Goal: Information Seeking & Learning: Find specific fact

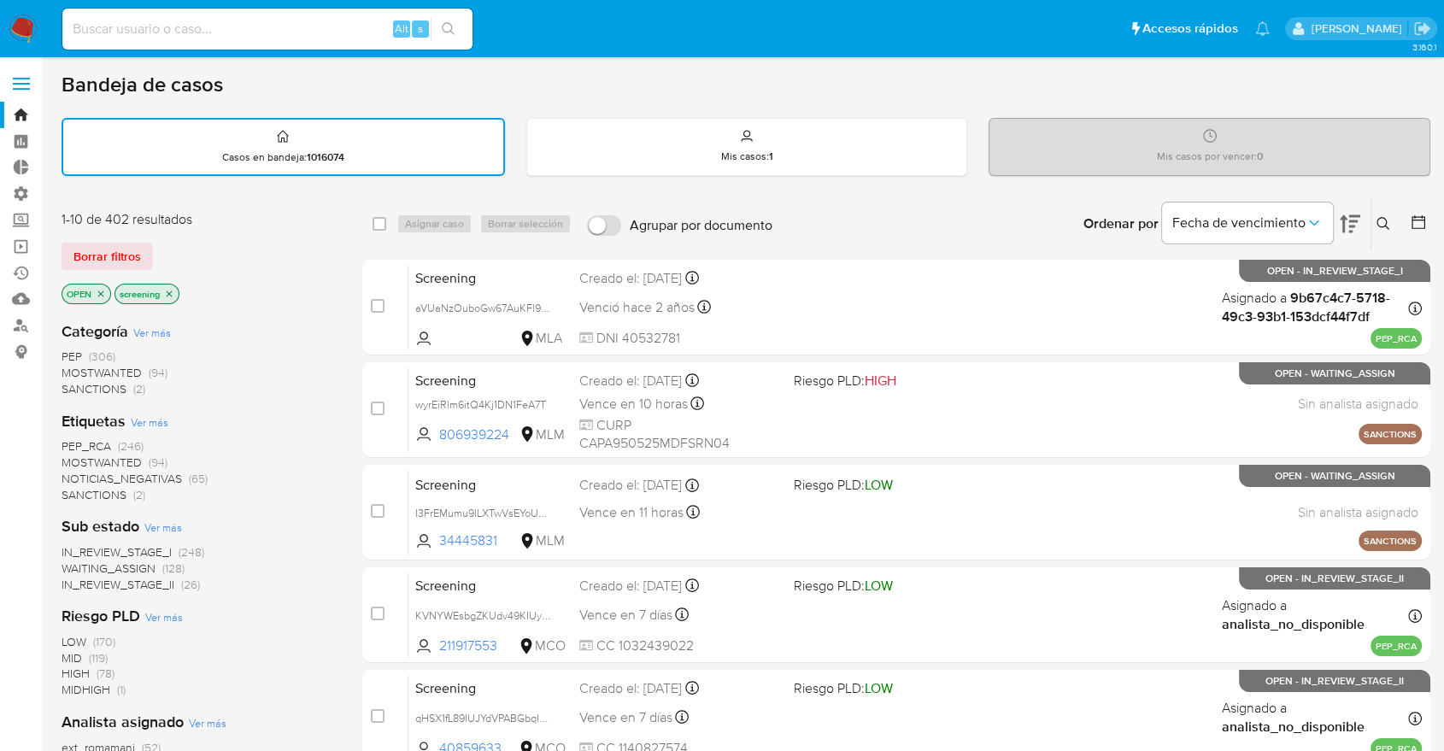
click at [74, 491] on span "SANCTIONS" at bounding box center [94, 494] width 65 height 17
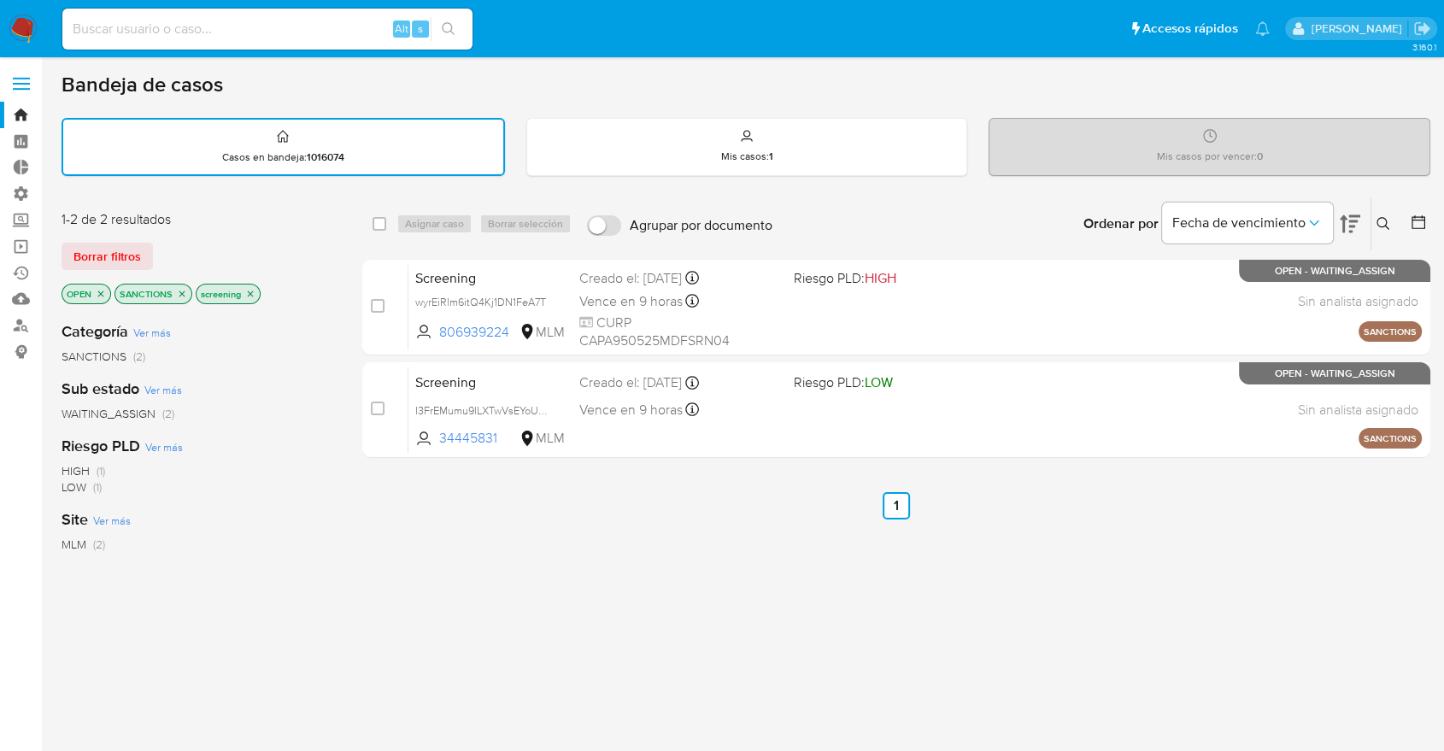
click at [179, 294] on icon "close-filter" at bounding box center [182, 294] width 10 height 10
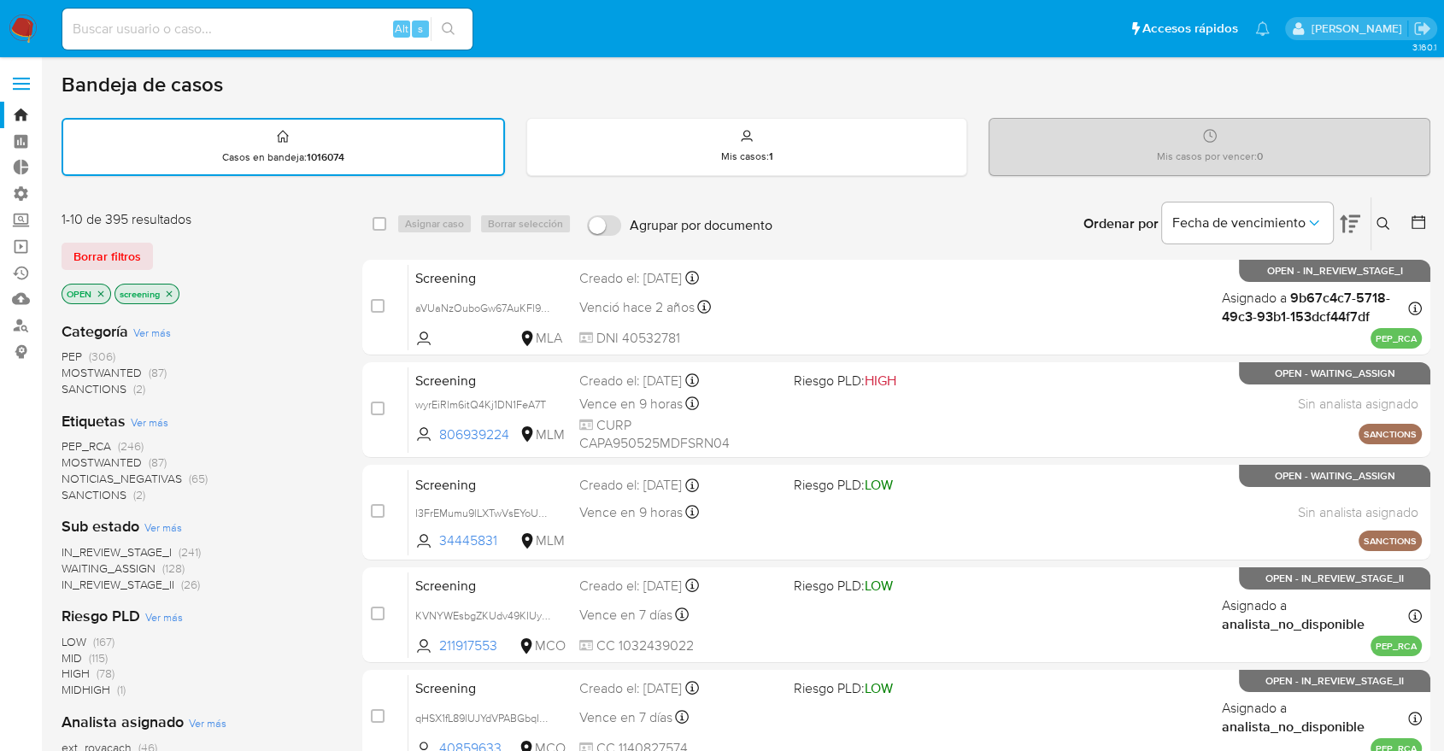
click at [79, 461] on span "MOSTWANTED" at bounding box center [102, 462] width 80 height 17
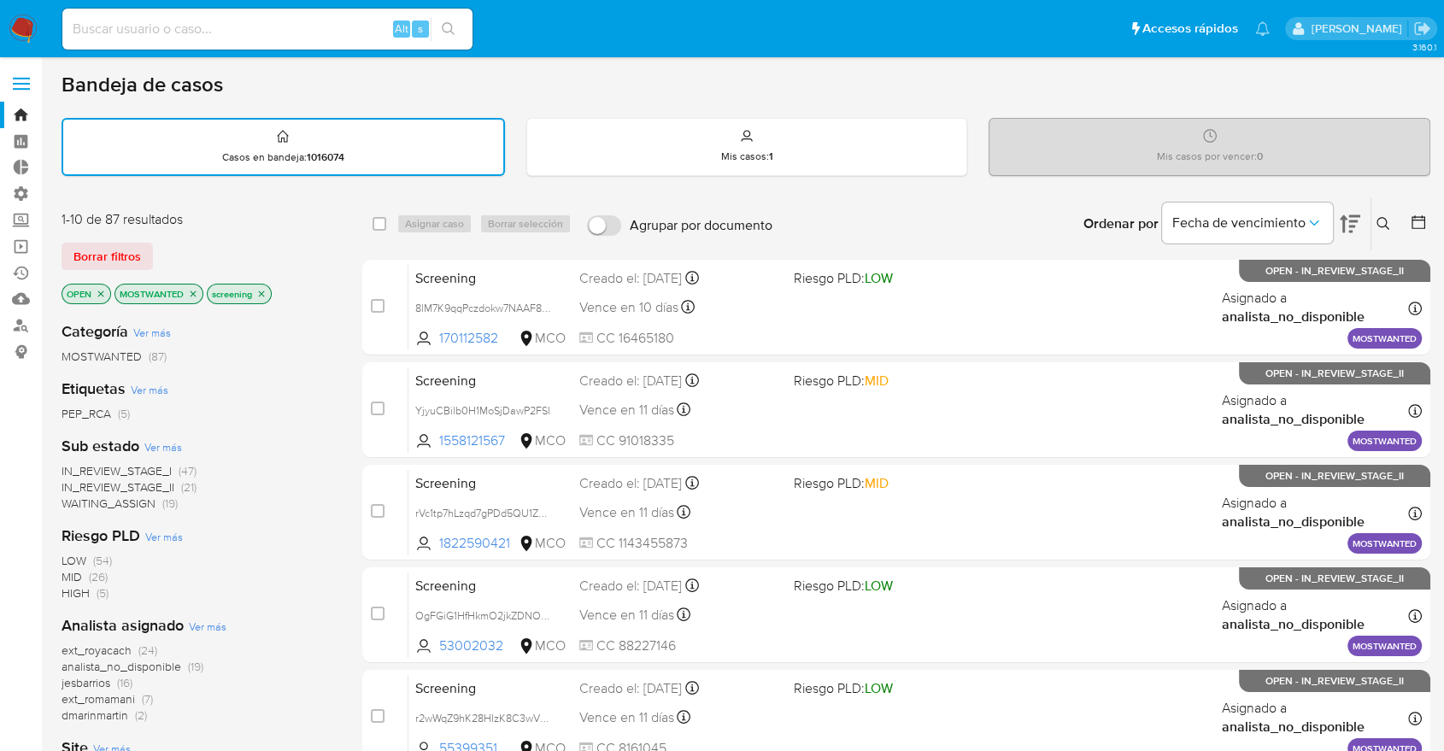
click at [216, 244] on div "Borrar filtros" at bounding box center [198, 256] width 273 height 27
click at [195, 291] on icon "close-filter" at bounding box center [194, 294] width 6 height 6
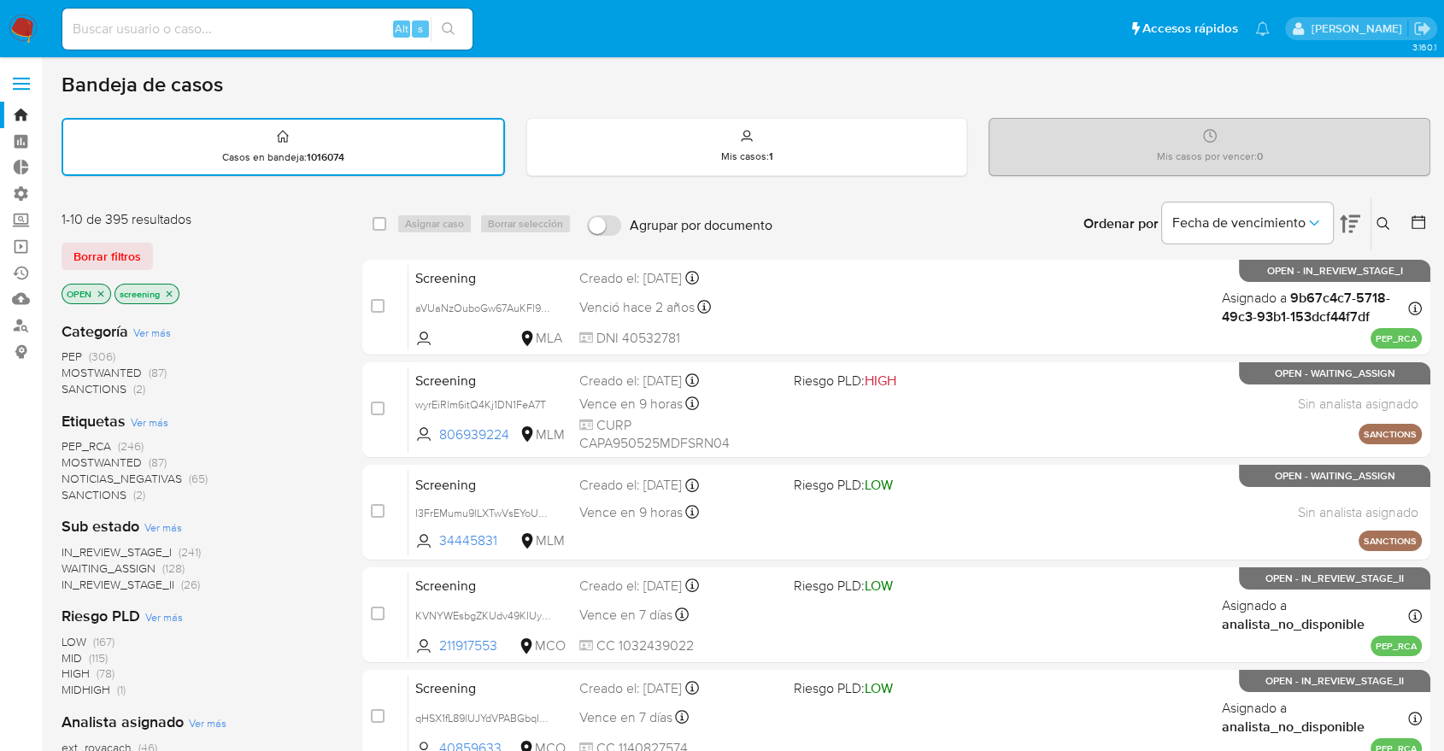
click at [62, 443] on span "PEP_RCA" at bounding box center [87, 446] width 50 height 17
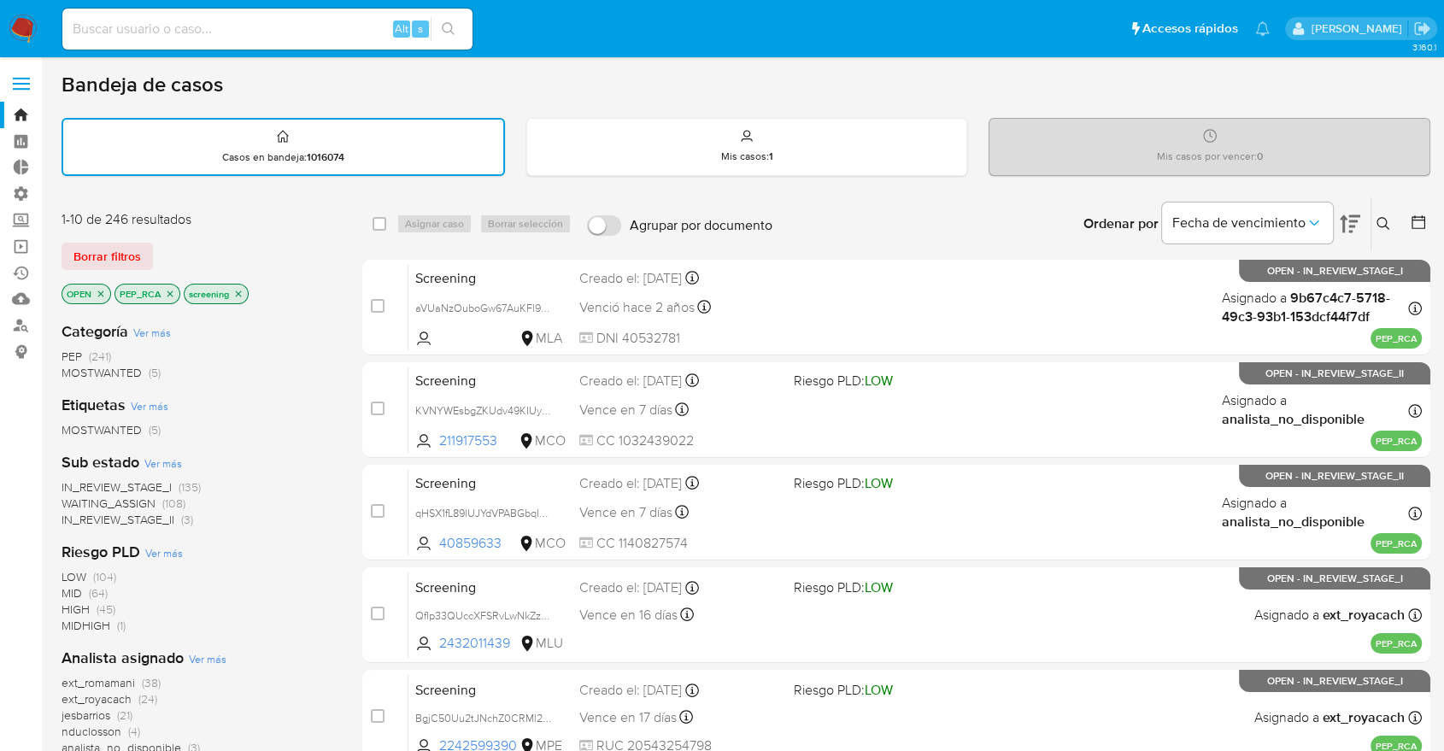
click at [173, 289] on icon "close-filter" at bounding box center [170, 294] width 10 height 10
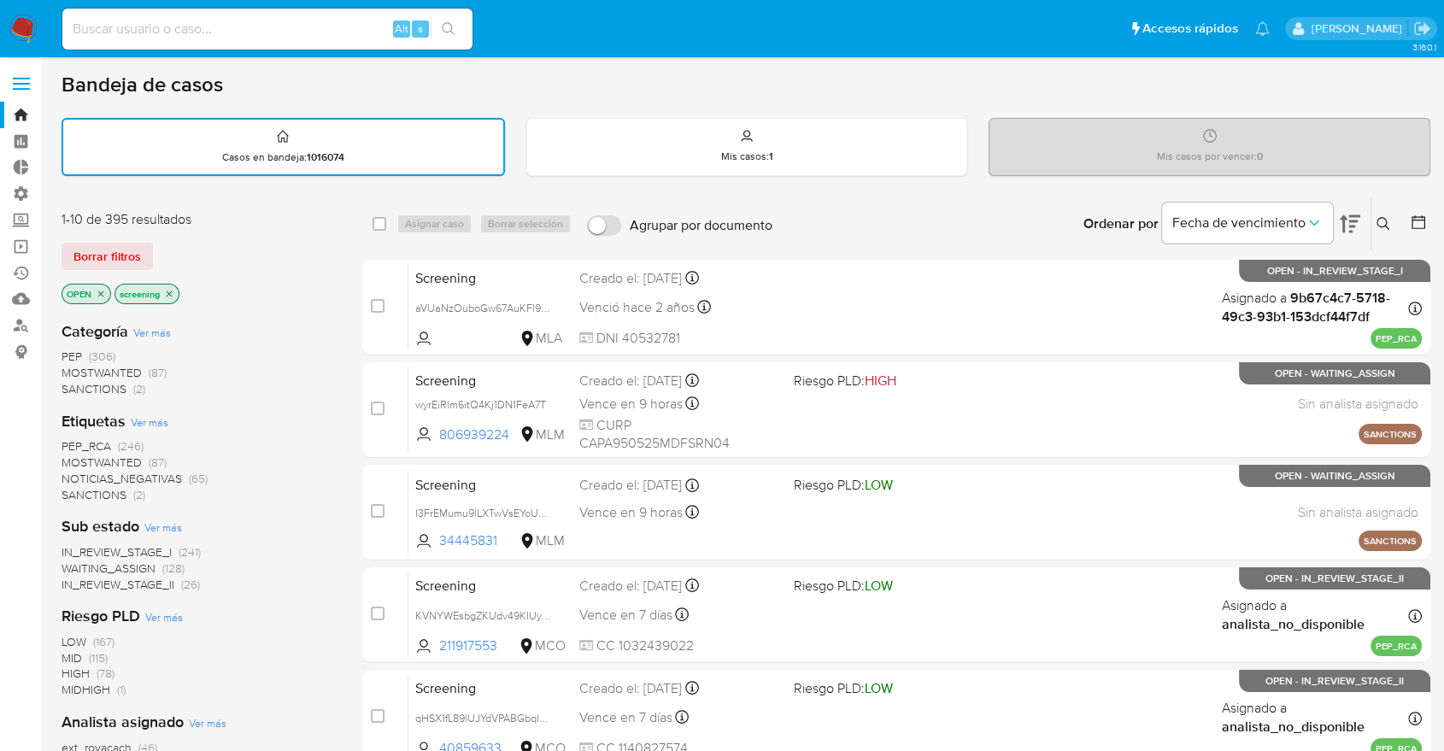
click at [84, 459] on span "MOSTWANTED" at bounding box center [102, 462] width 80 height 17
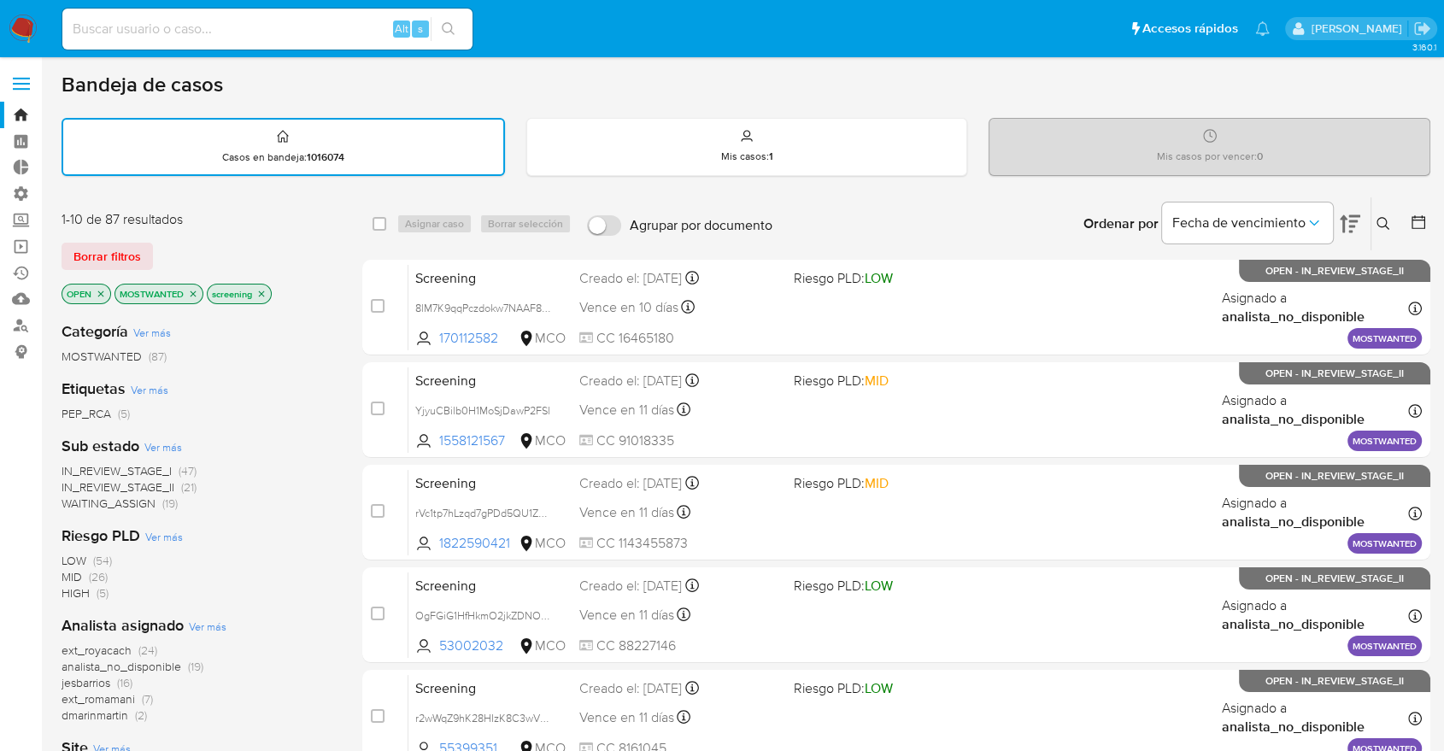
click at [191, 289] on icon "close-filter" at bounding box center [193, 294] width 10 height 10
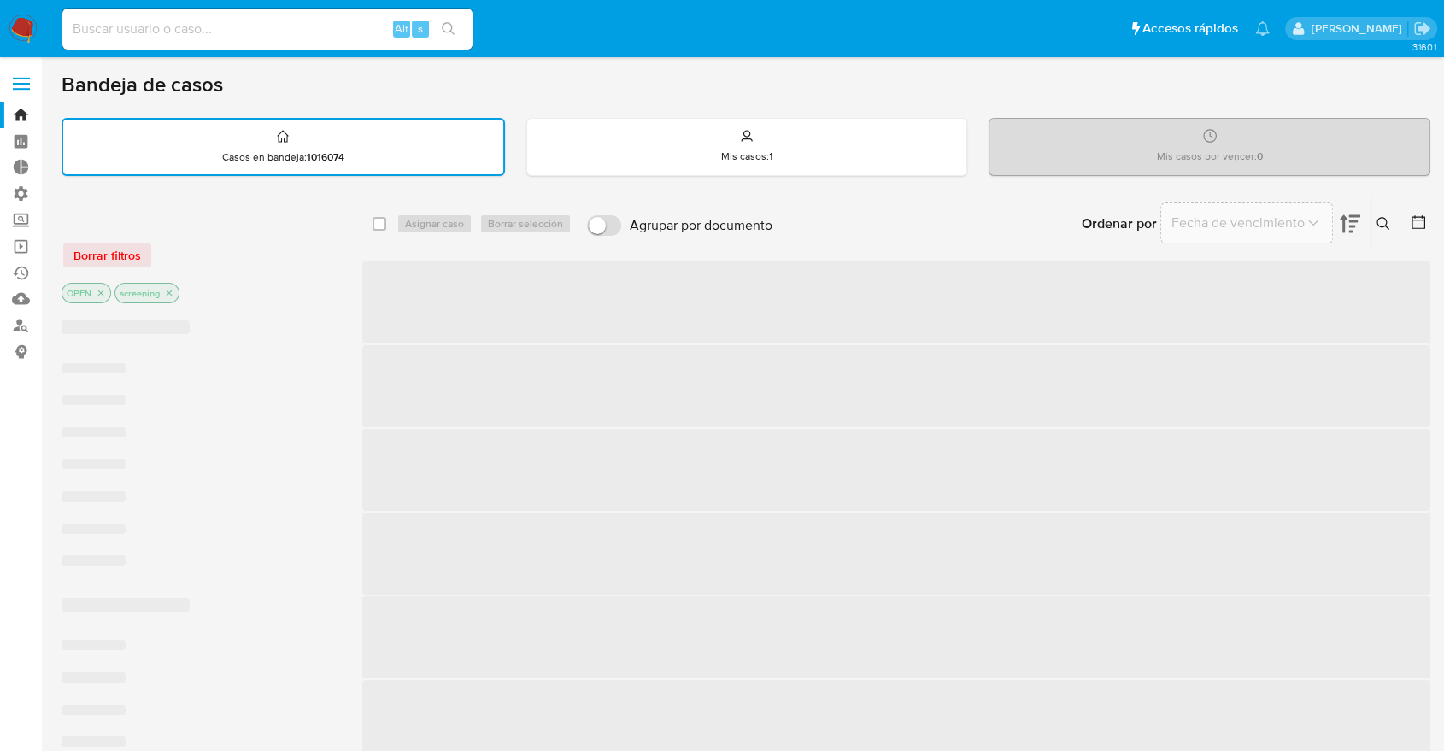
click at [198, 247] on div "Borrar filtros" at bounding box center [198, 255] width 273 height 27
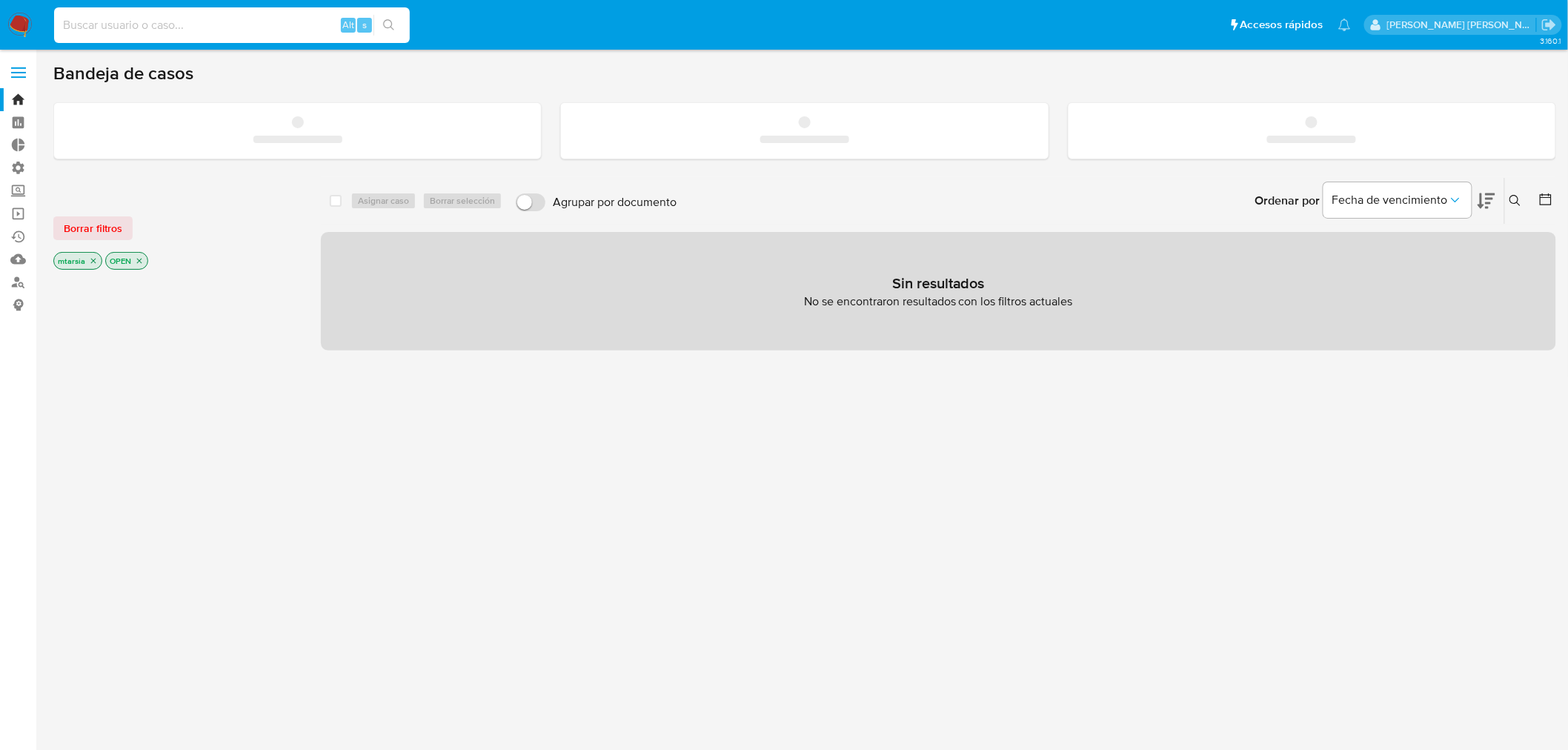
click at [304, 16] on input at bounding box center [232, 25] width 356 height 19
paste input "1444811998"
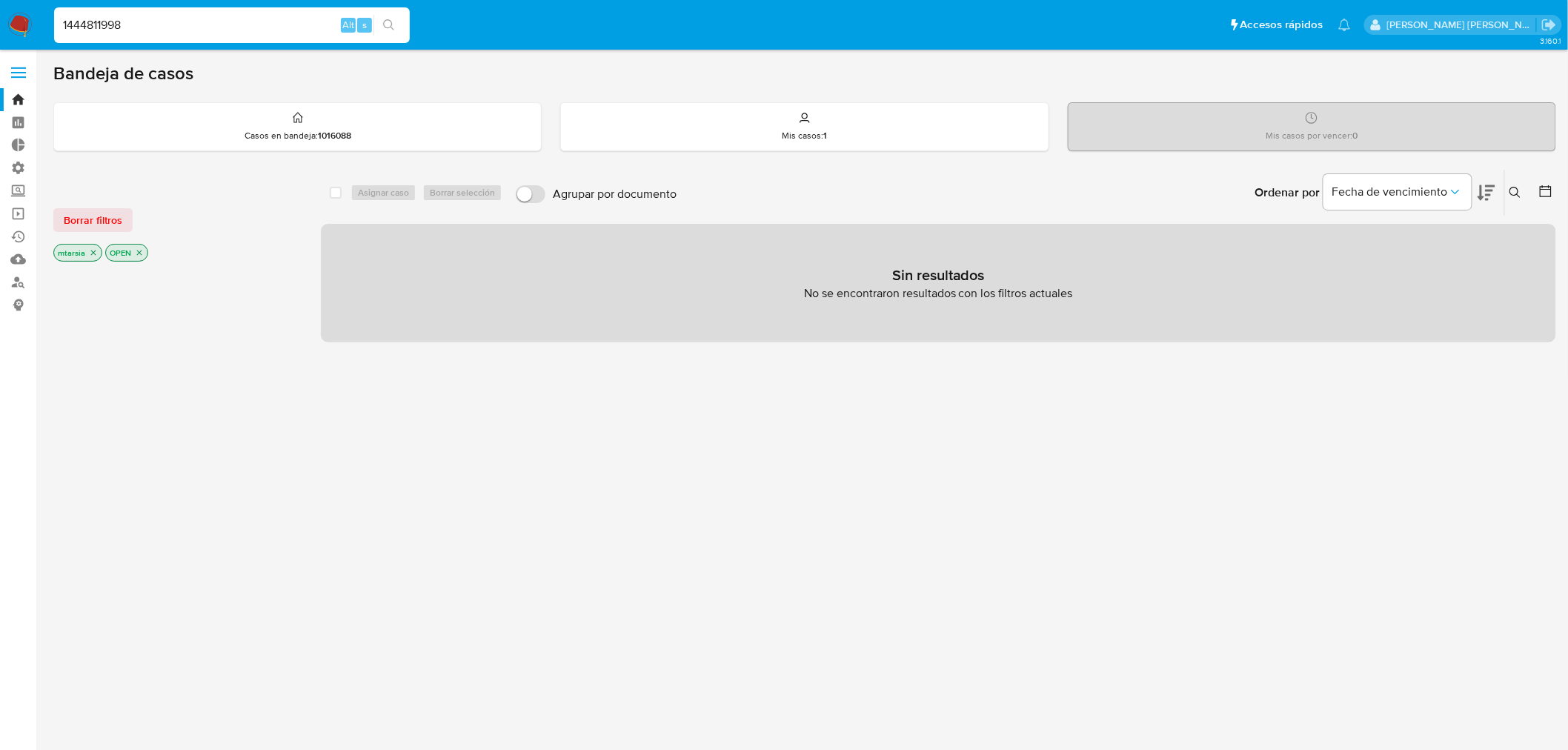
type input "1444811998"
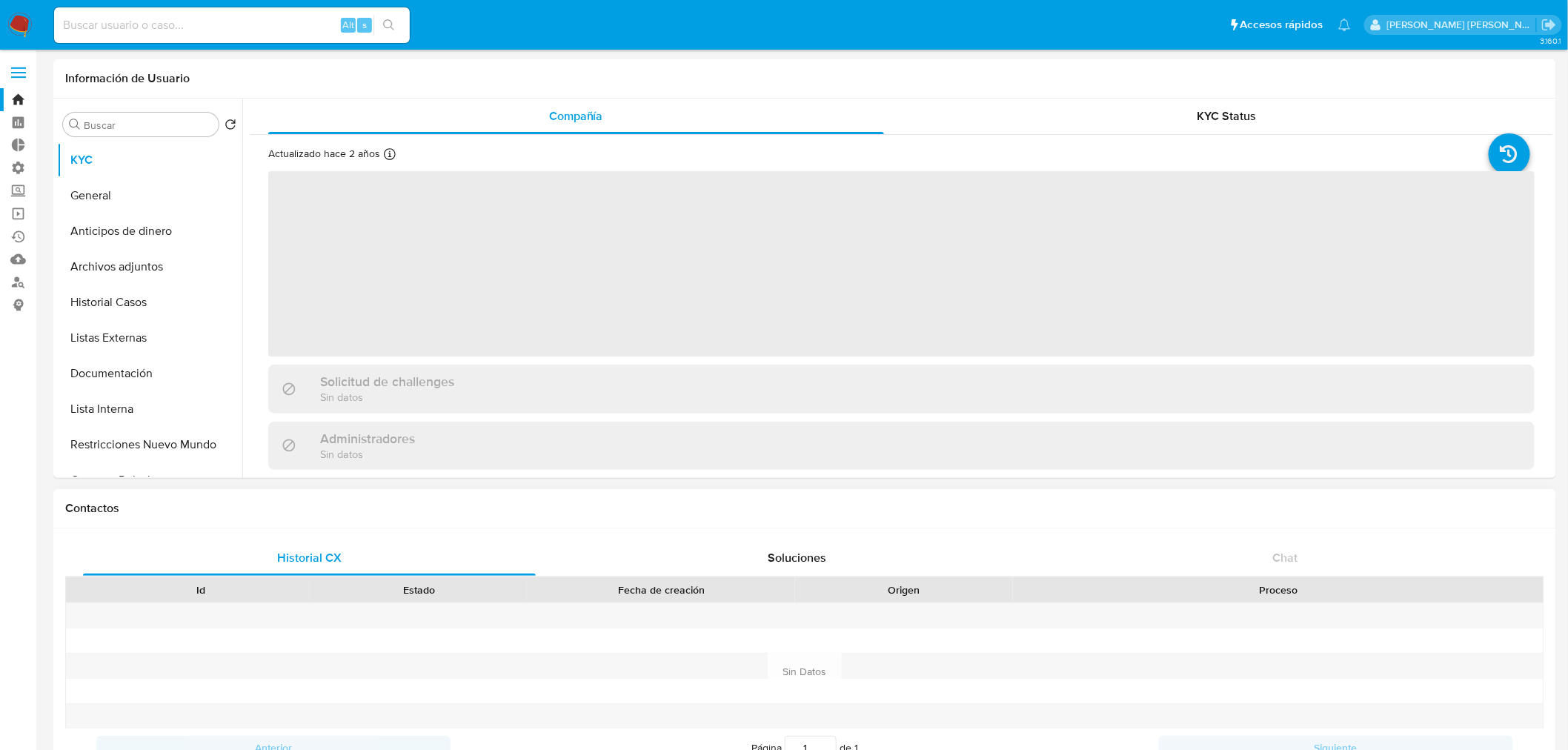
select select "10"
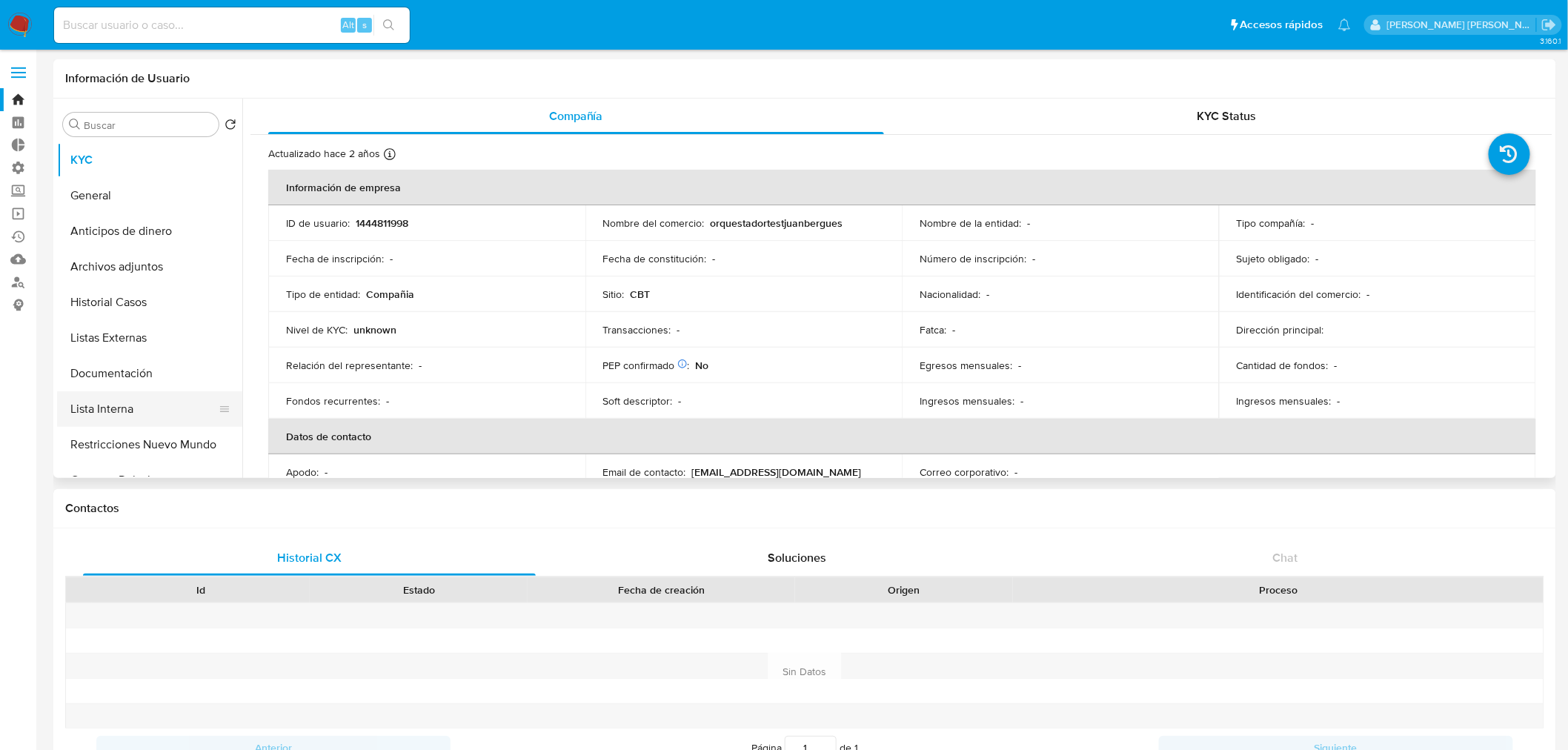
click at [160, 405] on button "Lista Interna" at bounding box center [144, 408] width 173 height 36
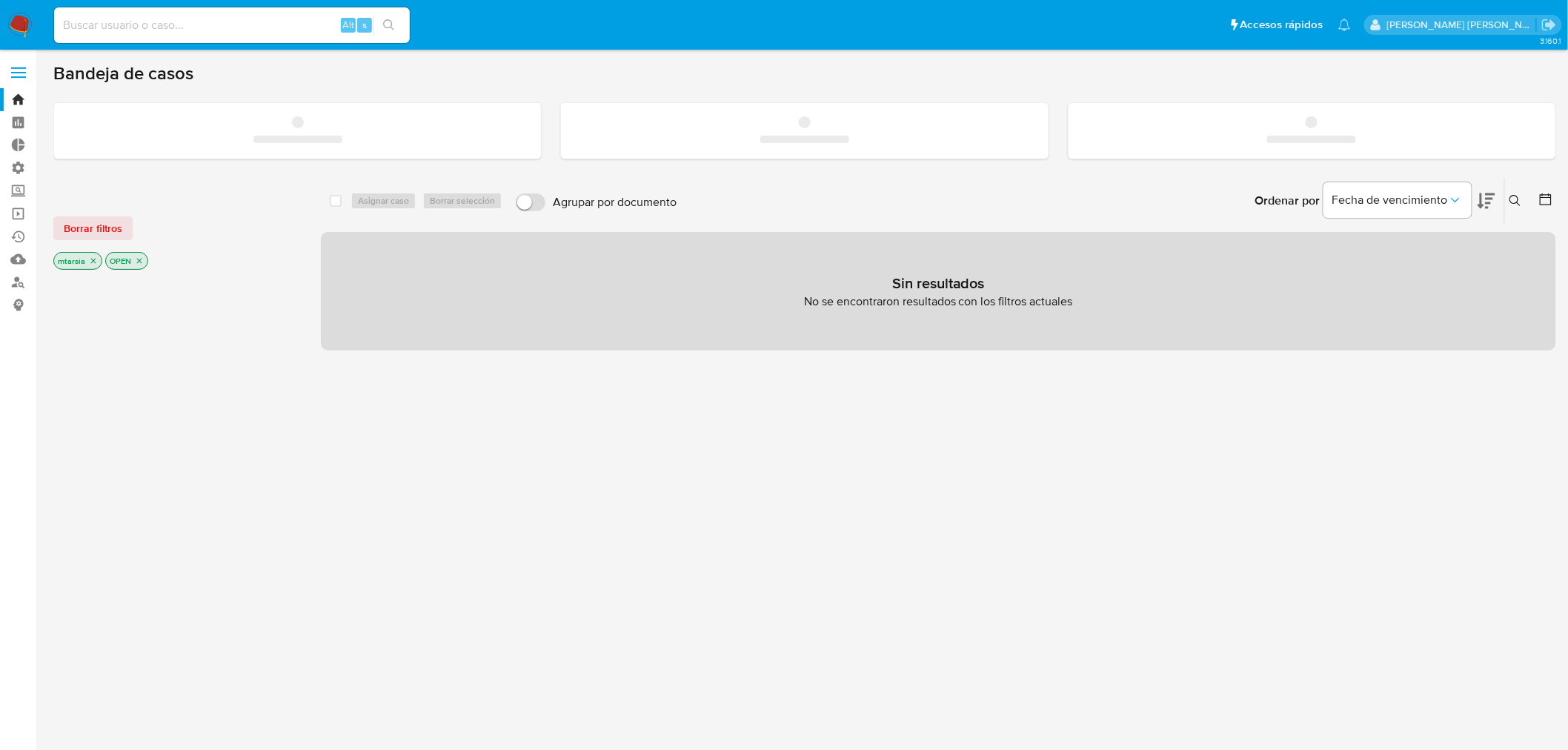
click at [302, 25] on input at bounding box center [232, 25] width 356 height 19
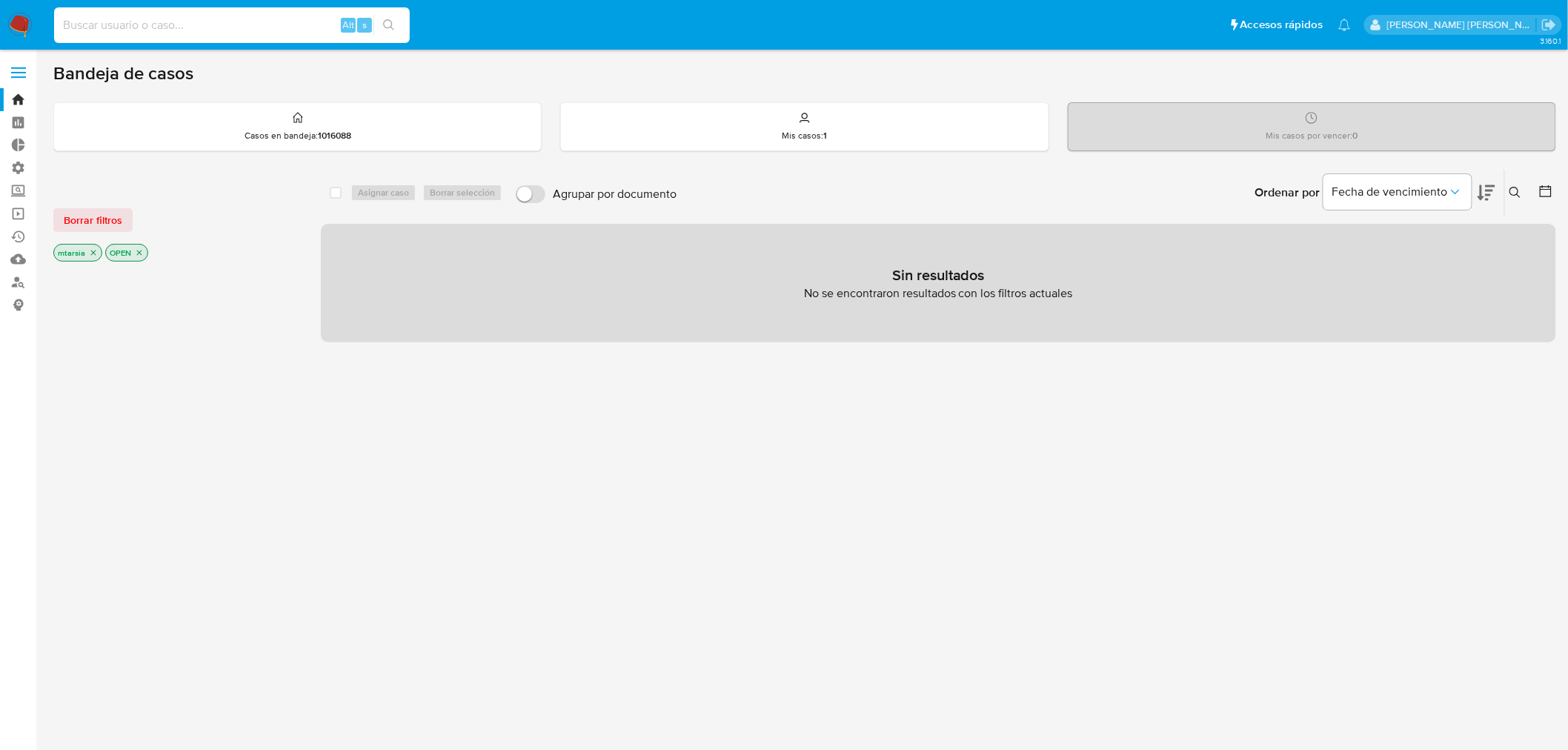
paste input "1444811998"
type input "1444811998"
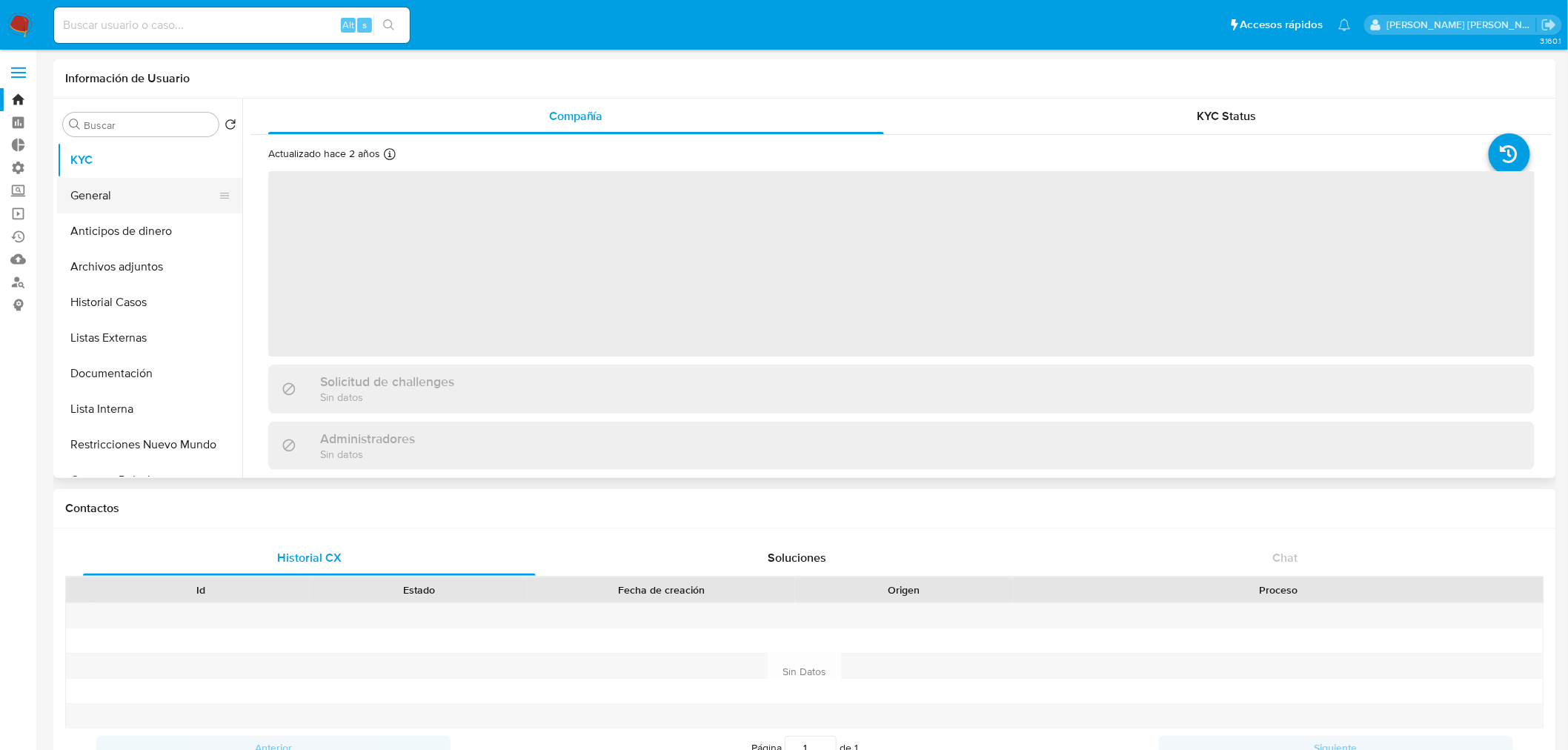
select select "10"
click at [129, 198] on button "General" at bounding box center [144, 195] width 173 height 36
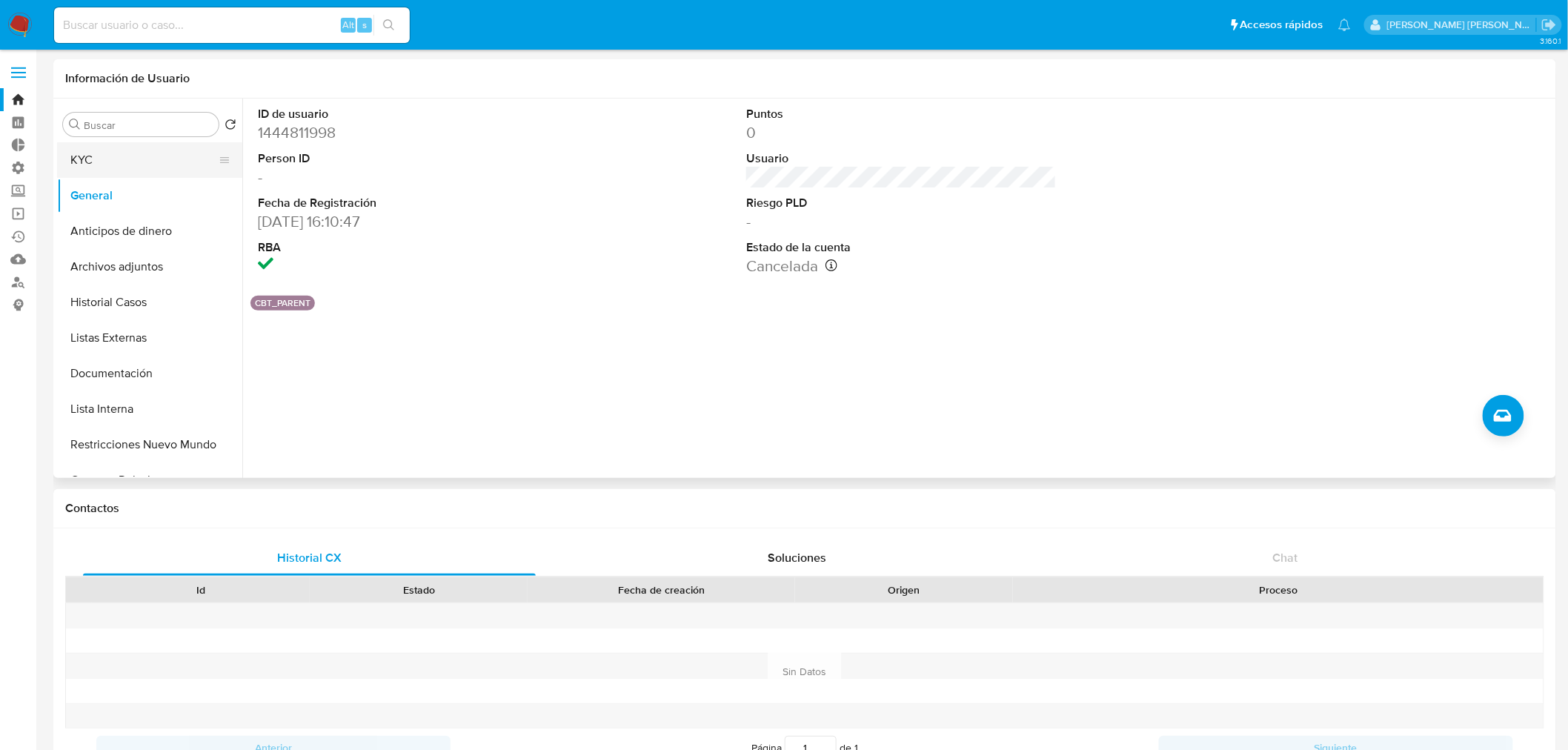
click at [158, 157] on button "KYC" at bounding box center [144, 160] width 173 height 36
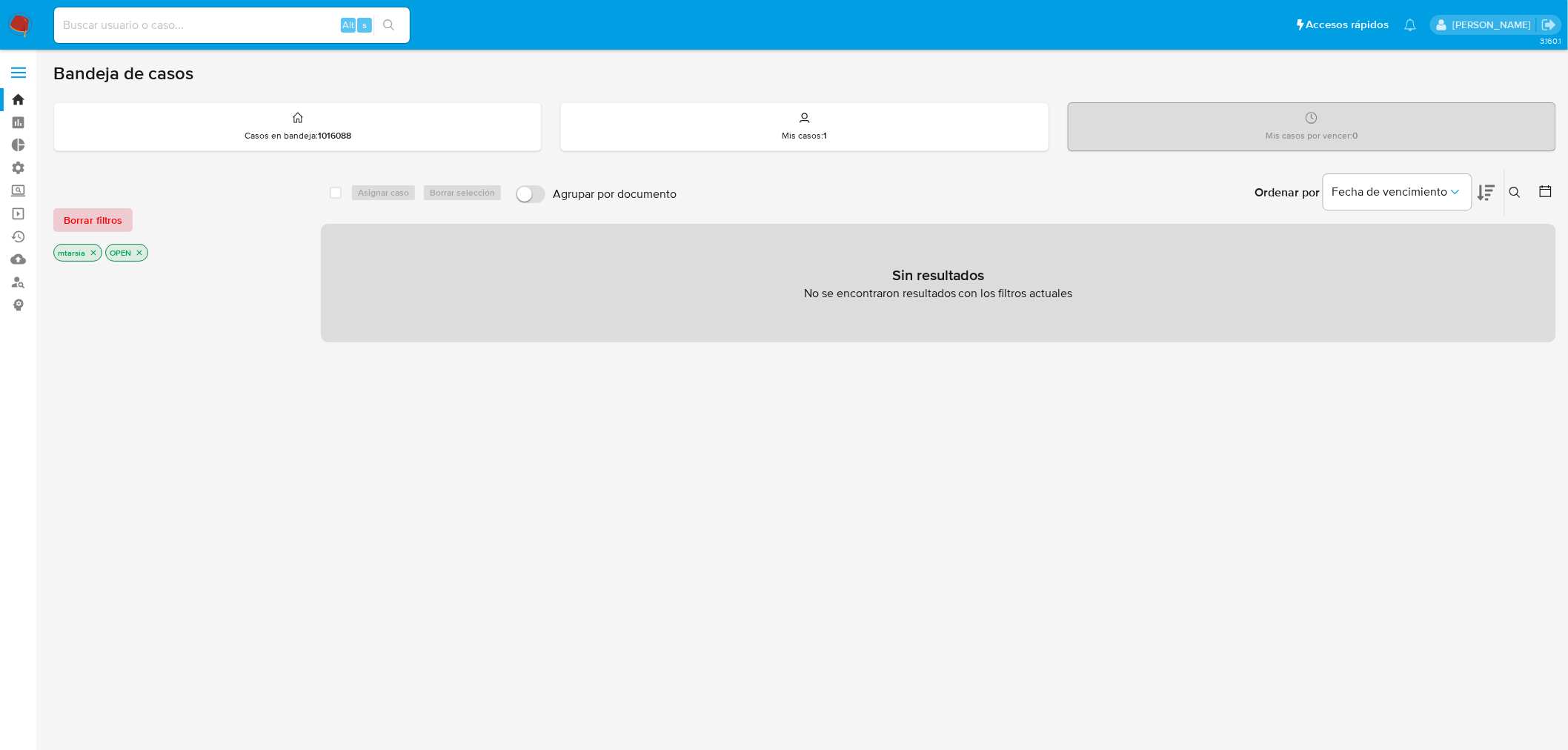
click at [115, 225] on span "Borrar filtros" at bounding box center [93, 220] width 59 height 21
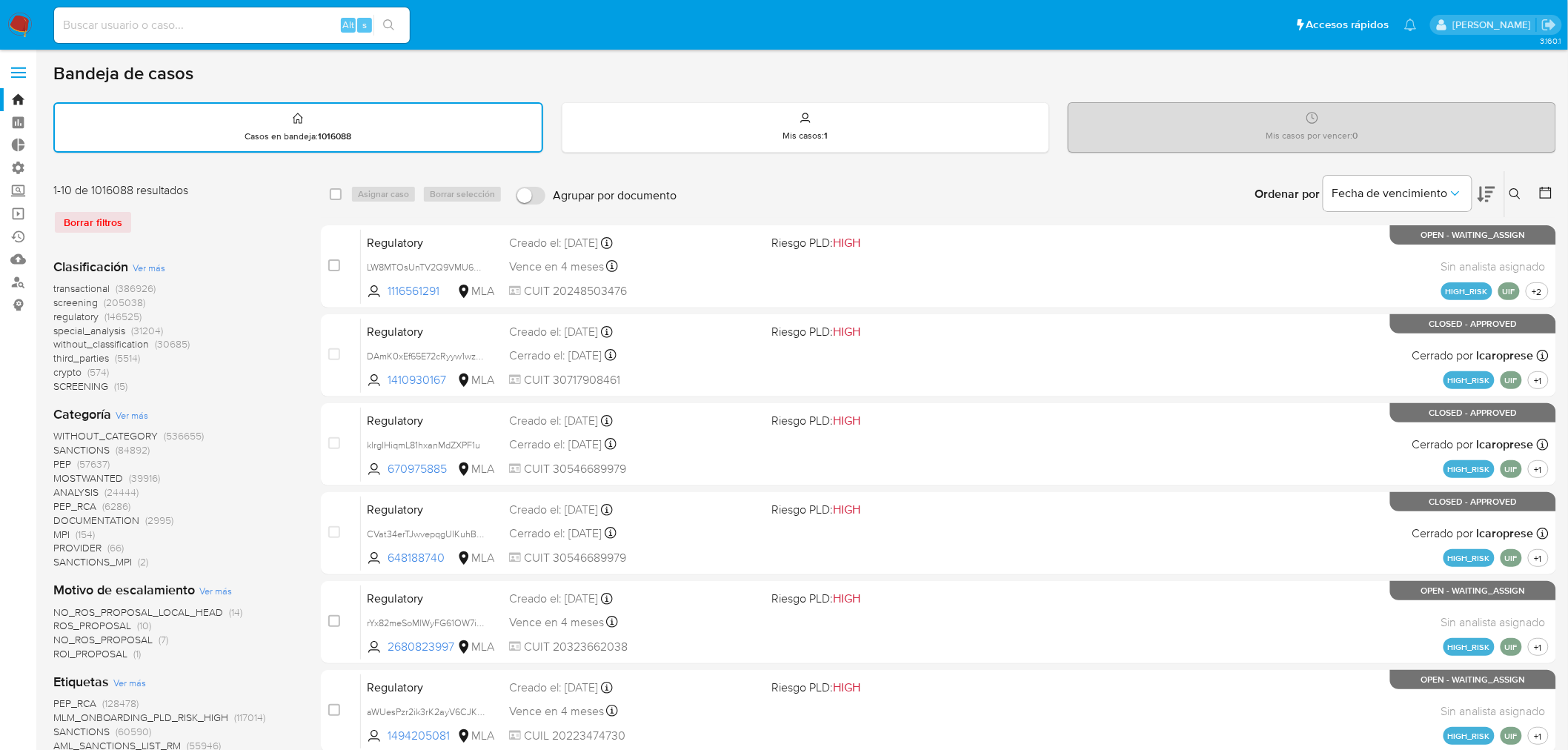
click at [59, 298] on span "screening" at bounding box center [75, 302] width 44 height 15
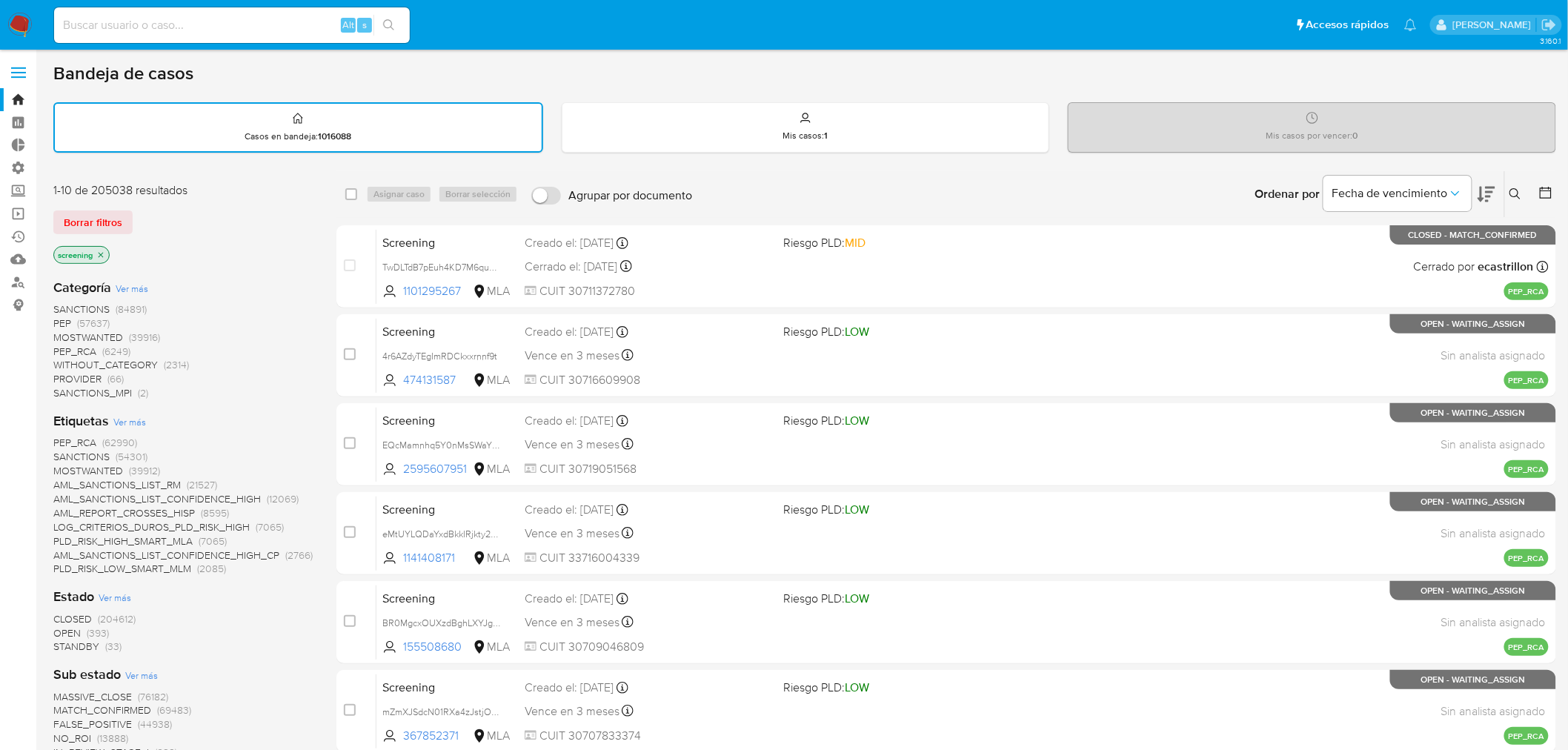
click at [136, 215] on div "Borrar filtros" at bounding box center [172, 222] width 237 height 23
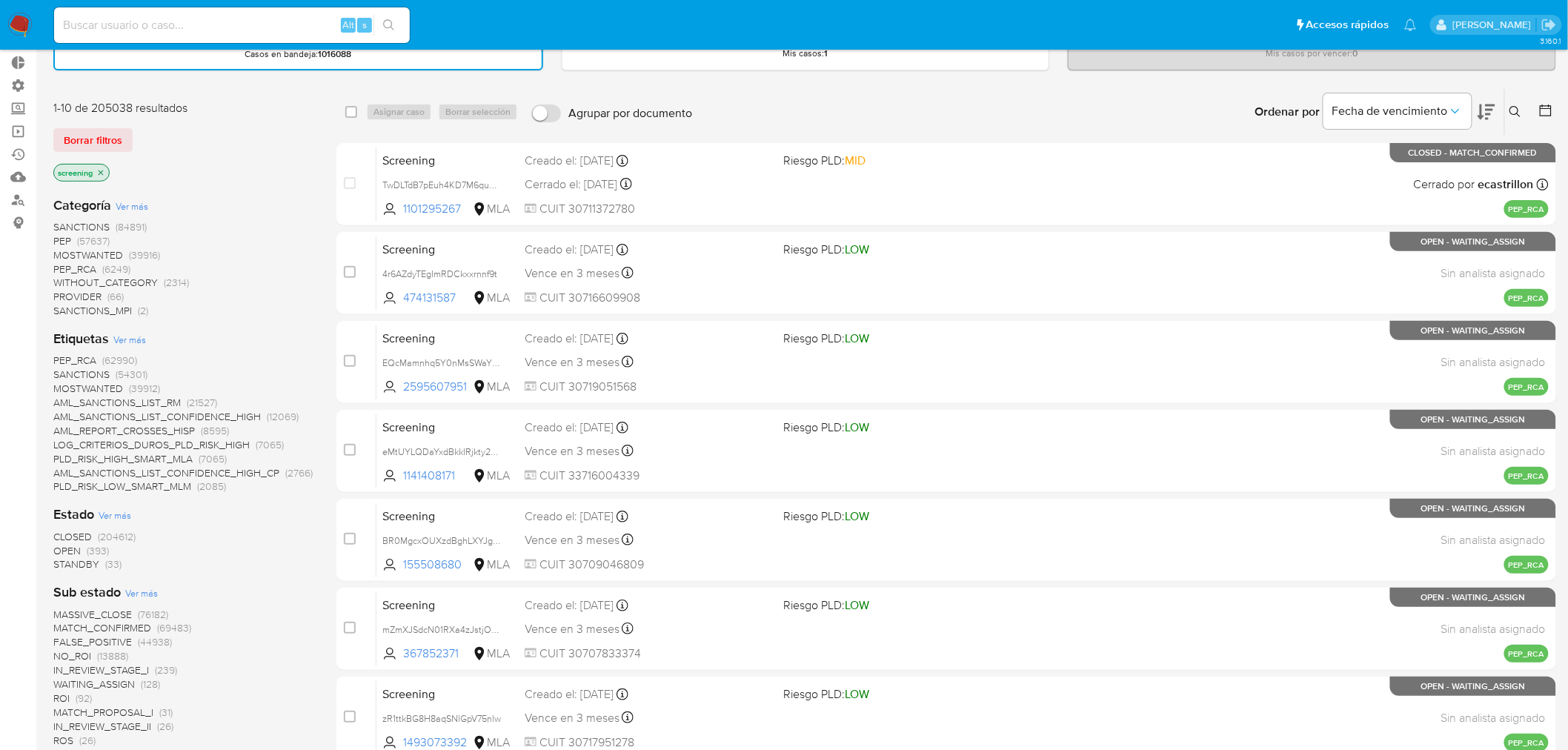
click at [62, 529] on span "CLOSED" at bounding box center [73, 536] width 38 height 15
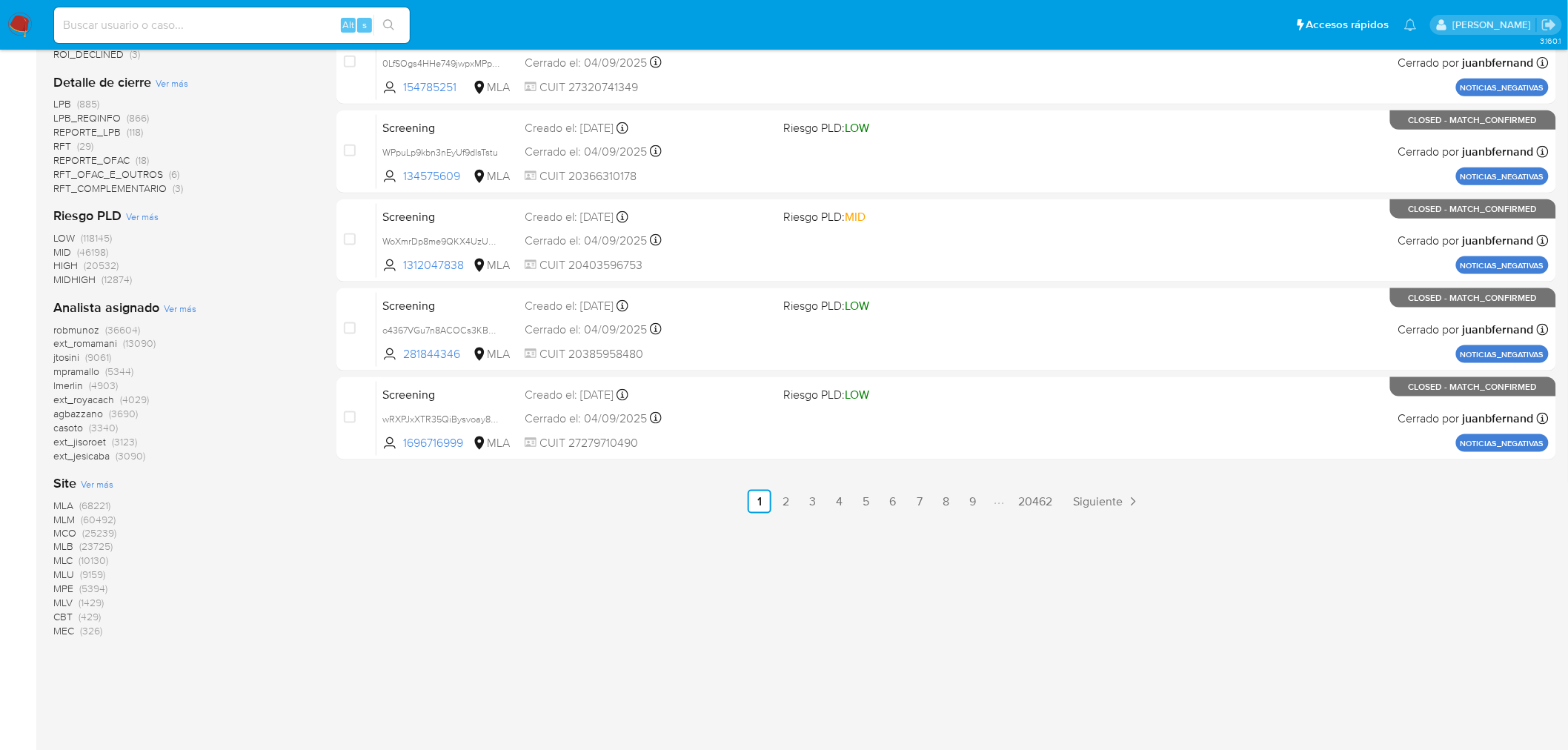
scroll to position [658, 0]
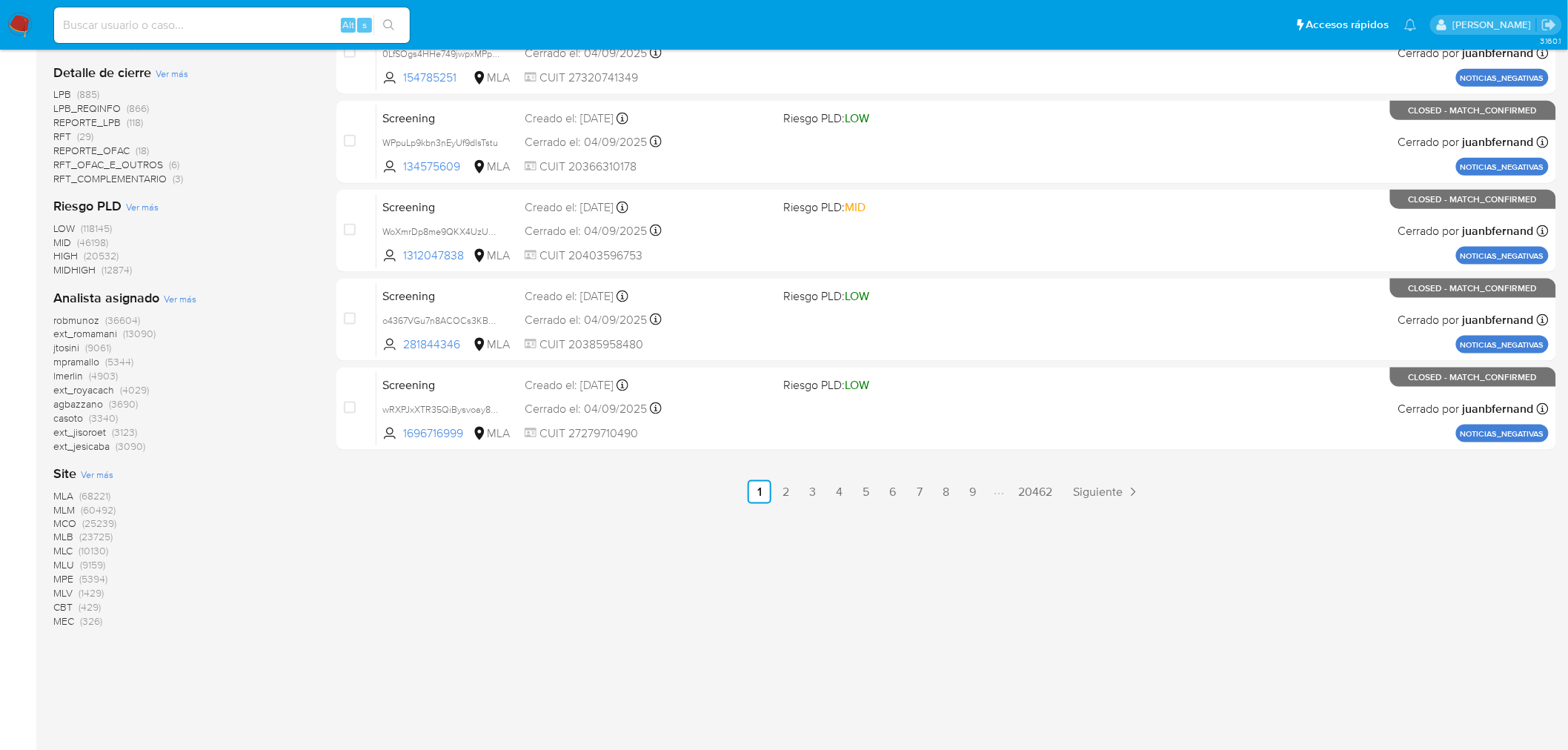
click at [62, 601] on span "CBT" at bounding box center [63, 607] width 19 height 15
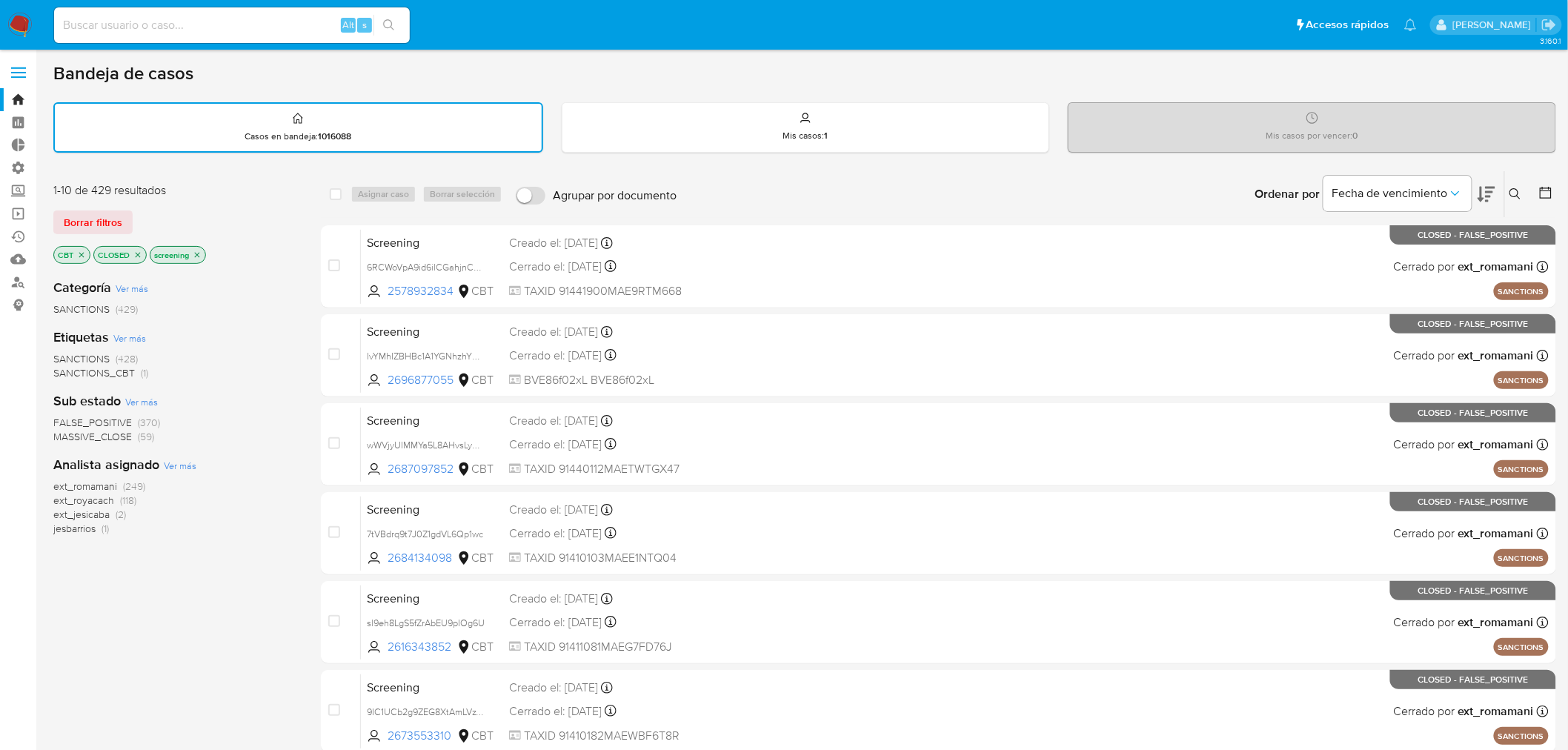
click at [157, 212] on div "Borrar filtros" at bounding box center [172, 222] width 237 height 23
click at [1229, 46] on nav "Pausado Ver notificaciones Alt s Accesos rápidos Presiona las siguientes teclas…" at bounding box center [784, 24] width 1568 height 49
click at [1542, 189] on icon at bounding box center [1545, 192] width 15 height 15
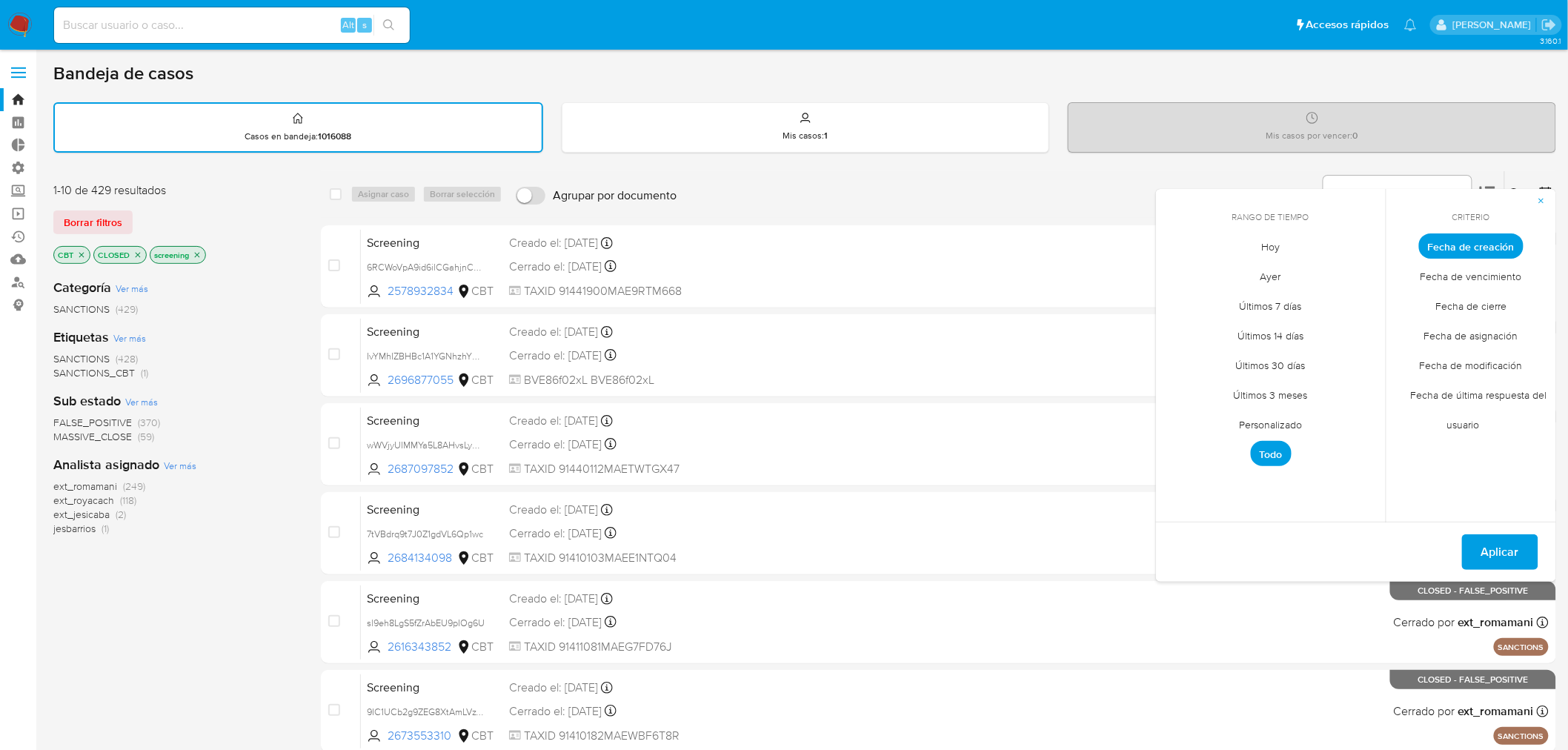
click at [1277, 241] on span "Hoy" at bounding box center [1271, 246] width 49 height 30
click at [1443, 298] on span "Fecha de cierre" at bounding box center [1472, 306] width 102 height 30
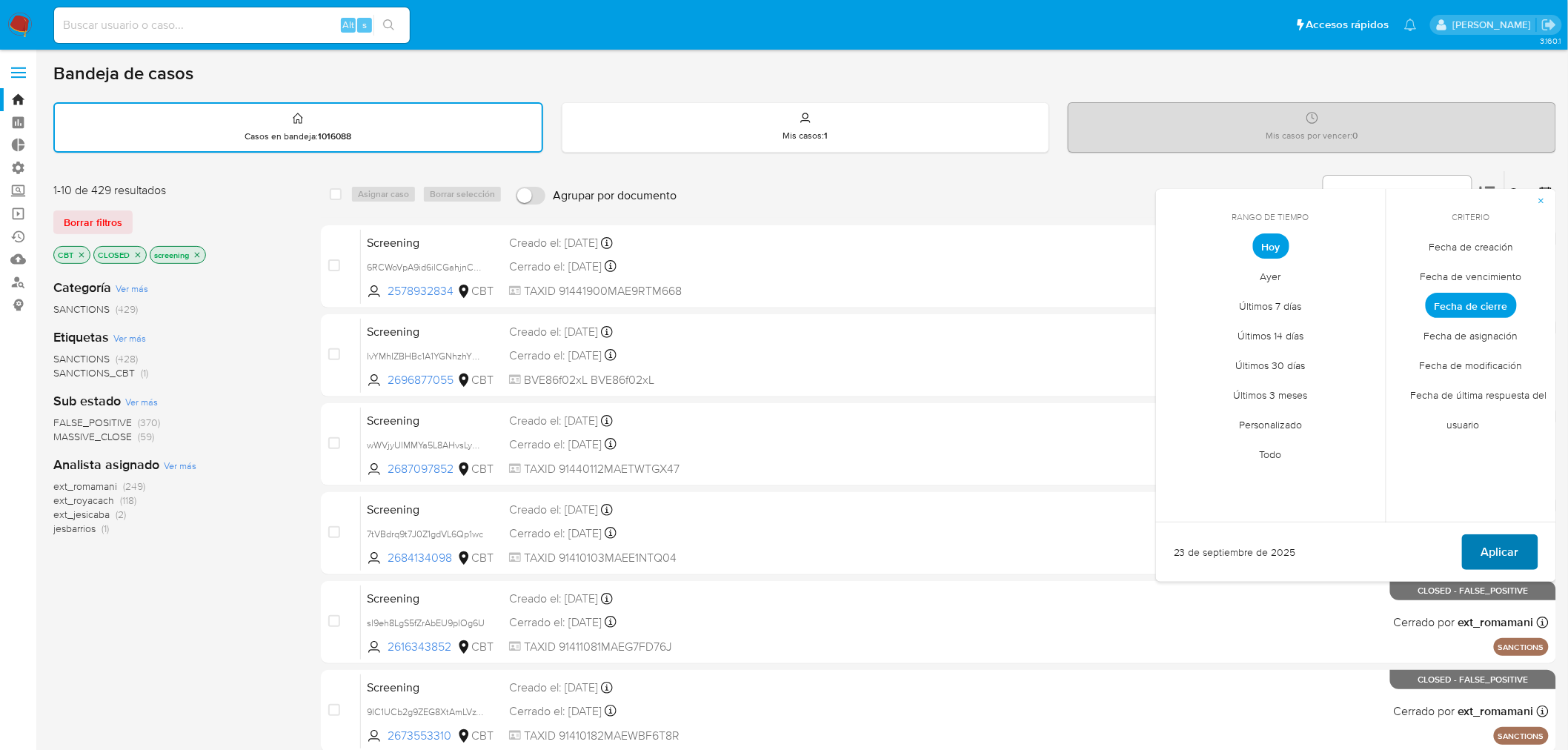
click at [1524, 548] on button "Aplicar" at bounding box center [1500, 551] width 76 height 36
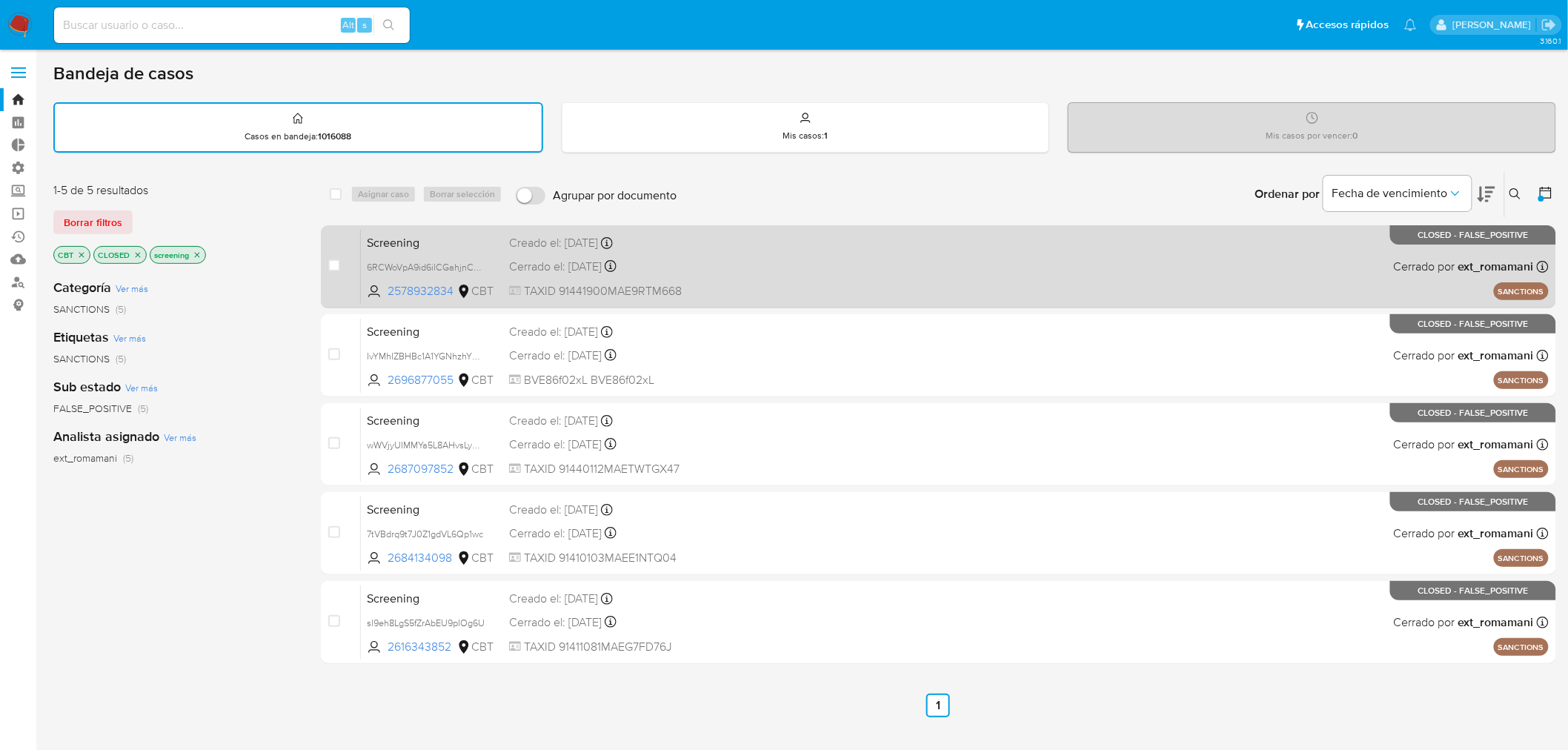
click at [931, 240] on span at bounding box center [898, 241] width 252 height 3
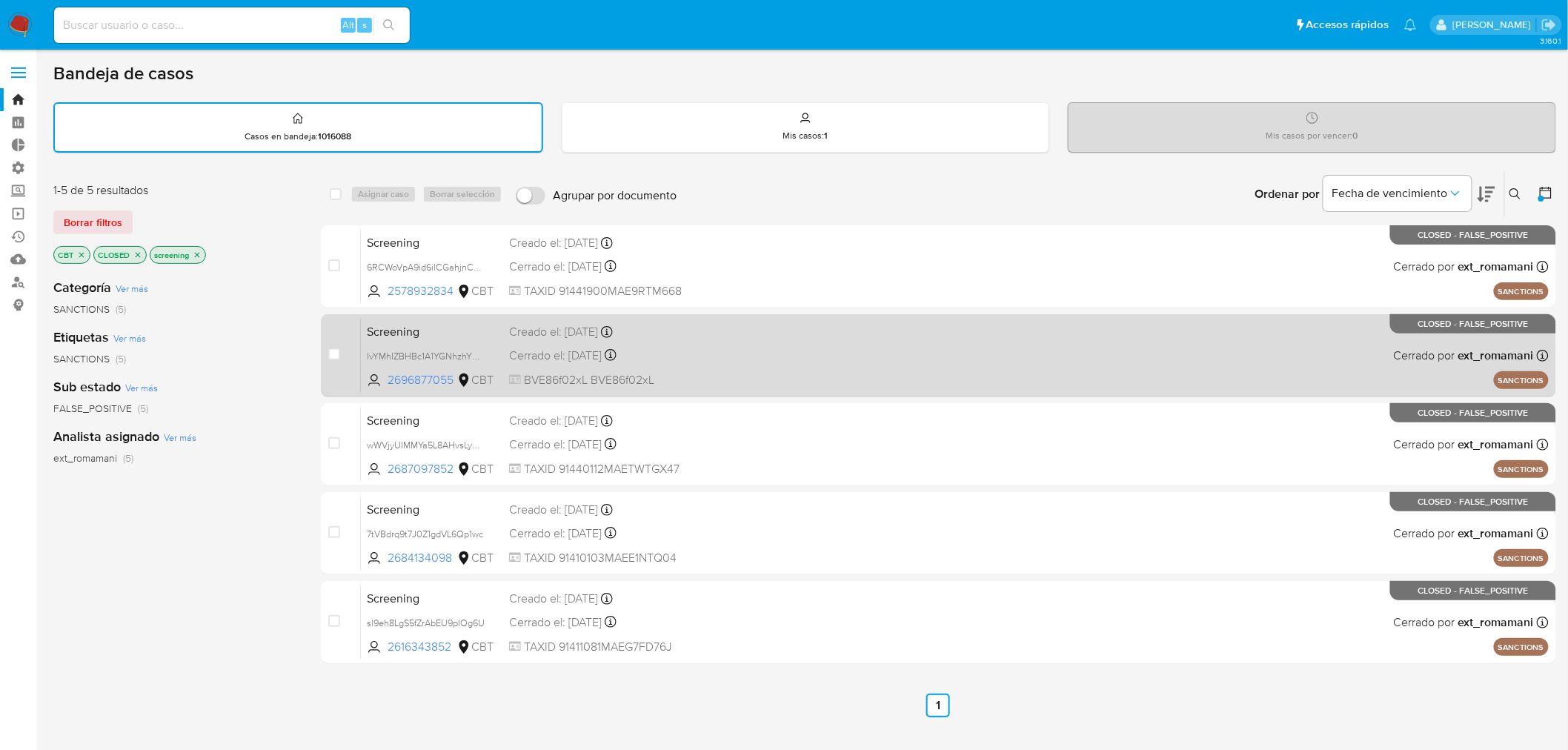
click at [749, 323] on div "Creado el: 23/09/2025 Creado el: 23/09/2025 03:32:24" at bounding box center [635, 331] width 252 height 16
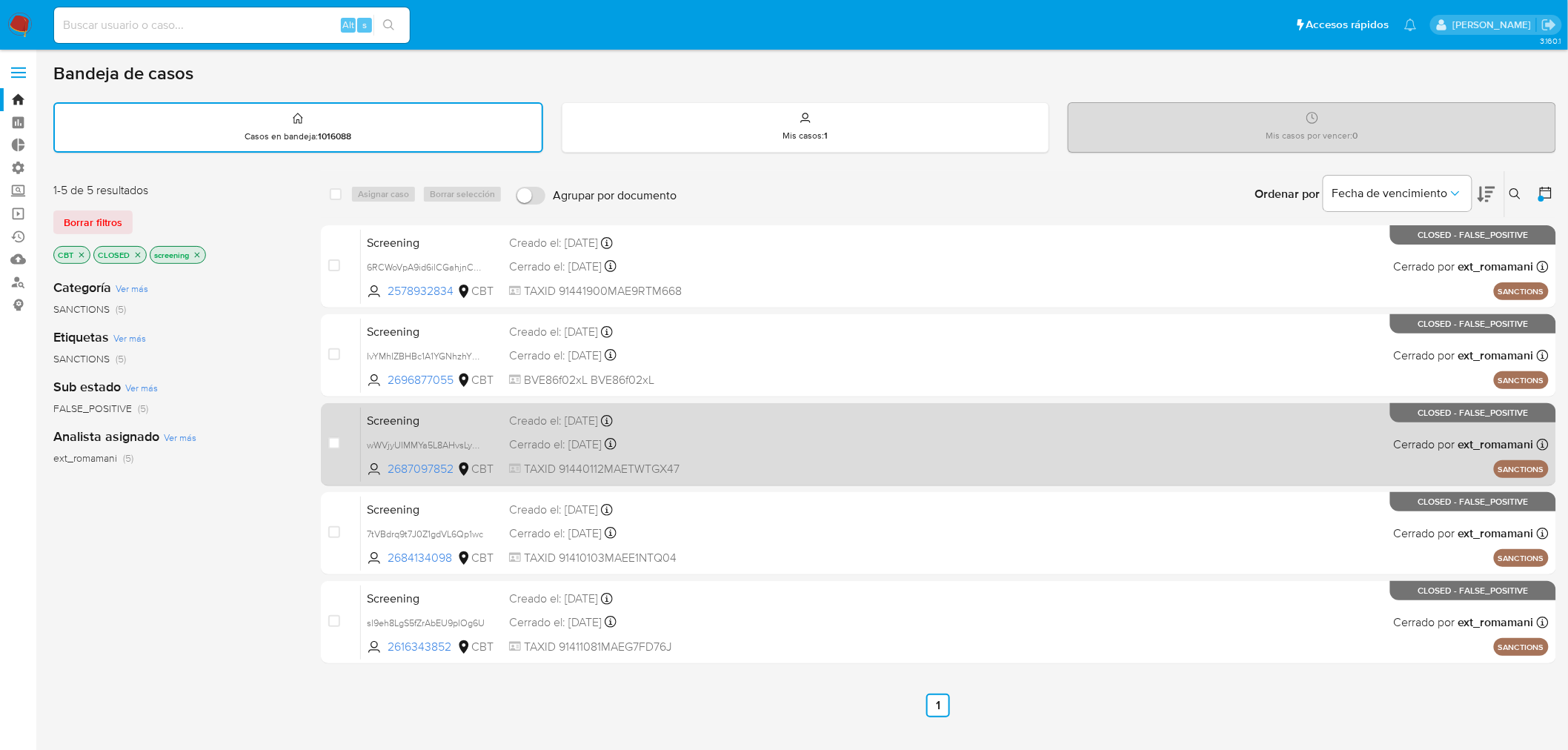
click at [781, 413] on div "Screening wWVjyUIMMYa5L8AHvsLyHsjB 2687097852 CBT Creado el: 23/09/2025 Creado …" at bounding box center [955, 444] width 1188 height 75
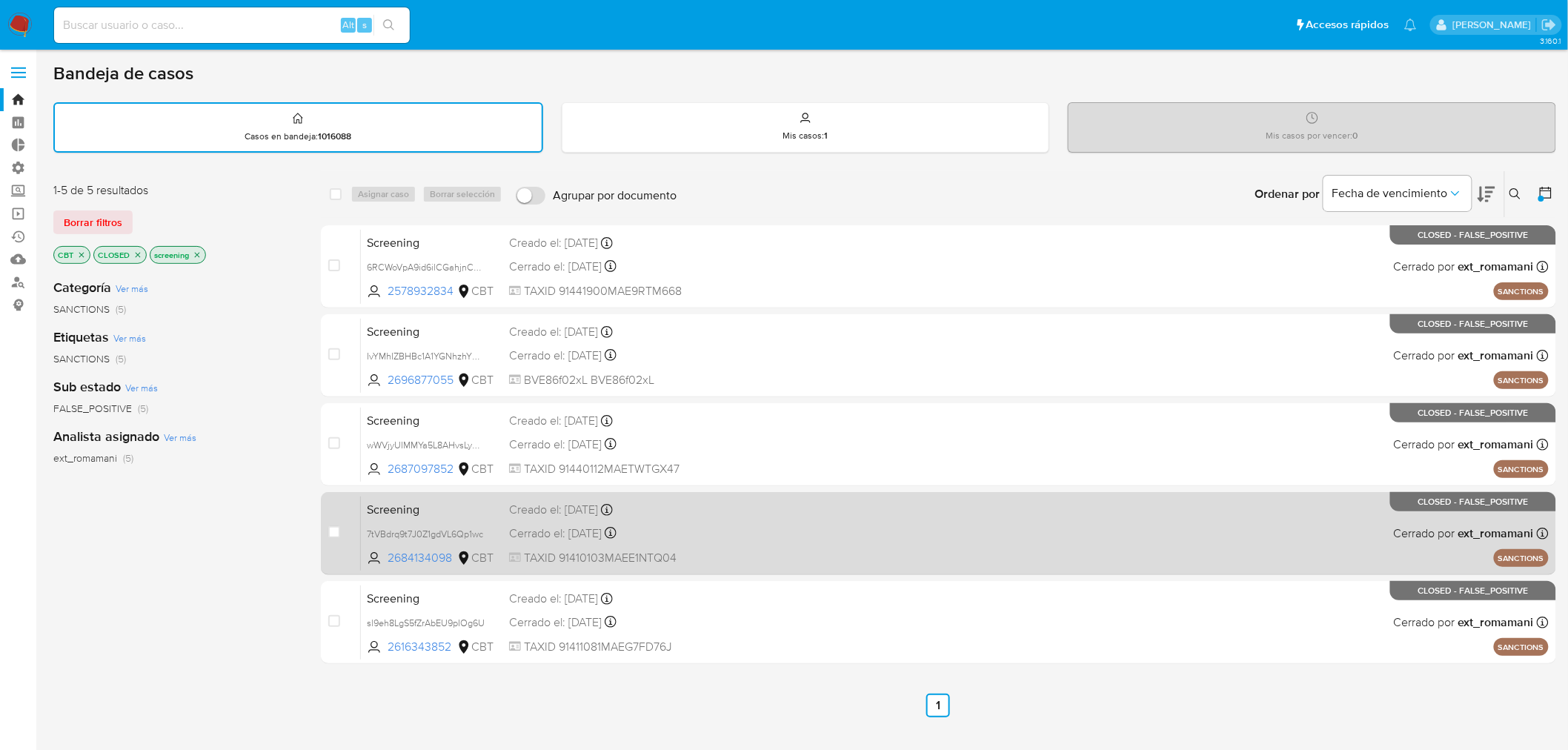
click at [798, 512] on div "Screening 7tVBdrq9t7J0Z1gdVL6Qp1wc 2684134098 CBT Creado el: 23/09/2025 Creado …" at bounding box center [955, 533] width 1188 height 75
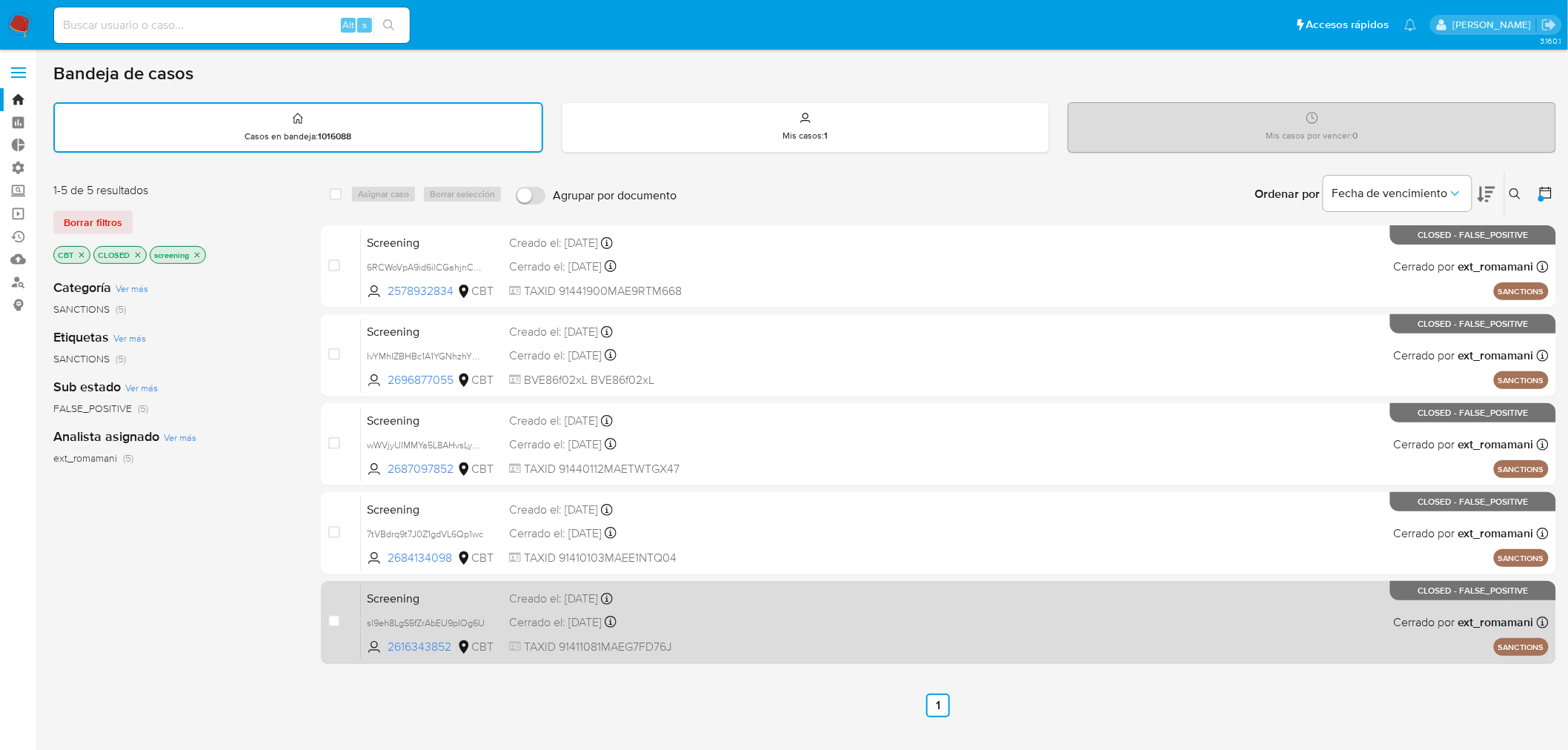
click at [789, 605] on div "Screening sl9eh8LgS5fZrAbEU9pIOg6U 2616343852 CBT Creado el: 23/09/2025 Creado …" at bounding box center [955, 622] width 1188 height 75
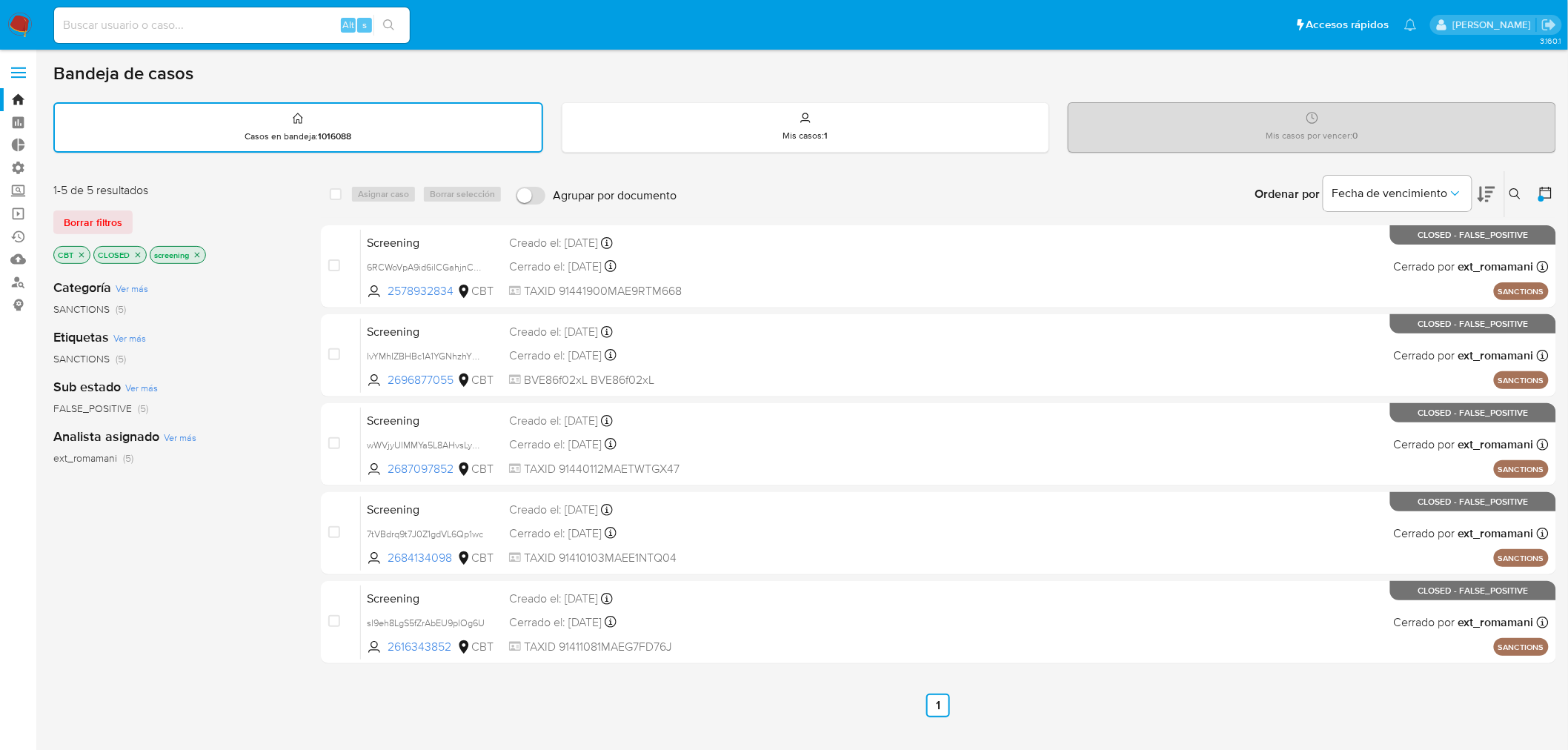
click at [1543, 188] on icon at bounding box center [1546, 192] width 12 height 12
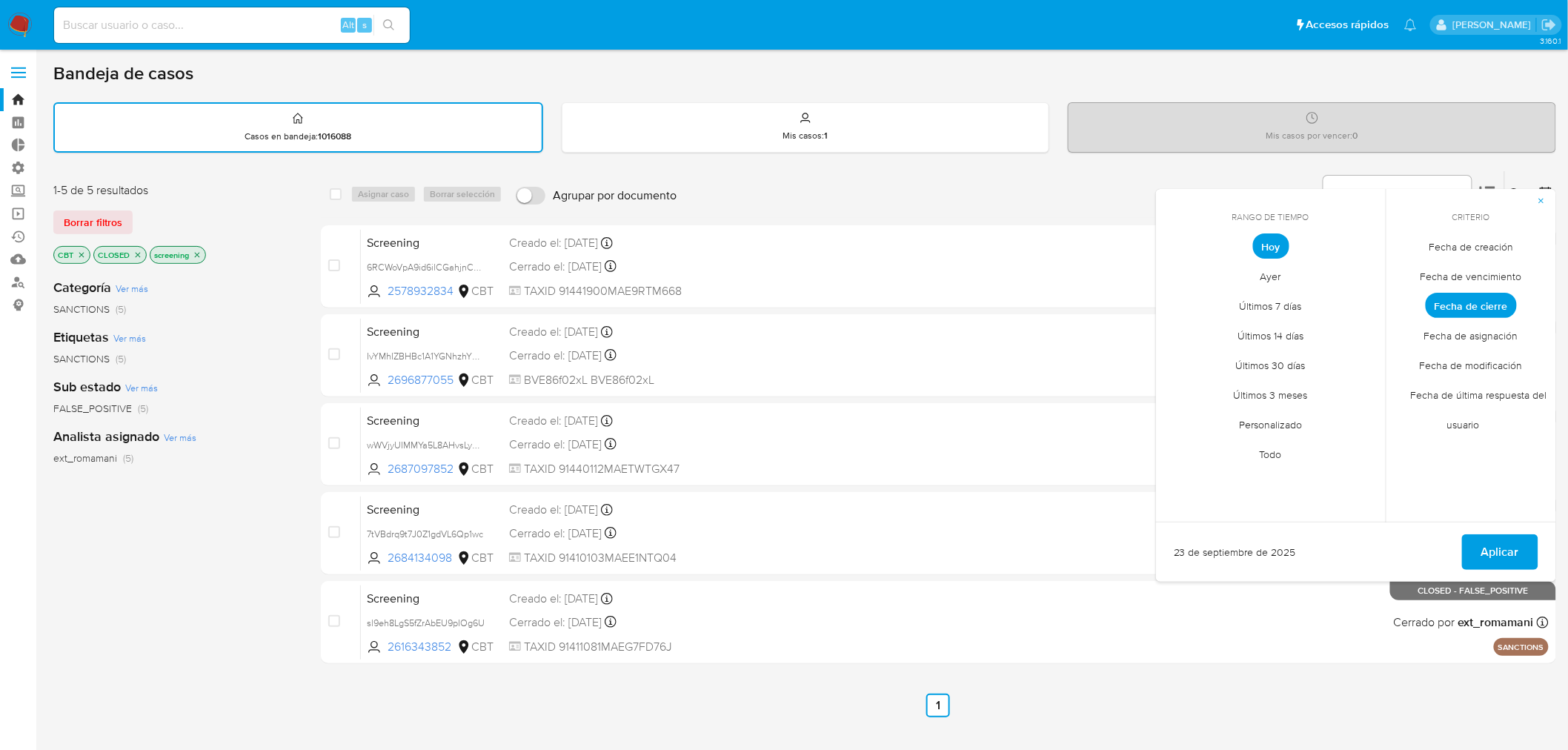
click at [1251, 420] on span "Personalizado" at bounding box center [1271, 425] width 95 height 30
click at [1188, 415] on button "22" at bounding box center [1181, 416] width 23 height 23
click at [1522, 548] on button "Aplicar" at bounding box center [1500, 551] width 76 height 36
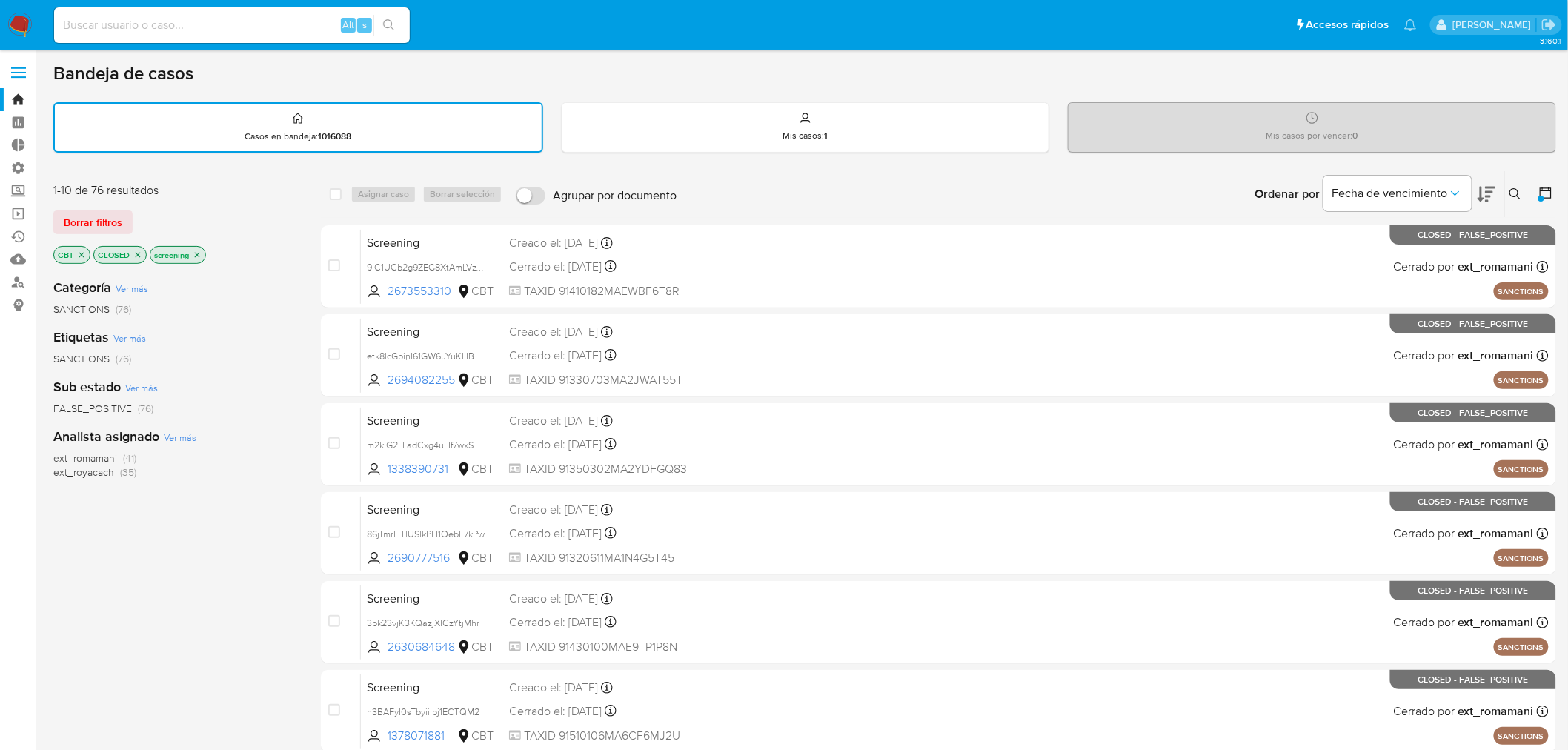
click at [1538, 196] on div at bounding box center [1543, 193] width 27 height 46
click at [1543, 196] on div at bounding box center [1541, 199] width 6 height 6
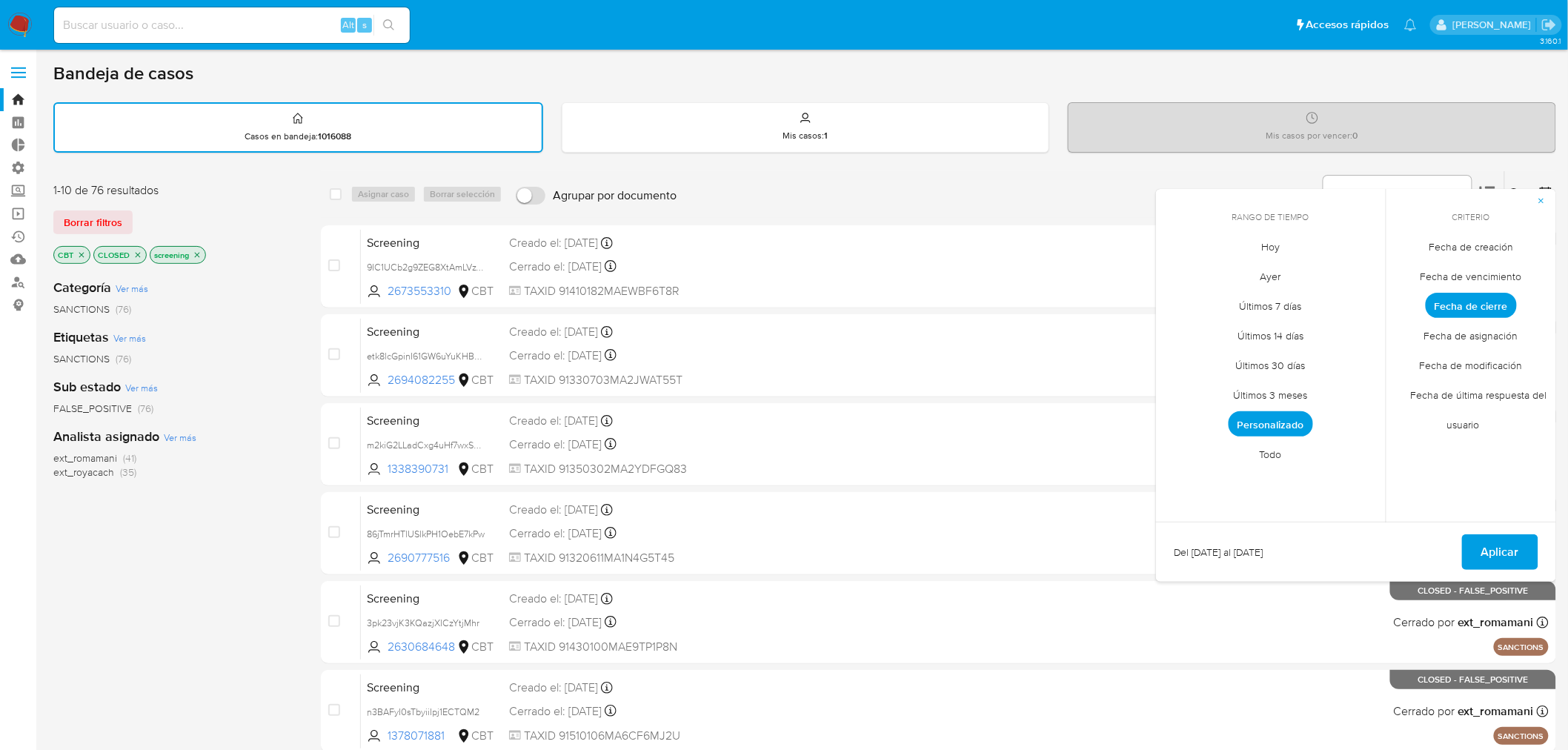
click at [1300, 420] on span "Personalizado" at bounding box center [1271, 423] width 84 height 25
click at [1358, 388] on button "21" at bounding box center [1360, 387] width 23 height 23
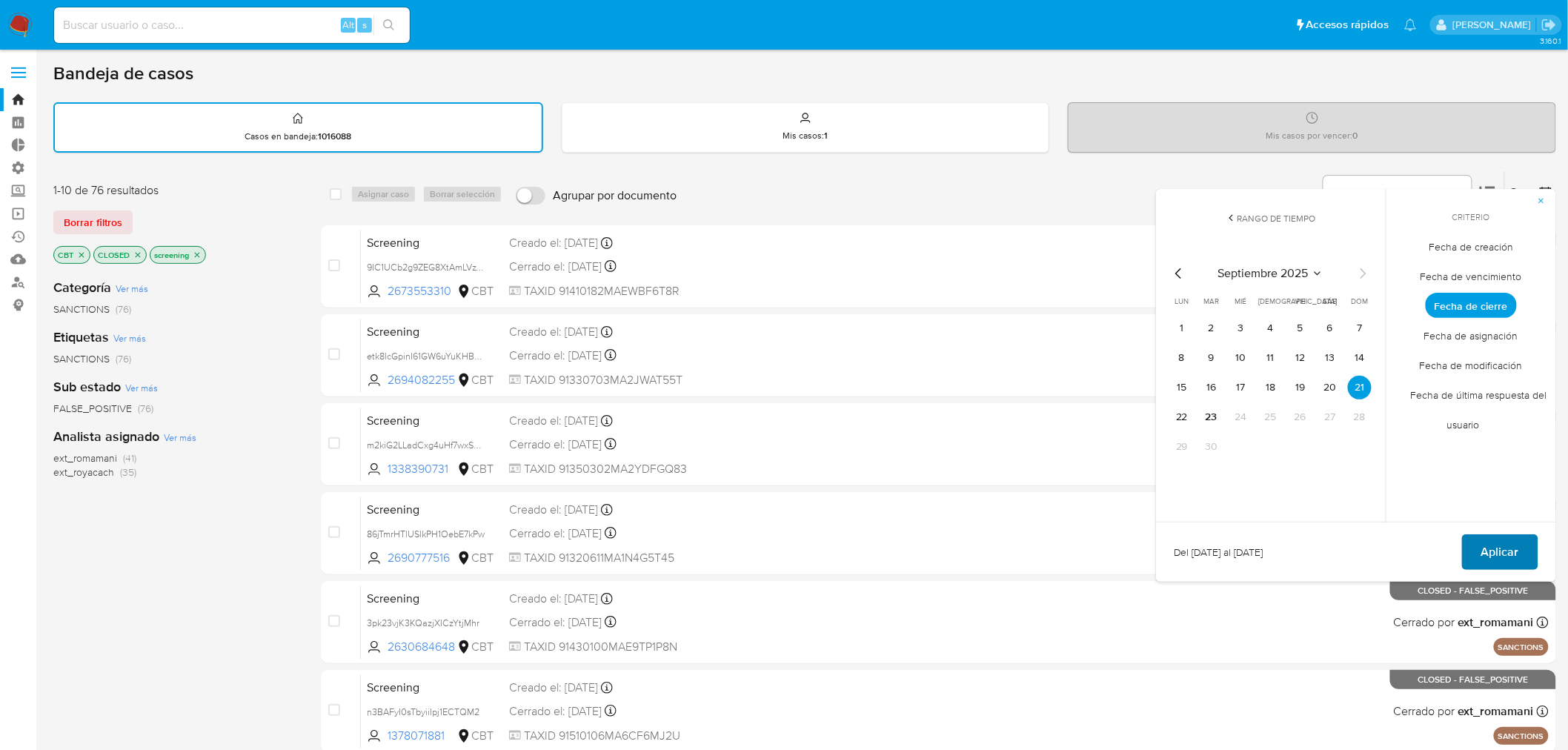
click at [1491, 552] on span "Aplicar" at bounding box center [1500, 552] width 38 height 33
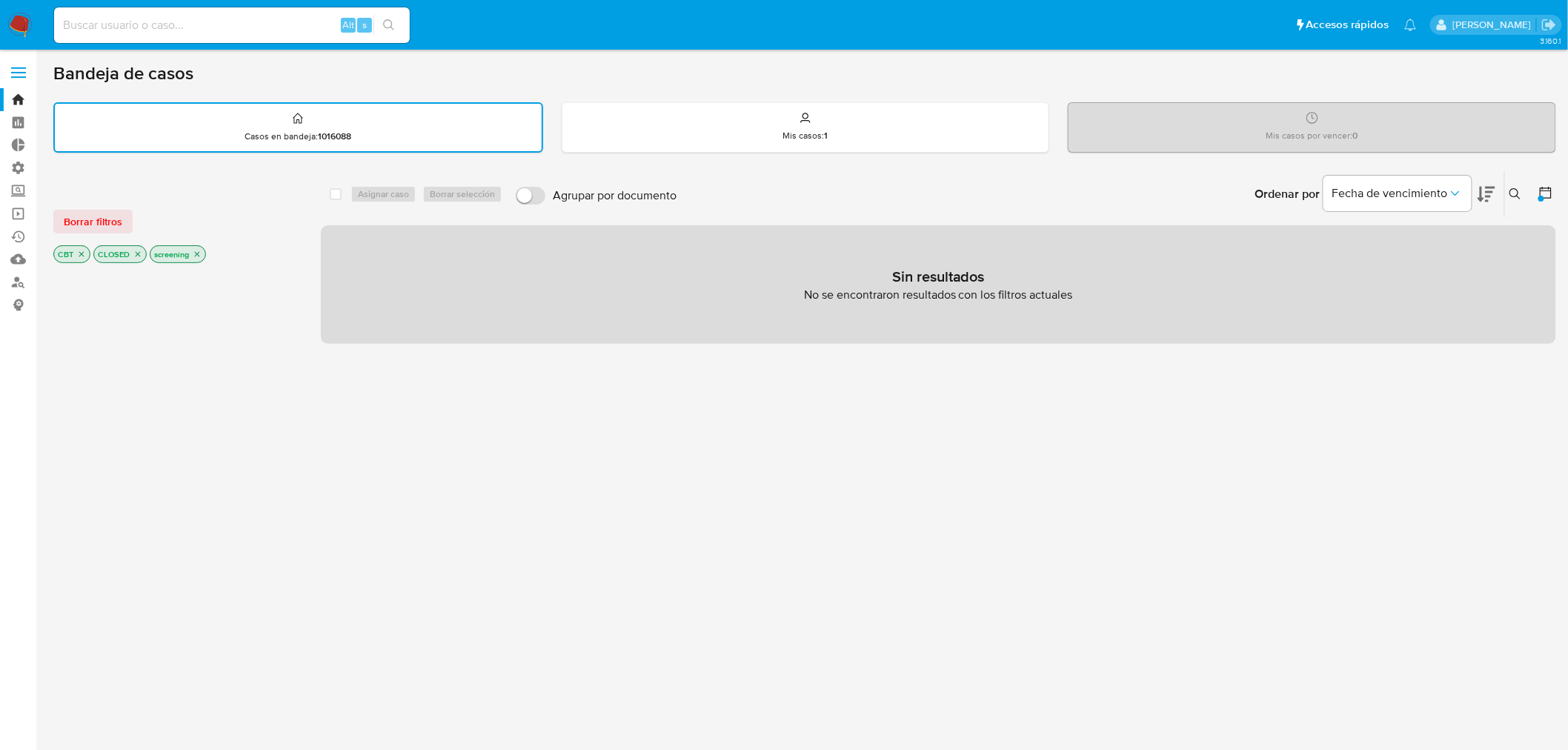
click at [1543, 187] on icon at bounding box center [1545, 192] width 15 height 15
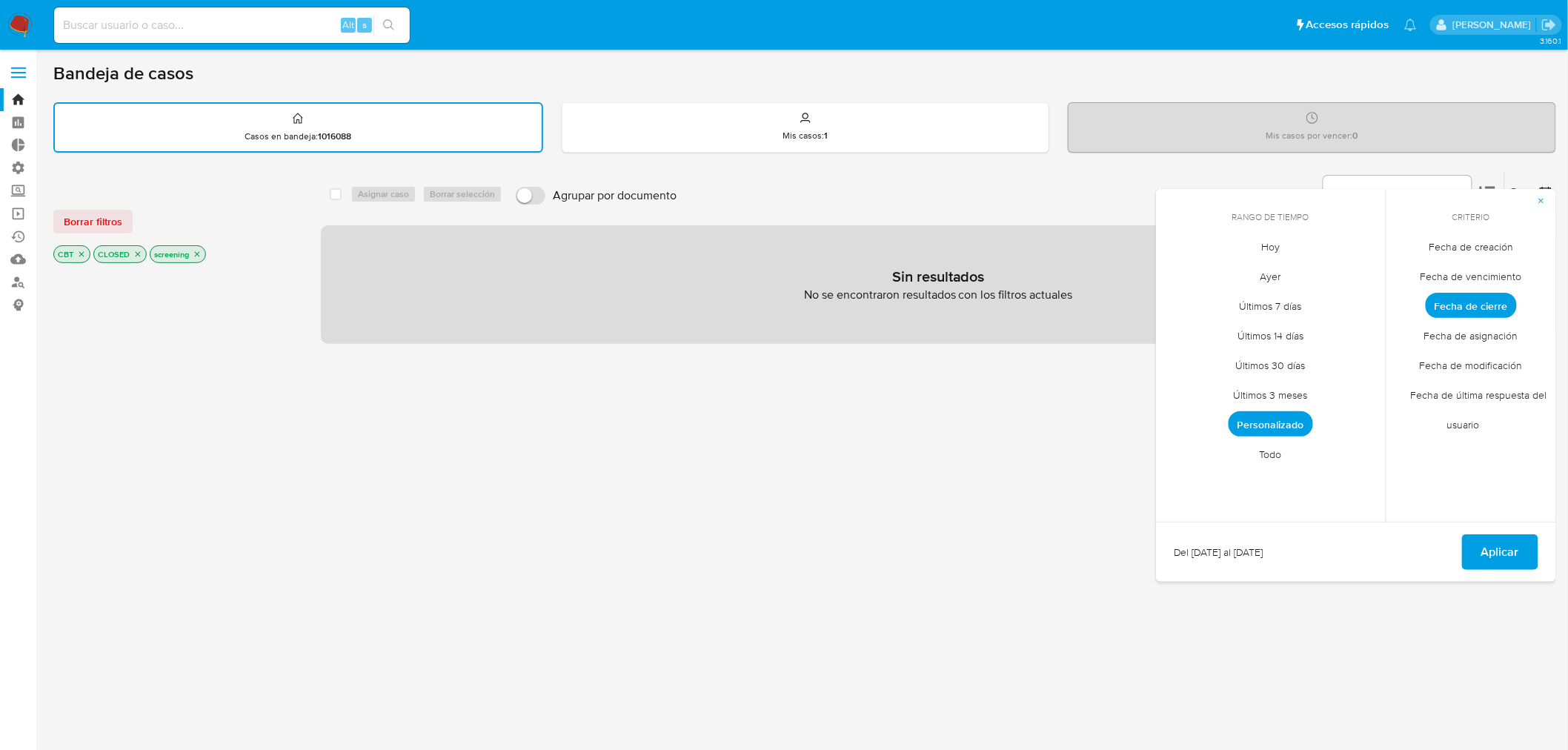
click at [1293, 419] on span "Personalizado" at bounding box center [1271, 423] width 84 height 25
click at [1325, 390] on button "20" at bounding box center [1330, 387] width 23 height 23
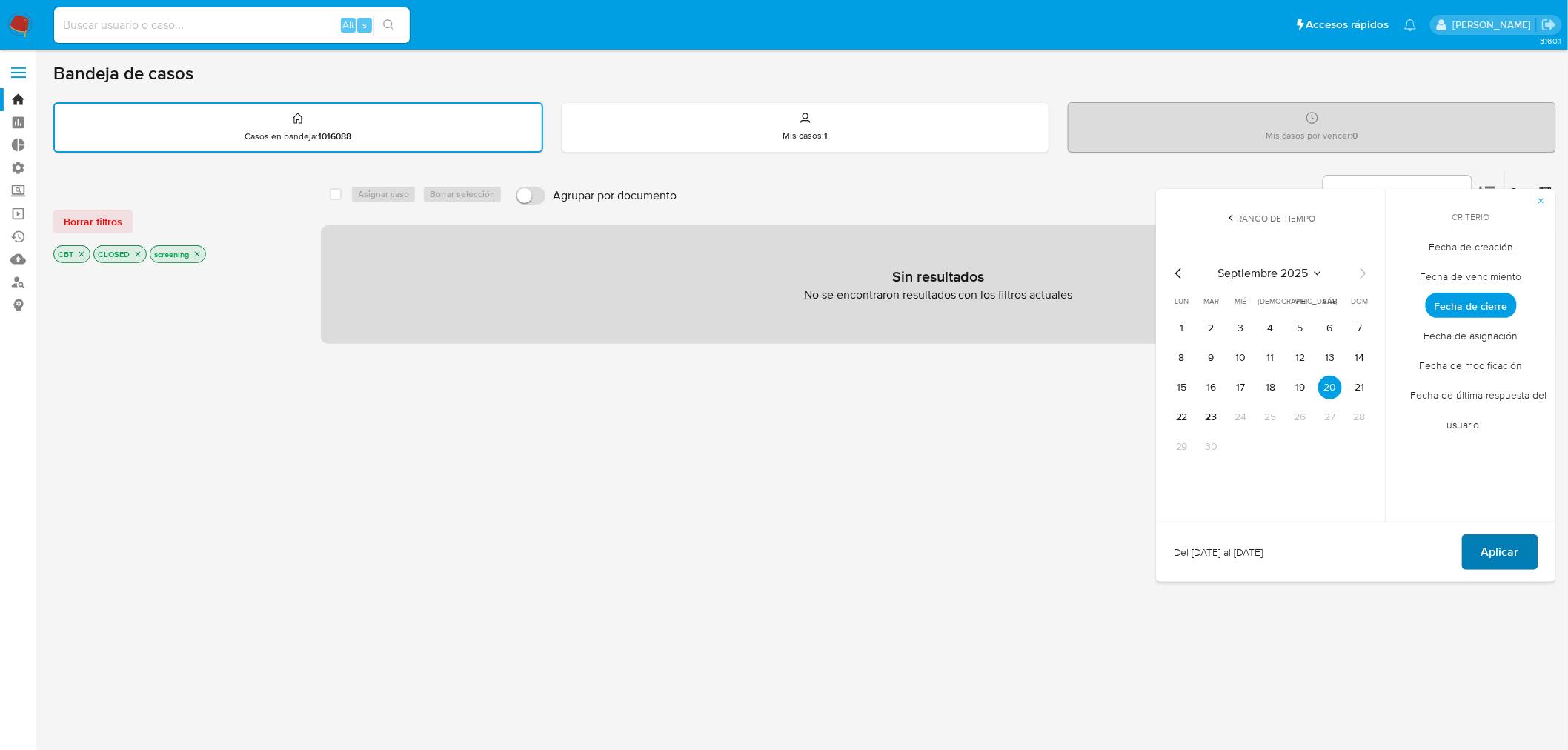
click at [1475, 538] on button "Aplicar" at bounding box center [1500, 551] width 76 height 36
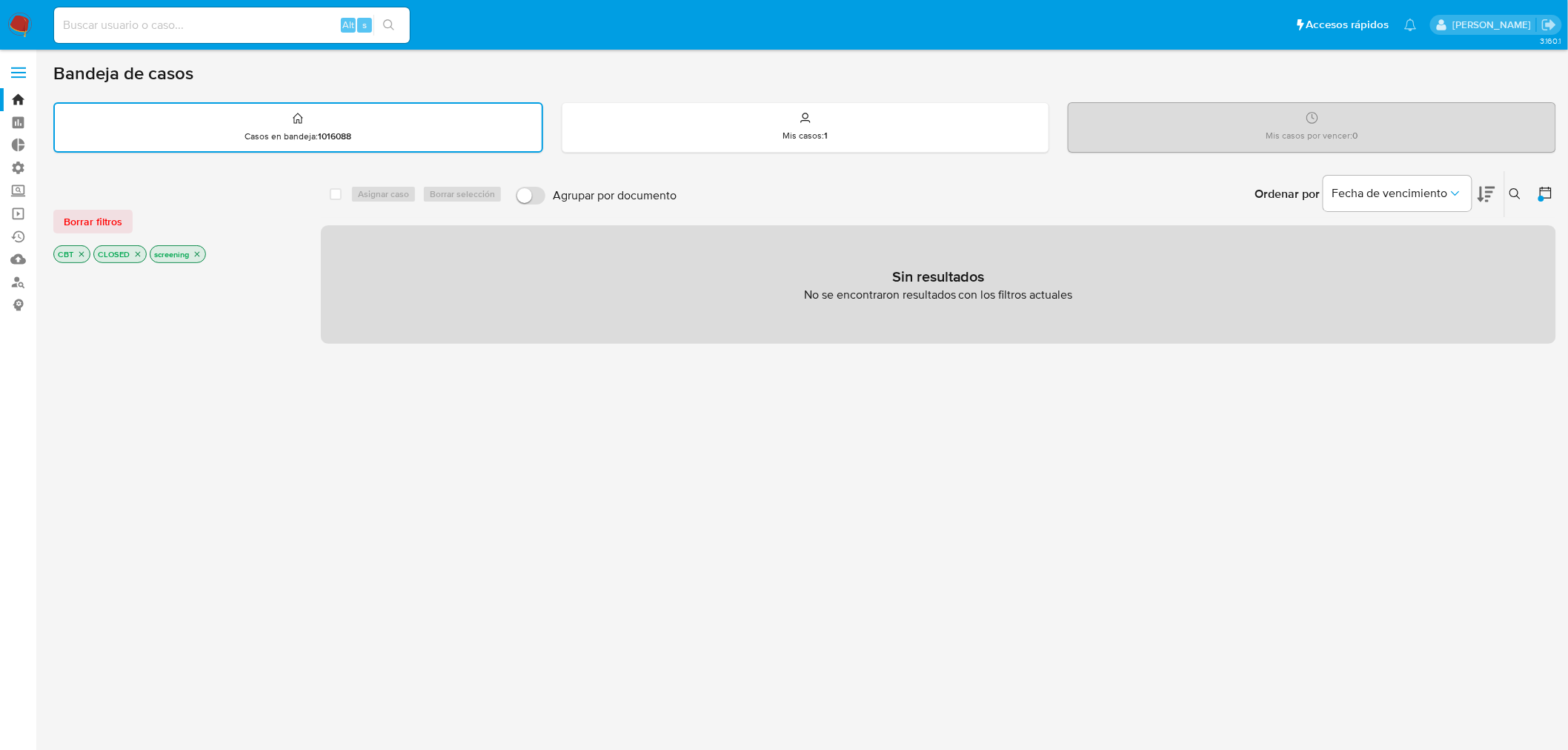
click at [1540, 187] on icon at bounding box center [1546, 192] width 12 height 12
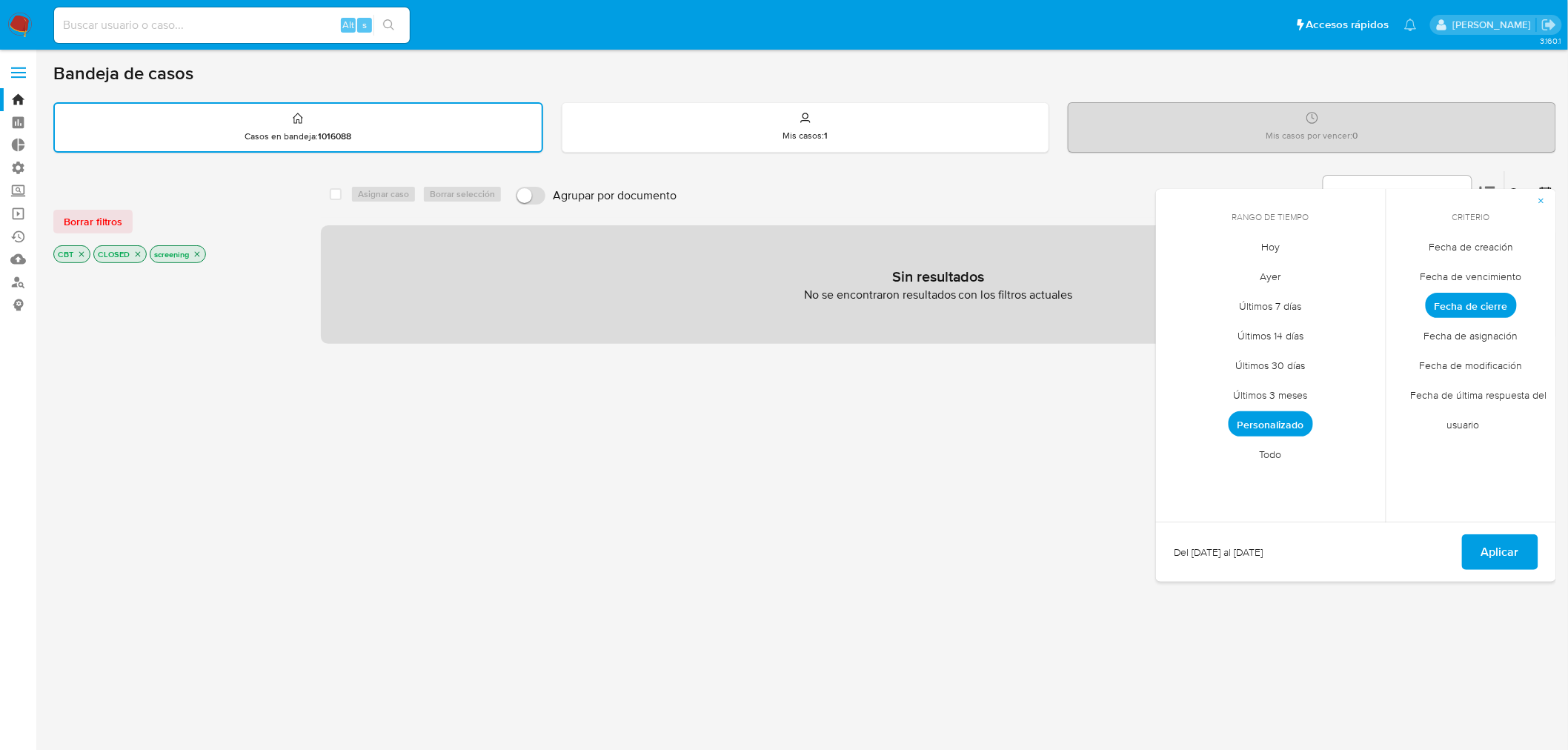
click at [1308, 421] on span "Personalizado" at bounding box center [1271, 423] width 84 height 25
click at [1307, 394] on button "19" at bounding box center [1300, 387] width 23 height 23
click at [1466, 544] on button "Aplicar" at bounding box center [1500, 551] width 76 height 36
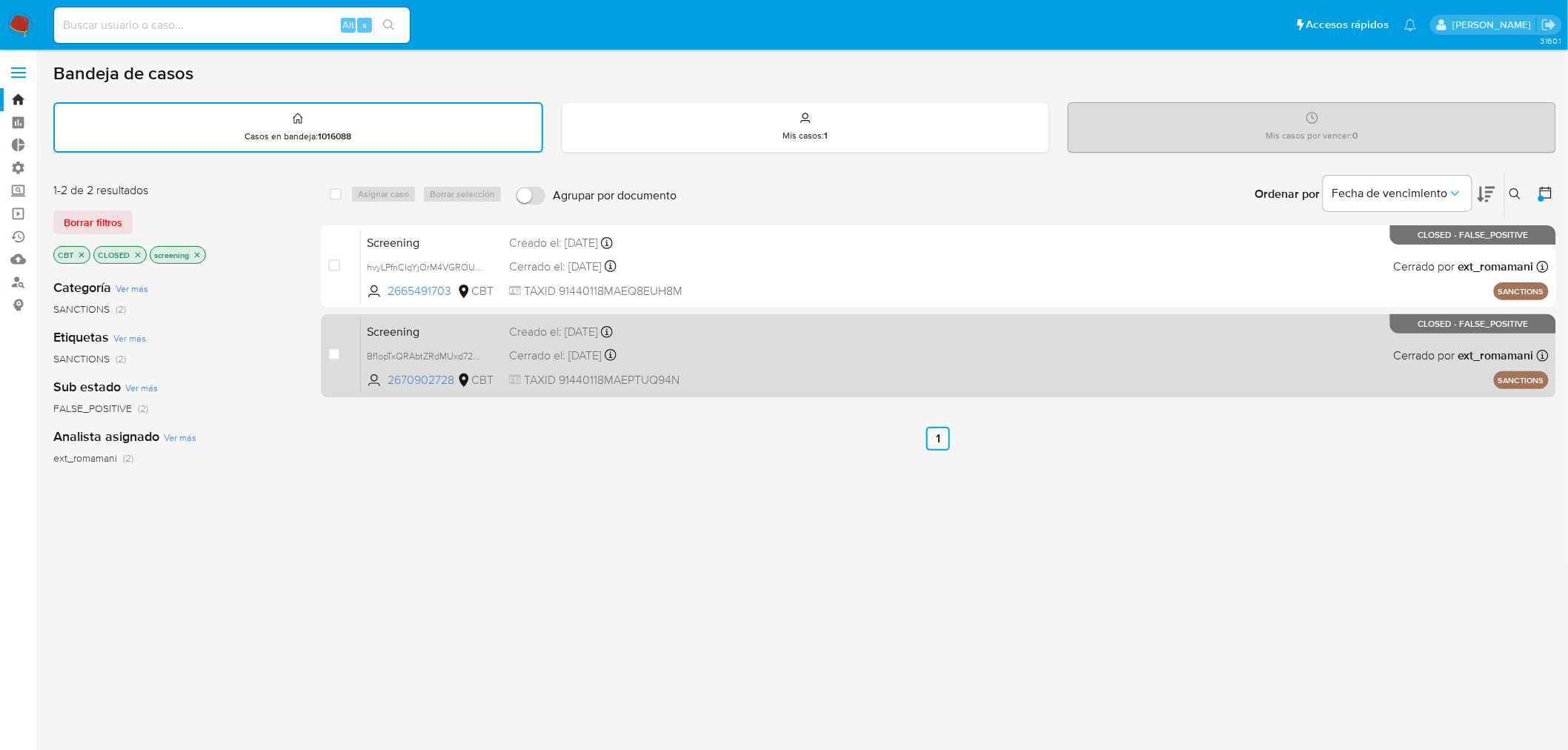
click at [732, 323] on div "Creado el: 18/09/2025 Creado el: 18/09/2025 23:11:44" at bounding box center [635, 331] width 252 height 16
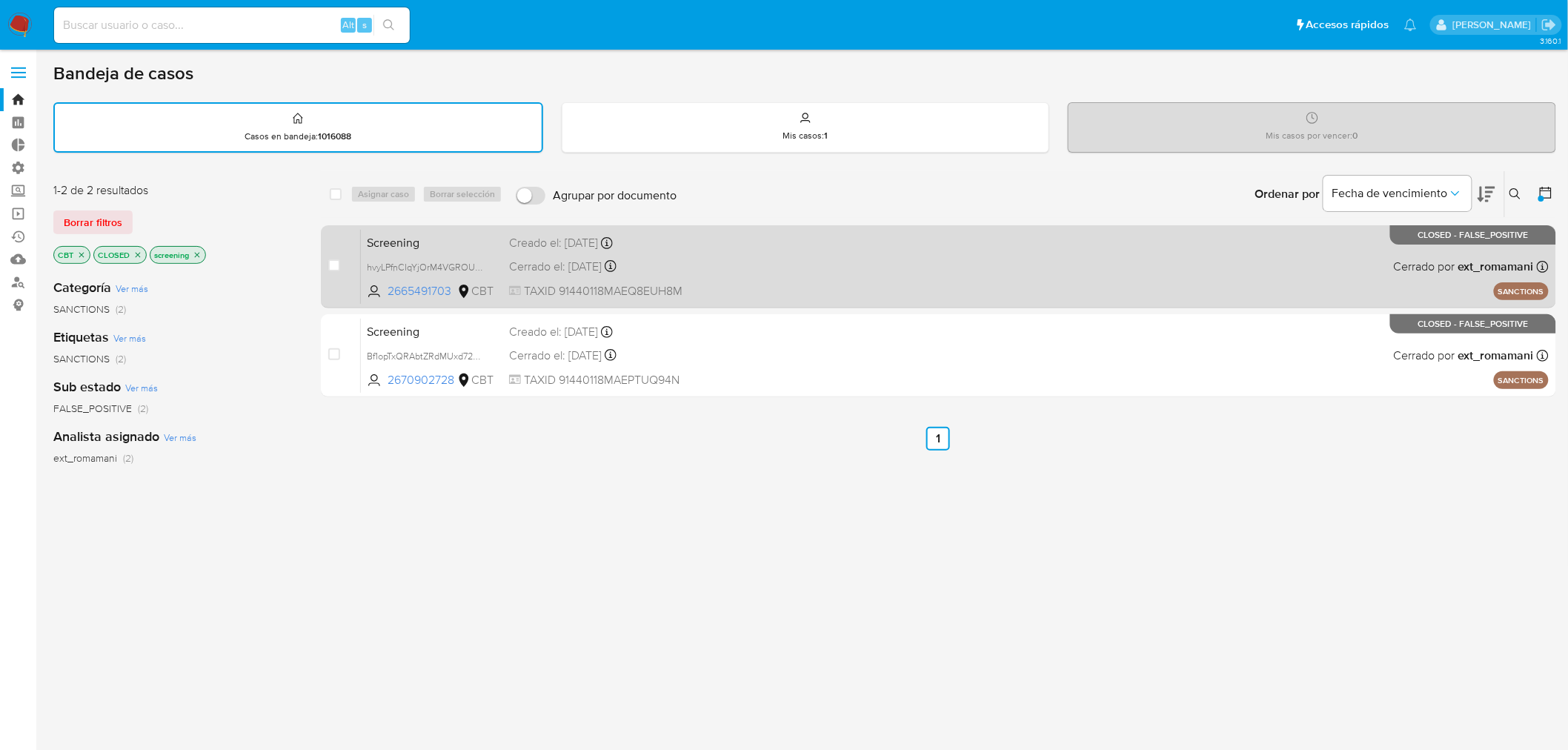
click at [803, 270] on div "Screening hvyLPfnCIqYjOrM4VGROUu0j 2665491703 CBT Creado el: 18/09/2025 Creado …" at bounding box center [955, 266] width 1188 height 75
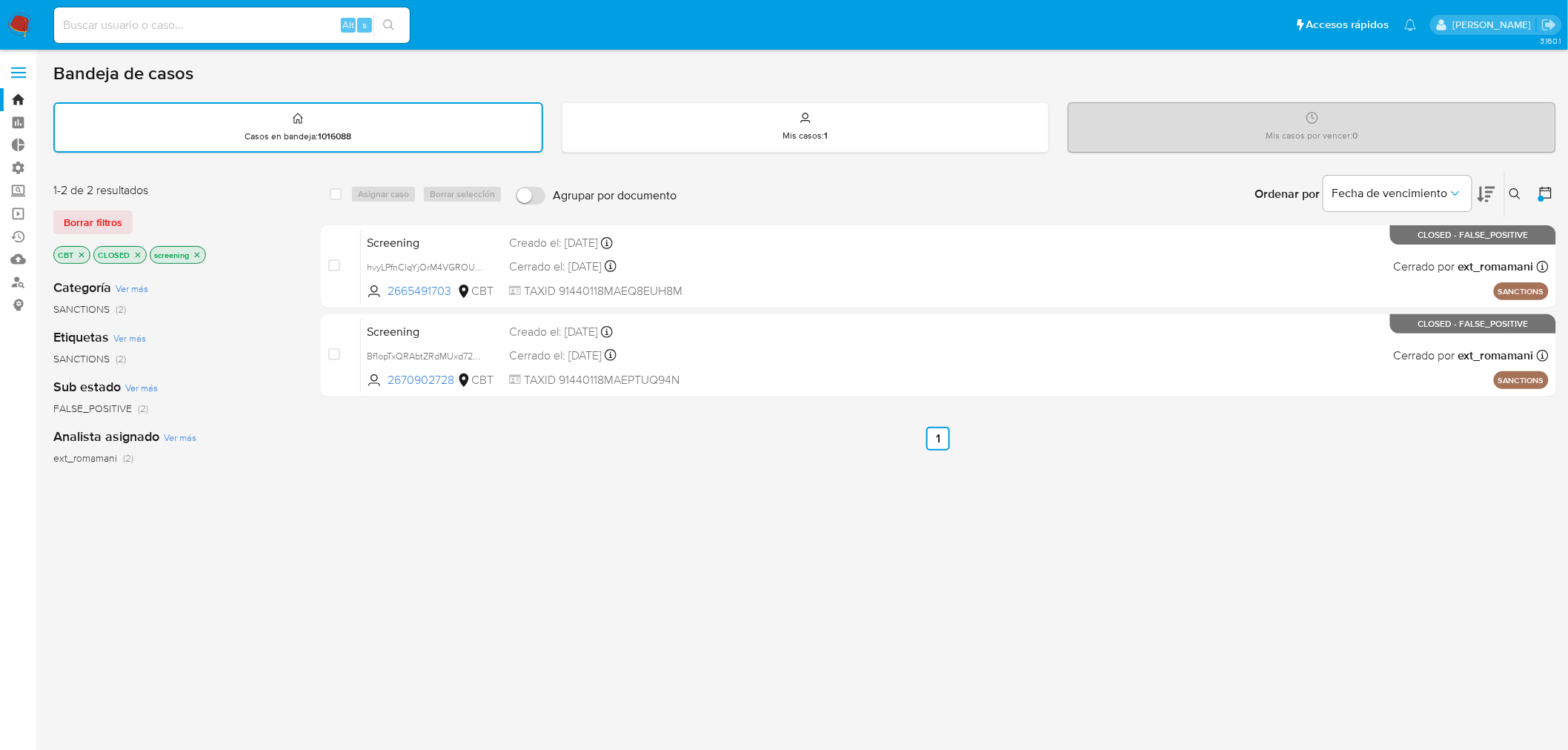
click at [1543, 181] on div at bounding box center [1543, 193] width 27 height 46
click at [1546, 192] on icon at bounding box center [1545, 192] width 15 height 15
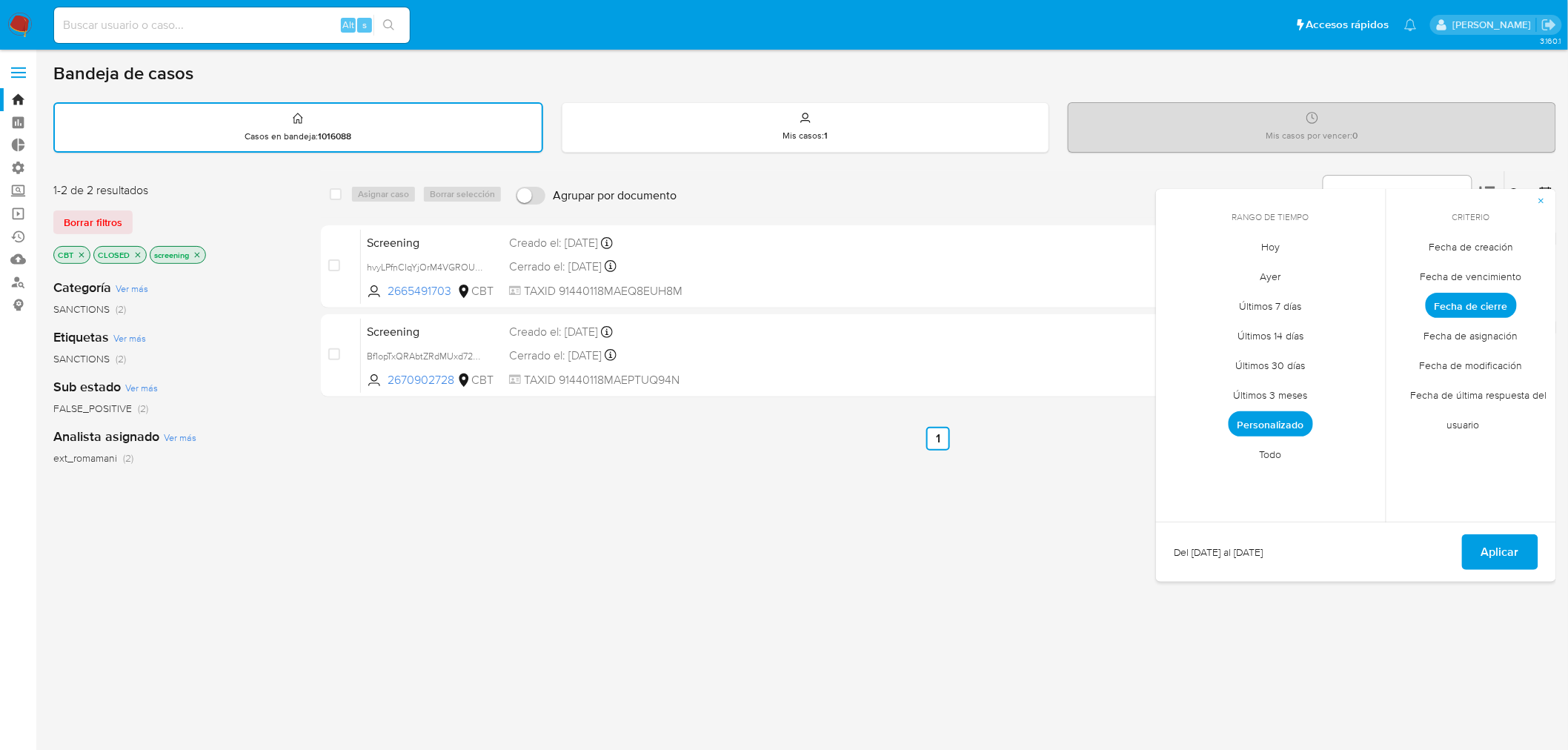
click at [1292, 418] on span "Personalizado" at bounding box center [1271, 423] width 84 height 25
click at [1284, 390] on tr "15 16 17 18 19 20 21" at bounding box center [1271, 387] width 201 height 23
click at [1271, 389] on button "18" at bounding box center [1271, 387] width 23 height 23
click at [1470, 544] on button "Aplicar" at bounding box center [1500, 551] width 76 height 36
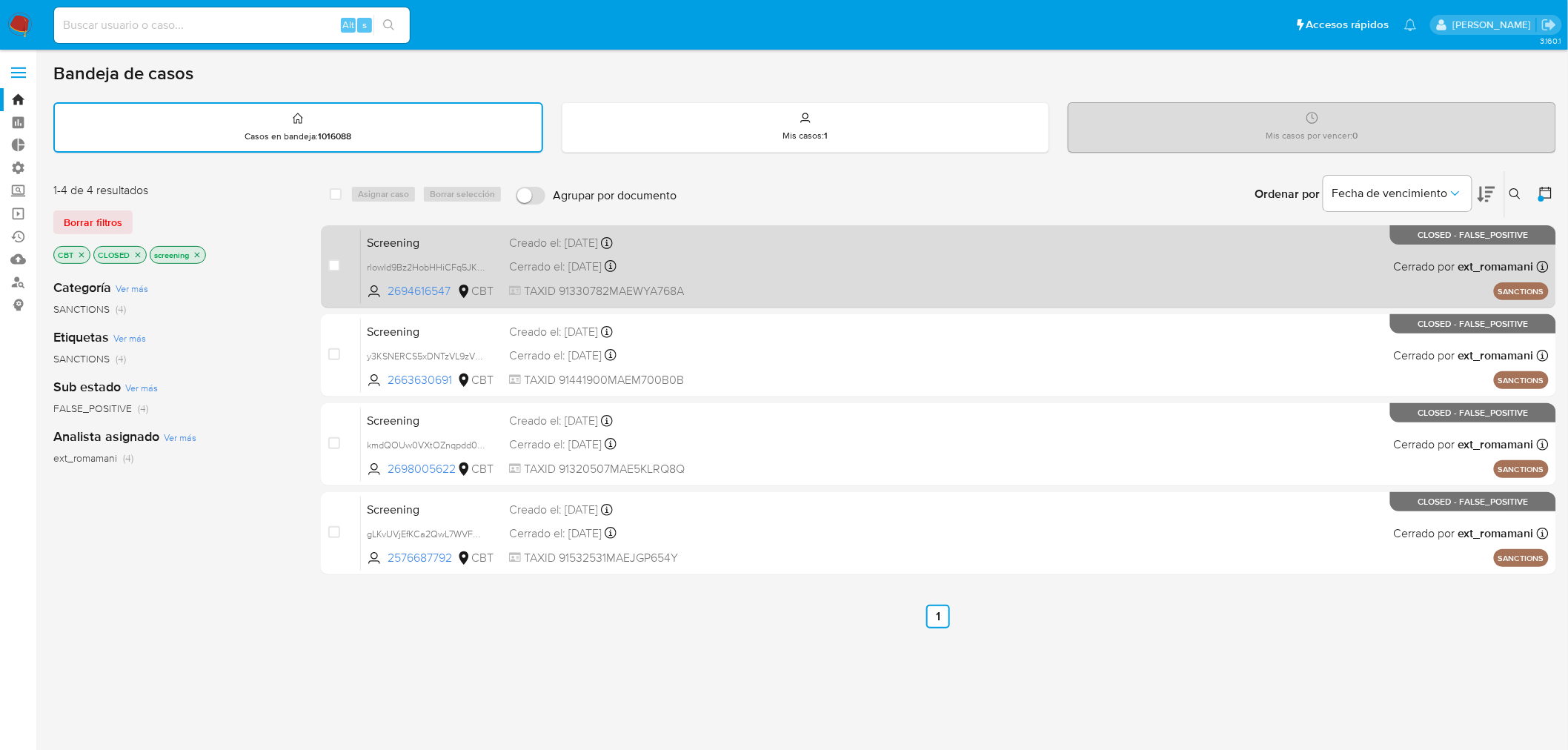
click at [710, 260] on div "Cerrado el: 18/09/2025 Cerrado el: 18/09/2025 16:41:08" at bounding box center [635, 266] width 252 height 16
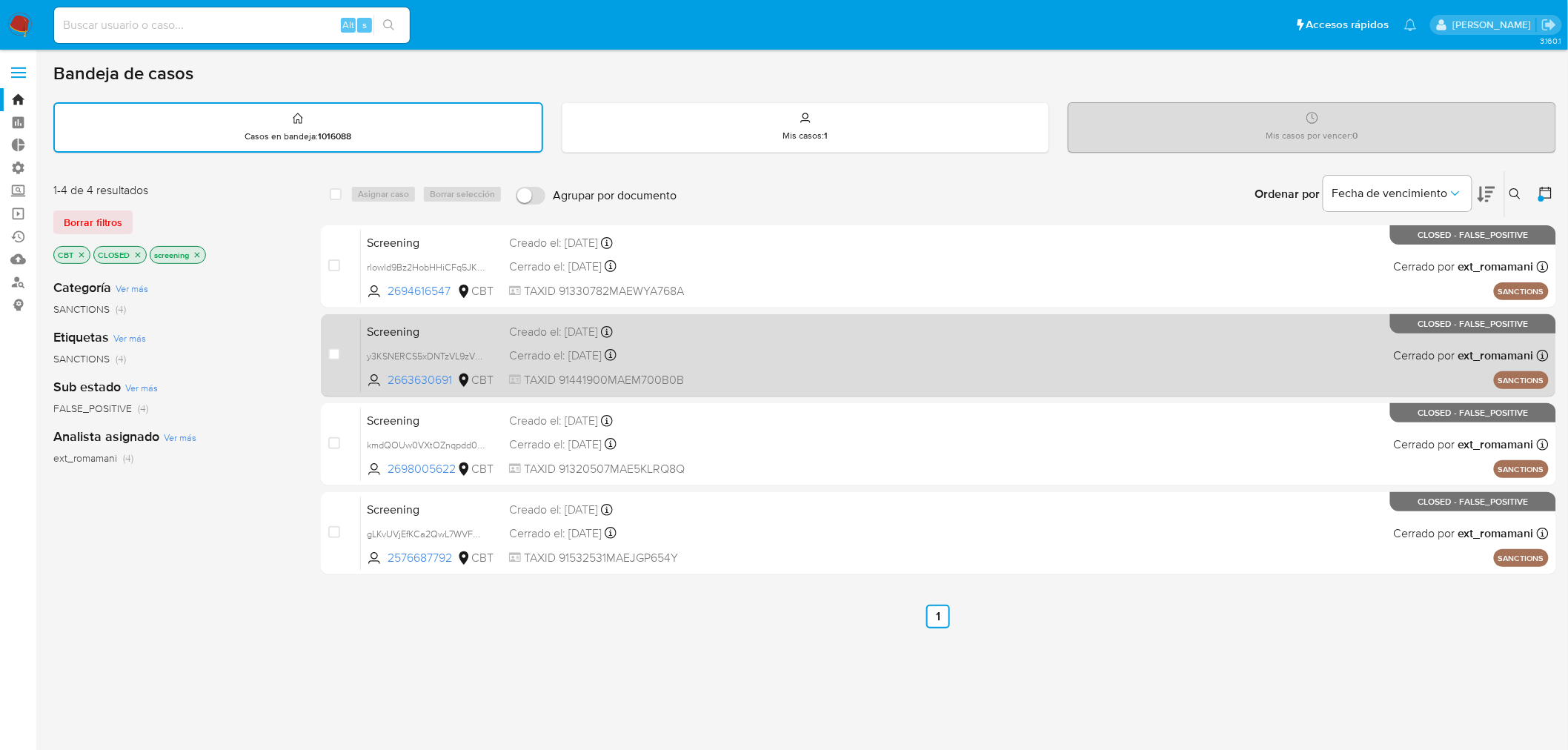
click at [670, 323] on div "Creado el: 18/09/2025 Creado el: 18/09/2025 04:51:25" at bounding box center [635, 331] width 252 height 16
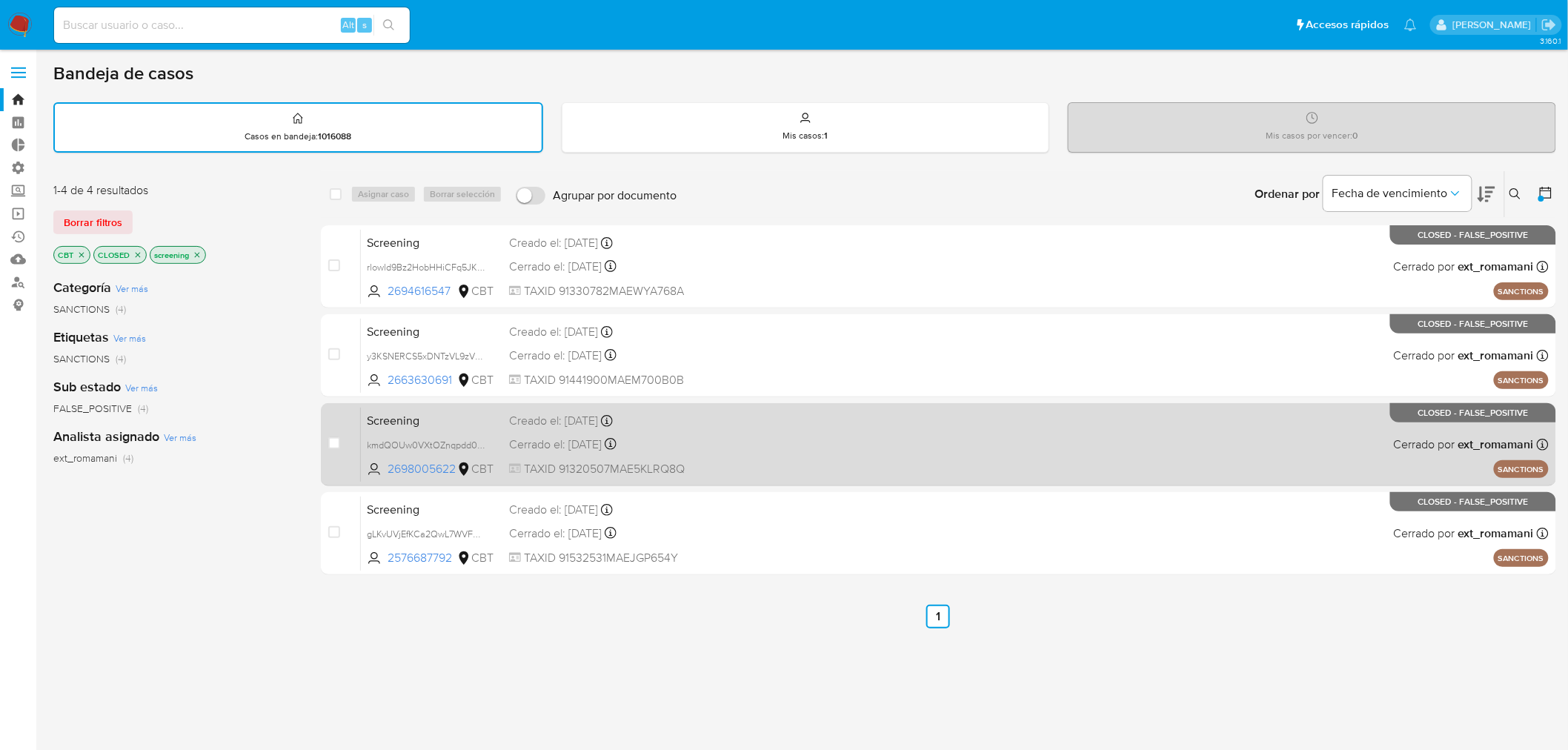
click at [764, 412] on div "Screening kmdQOUw0VXtOZnqpdd0ehHhF 2698005622 CBT Creado el: 18/09/2025 Creado …" at bounding box center [955, 444] width 1188 height 75
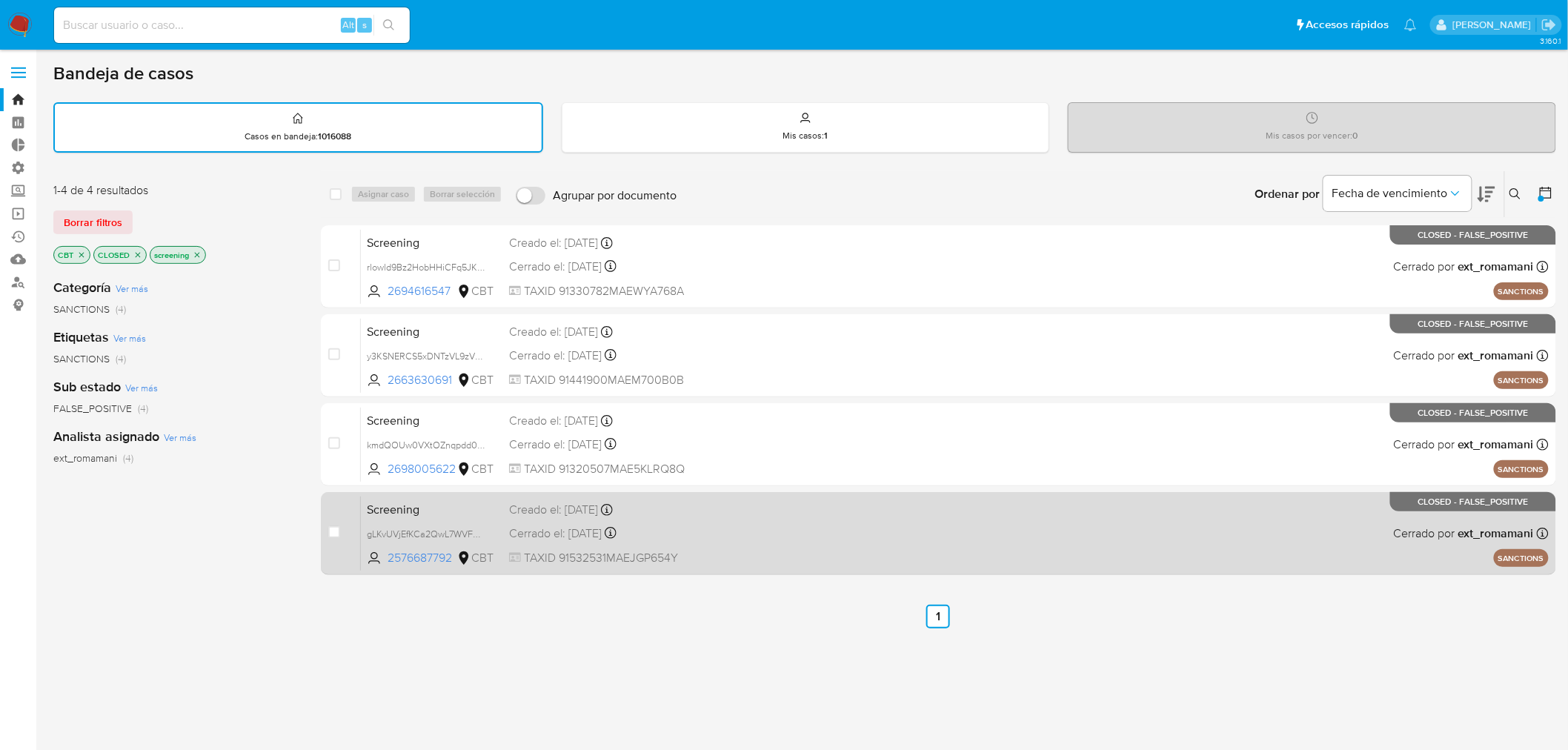
click at [684, 507] on div "Creado el: 18/09/2025 Creado el: 18/09/2025 00:54:06" at bounding box center [635, 510] width 252 height 16
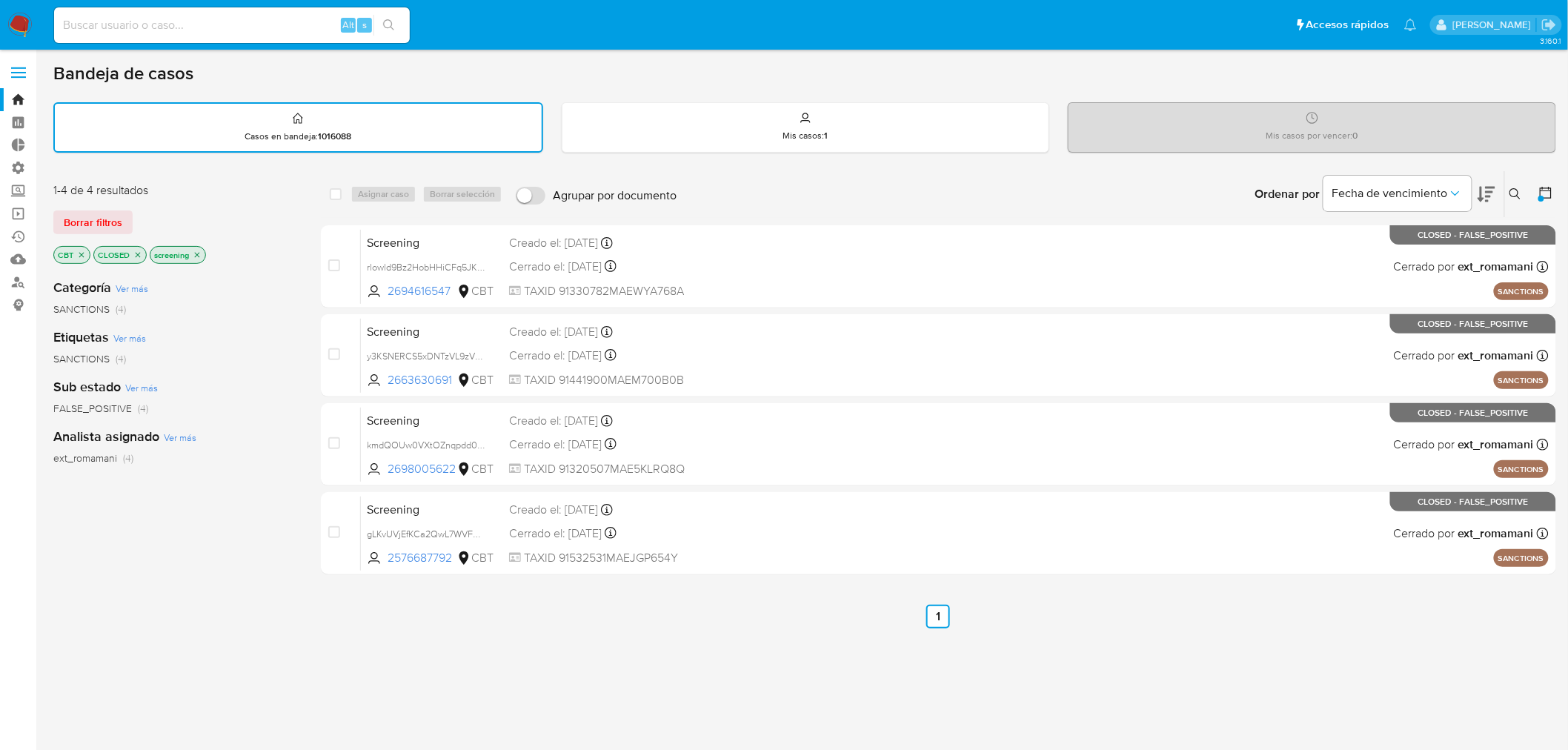
click at [1539, 187] on icon at bounding box center [1545, 192] width 15 height 15
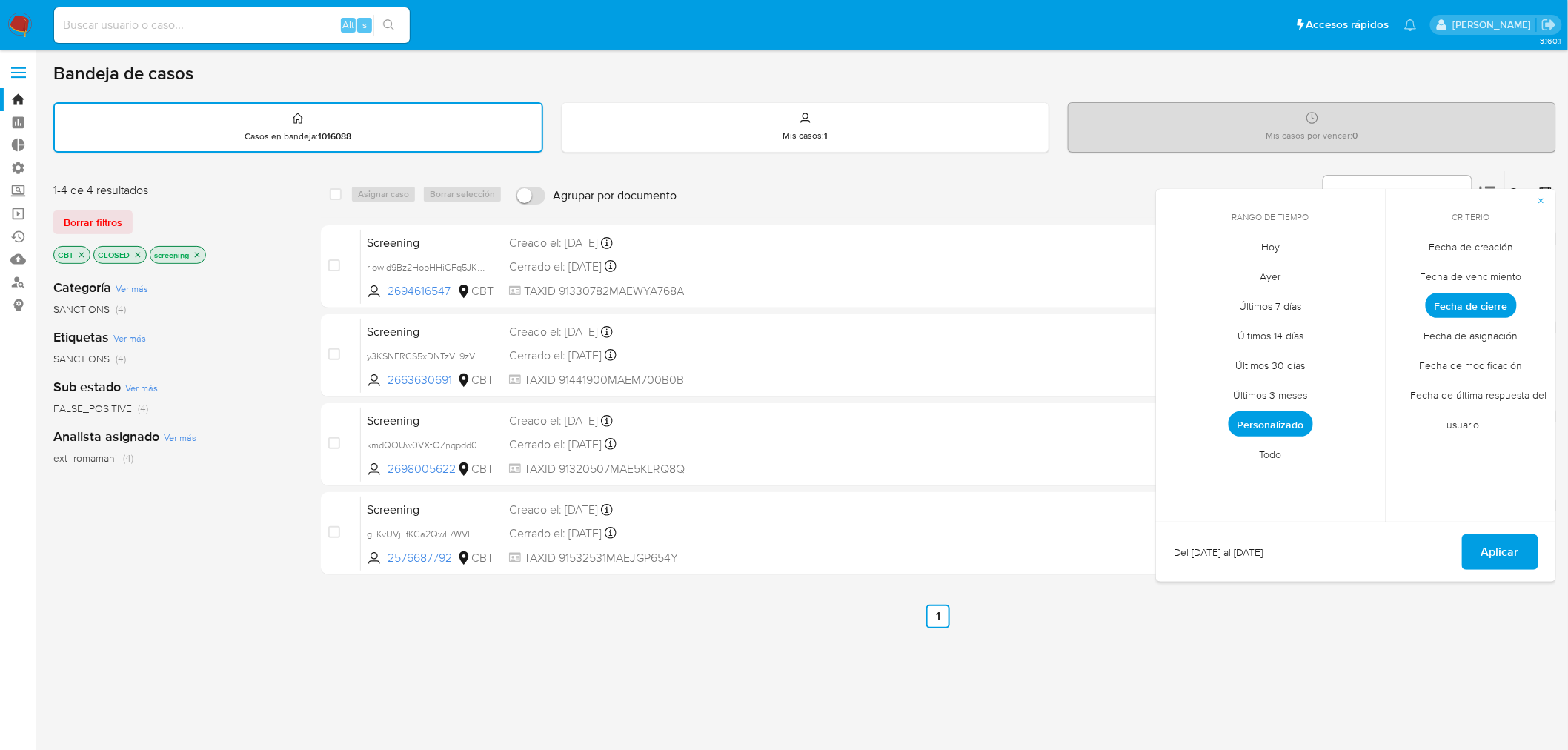
click at [1232, 421] on span "Personalizado" at bounding box center [1271, 423] width 84 height 25
click at [1234, 388] on button "17" at bounding box center [1241, 387] width 23 height 23
click at [1467, 549] on button "Aplicar" at bounding box center [1500, 551] width 76 height 36
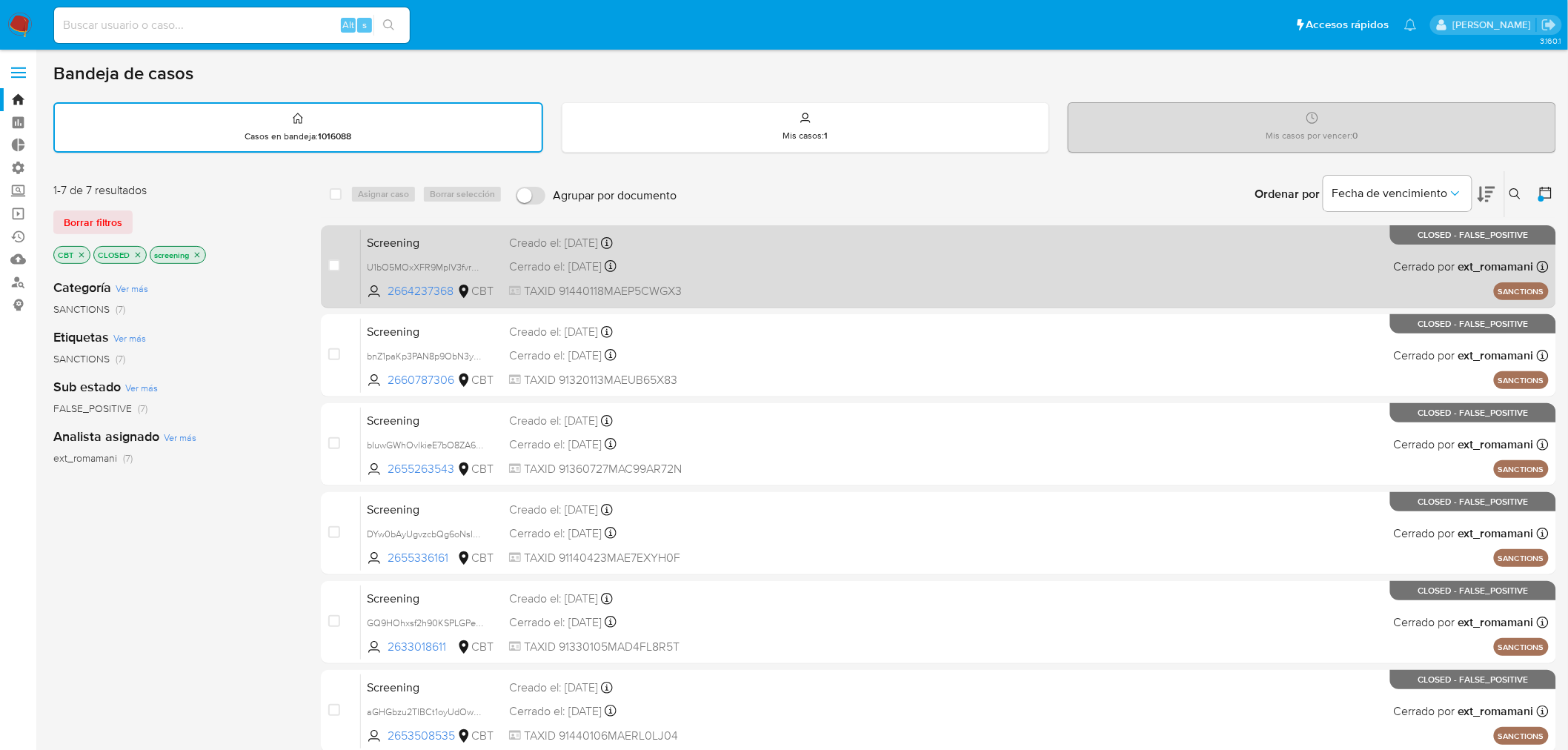
click at [728, 239] on div "Creado el: 17/09/2025 Creado el: 17/09/2025 11:46:11" at bounding box center [635, 243] width 252 height 16
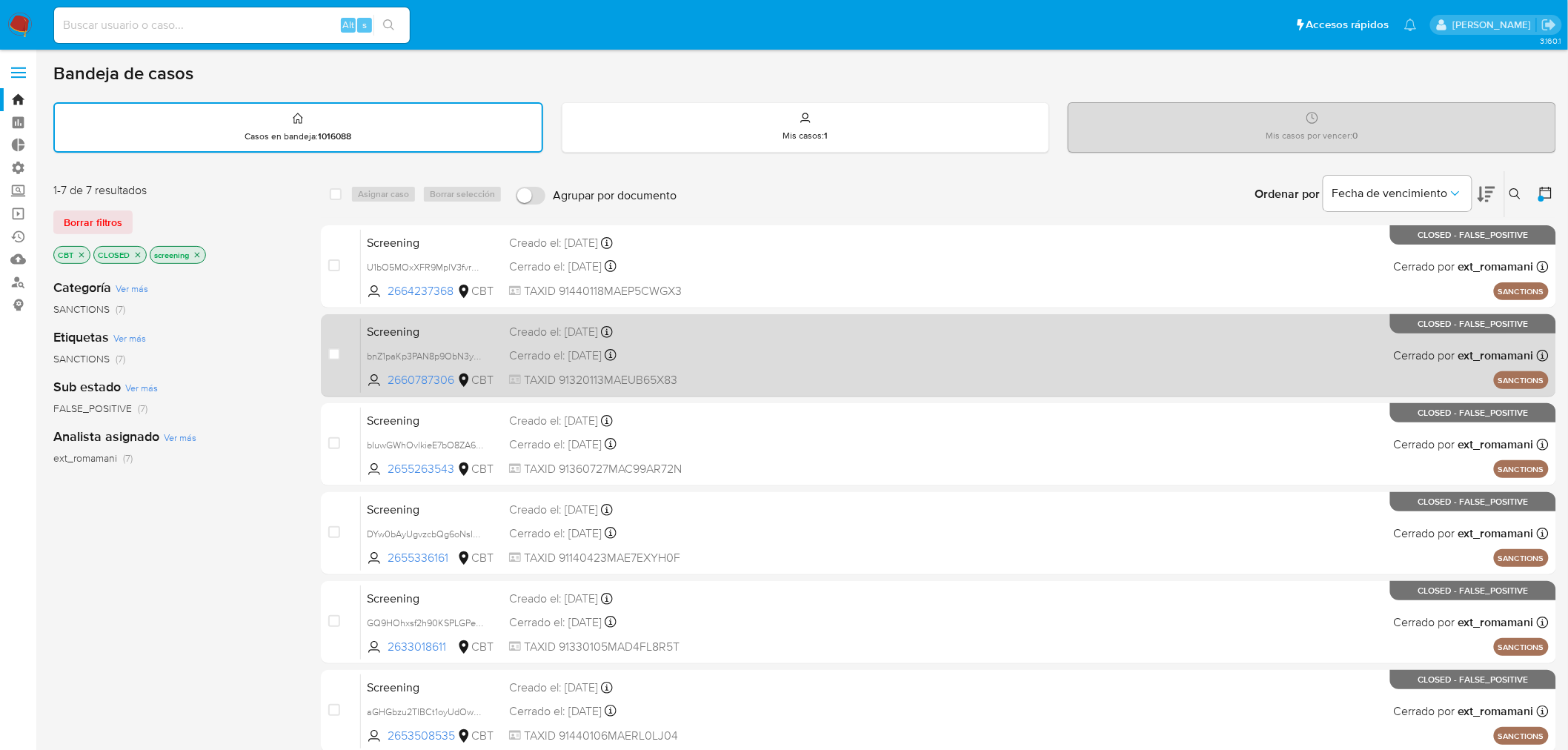
click at [769, 335] on div "Screening bnZ1paKp3PAN8p9ObN3y76se 2660787306 CBT Creado el: 17/09/2025 Creado …" at bounding box center [955, 355] width 1188 height 75
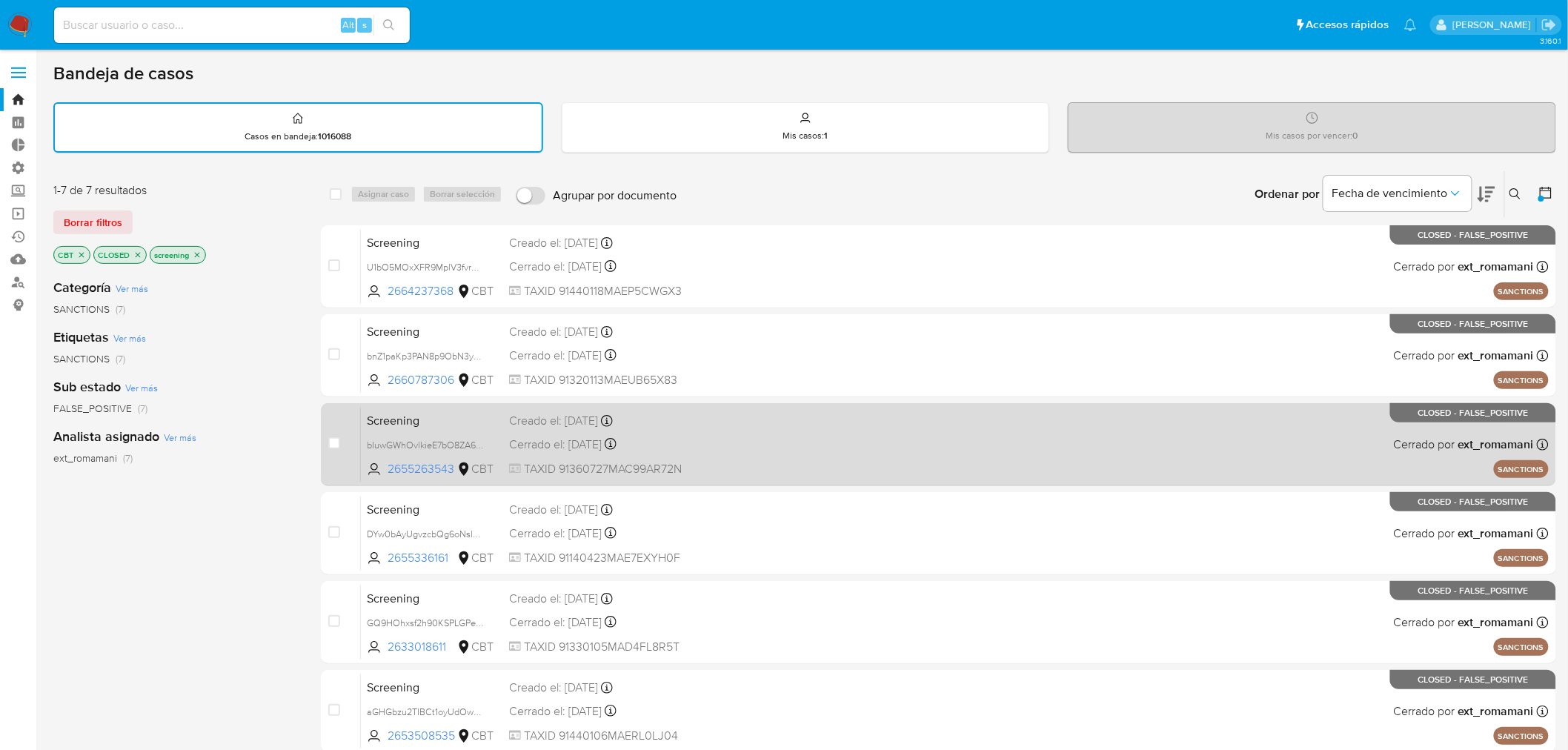
click at [879, 418] on span at bounding box center [898, 419] width 252 height 3
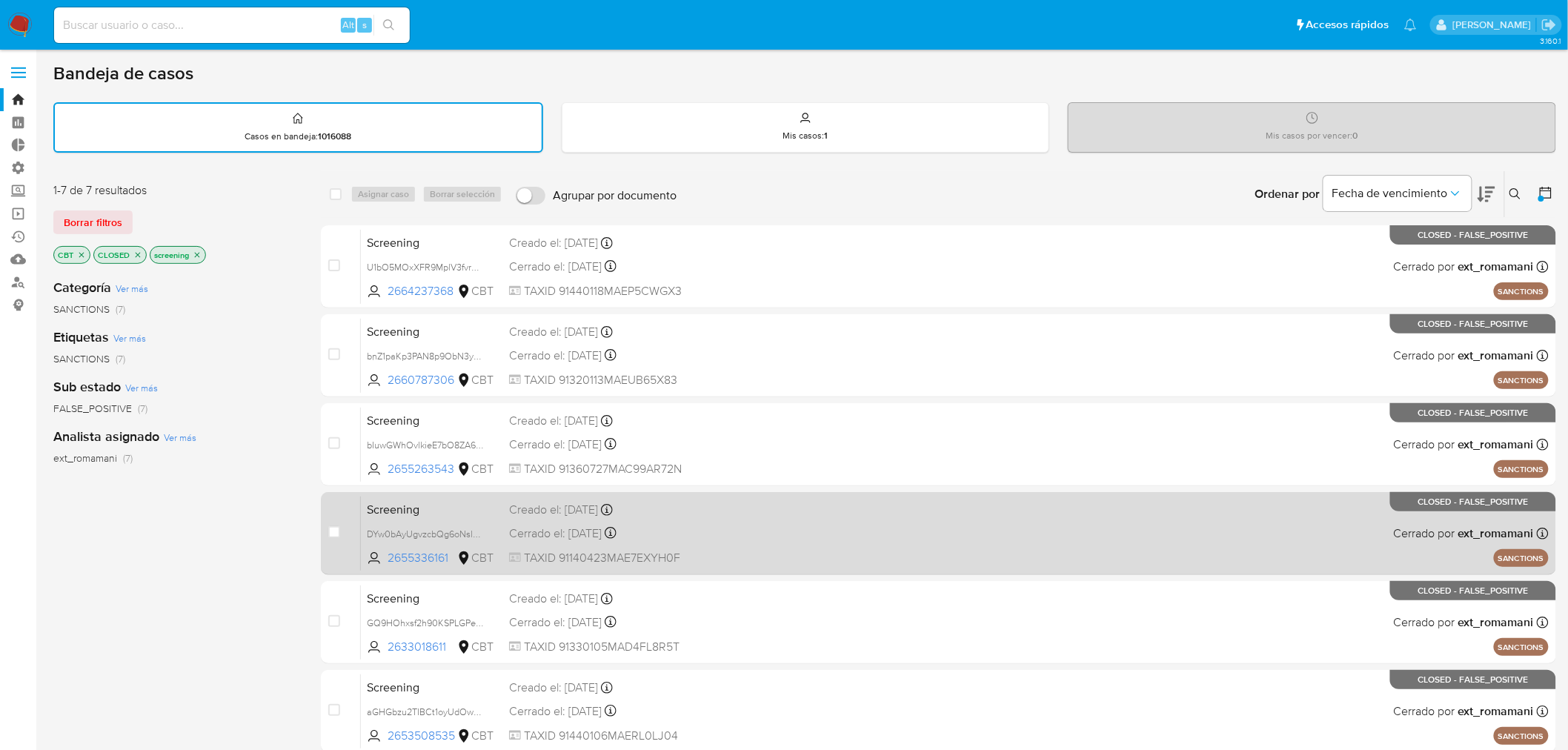
click at [722, 512] on div "Creado el: 17/09/2025 Creado el: 17/09/2025 05:02:36" at bounding box center [635, 510] width 252 height 16
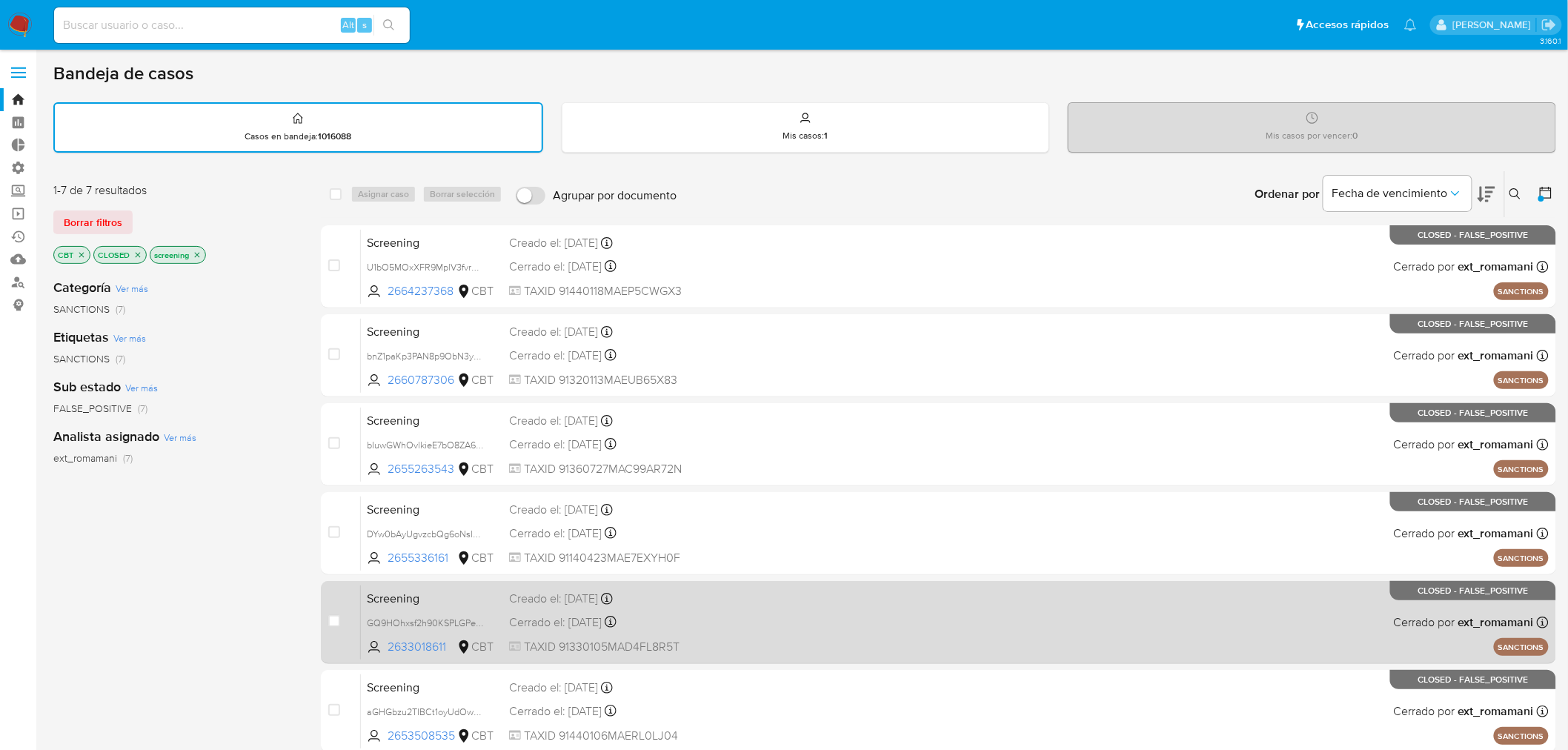
click at [713, 595] on div "Creado el: 17/09/2025 Creado el: 17/09/2025 03:52:08" at bounding box center [635, 598] width 252 height 16
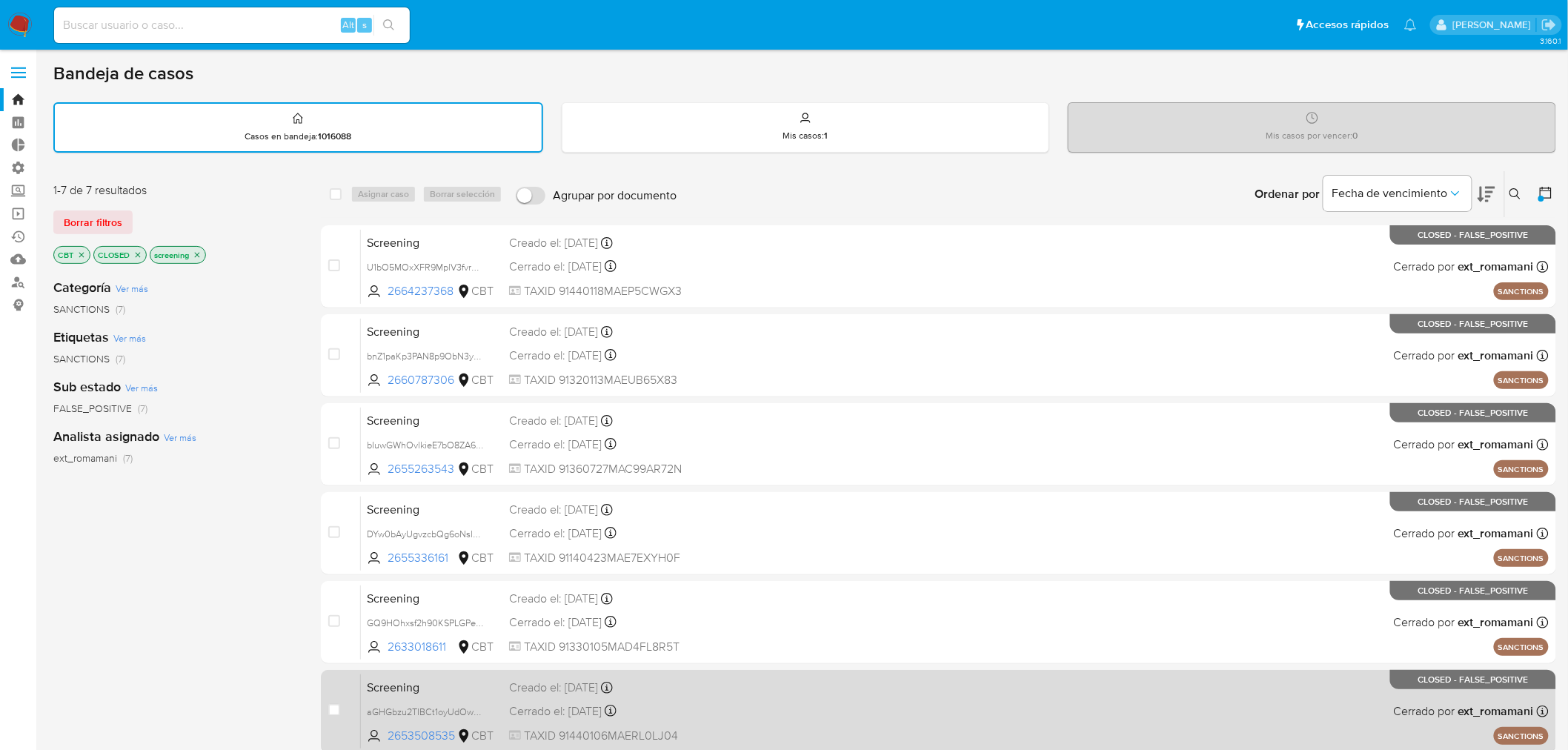
click at [686, 684] on div "Creado el: 16/09/2025 Creado el: 16/09/2025 23:48:45" at bounding box center [635, 688] width 252 height 16
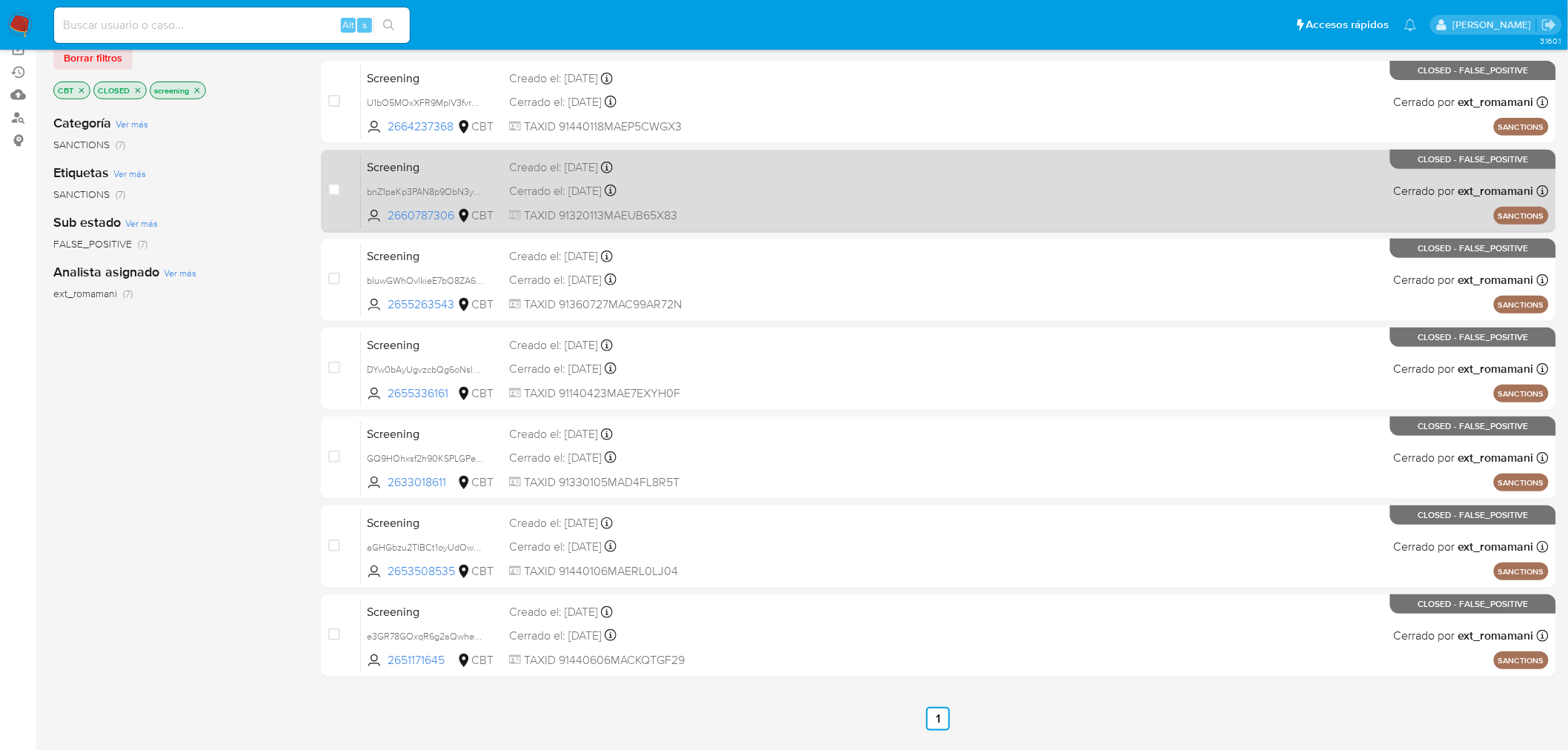
scroll to position [205, 0]
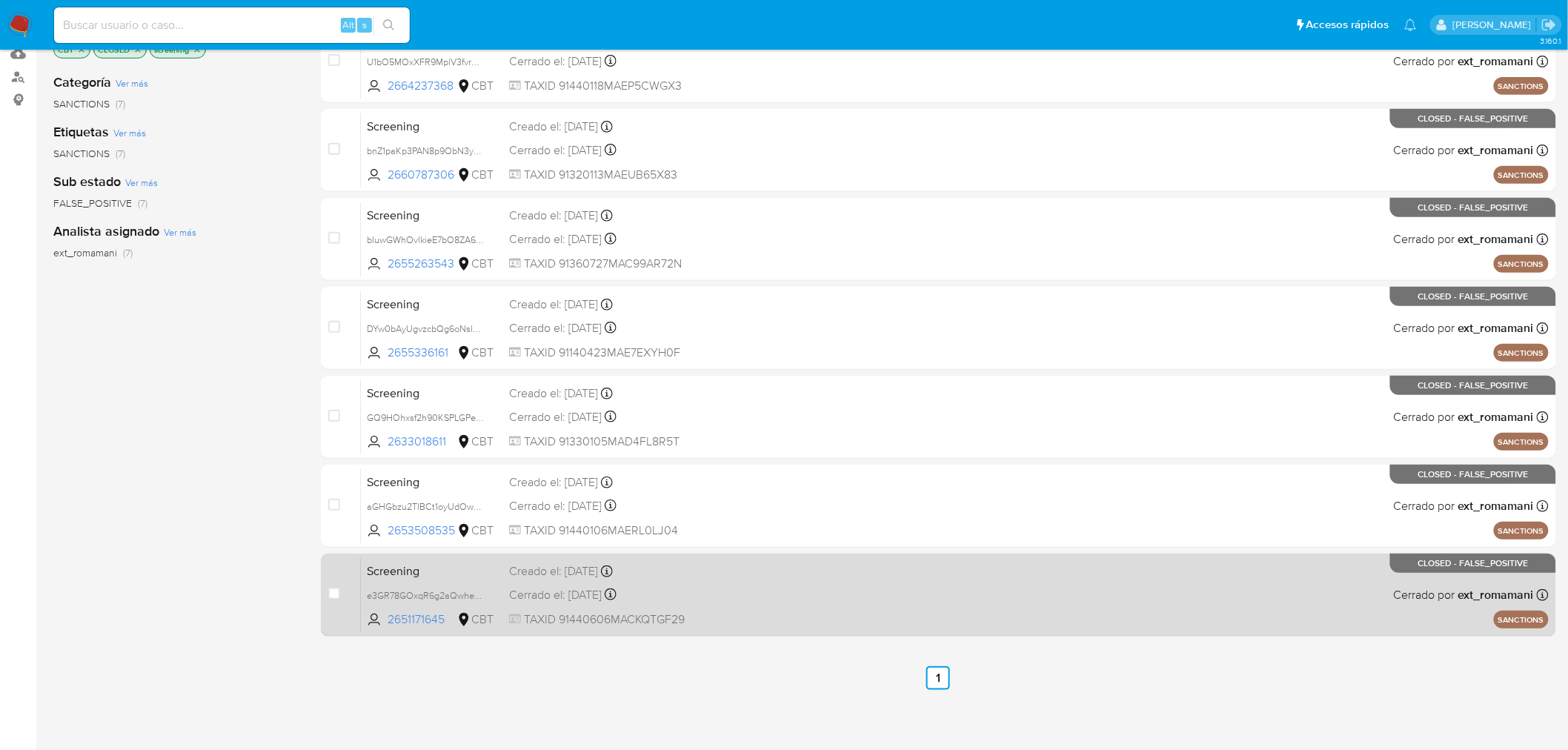
click at [717, 590] on div "Cerrado el: 17/09/2025 Cerrado el: 17/09/2025 10:05:27" at bounding box center [635, 595] width 252 height 16
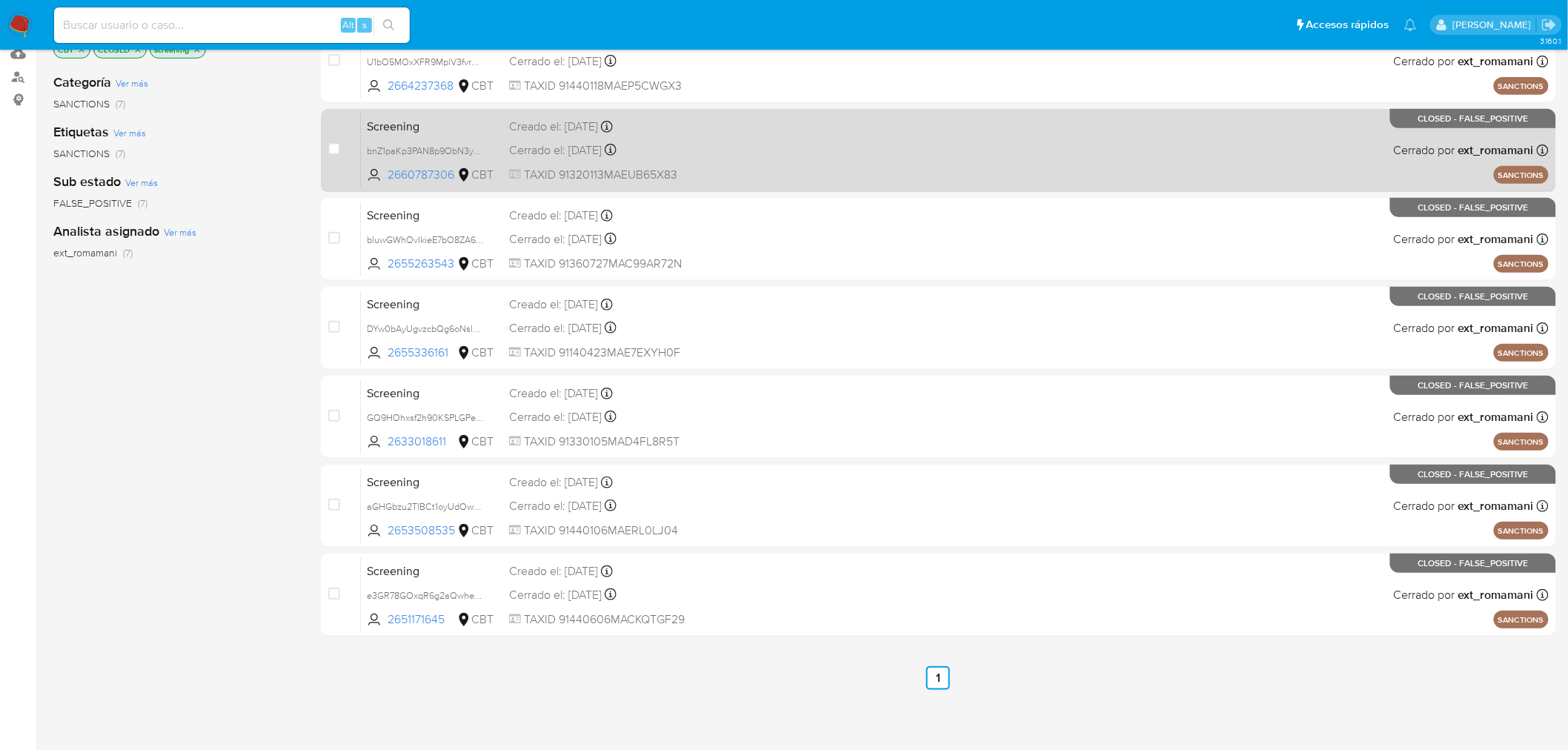
scroll to position [0, 0]
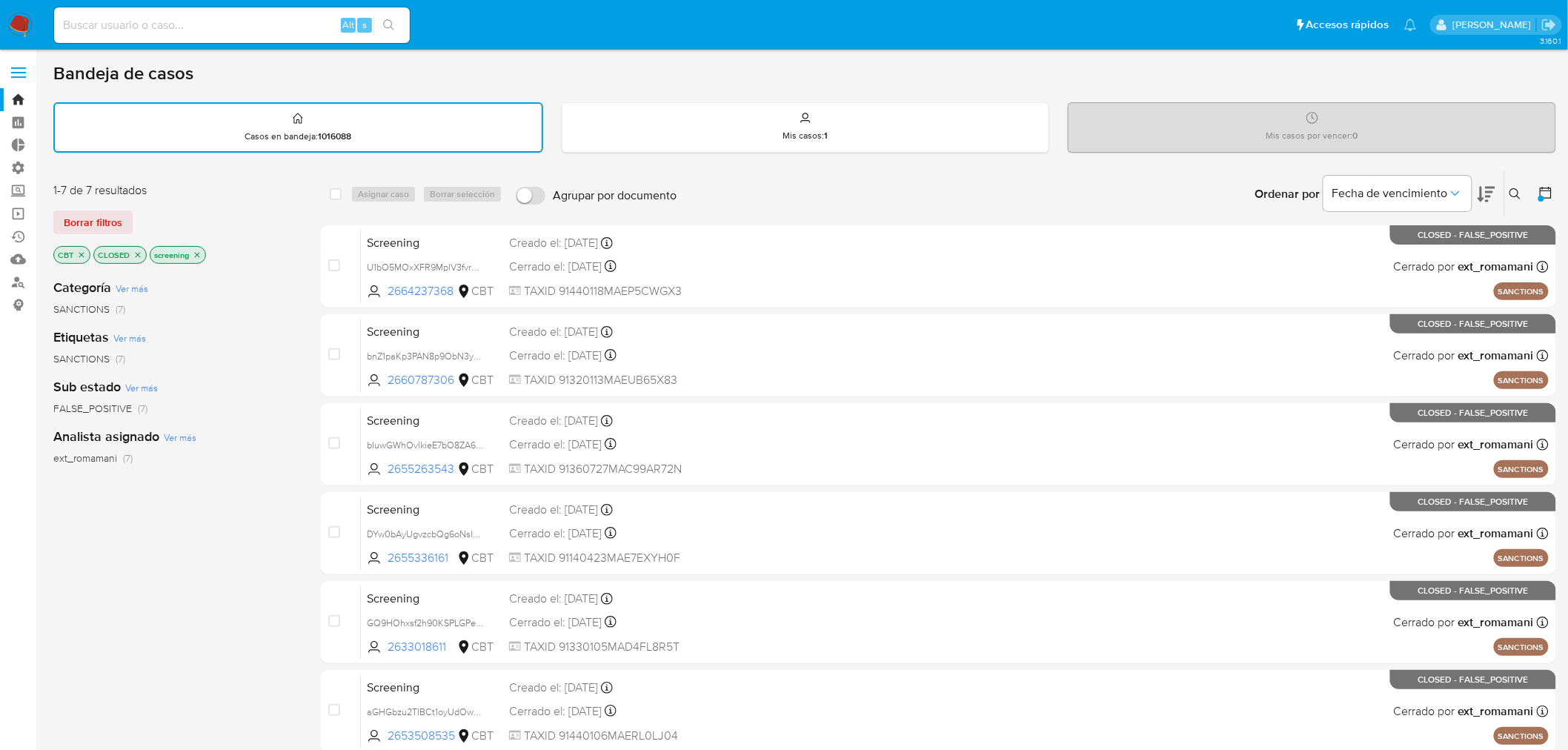
click at [1539, 189] on icon at bounding box center [1545, 192] width 15 height 15
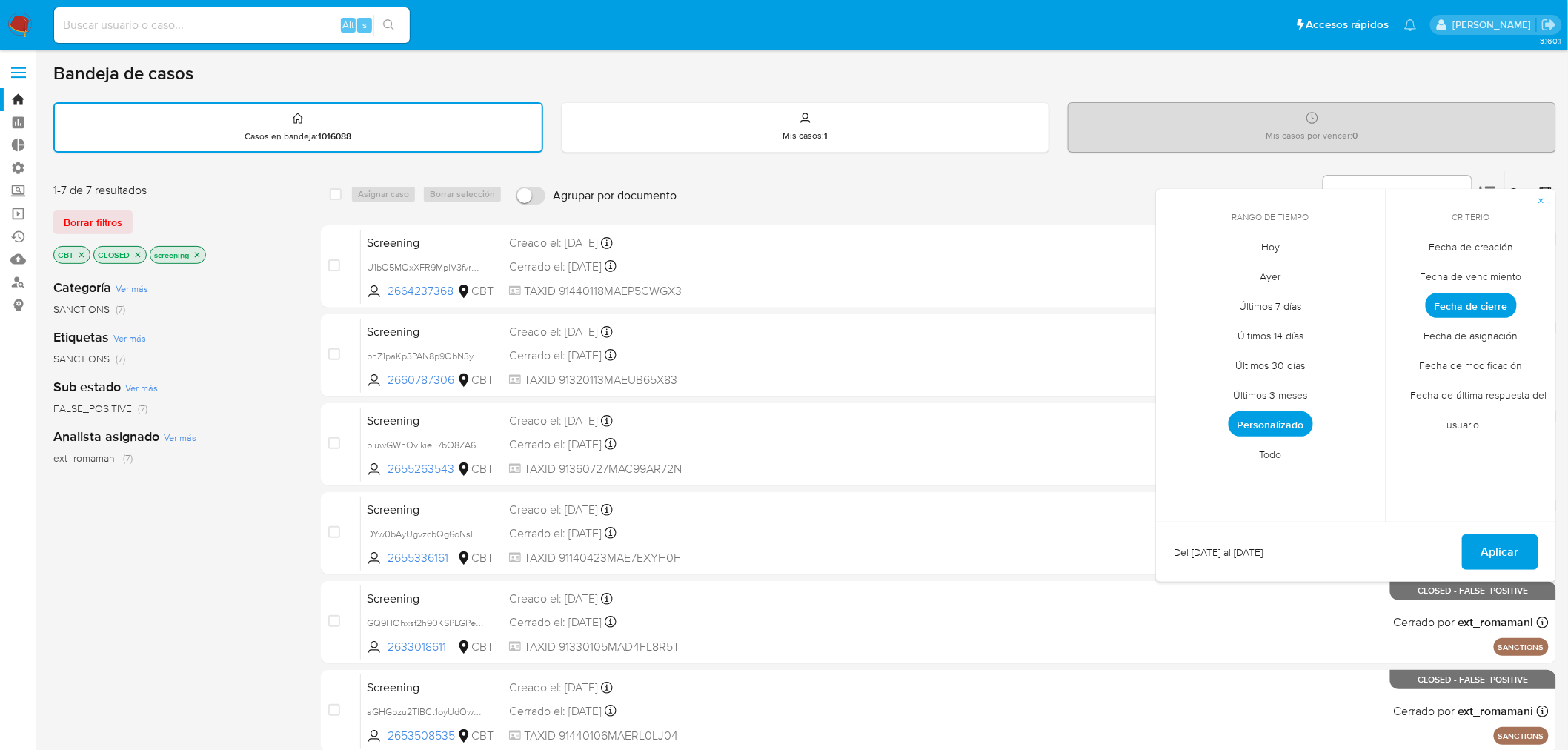
click at [1296, 424] on span "Personalizado" at bounding box center [1271, 423] width 84 height 25
click at [1217, 395] on button "16" at bounding box center [1212, 387] width 23 height 23
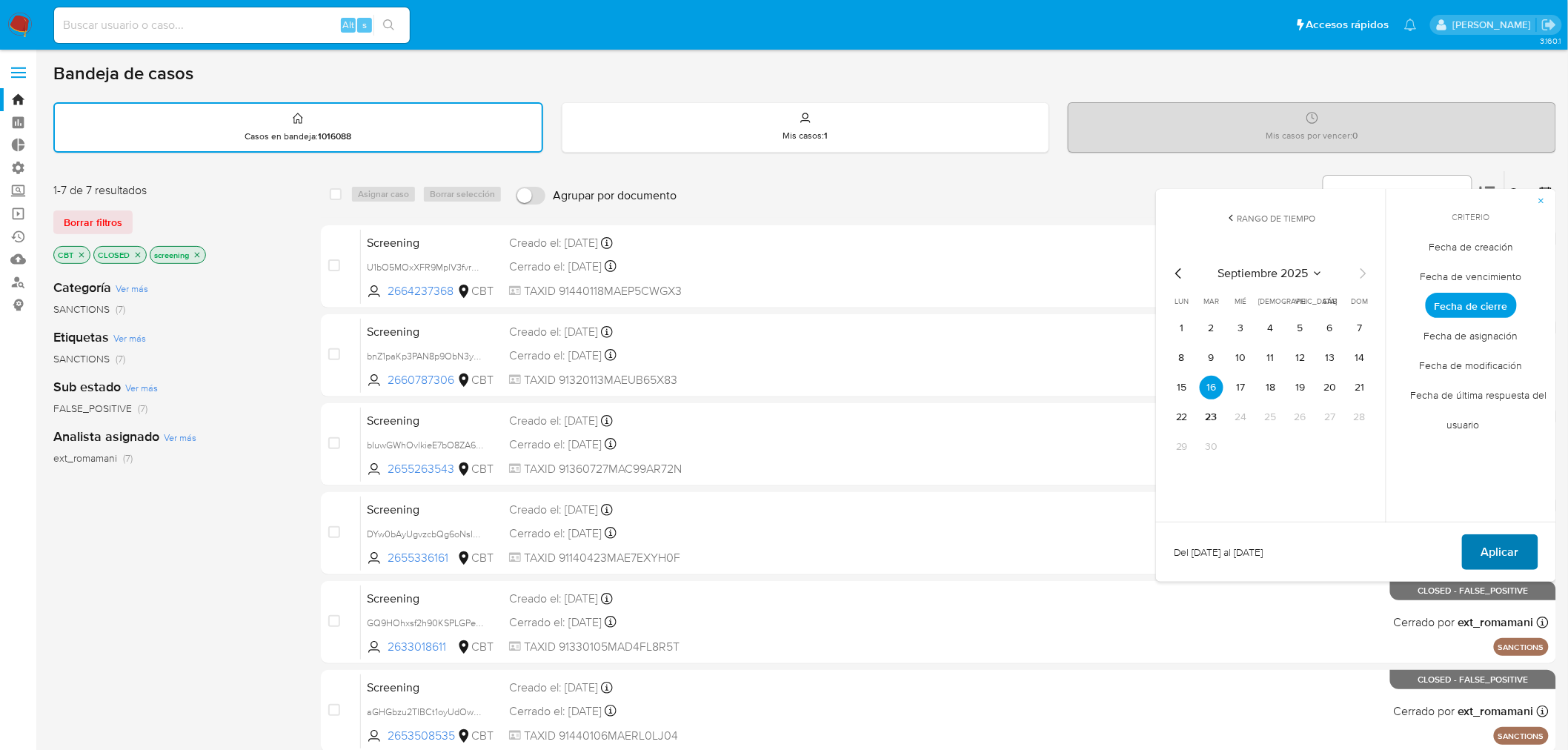
click at [1471, 543] on button "Aplicar" at bounding box center [1500, 551] width 76 height 36
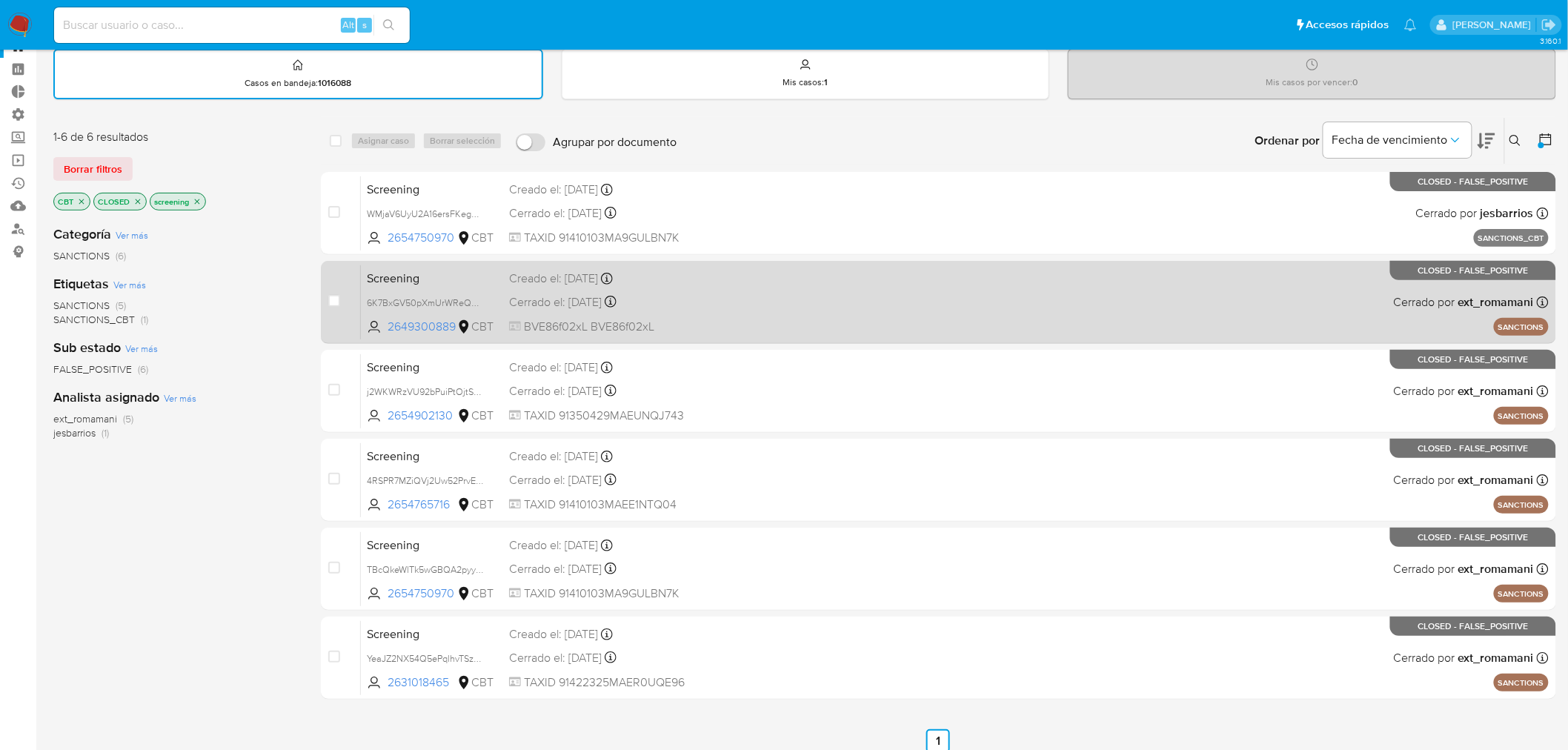
scroll to position [82, 0]
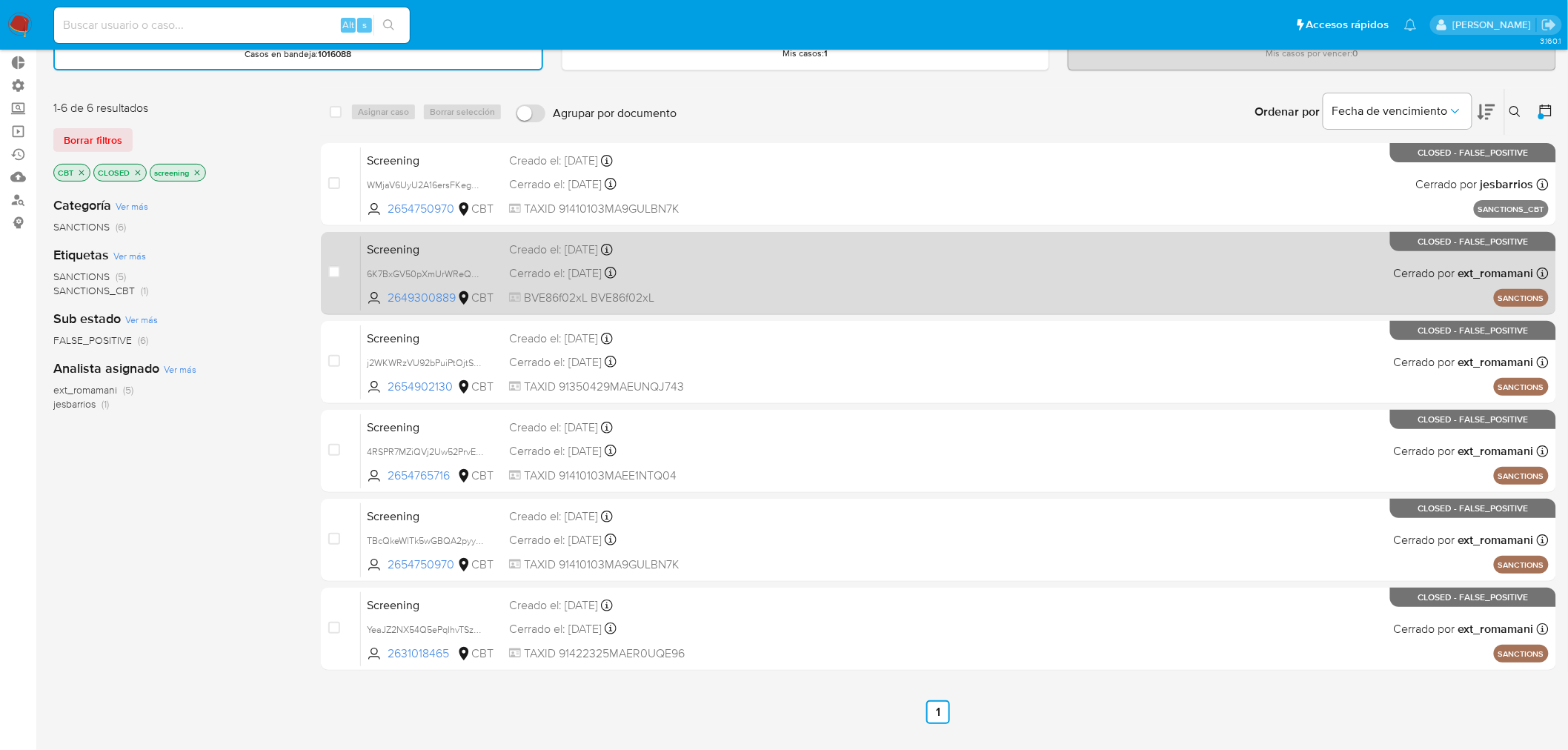
click at [681, 242] on div "Creado el: 16/09/2025 Creado el: 16/09/2025 10:52:37" at bounding box center [635, 250] width 252 height 16
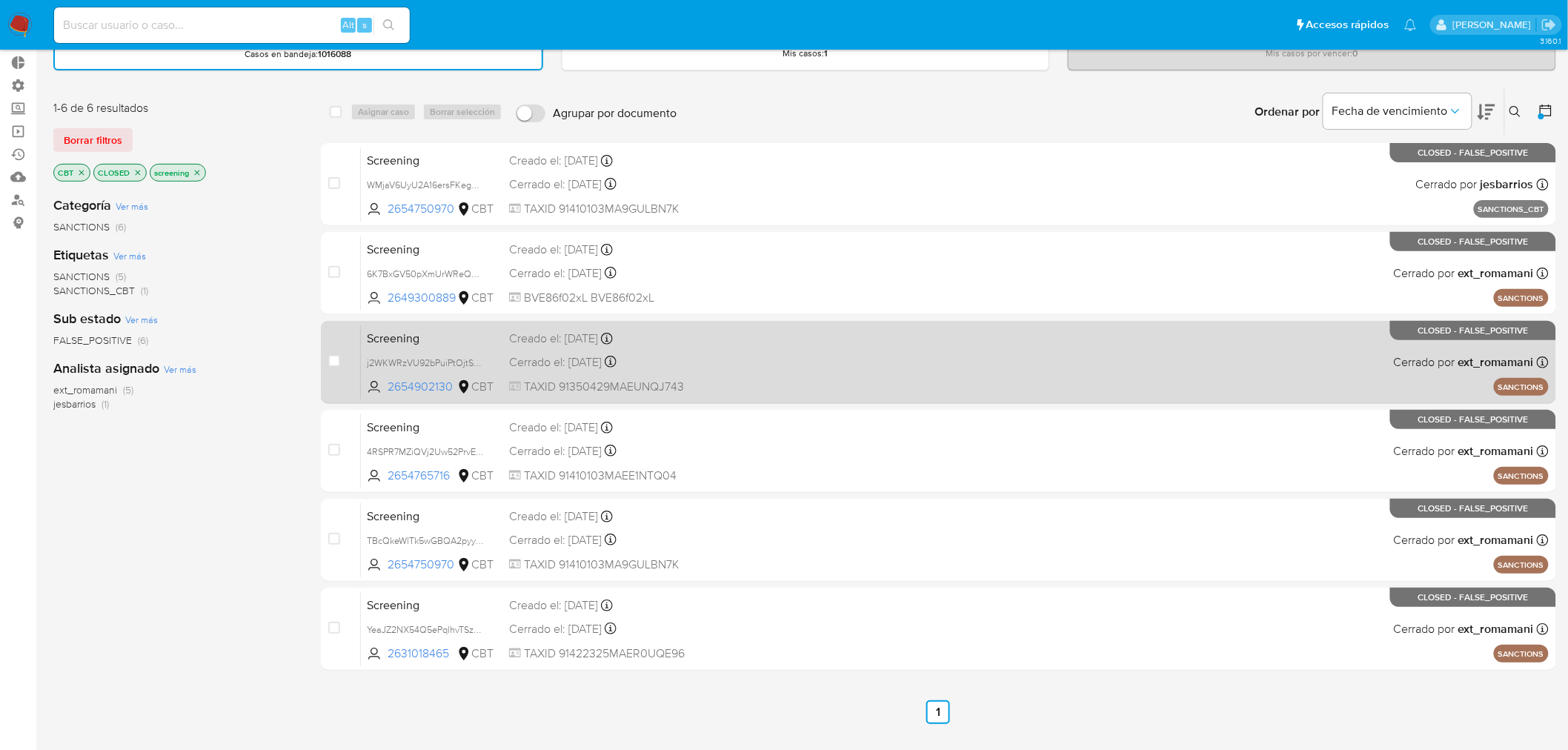
click at [800, 339] on div "Screening j2WKWRzVU92bPuiPtOjtSOOb 2654902130 CBT Creado el: 16/09/2025 Creado …" at bounding box center [955, 362] width 1188 height 75
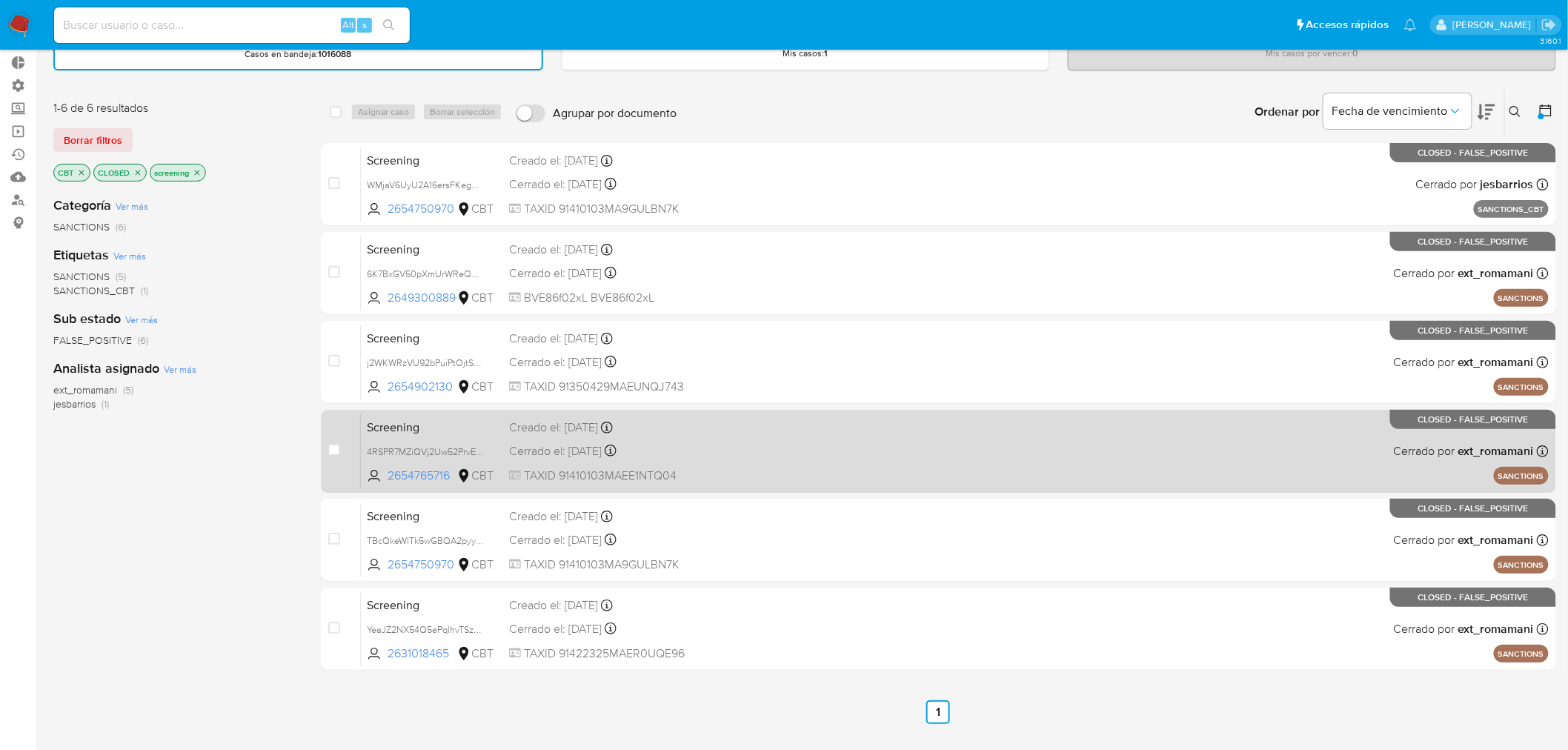
click at [685, 450] on div "Cerrado el: 16/09/2025 Cerrado el: 16/09/2025 09:13:41" at bounding box center [635, 451] width 252 height 16
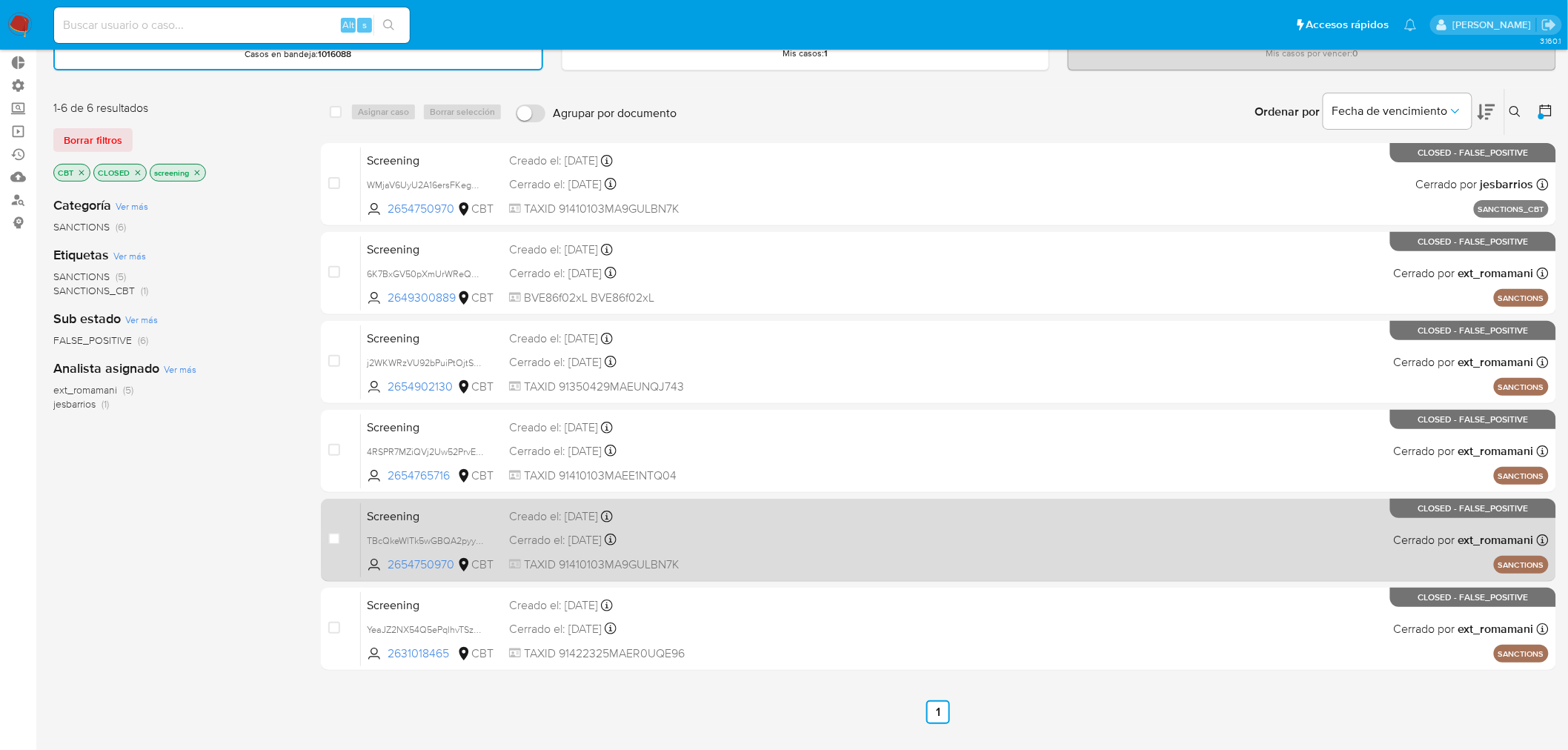
click at [663, 523] on div "Screening TBcQkeWlTk5wGBQA2pyybvfL 2654750970 CBT Creado el: 15/09/2025 Creado …" at bounding box center [955, 539] width 1188 height 75
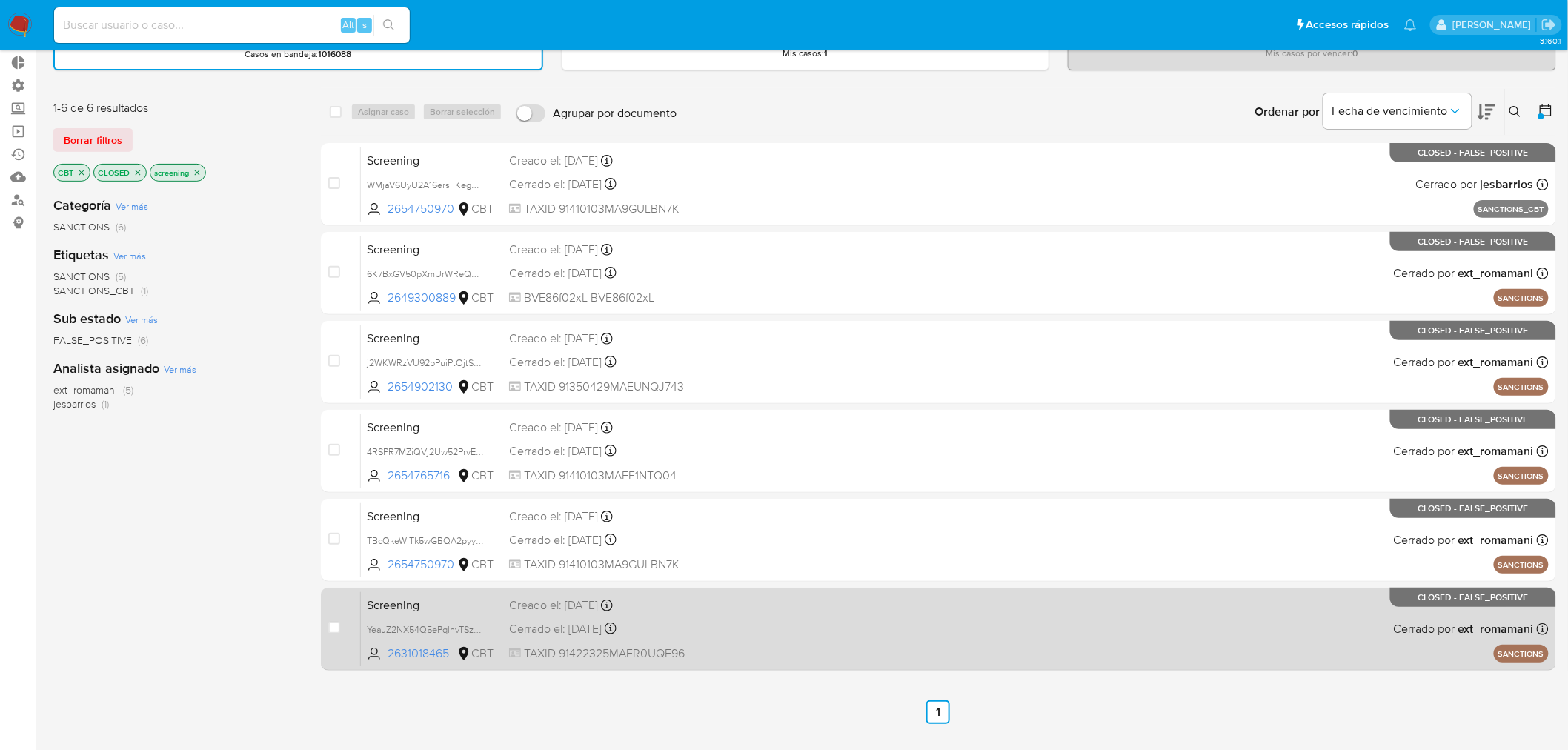
click at [673, 597] on div "Creado el: 15/09/2025 Creado el: 15/09/2025 21:29:52" at bounding box center [635, 605] width 252 height 16
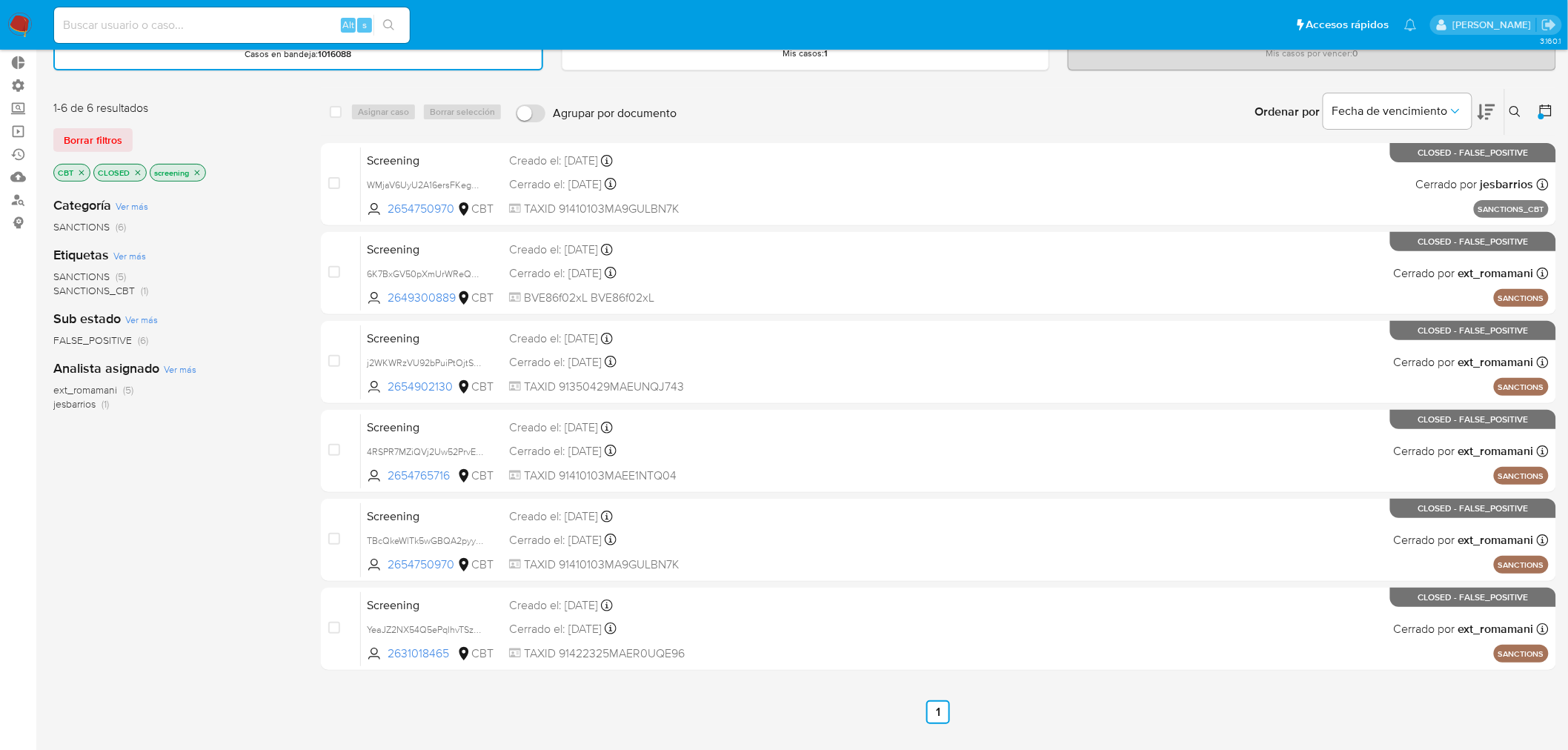
click at [1540, 114] on div at bounding box center [1541, 116] width 6 height 6
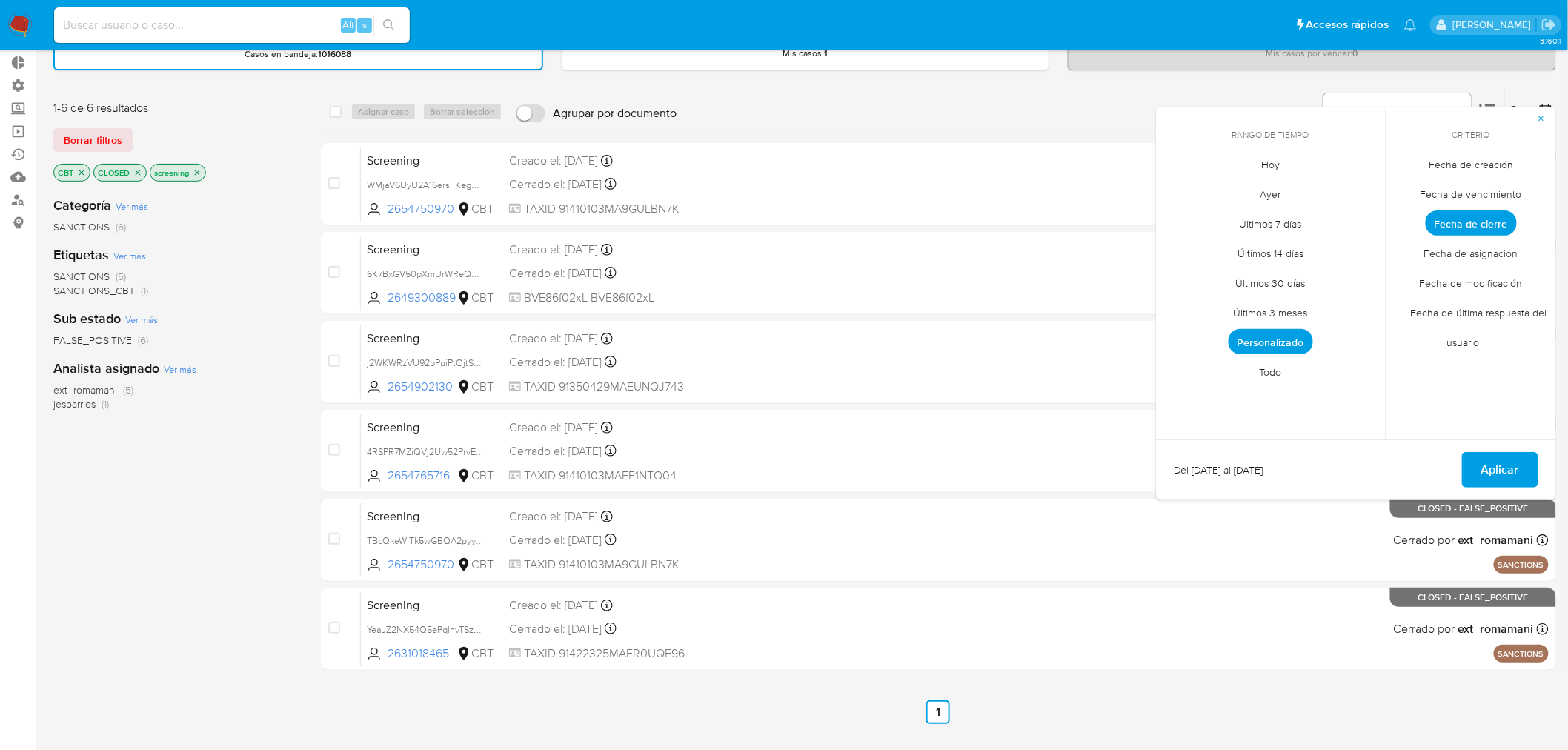
click at [1304, 343] on span "Personalizado" at bounding box center [1271, 341] width 84 height 25
click at [1177, 298] on button "15" at bounding box center [1181, 304] width 23 height 23
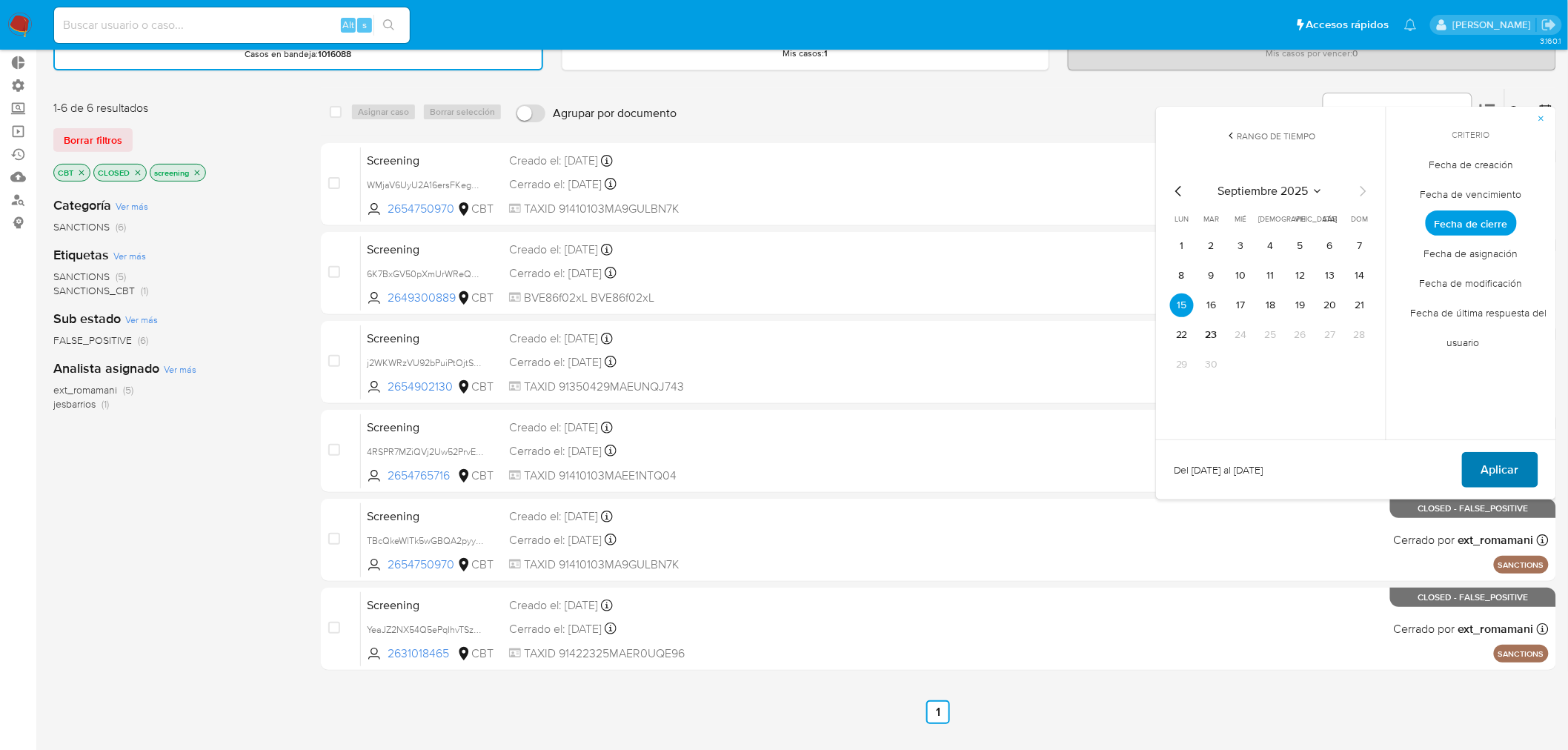
click at [1506, 457] on span "Aplicar" at bounding box center [1500, 470] width 38 height 33
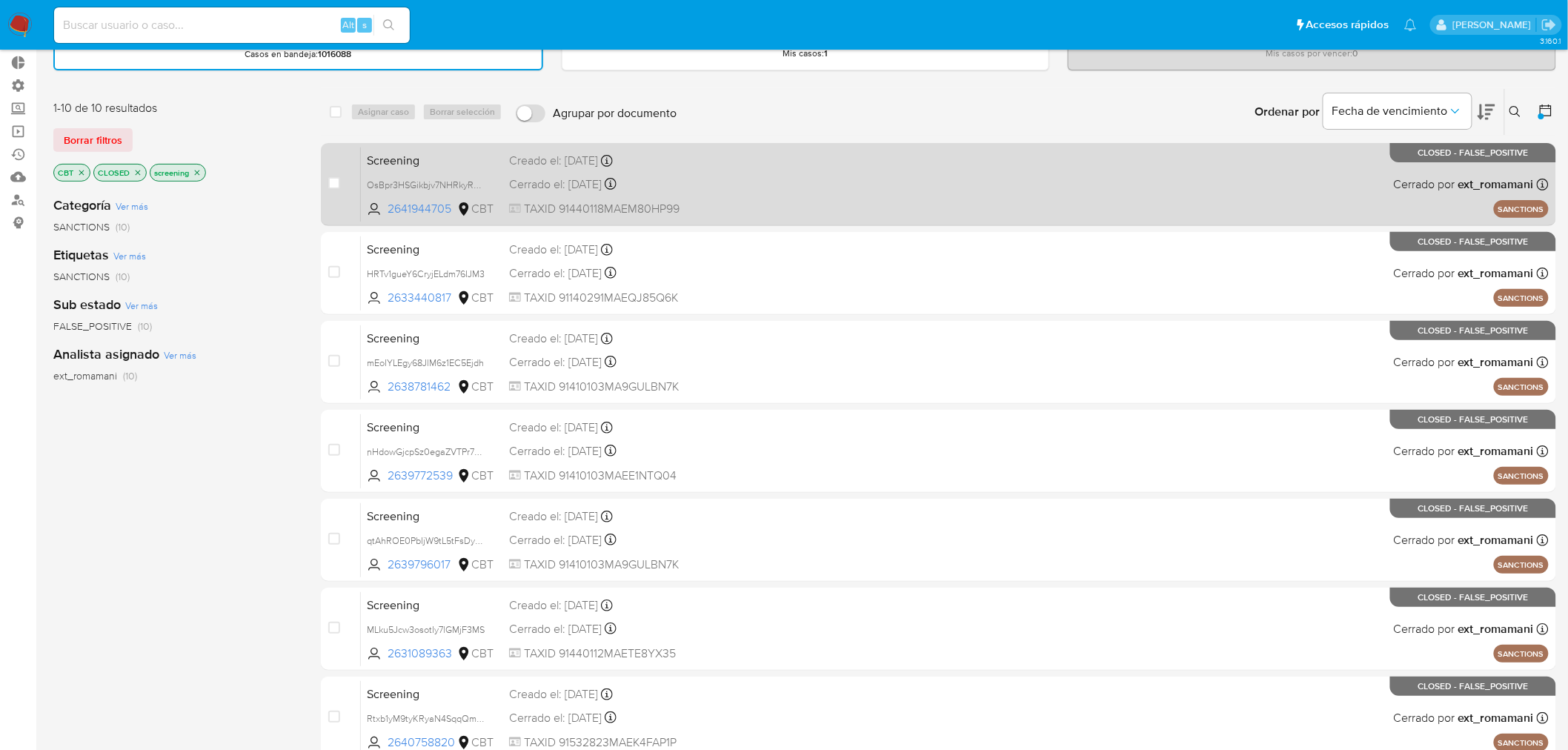
click at [705, 182] on div "Cerrado el: 15/09/2025 Cerrado el: 15/09/2025 09:55:59" at bounding box center [635, 184] width 252 height 16
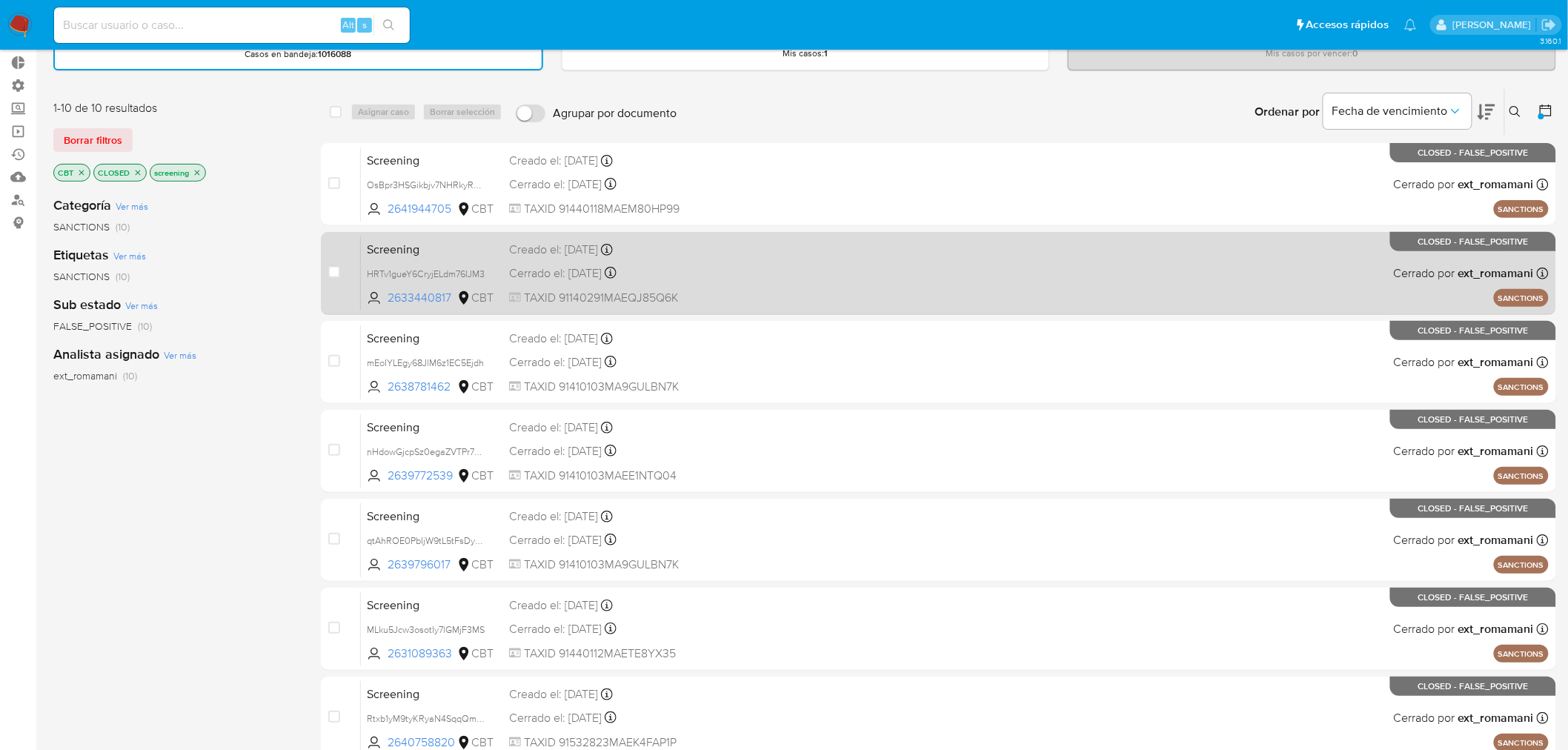
click at [665, 251] on div "Creado el: 13/09/2025 Creado el: 13/09/2025 14:28:58" at bounding box center [635, 250] width 252 height 16
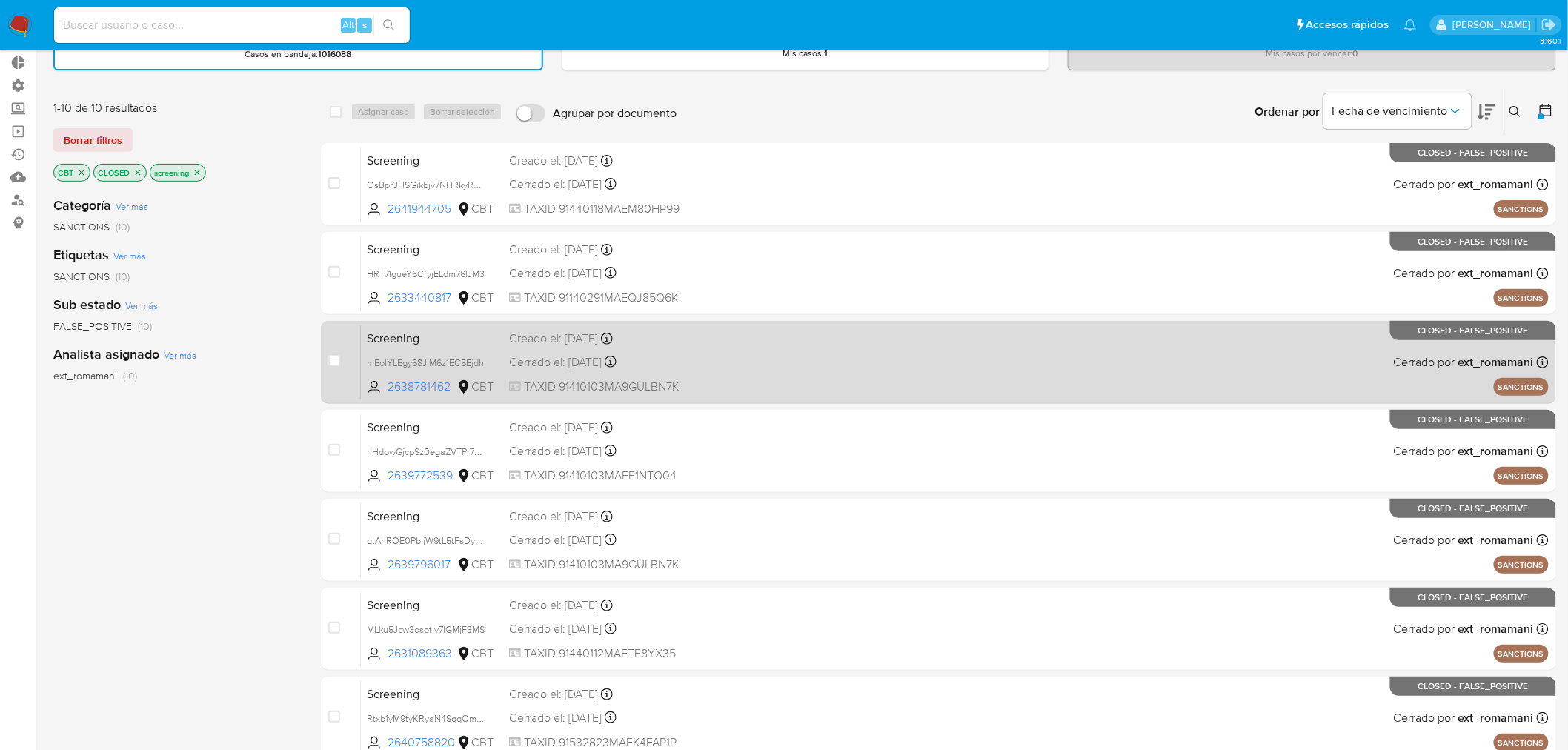
click at [772, 328] on div "Screening mEoIYLEgy68JlM6z1EC5Ejdh 2638781462 CBT Creado el: 13/09/2025 Creado …" at bounding box center [955, 362] width 1188 height 75
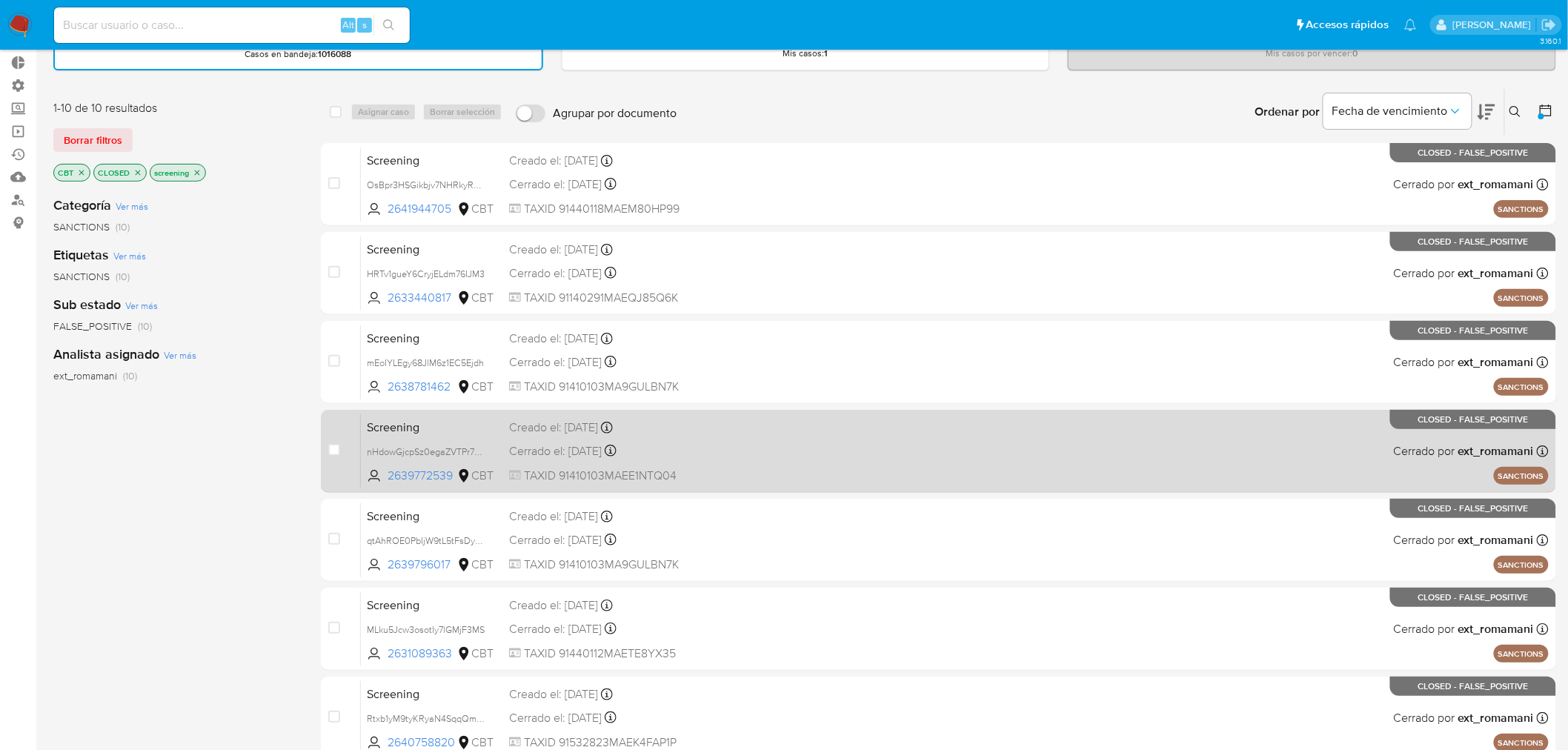
click at [745, 435] on div "Screening nHdowGjcpSz0egaZVTPr7PMs 2639772539 CBT Creado el: 14/09/2025 Creado …" at bounding box center [955, 451] width 1188 height 75
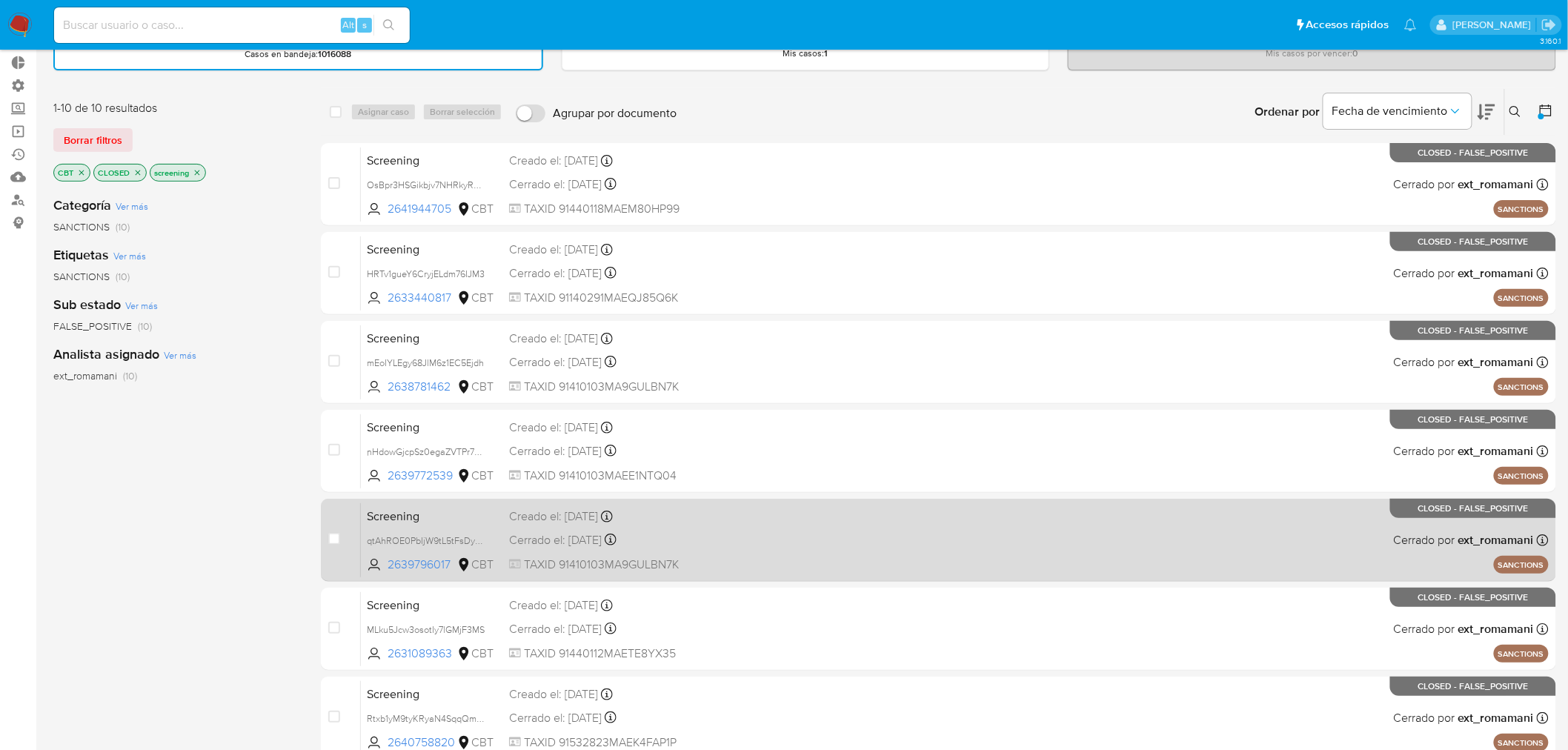
click at [773, 513] on span at bounding box center [898, 514] width 252 height 3
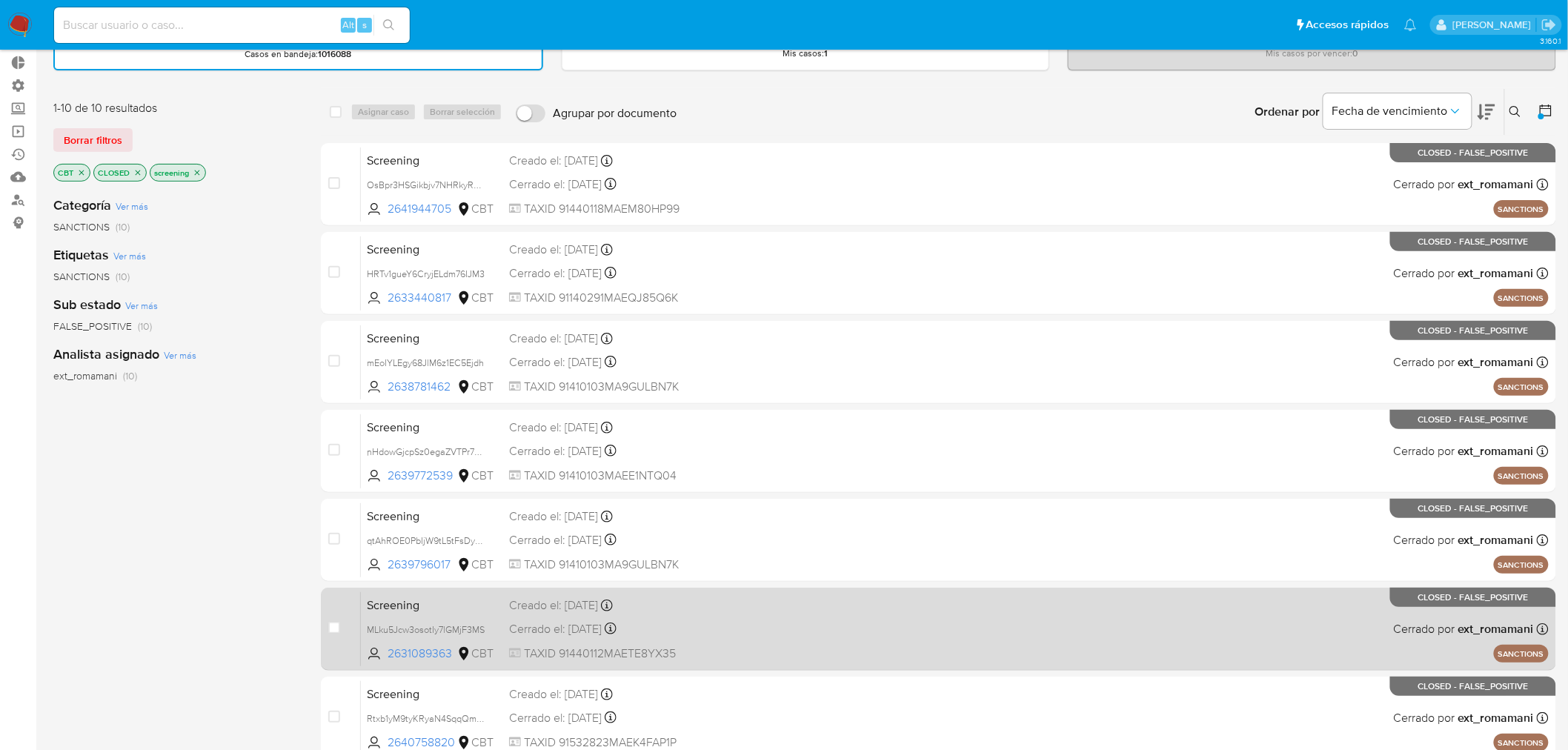
click at [731, 604] on div "Creado el: 14/09/2025 Creado el: 14/09/2025 09:35:51" at bounding box center [635, 605] width 252 height 16
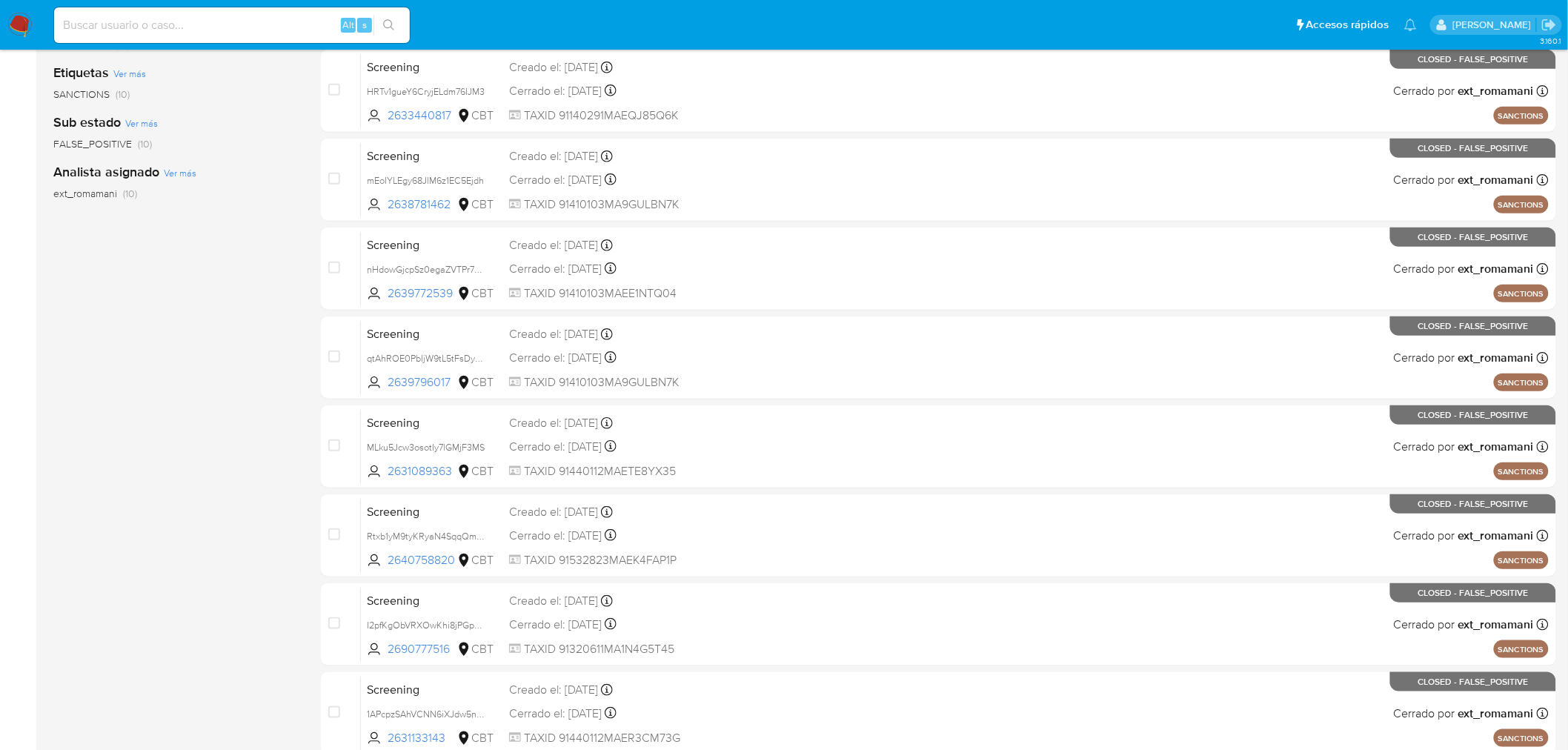
scroll to position [329, 0]
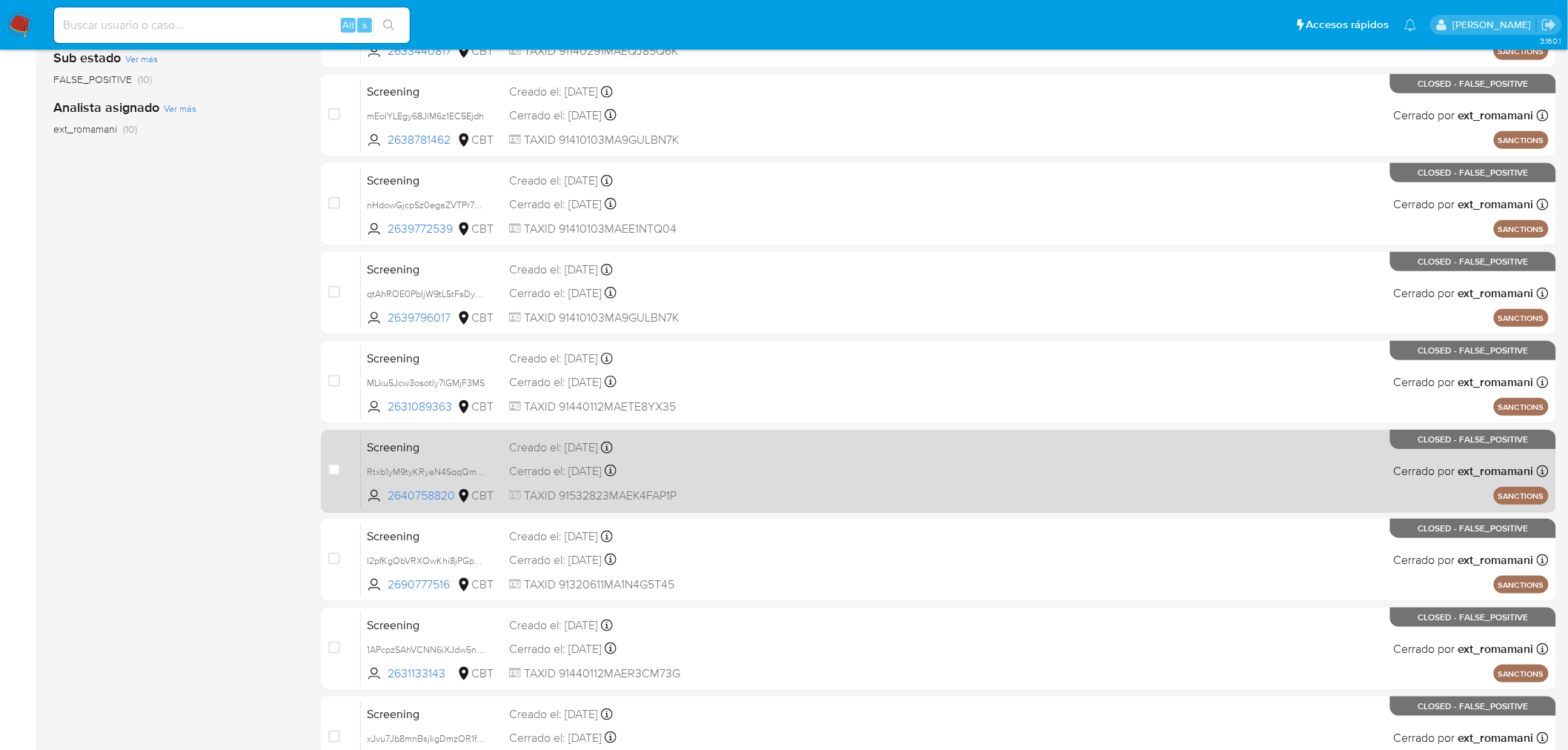
click at [787, 447] on div "Screening Rtxb1yM9tyKRyaN4SqqQm6UX 2640758820 CBT Creado el: 13/09/2025 Creado …" at bounding box center [955, 471] width 1188 height 75
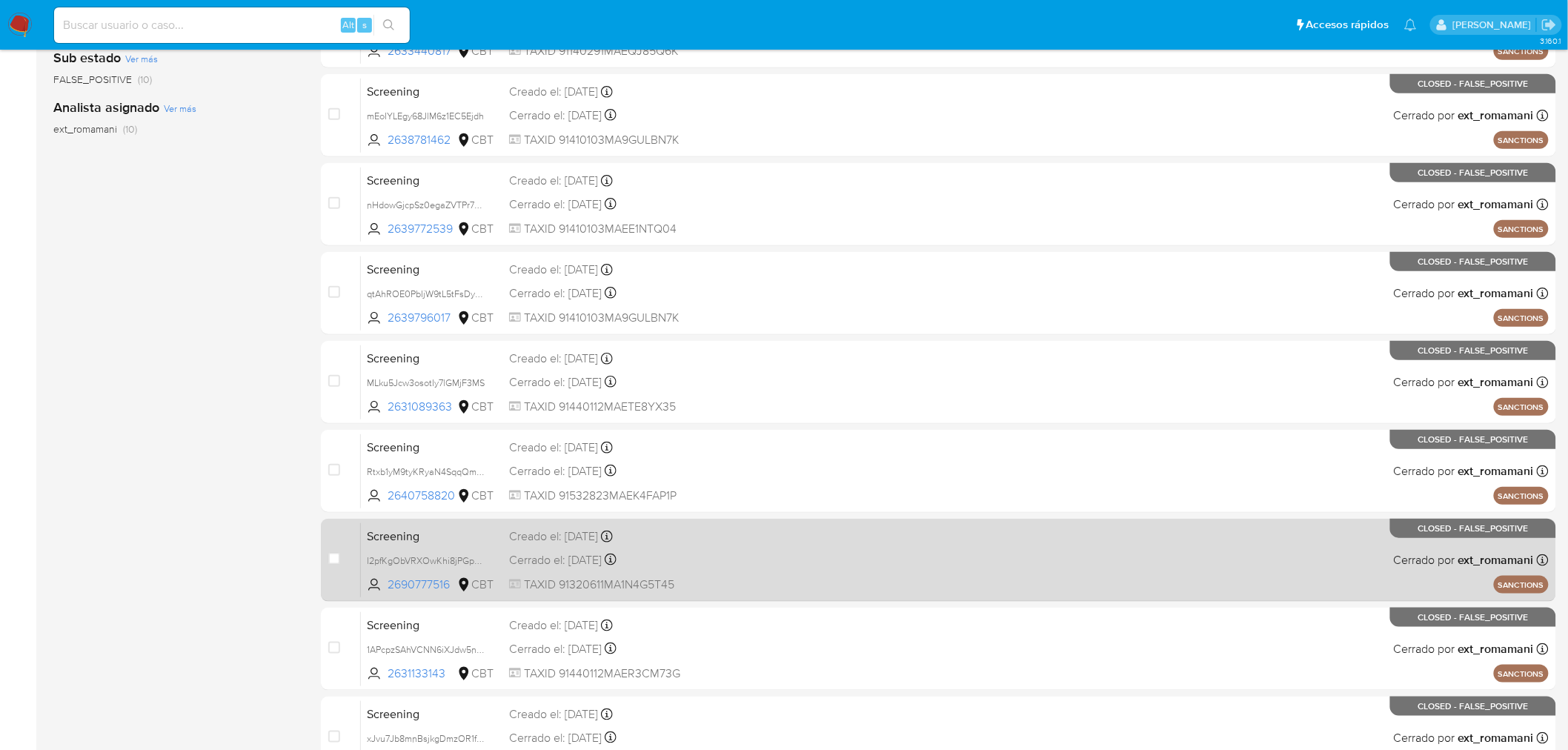
click at [712, 537] on div "Creado el: 15/09/2025 Creado el: 15/09/2025 04:45:42" at bounding box center [635, 536] width 252 height 16
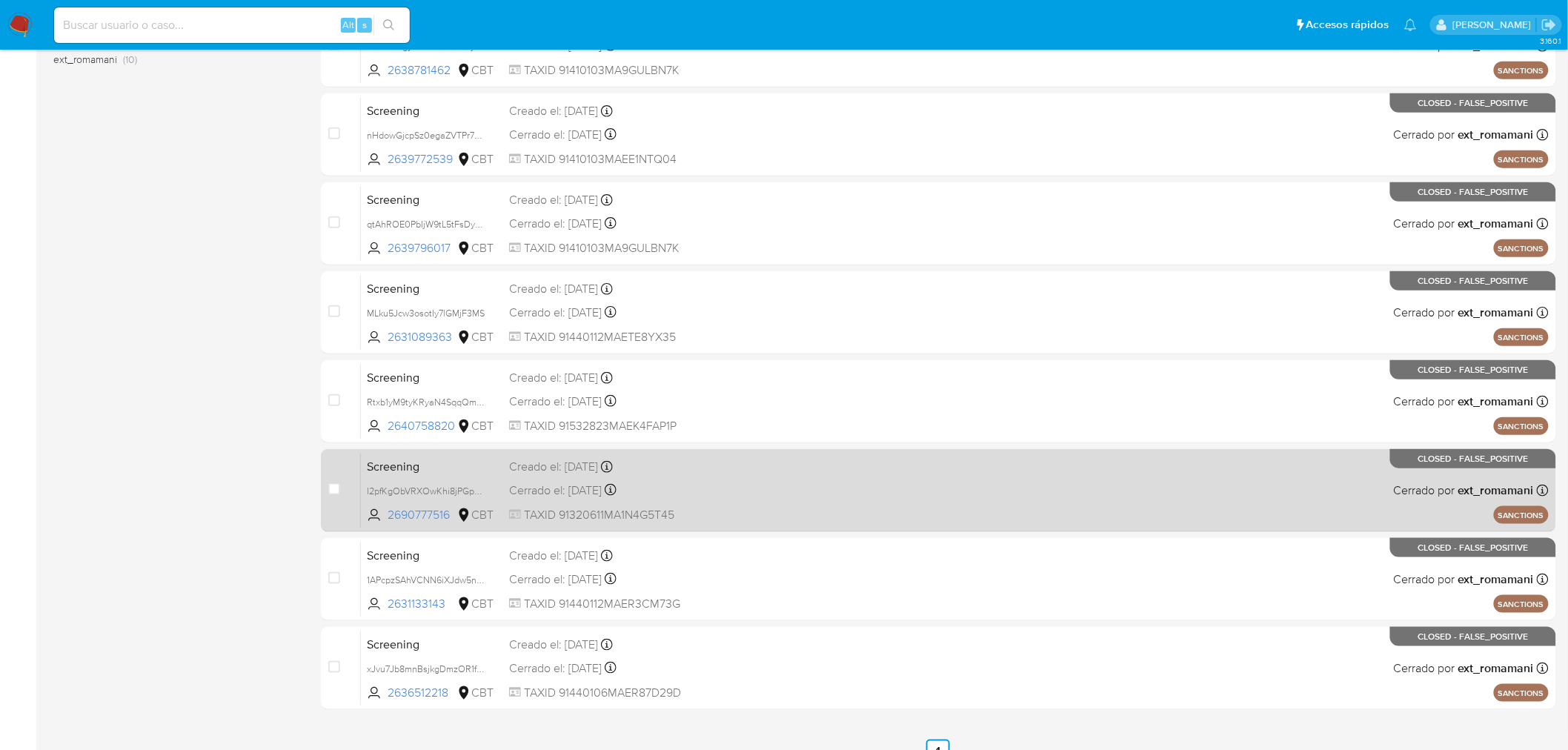
scroll to position [472, 0]
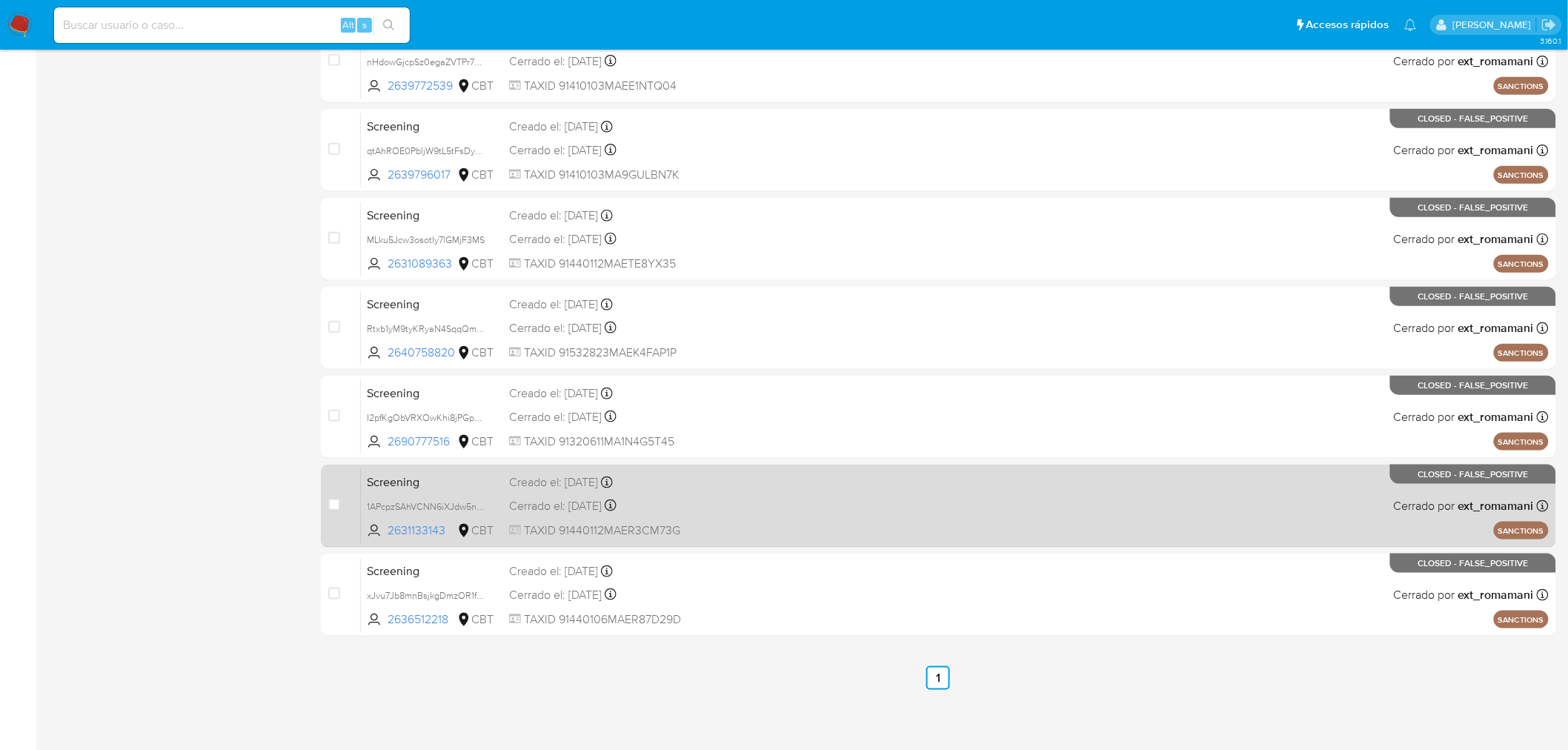
click at [732, 485] on div "Creado el: 13/09/2025 Creado el: 13/09/2025 23:50:15" at bounding box center [635, 482] width 252 height 16
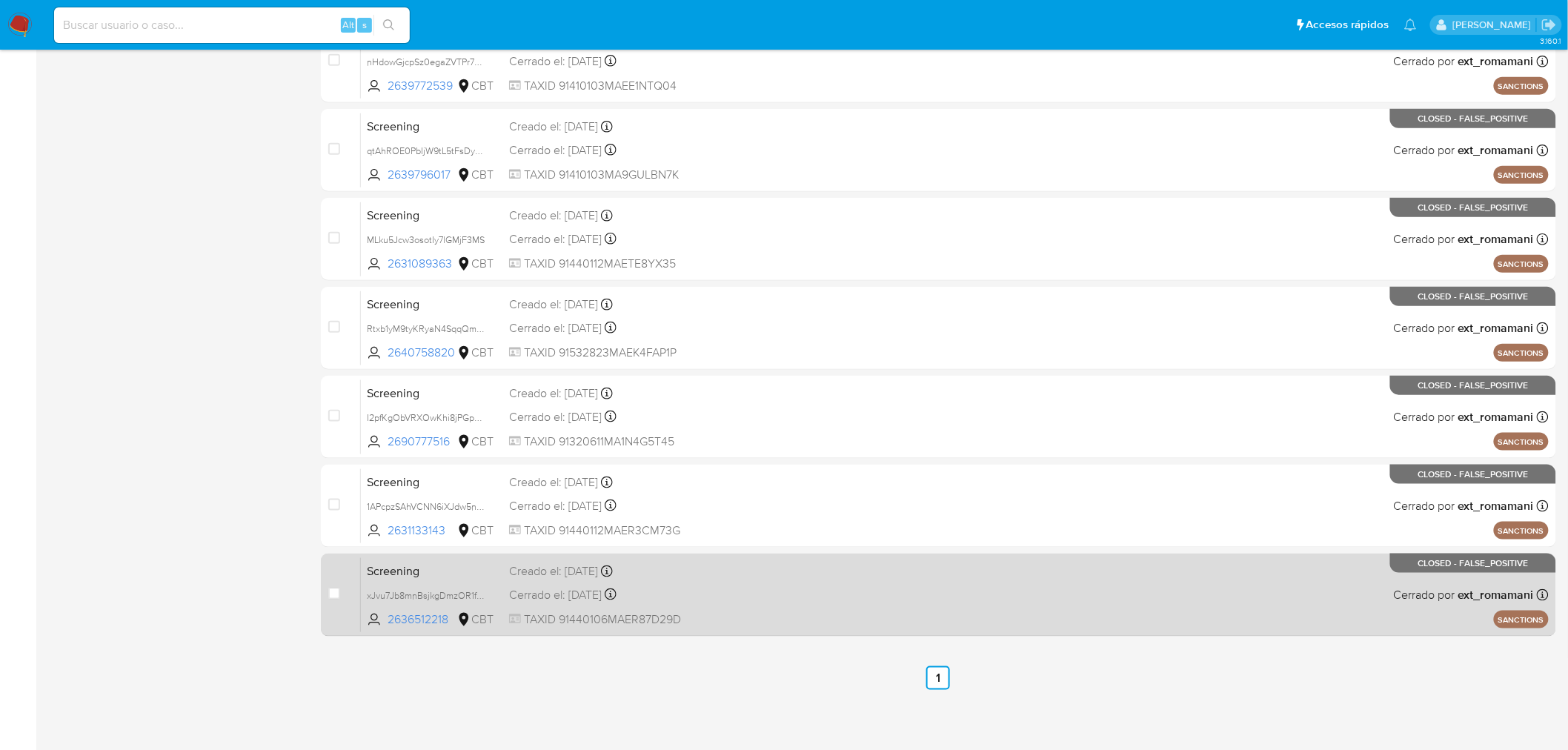
click at [710, 566] on div "Creado el: 13/09/2025 Creado el: 13/09/2025 22:54:45" at bounding box center [635, 571] width 252 height 16
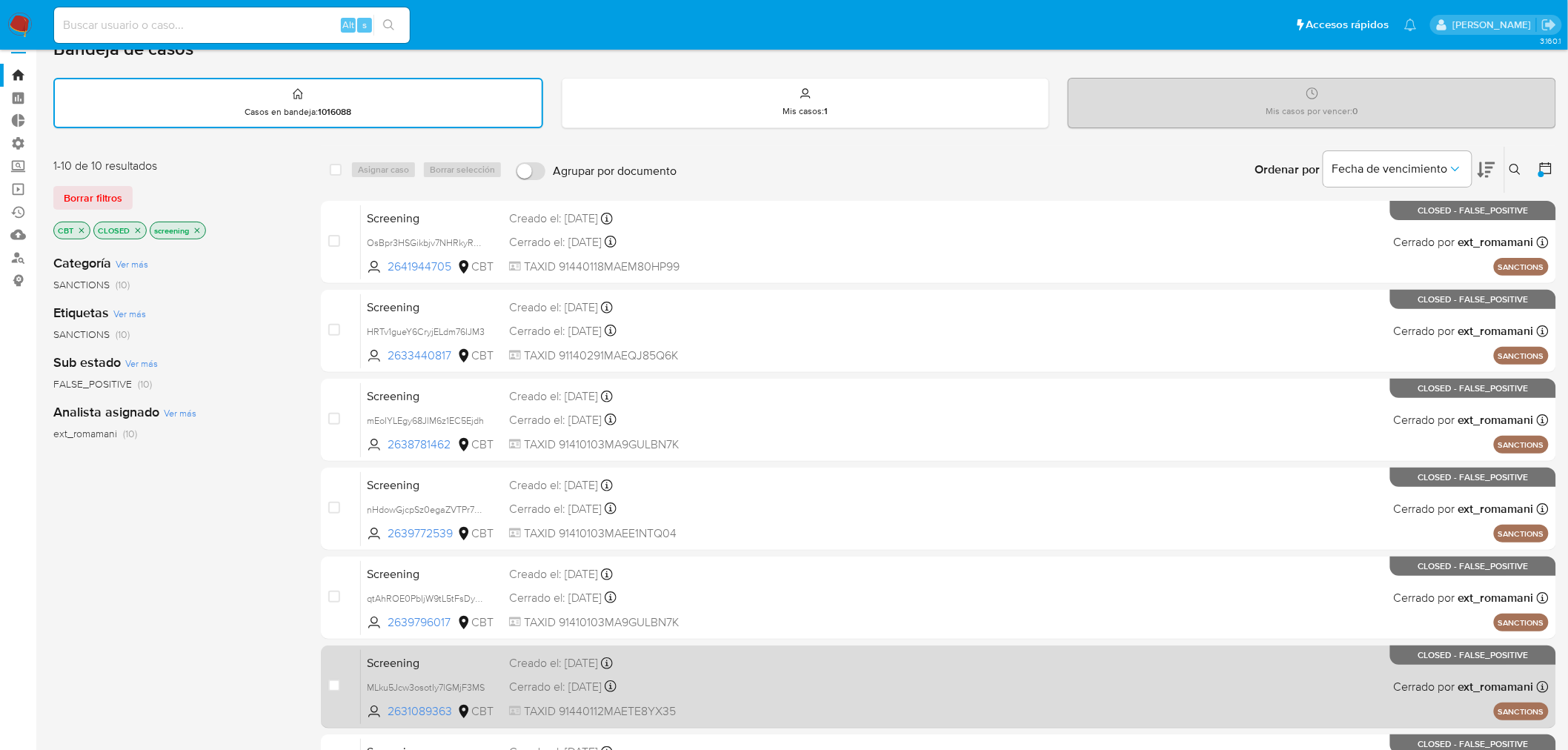
scroll to position [0, 0]
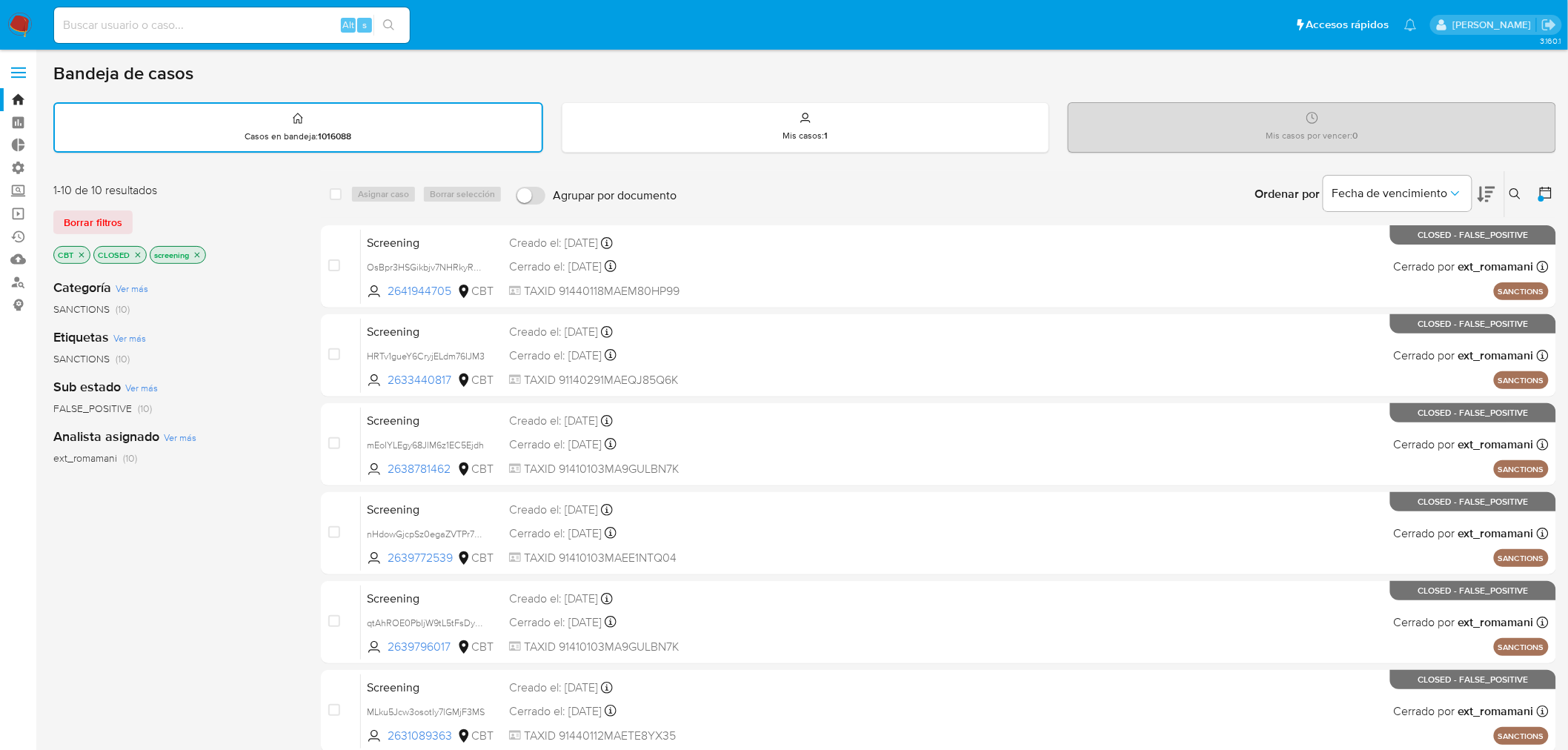
click at [1553, 192] on icon at bounding box center [1545, 192] width 15 height 15
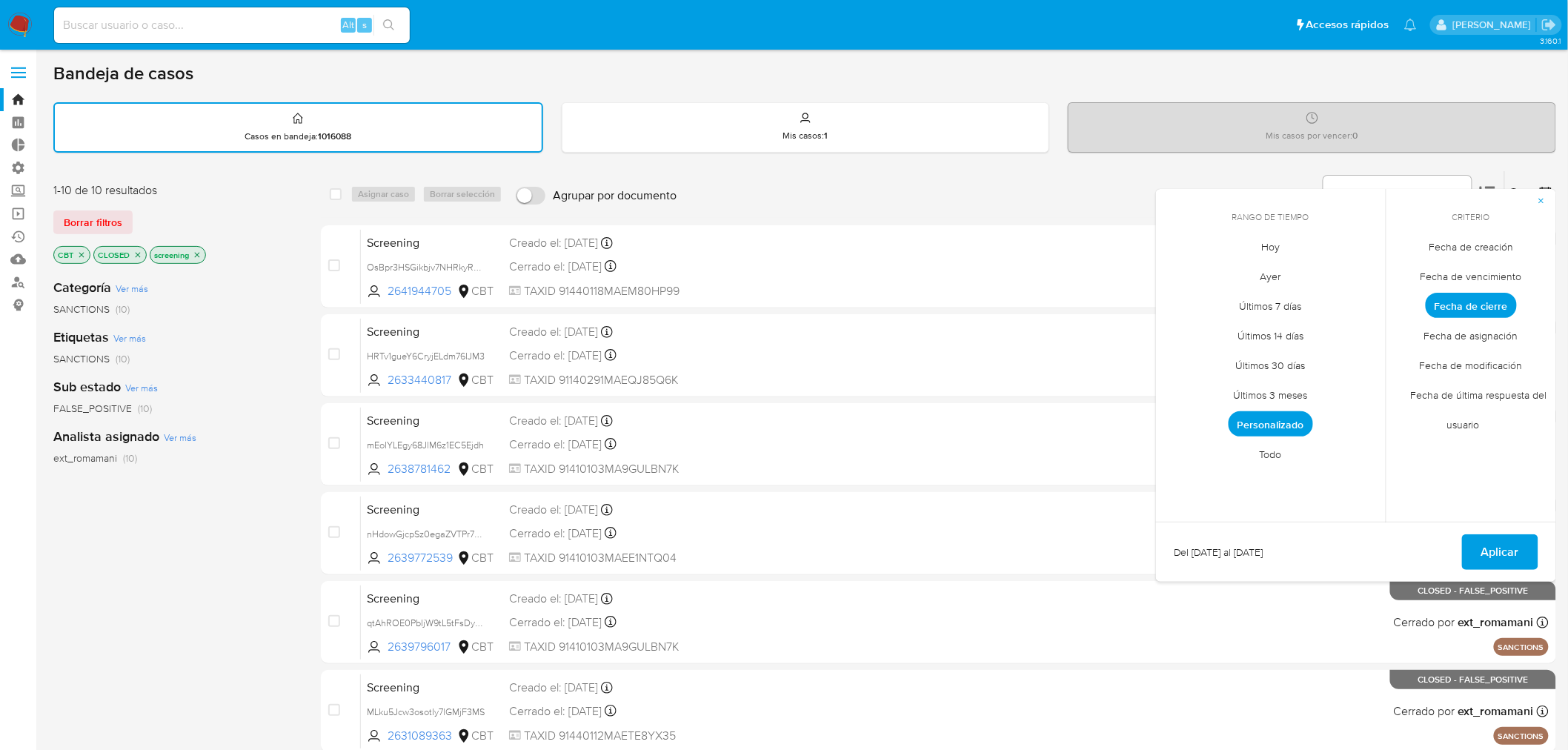
click at [1303, 420] on span "Personalizado" at bounding box center [1271, 423] width 84 height 25
click at [1352, 349] on button "14" at bounding box center [1360, 357] width 23 height 23
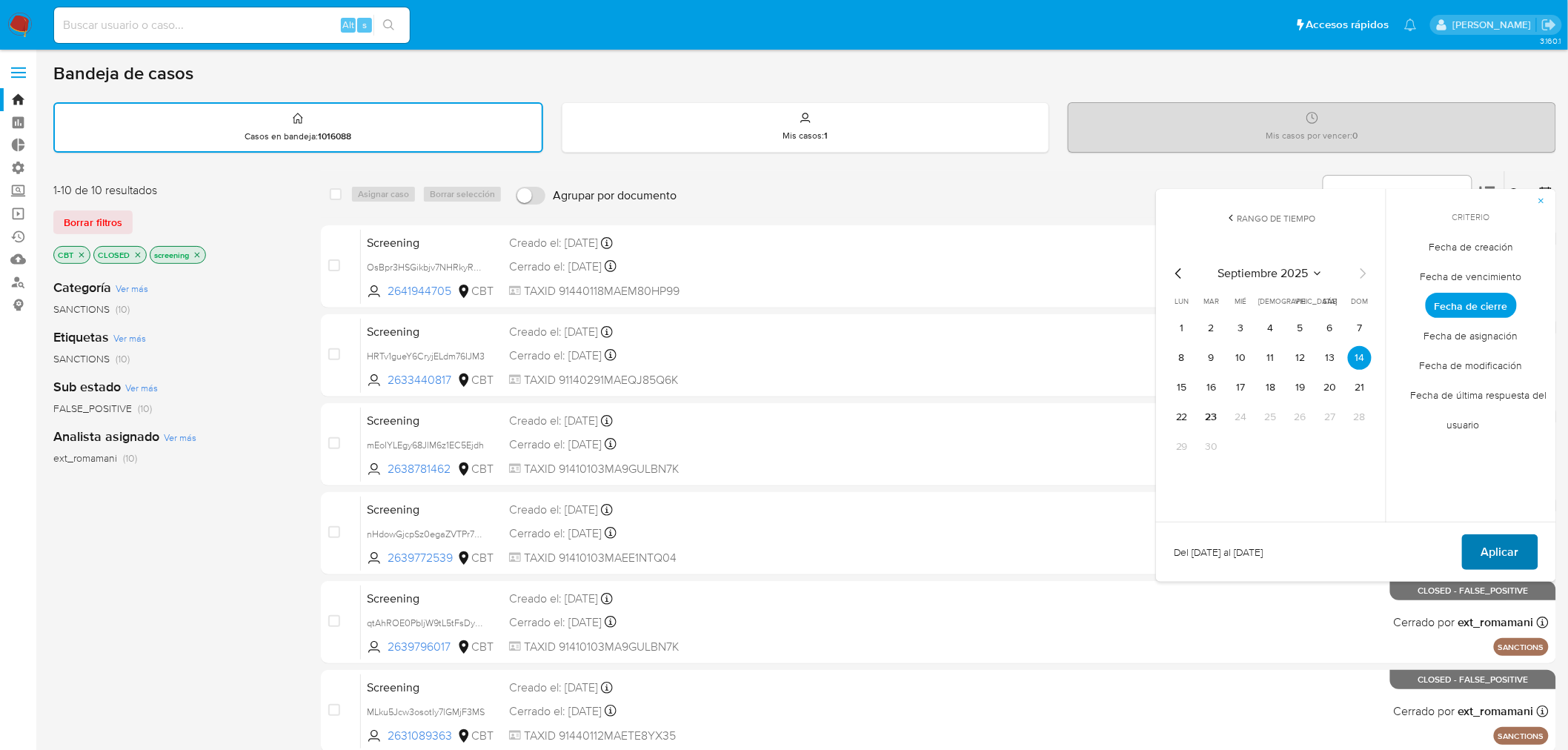
click at [1480, 548] on button "Aplicar" at bounding box center [1500, 551] width 76 height 36
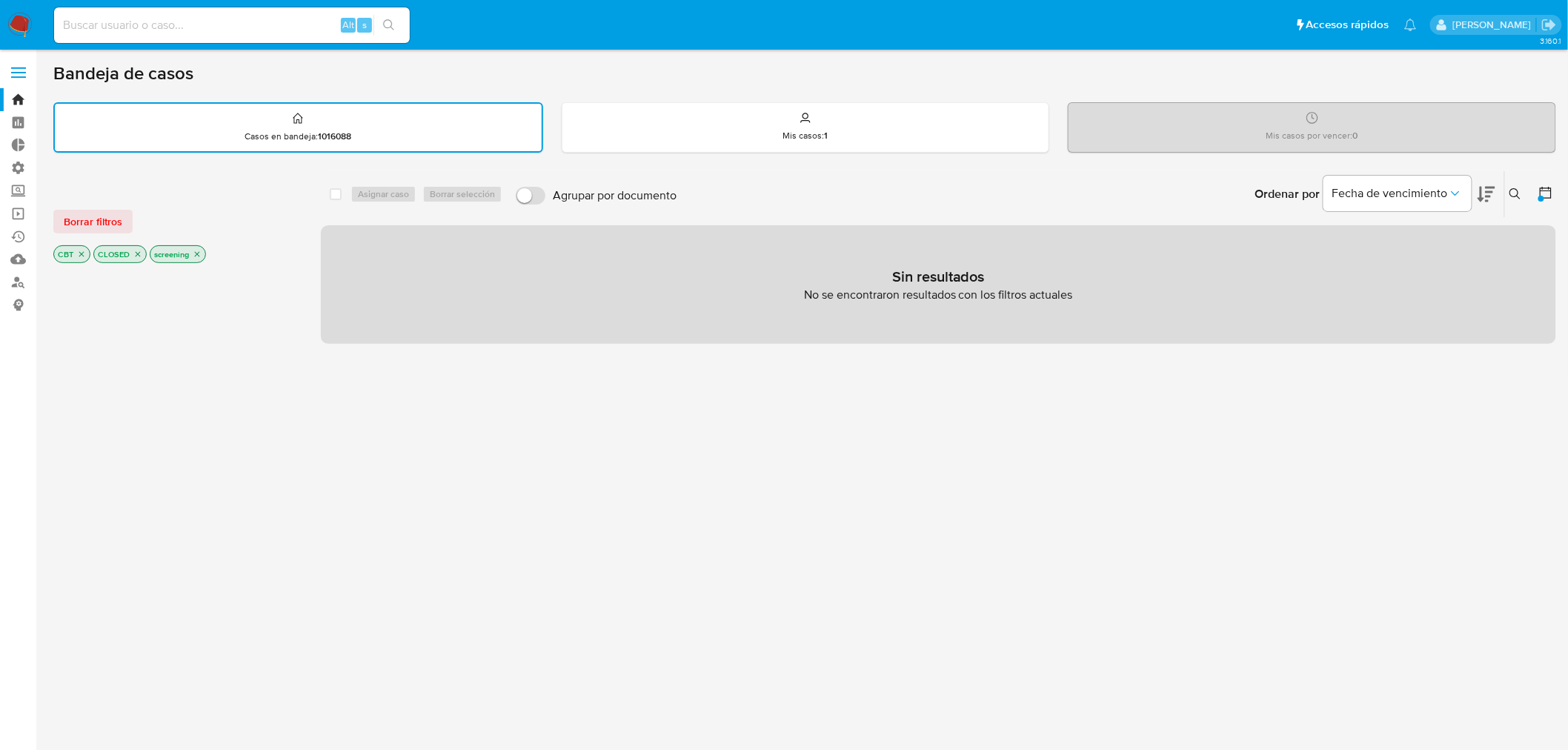
click at [1536, 188] on div at bounding box center [1543, 193] width 27 height 46
click at [1540, 190] on icon at bounding box center [1546, 192] width 12 height 12
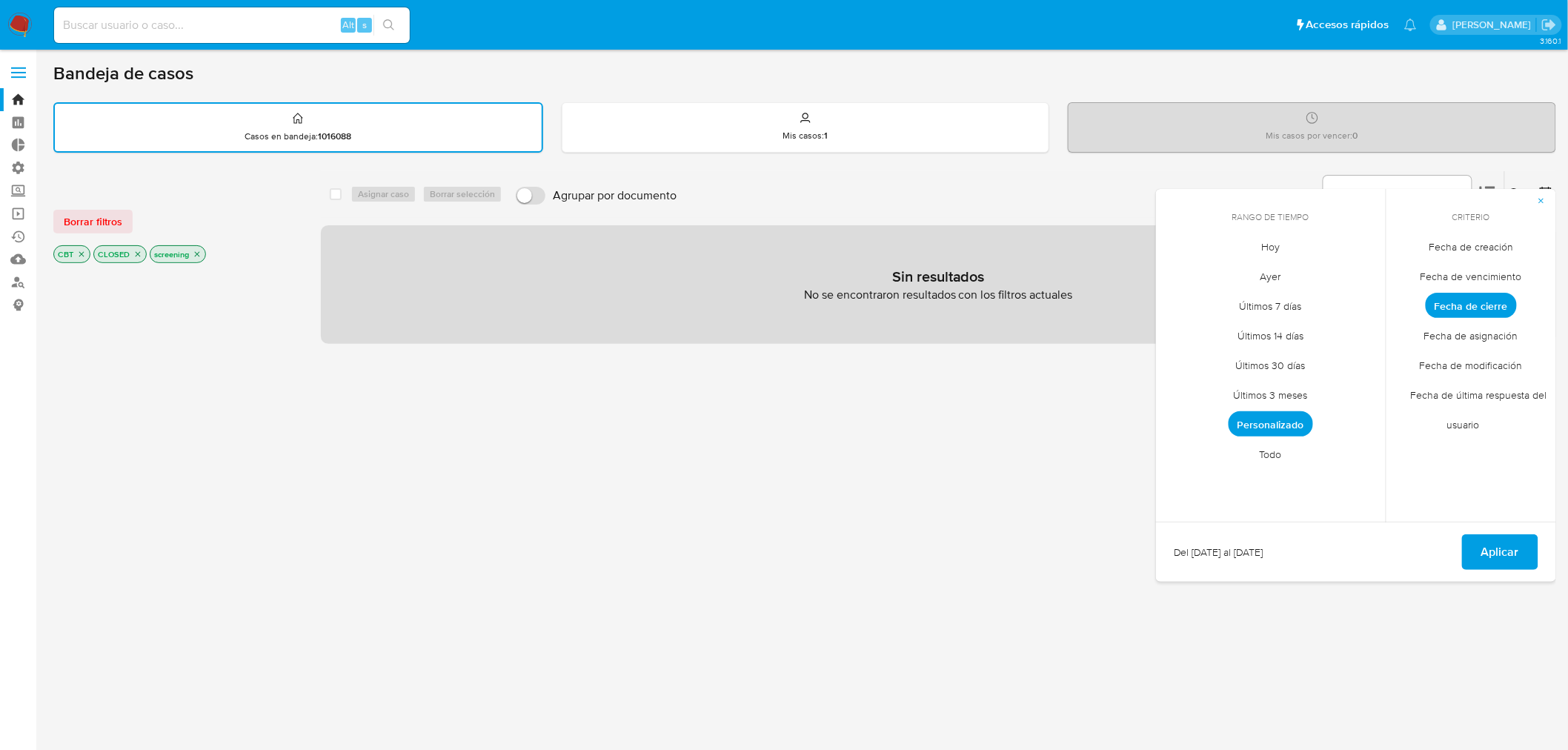
click at [1279, 424] on span "Personalizado" at bounding box center [1271, 423] width 84 height 25
click at [1336, 364] on button "13" at bounding box center [1330, 357] width 23 height 23
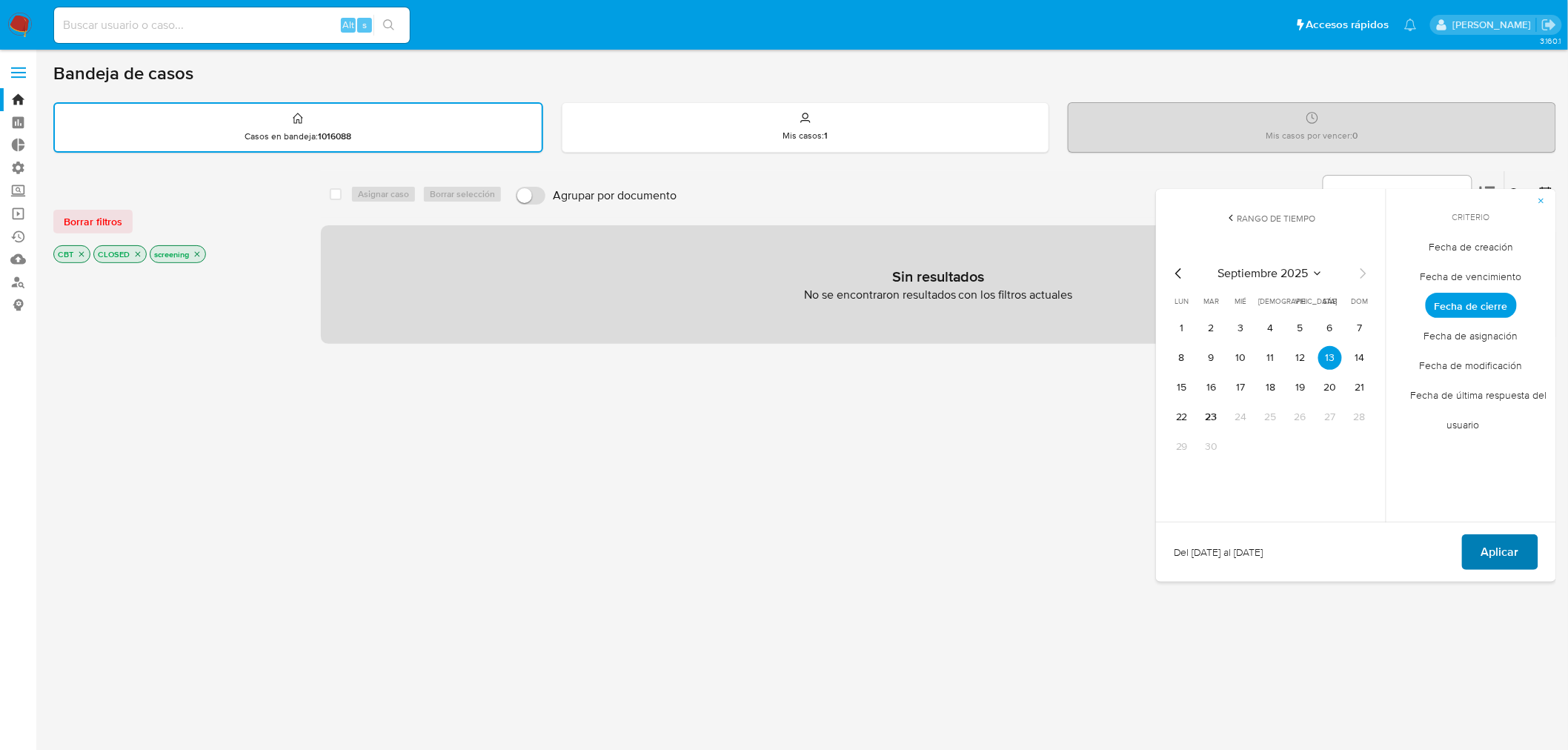
click at [1486, 544] on span "Aplicar" at bounding box center [1500, 552] width 38 height 33
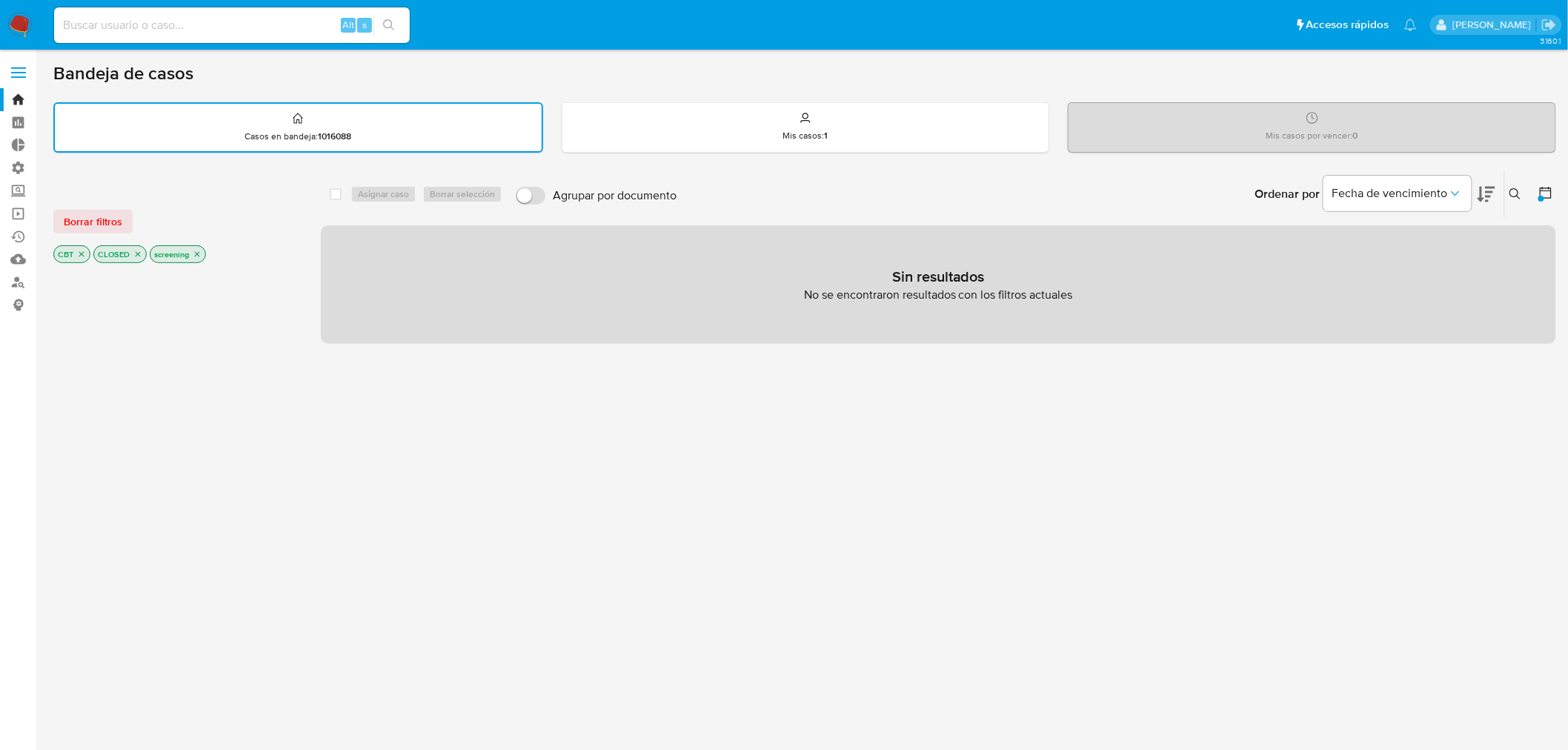
click at [1540, 191] on icon at bounding box center [1546, 192] width 12 height 12
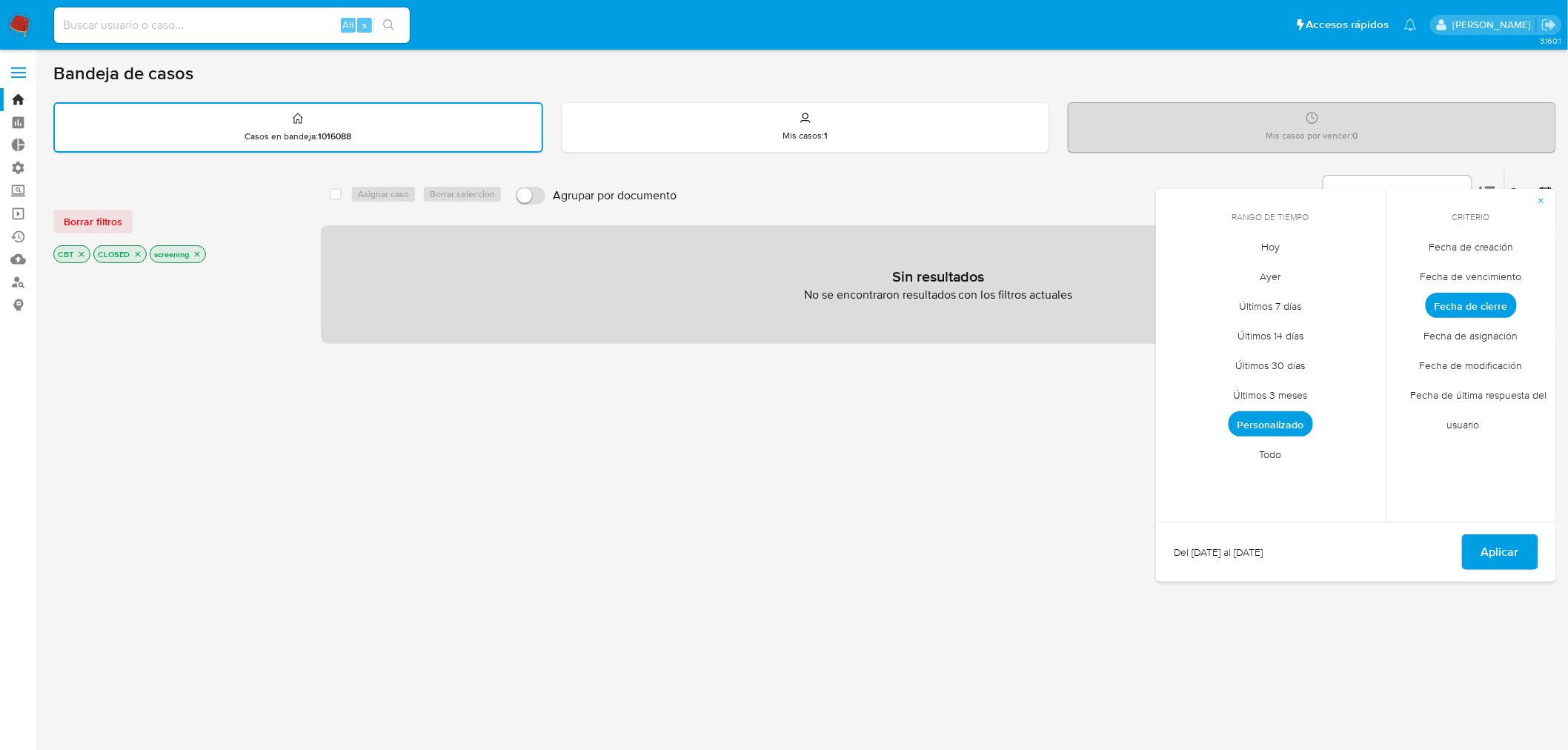
click at [1246, 423] on span "Personalizado" at bounding box center [1271, 423] width 84 height 25
click at [1305, 356] on button "12" at bounding box center [1300, 357] width 23 height 23
click at [1477, 541] on button "Aplicar" at bounding box center [1500, 551] width 76 height 36
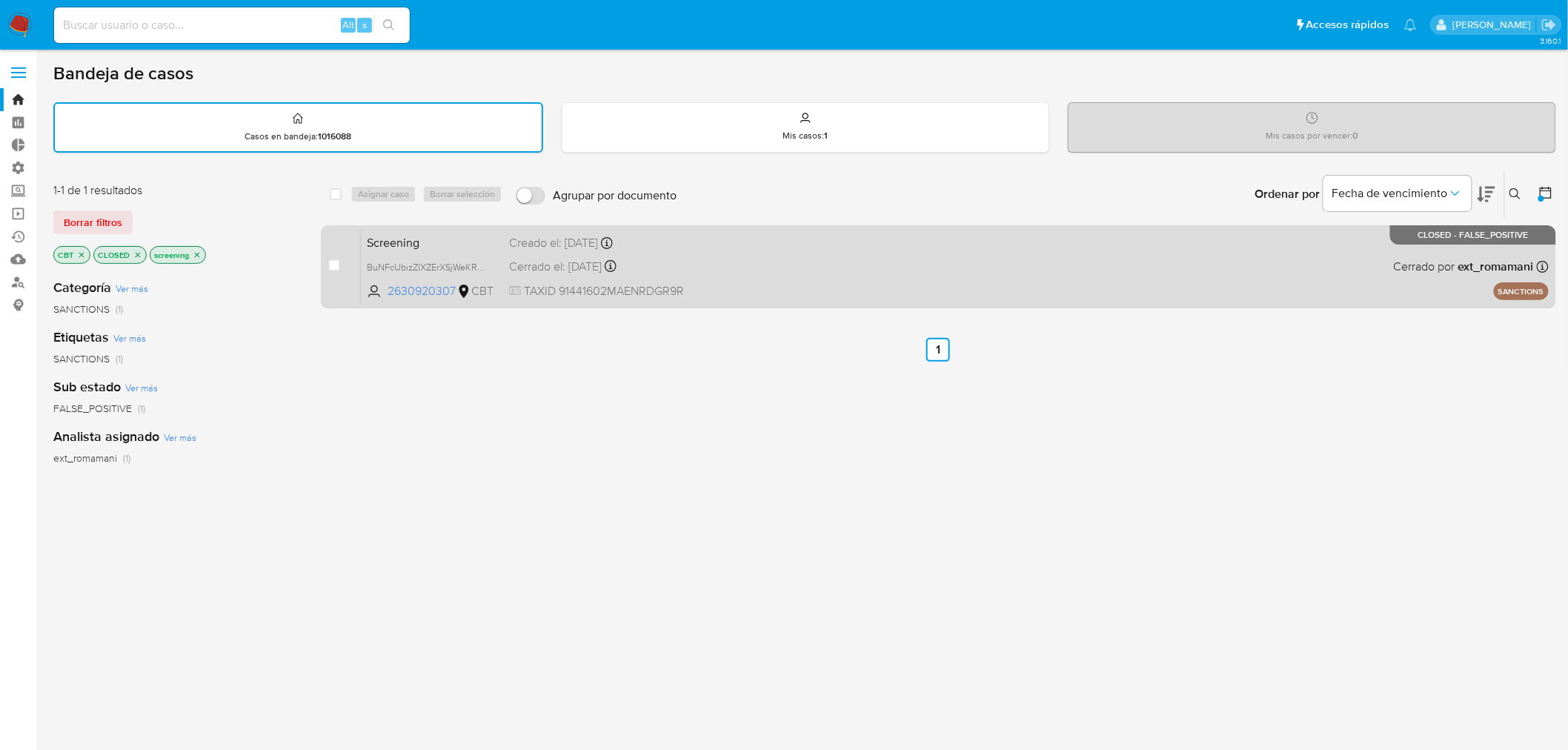
click at [477, 232] on span "Screening" at bounding box center [432, 241] width 130 height 19
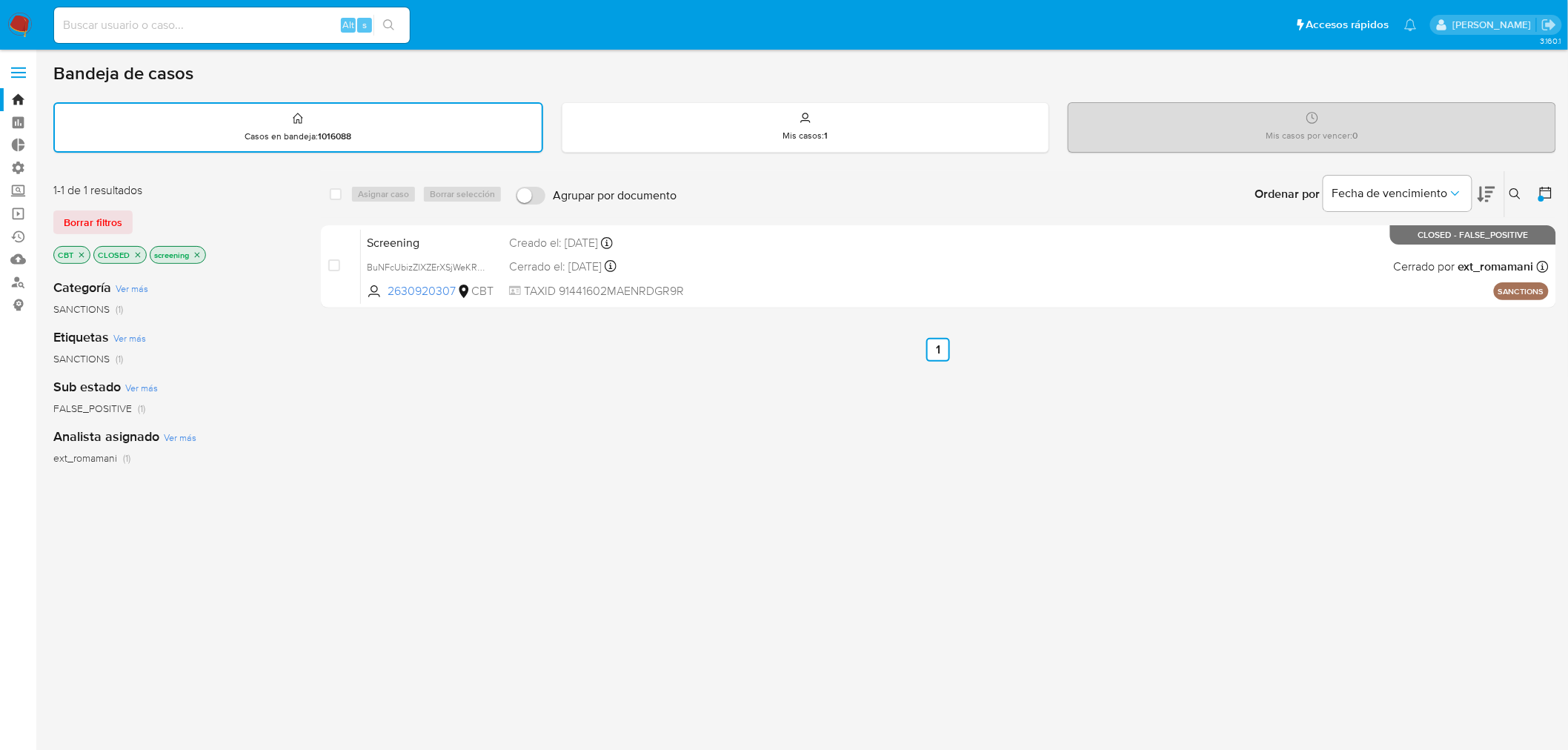
click at [1553, 188] on icon at bounding box center [1545, 192] width 15 height 15
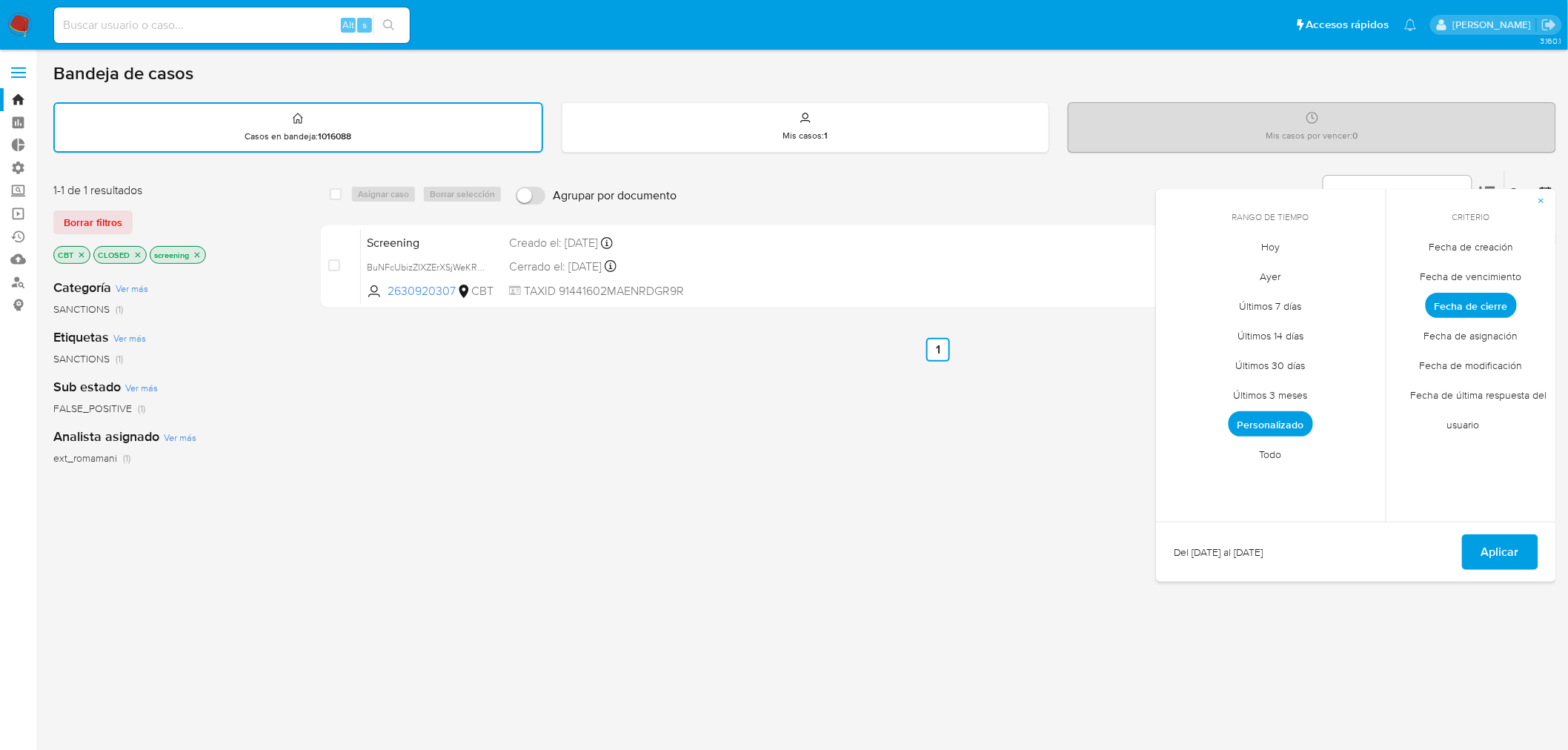
click at [1241, 427] on span "Personalizado" at bounding box center [1271, 423] width 84 height 25
click at [1271, 357] on button "11" at bounding box center [1271, 357] width 23 height 23
click at [1475, 538] on button "Aplicar" at bounding box center [1500, 551] width 76 height 36
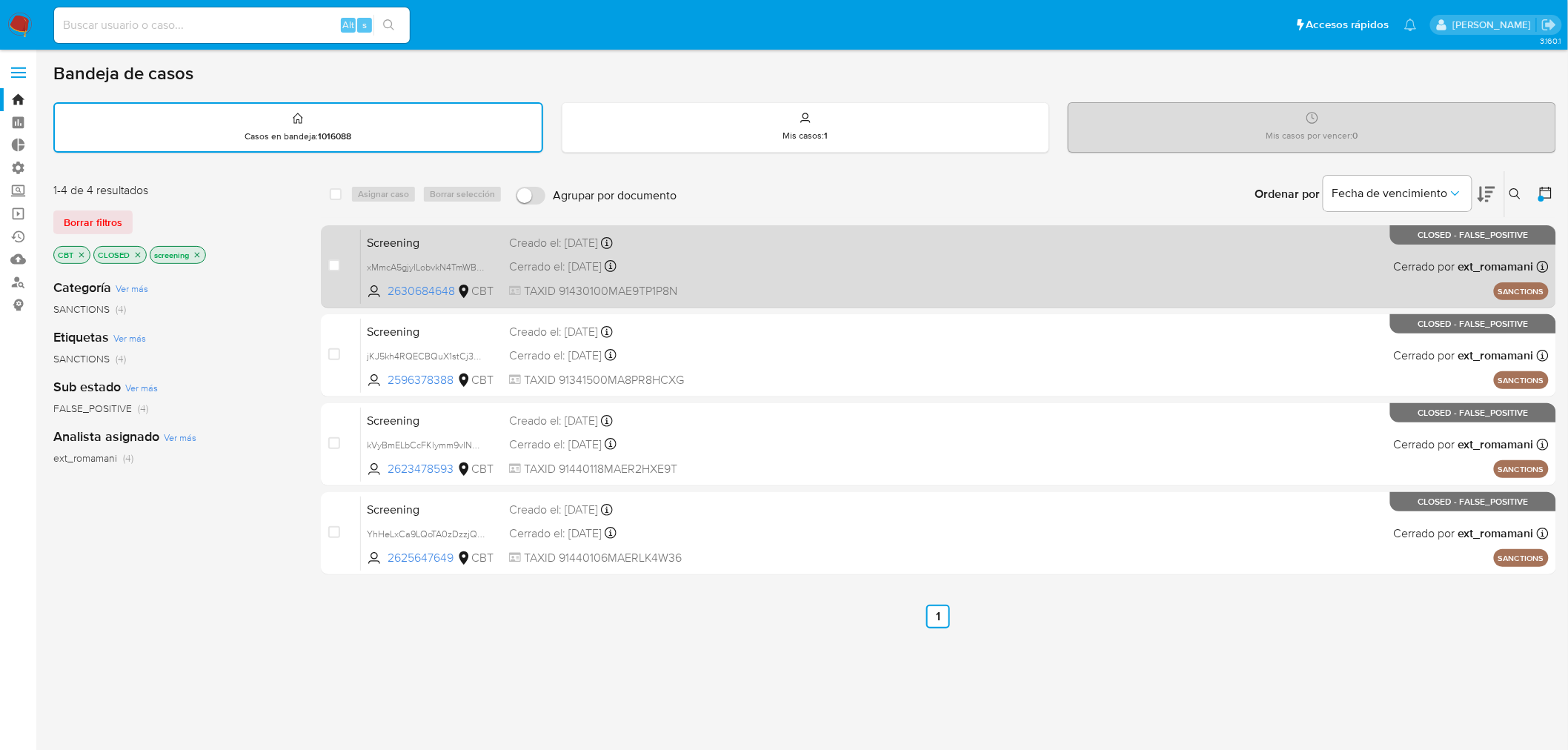
click at [800, 229] on div "Screening xMmcA5gjylLobvkN4TmWByd1 2630684648 CBT Creado el: 11/09/2025 Creado …" at bounding box center [955, 266] width 1188 height 75
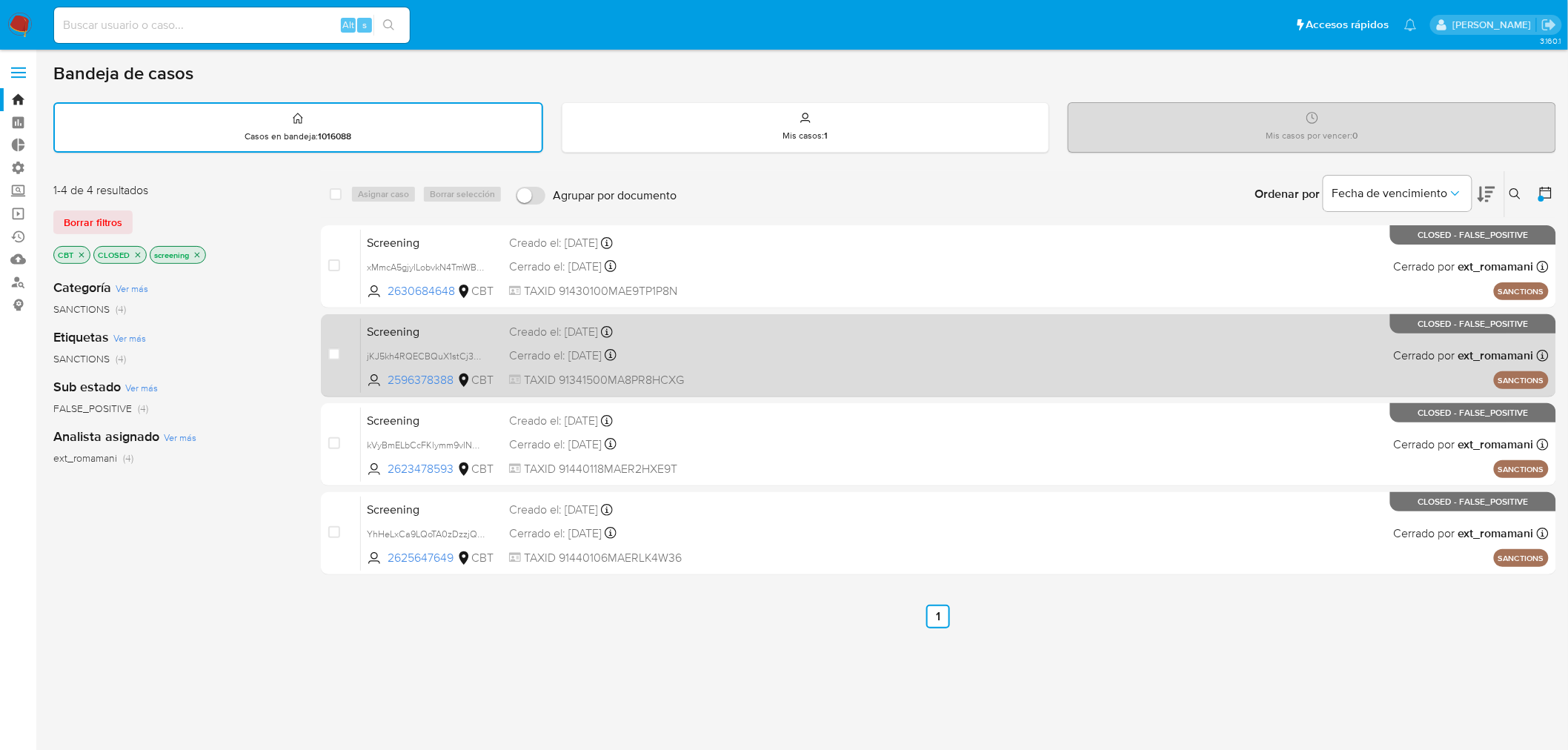
click at [774, 345] on div "Screening jKJ5kh4RQECBQuX1stCj3xD8 2596378388 CBT Creado el: 11/09/2025 Creado …" at bounding box center [955, 355] width 1188 height 75
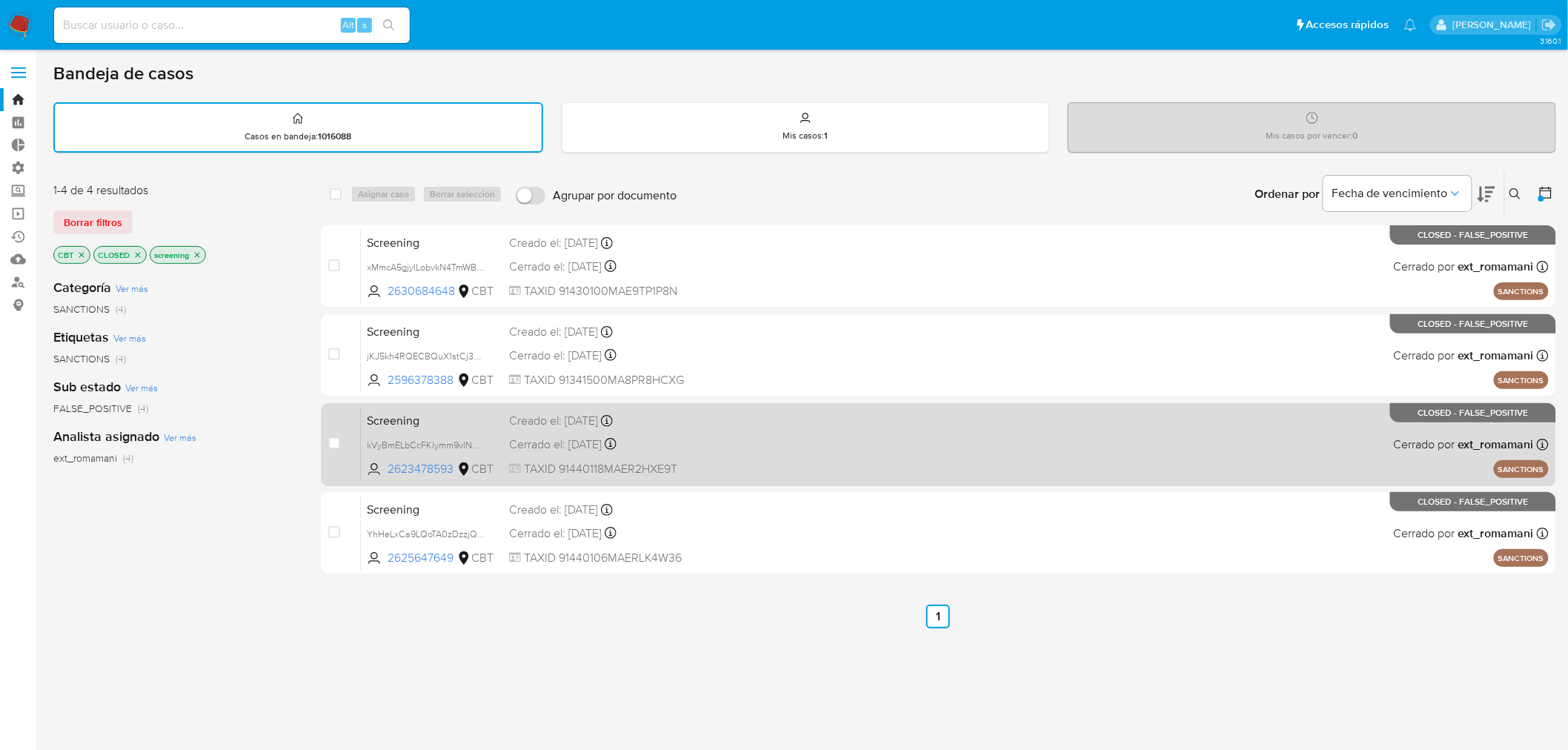
click at [873, 434] on div "Screening kVyBmELbCcFKlymm9vINQ3AY 2623478593 CBT Creado el: 10/09/2025 Creado …" at bounding box center [955, 444] width 1188 height 75
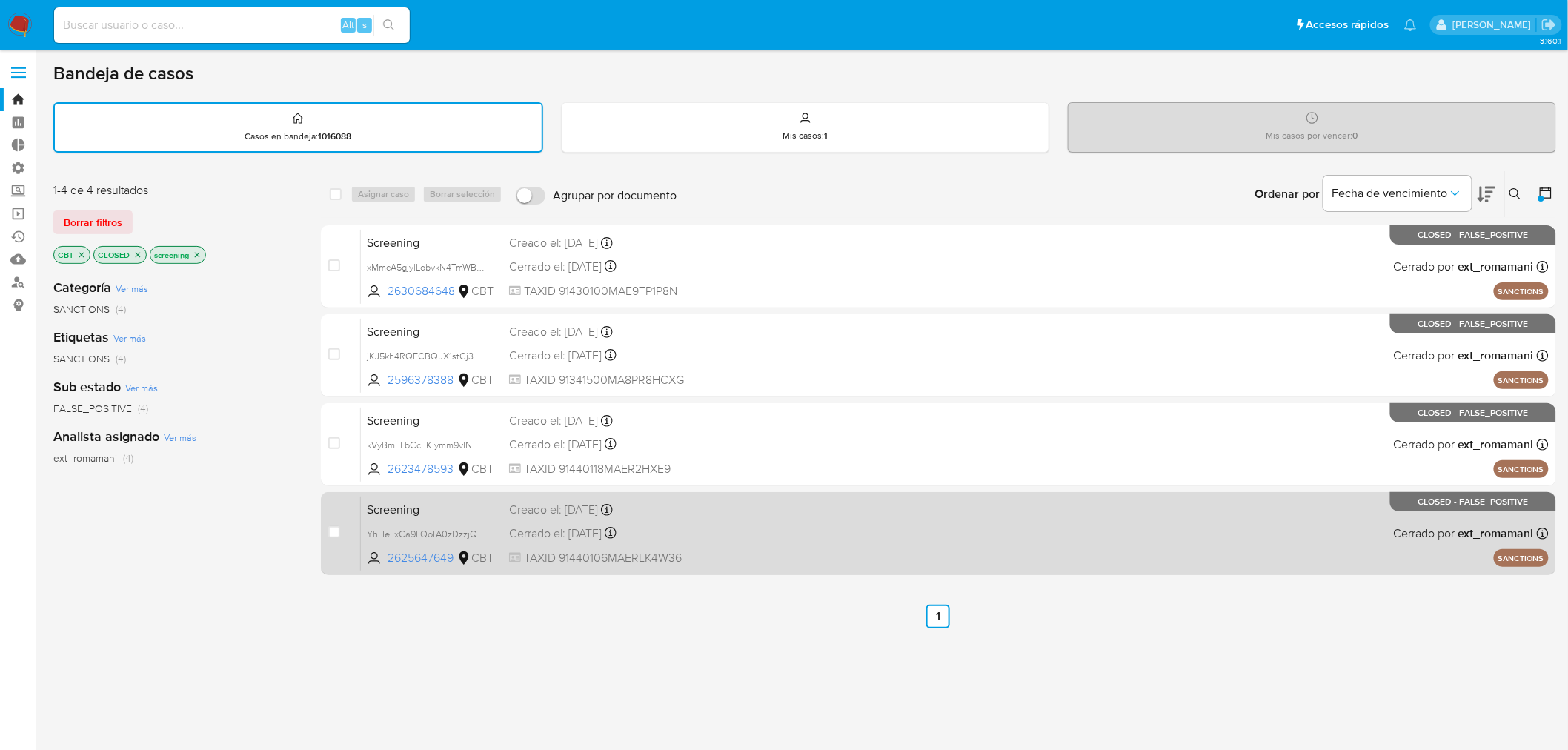
click at [820, 501] on div "Screening YhHeLxCa9LQoTA0zDzzjQA61 2625647649 CBT Creado el: 10/09/2025 Creado …" at bounding box center [955, 533] width 1188 height 75
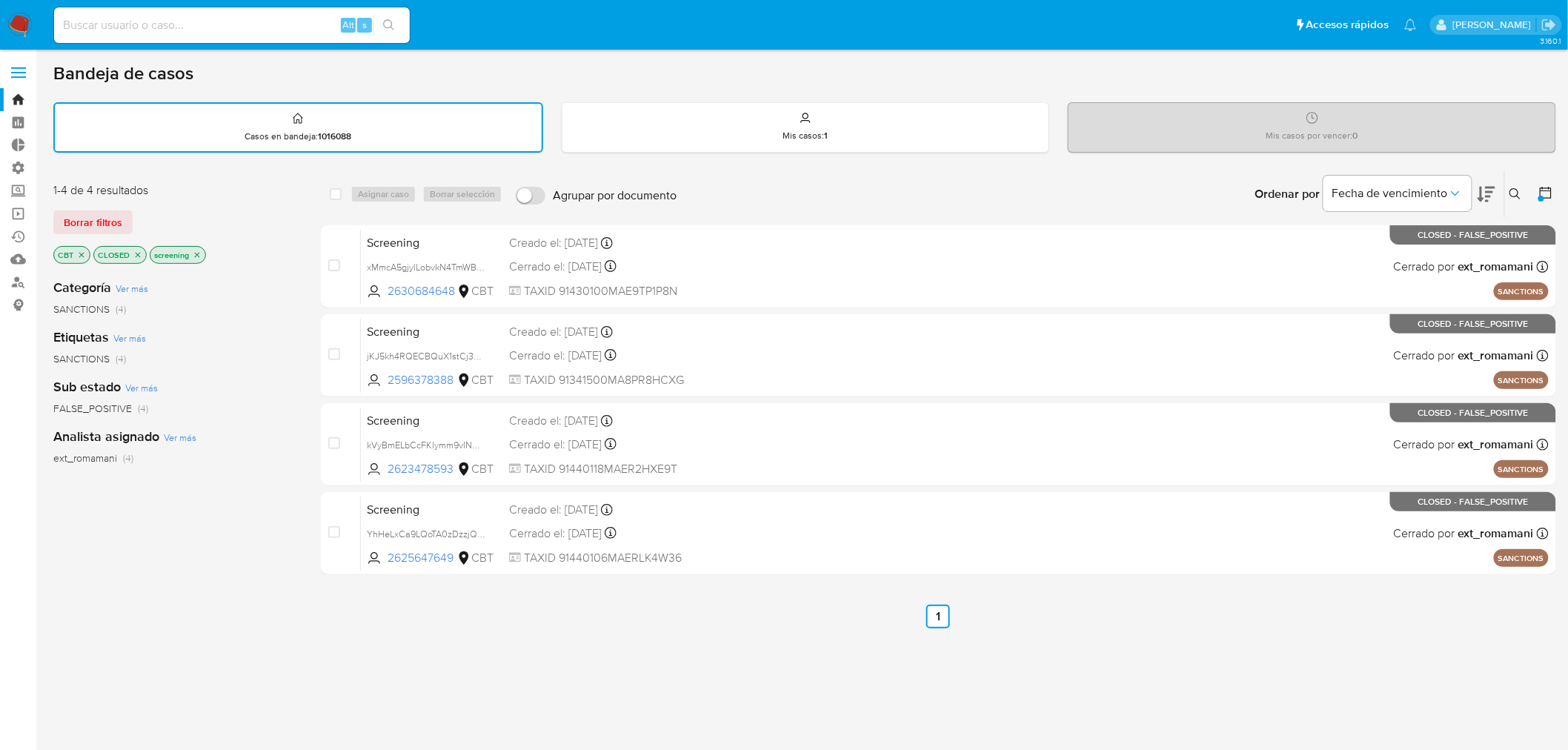
click at [1552, 191] on icon at bounding box center [1546, 192] width 12 height 12
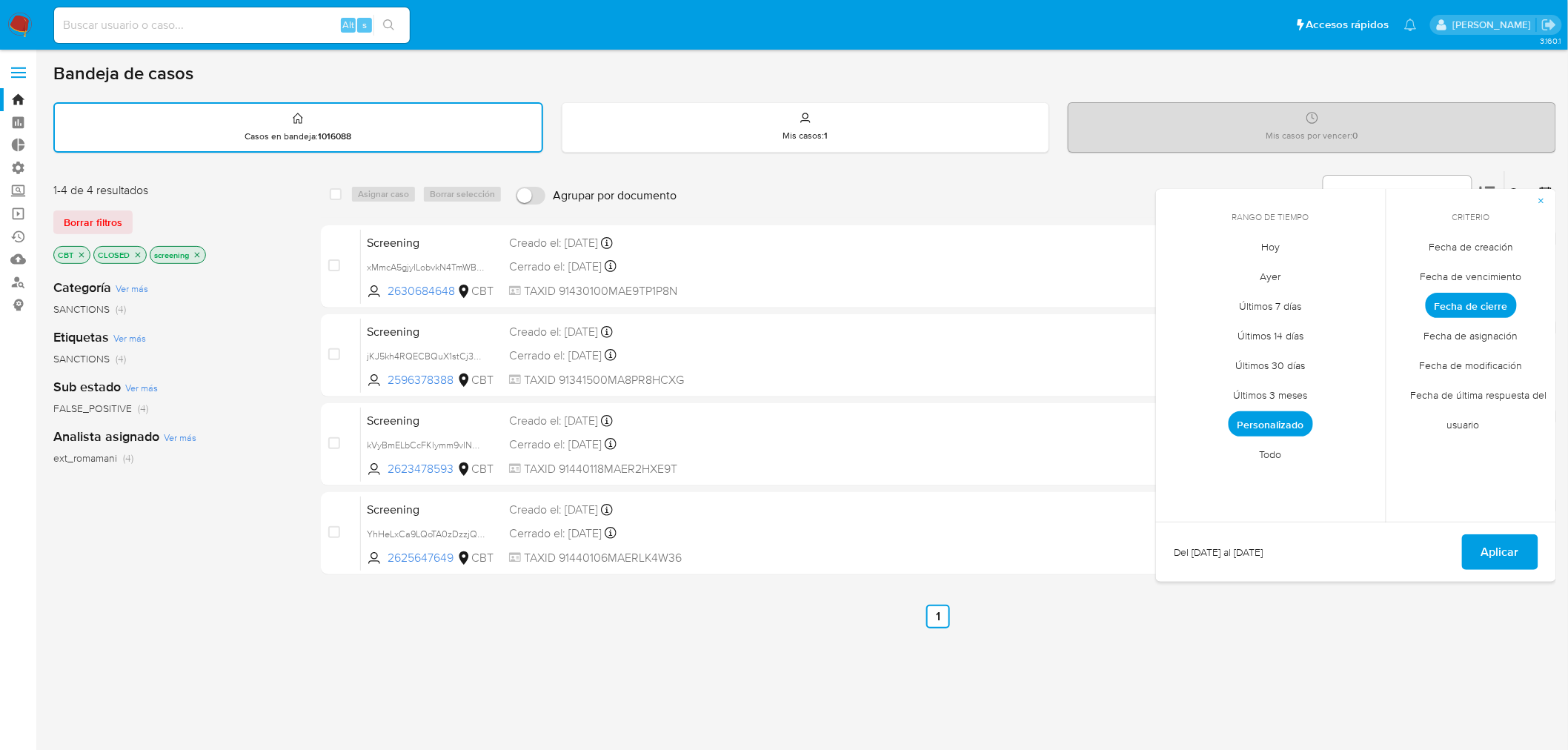
click at [1299, 420] on span "Personalizado" at bounding box center [1271, 423] width 84 height 25
click at [1244, 354] on button "10" at bounding box center [1241, 357] width 23 height 23
click at [1472, 554] on button "Aplicar" at bounding box center [1500, 551] width 76 height 36
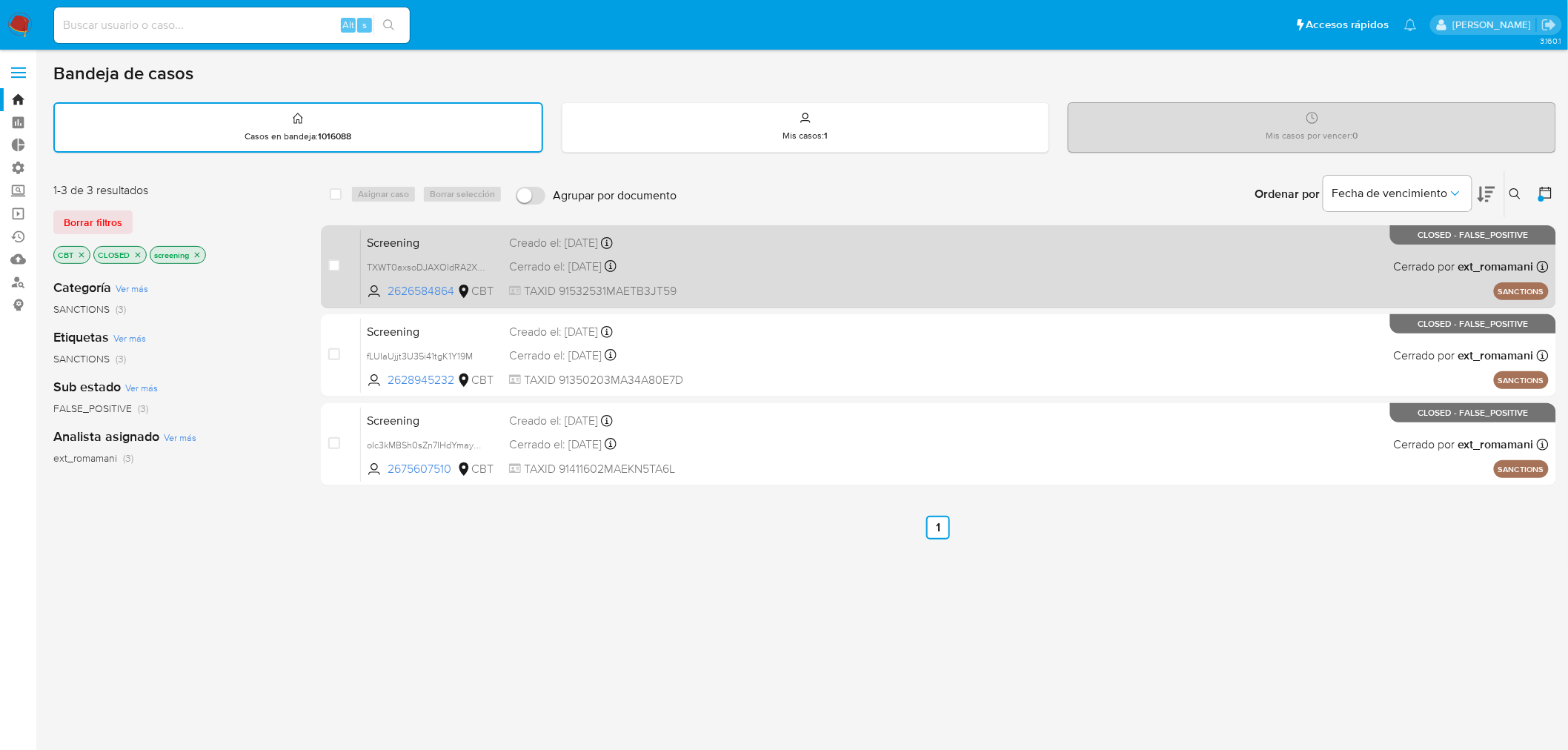
click at [890, 232] on div "Screening TXWT0axsoDJAXOIdRA2XPIq8 2626584864 CBT Creado el: 10/09/2025 Creado …" at bounding box center [955, 266] width 1188 height 75
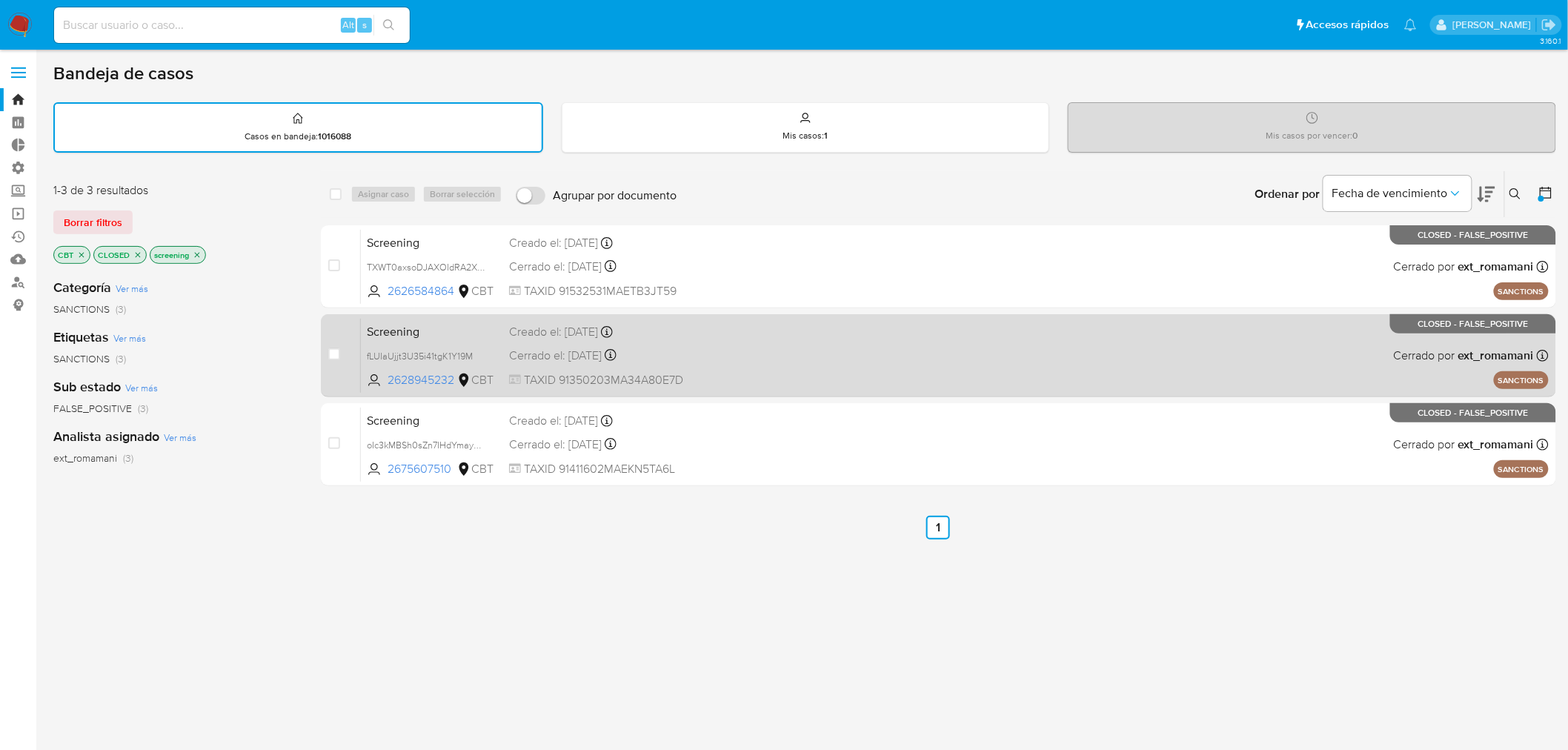
click at [859, 323] on div "Screening fLUIaUjjt3U35i41tgK1Y19M 2628945232 CBT Creado el: 10/09/2025 Creado …" at bounding box center [955, 355] width 1188 height 75
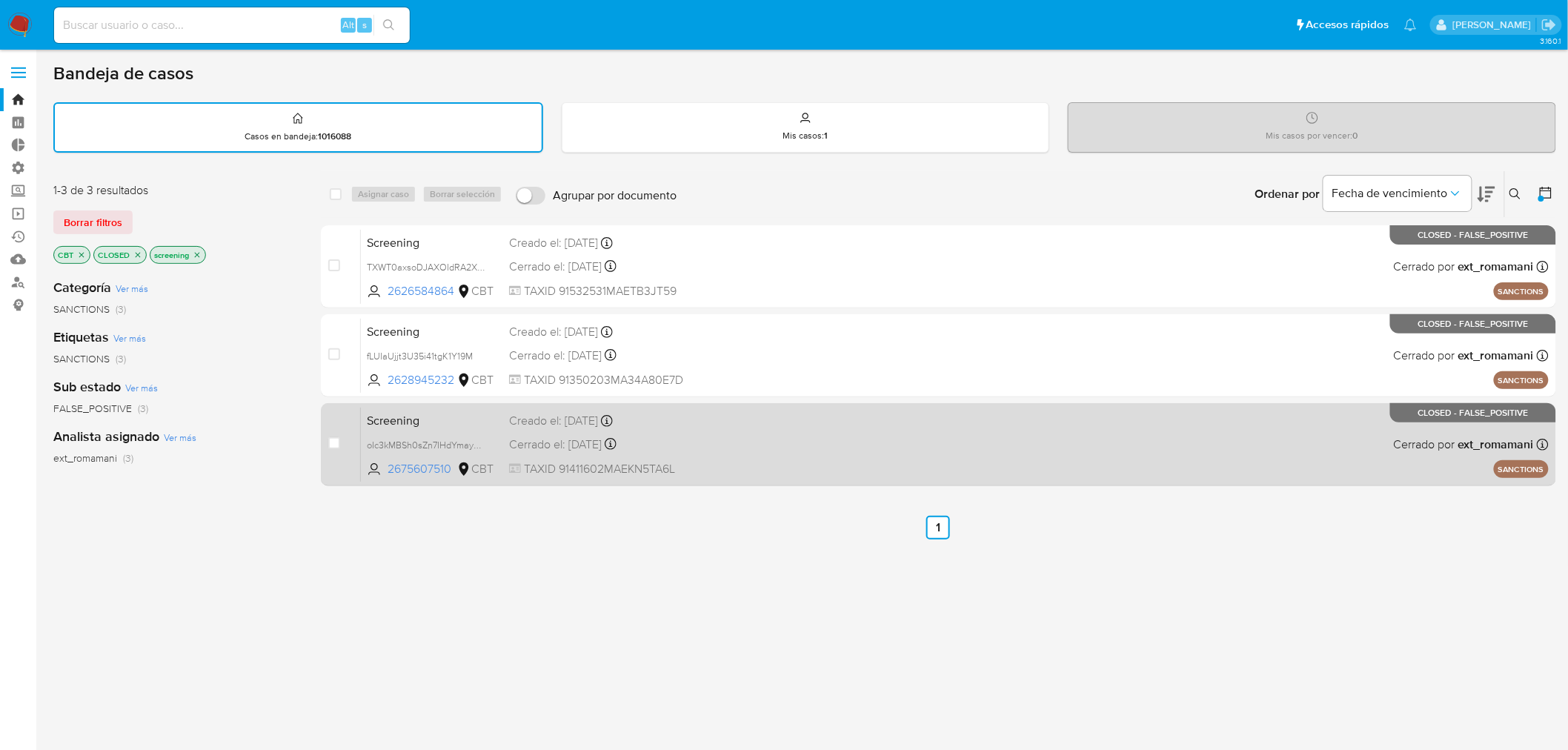
click at [702, 421] on div "Creado el: 10/09/2025 Creado el: 10/09/2025 01:38:43" at bounding box center [635, 421] width 252 height 16
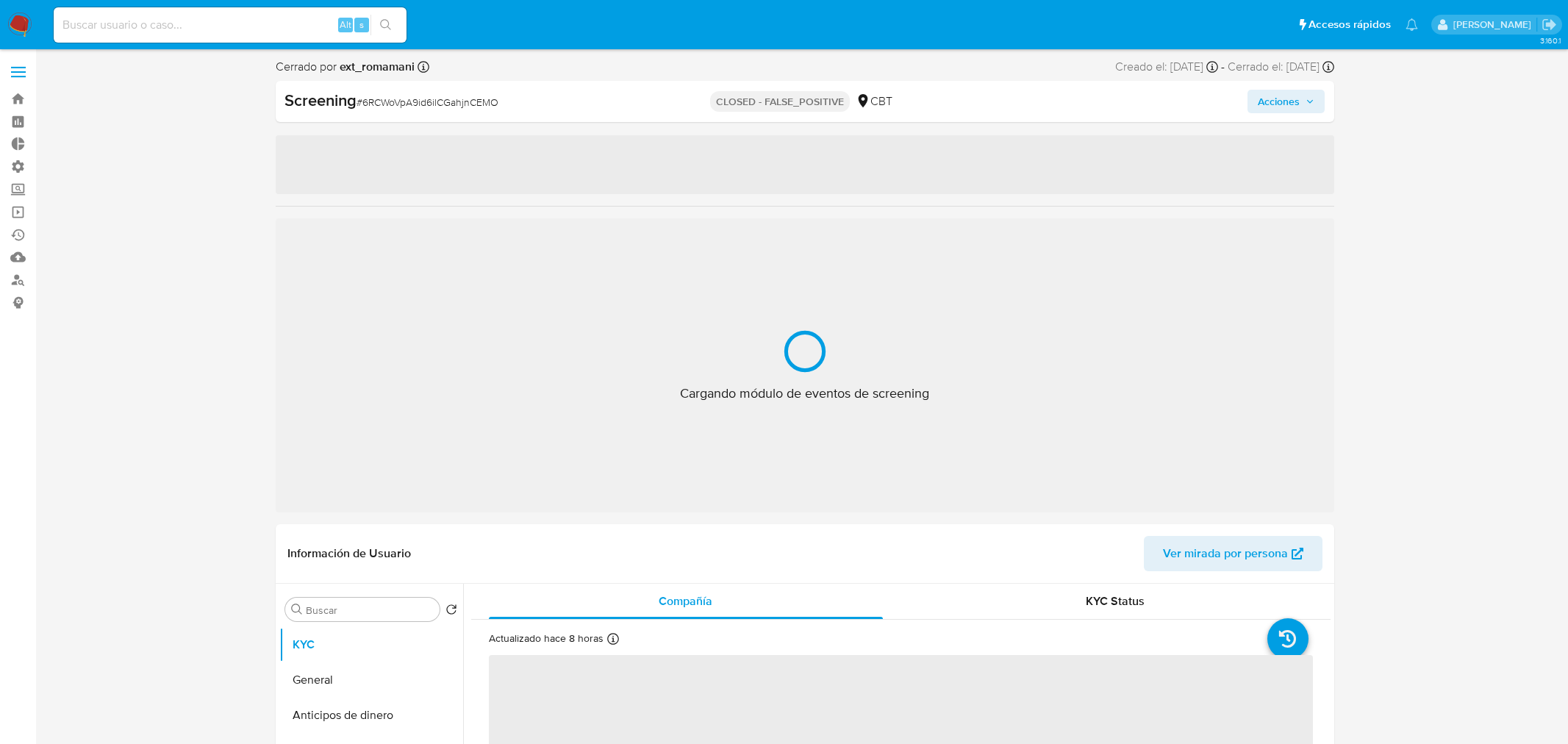
select select "10"
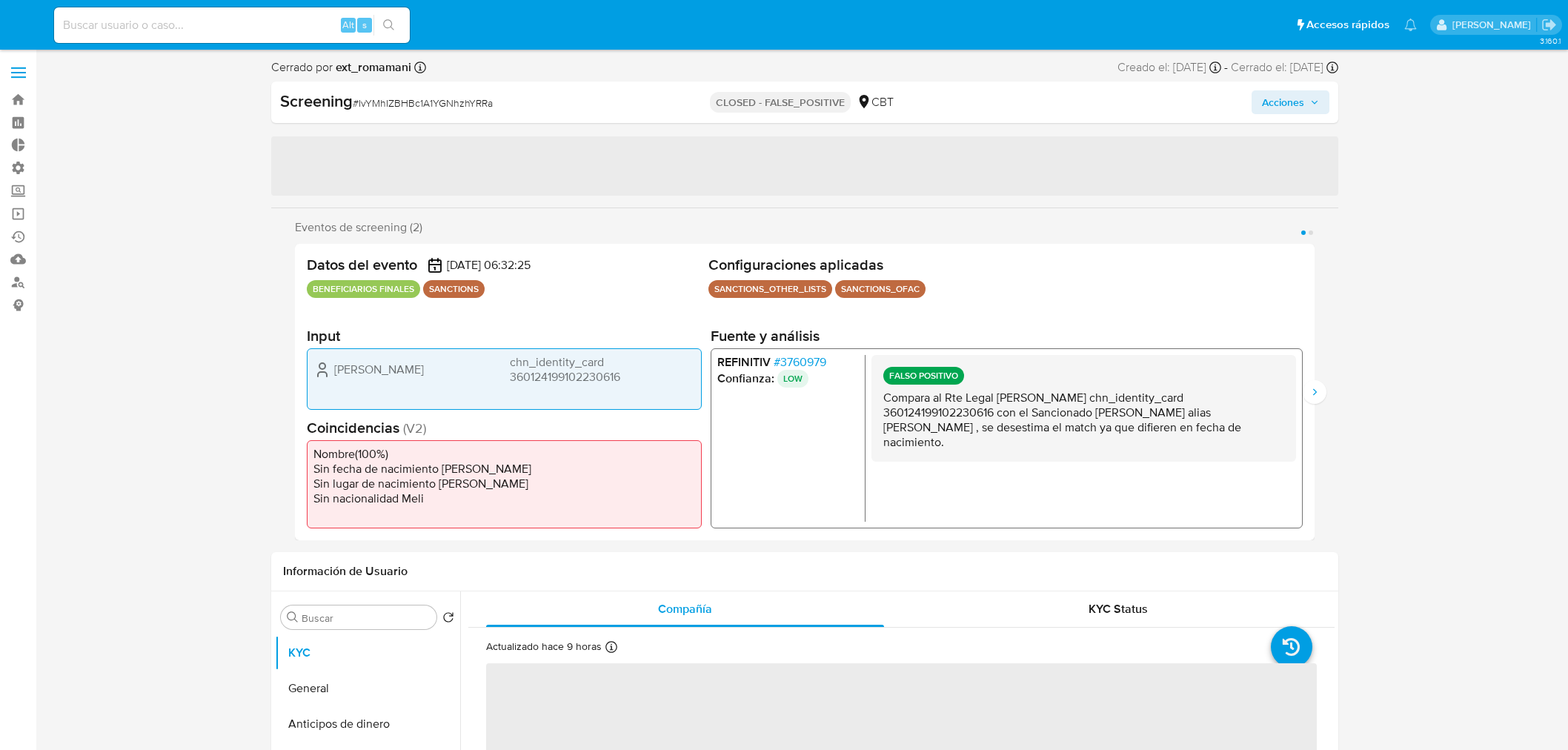
select select "10"
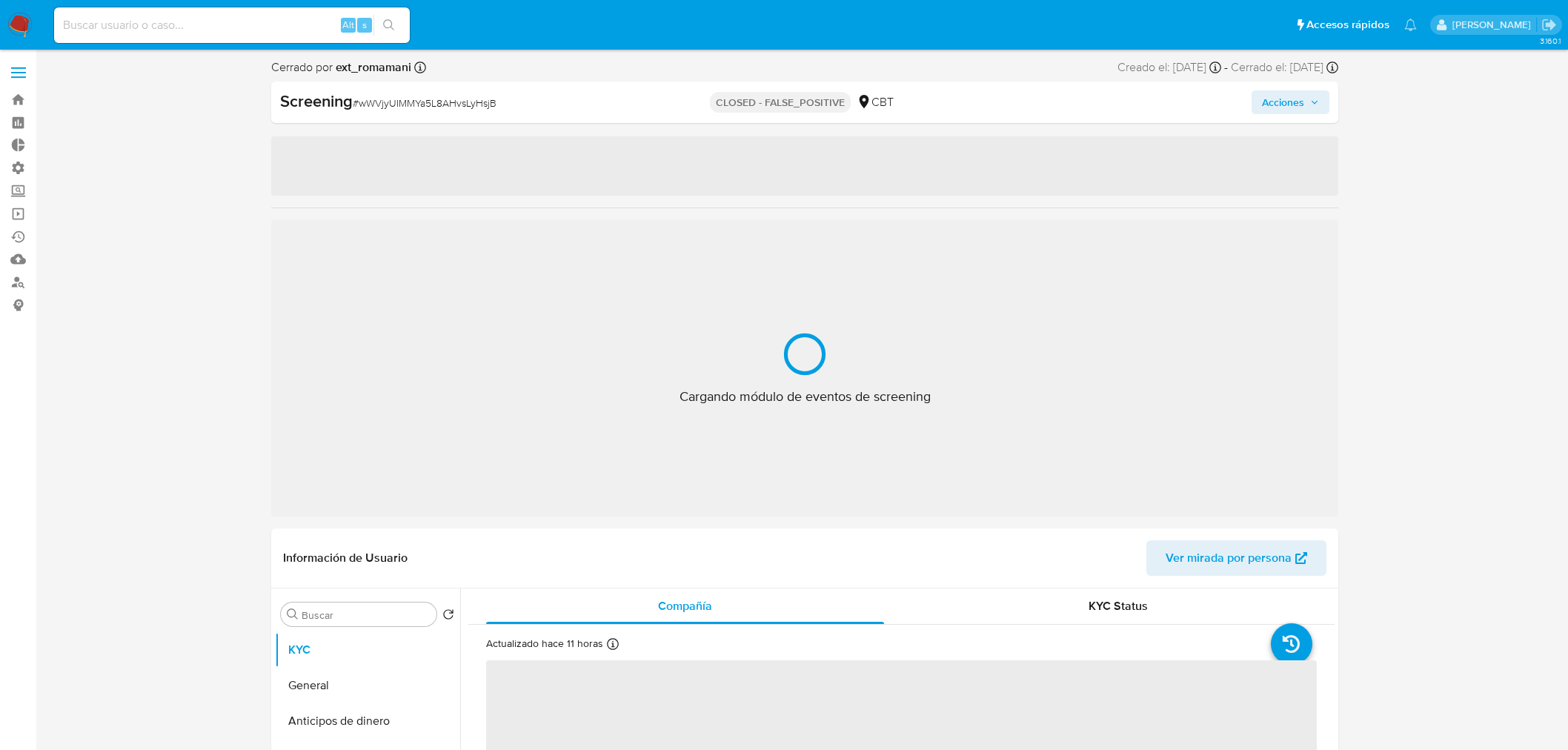
select select "10"
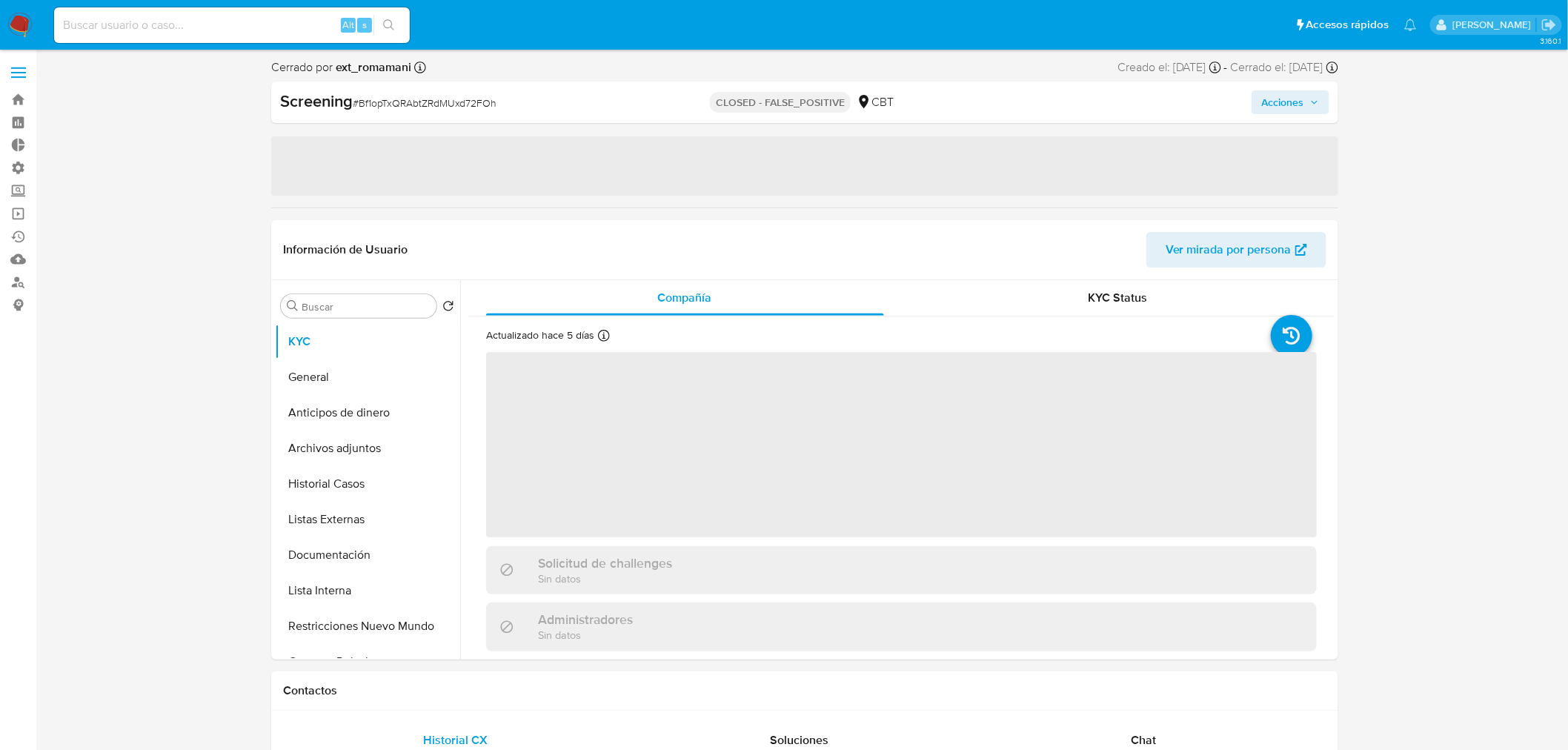
select select "10"
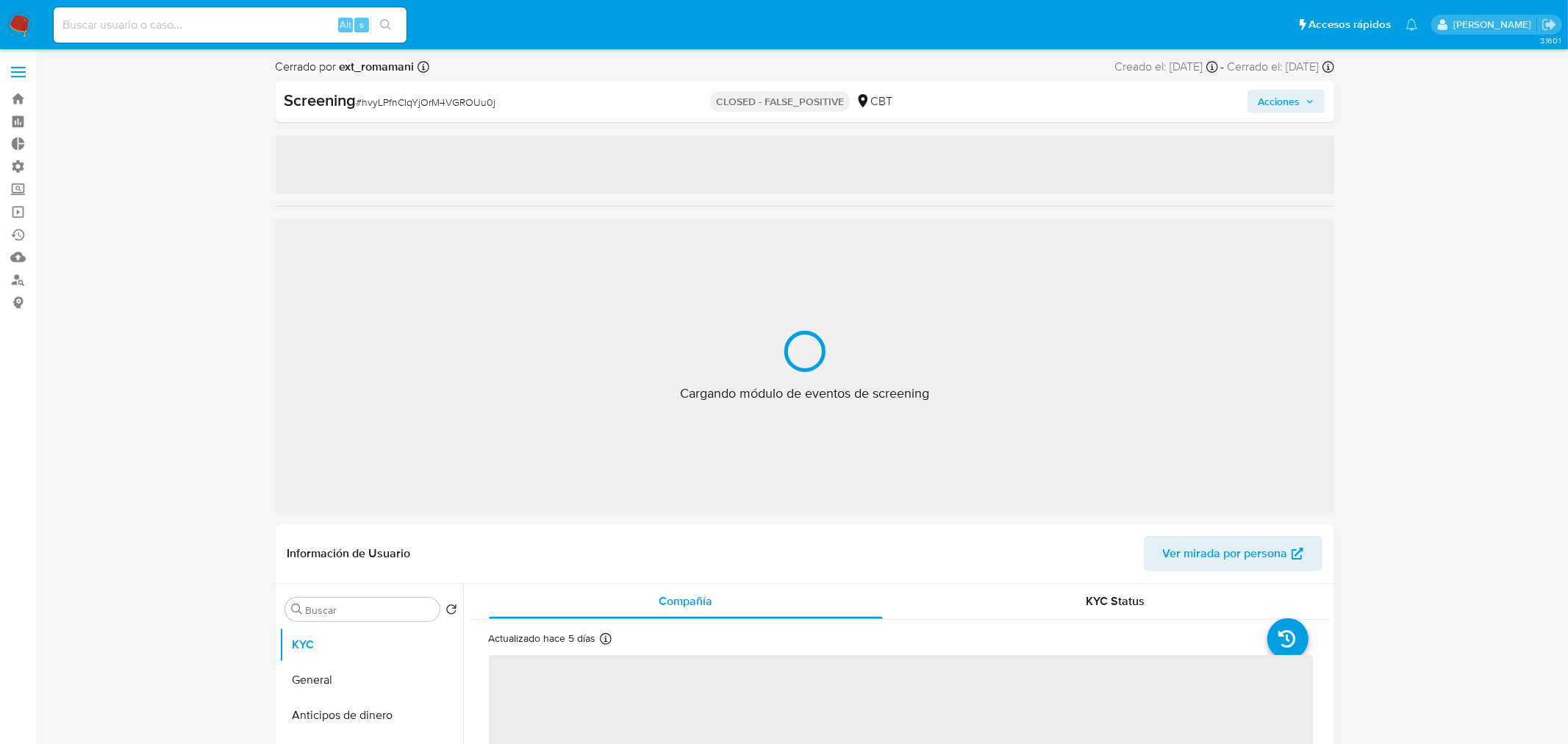
select select "10"
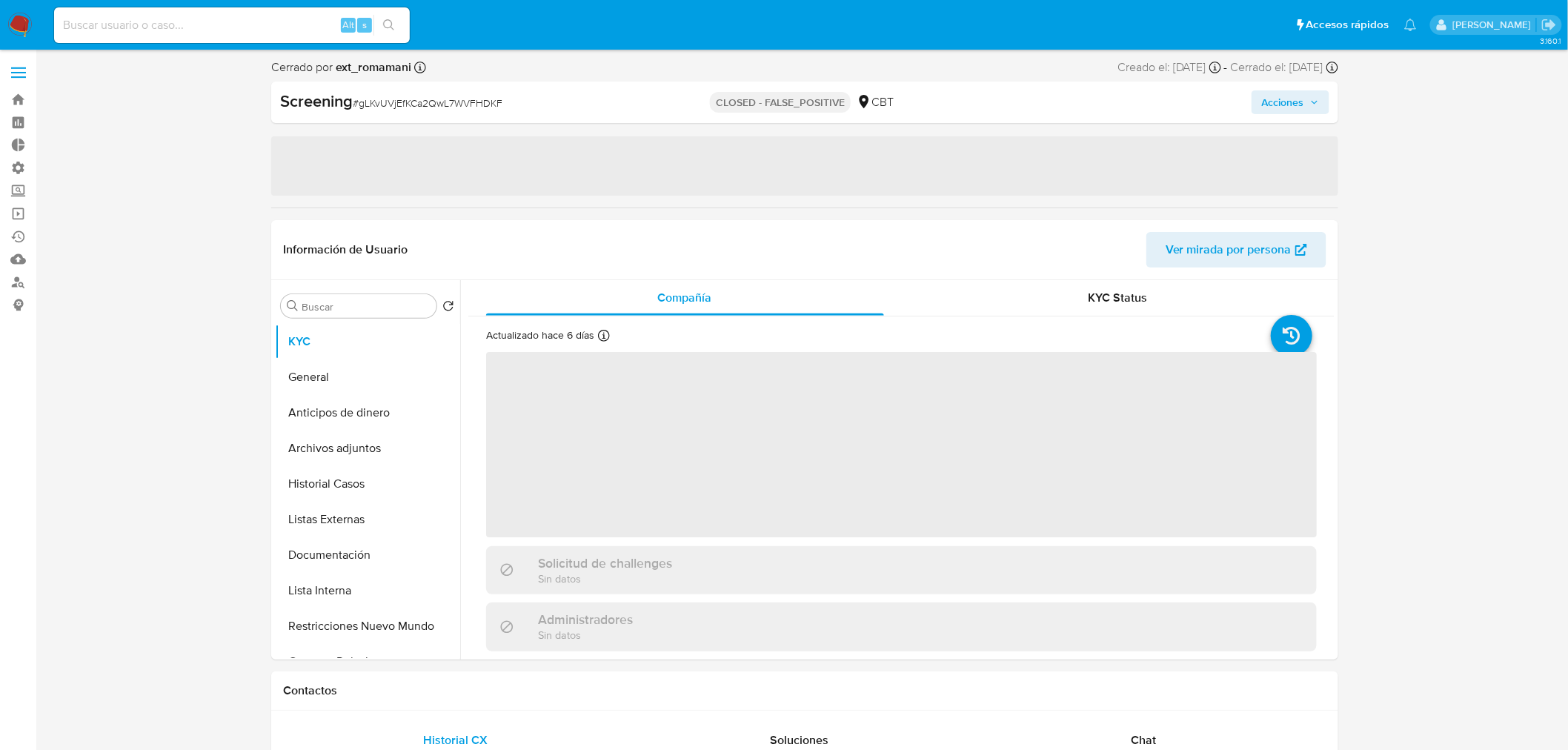
select select "10"
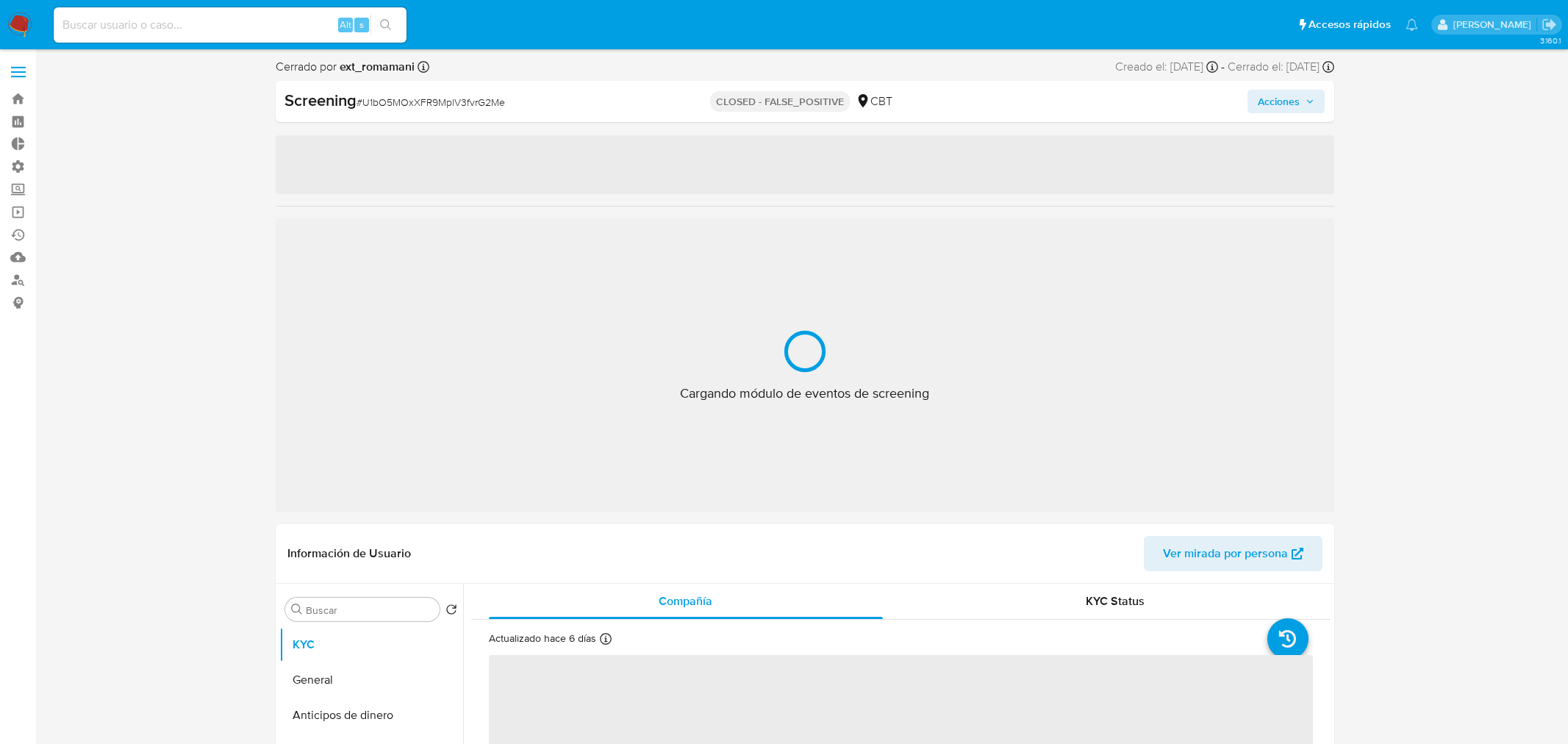
select select "10"
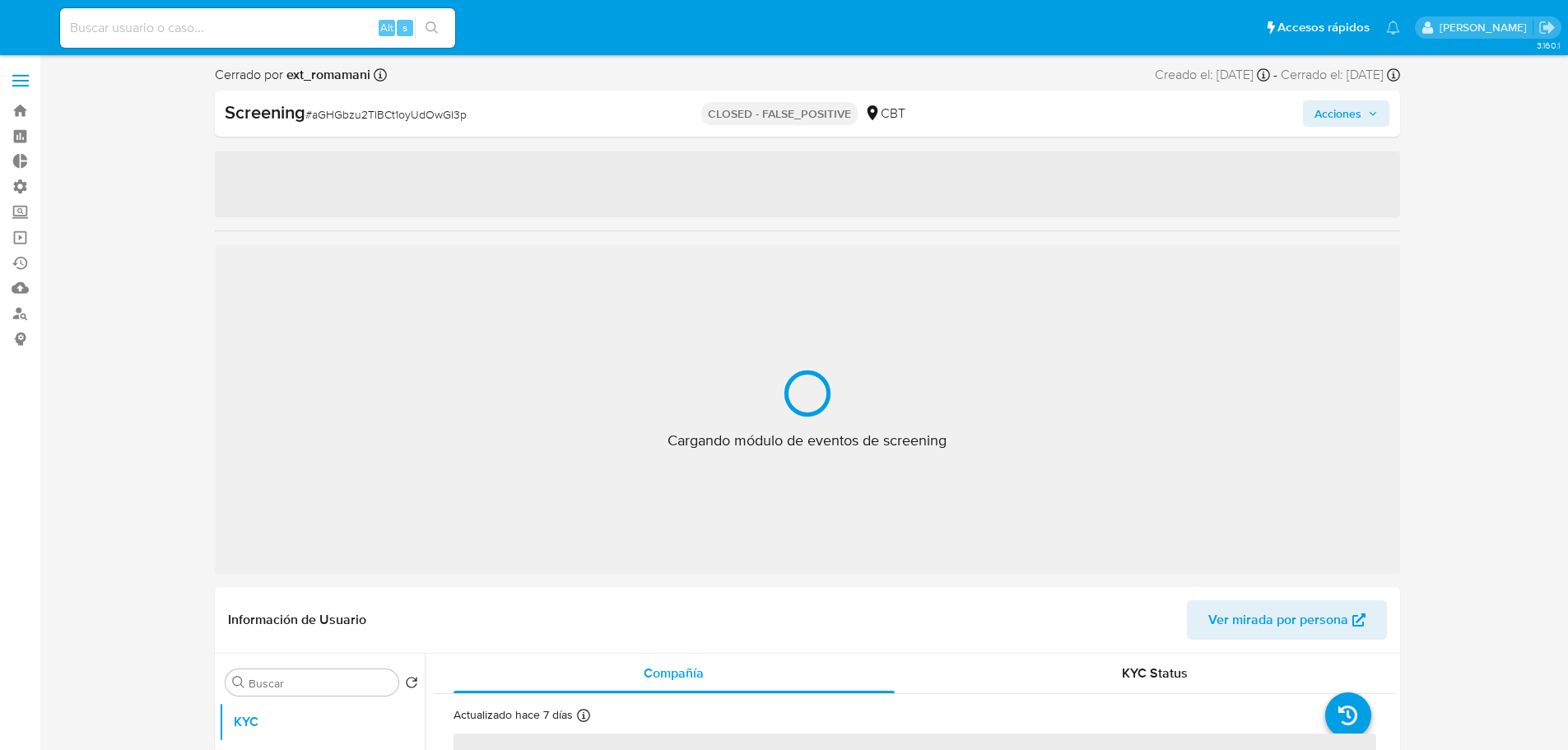
select select "10"
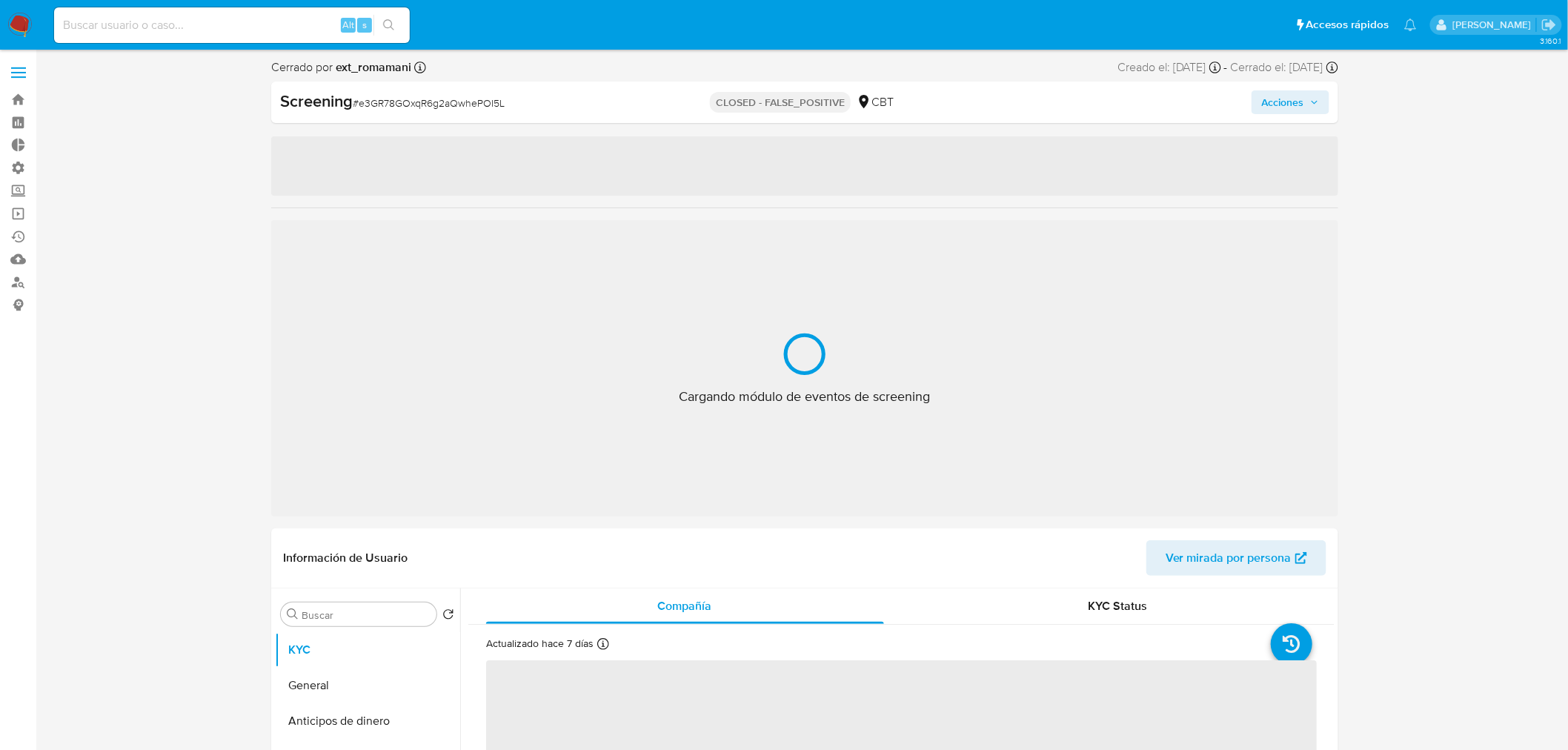
select select "10"
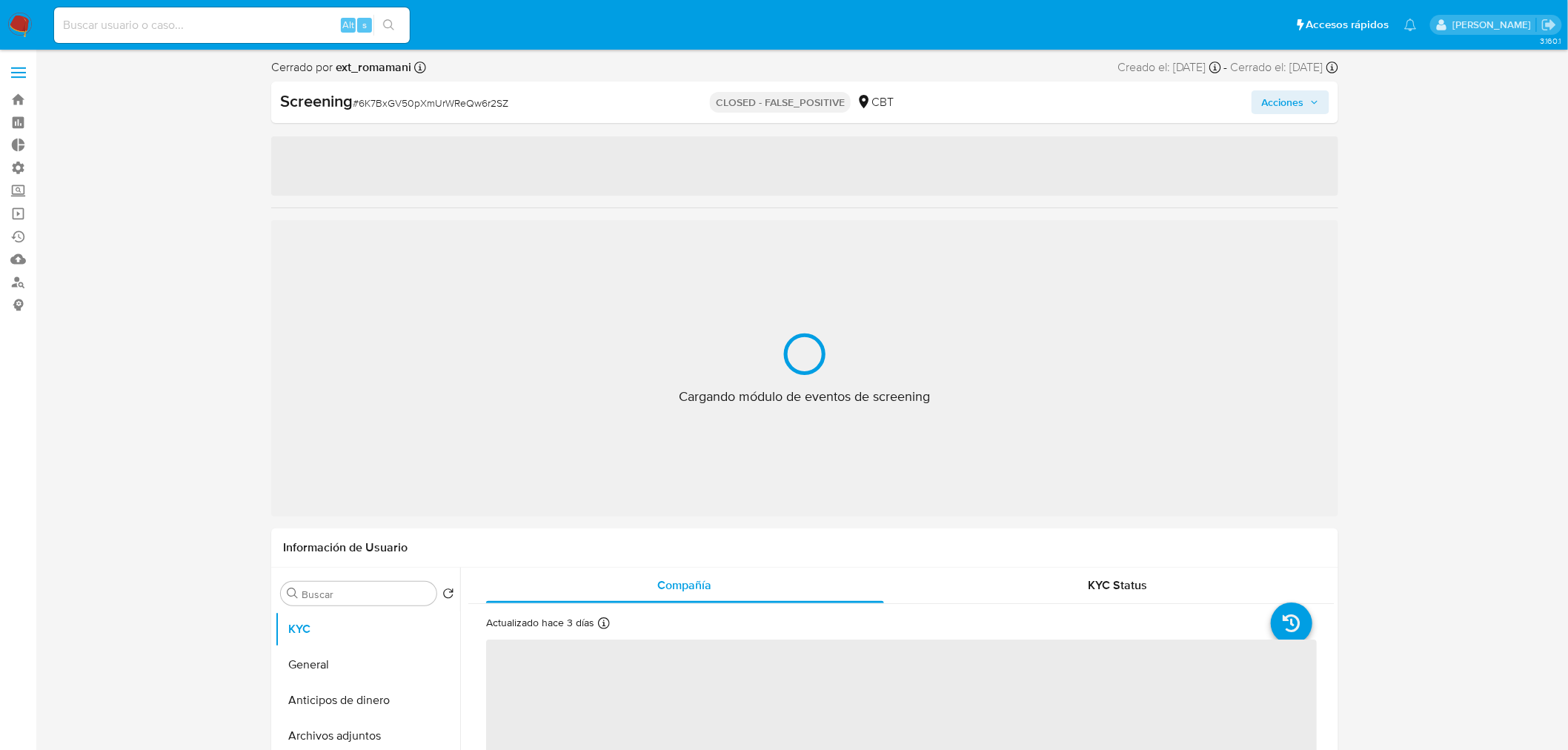
select select "10"
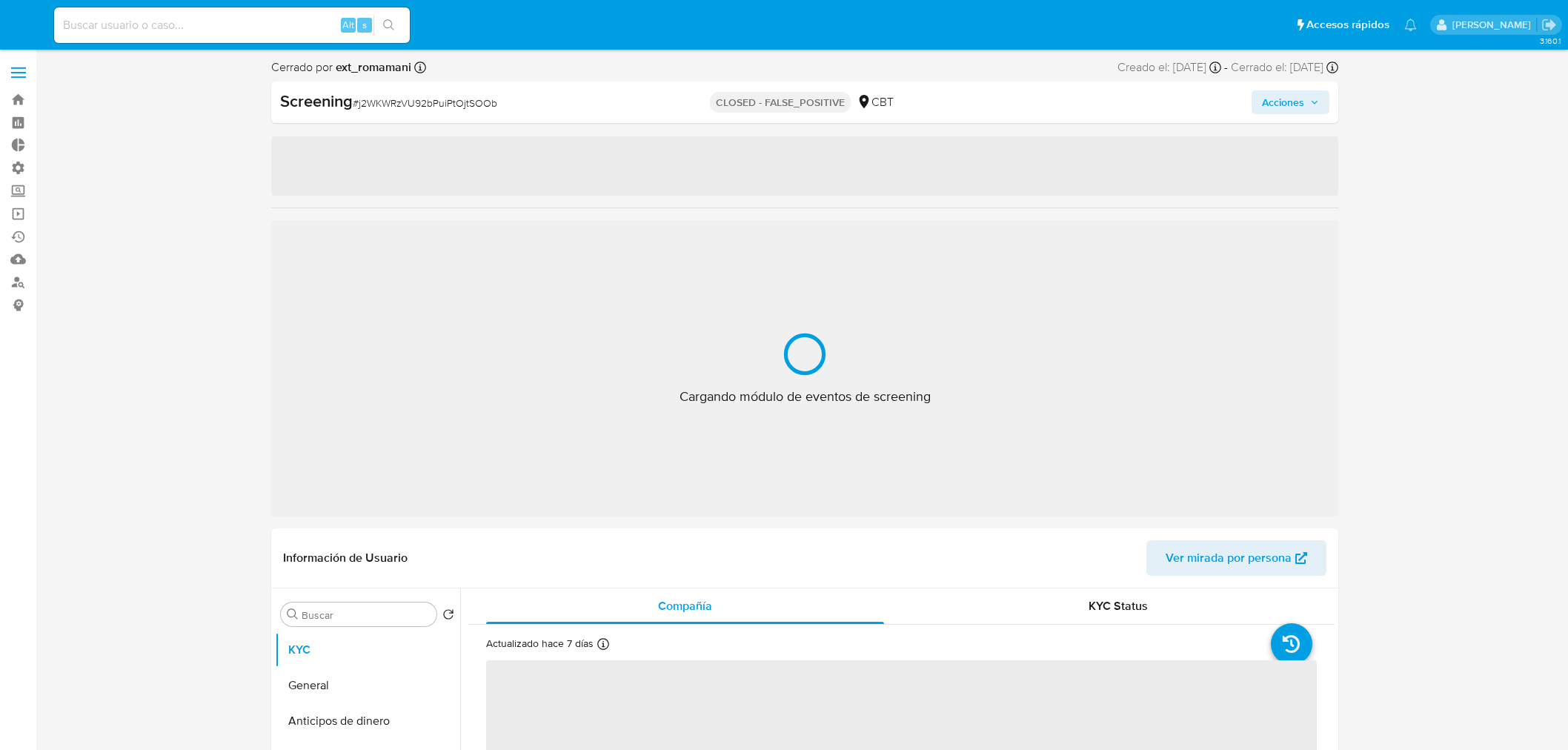
select select "10"
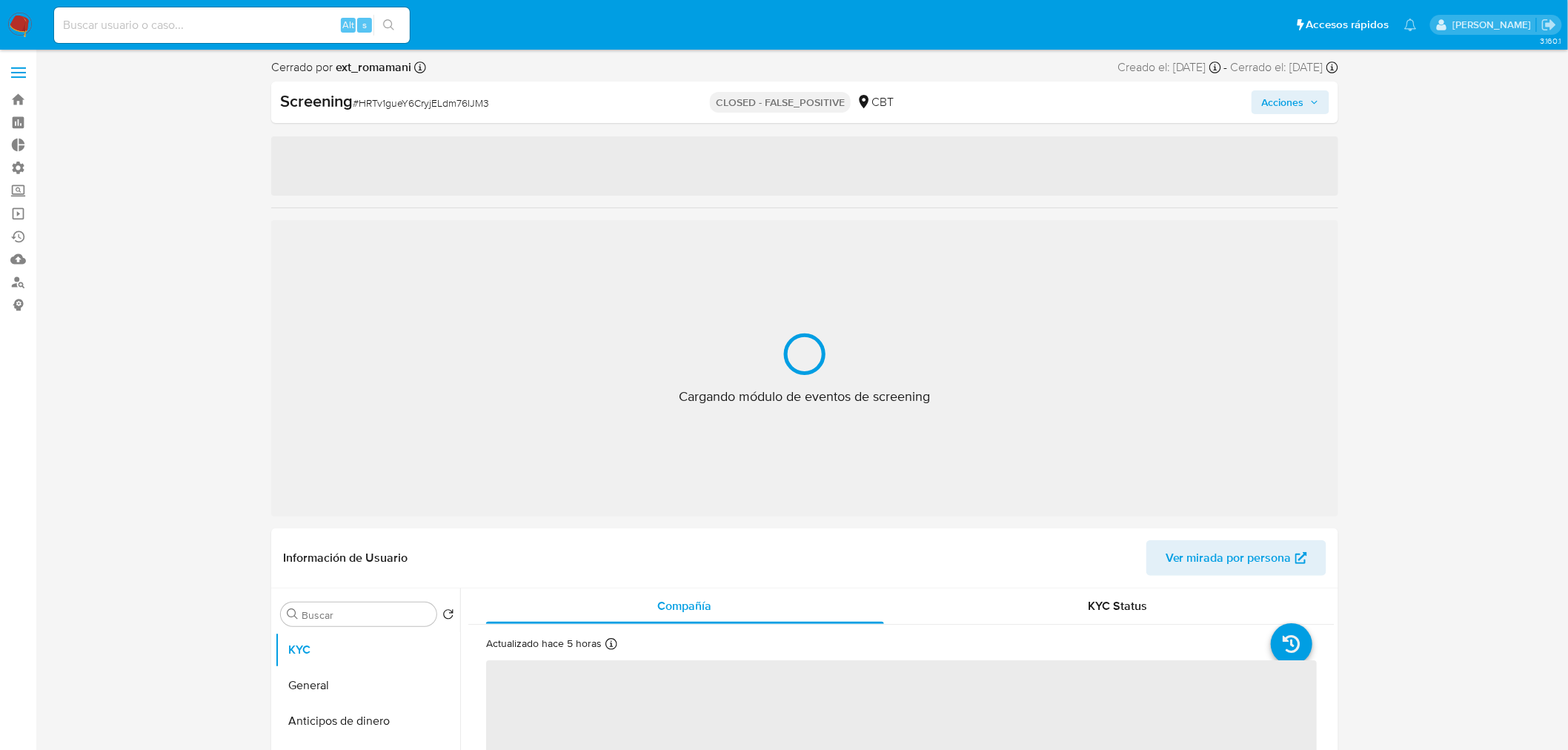
select select "10"
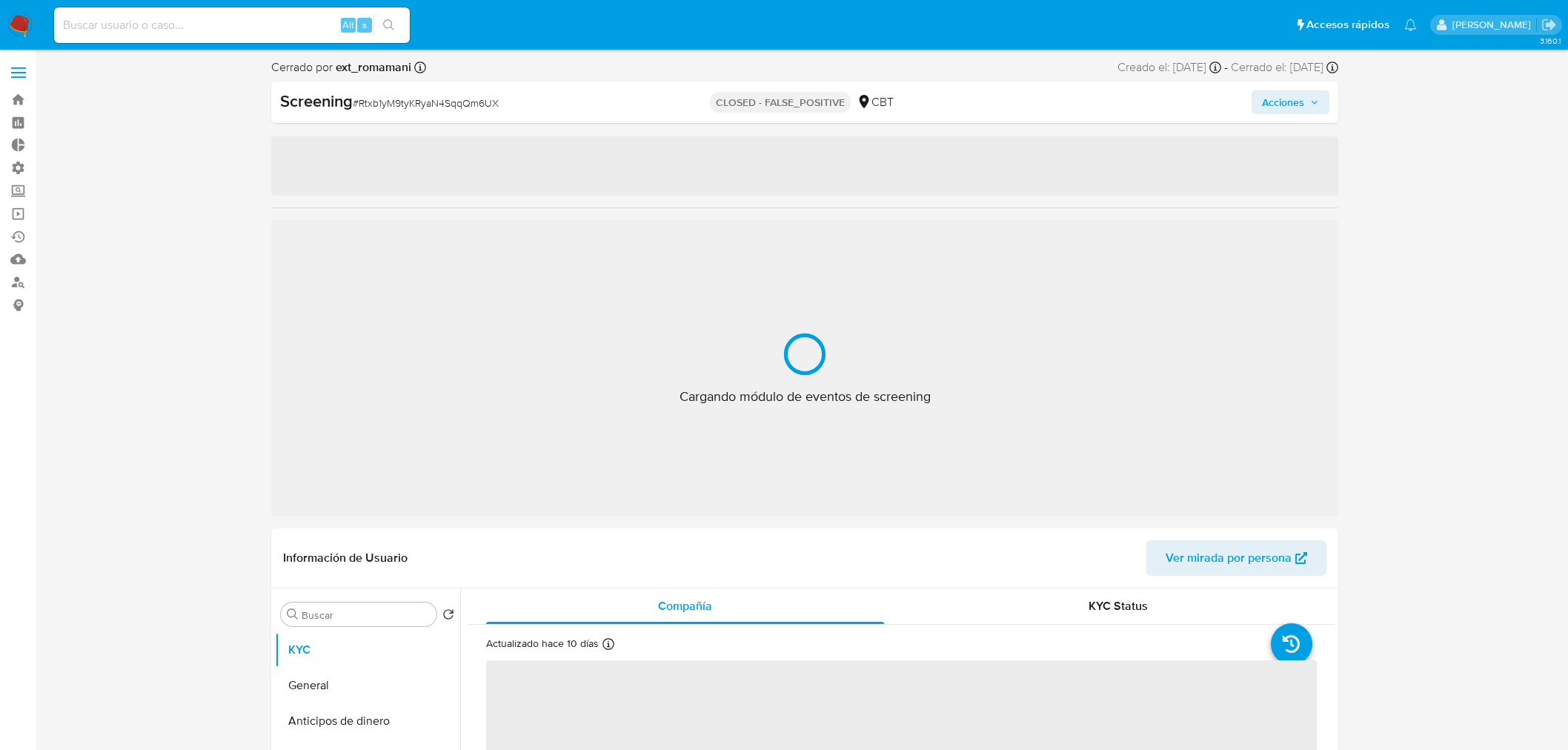
select select "10"
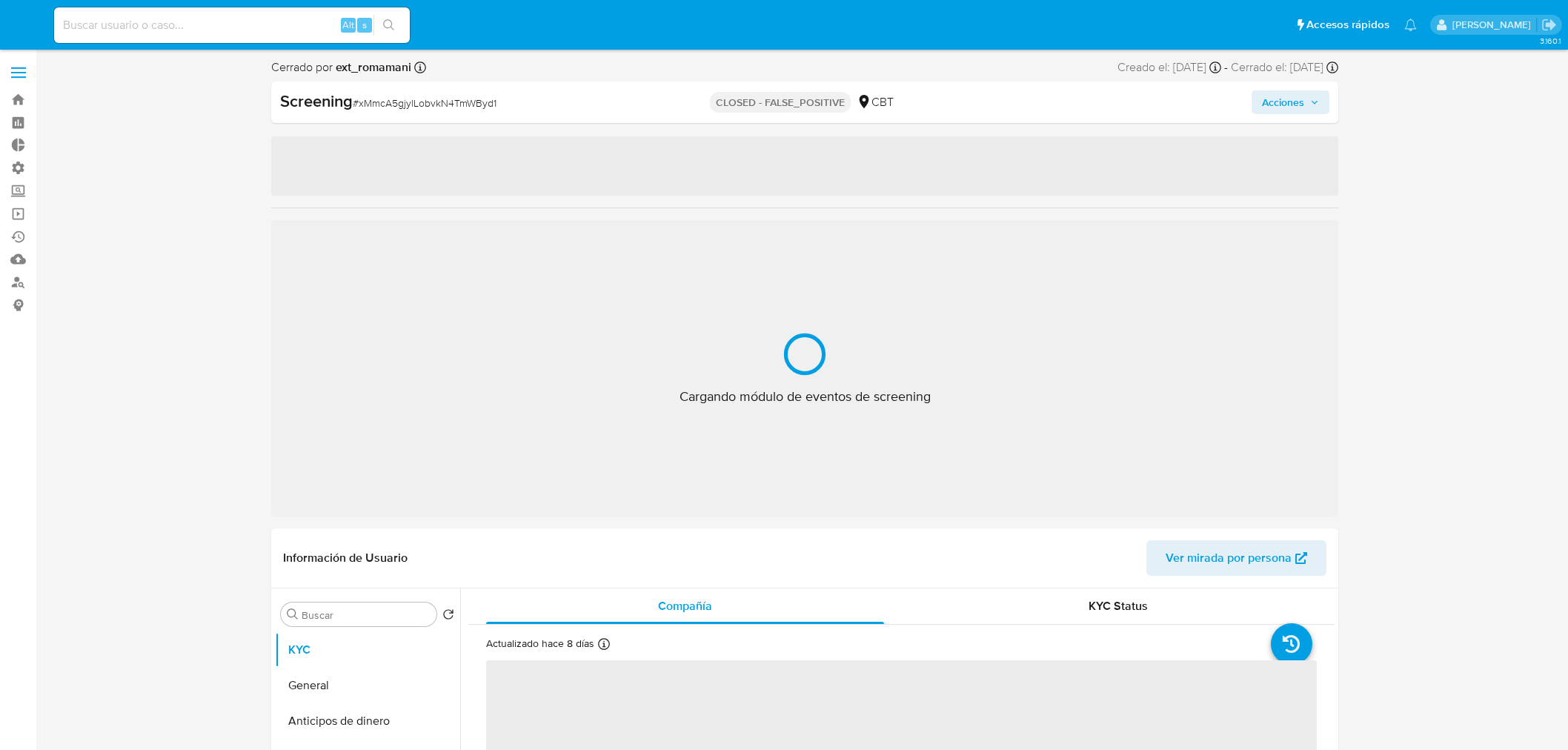
select select "10"
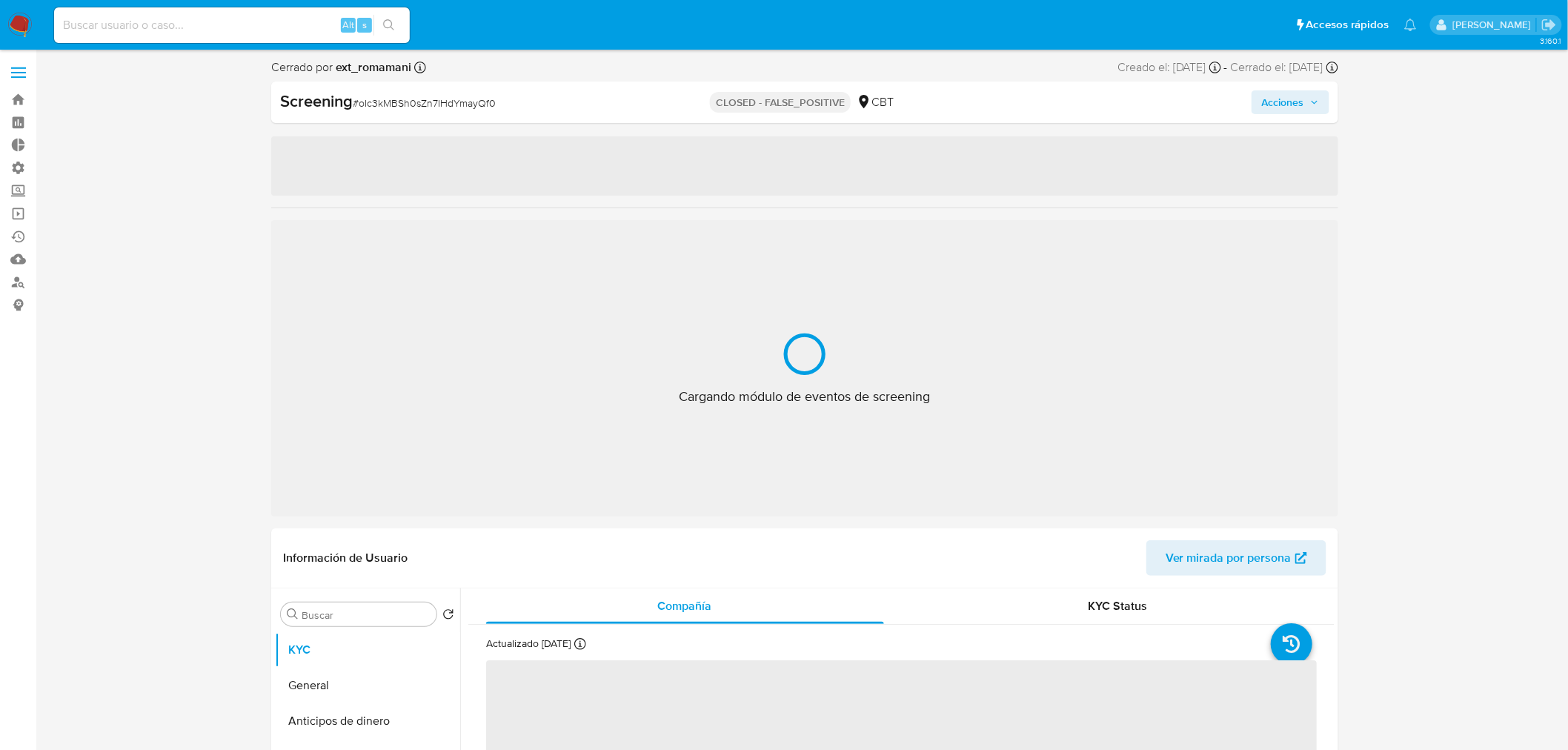
select select "10"
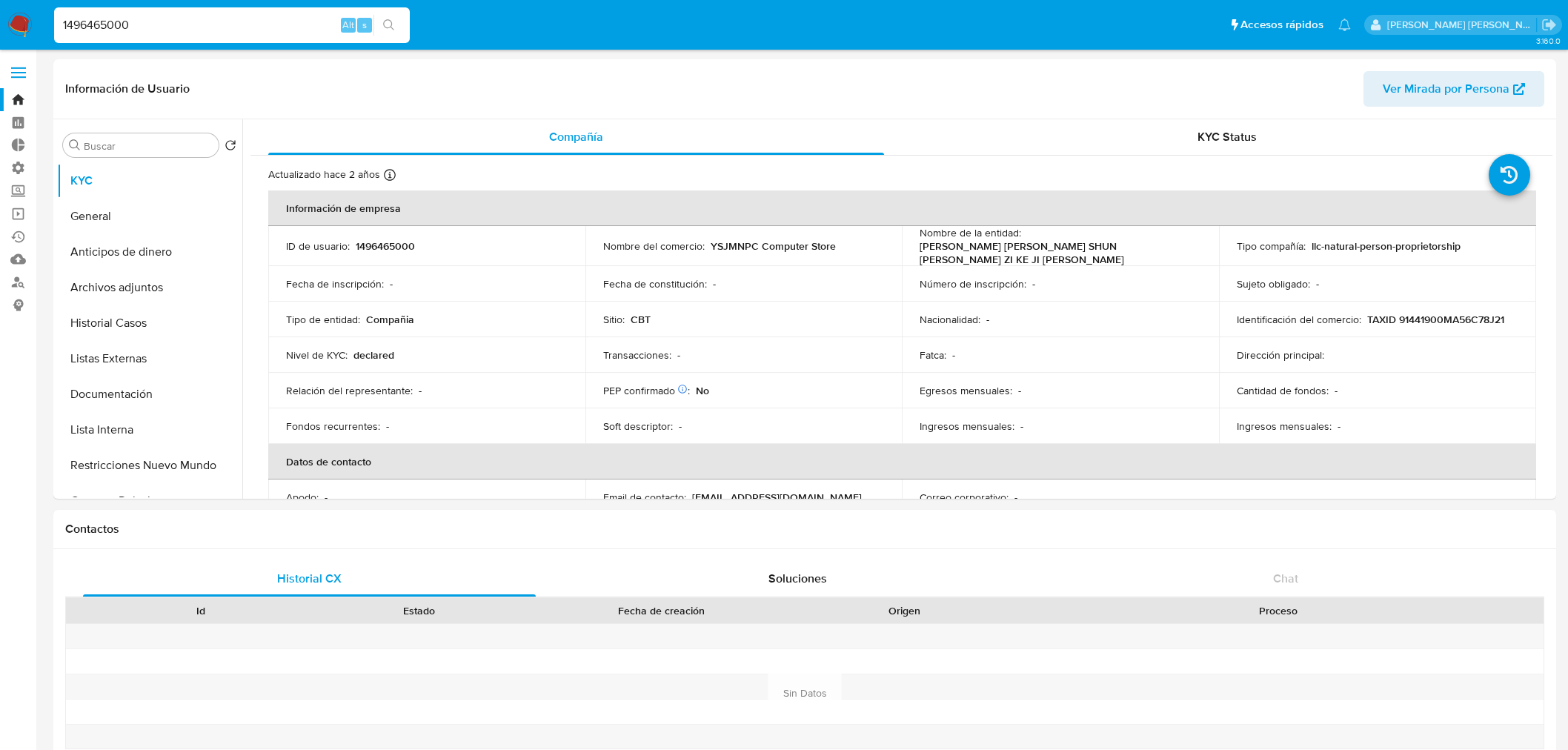
select select "10"
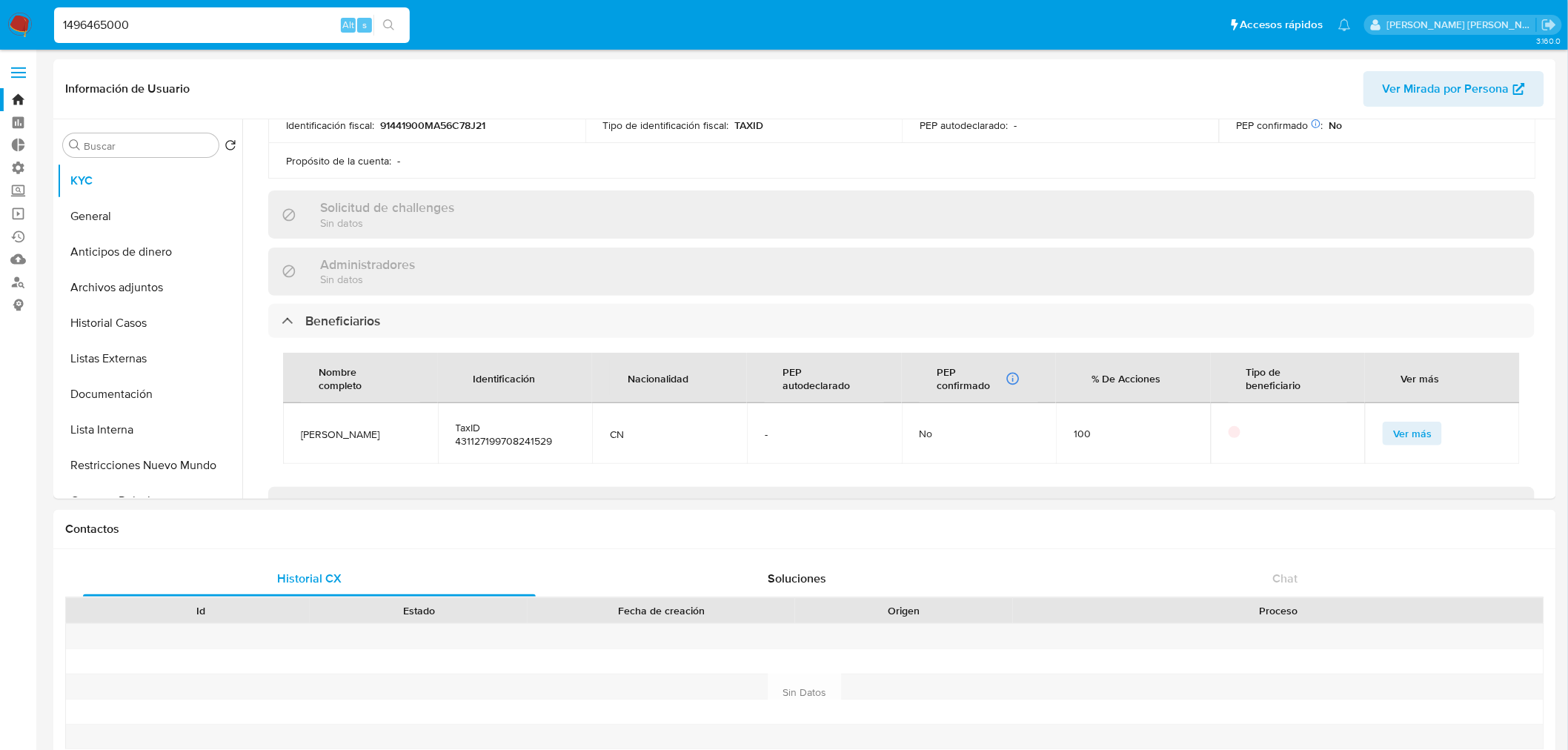
click at [286, 24] on input "1496465000" at bounding box center [232, 25] width 356 height 19
paste input "322595897"
type input "1322595897"
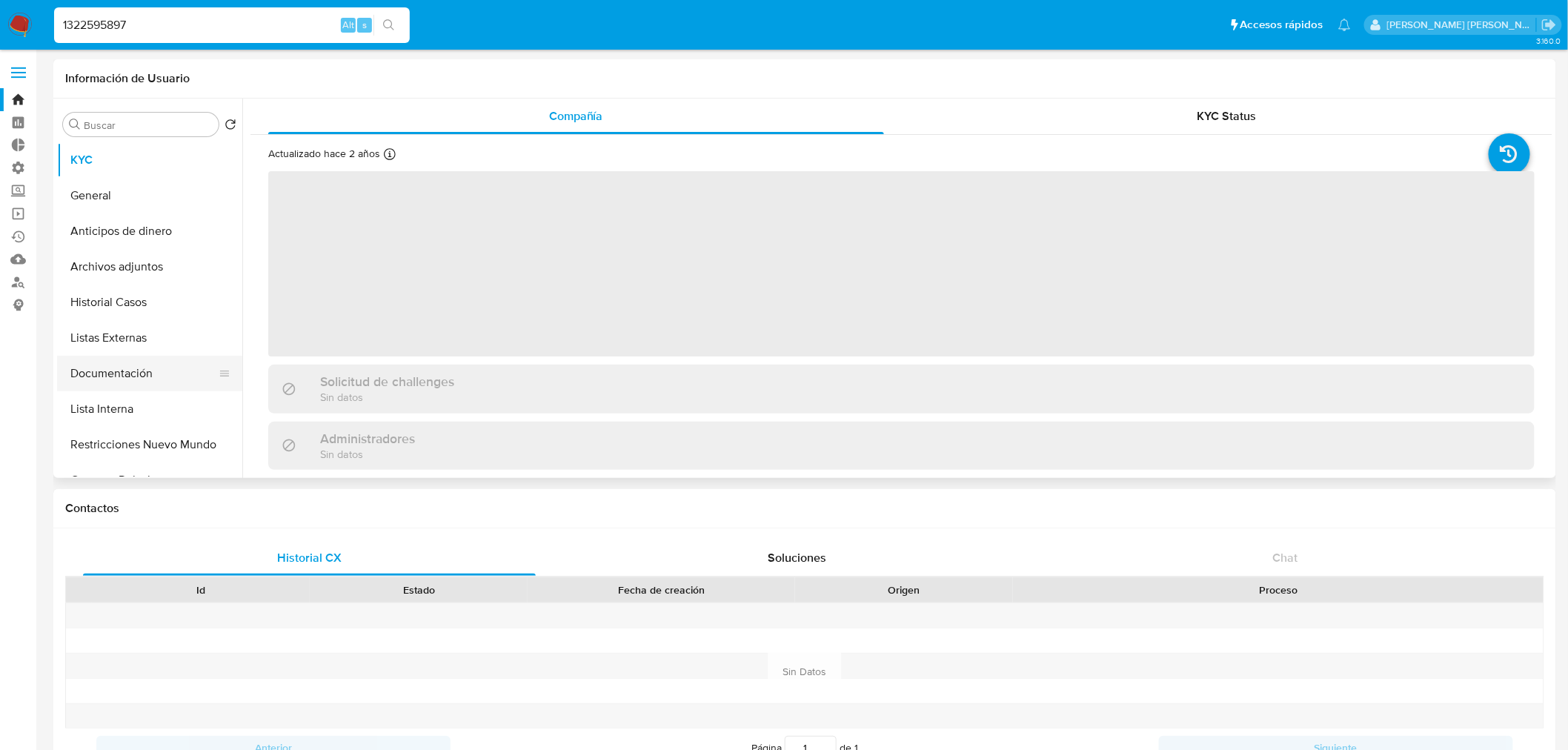
select select "10"
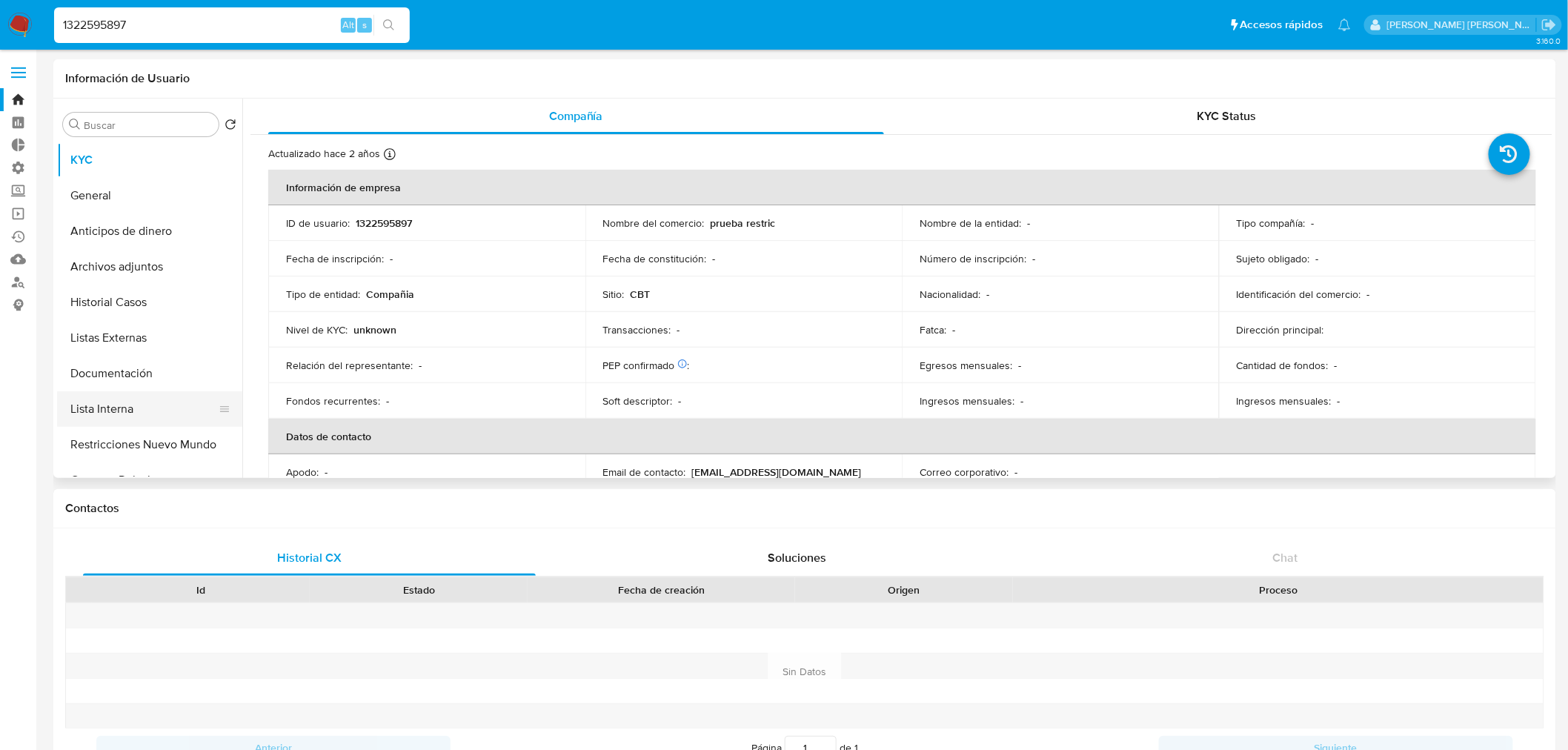
click at [144, 416] on button "Lista Interna" at bounding box center [144, 408] width 173 height 36
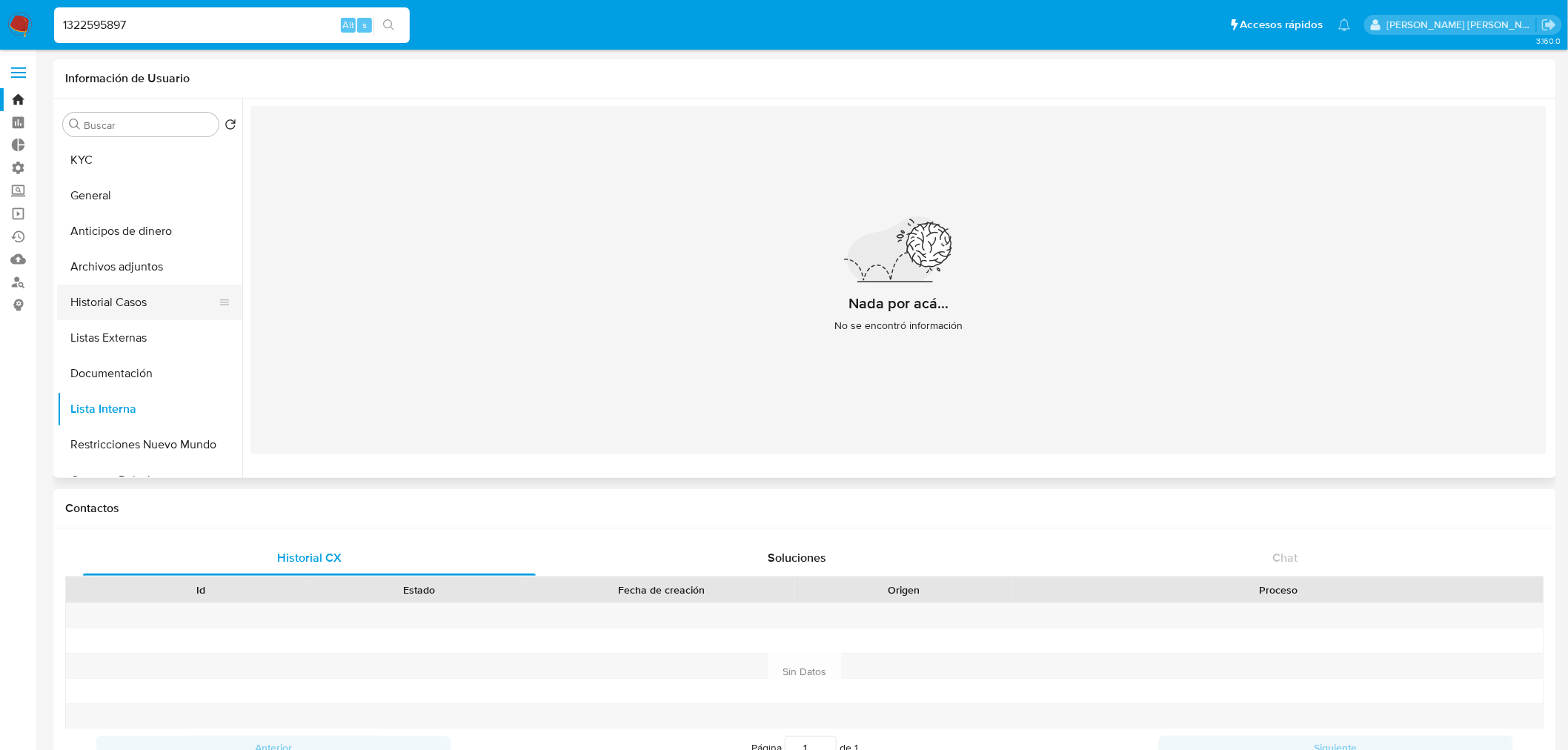
click at [167, 303] on button "Historial Casos" at bounding box center [144, 302] width 173 height 36
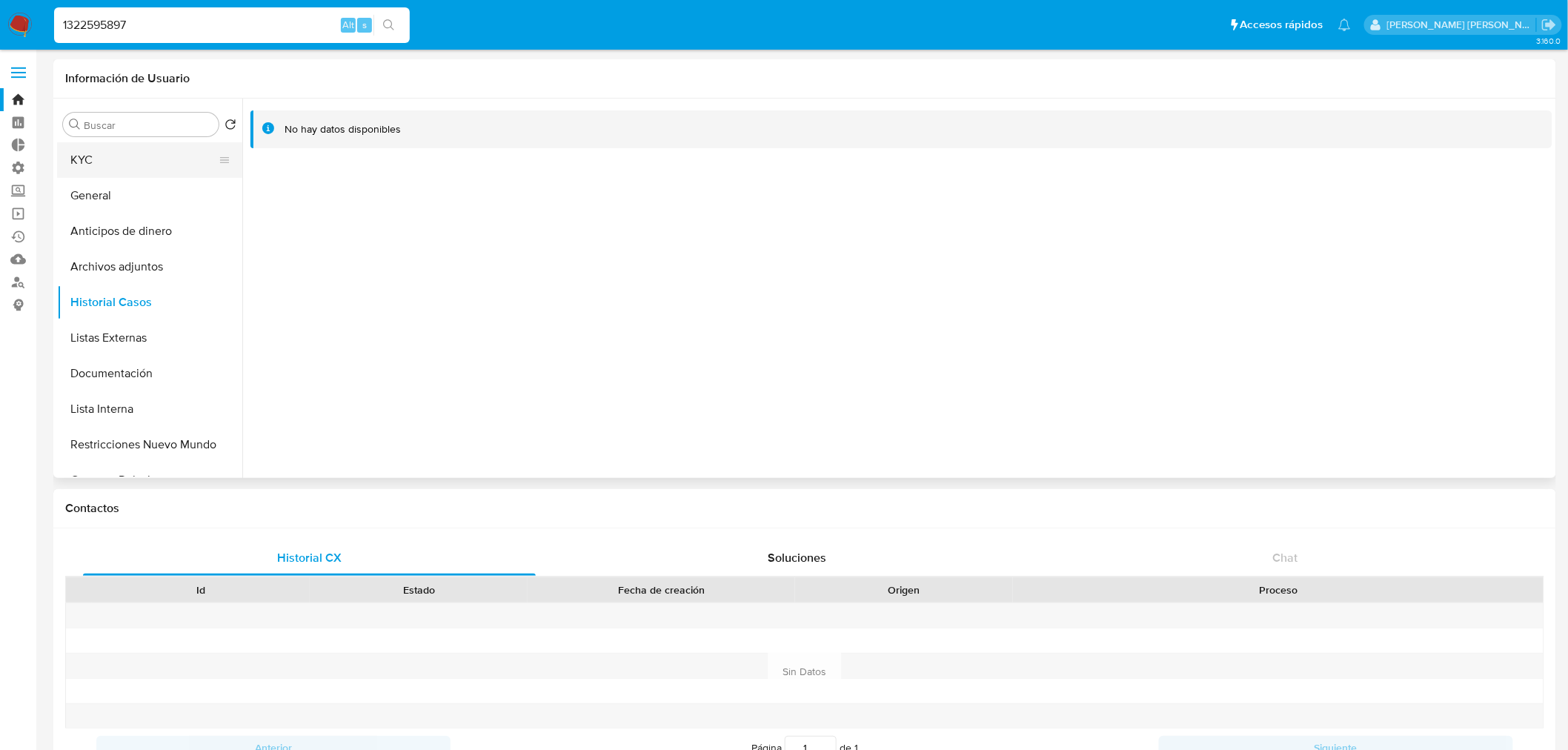
click at [163, 160] on button "KYC" at bounding box center [144, 160] width 173 height 36
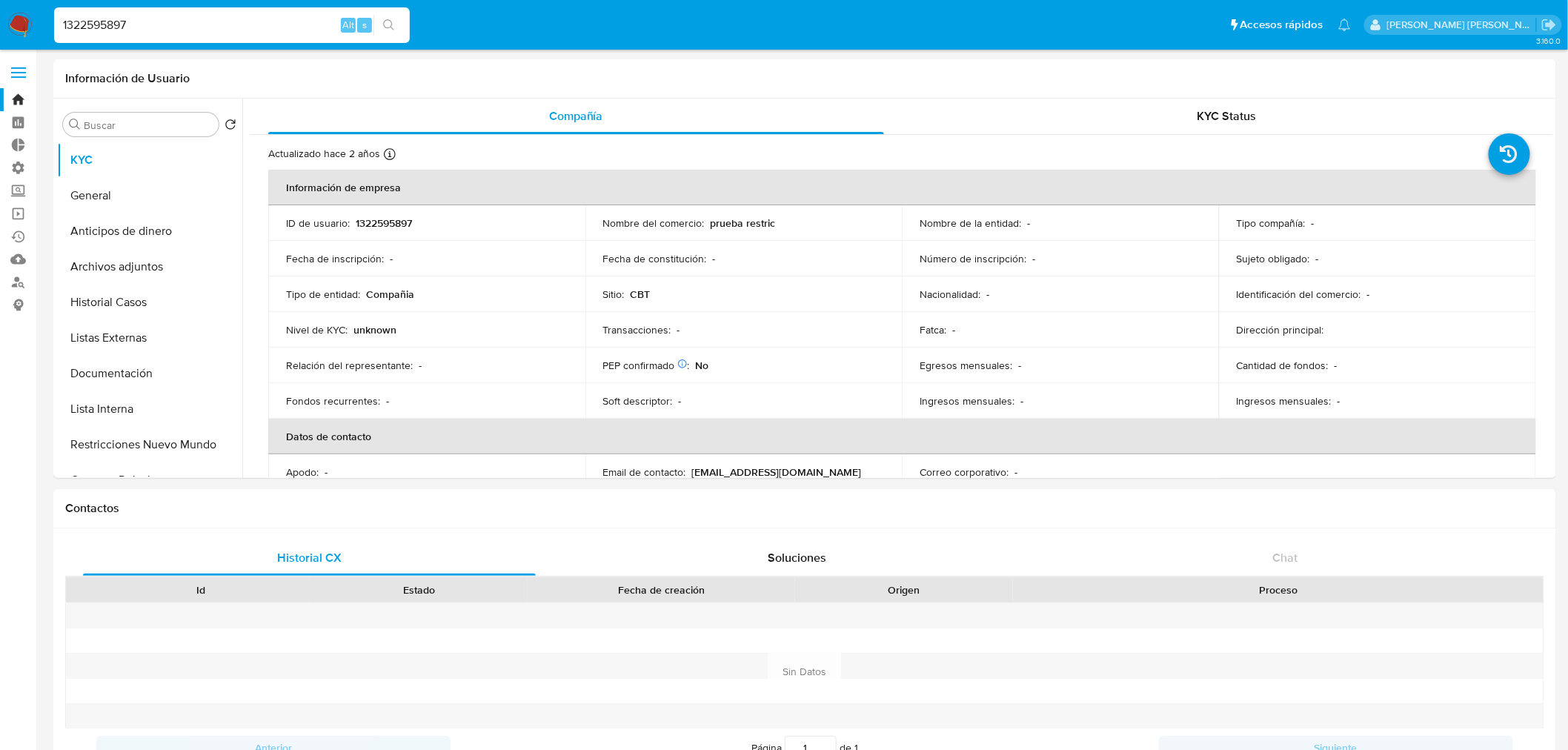
click at [282, 24] on input "1322595897" at bounding box center [232, 25] width 356 height 19
paste input "4358706"
type input "1324358706"
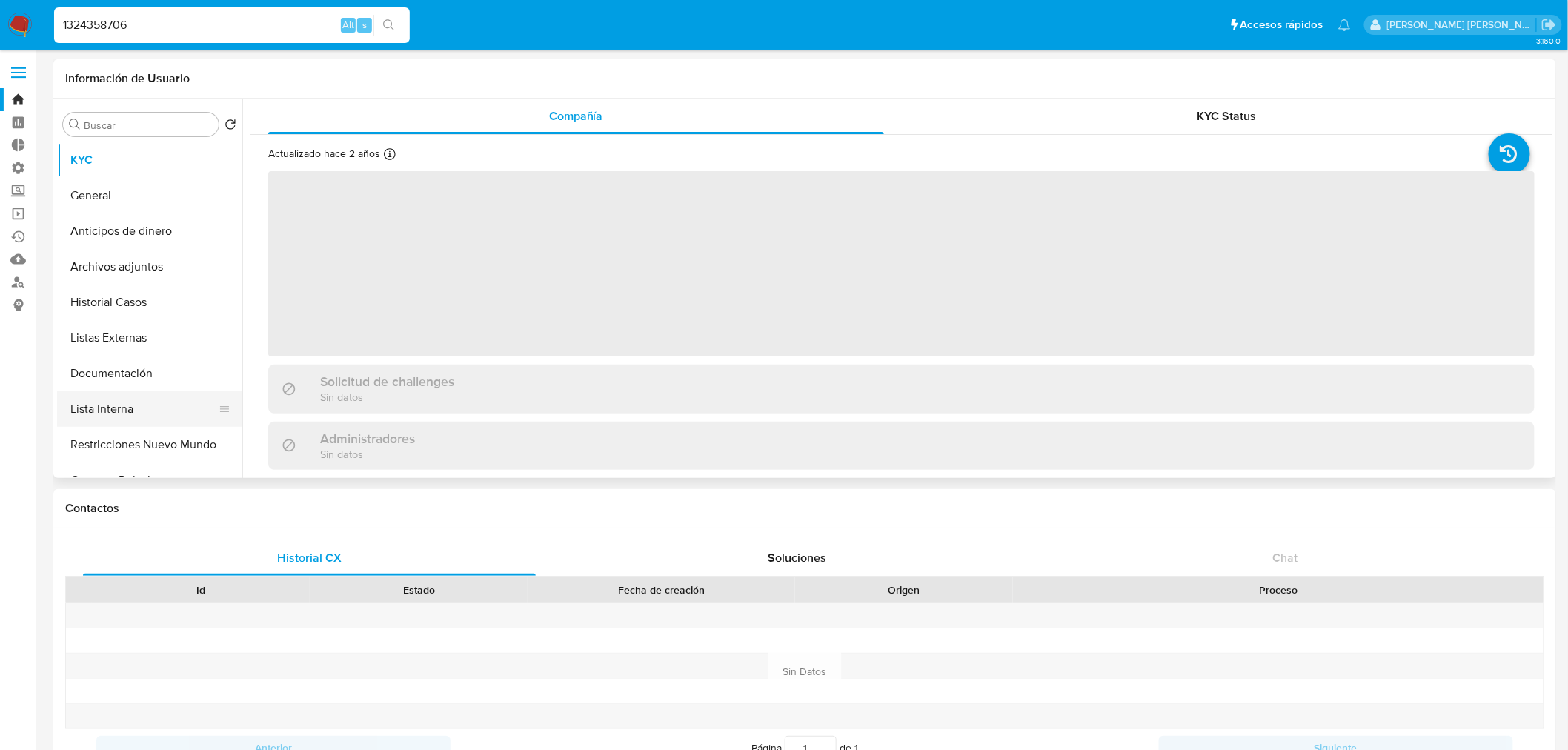
click at [152, 401] on button "Lista Interna" at bounding box center [144, 408] width 173 height 36
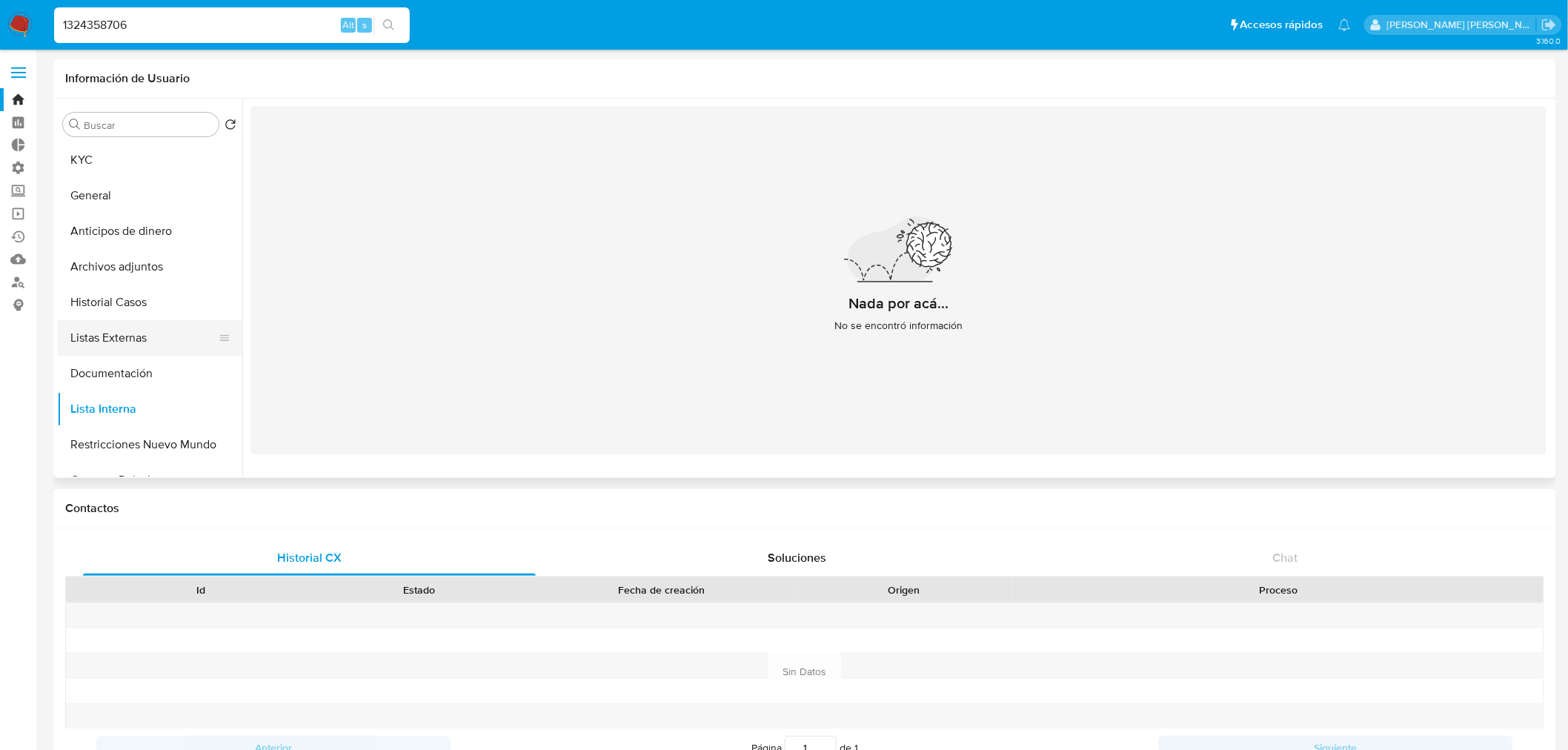
select select "10"
click at [171, 307] on button "Historial Casos" at bounding box center [144, 302] width 173 height 36
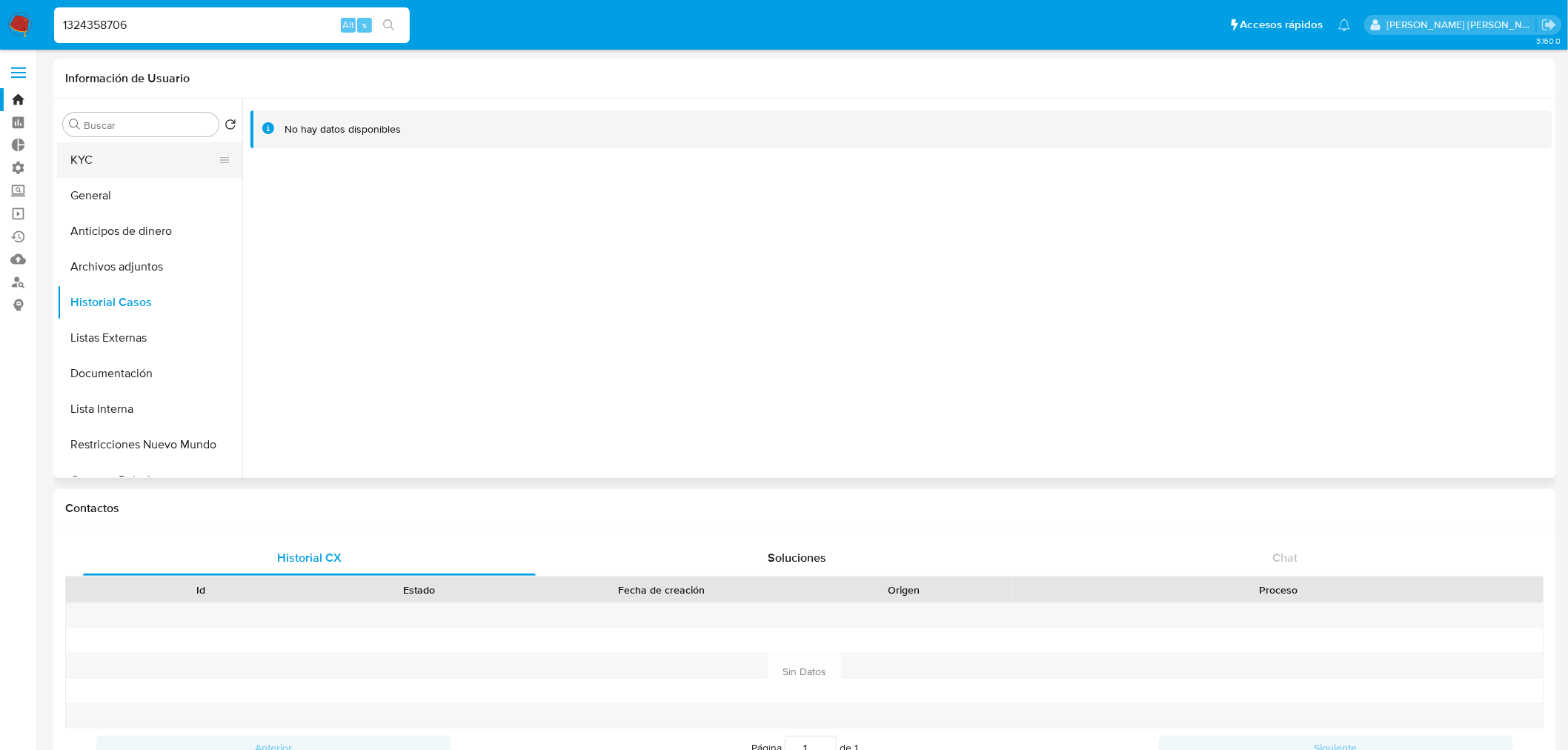
click at [150, 153] on button "KYC" at bounding box center [144, 160] width 173 height 36
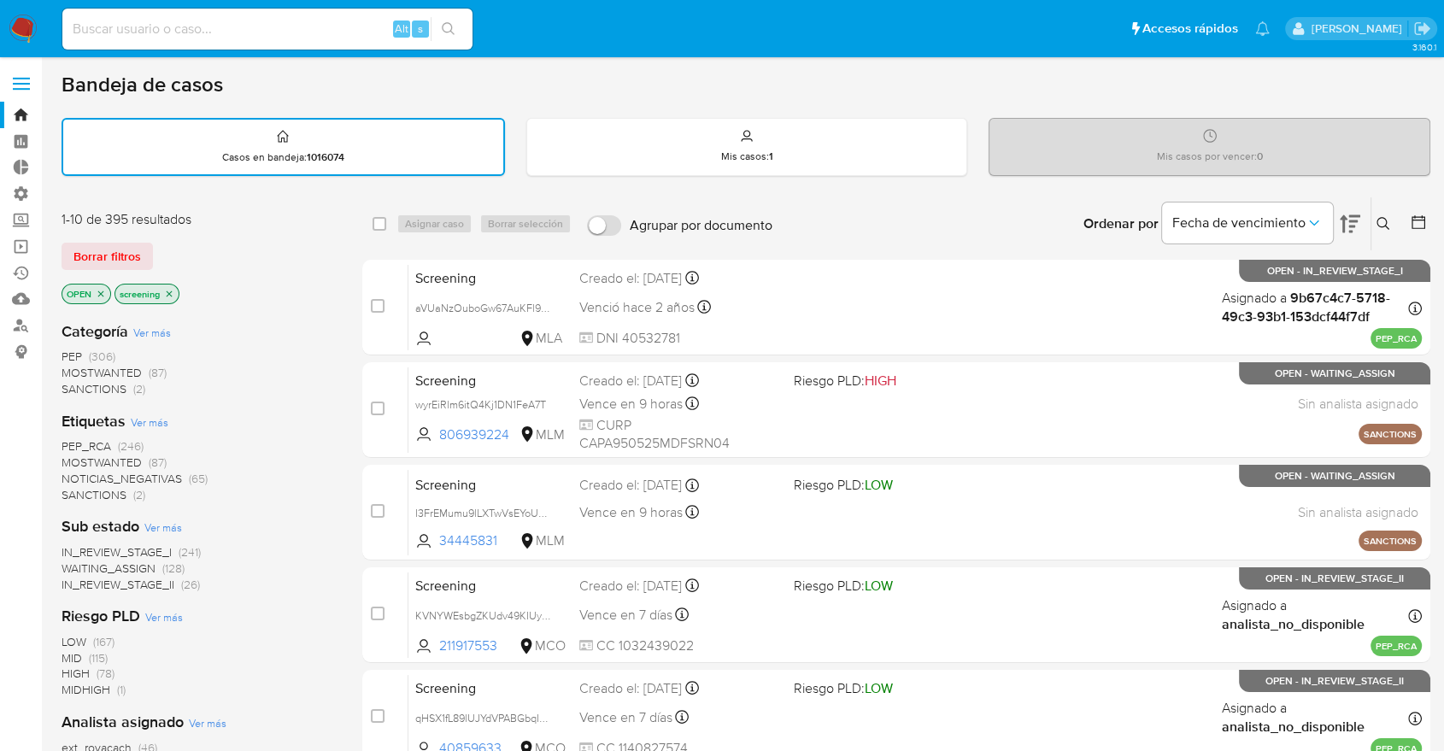
click at [173, 254] on div "Borrar filtros" at bounding box center [198, 256] width 273 height 27
click at [228, 253] on div "Borrar filtros" at bounding box center [198, 256] width 273 height 27
click at [161, 248] on div "Borrar filtros" at bounding box center [198, 256] width 273 height 27
click at [220, 249] on div "Borrar filtros" at bounding box center [198, 256] width 273 height 27
click at [1121, 82] on div "Bandeja de casos" at bounding box center [746, 85] width 1369 height 26
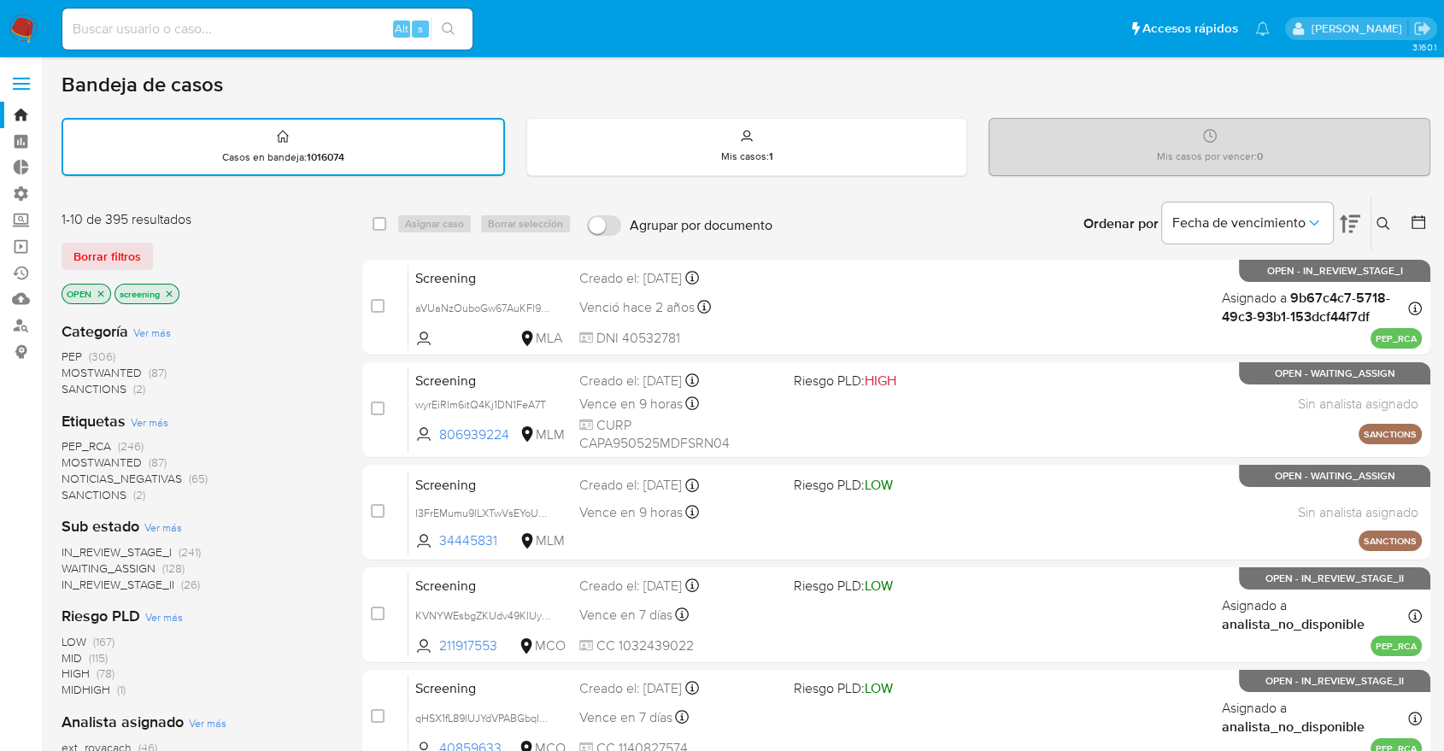
click at [1033, 46] on ul "Pausado Ver notificaciones Alt s Accesos rápidos Presiona las siguientes teclas…" at bounding box center [666, 28] width 1225 height 43
click at [1361, 94] on div "Bandeja de casos" at bounding box center [746, 85] width 1369 height 26
click at [79, 490] on span "SANCTIONS" at bounding box center [94, 494] width 65 height 17
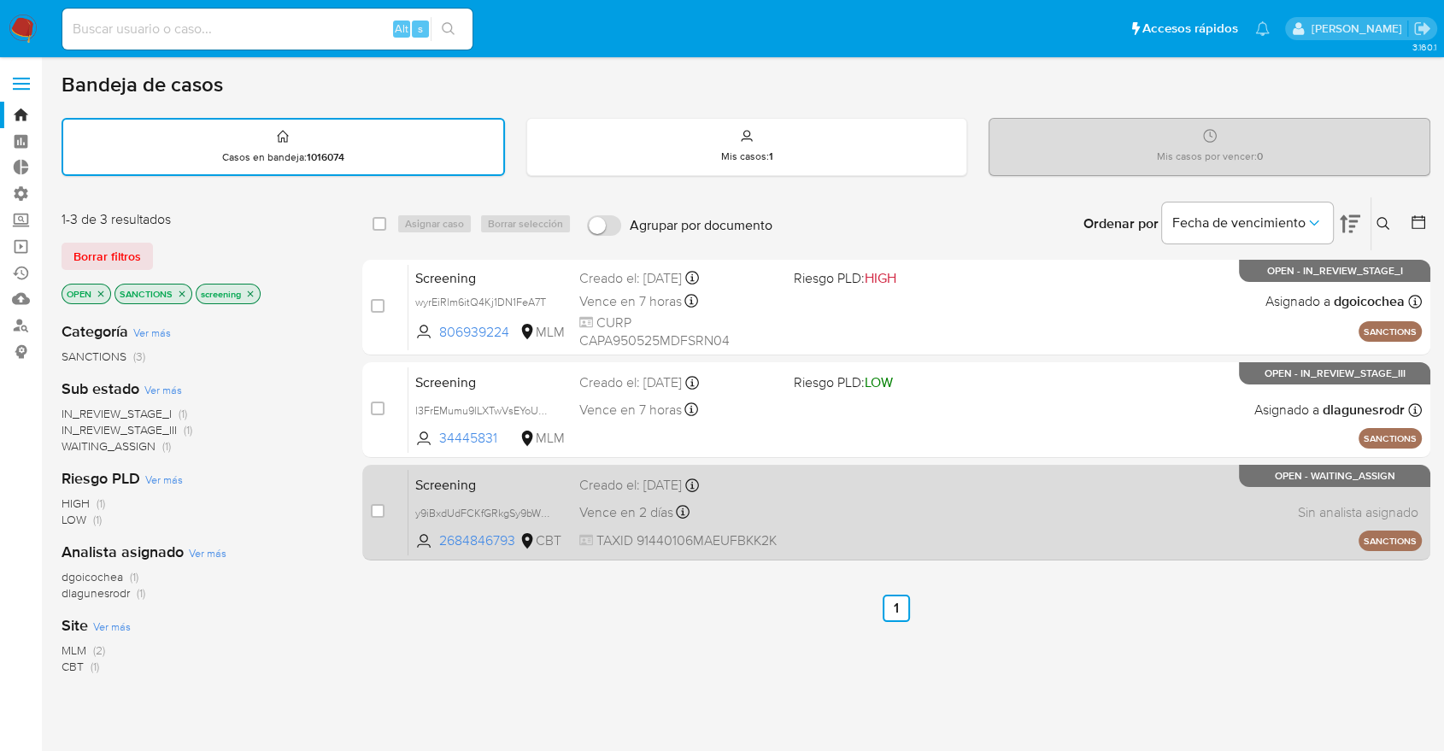
click at [499, 473] on span "Screening" at bounding box center [490, 484] width 150 height 22
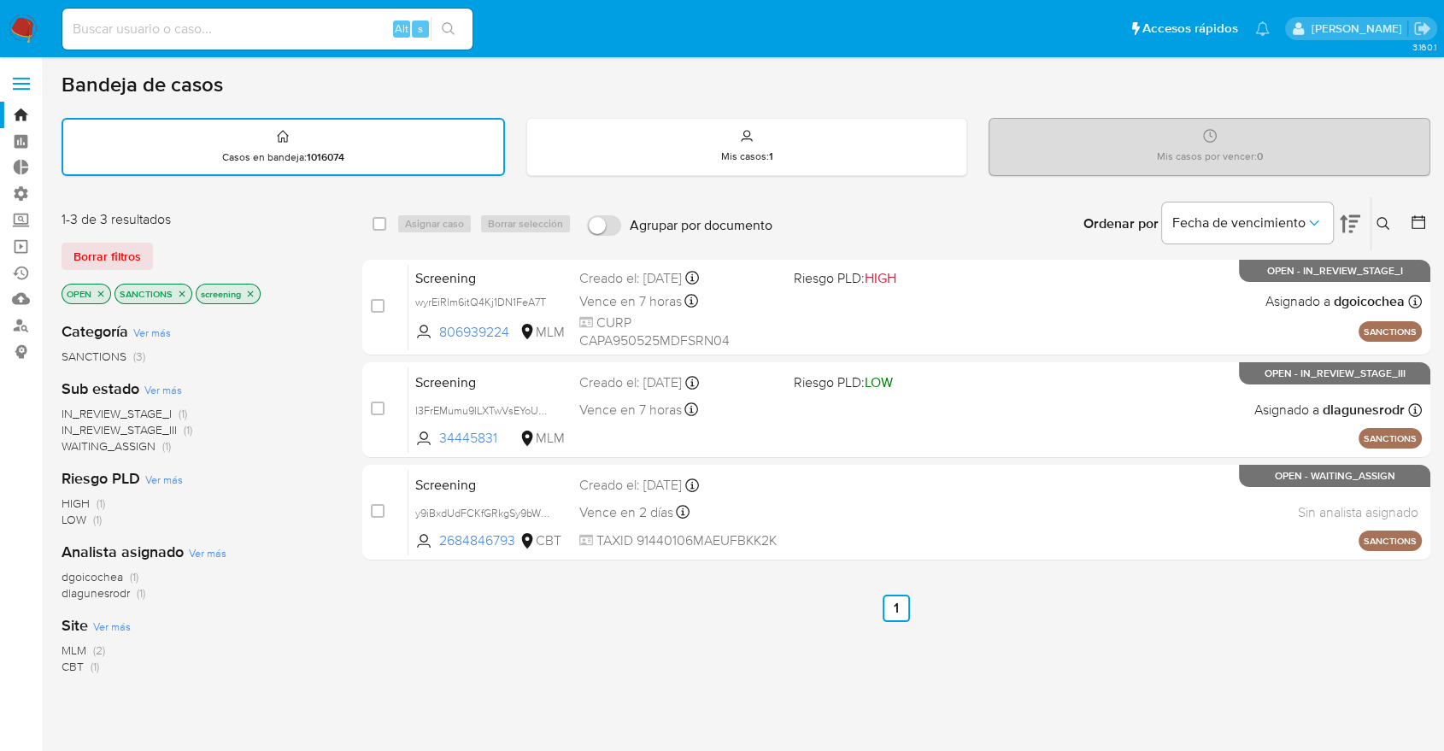
click at [184, 294] on icon "close-filter" at bounding box center [182, 294] width 6 height 6
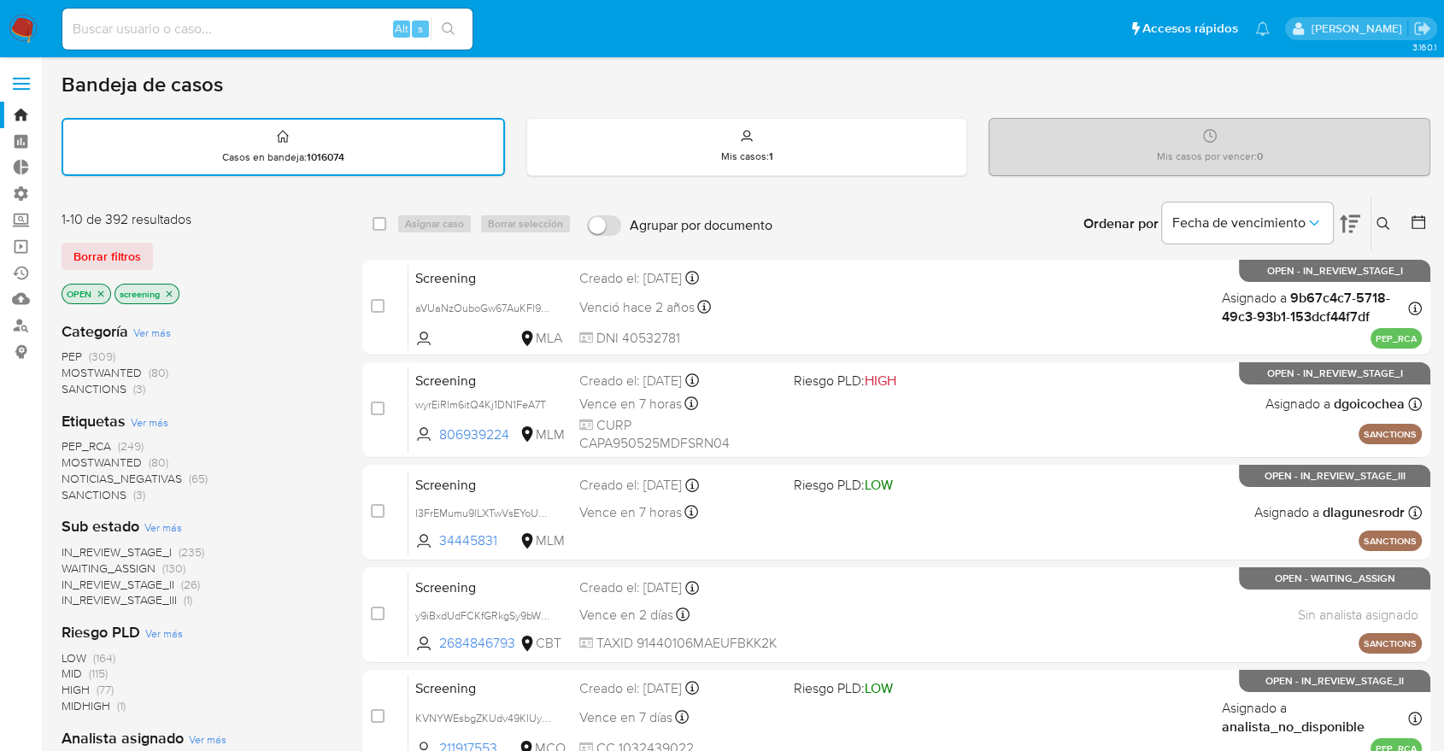
click at [79, 456] on span "MOSTWANTED" at bounding box center [102, 462] width 80 height 17
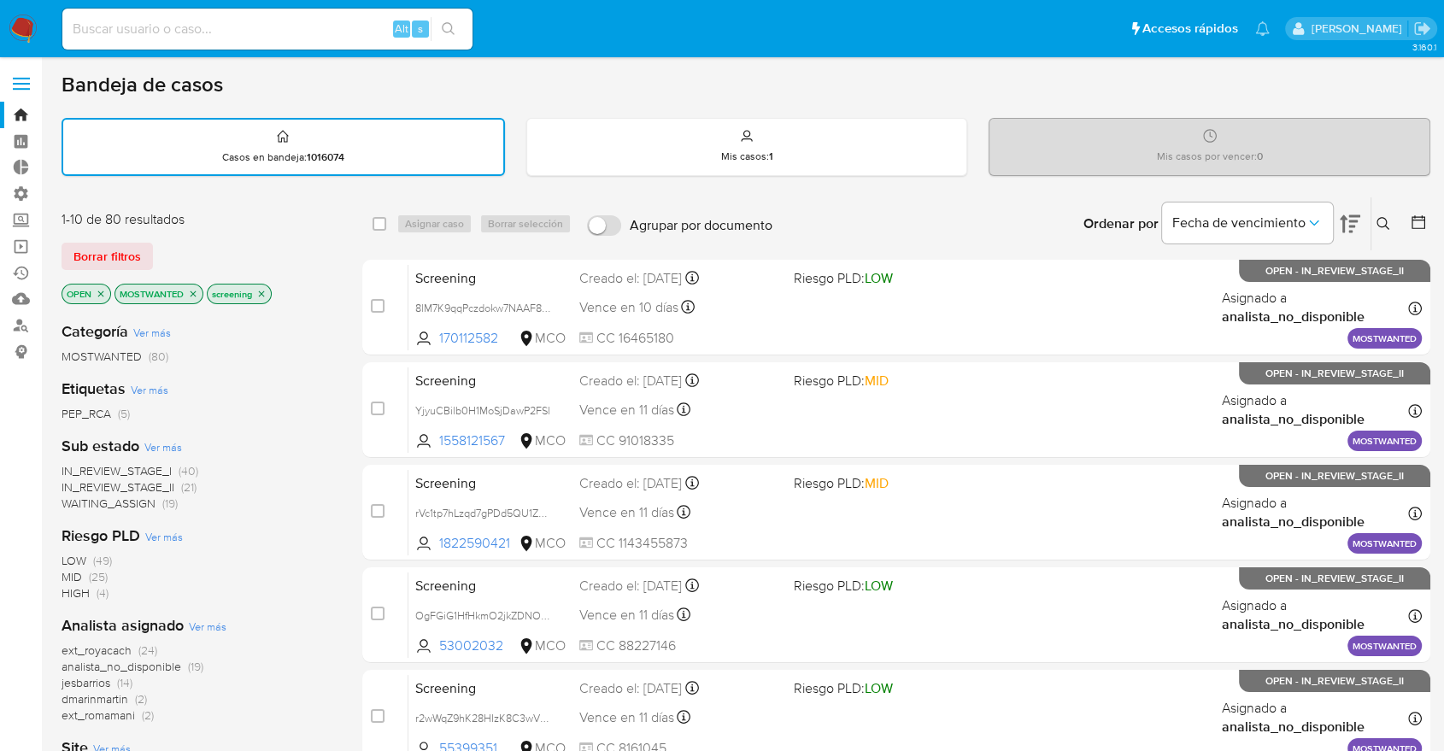
click at [245, 235] on div "1-10 de 80 resultados Borrar filtros OPEN MOSTWANTED screening" at bounding box center [198, 258] width 273 height 97
click at [191, 292] on icon "close-filter" at bounding box center [193, 294] width 10 height 10
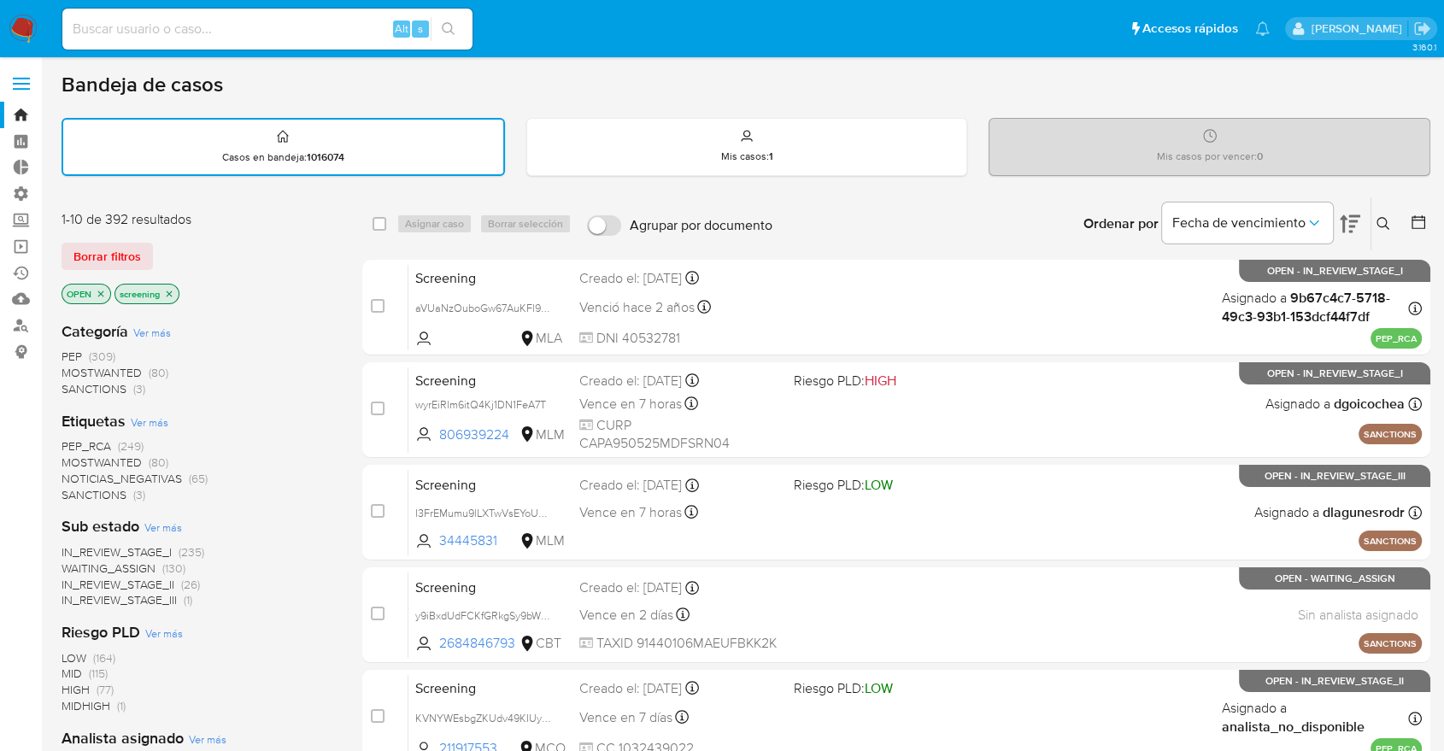
click at [67, 442] on span "PEP_RCA" at bounding box center [87, 446] width 50 height 17
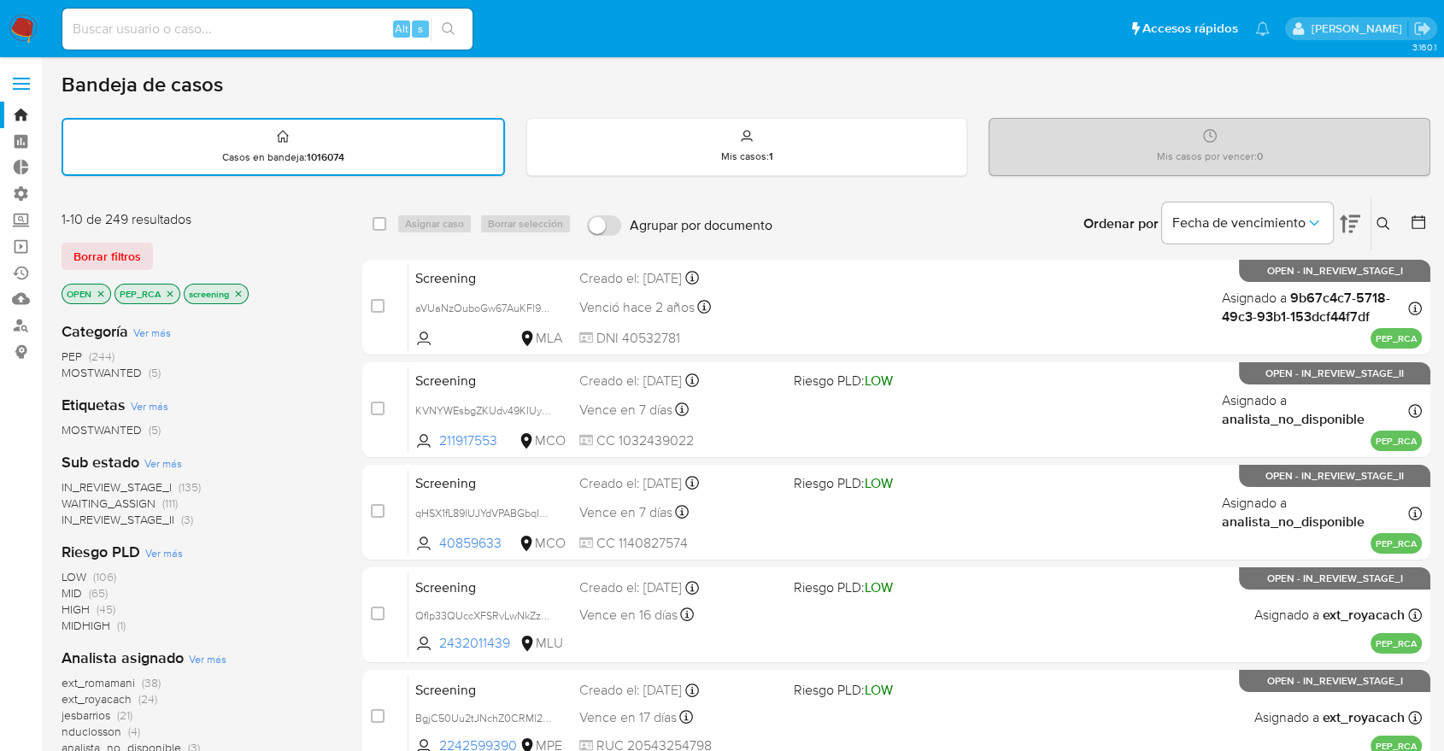
click at [210, 231] on div "1-10 de 249 resultados Borrar filtros OPEN PEP_RCA screening" at bounding box center [198, 258] width 273 height 97
click at [143, 248] on button "Borrar filtros" at bounding box center [107, 256] width 91 height 27
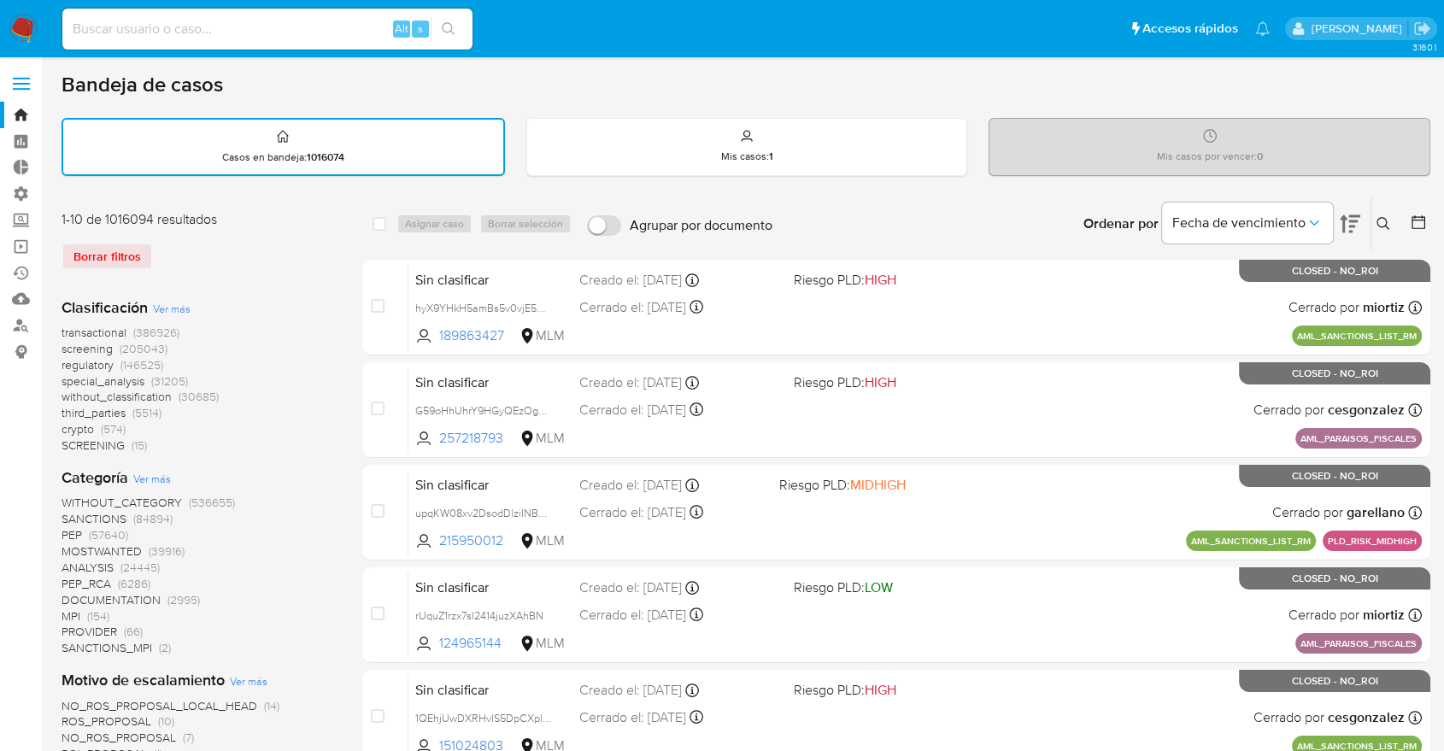
click at [72, 366] on span "regulatory" at bounding box center [88, 364] width 52 height 17
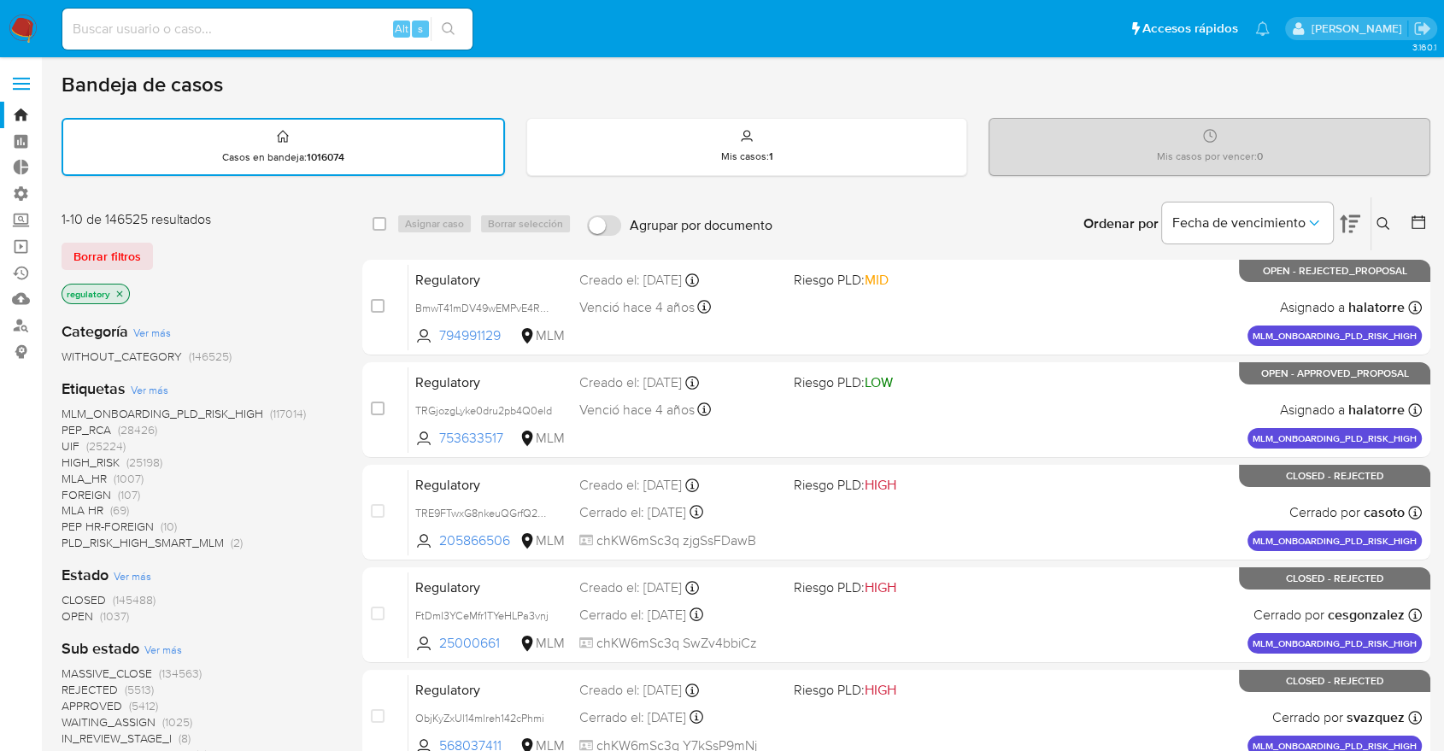
click at [73, 620] on span "OPEN" at bounding box center [78, 616] width 32 height 17
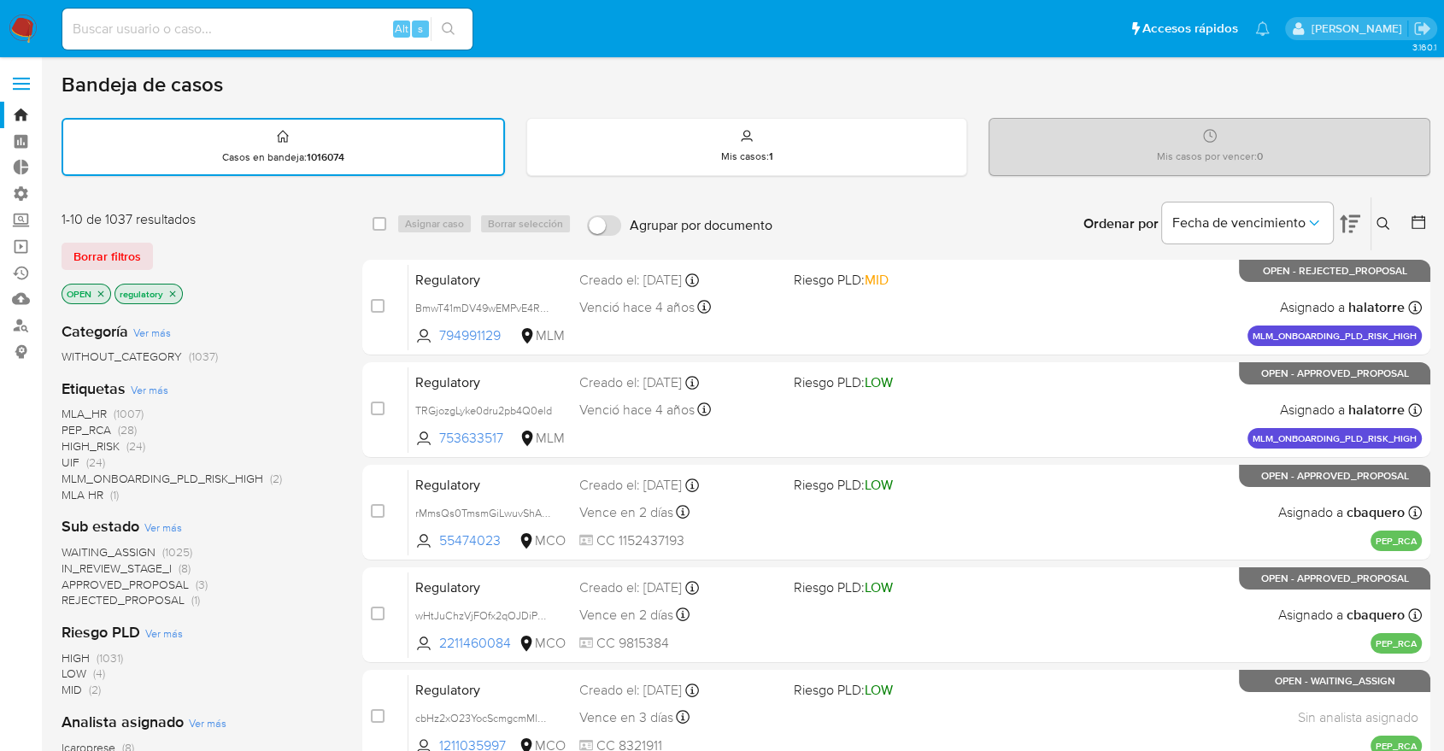
scroll to position [190, 0]
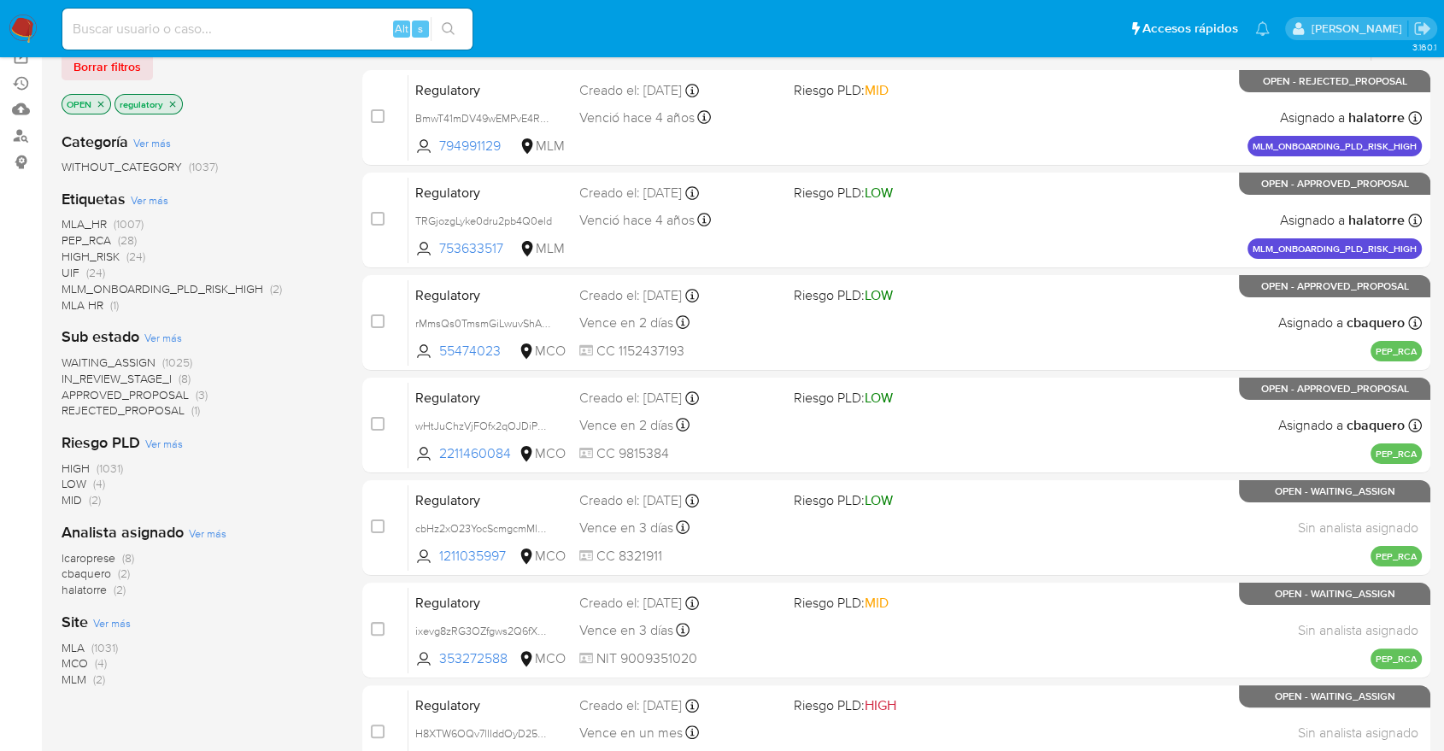
click at [72, 661] on span "MCO" at bounding box center [75, 663] width 26 height 17
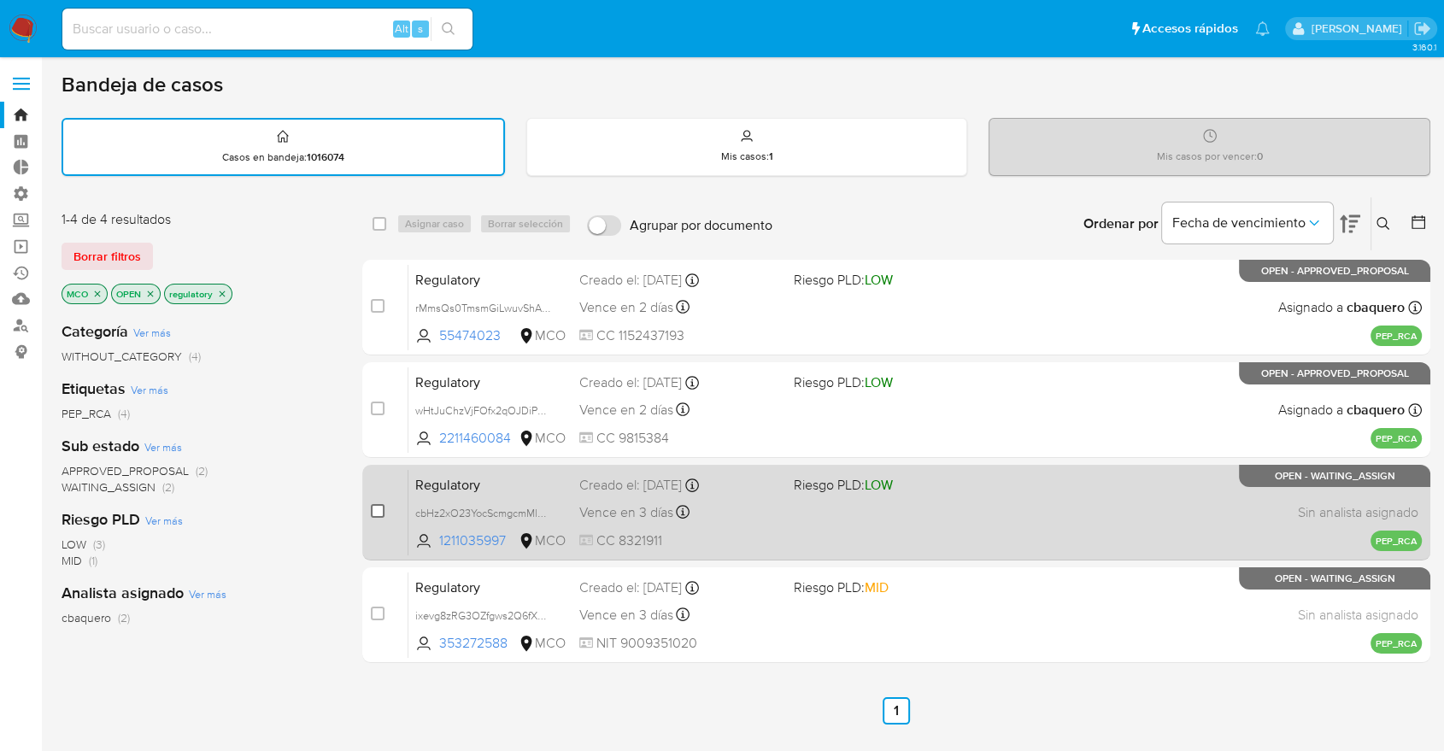
click at [382, 511] on input "checkbox" at bounding box center [378, 511] width 14 height 14
checkbox input "true"
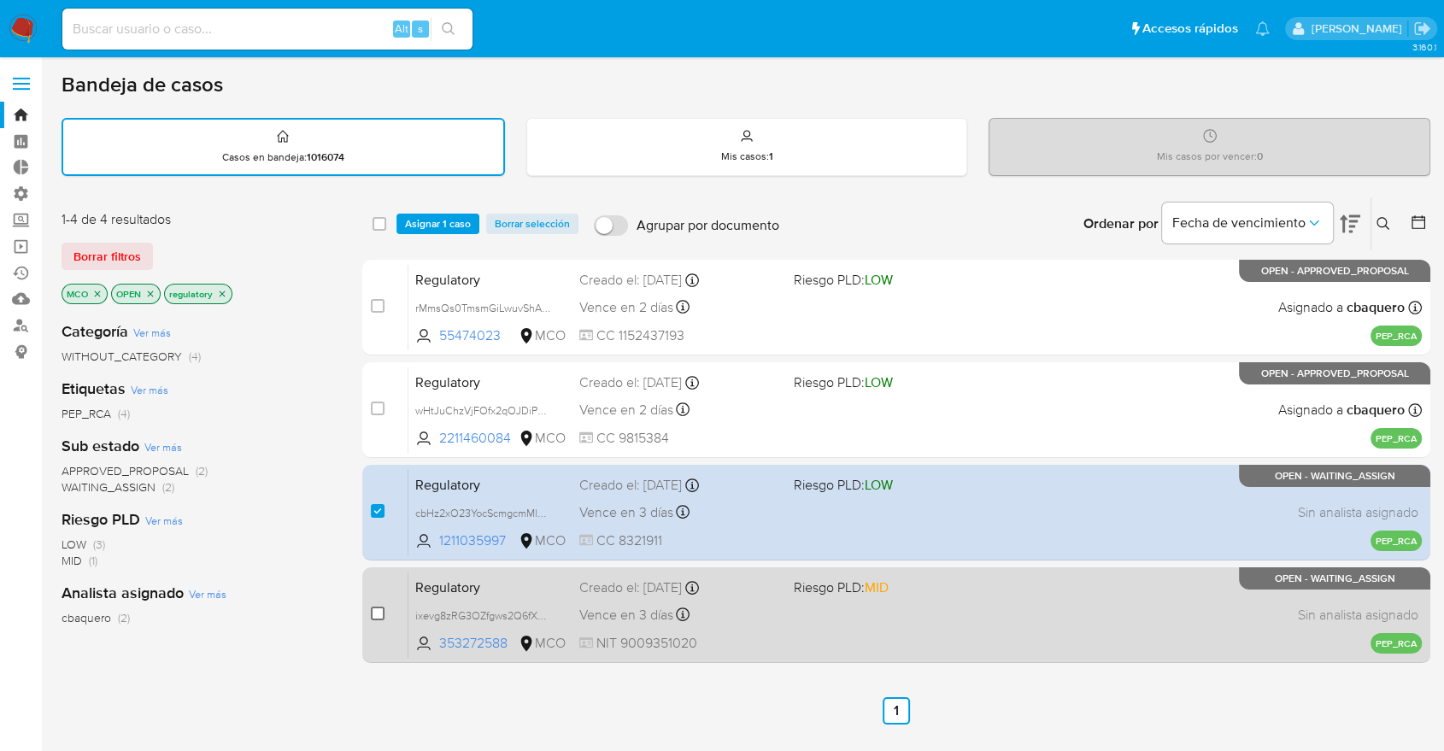
click at [378, 614] on input "checkbox" at bounding box center [378, 614] width 14 height 14
checkbox input "true"
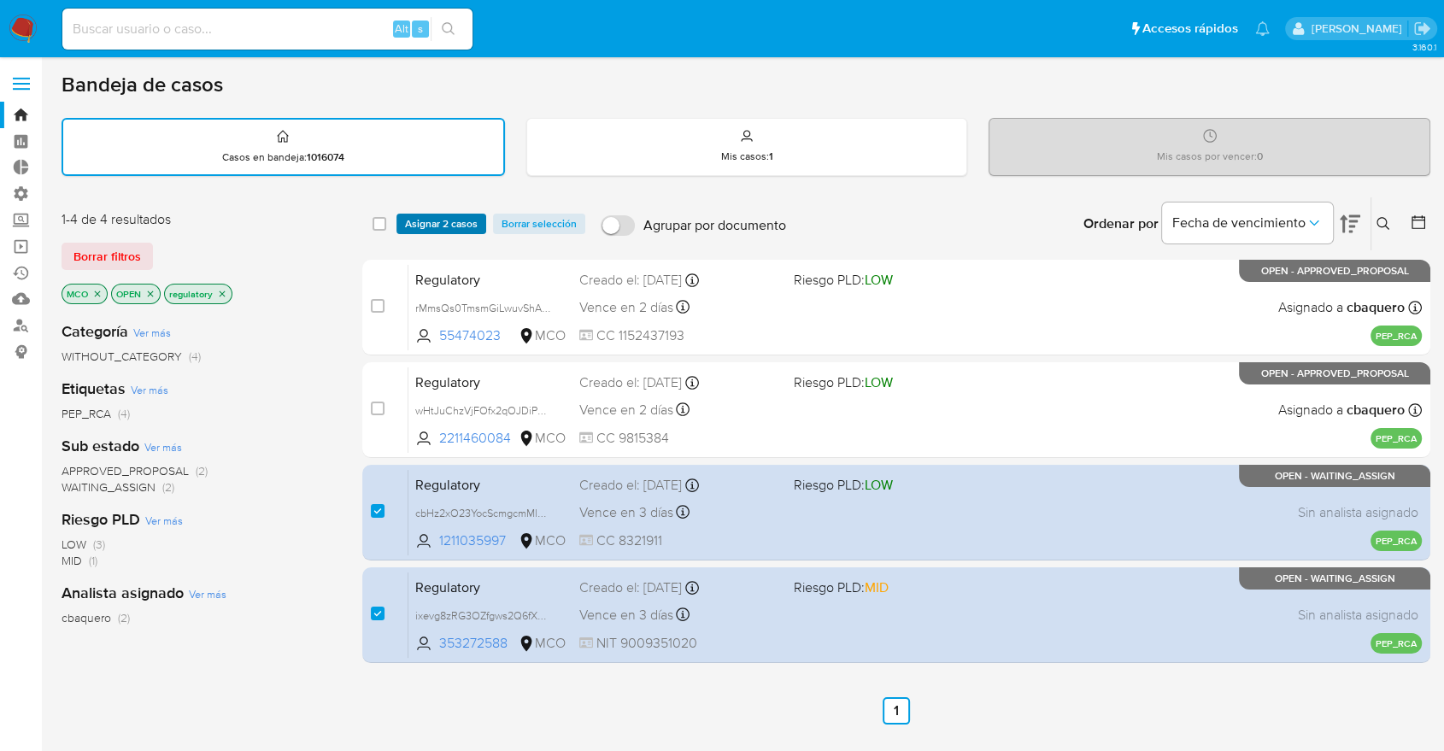
click at [475, 224] on span "Asignar 2 casos" at bounding box center [441, 223] width 73 height 17
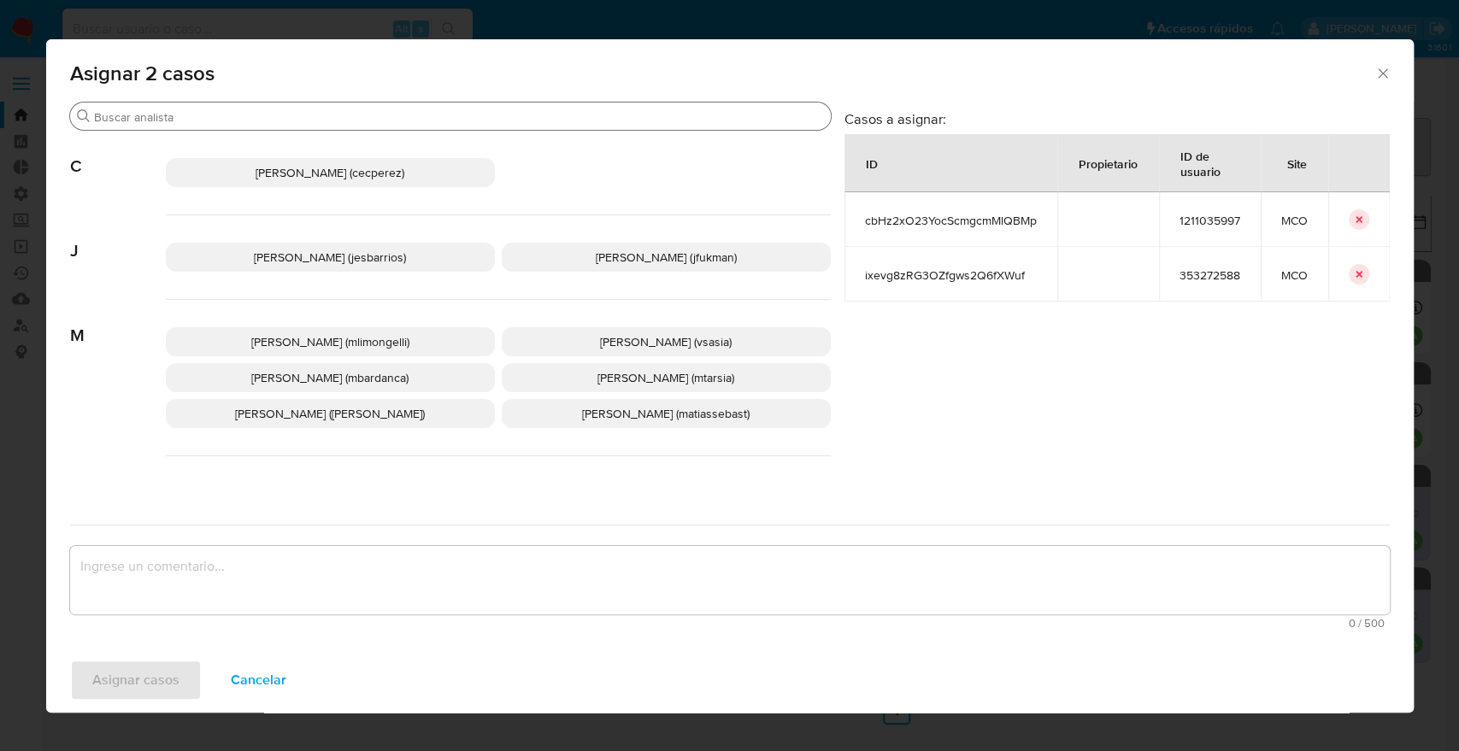
click at [250, 115] on input "Buscar" at bounding box center [459, 116] width 730 height 15
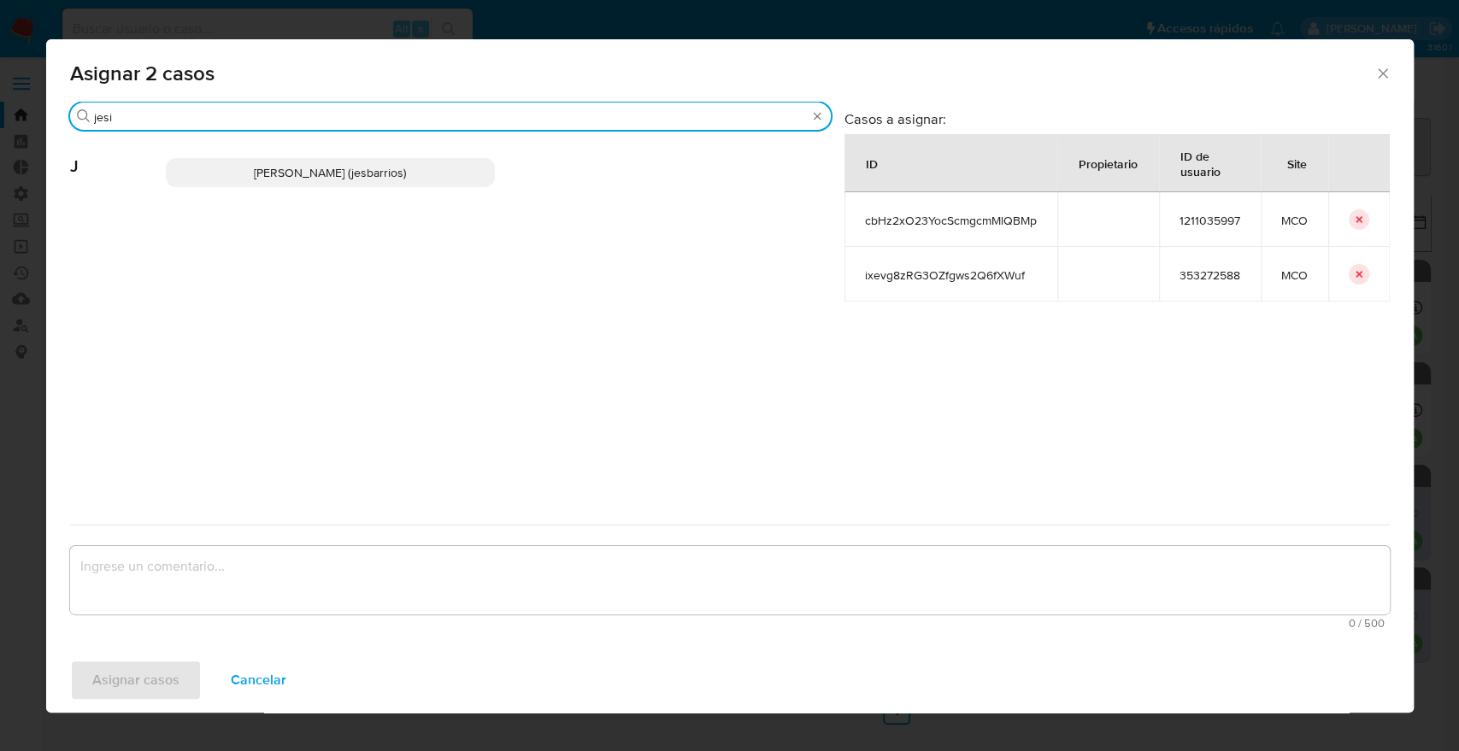
type input "jesi"
click at [443, 172] on p "Jesica Iris Barrios Leita (jesbarrios)" at bounding box center [330, 172] width 329 height 29
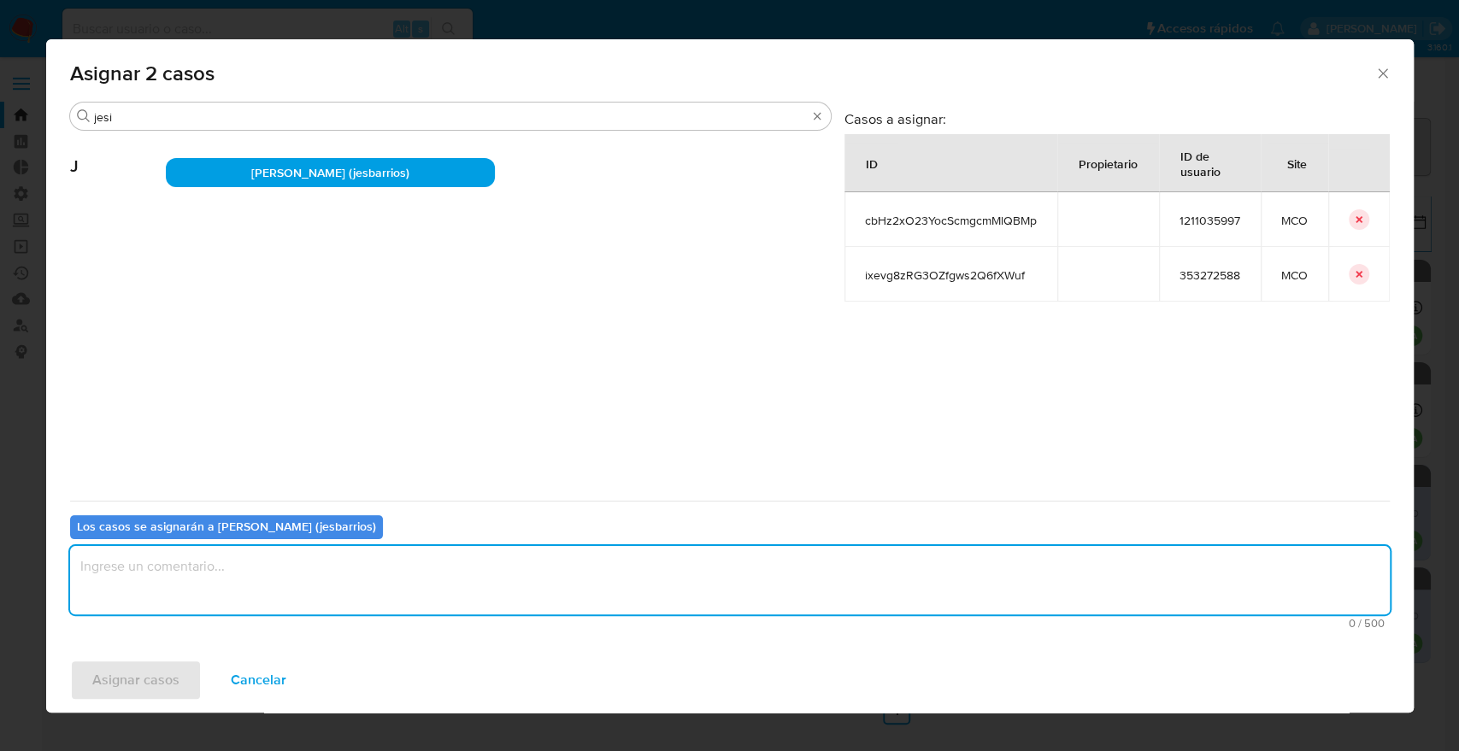
click at [298, 569] on textarea "assign-modal" at bounding box center [730, 580] width 1320 height 68
type textarea "Asignación."
click at [188, 661] on button "Asignar casos" at bounding box center [136, 680] width 132 height 41
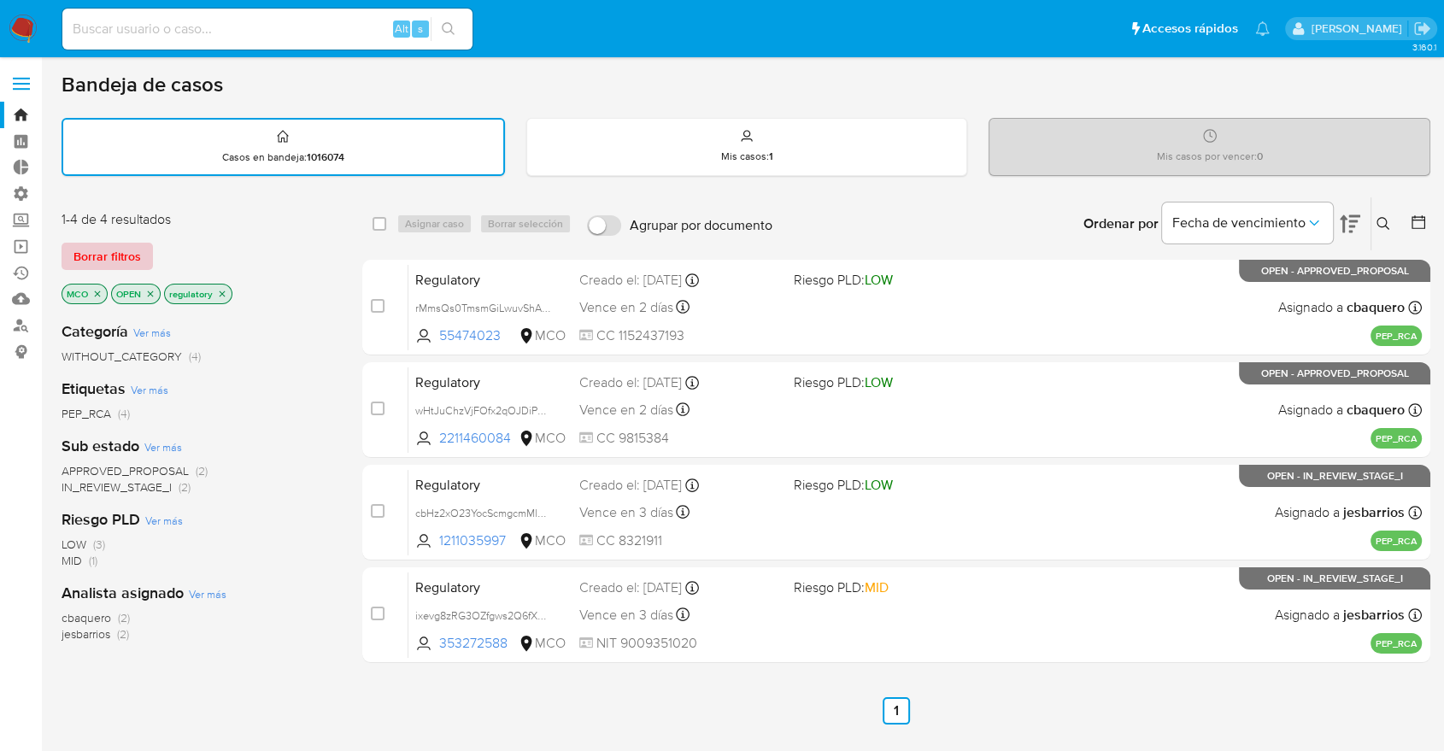
click at [146, 256] on button "Borrar filtros" at bounding box center [107, 256] width 91 height 27
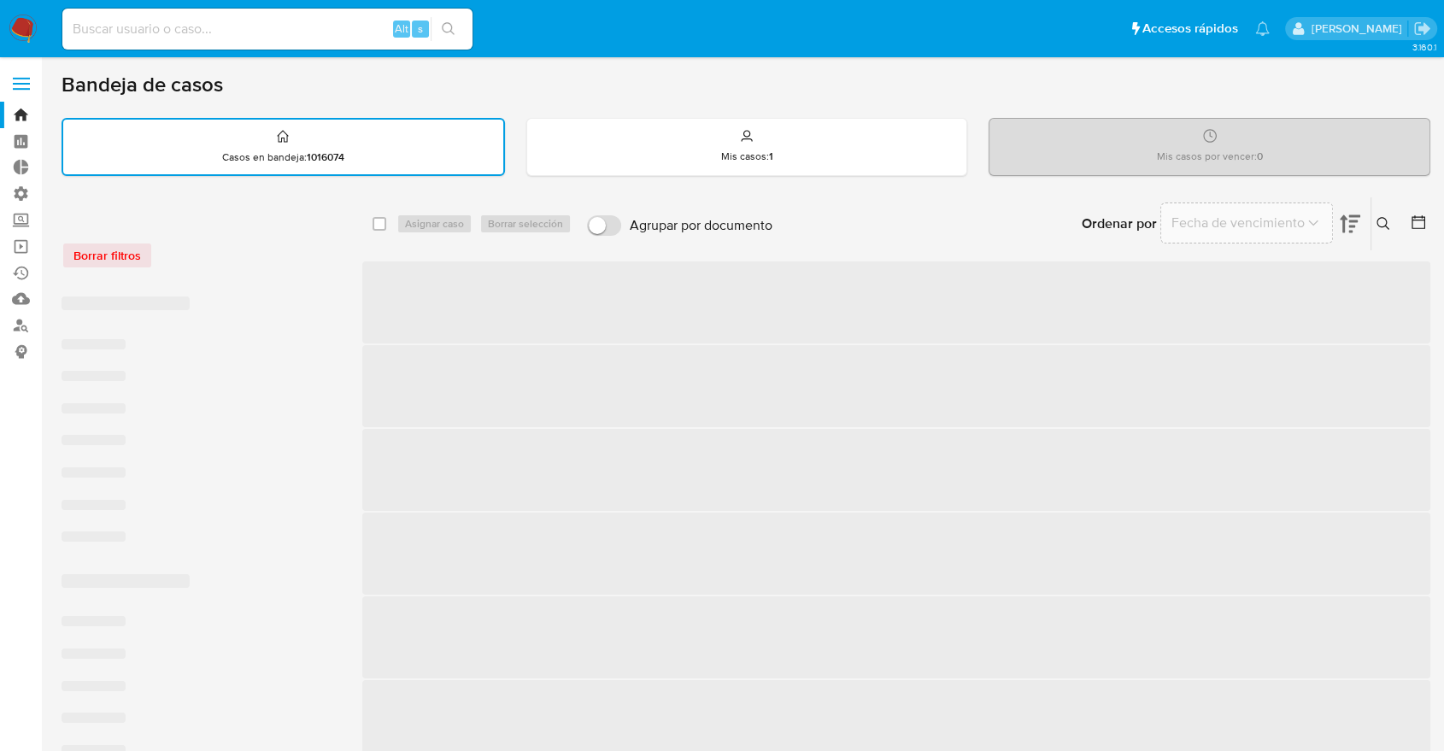
click at [202, 246] on div "Borrar filtros" at bounding box center [198, 255] width 273 height 27
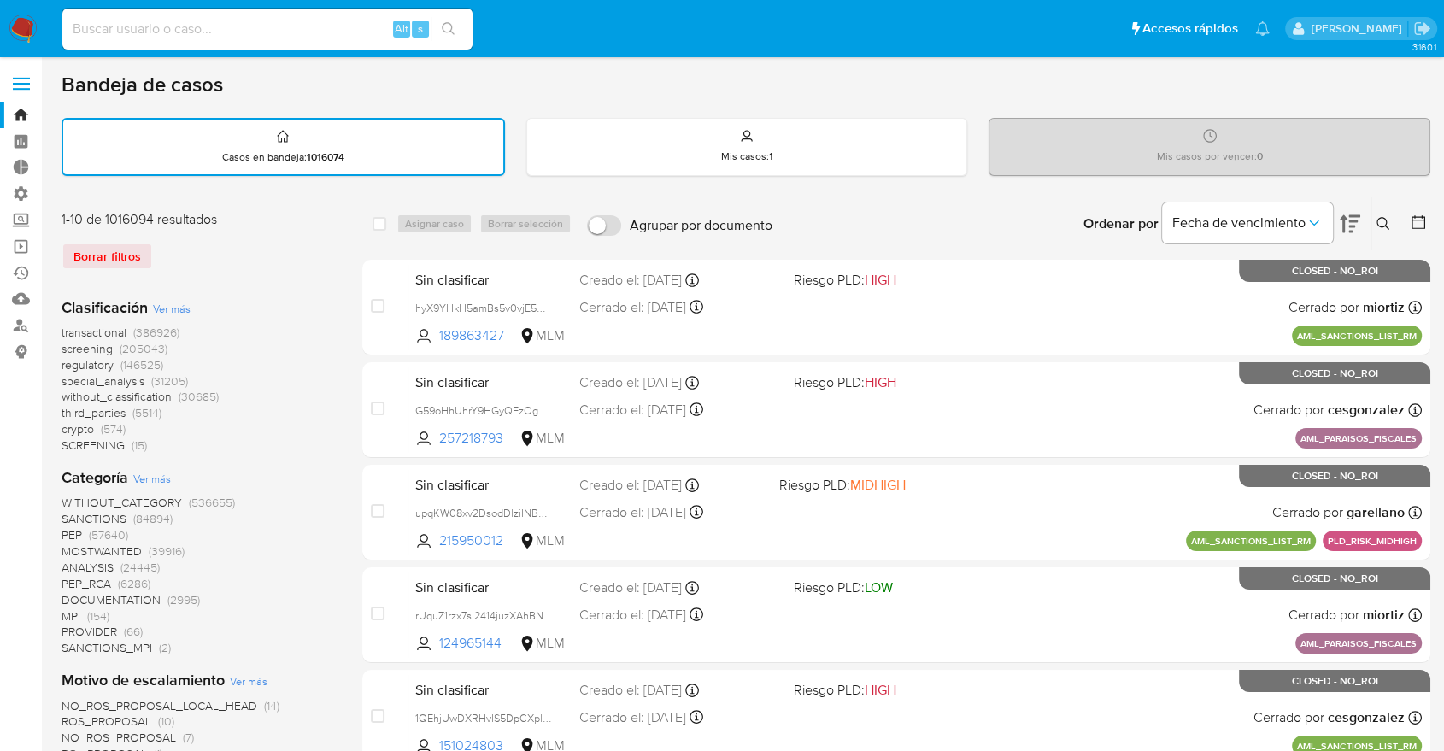
click at [65, 347] on span "screening" at bounding box center [87, 348] width 51 height 17
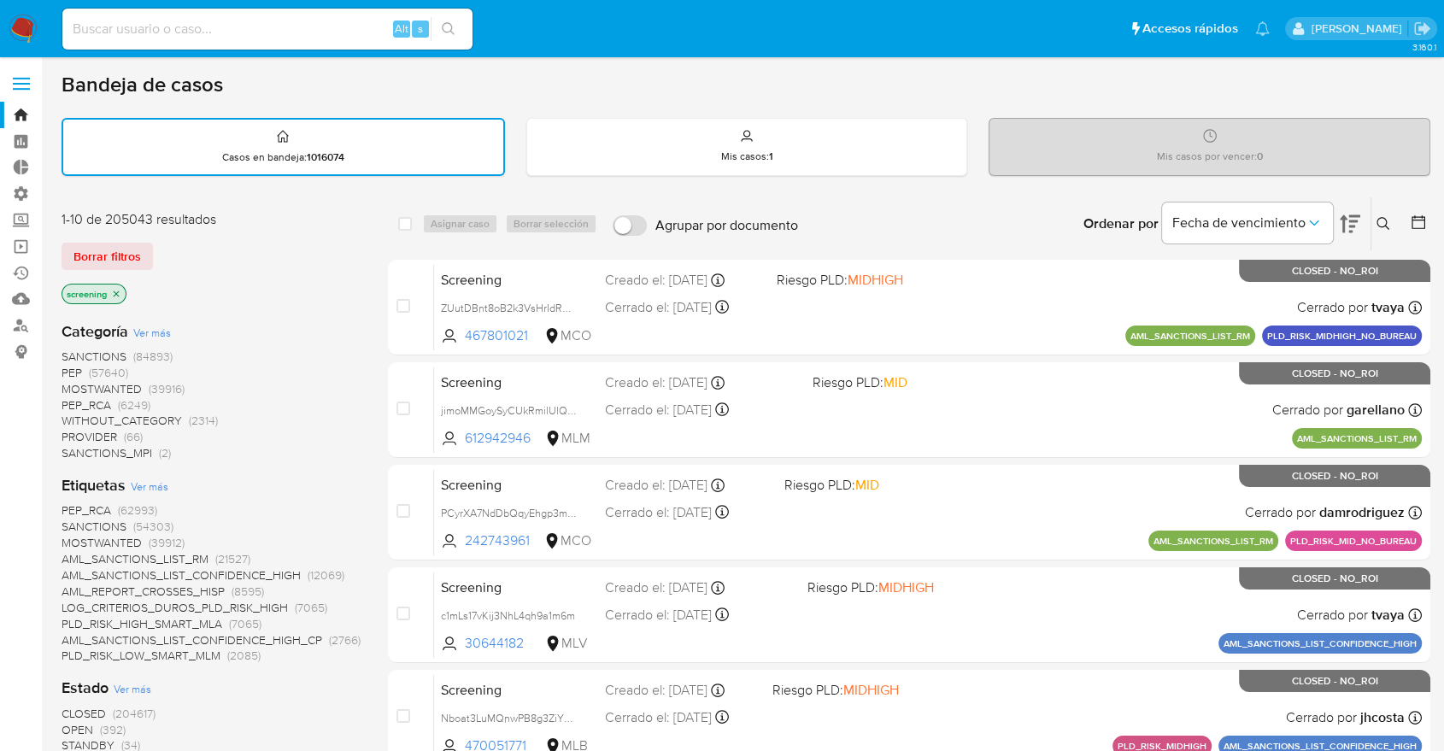
click at [74, 728] on span "OPEN" at bounding box center [78, 729] width 32 height 17
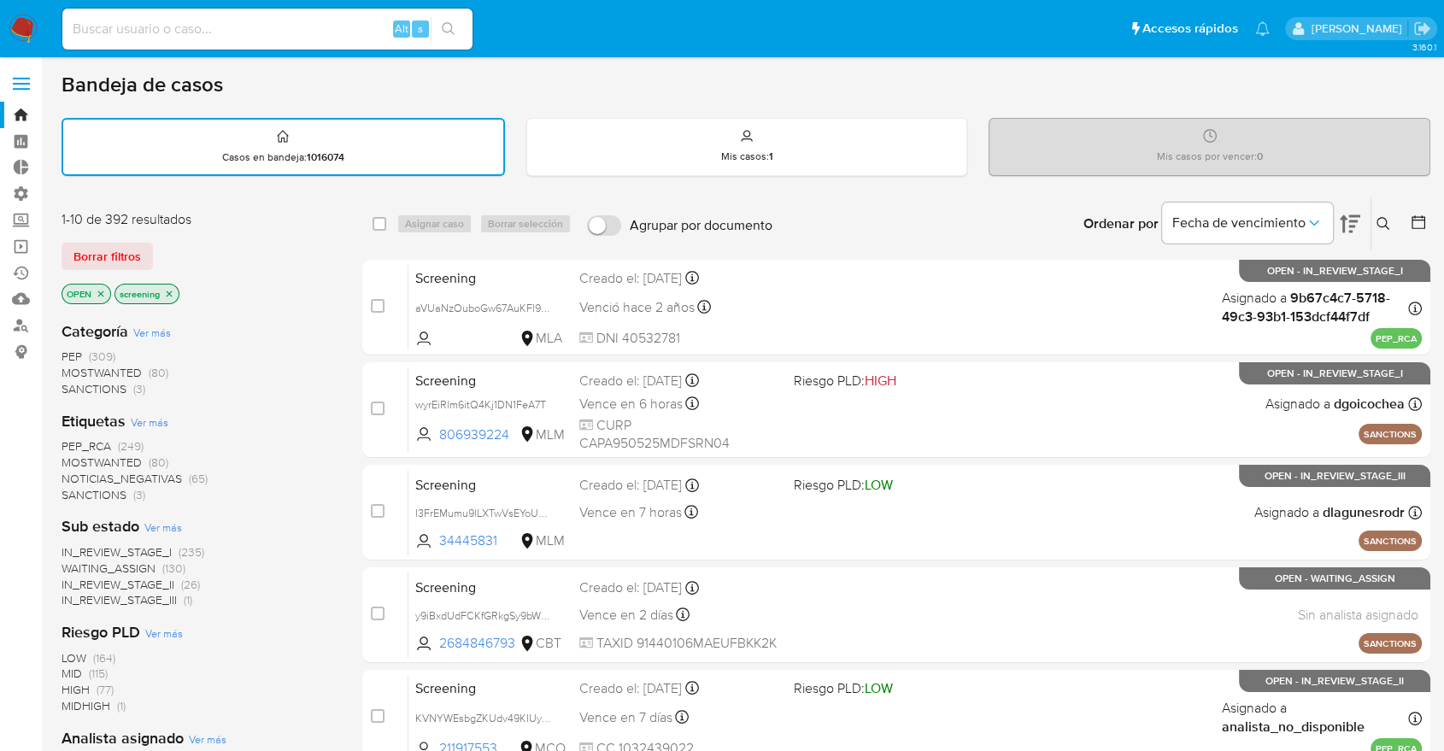
click at [185, 246] on div "Borrar filtros" at bounding box center [198, 256] width 273 height 27
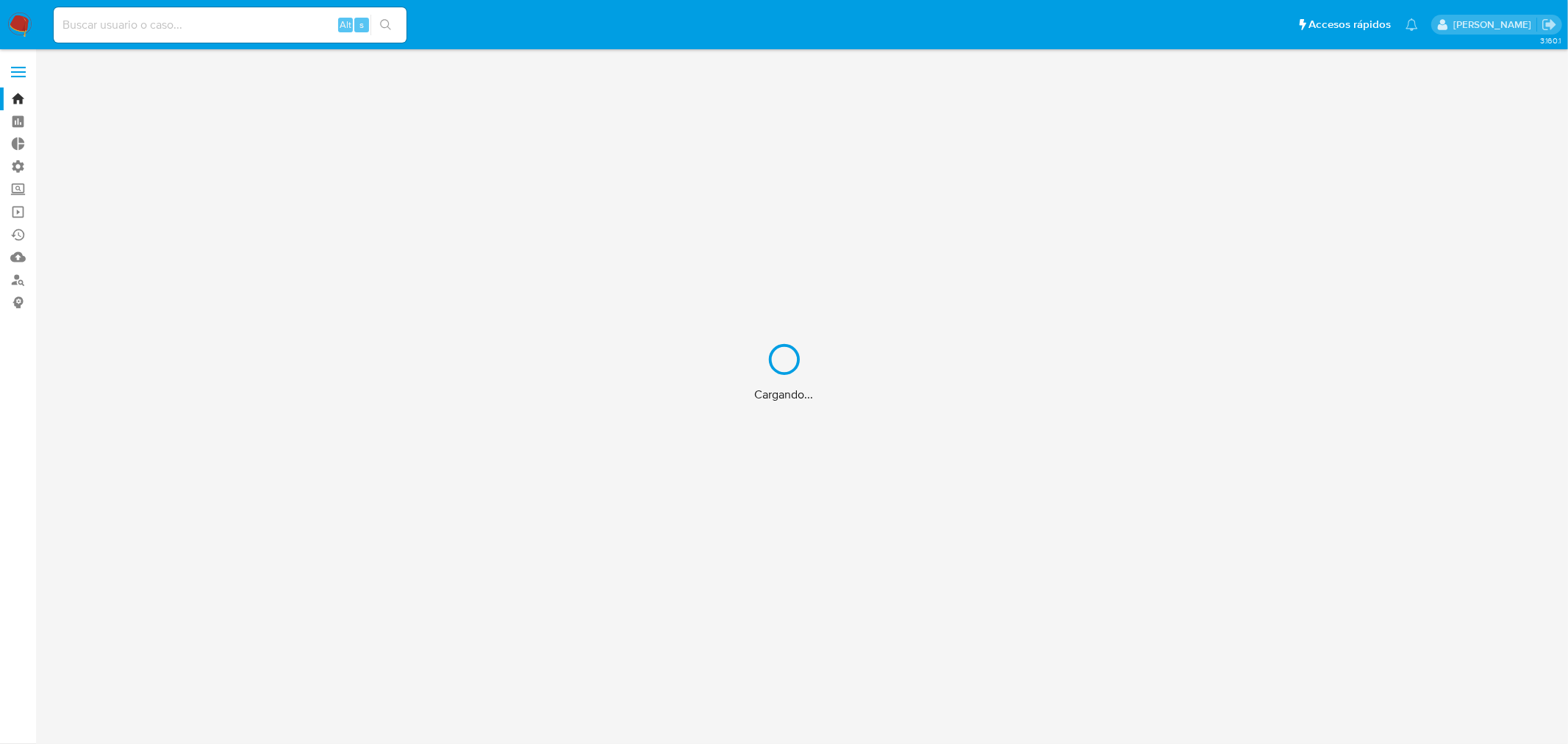
click at [311, 28] on div "Cargando..." at bounding box center [784, 372] width 1568 height 744
click at [260, 24] on div "Cargando..." at bounding box center [784, 372] width 1568 height 744
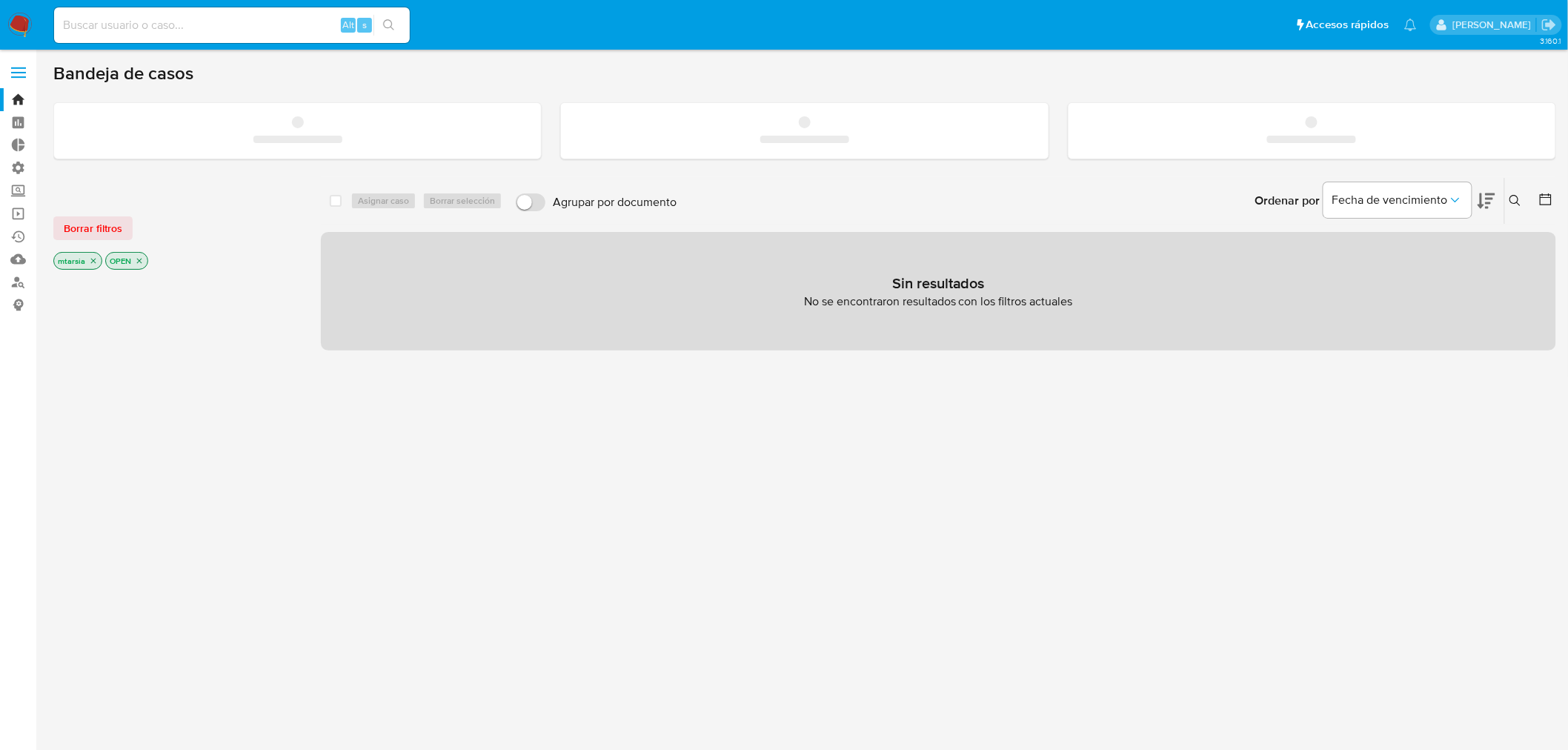
click at [217, 19] on input at bounding box center [232, 25] width 356 height 19
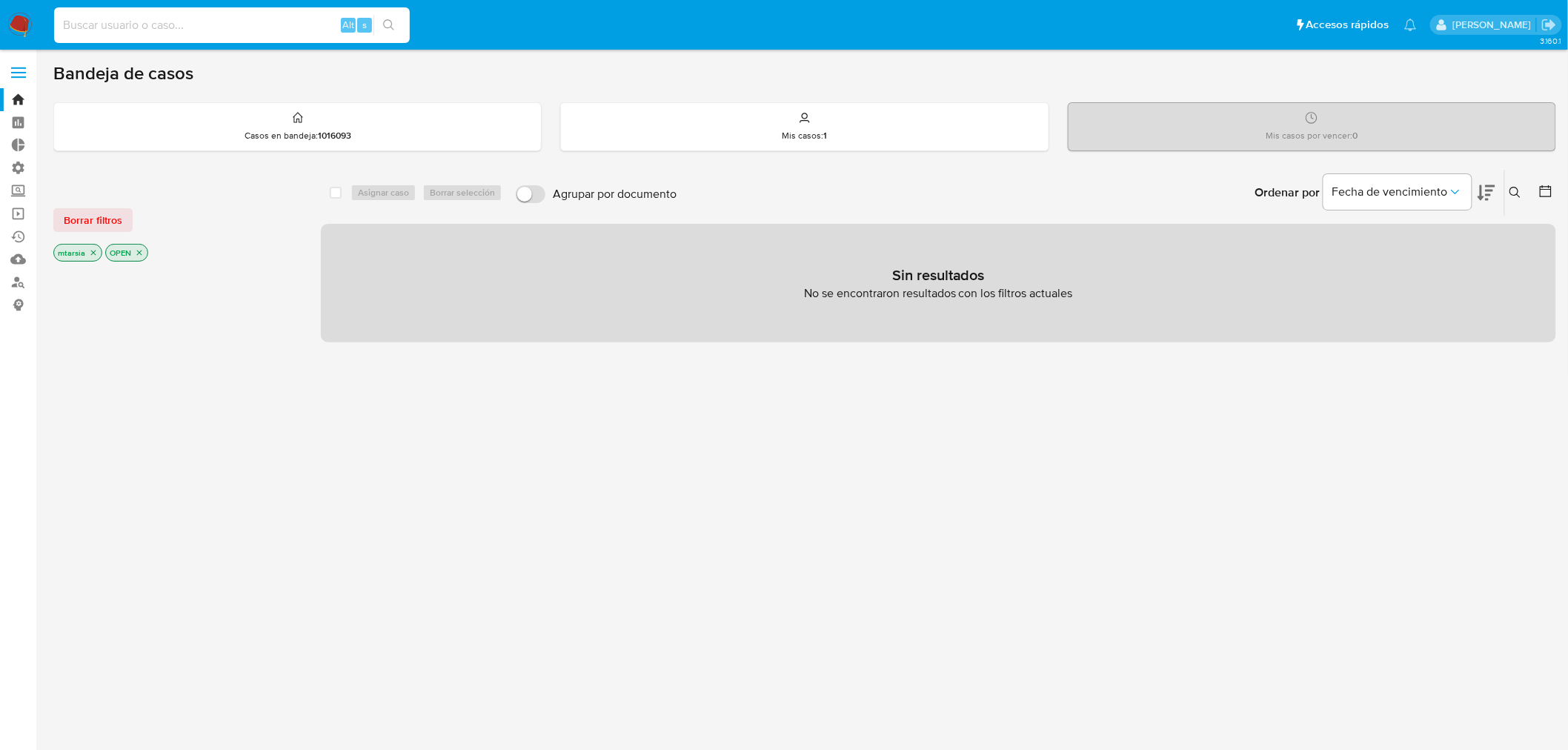
paste input "399252057"
type input "399252057"
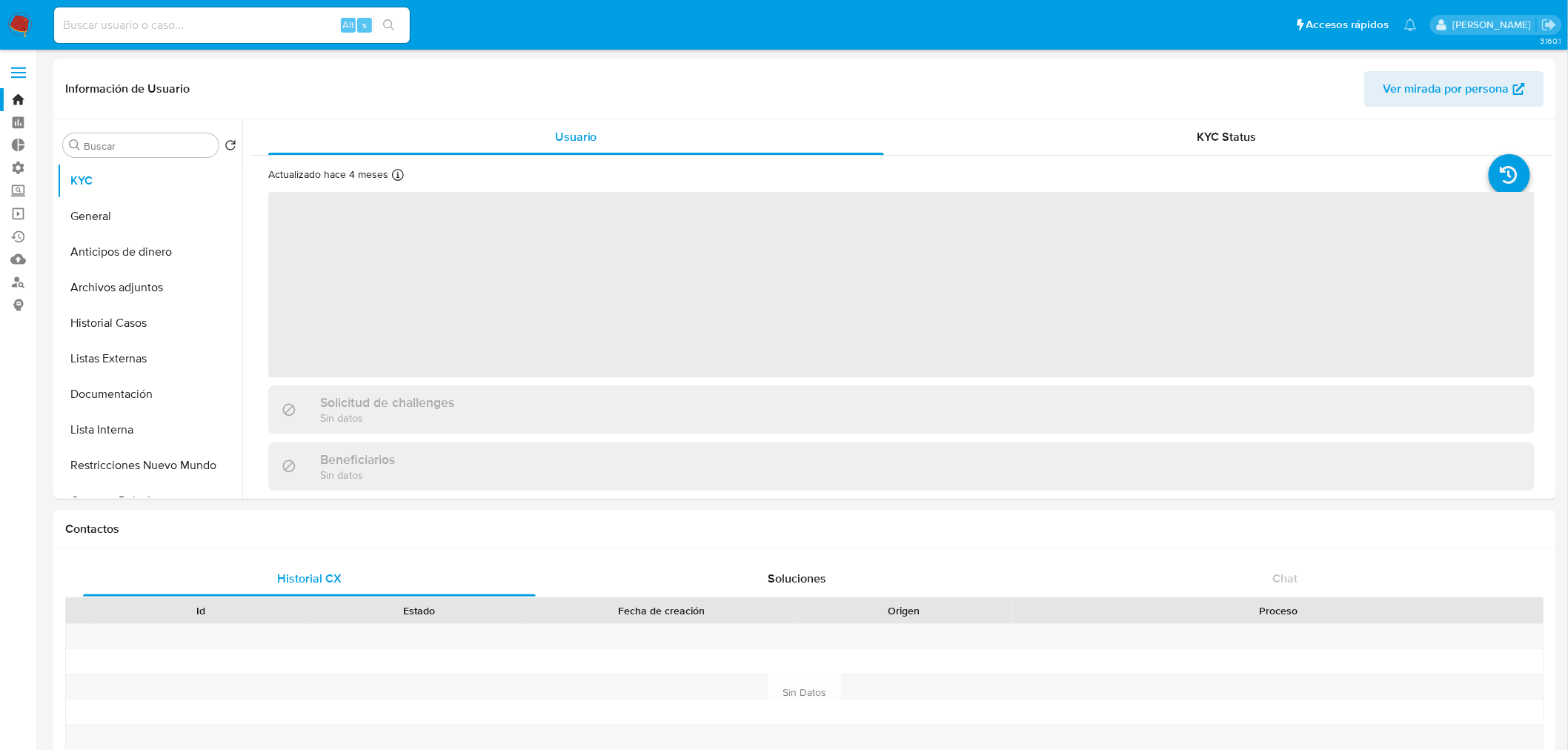
select select "10"
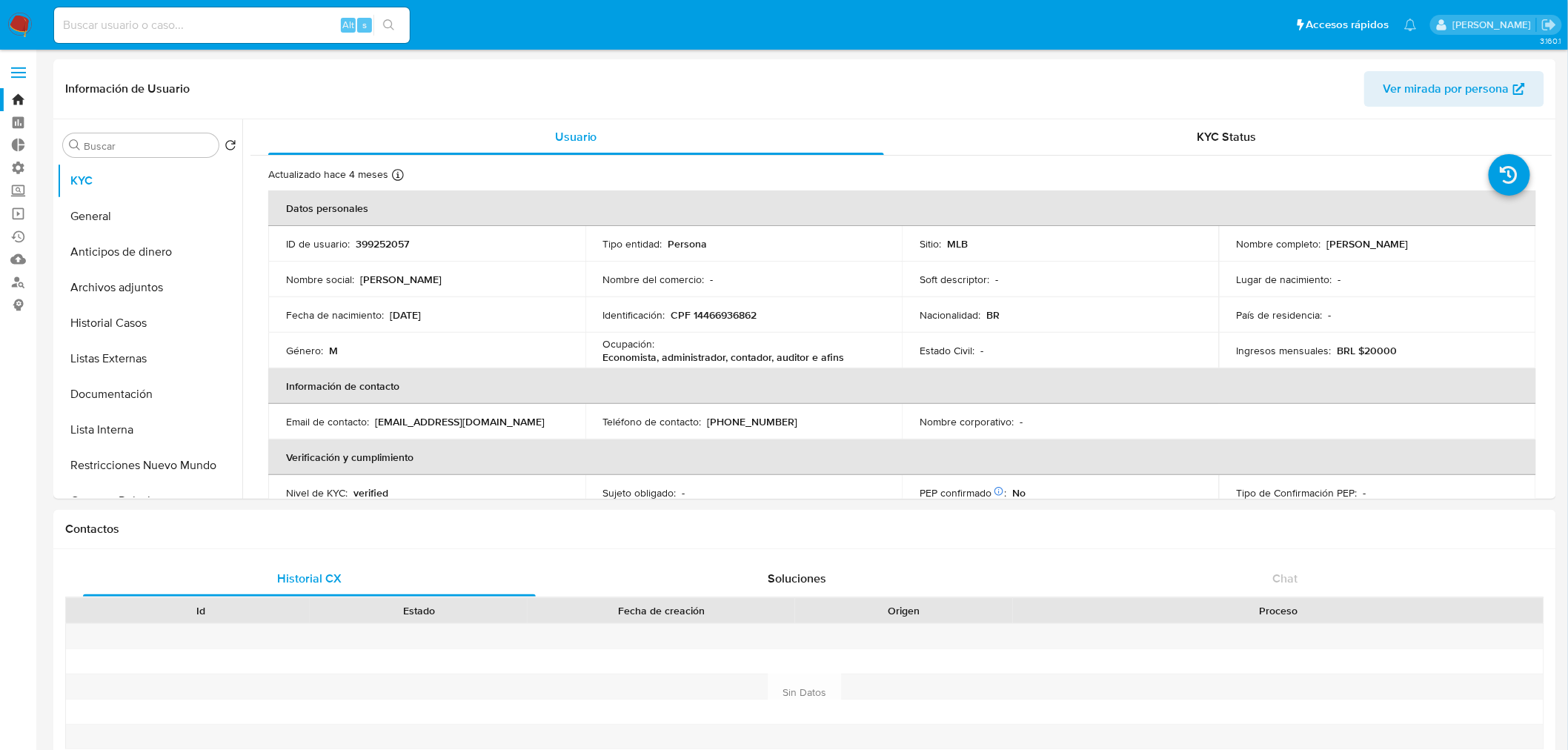
click at [1216, 18] on ul "Pausado Ver notificaciones Alt s Accesos rápidos Presiona las siguientes teclas…" at bounding box center [735, 24] width 1378 height 37
click at [1243, 15] on ul "Pausado Ver notificaciones Alt s Accesos rápidos Presiona las siguientes teclas…" at bounding box center [735, 24] width 1378 height 37
click at [1247, 26] on ul "Pausado Ver notificaciones Alt s Accesos rápidos Presiona las siguientes teclas…" at bounding box center [735, 24] width 1378 height 37
click at [1248, 23] on ul "Pausado Ver notificaciones Alt s Accesos rápidos Presiona las siguientes teclas…" at bounding box center [735, 24] width 1378 height 37
click at [1434, 245] on div "Nombre completo : Alexandre de Moraes" at bounding box center [1377, 243] width 282 height 13
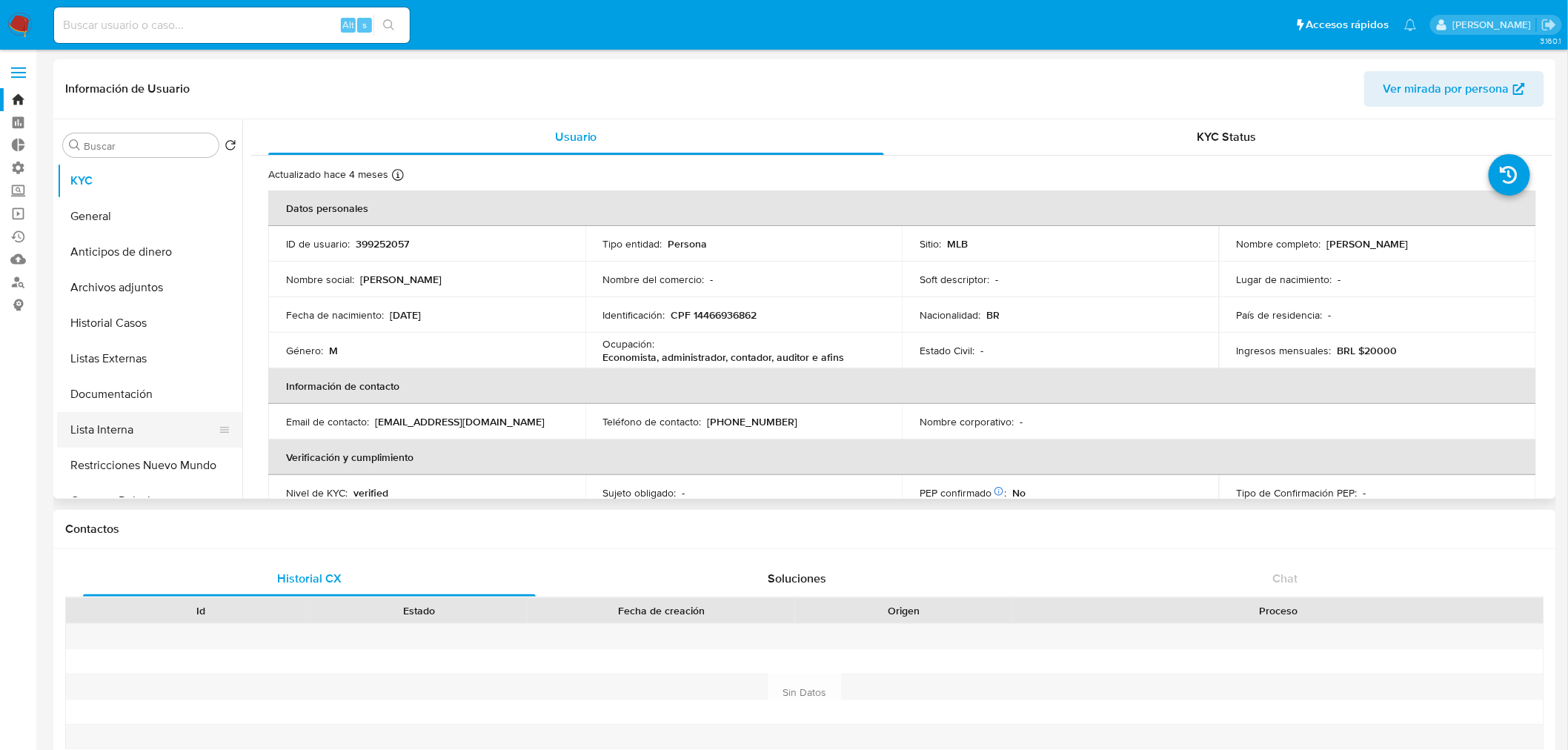
click at [171, 428] on button "Lista Interna" at bounding box center [144, 429] width 173 height 36
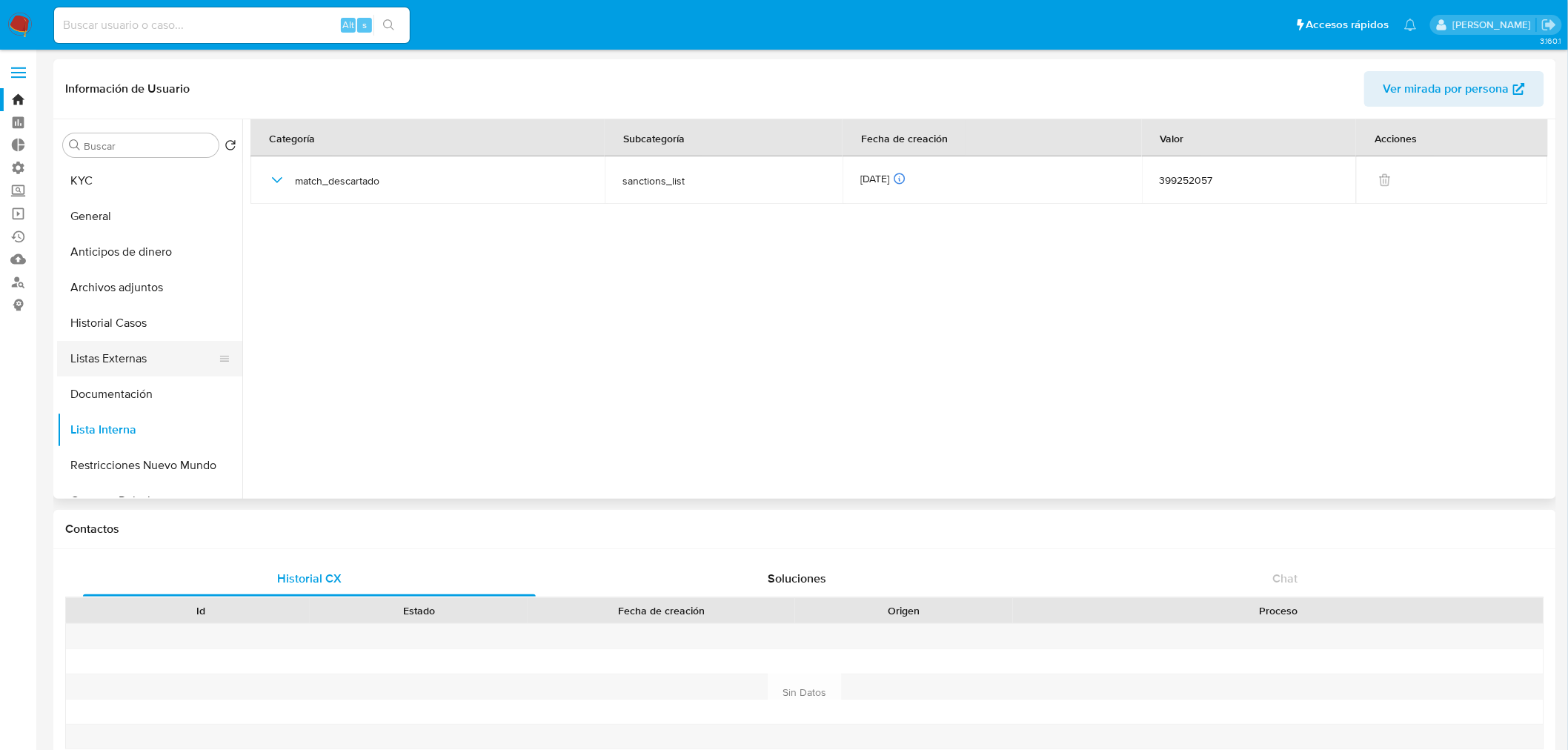
click at [172, 359] on button "Listas Externas" at bounding box center [144, 358] width 173 height 36
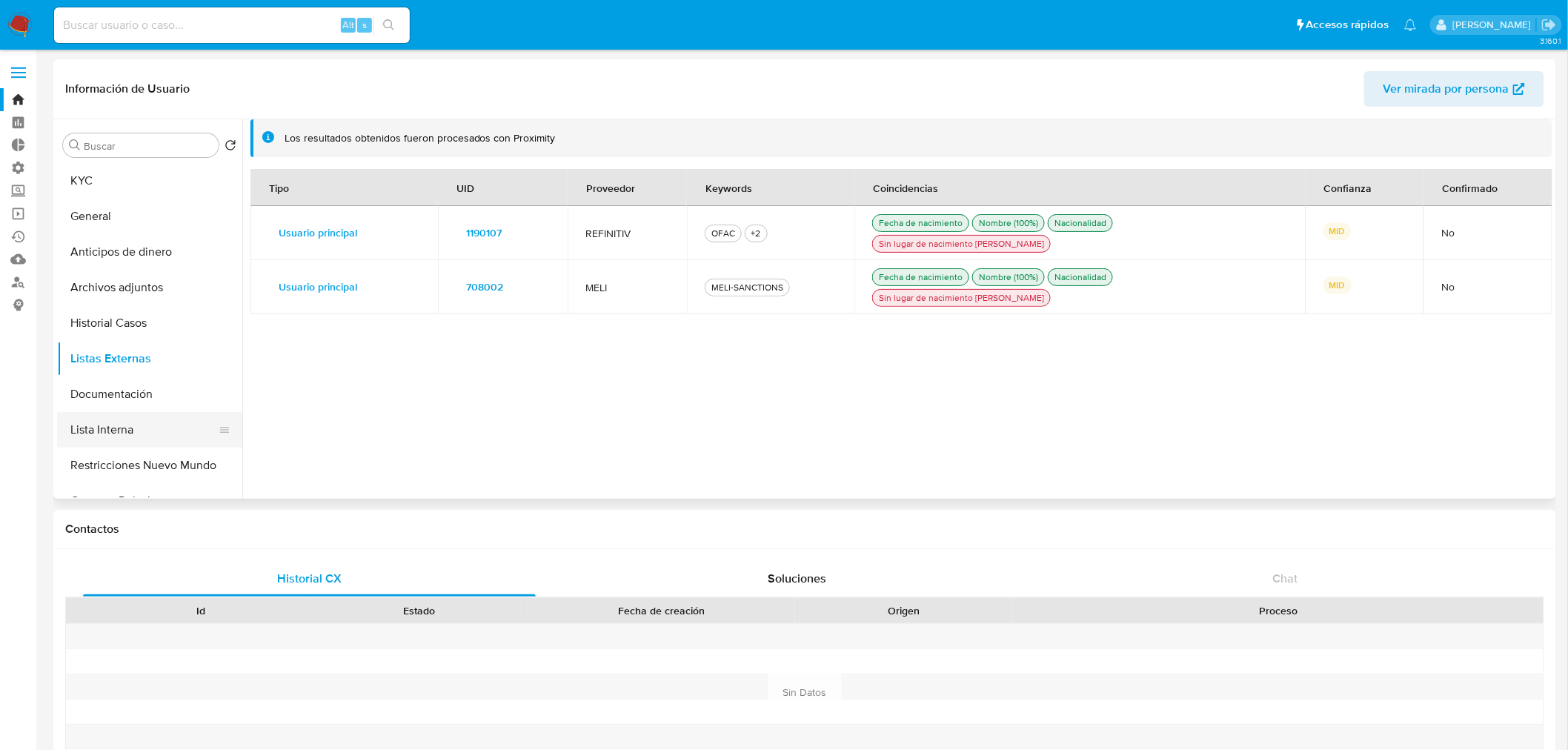
click at [129, 431] on button "Lista Interna" at bounding box center [144, 429] width 173 height 36
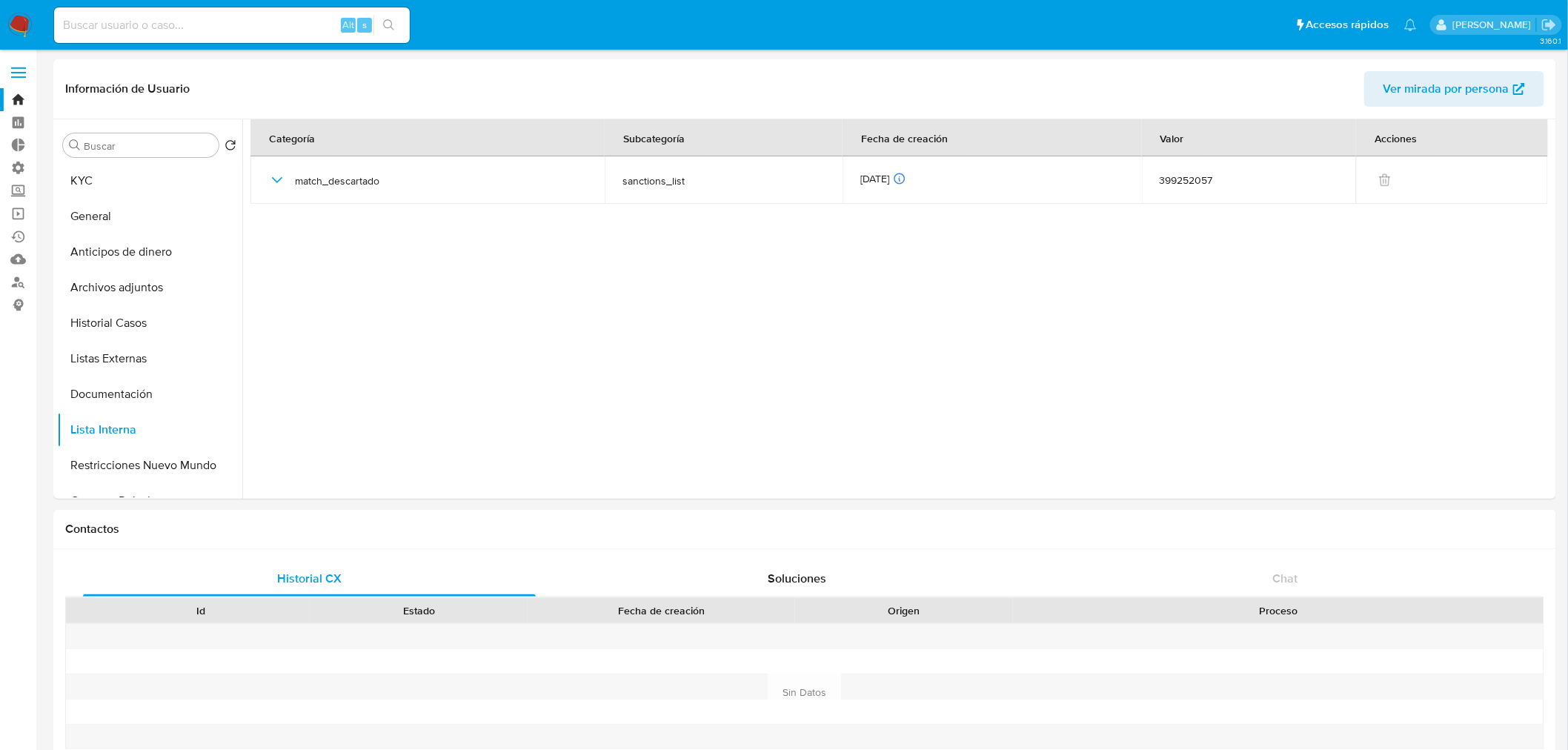
click at [289, 19] on input at bounding box center [232, 25] width 356 height 19
paste input "1412177288"
type input "1412177288"
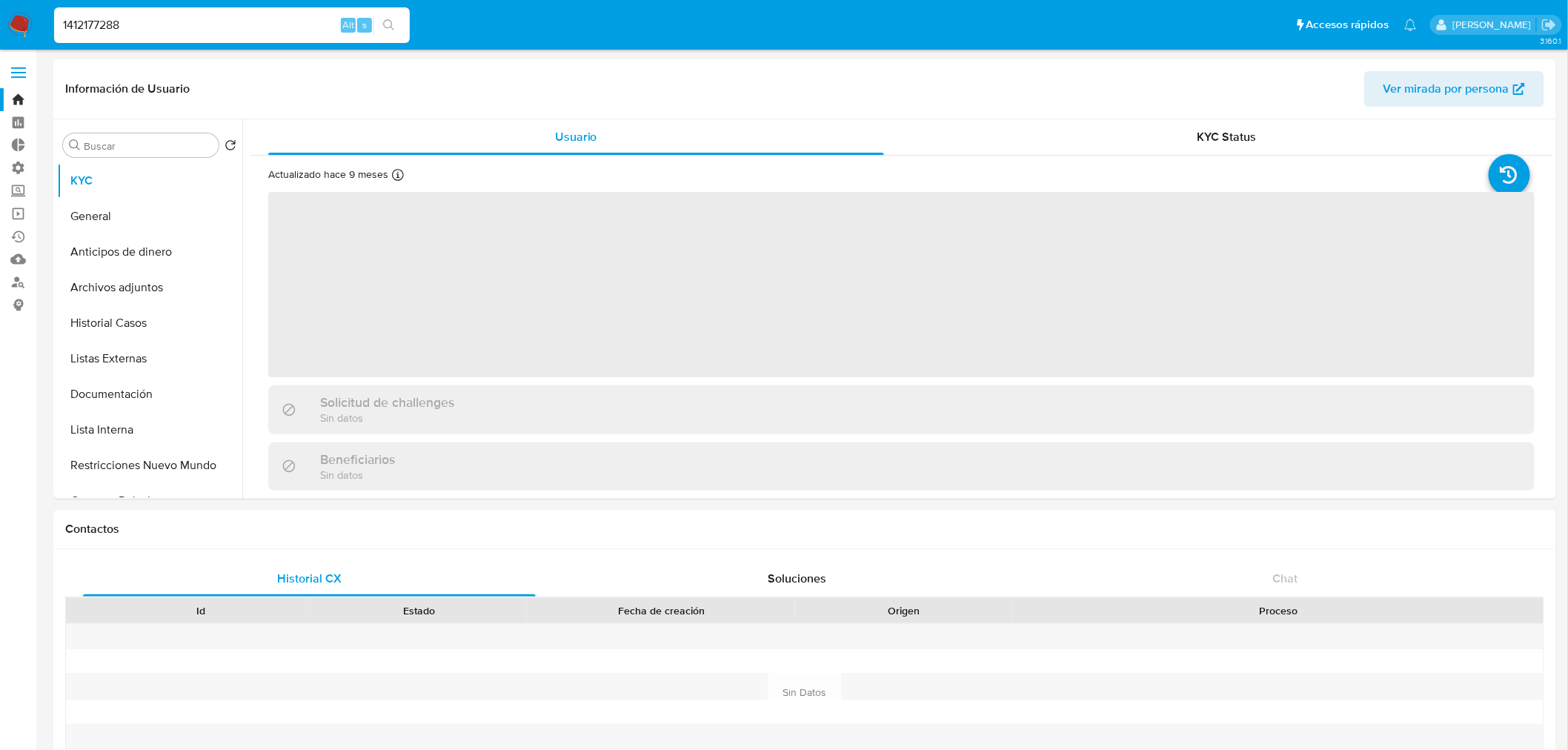
select select "10"
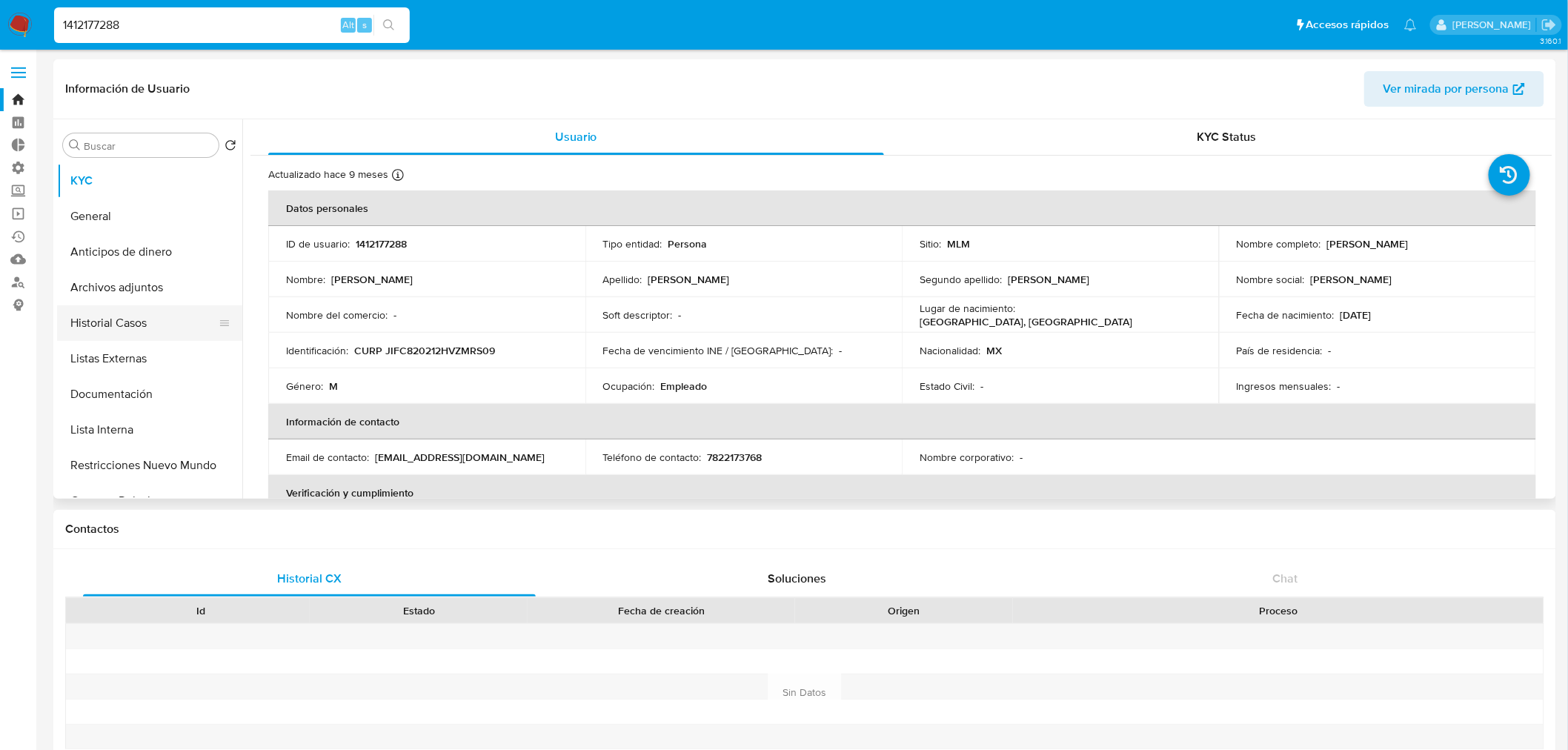
click at [179, 329] on button "Historial Casos" at bounding box center [144, 323] width 173 height 36
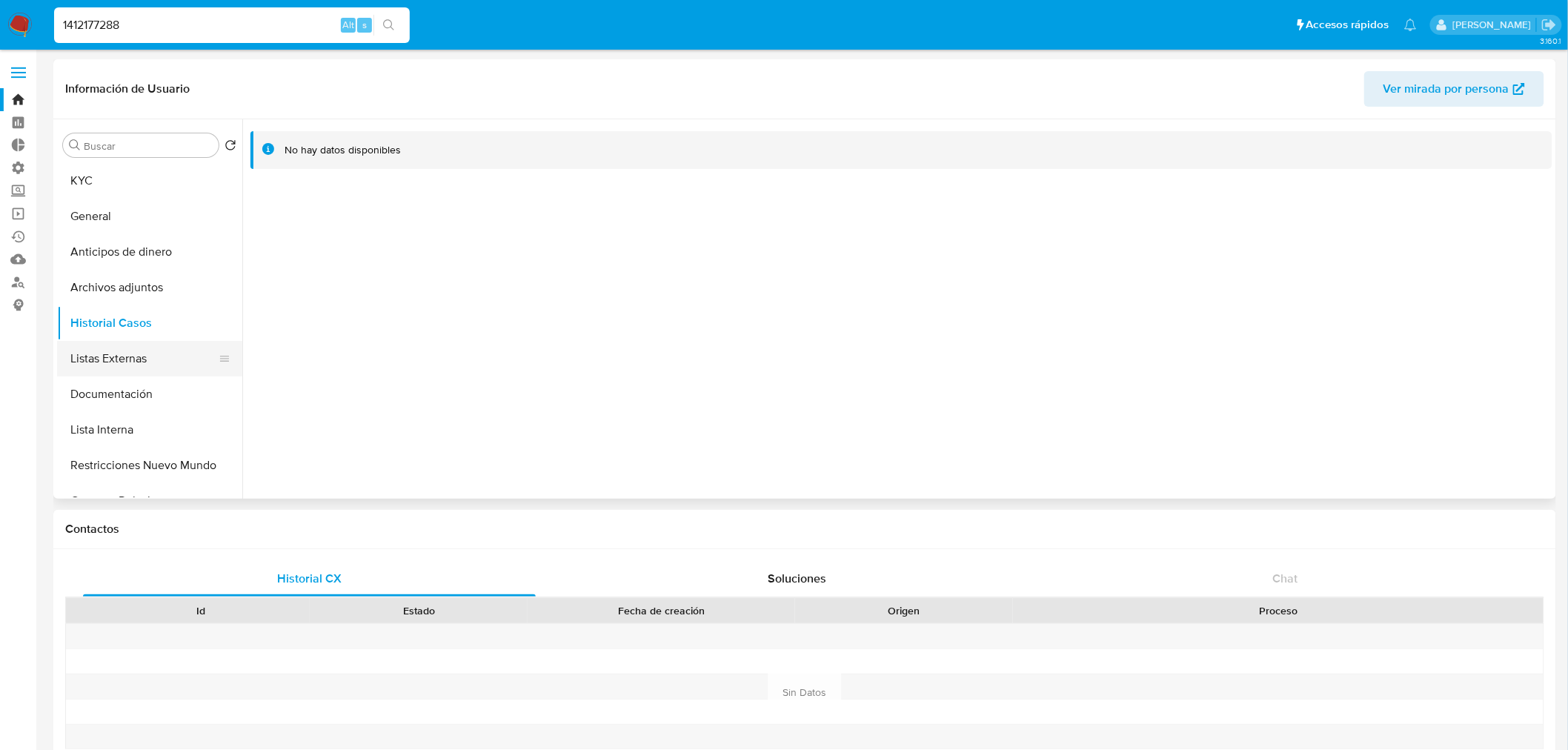
click at [167, 367] on button "Listas Externas" at bounding box center [144, 358] width 173 height 36
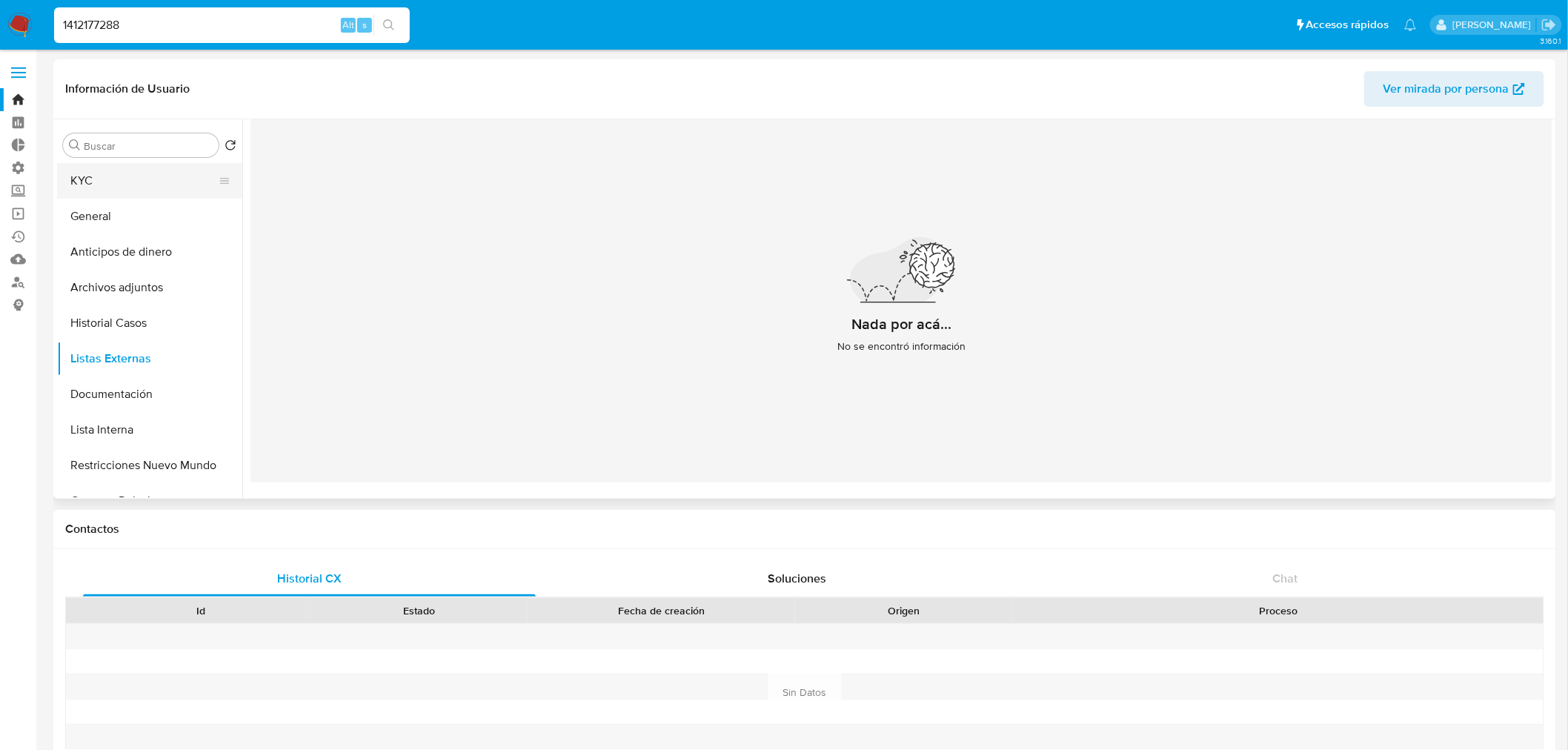
click at [160, 186] on button "KYC" at bounding box center [144, 180] width 173 height 36
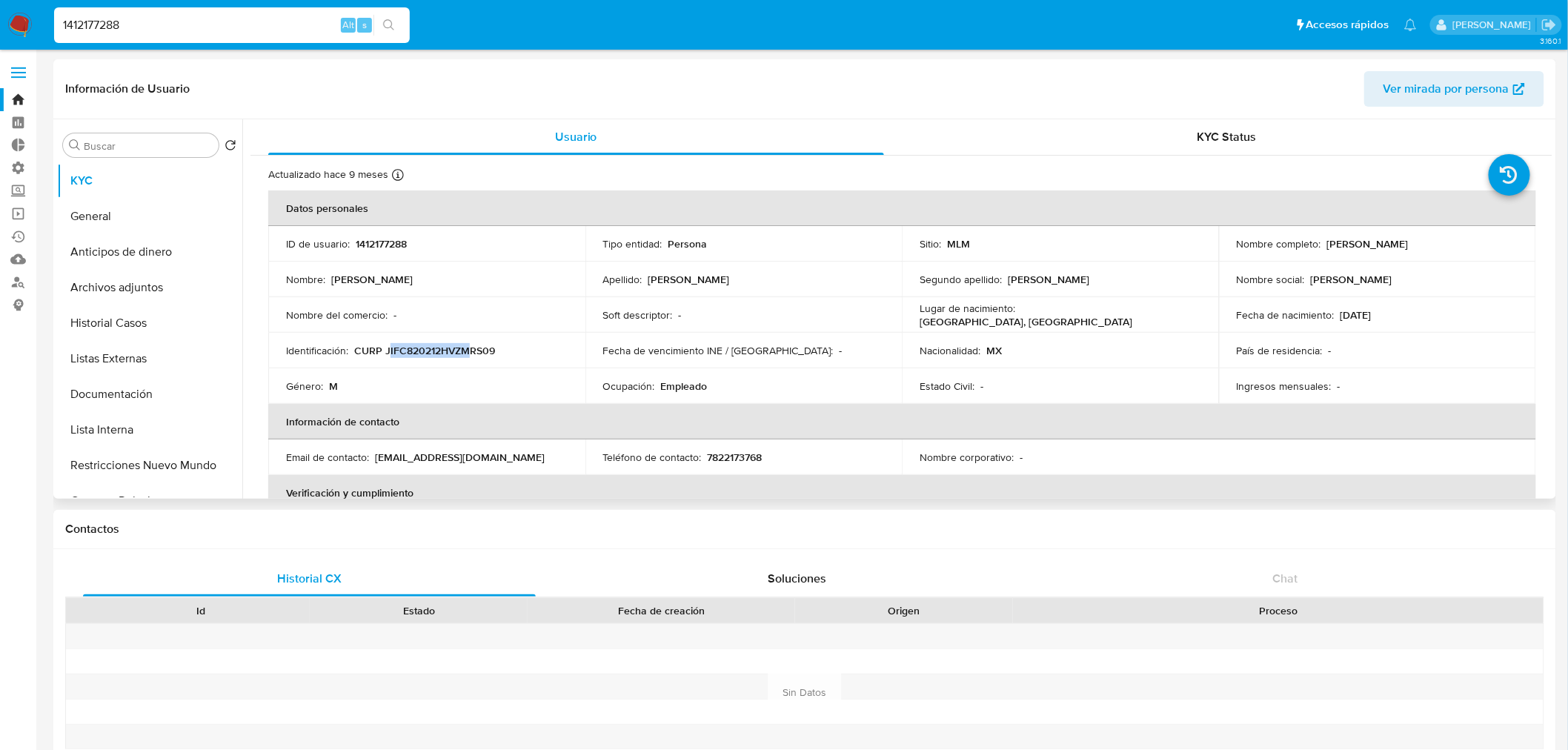
drag, startPoint x: 388, startPoint y: 352, endPoint x: 471, endPoint y: 351, distance: 83.0
click at [471, 351] on p "CURP JIFC820212HVZMRS09" at bounding box center [424, 350] width 140 height 13
click at [295, 29] on input "1412177288" at bounding box center [232, 25] width 356 height 19
paste input "704027914"
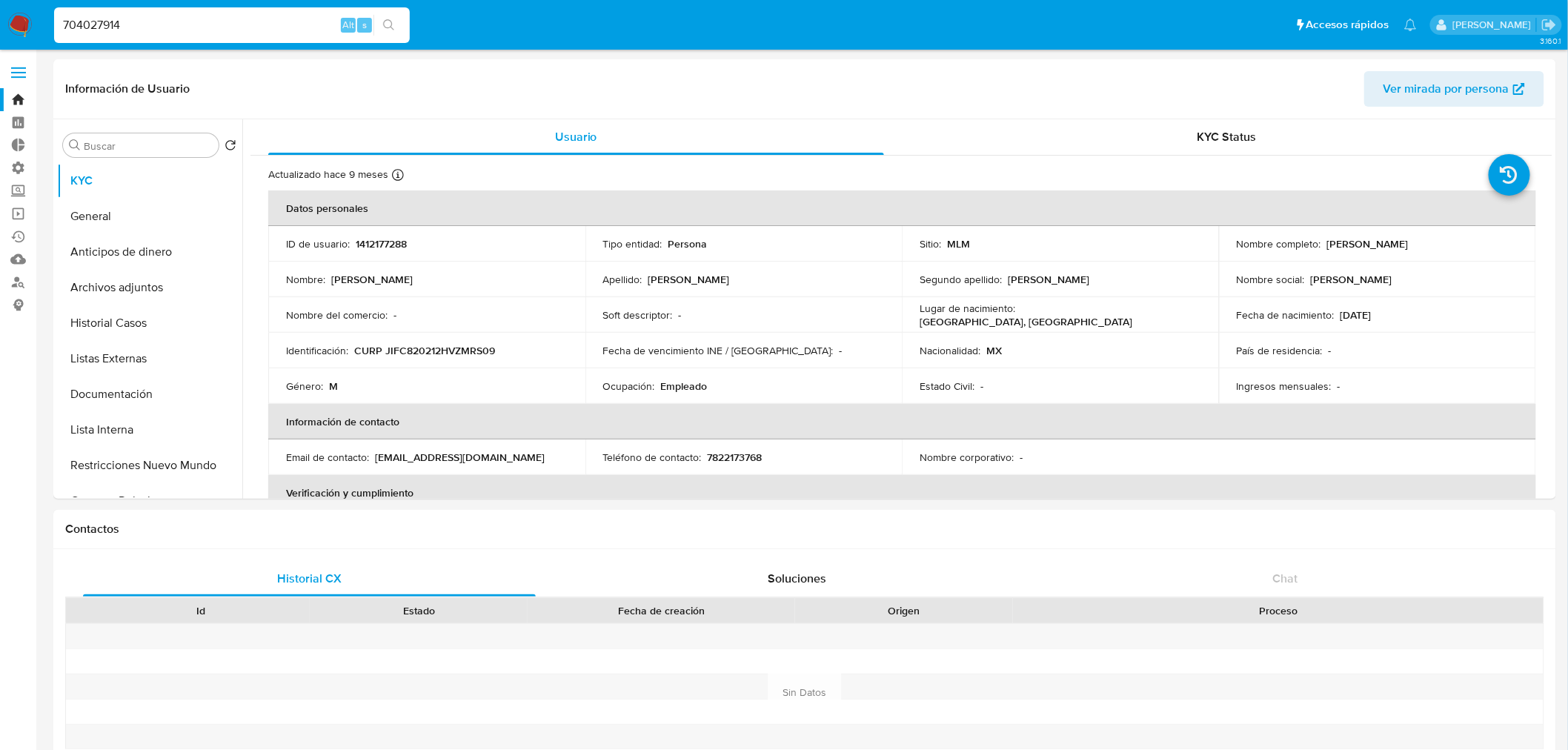
type input "704027914"
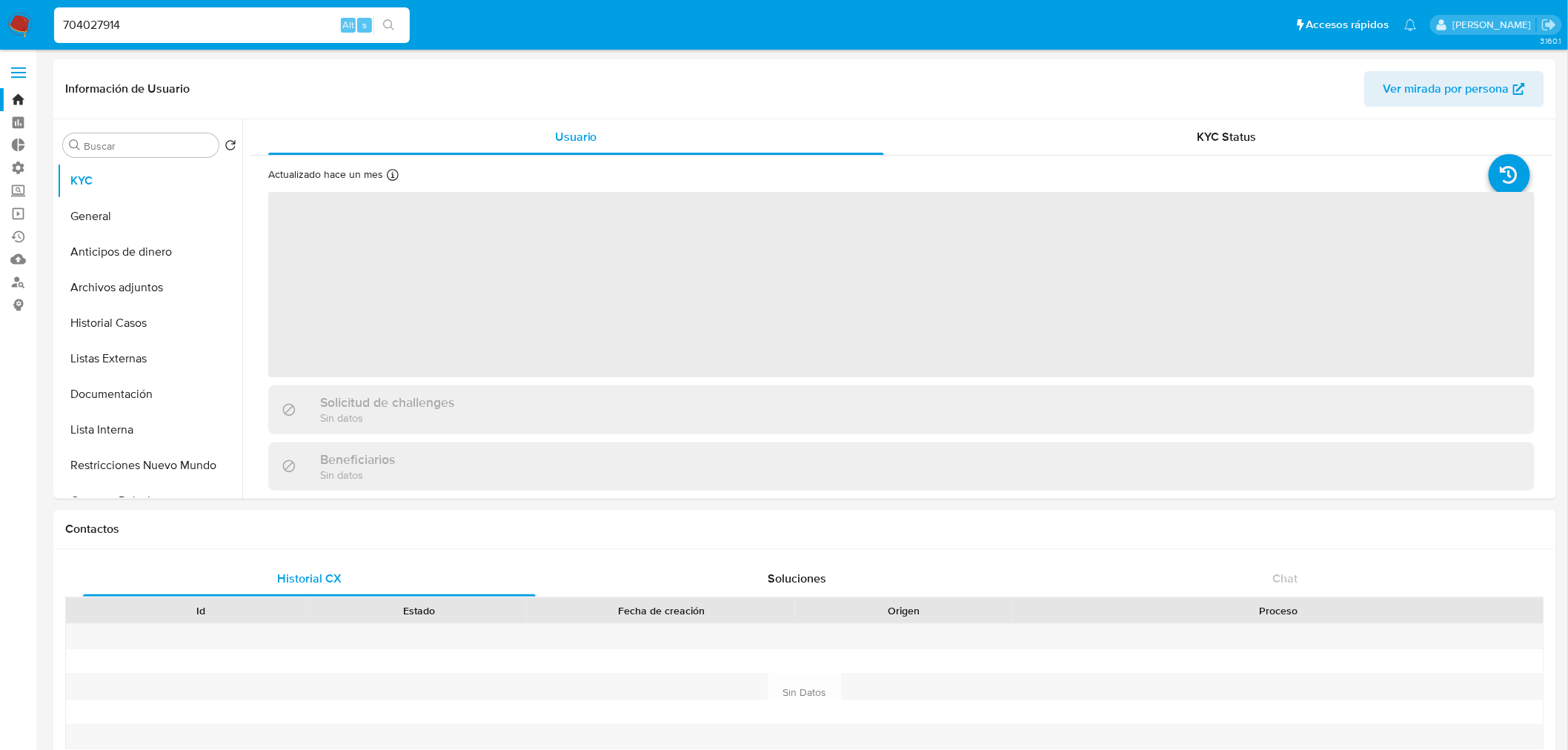
select select "10"
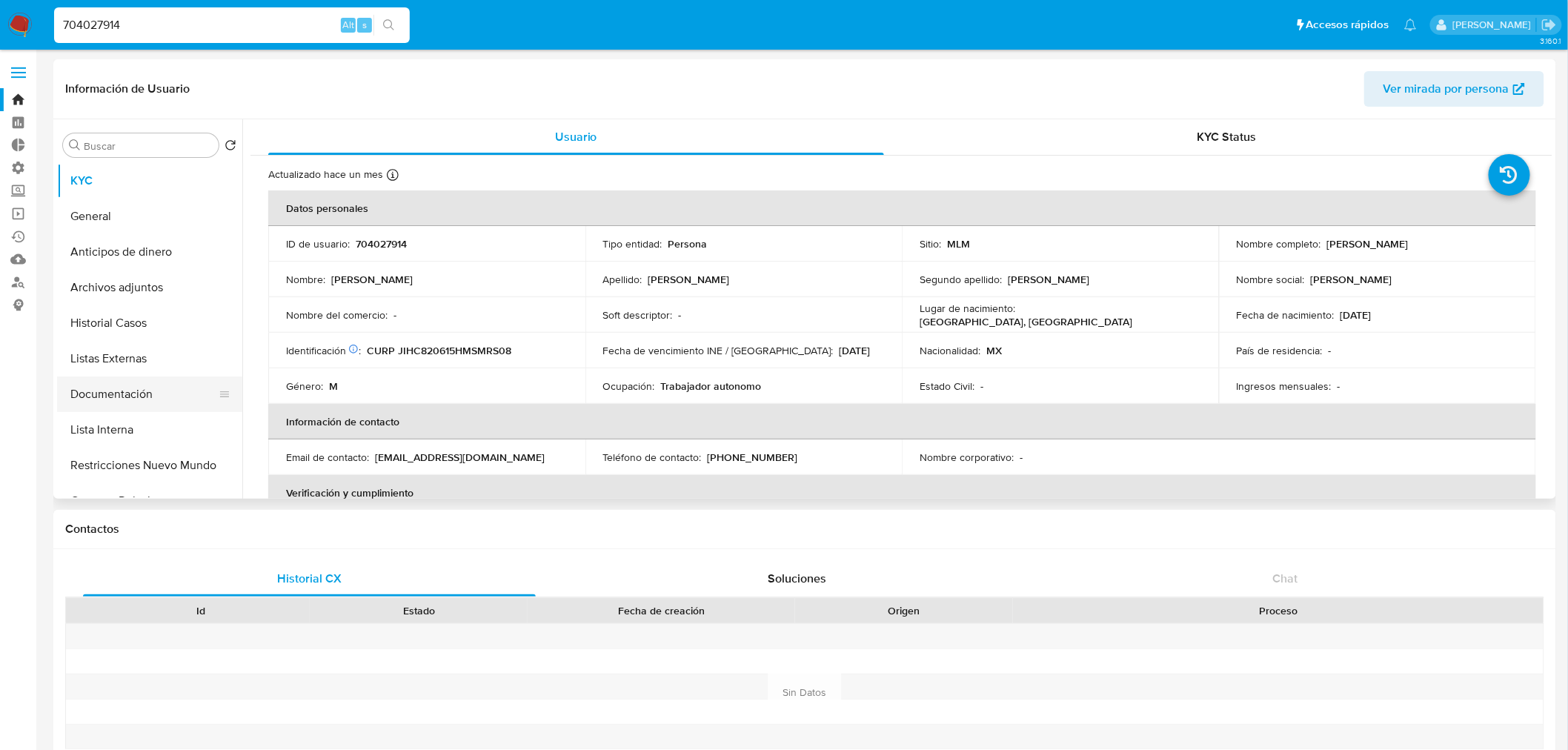
click at [157, 410] on button "Documentación" at bounding box center [144, 394] width 173 height 36
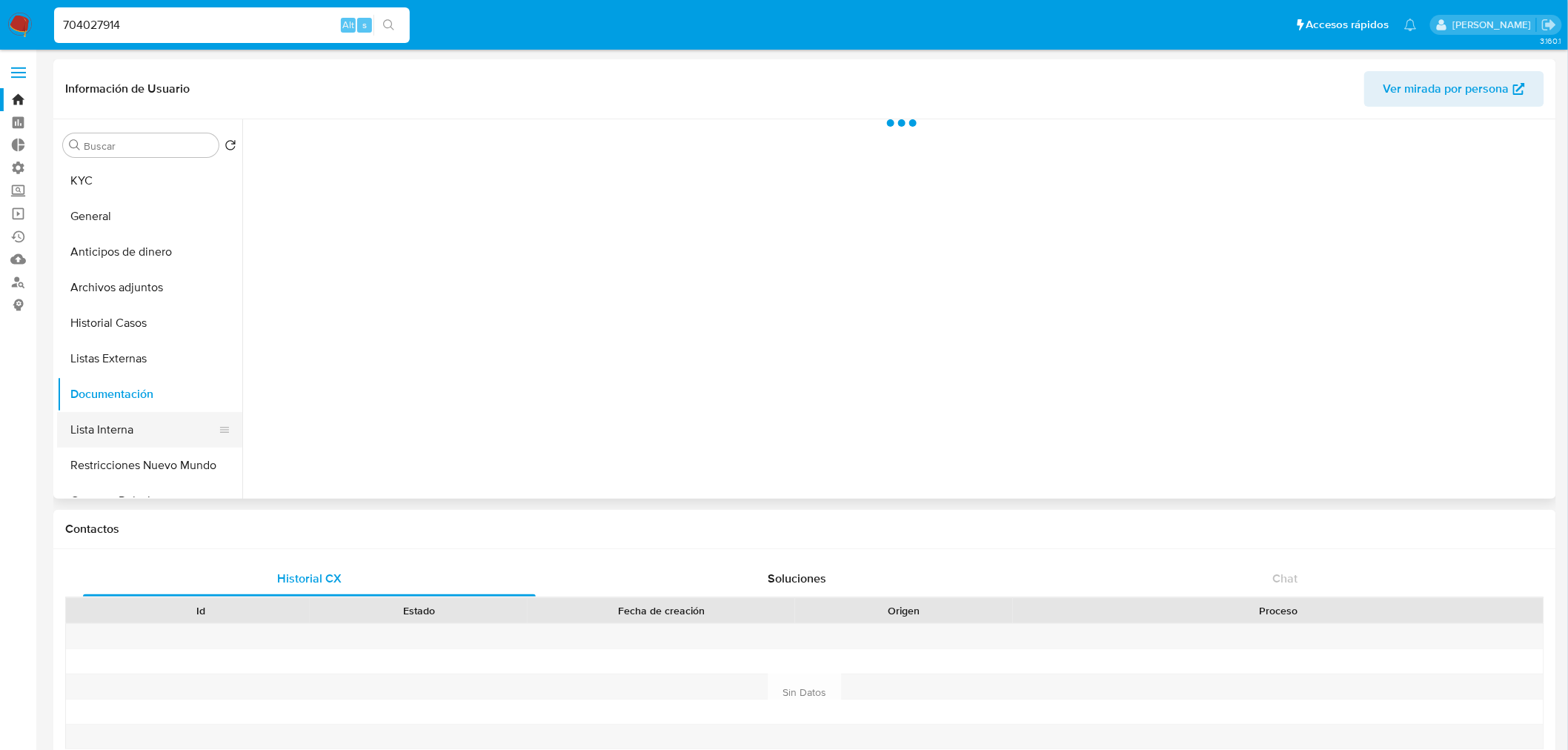
click at [163, 428] on button "Lista Interna" at bounding box center [144, 429] width 173 height 36
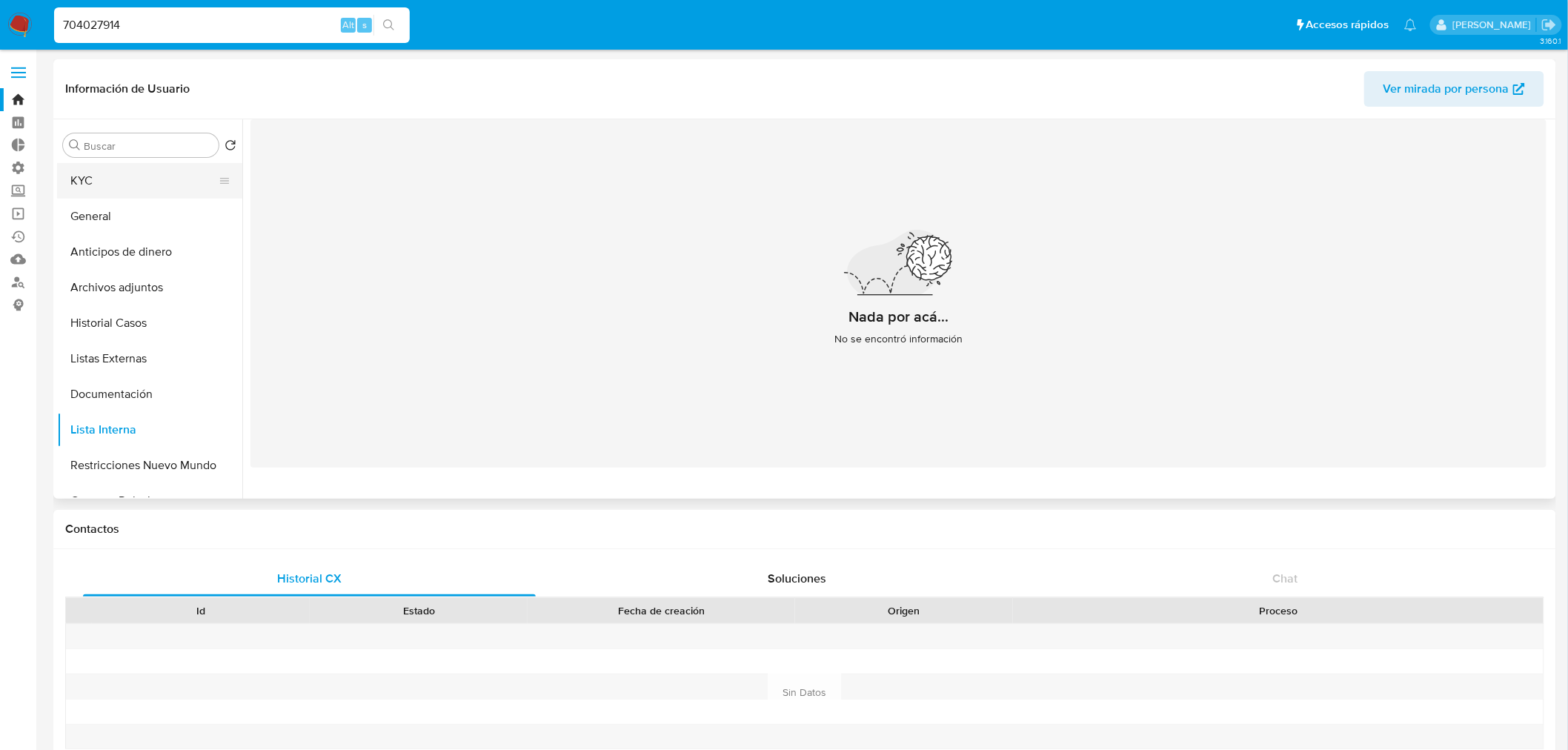
click at [111, 187] on button "KYC" at bounding box center [144, 180] width 173 height 36
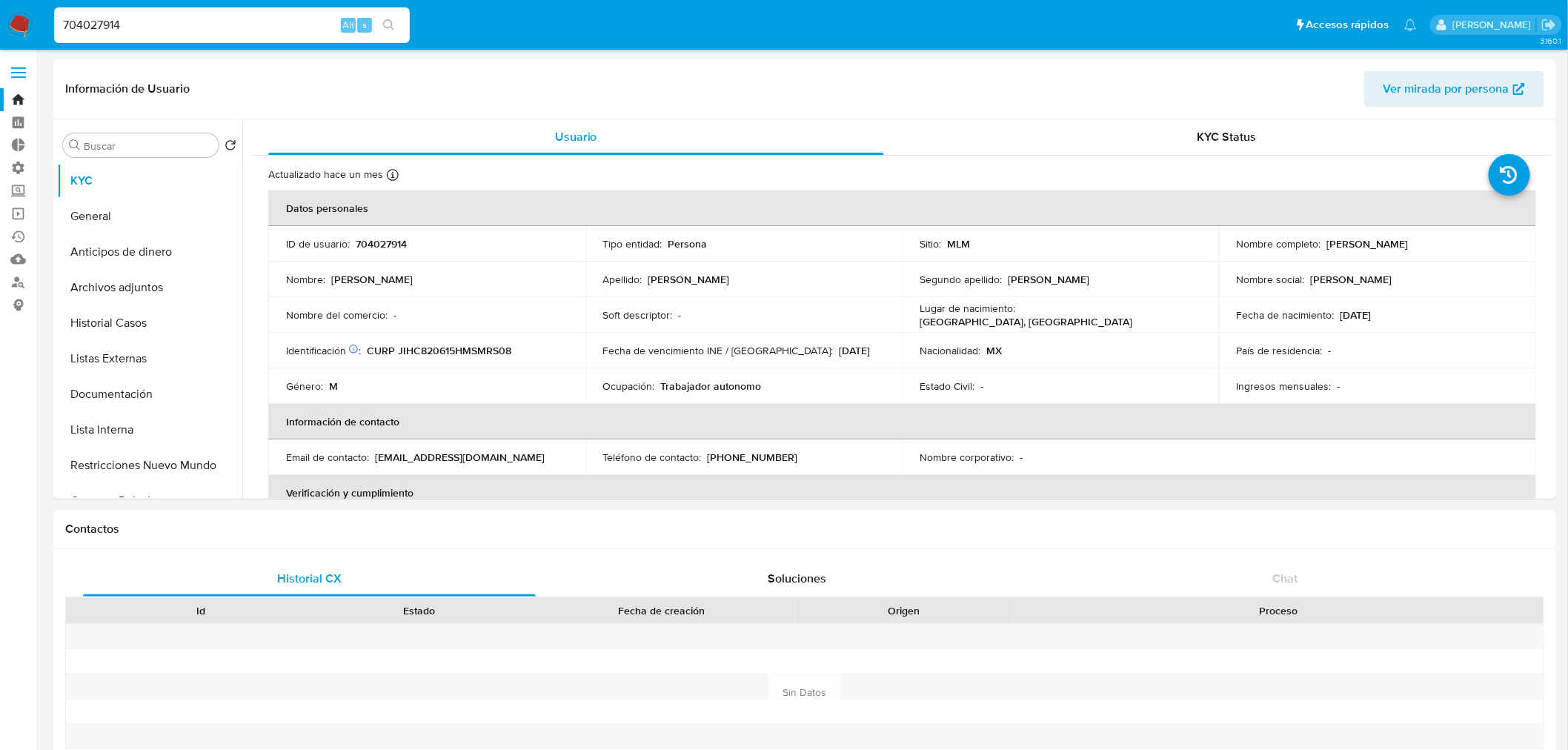
click at [315, 32] on input "704027914" at bounding box center [232, 25] width 356 height 19
paste input "1063615643"
type input "1063615643"
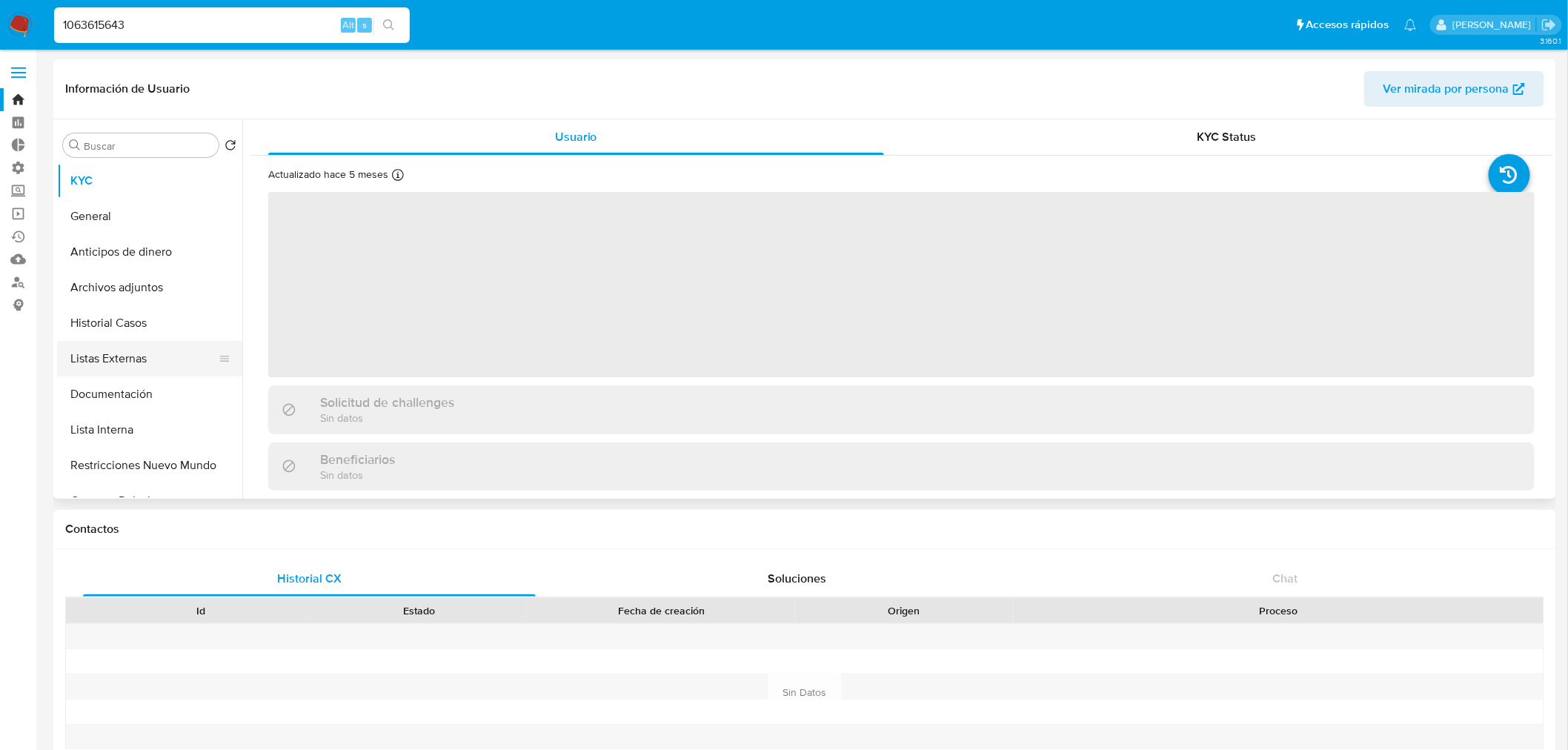
select select "10"
click at [161, 352] on button "Listas Externas" at bounding box center [144, 358] width 173 height 36
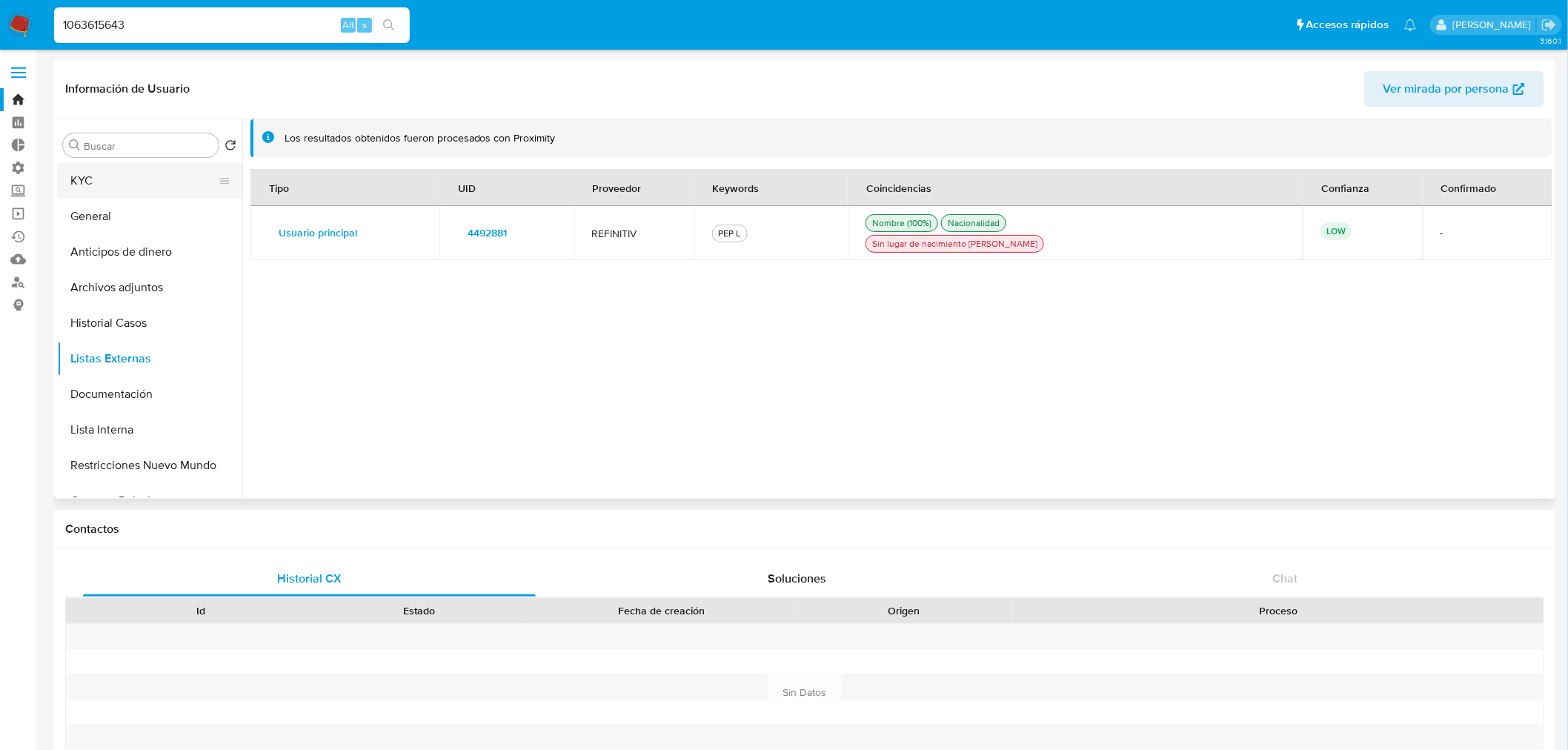
click at [186, 175] on button "KYC" at bounding box center [144, 180] width 173 height 36
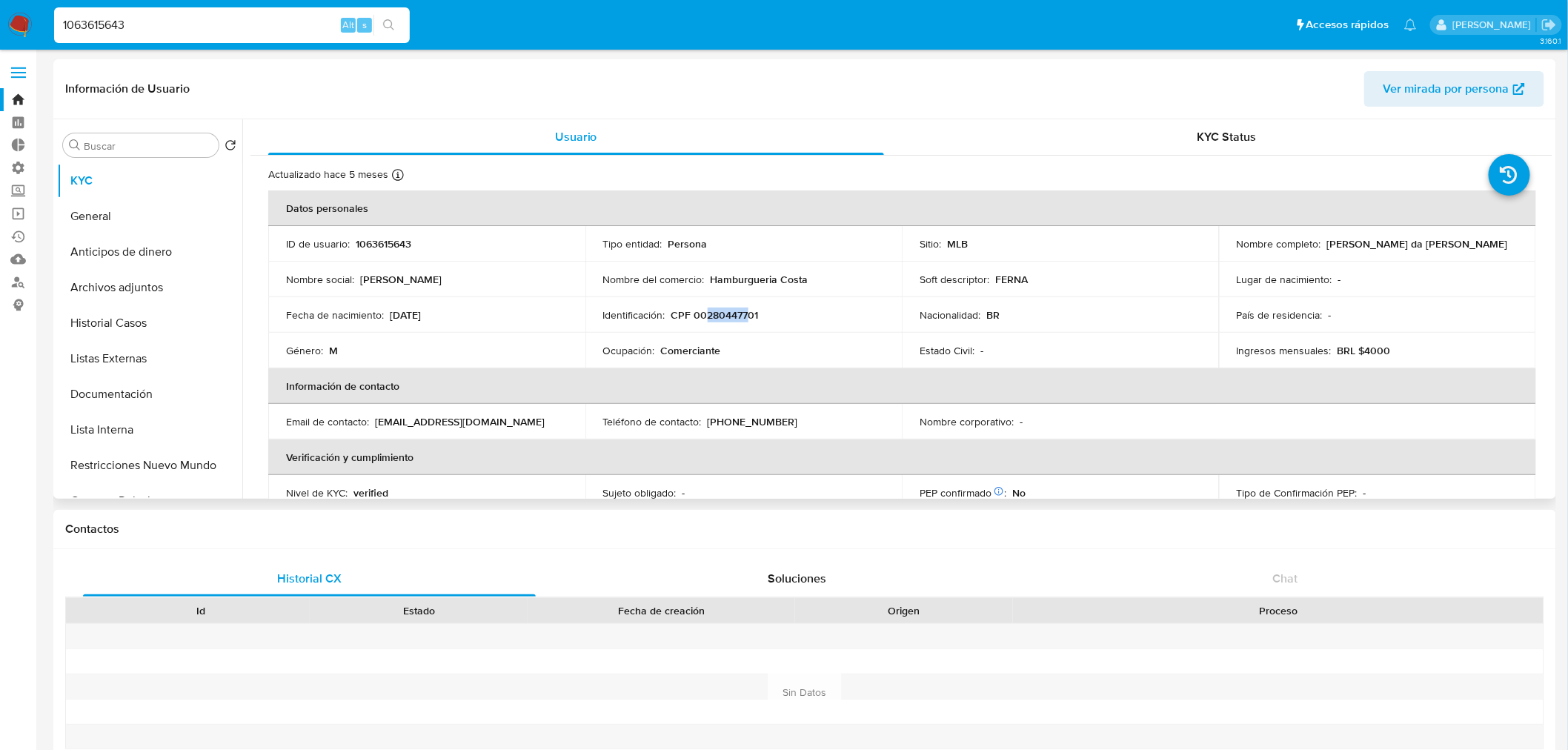
drag, startPoint x: 704, startPoint y: 313, endPoint x: 745, endPoint y: 317, distance: 41.2
click at [745, 317] on p "CPF 00280447701" at bounding box center [715, 315] width 88 height 13
click at [263, 26] on input "1063615643" at bounding box center [232, 25] width 356 height 19
paste input "2070989876"
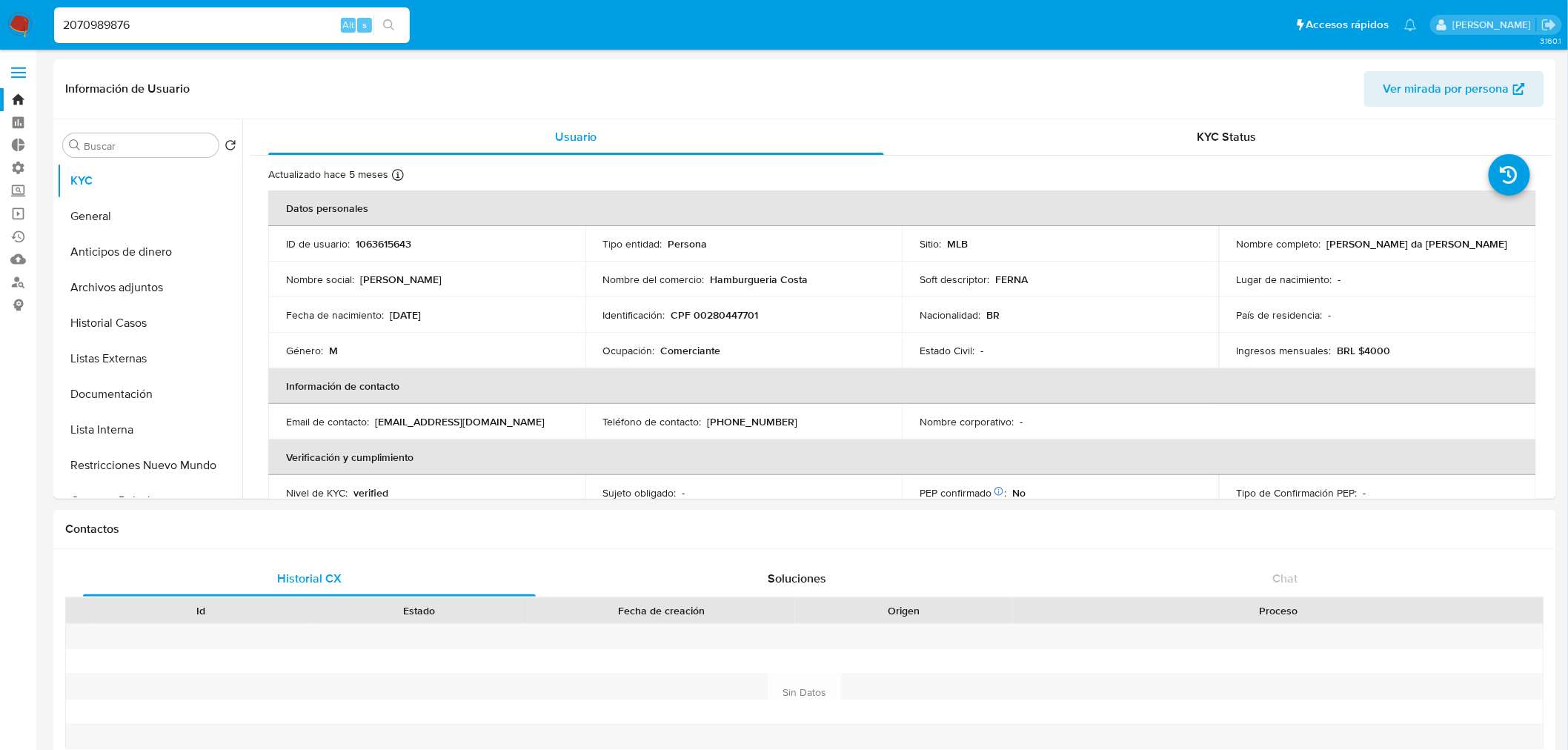
type input "2070989876"
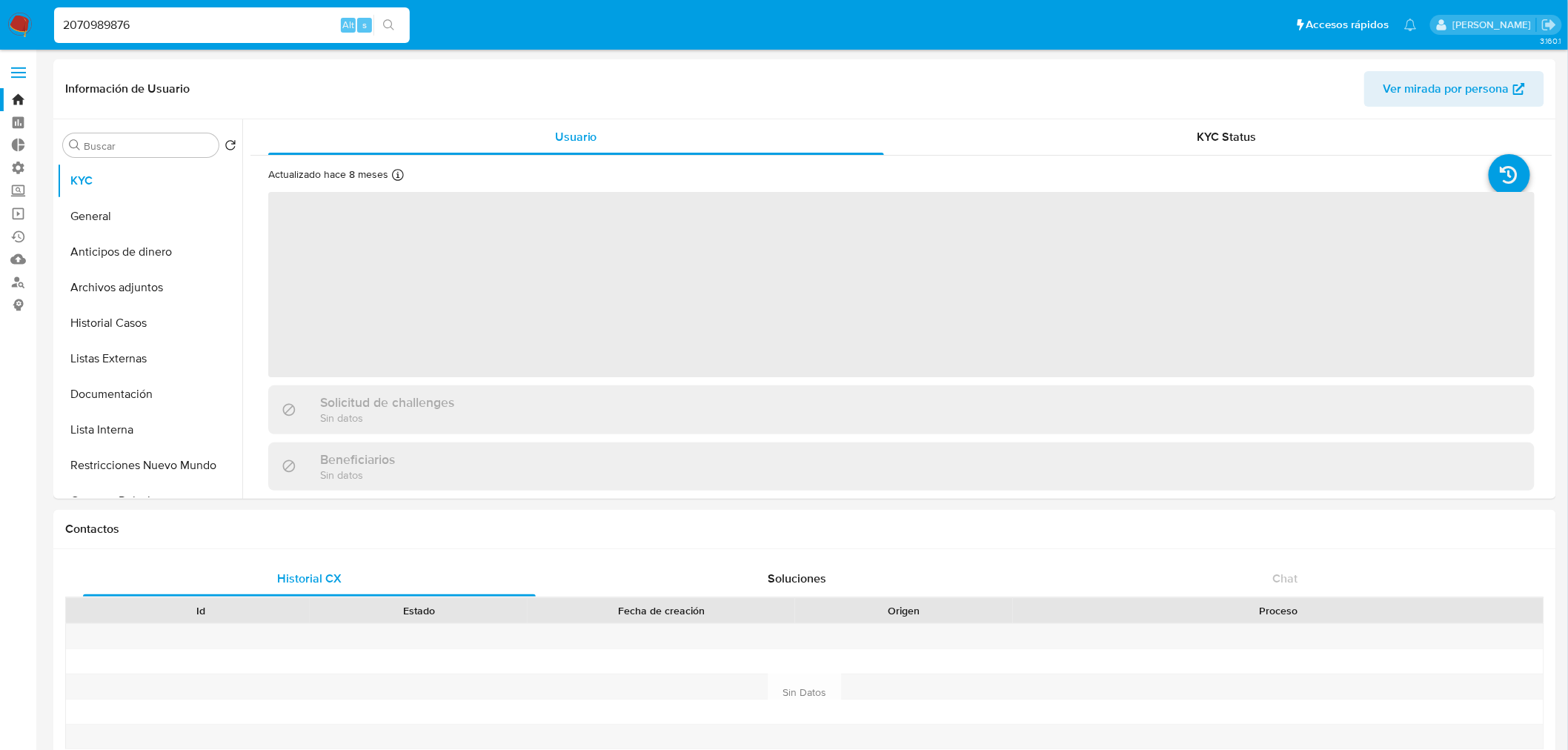
select select "10"
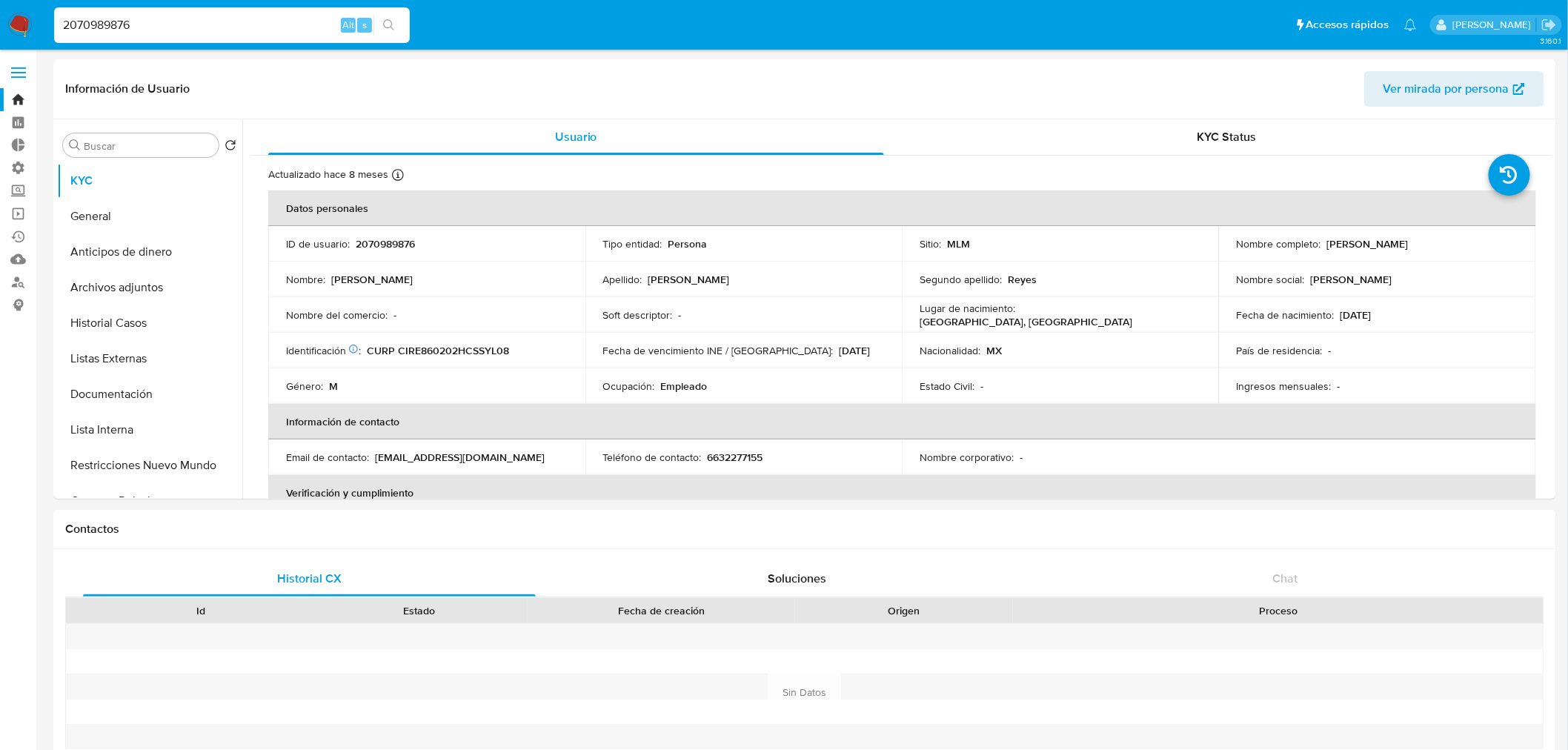
click at [202, 37] on div "2070989876 Alt s" at bounding box center [232, 25] width 356 height 36
click at [202, 33] on input "2070989876" at bounding box center [232, 25] width 356 height 19
paste input "1037942752"
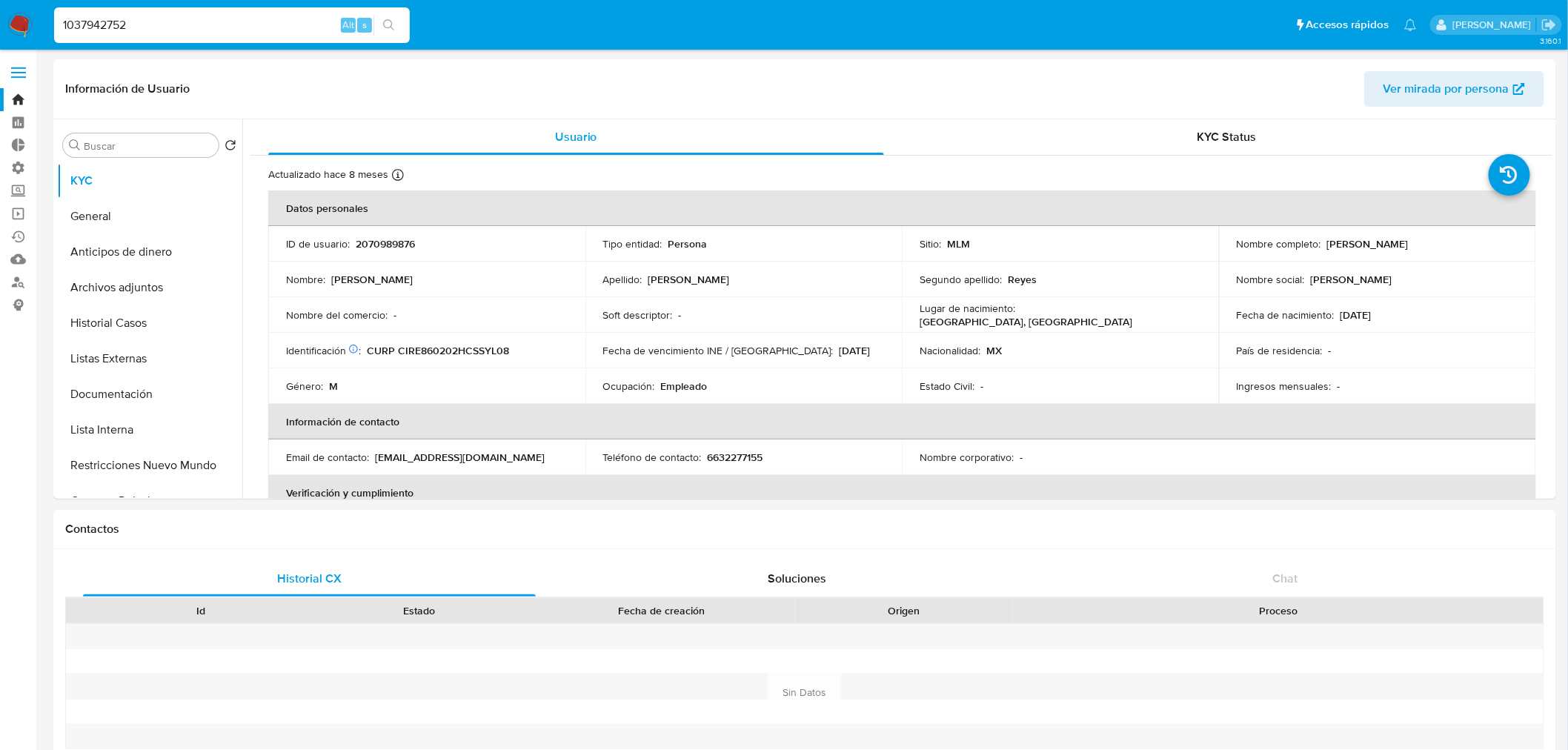
type input "1037942752"
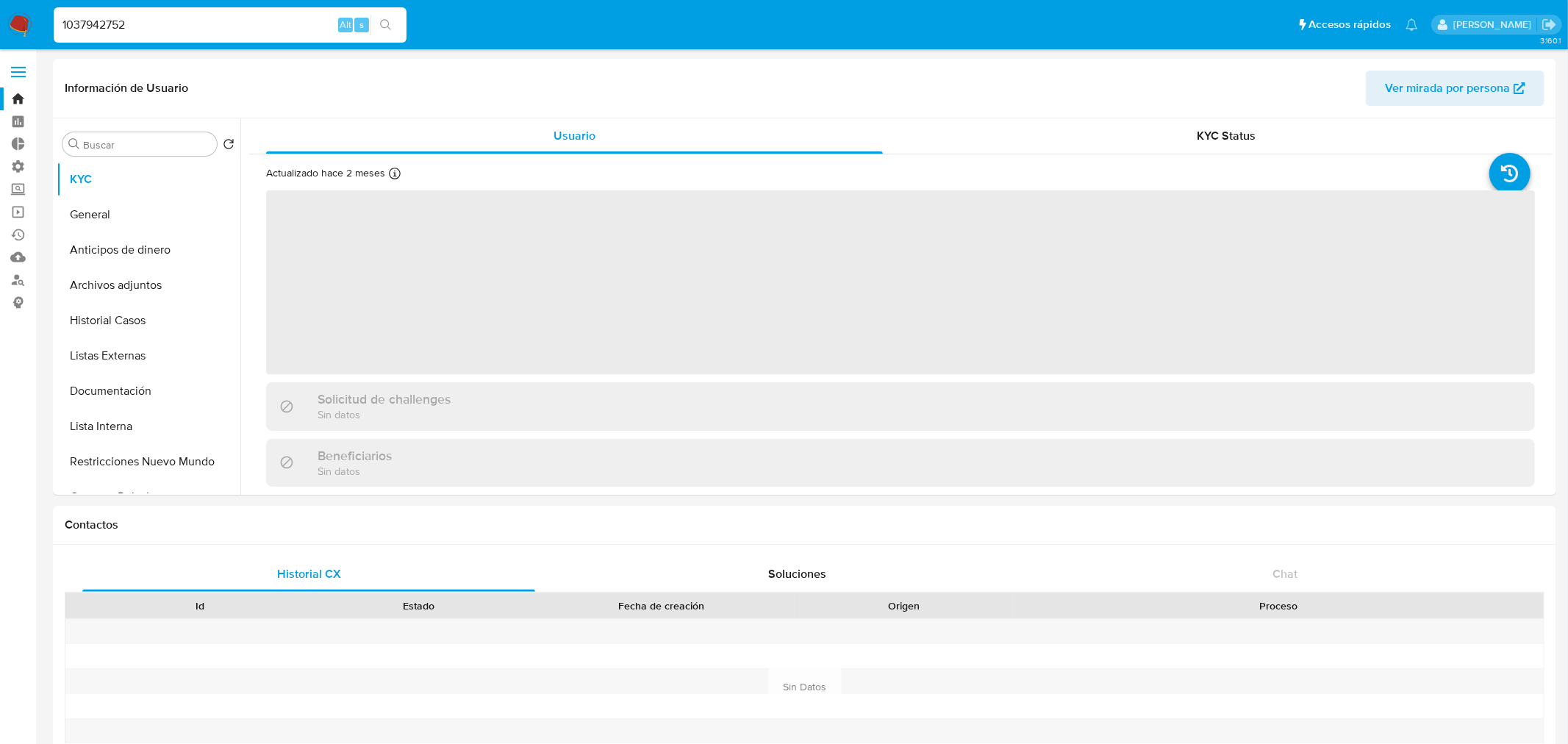
select select "10"
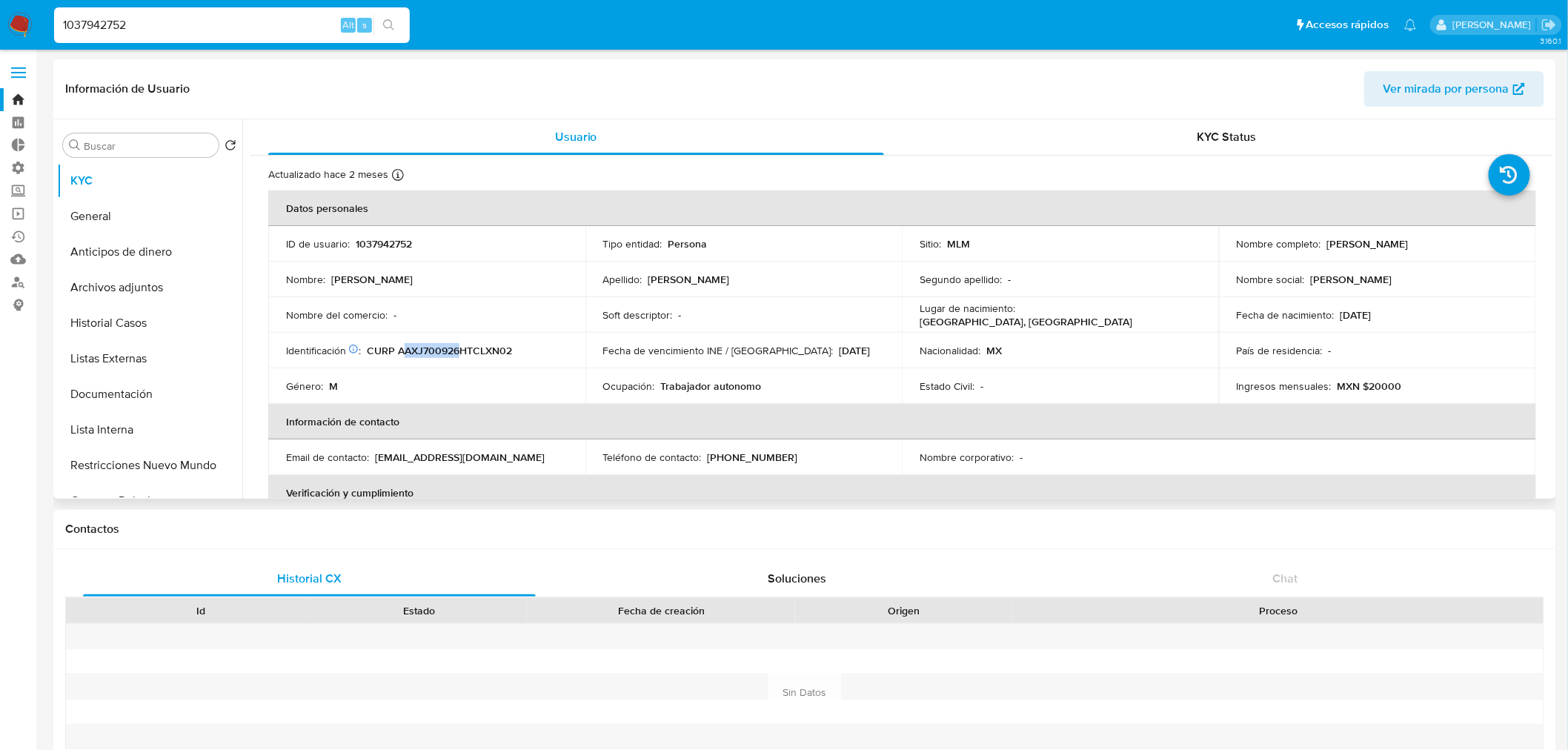
drag, startPoint x: 402, startPoint y: 347, endPoint x: 461, endPoint y: 344, distance: 59.1
click at [461, 344] on p "CURP AAXJ700926HTCLXN02" at bounding box center [440, 350] width 146 height 13
click at [316, 26] on input "1037942752" at bounding box center [232, 25] width 356 height 19
click at [283, 25] on input "1037942752" at bounding box center [232, 25] width 356 height 19
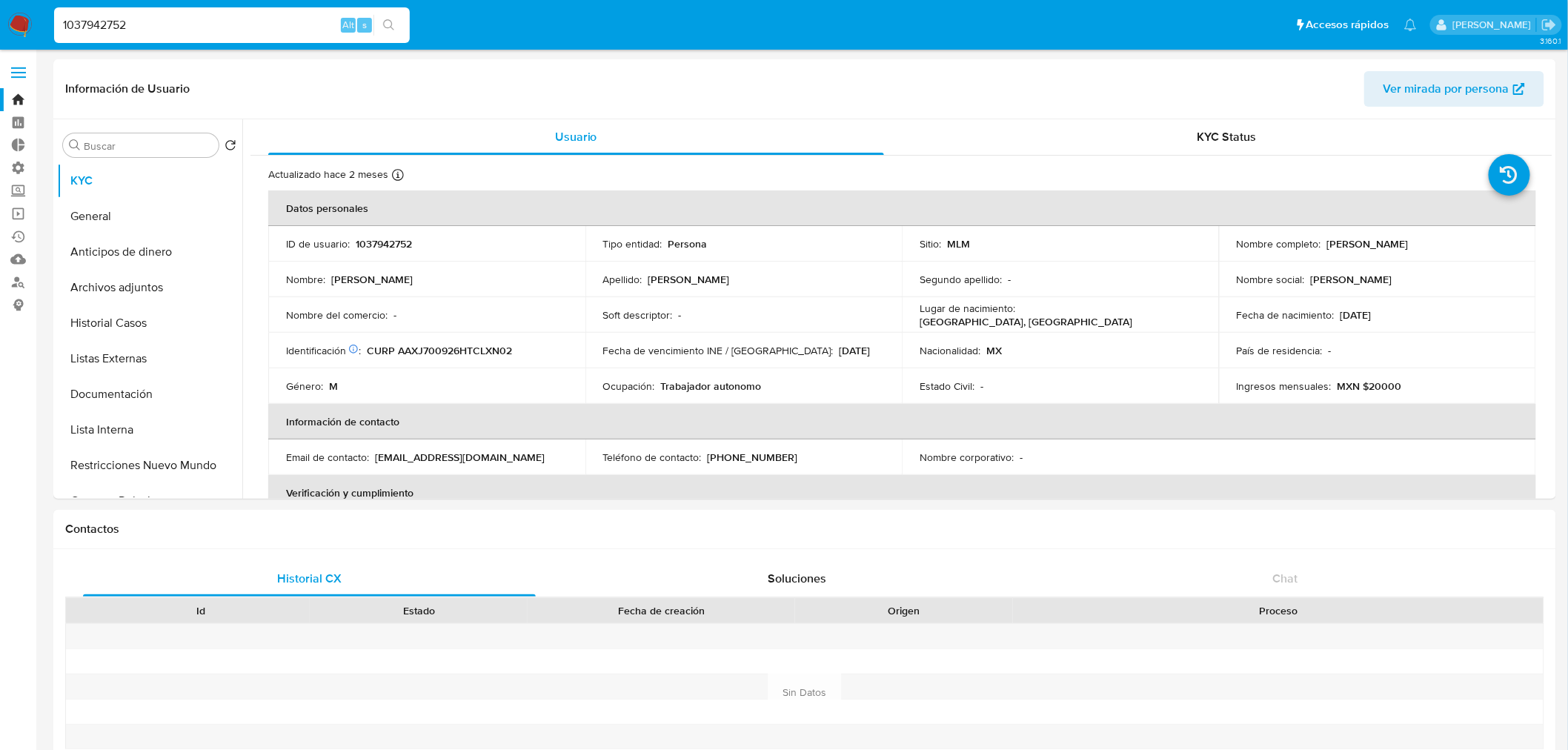
click at [283, 25] on input "1037942752" at bounding box center [232, 25] width 356 height 19
paste input "453971339"
type input "1453971339"
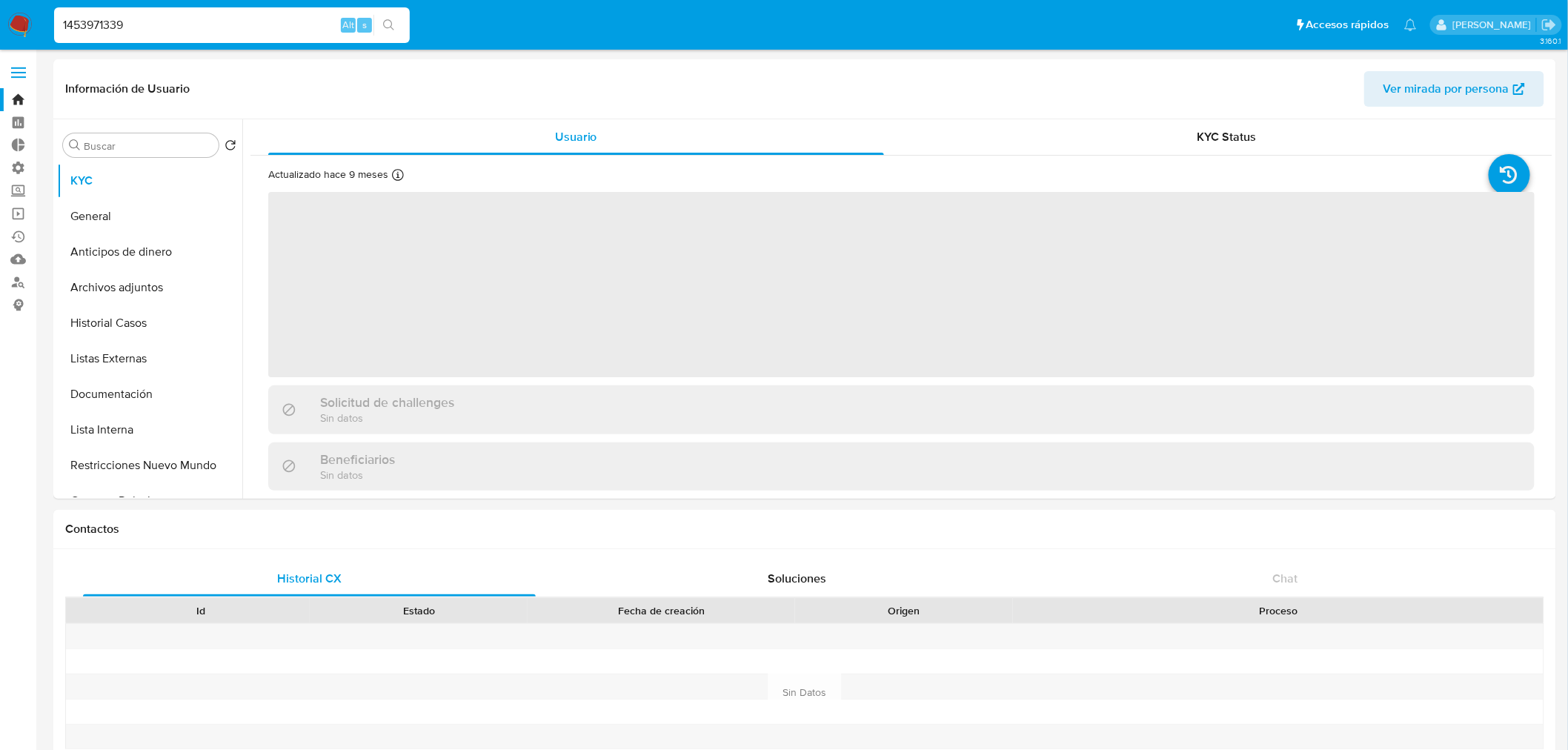
select select "10"
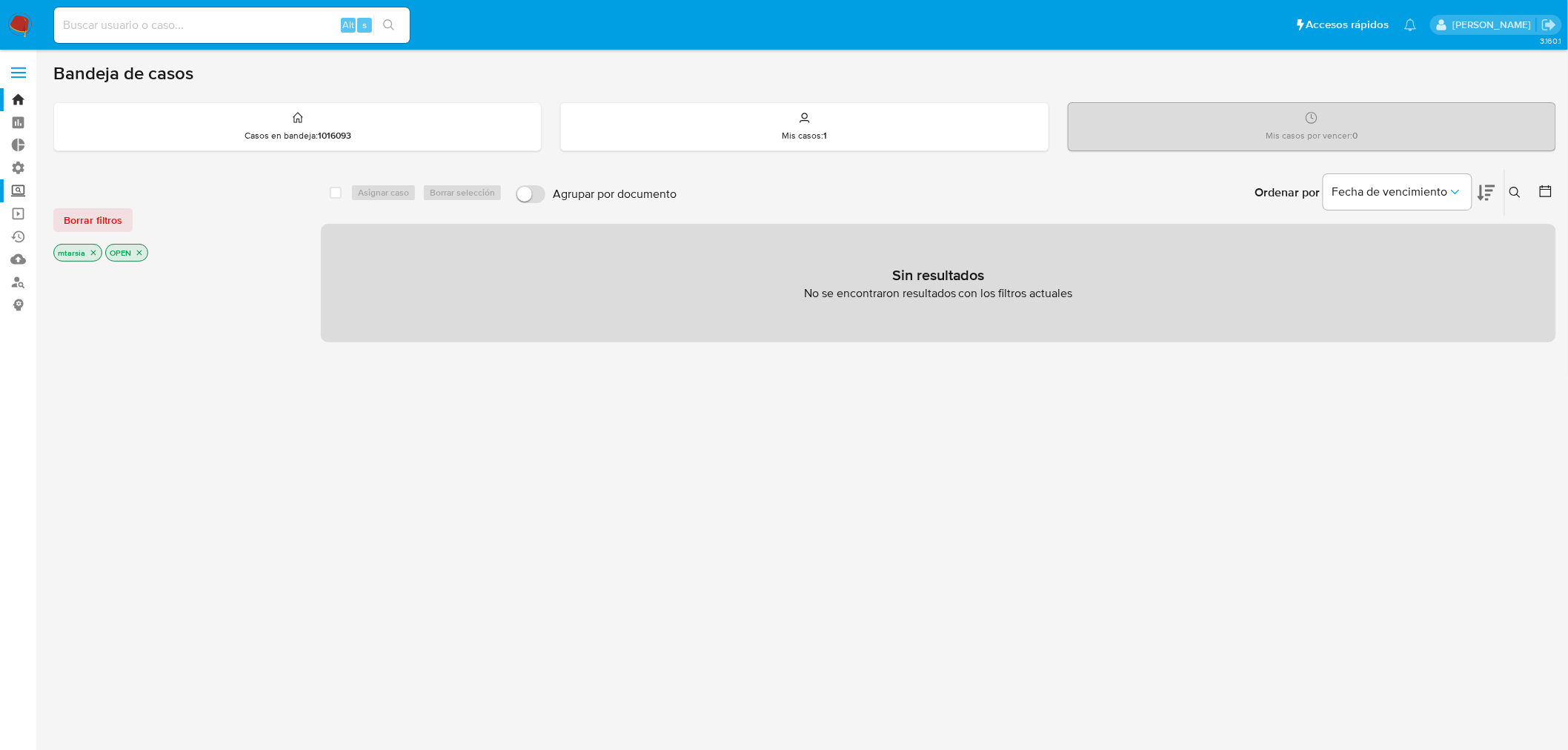
click at [28, 194] on label "Screening" at bounding box center [88, 191] width 176 height 23
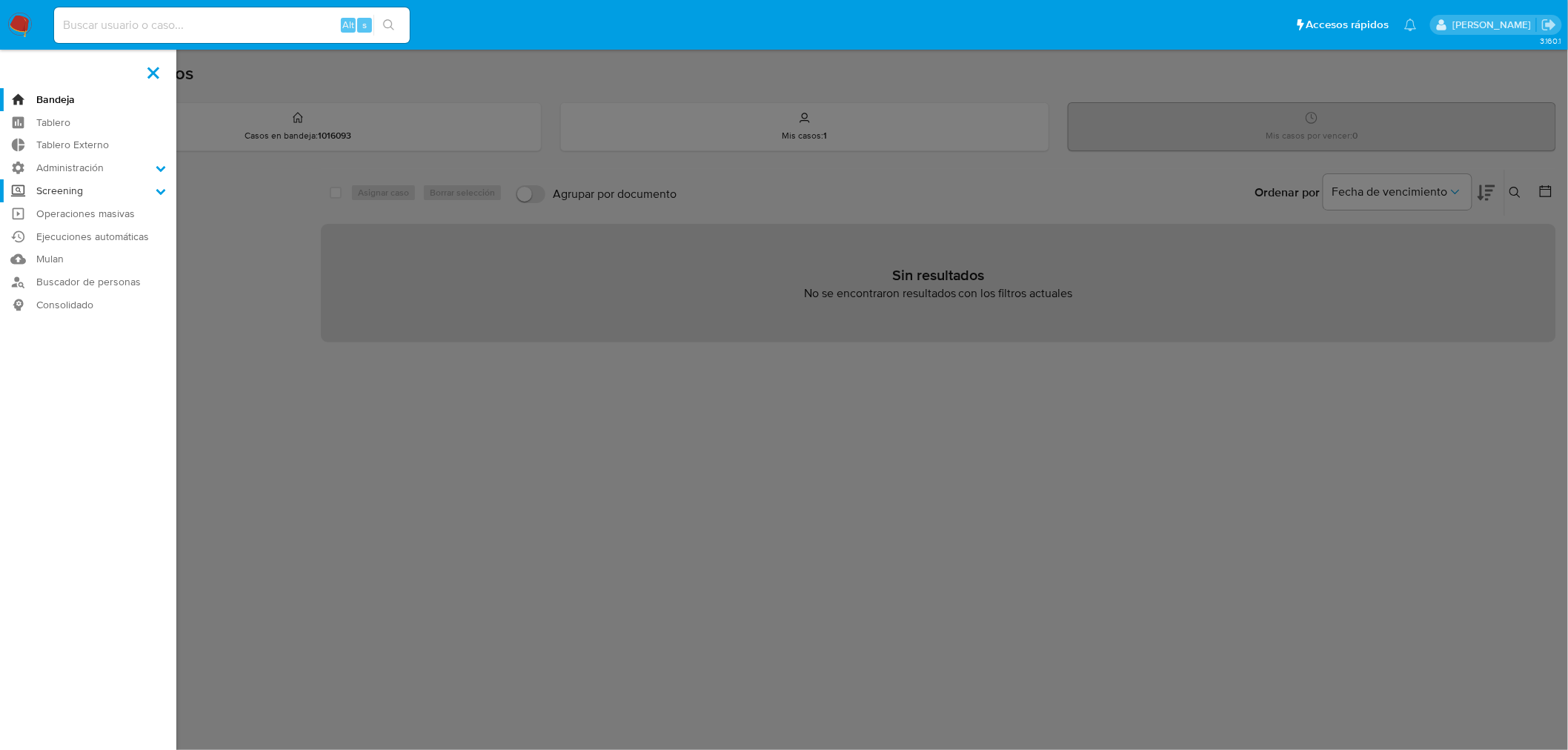
click at [0, 0] on input "Screening" at bounding box center [0, 0] width 0 height 0
click at [47, 250] on link "Búsqueda en Listas" at bounding box center [88, 248] width 176 height 18
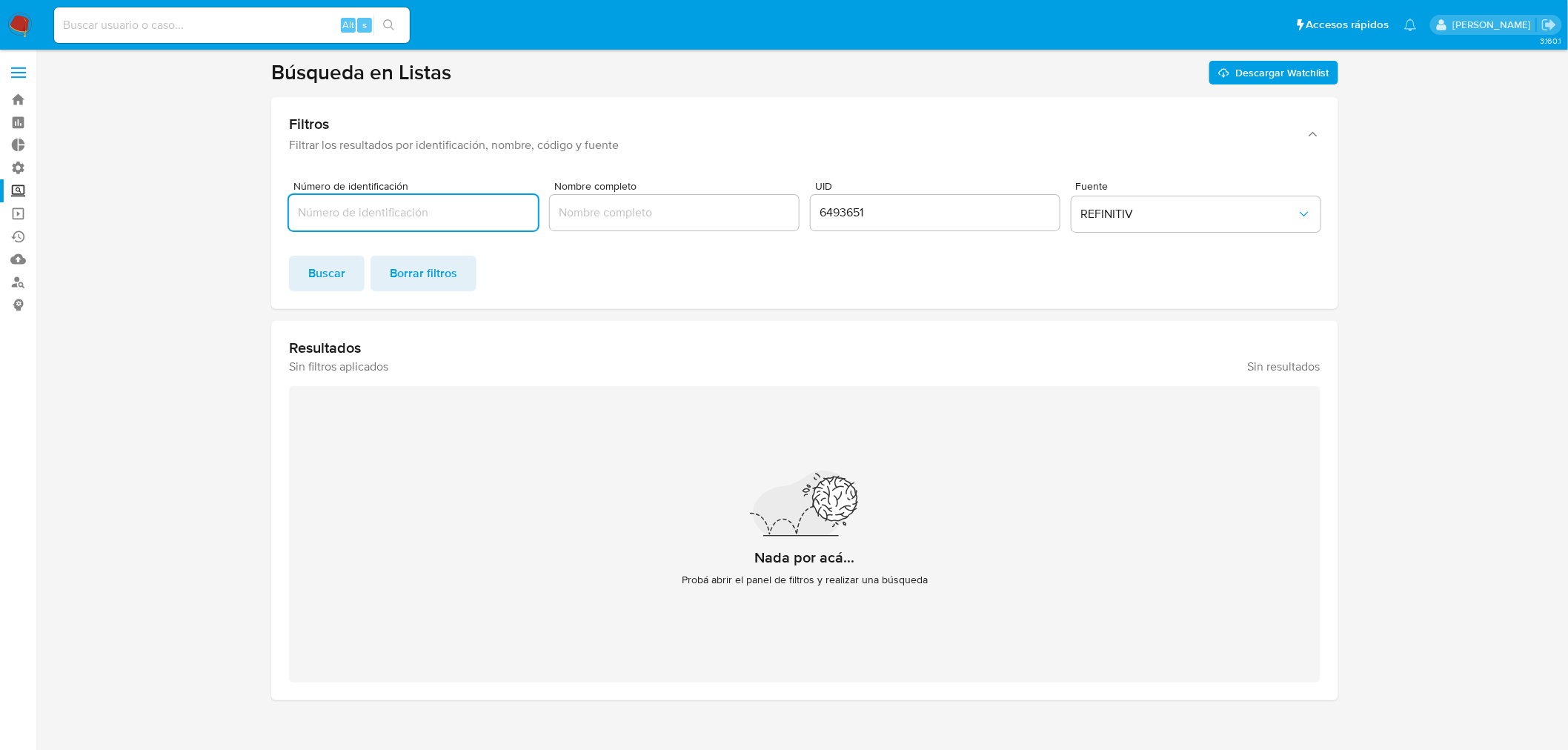
click at [911, 215] on input "6493651" at bounding box center [935, 212] width 249 height 19
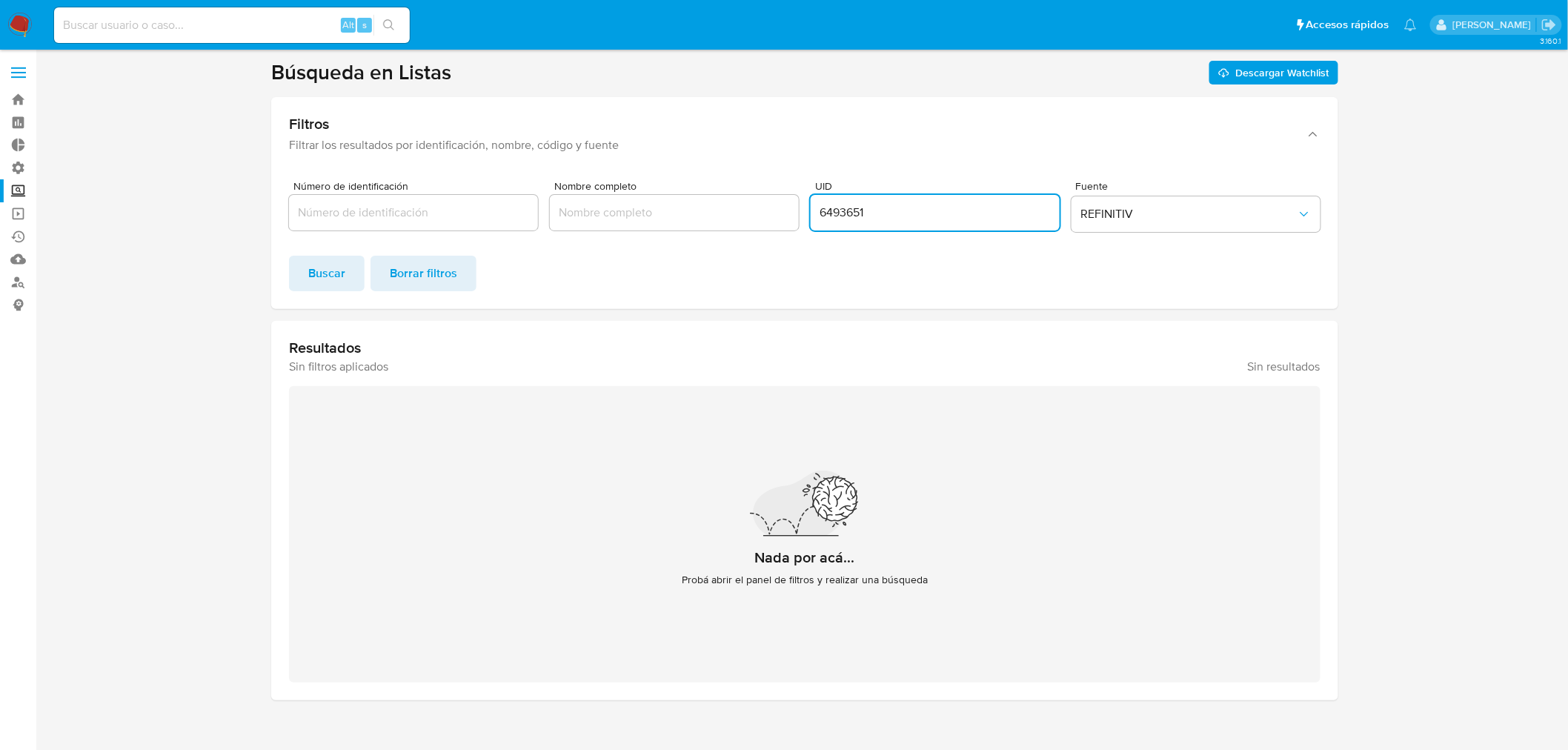
click at [911, 215] on input "6493651" at bounding box center [935, 212] width 249 height 19
click at [1122, 217] on span "REFINITIV" at bounding box center [1189, 213] width 217 height 15
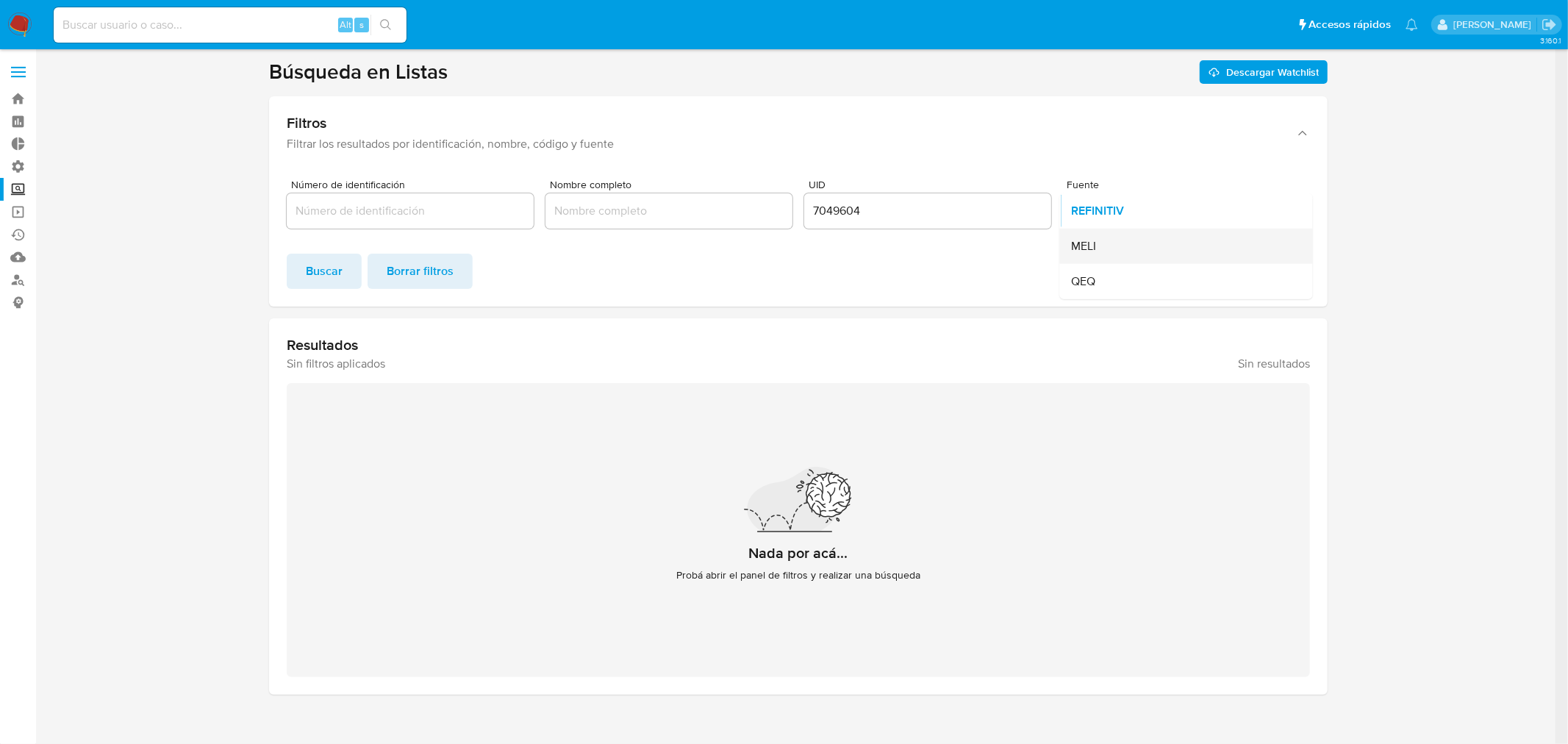
click at [1156, 255] on div "MELI" at bounding box center [1182, 246] width 220 height 35
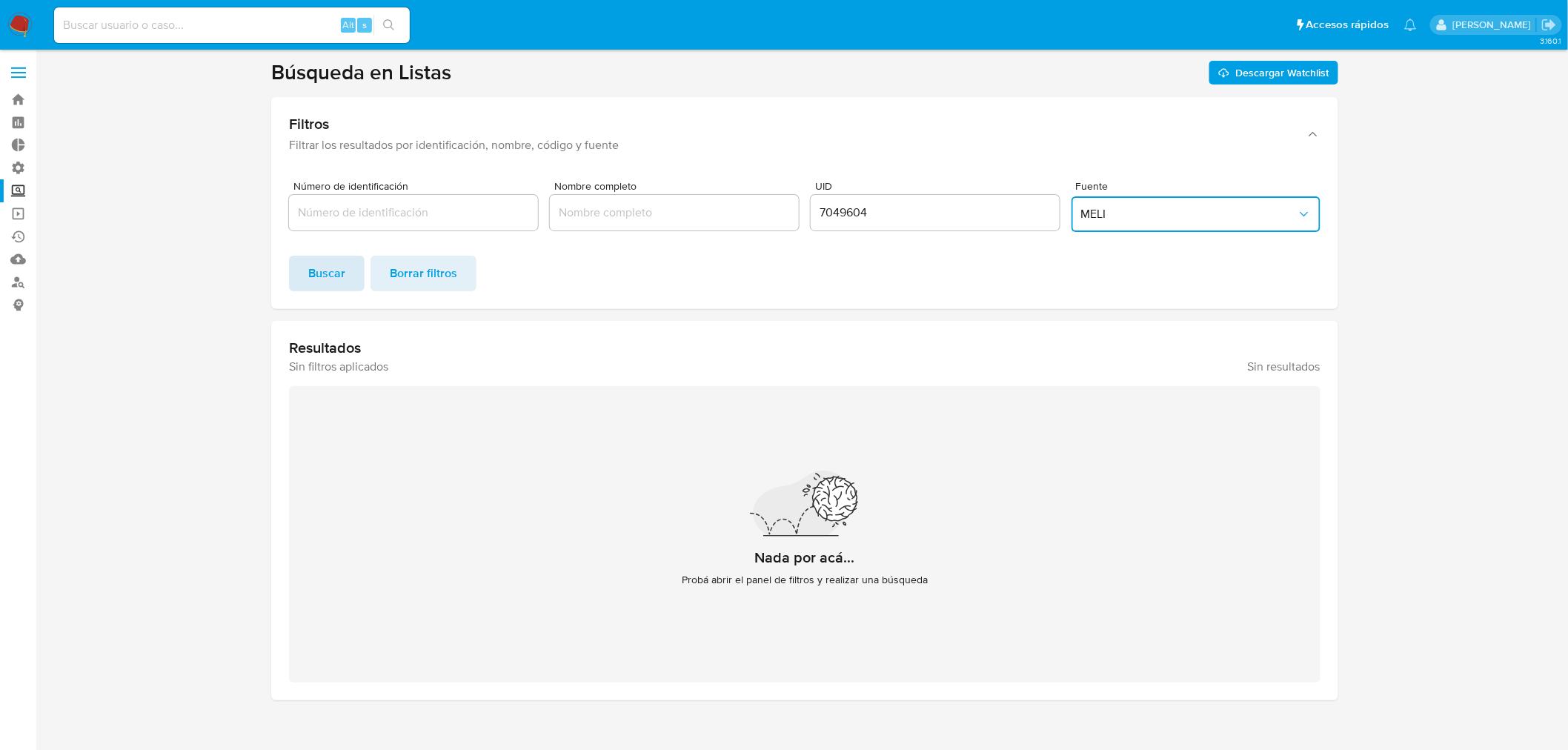
click at [349, 268] on button "Buscar" at bounding box center [326, 273] width 75 height 36
click at [1157, 213] on span "MELI" at bounding box center [1189, 213] width 217 height 15
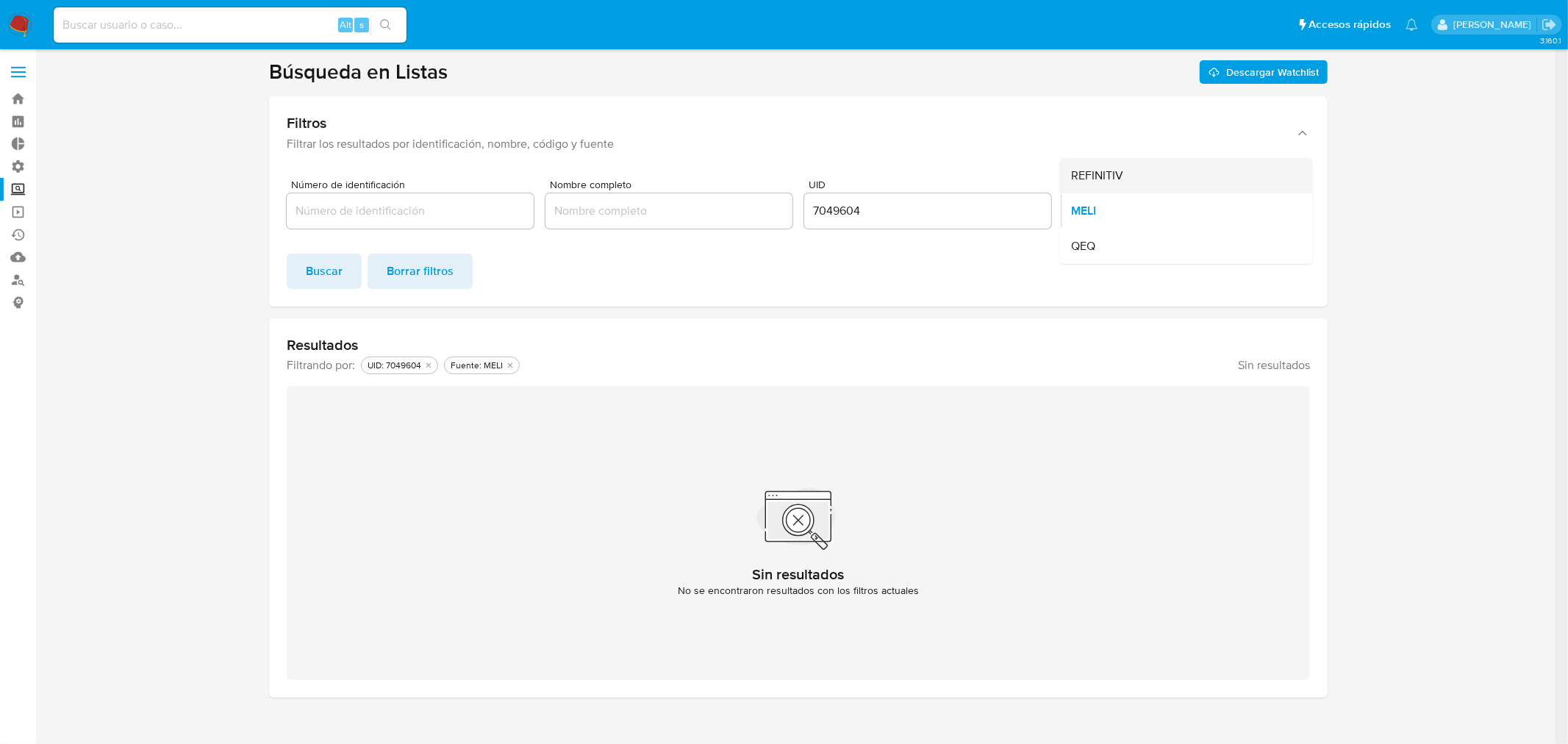
click at [1184, 166] on div "REFINITIV" at bounding box center [1182, 175] width 220 height 35
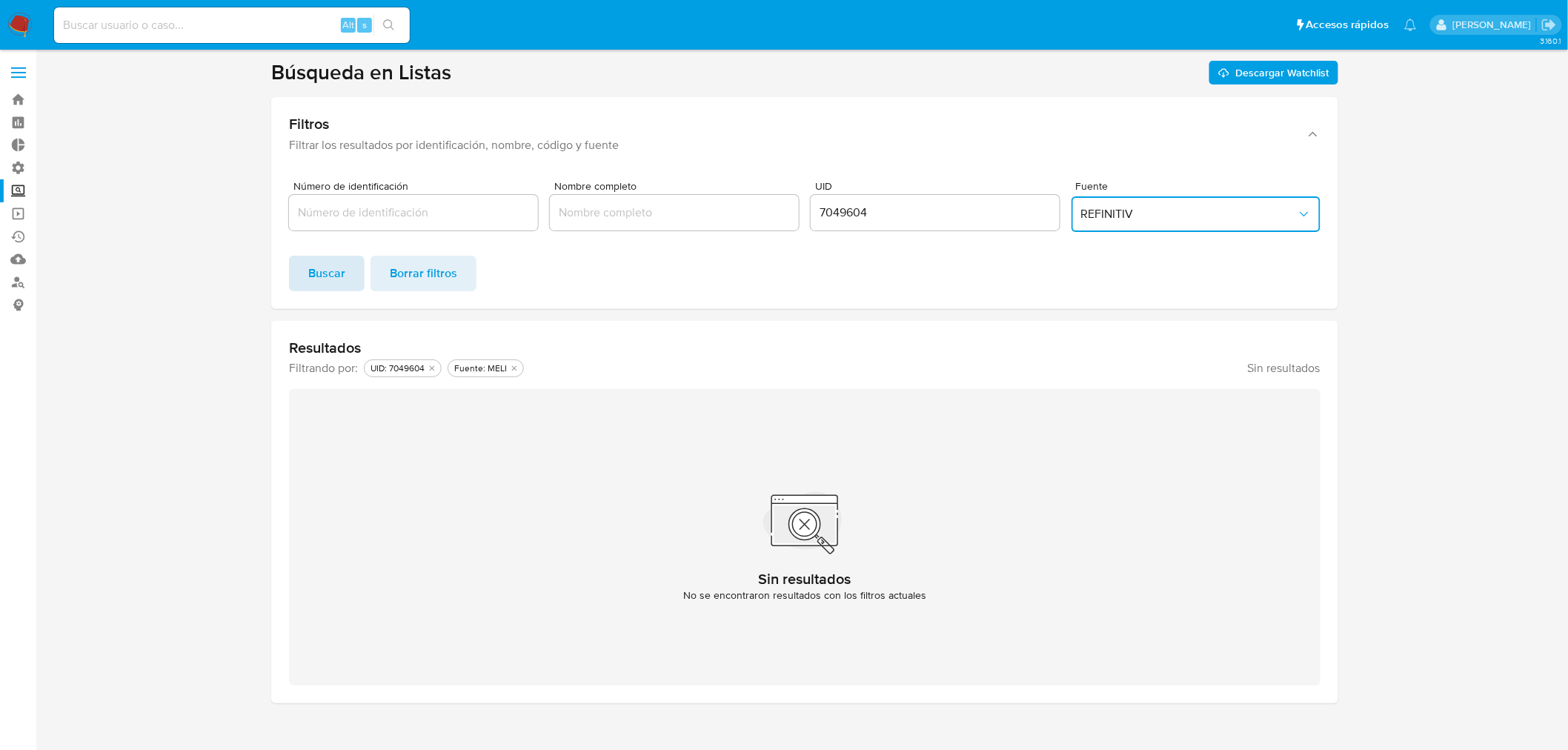
click at [352, 263] on button "Buscar" at bounding box center [326, 273] width 75 height 36
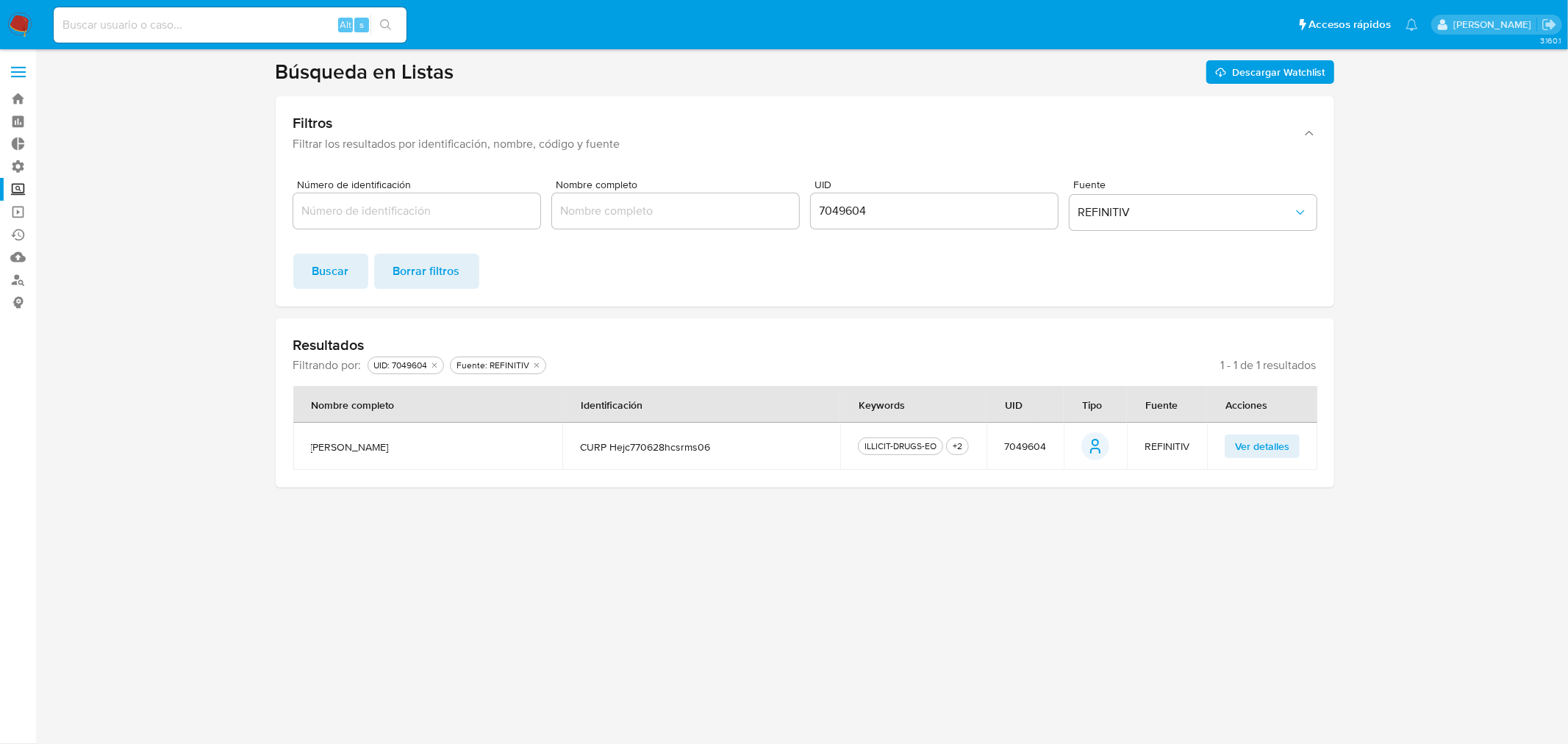
click at [1235, 449] on span "Ver detalles" at bounding box center [1262, 446] width 54 height 21
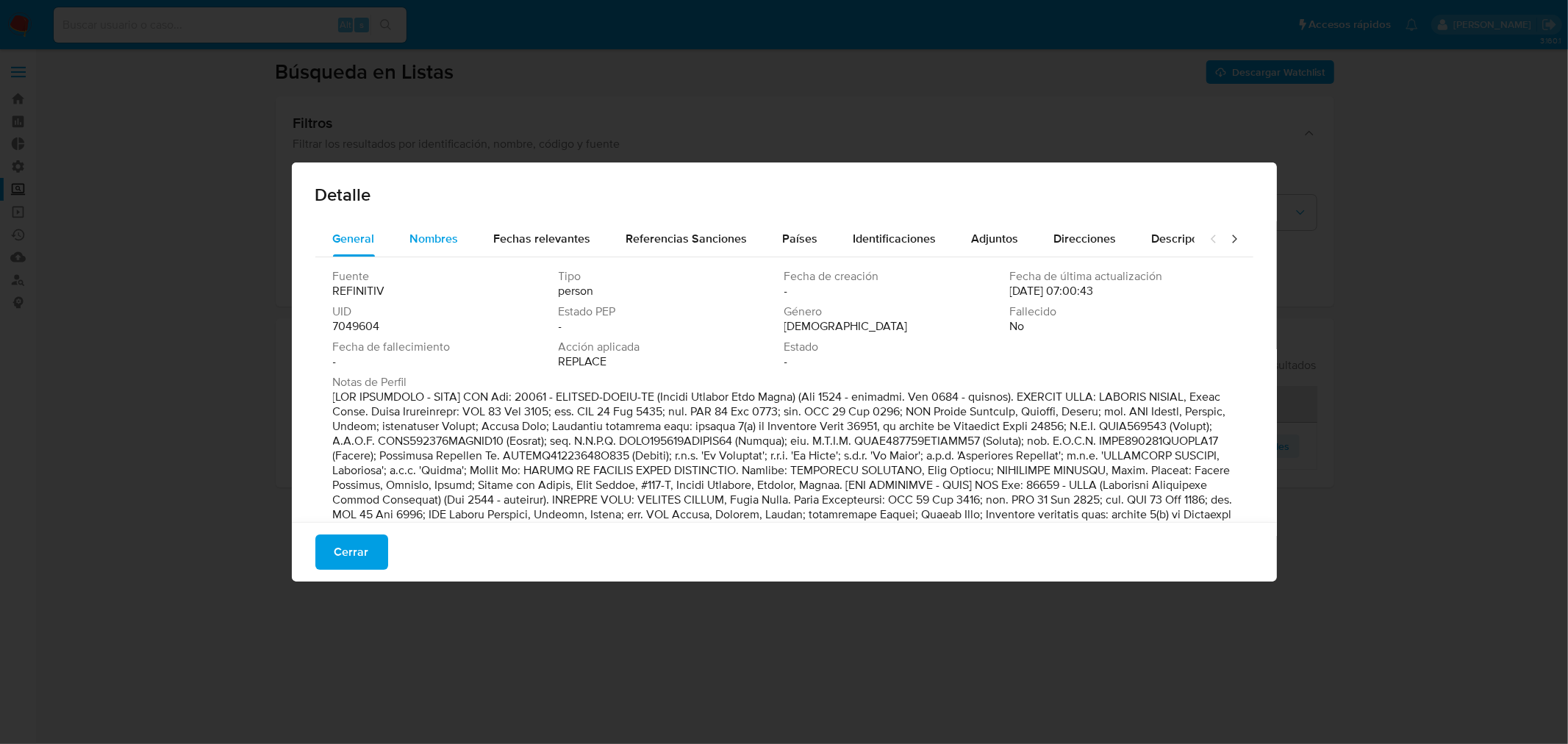
click at [446, 225] on div "Nombres" at bounding box center [434, 238] width 48 height 35
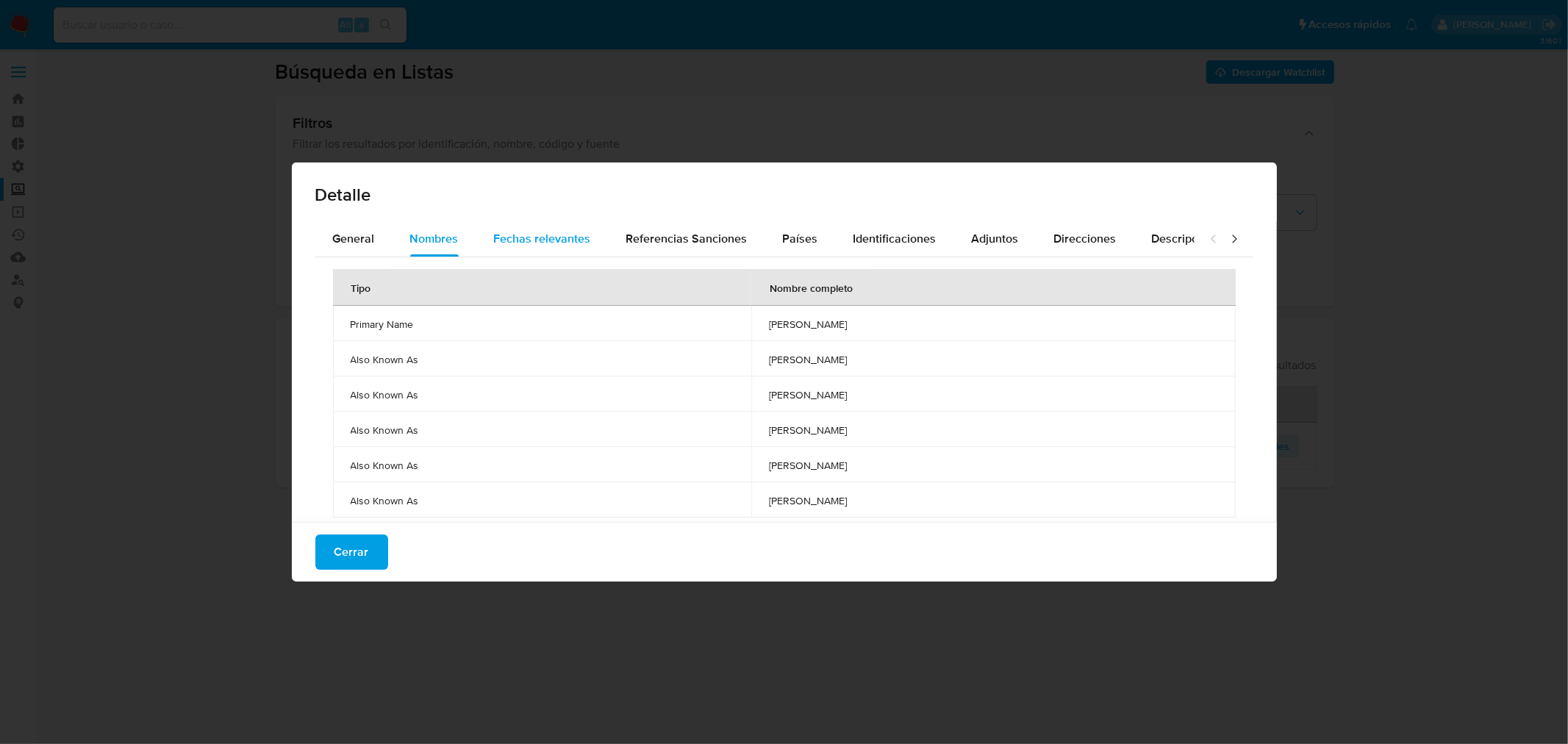
click at [584, 237] on span "Fechas relevantes" at bounding box center [542, 238] width 97 height 17
click at [920, 224] on div "Identificaciones" at bounding box center [895, 238] width 83 height 35
click at [434, 239] on span "Nombres" at bounding box center [434, 238] width 48 height 17
drag, startPoint x: 667, startPoint y: 360, endPoint x: 783, endPoint y: 361, distance: 116.0
click at [783, 361] on td "cesar hernandez jimenez" at bounding box center [993, 359] width 483 height 35
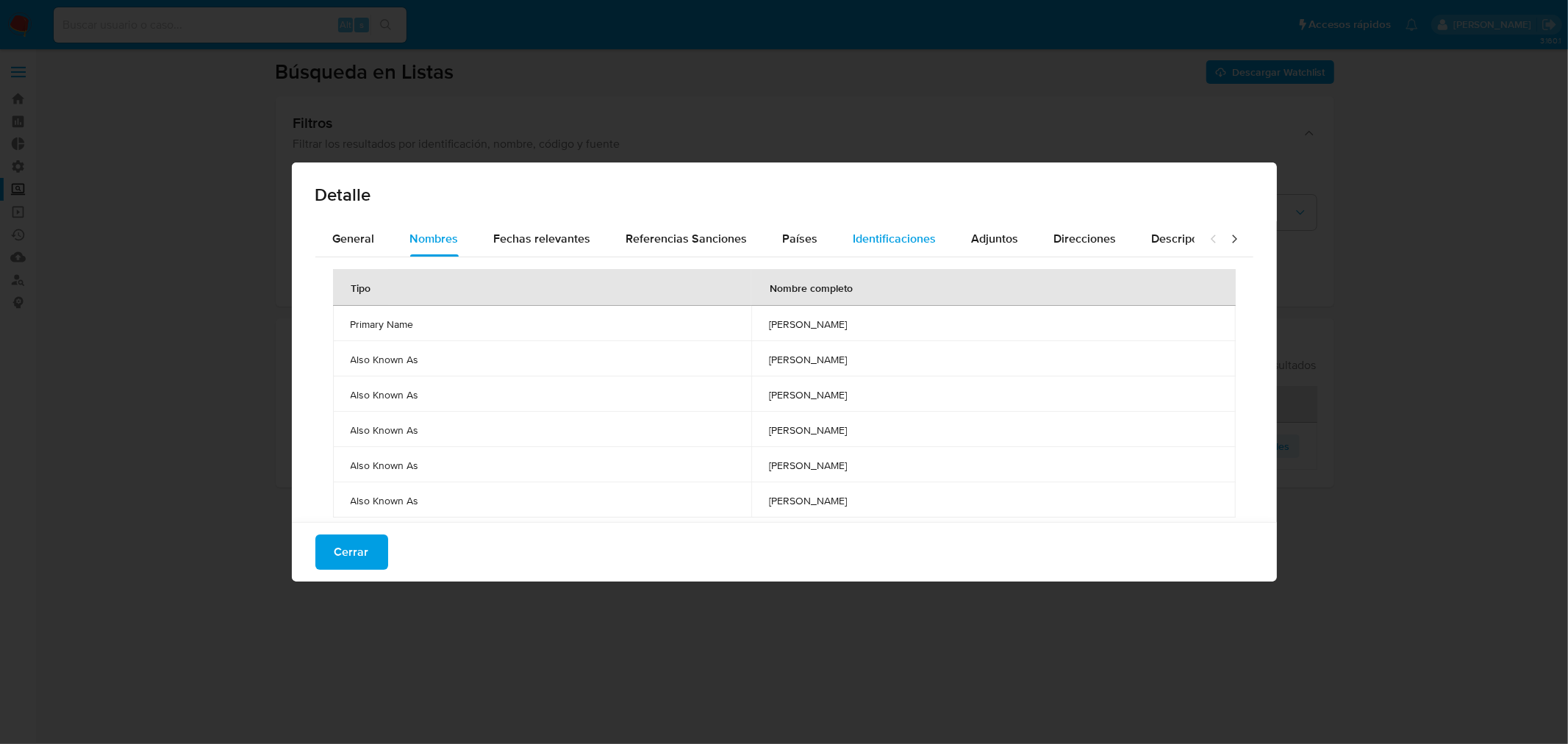
click at [856, 241] on span "Identificaciones" at bounding box center [895, 238] width 83 height 17
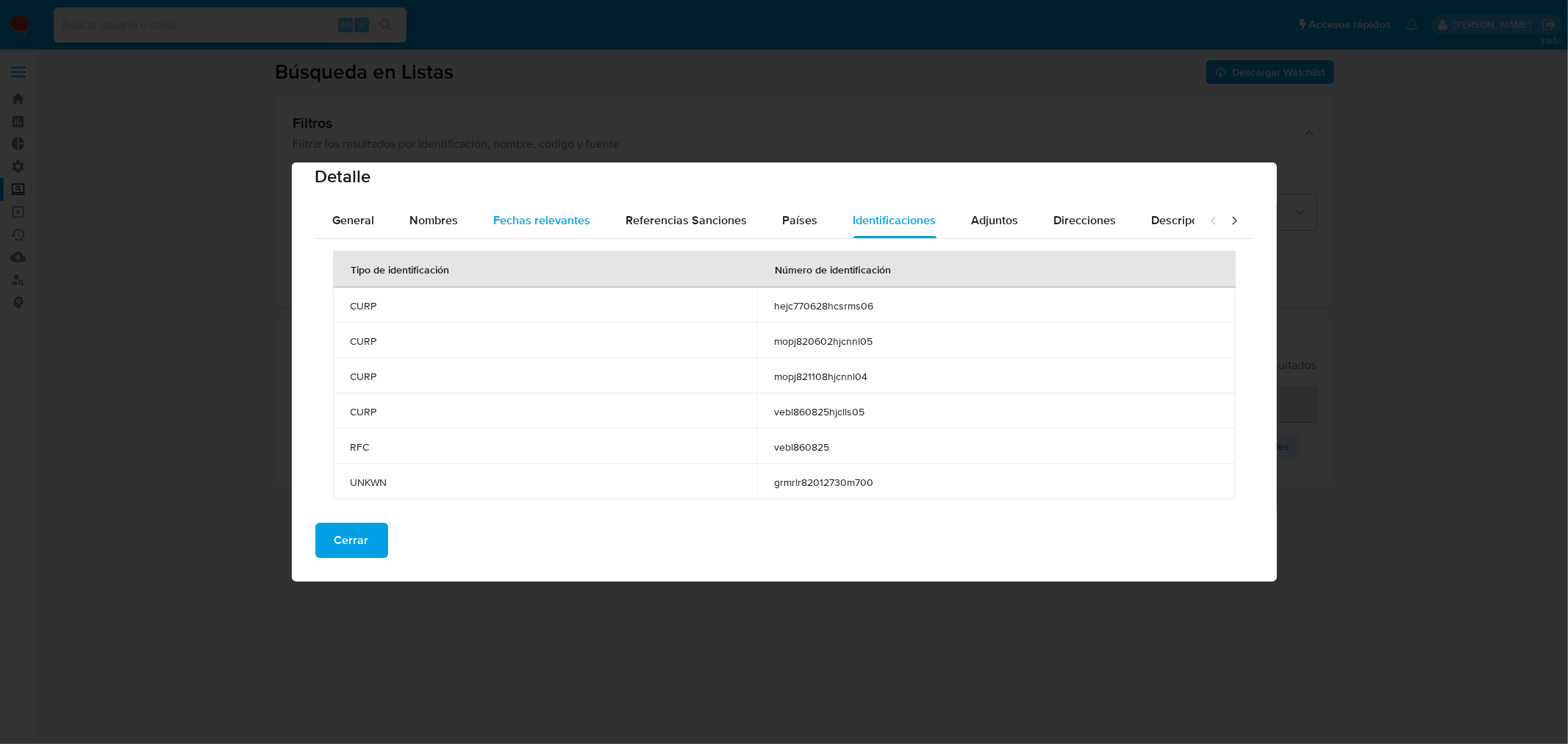
click at [545, 226] on span "Fechas relevantes" at bounding box center [542, 220] width 97 height 17
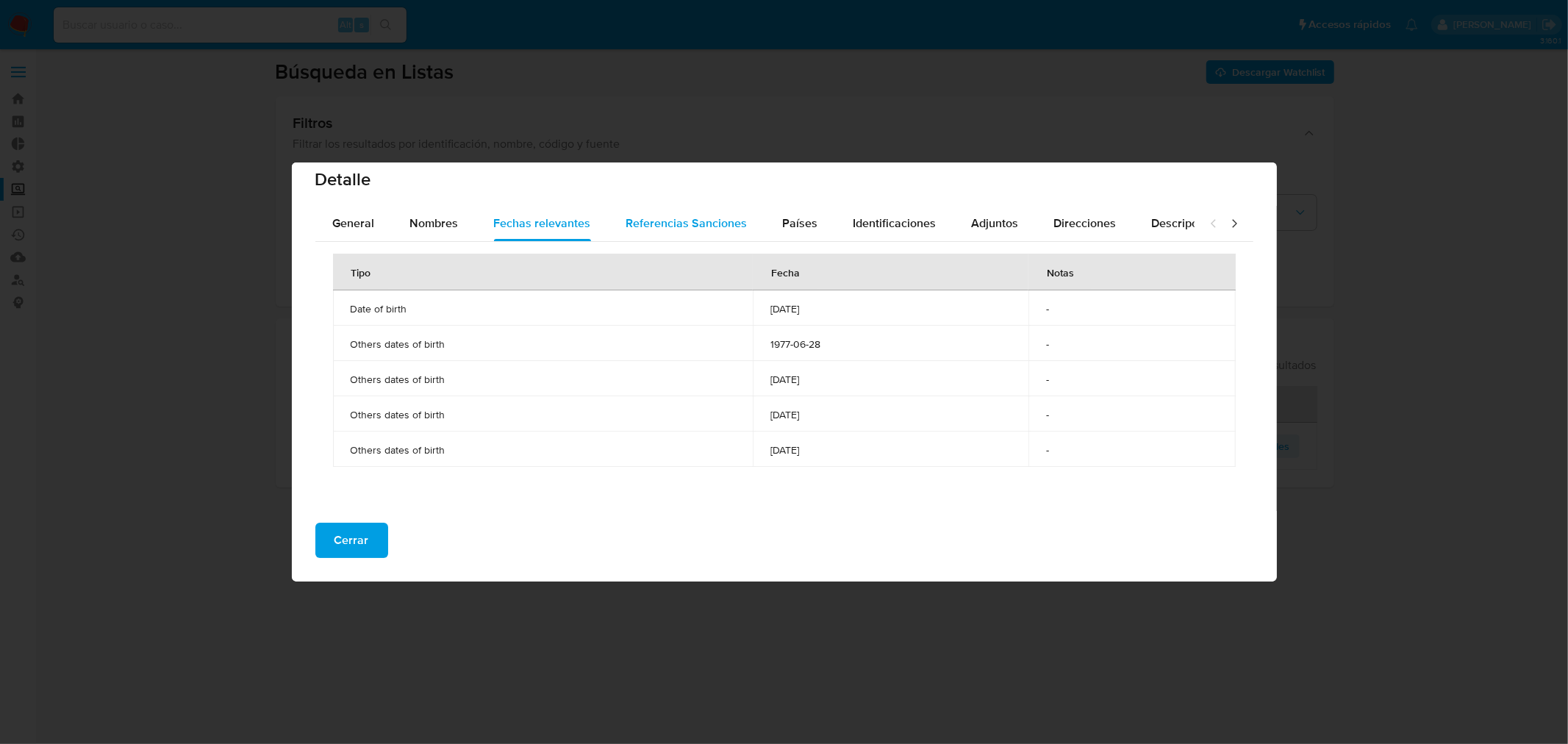
click at [635, 215] on span "Referencias Sanciones" at bounding box center [686, 224] width 121 height 17
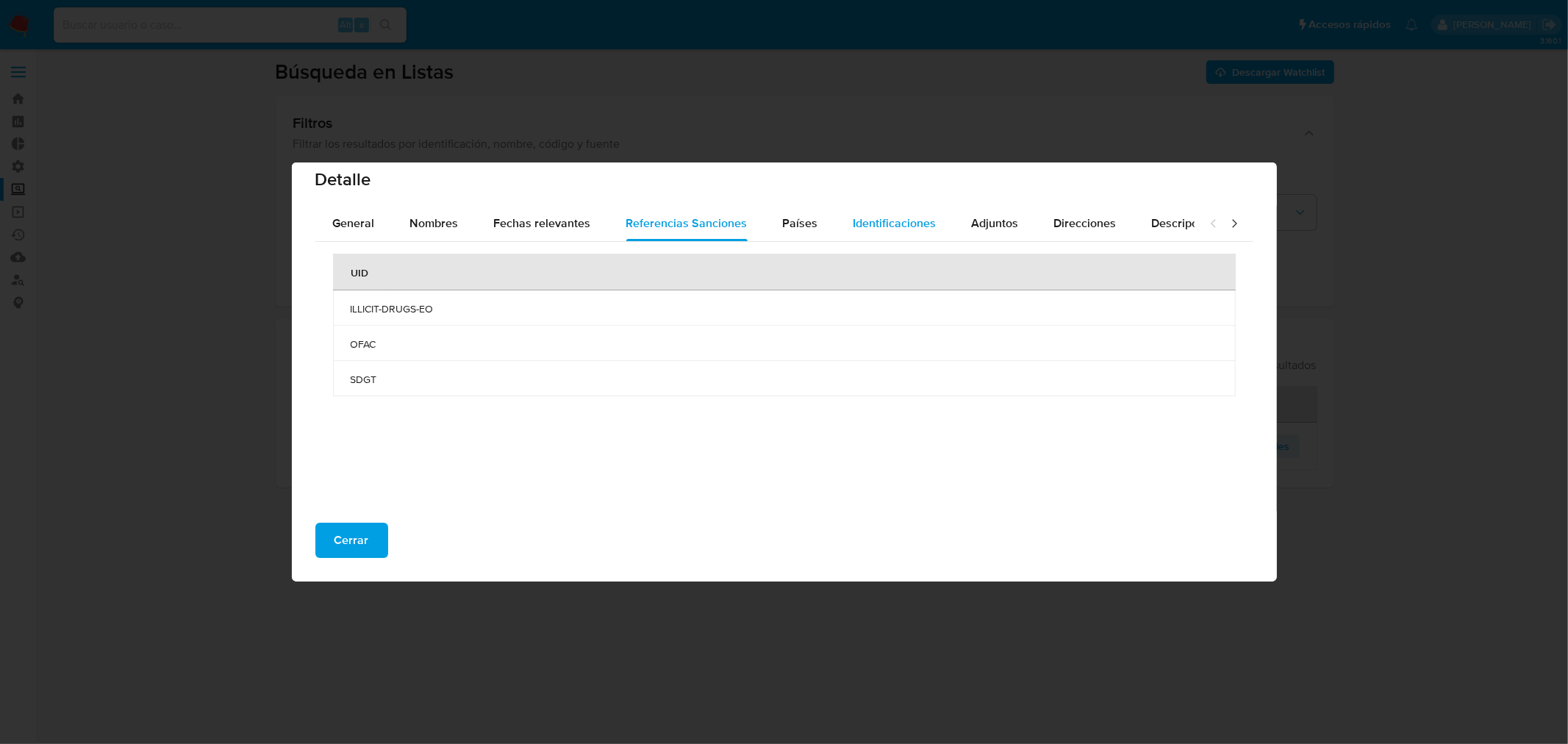
click at [879, 224] on span "Identificaciones" at bounding box center [895, 224] width 83 height 17
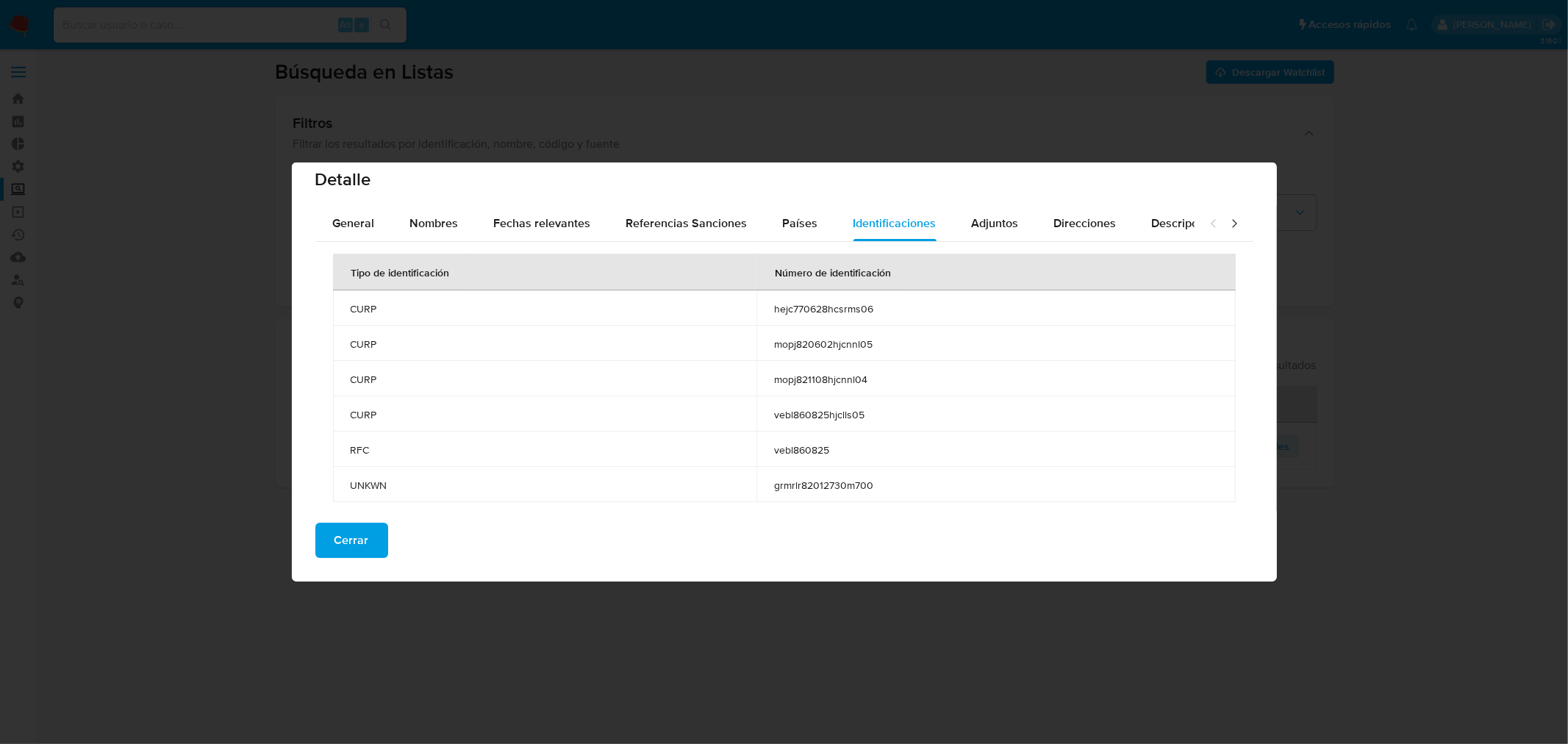
click at [462, 341] on span "CURP" at bounding box center [544, 343] width 388 height 13
click at [210, 480] on div "Detalle General Nombres Fechas relevantes Referencias Sanciones Países Identifi…" at bounding box center [784, 372] width 1568 height 744
click at [365, 534] on span "Cerrar" at bounding box center [352, 540] width 34 height 33
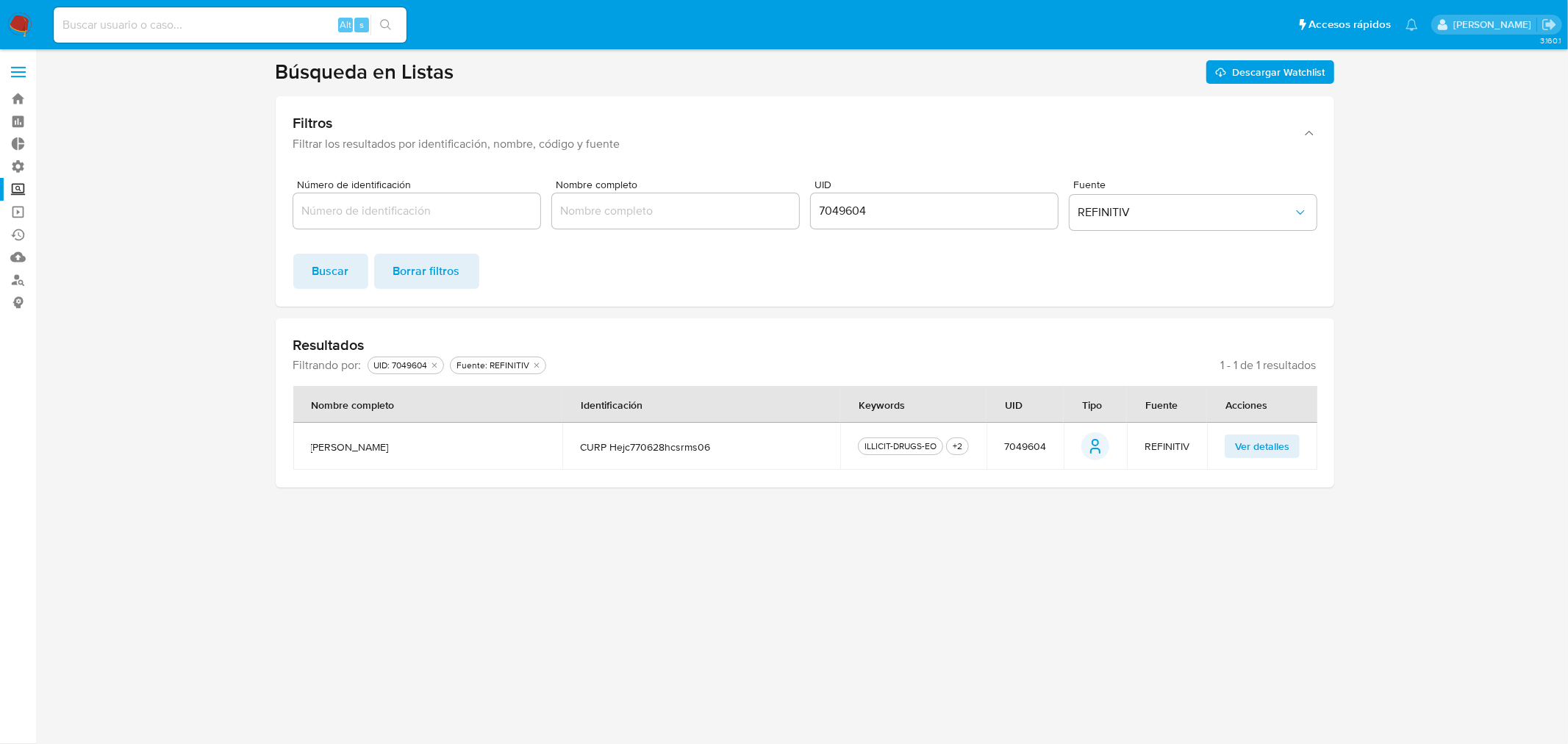
click at [818, 210] on input "7049604" at bounding box center [934, 211] width 247 height 19
paste input "21046"
click at [336, 268] on span "Buscar" at bounding box center [330, 272] width 37 height 33
click at [1235, 448] on span "Ver detalles" at bounding box center [1262, 446] width 54 height 21
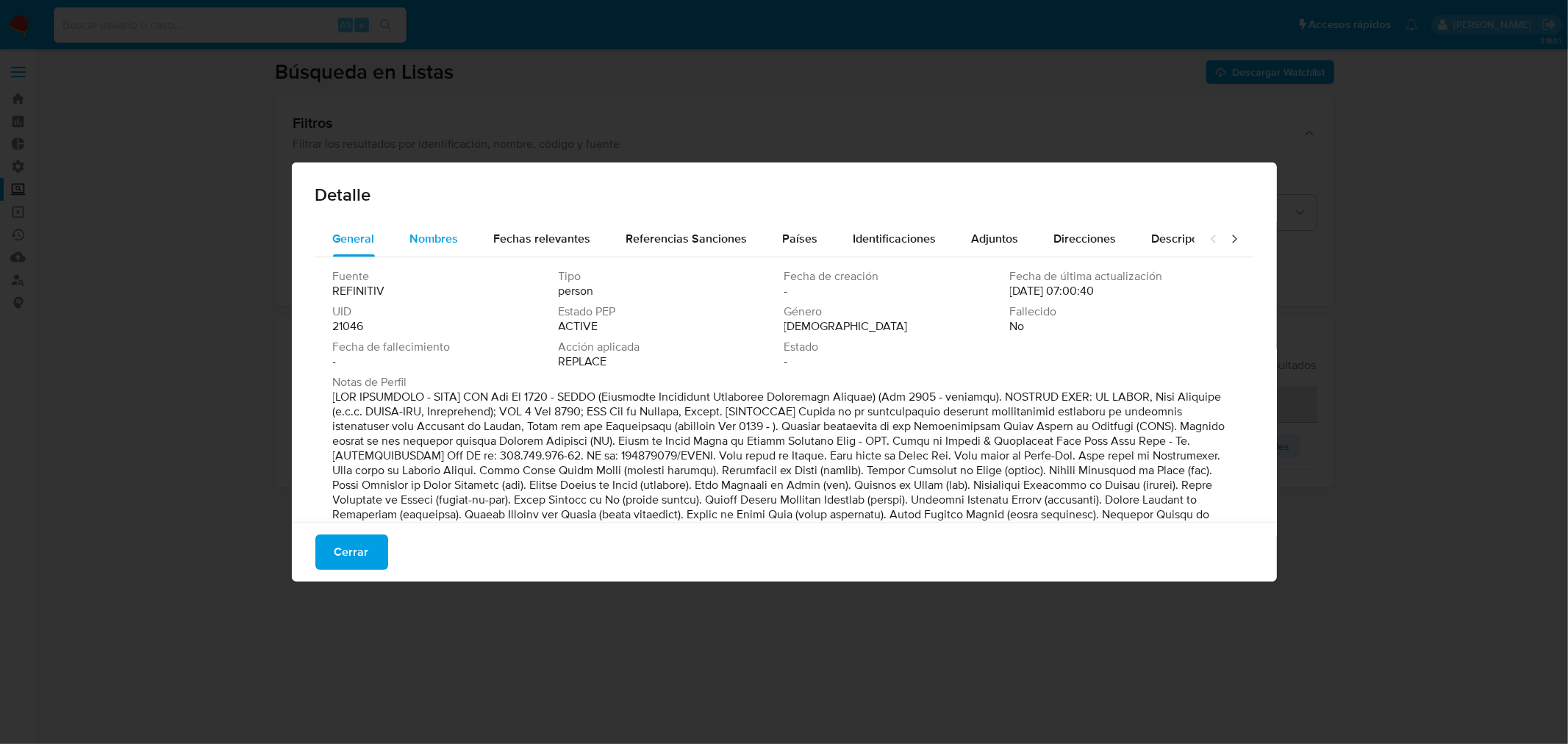
click at [446, 240] on span "Nombres" at bounding box center [434, 238] width 48 height 17
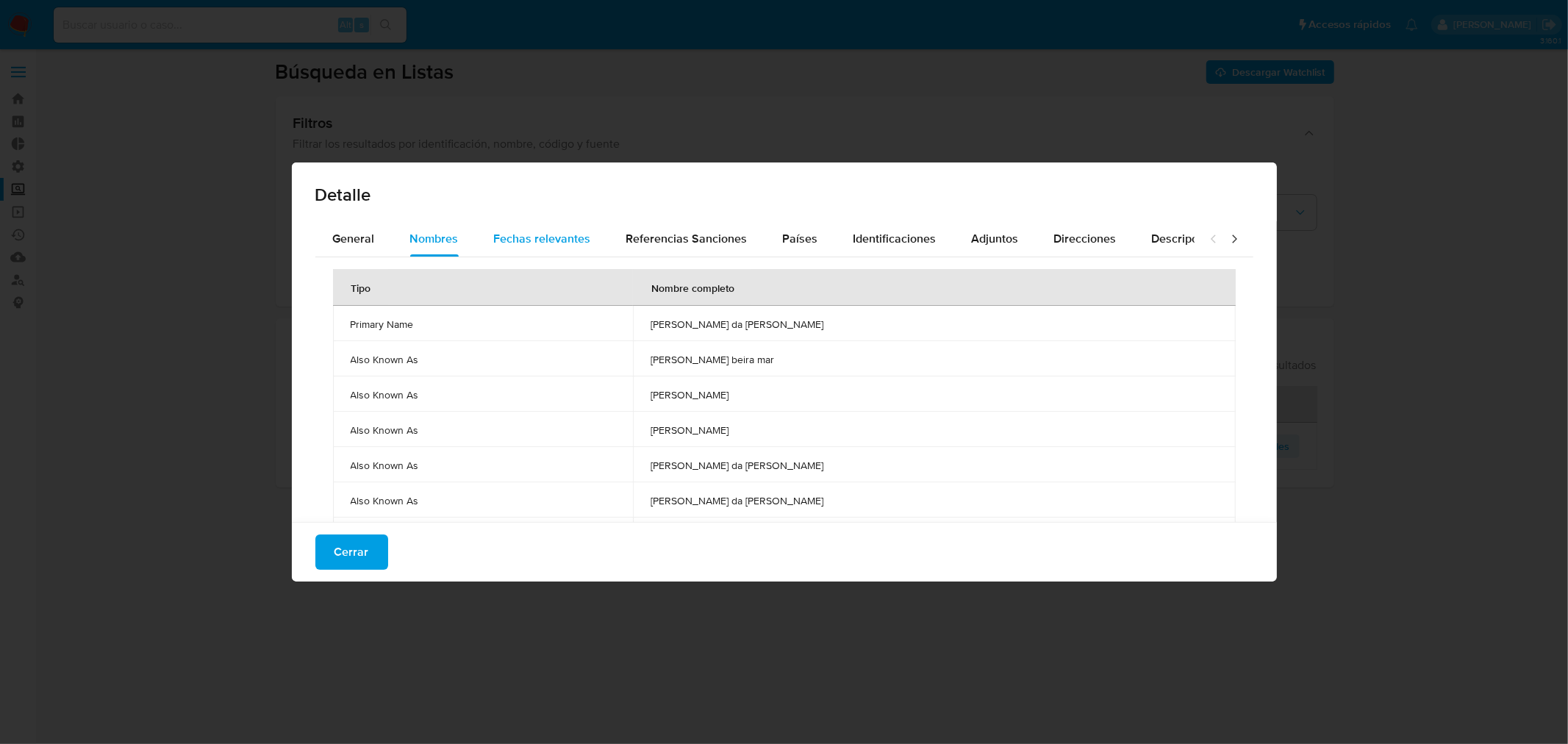
click at [590, 246] on button "Fechas relevantes" at bounding box center [543, 238] width 132 height 35
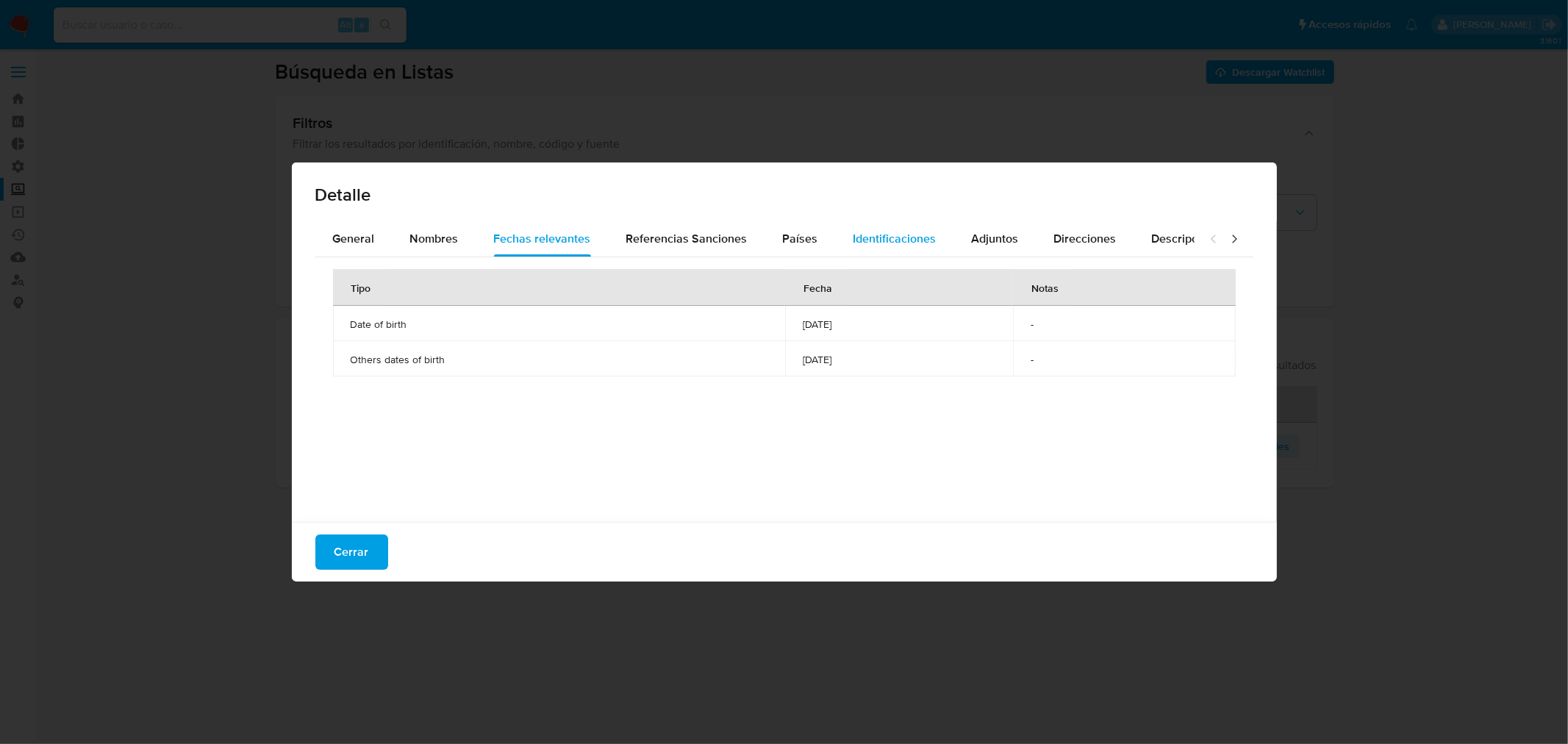
click at [872, 243] on span "Identificaciones" at bounding box center [895, 238] width 83 height 17
click at [362, 555] on span "Cerrar" at bounding box center [352, 552] width 34 height 33
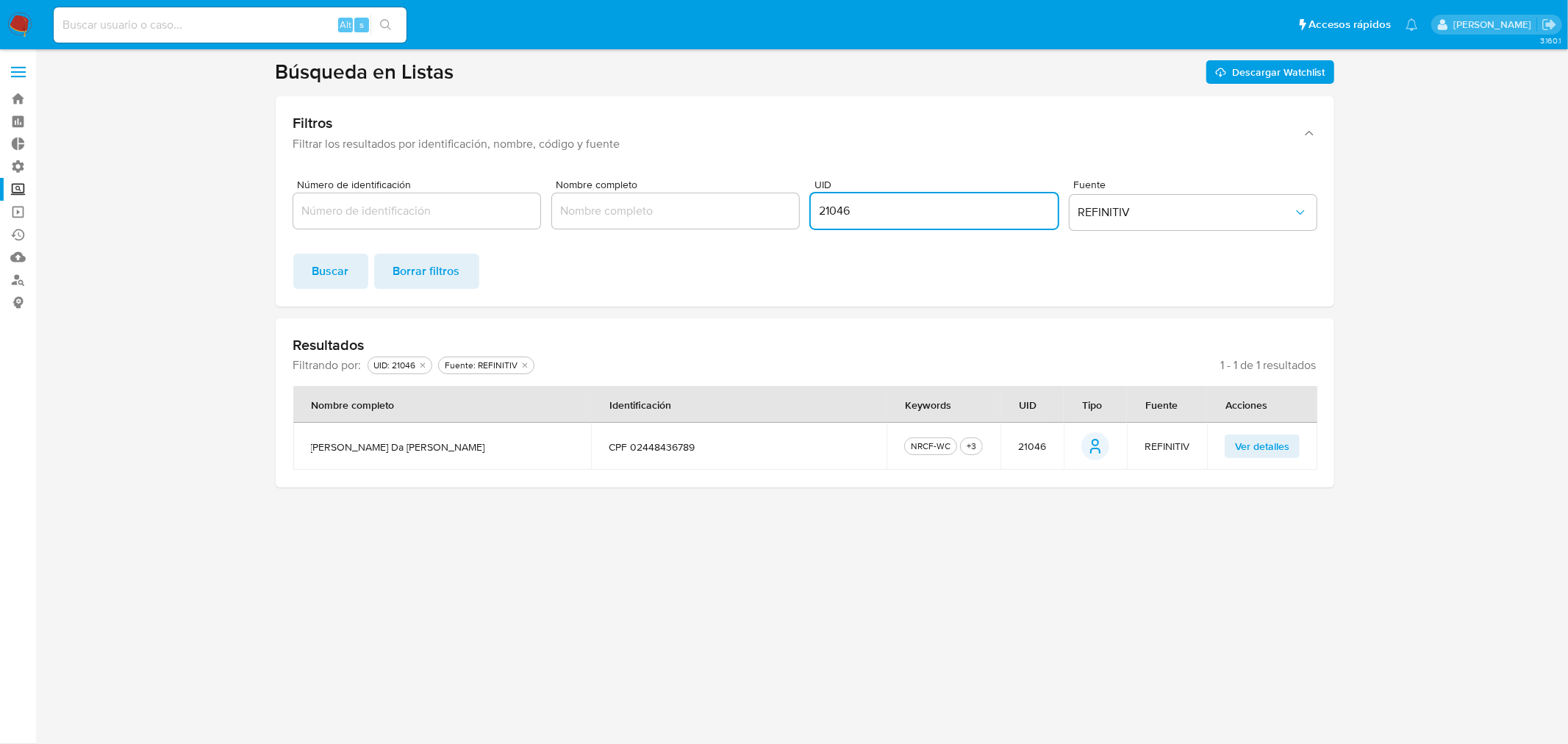
click at [840, 216] on input "21046" at bounding box center [934, 211] width 247 height 19
paste input "8598380"
click at [336, 275] on span "Buscar" at bounding box center [330, 272] width 37 height 33
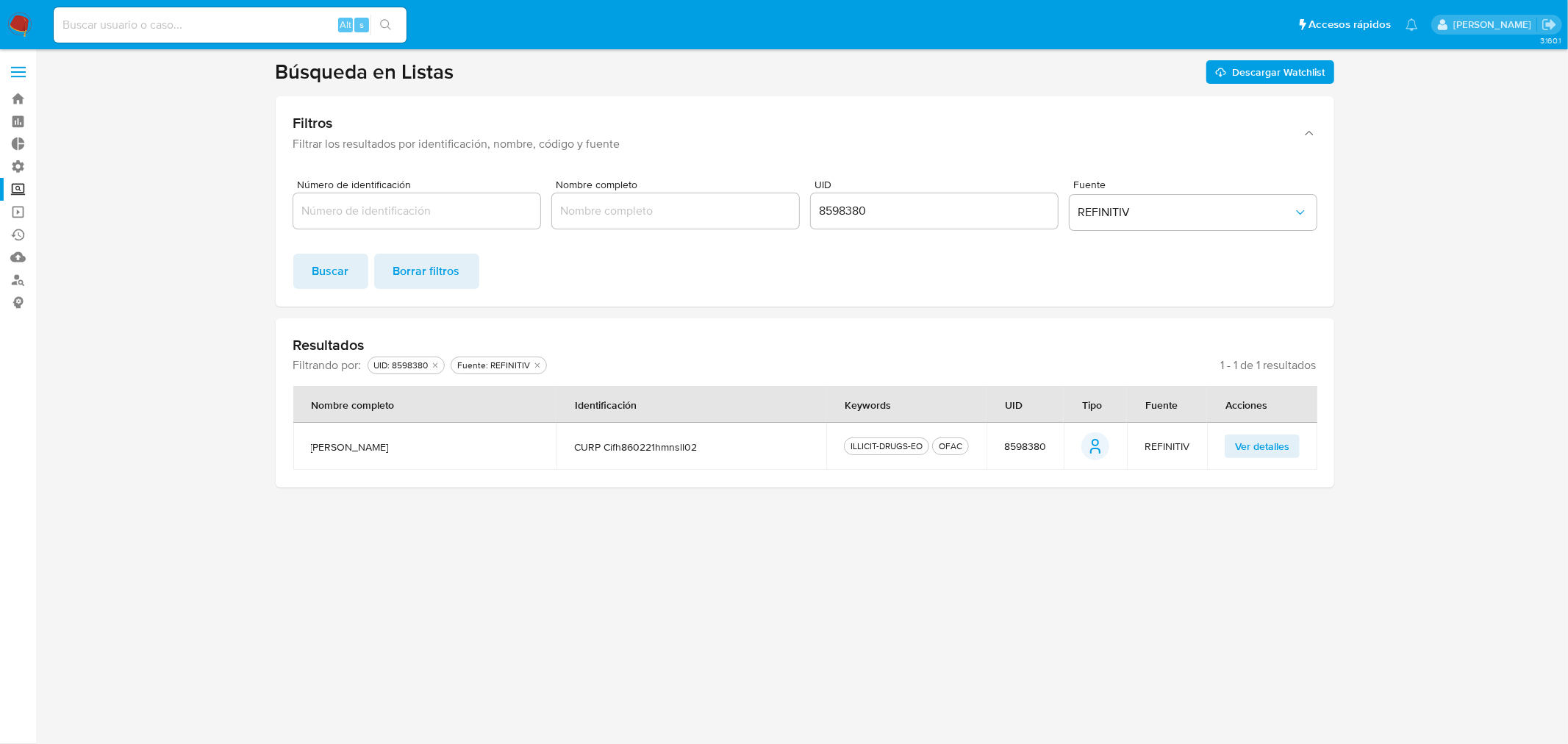
click at [1240, 443] on span "Ver detalles" at bounding box center [1262, 446] width 54 height 21
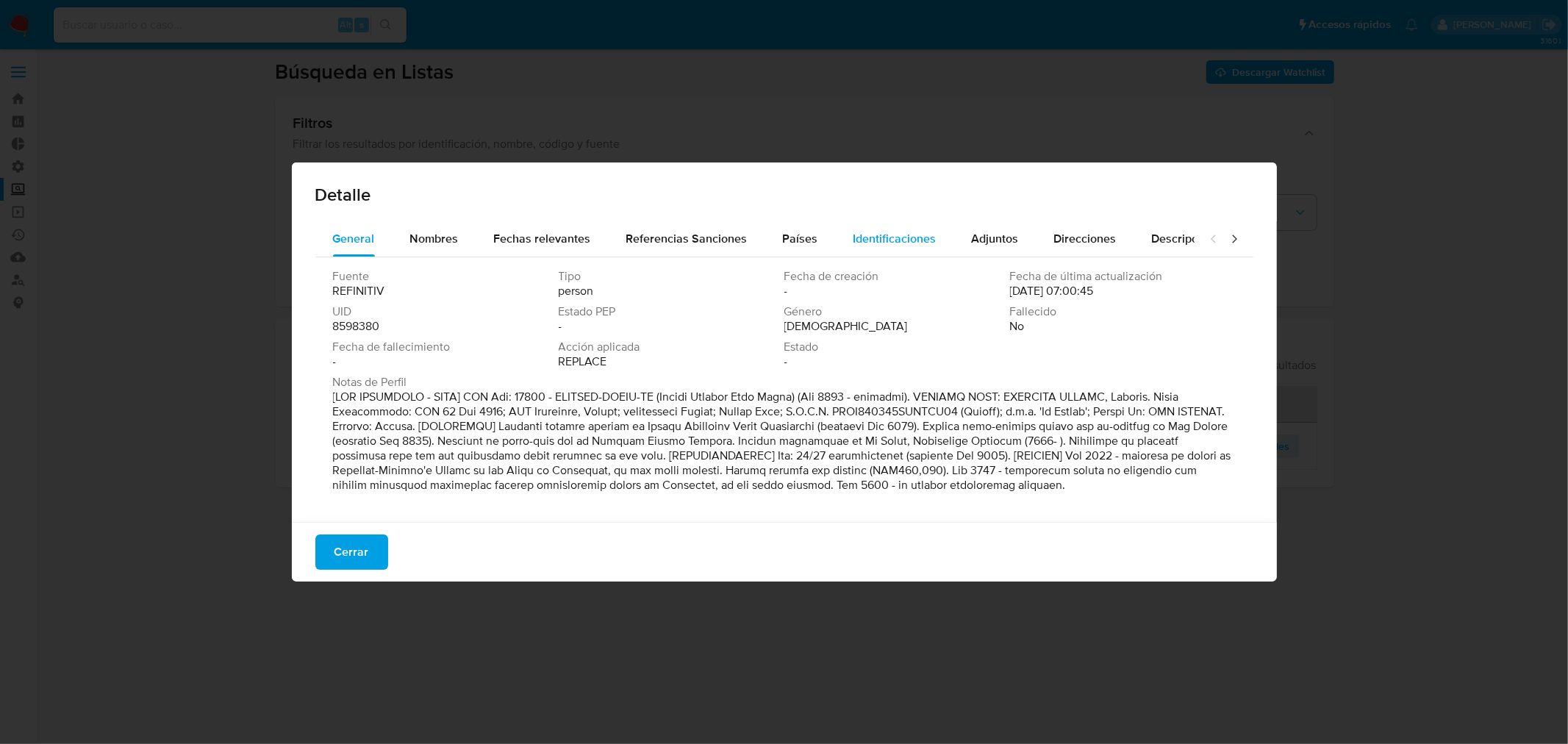
click at [858, 241] on span "Identificaciones" at bounding box center [895, 238] width 83 height 17
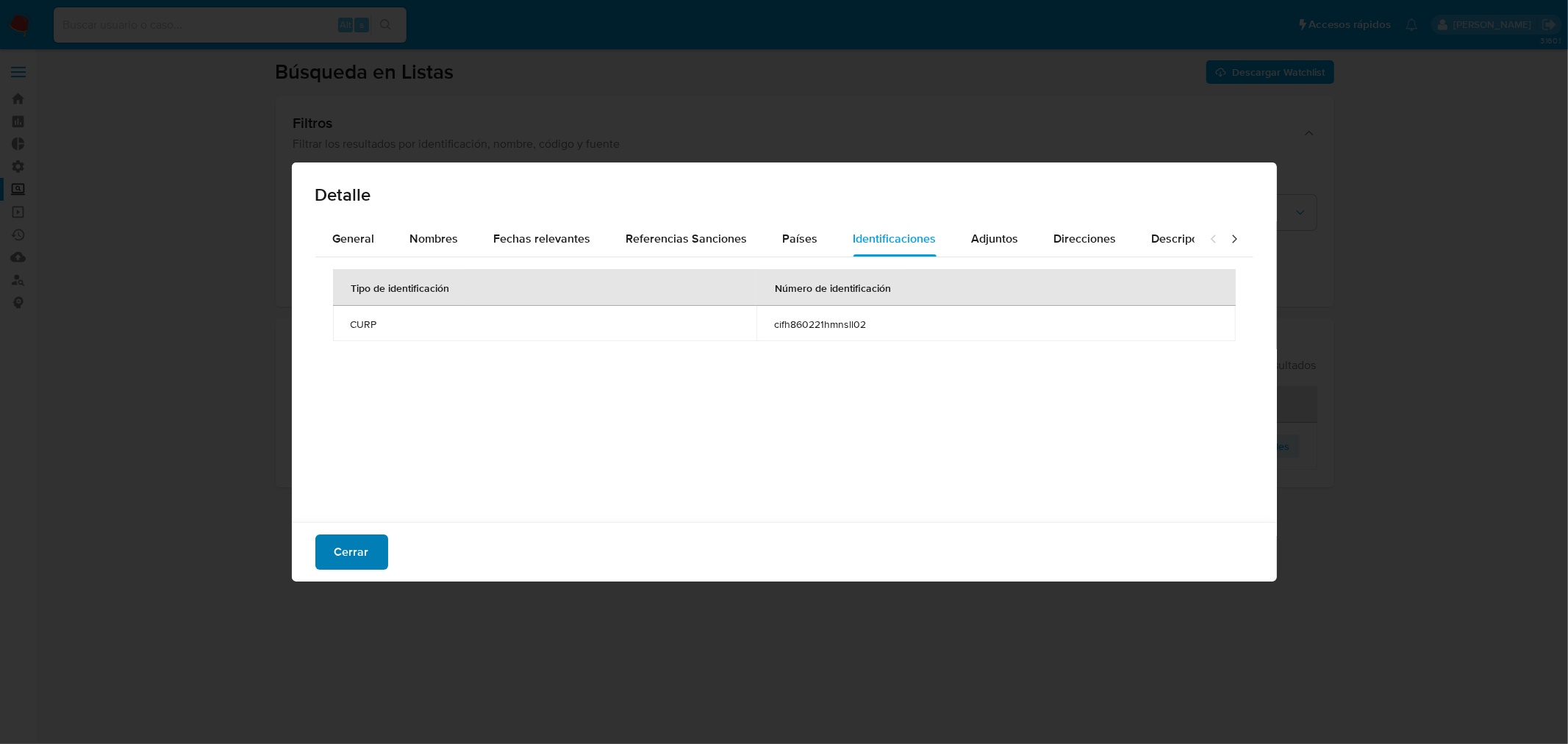
click at [372, 569] on button "Cerrar" at bounding box center [352, 551] width 73 height 35
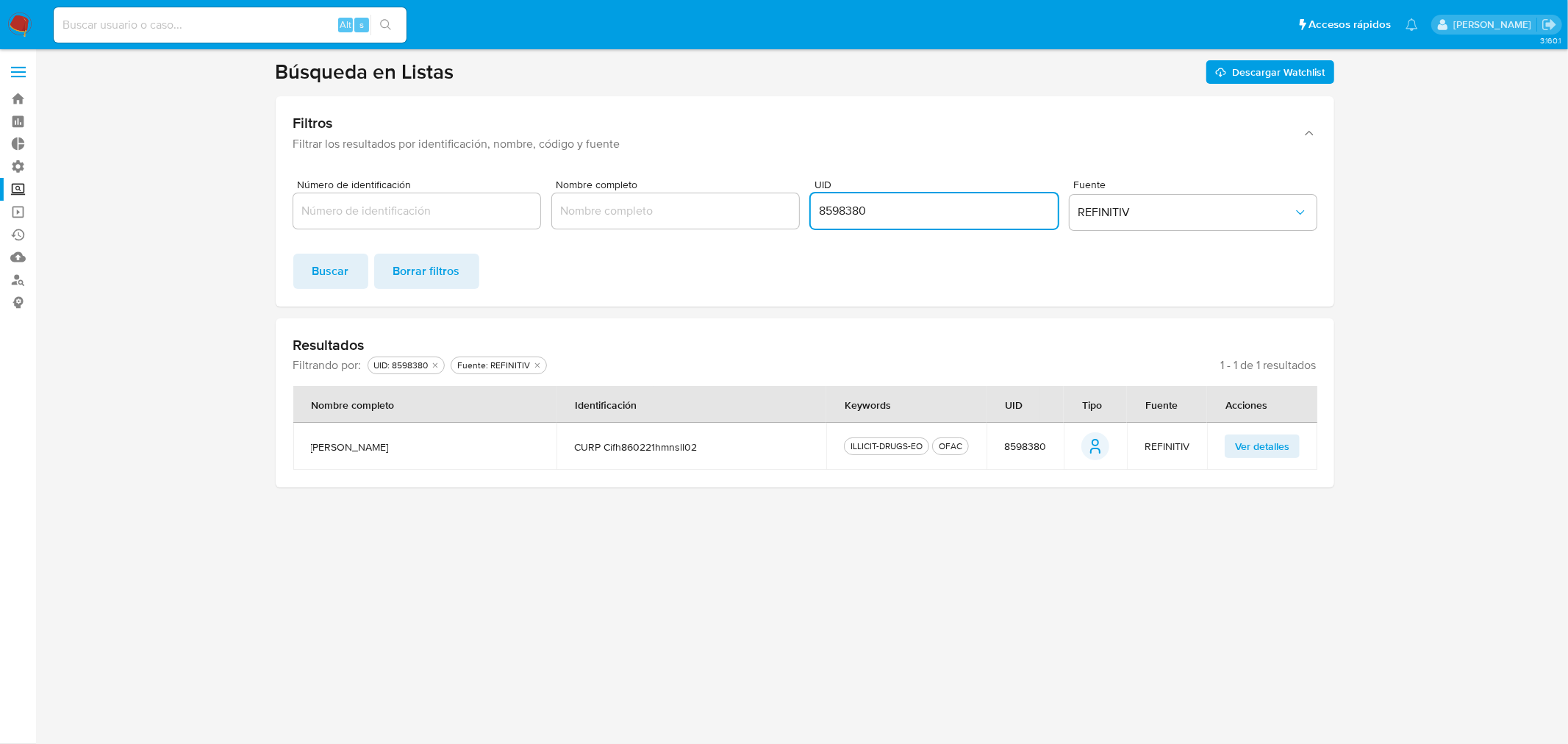
click at [828, 215] on input "8598380" at bounding box center [934, 211] width 247 height 19
paste input "660772"
click at [356, 275] on button "Buscar" at bounding box center [330, 271] width 75 height 35
click at [1233, 438] on button "Ver detalles" at bounding box center [1262, 446] width 75 height 23
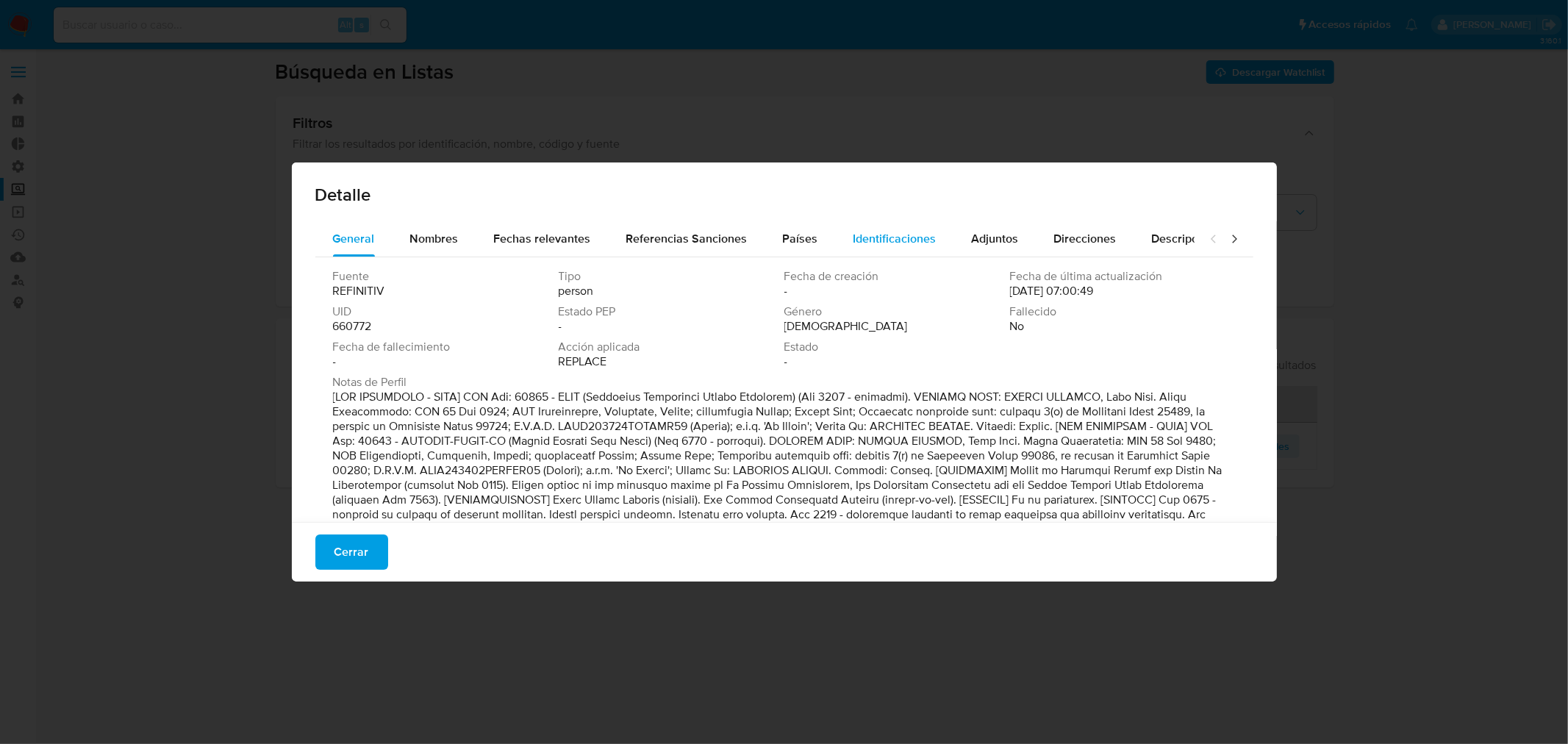
click at [857, 237] on span "Identificaciones" at bounding box center [895, 238] width 83 height 17
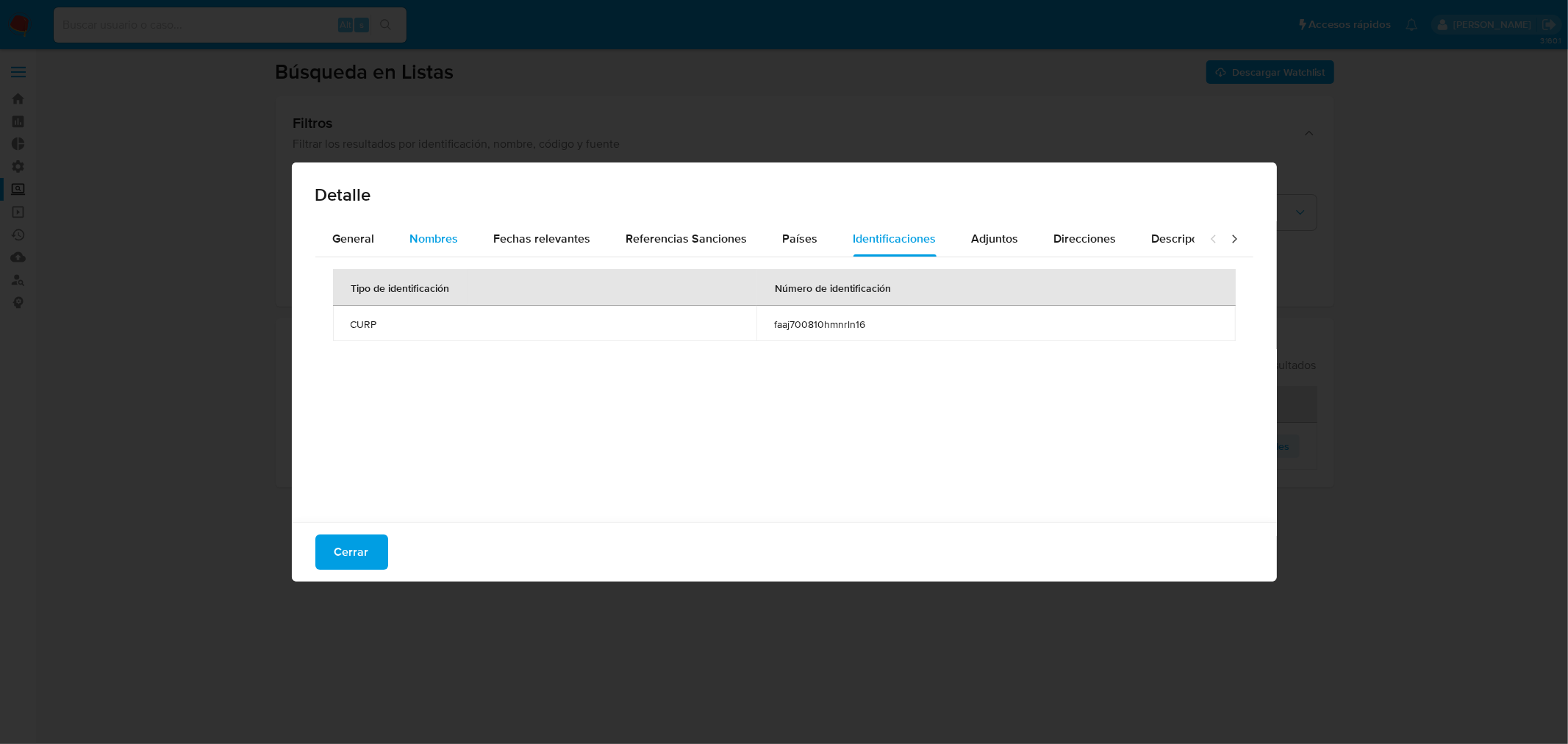
click at [419, 237] on span "Nombres" at bounding box center [434, 238] width 48 height 17
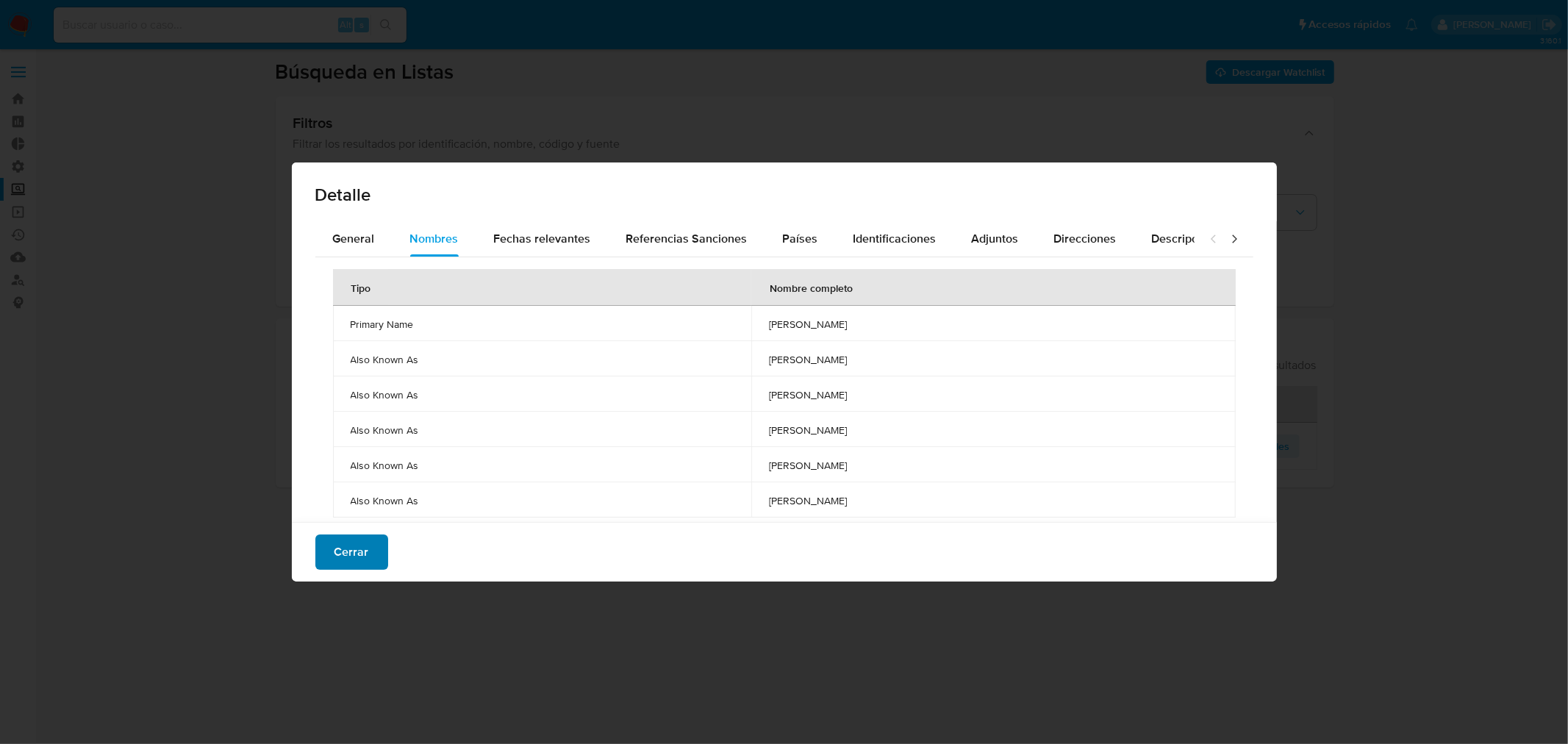
click at [375, 545] on button "Cerrar" at bounding box center [352, 551] width 73 height 35
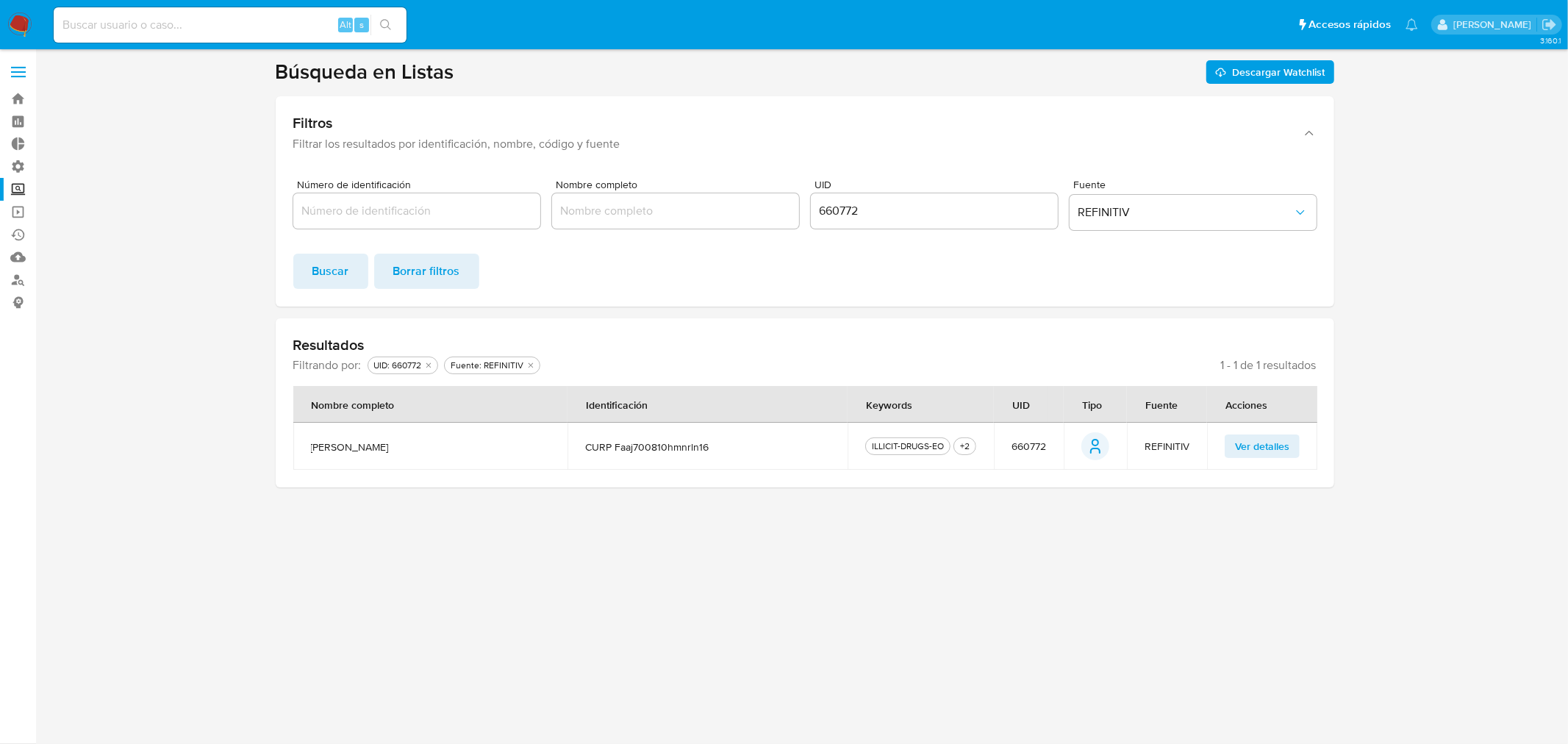
click at [837, 208] on input "660772" at bounding box center [934, 211] width 247 height 19
click at [846, 213] on input "660772" at bounding box center [934, 211] width 247 height 19
paste input "47530"
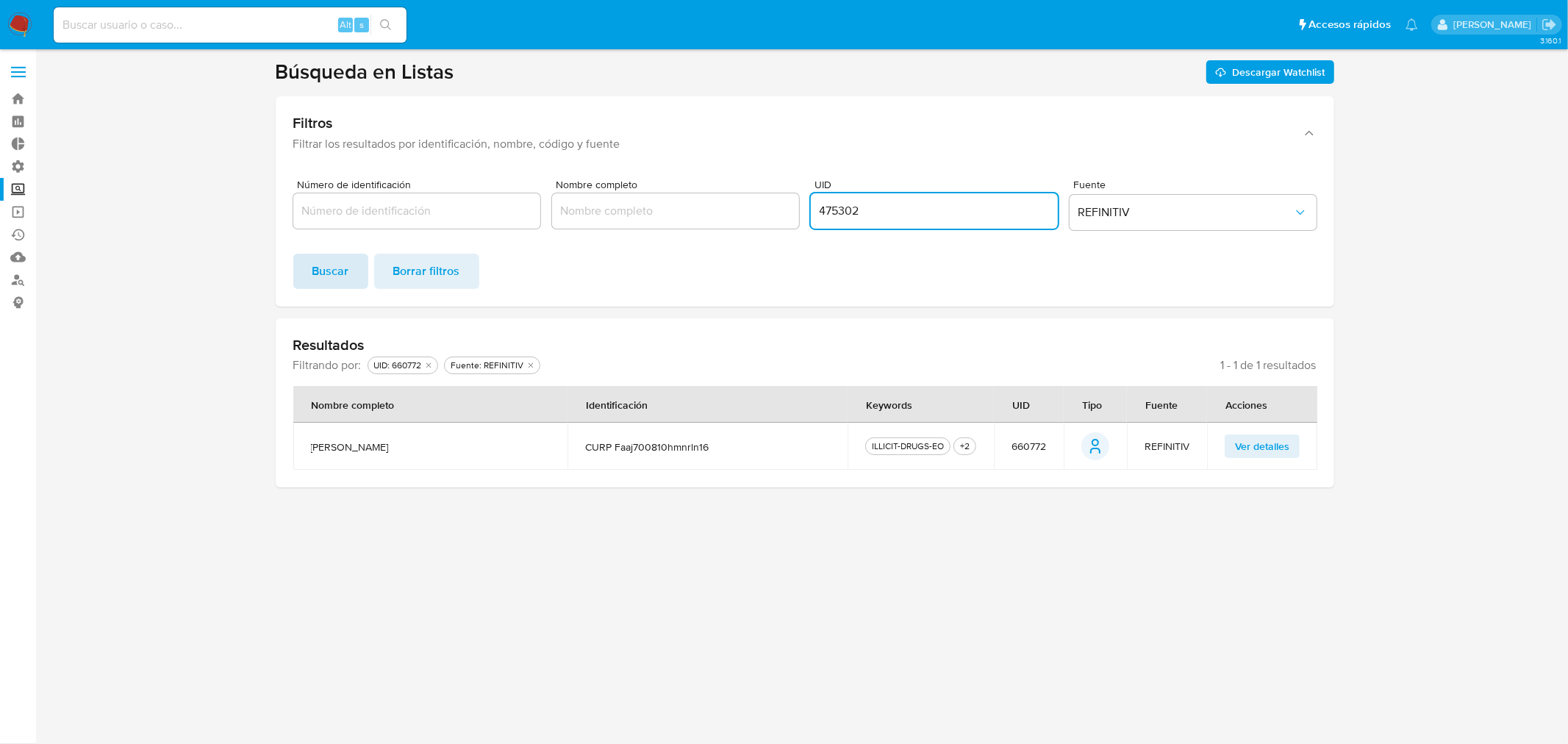
click at [347, 278] on span "Buscar" at bounding box center [330, 272] width 37 height 33
click at [1237, 430] on td "Ver detalles" at bounding box center [1262, 446] width 110 height 47
click at [1233, 437] on button "Ver detalles" at bounding box center [1262, 446] width 75 height 23
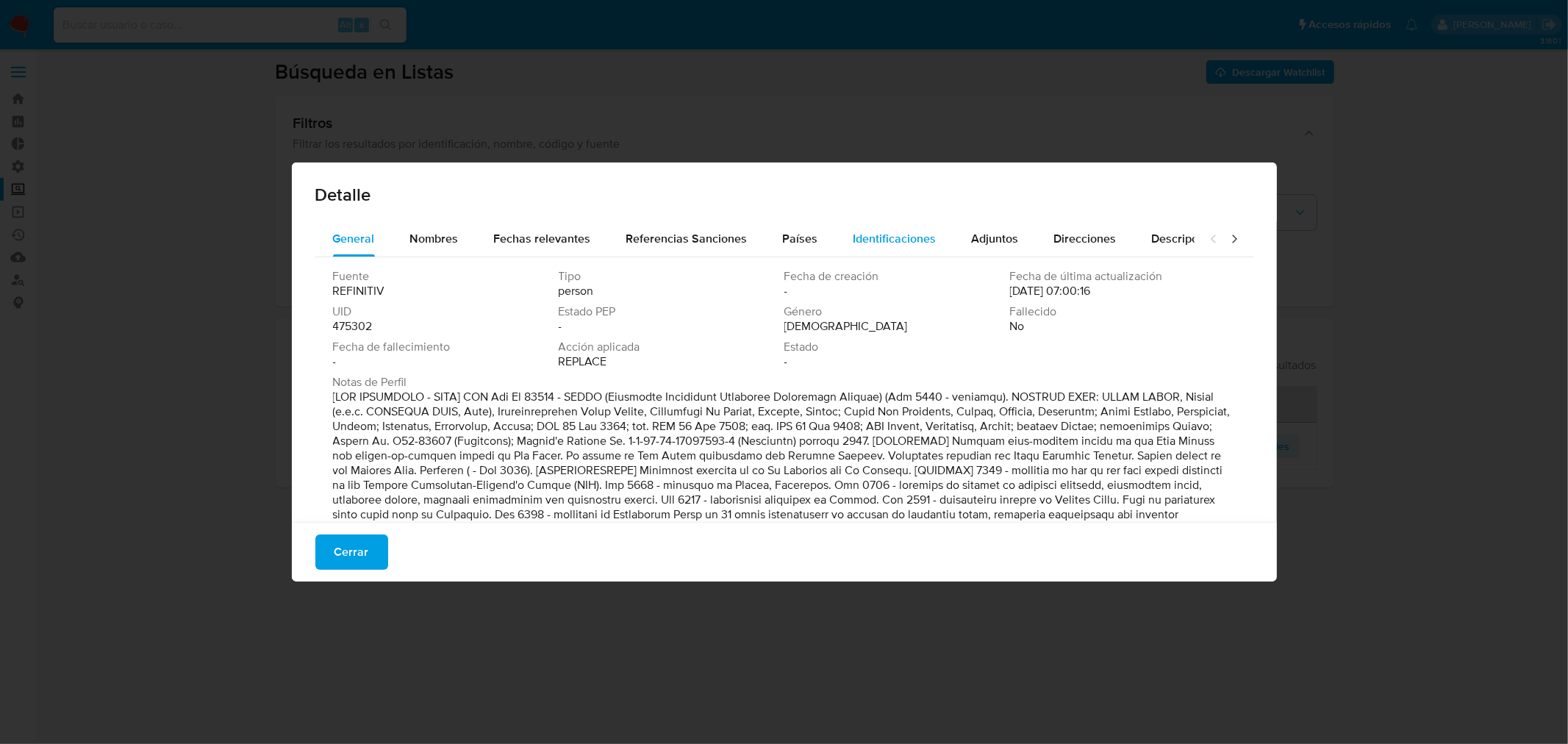
click at [887, 239] on span "Identificaciones" at bounding box center [895, 238] width 83 height 17
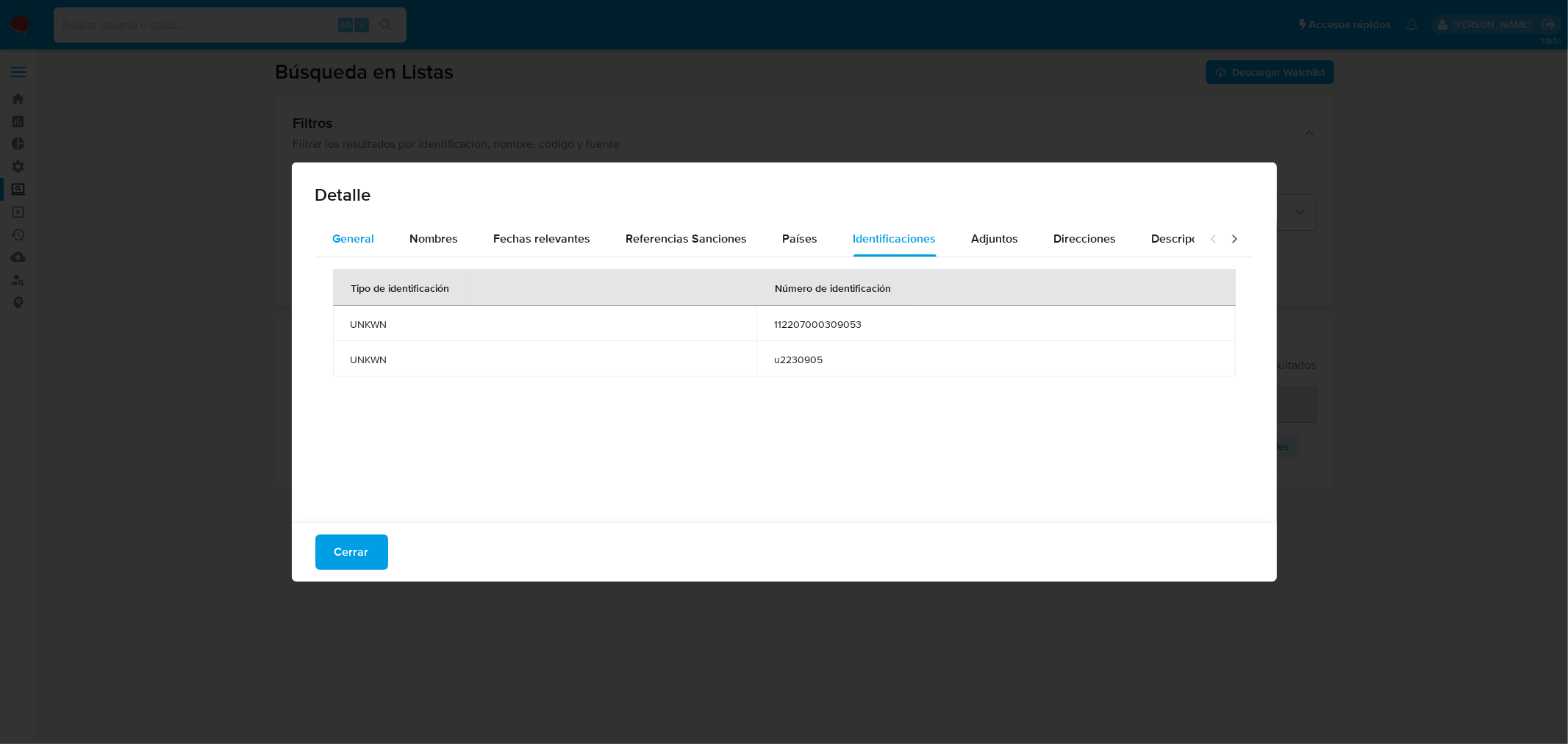
click at [368, 236] on span "General" at bounding box center [354, 238] width 42 height 17
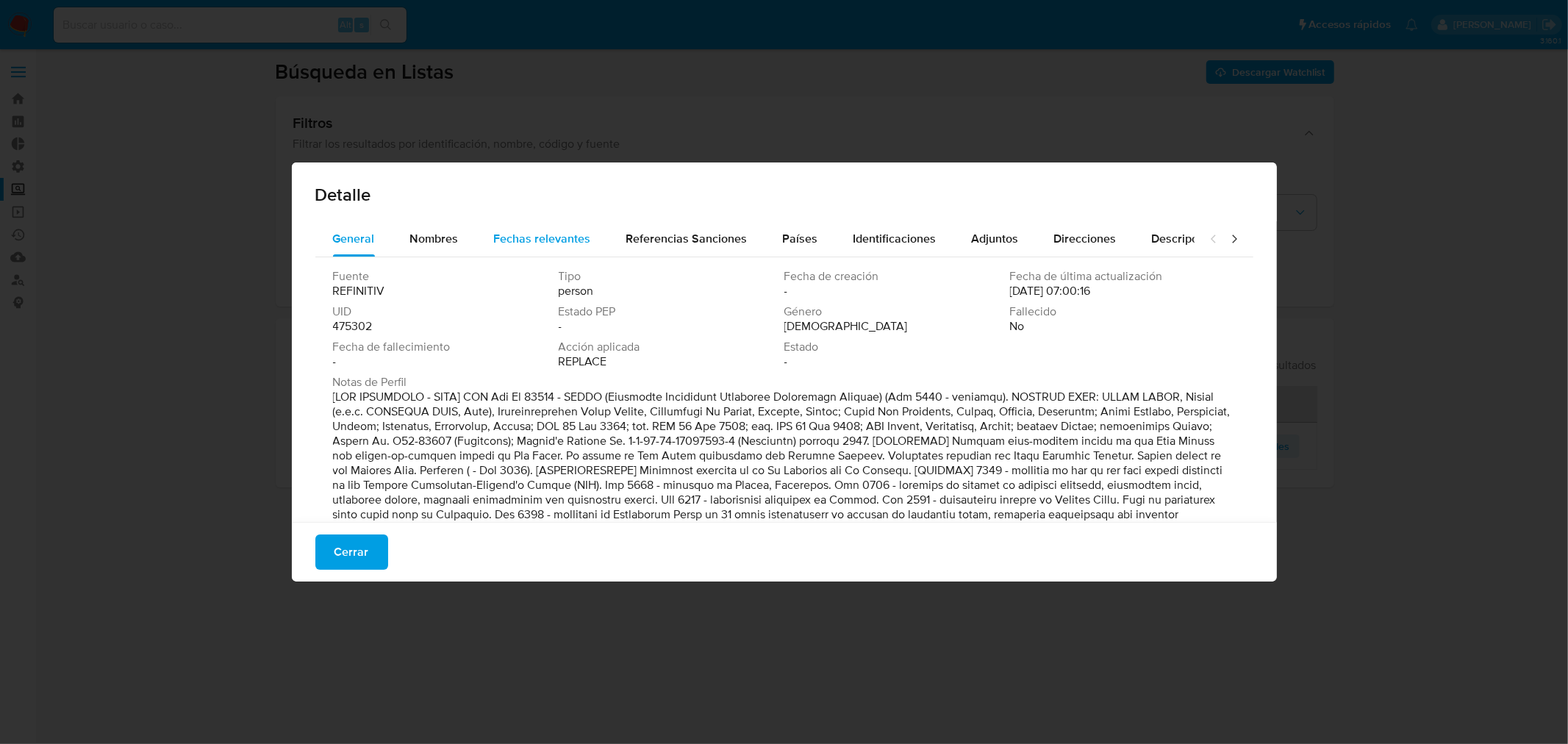
click at [477, 237] on button "Fechas relevantes" at bounding box center [543, 238] width 132 height 35
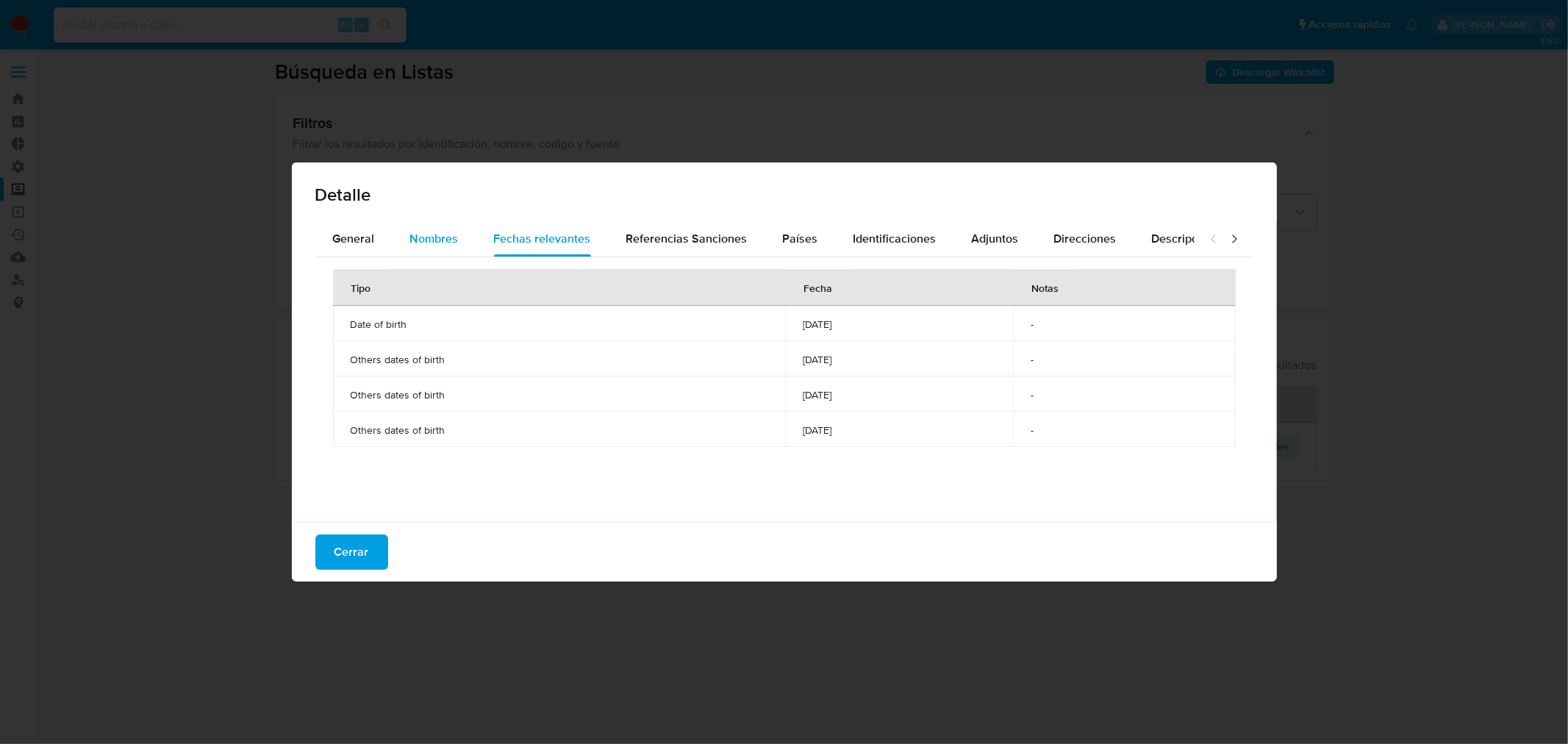
click at [450, 237] on span "Nombres" at bounding box center [434, 238] width 48 height 17
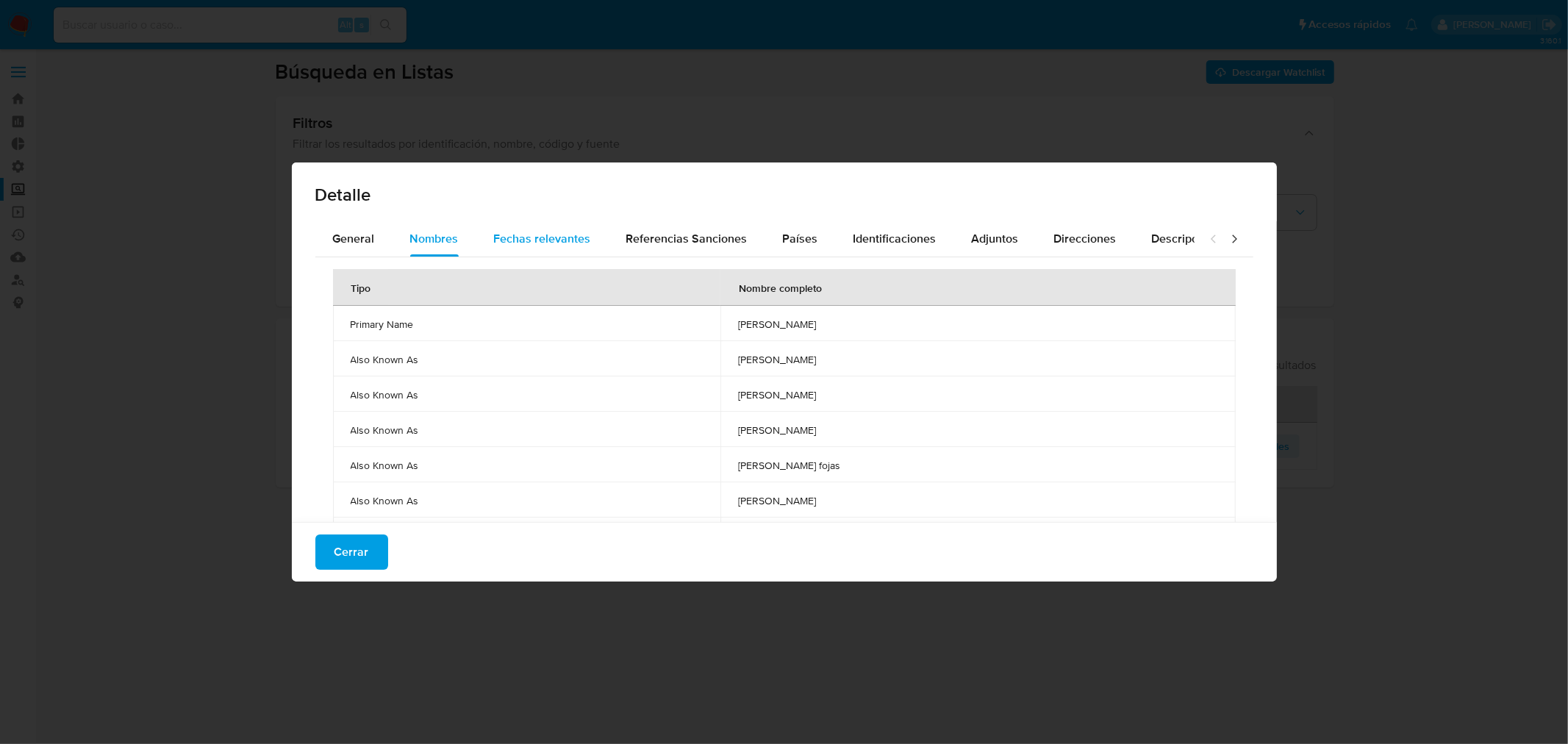
click at [500, 238] on span "Fechas relevantes" at bounding box center [542, 238] width 97 height 17
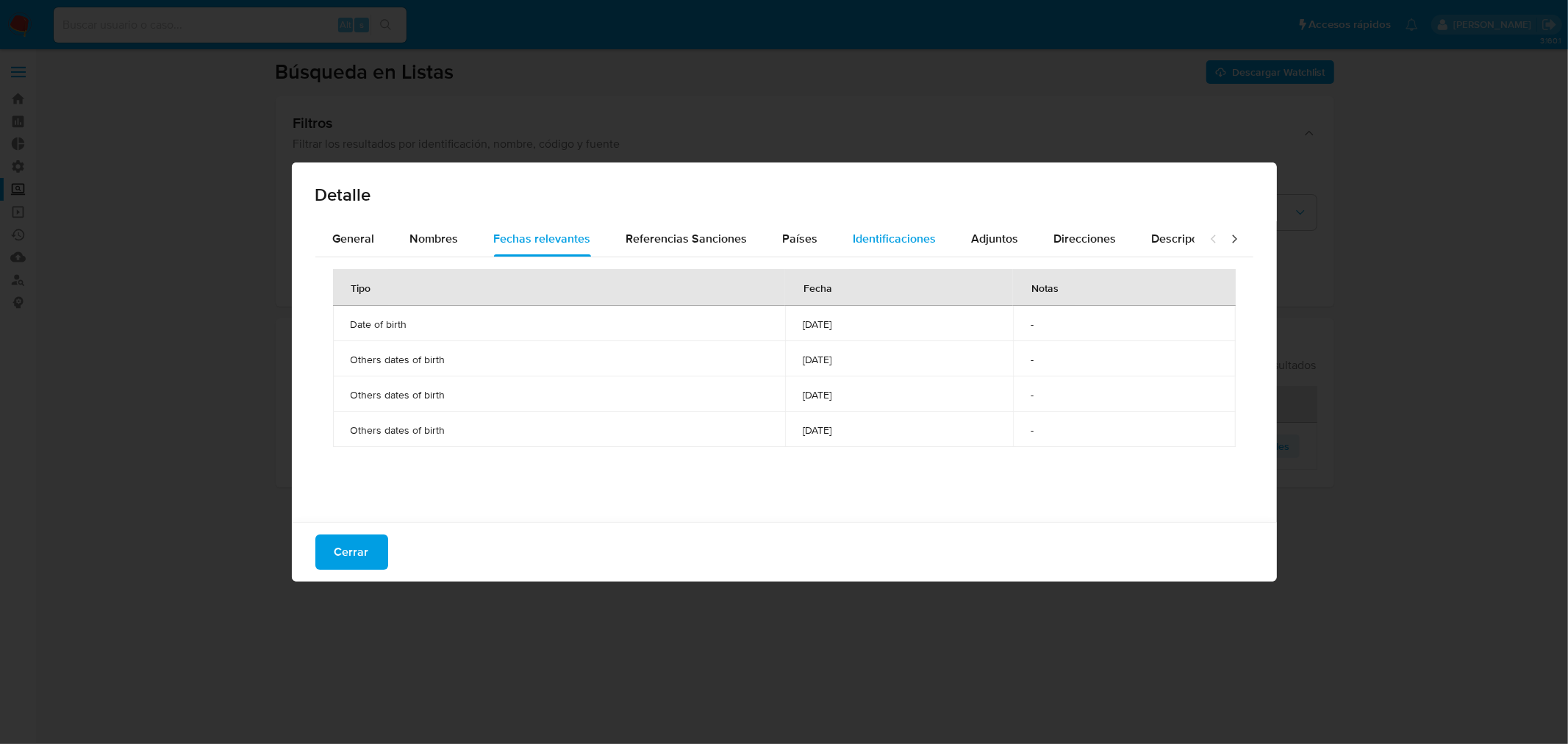
click at [845, 233] on button "Identificaciones" at bounding box center [895, 238] width 119 height 35
click at [566, 231] on span "Fechas relevantes" at bounding box center [542, 238] width 97 height 17
click at [672, 232] on span "Referencias Sanciones" at bounding box center [686, 238] width 121 height 17
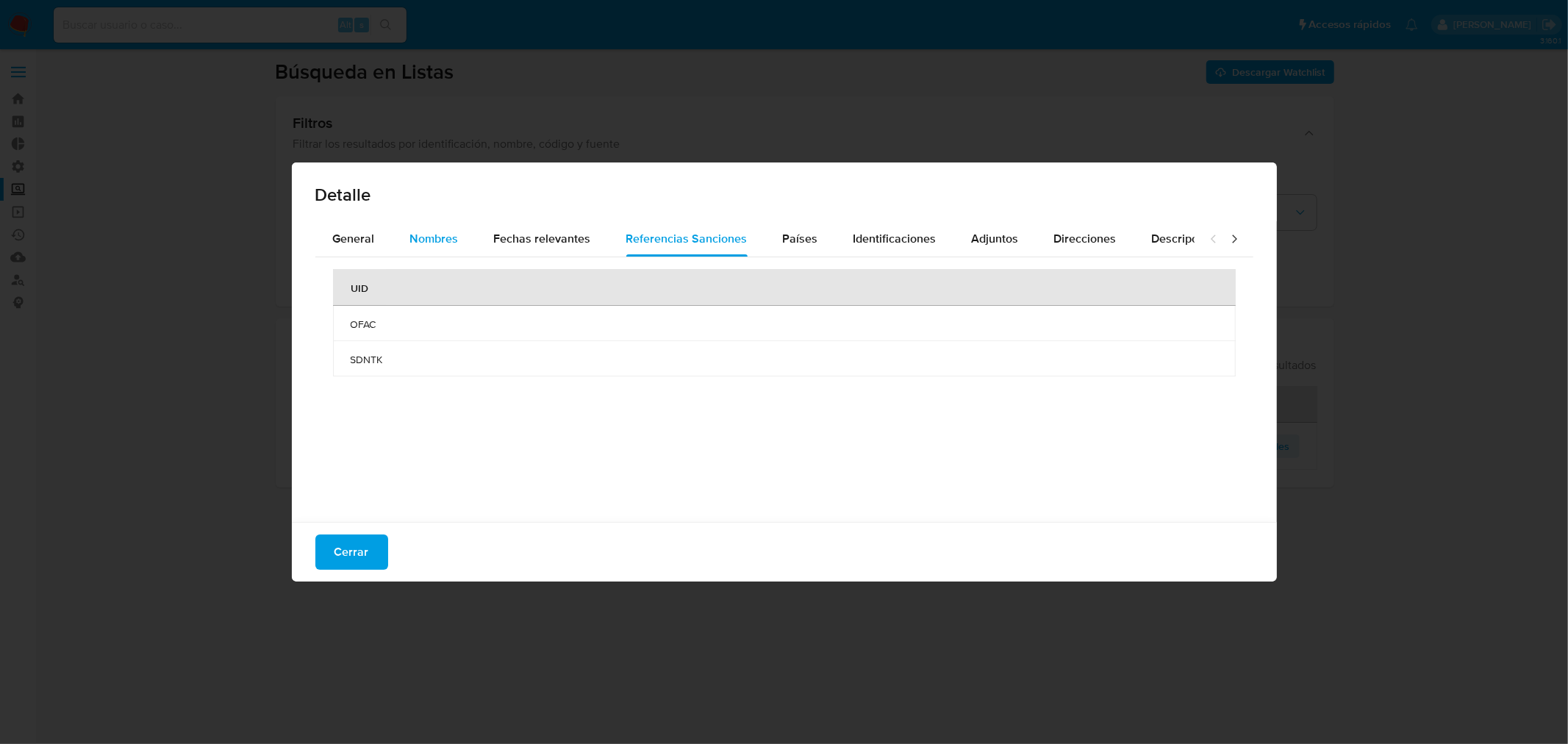
click at [403, 231] on button "Nombres" at bounding box center [434, 238] width 83 height 35
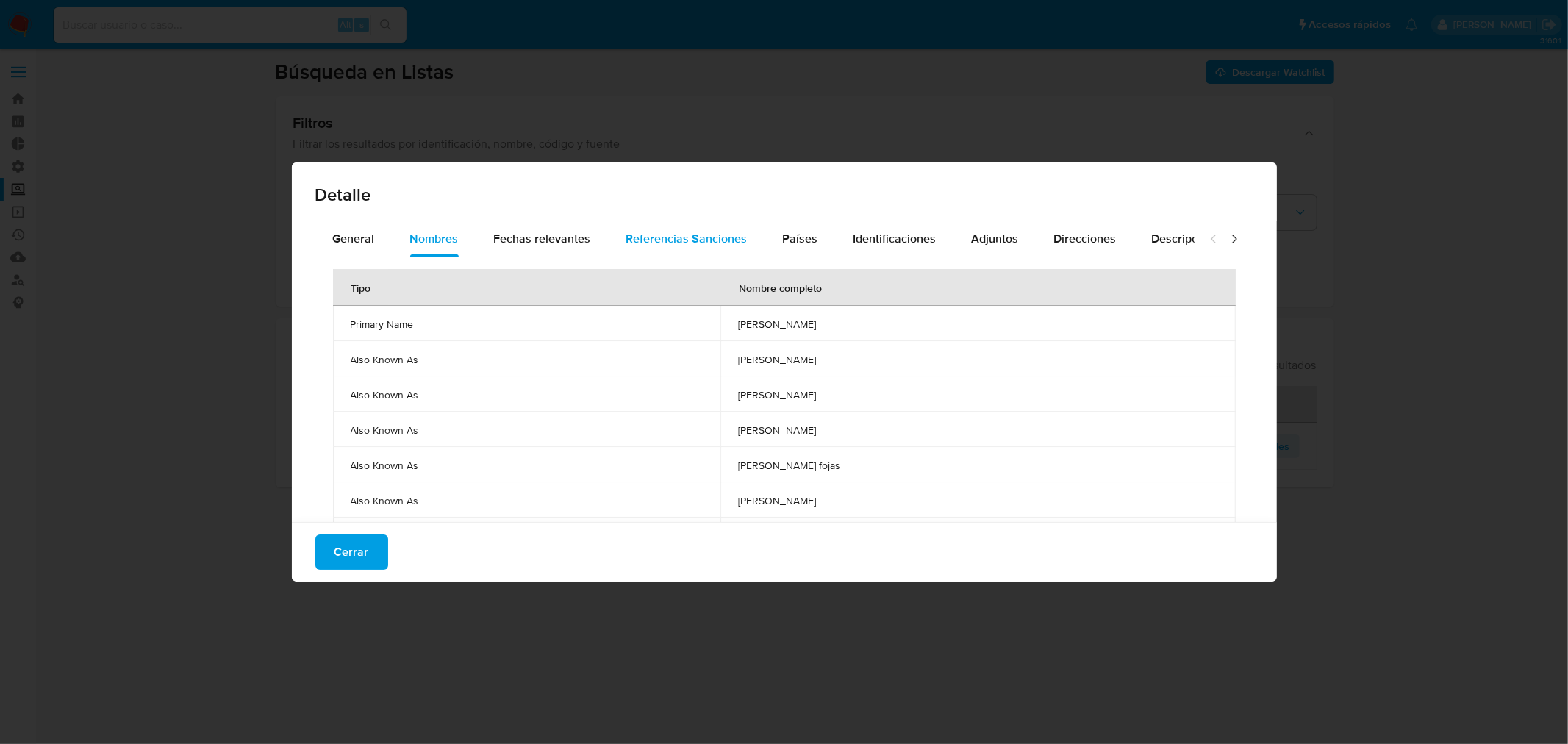
click at [636, 240] on span "Referencias Sanciones" at bounding box center [686, 238] width 121 height 17
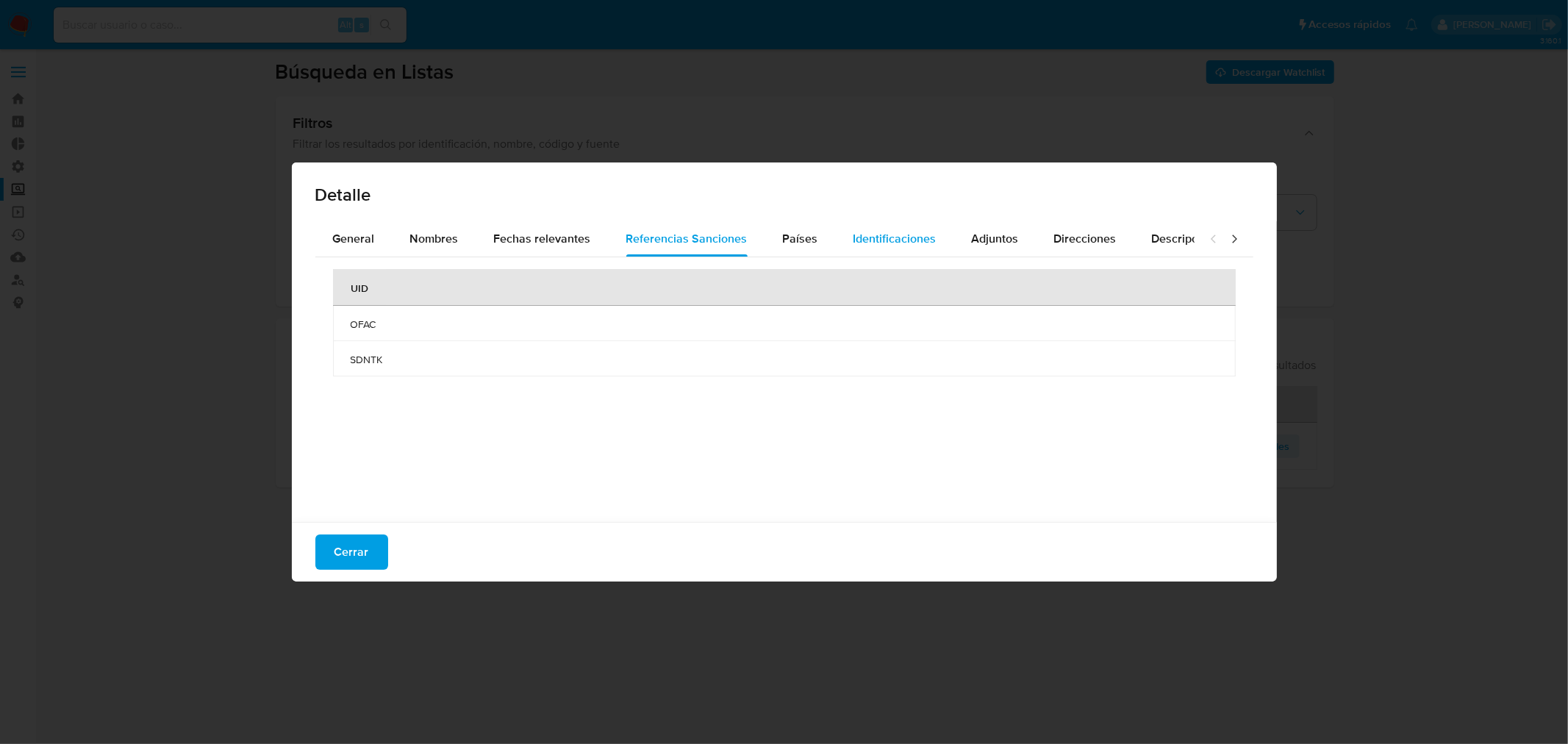
click at [877, 241] on span "Identificaciones" at bounding box center [895, 238] width 83 height 17
click at [597, 235] on button "Fechas relevantes" at bounding box center [543, 238] width 132 height 35
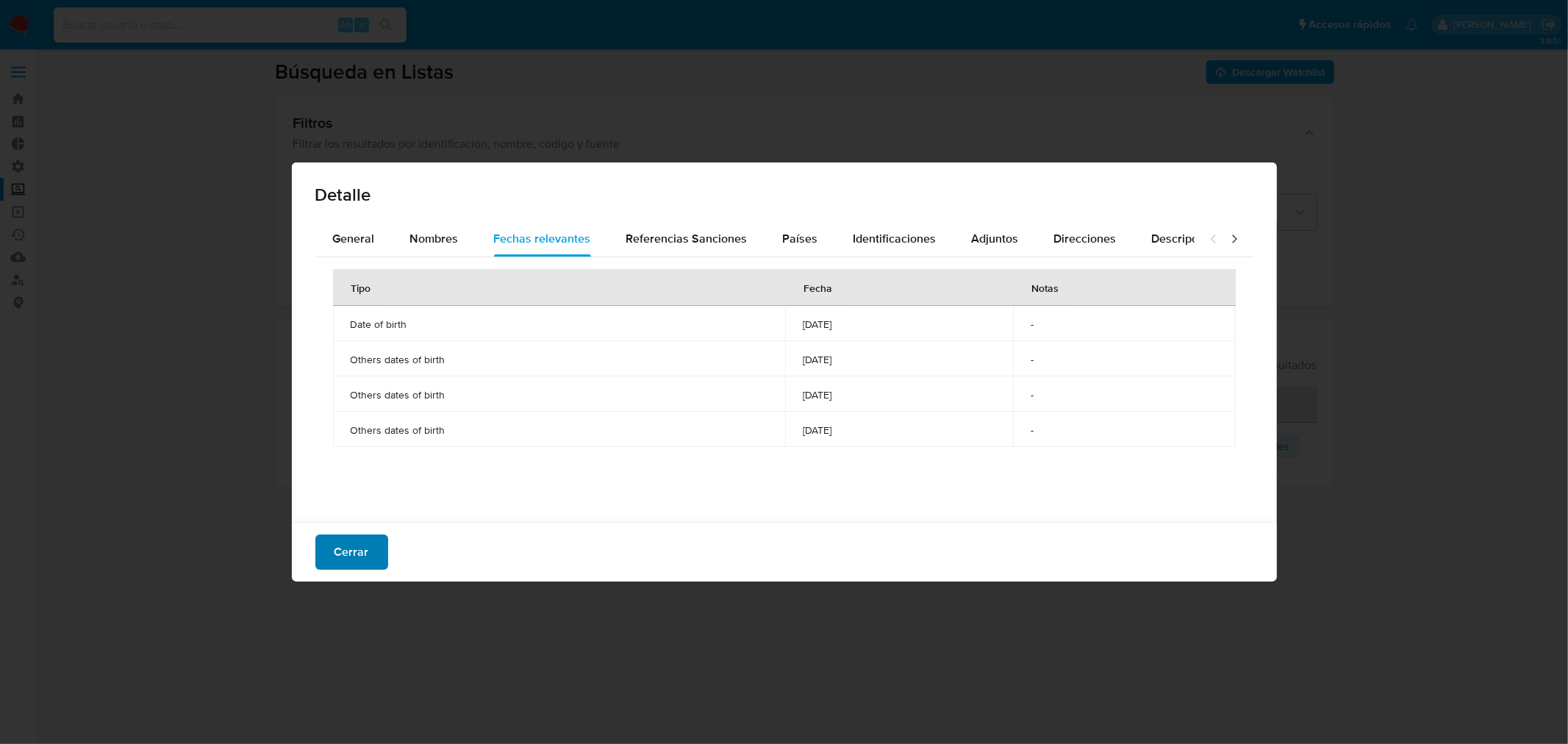
click at [378, 544] on button "Cerrar" at bounding box center [352, 551] width 73 height 35
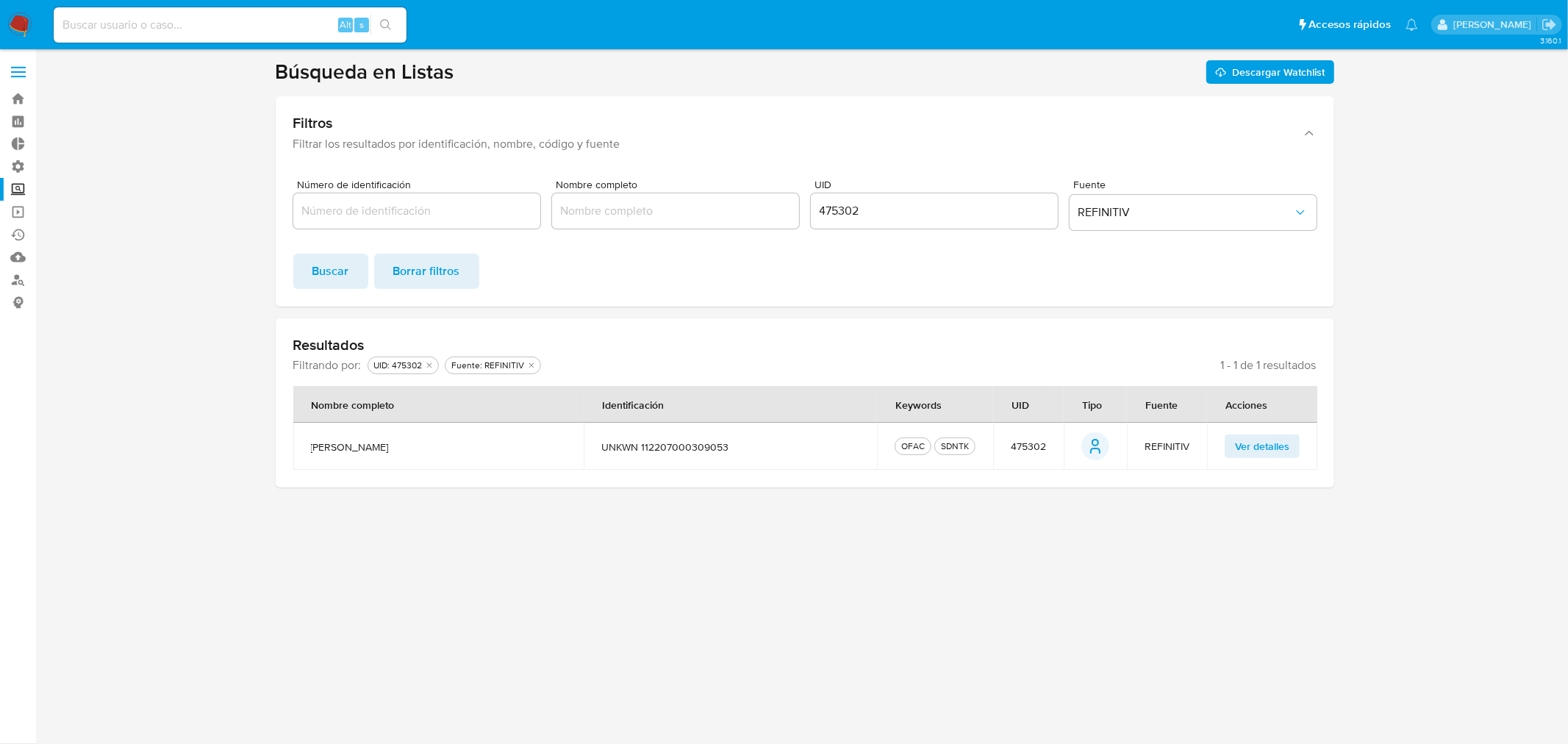
click at [866, 211] on input "475302" at bounding box center [934, 211] width 247 height 19
paste input "748048"
click at [347, 281] on span "Buscar" at bounding box center [330, 272] width 37 height 33
click at [1251, 446] on span "Ver detalles" at bounding box center [1262, 446] width 54 height 21
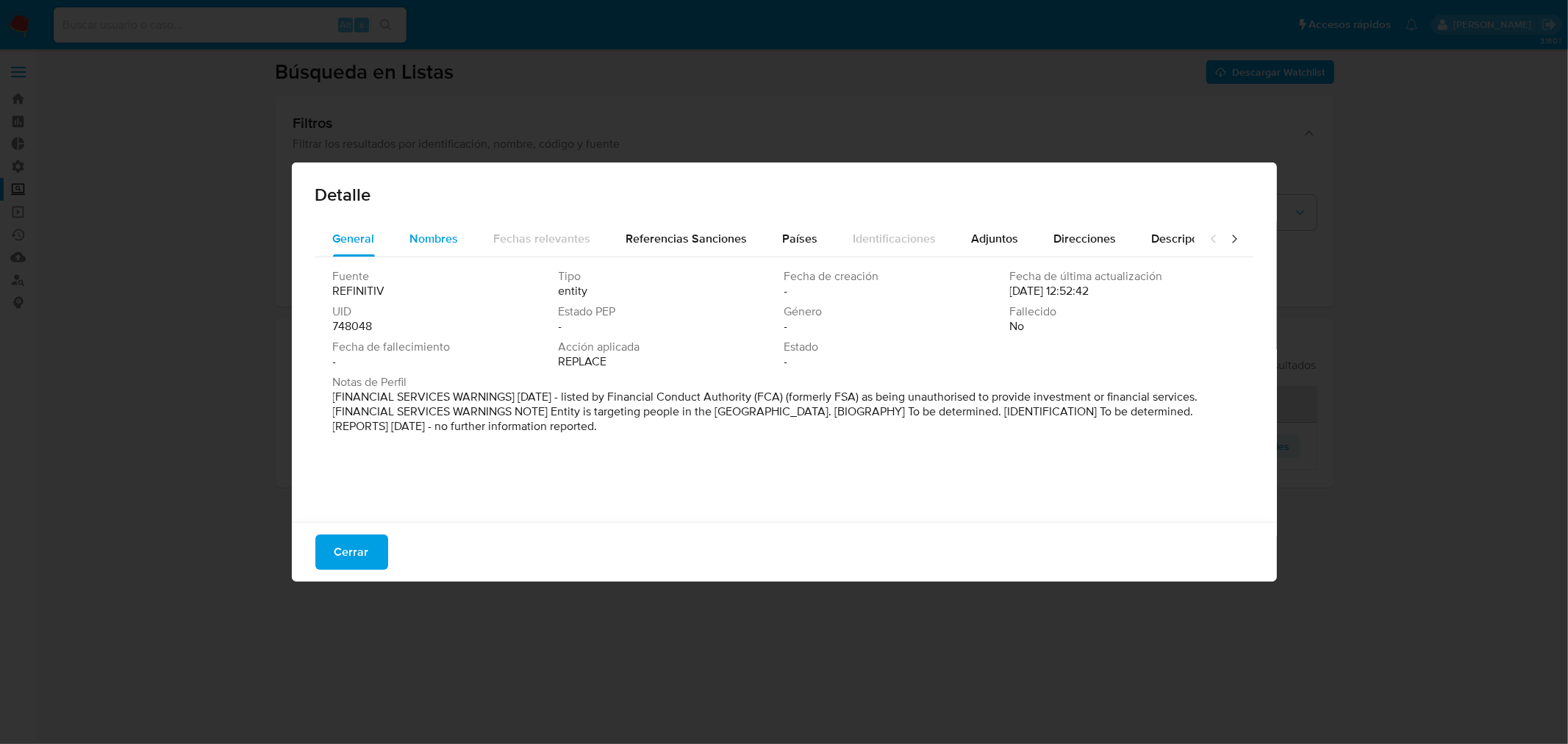
click at [470, 243] on button "Nombres" at bounding box center [434, 238] width 83 height 35
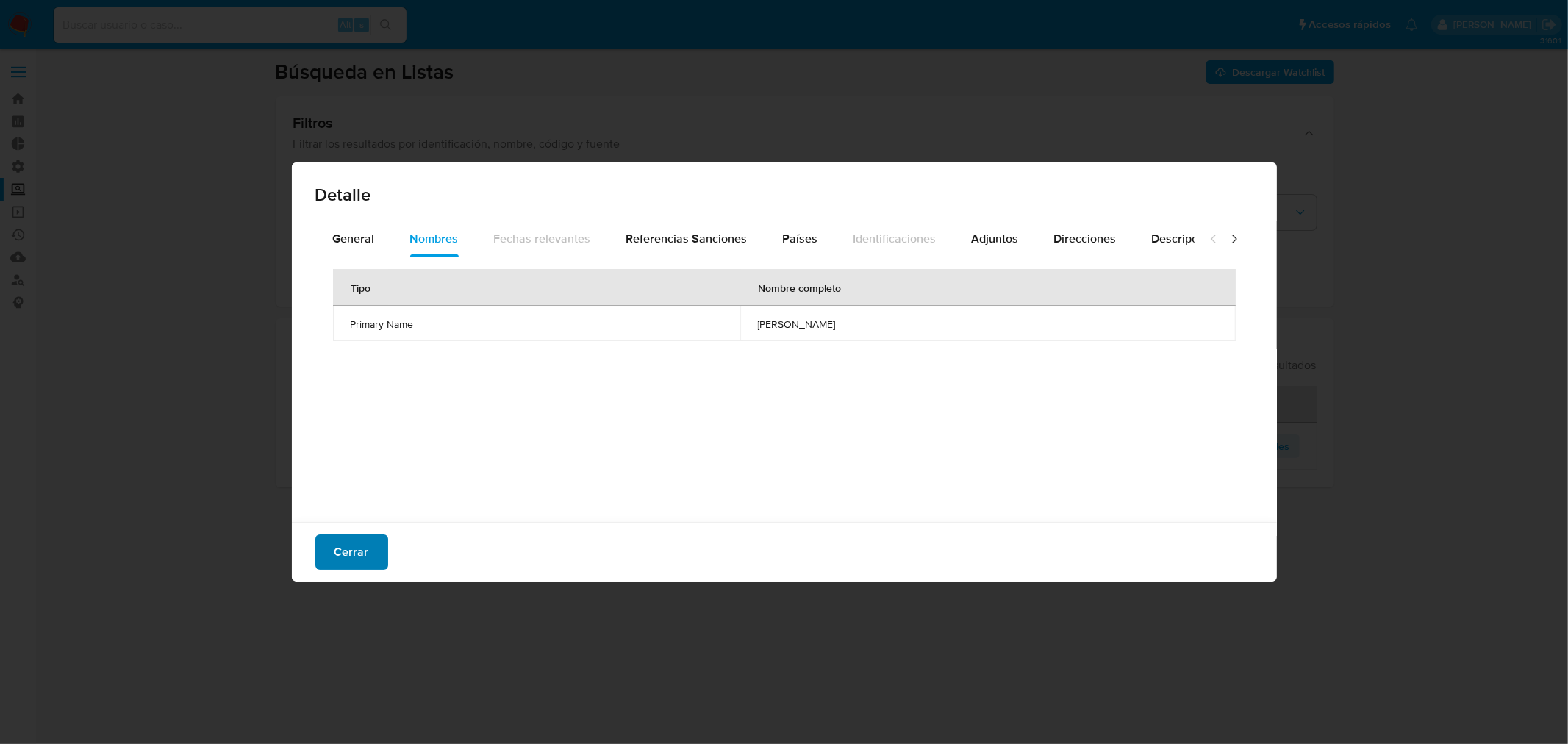
click at [371, 546] on button "Cerrar" at bounding box center [352, 551] width 73 height 35
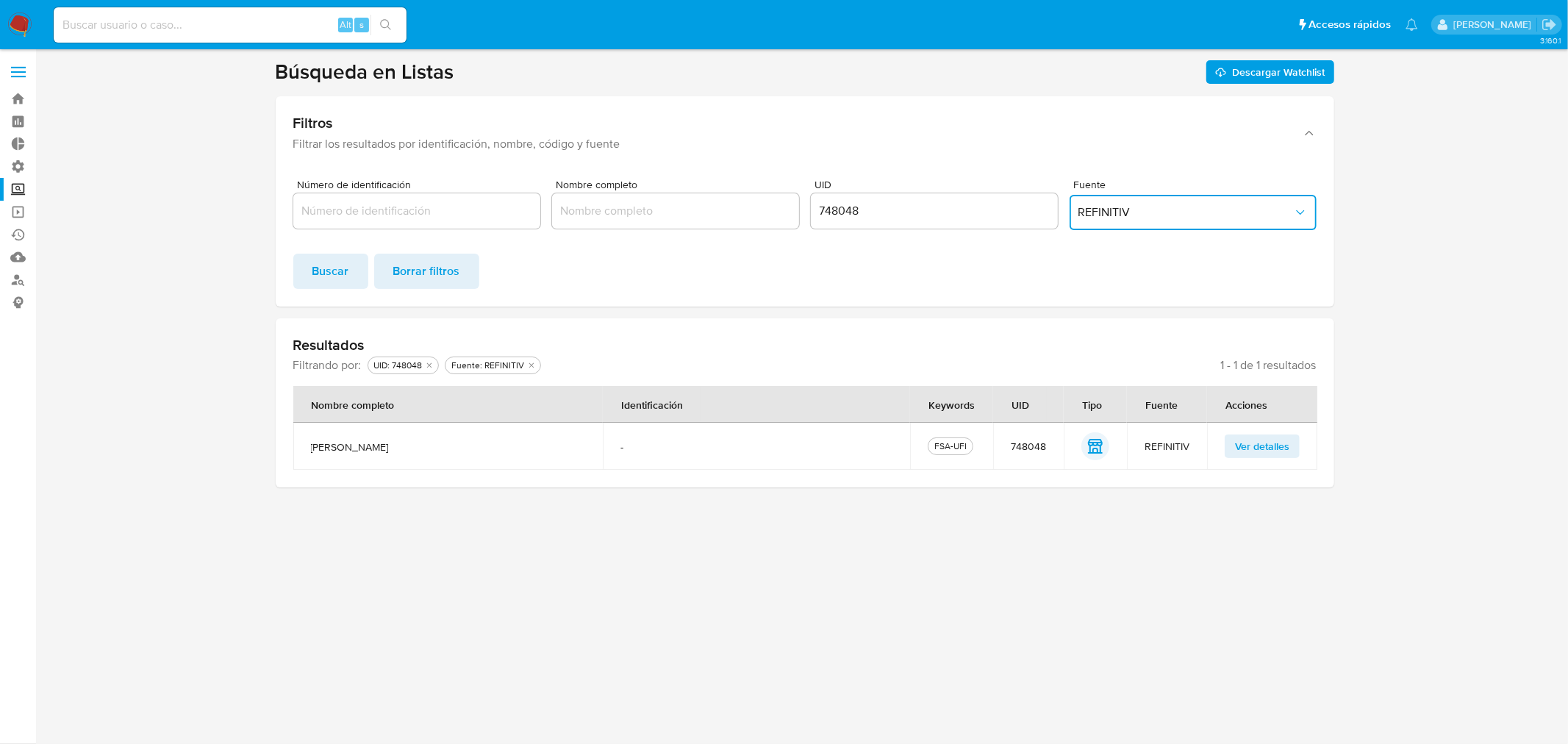
click at [1112, 206] on span "REFINITIV" at bounding box center [1186, 212] width 215 height 15
click at [1141, 244] on div "MELI" at bounding box center [1188, 246] width 220 height 35
click at [355, 265] on button "Buscar" at bounding box center [330, 271] width 75 height 35
click at [1241, 458] on td "Ver detalles" at bounding box center [1262, 446] width 110 height 47
click at [1239, 450] on span "Ver detalles" at bounding box center [1262, 446] width 54 height 21
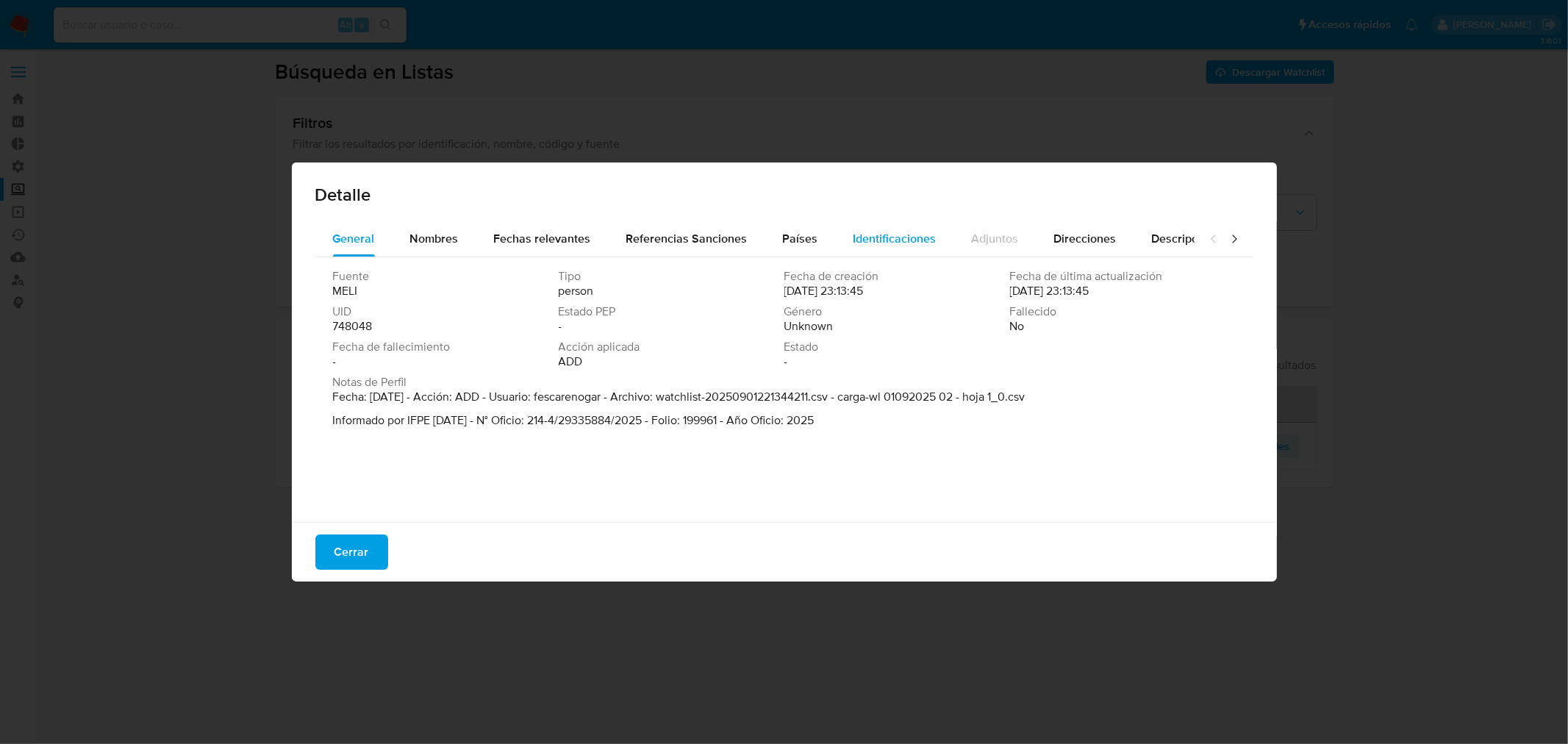
click at [864, 232] on span "Identificaciones" at bounding box center [895, 238] width 83 height 17
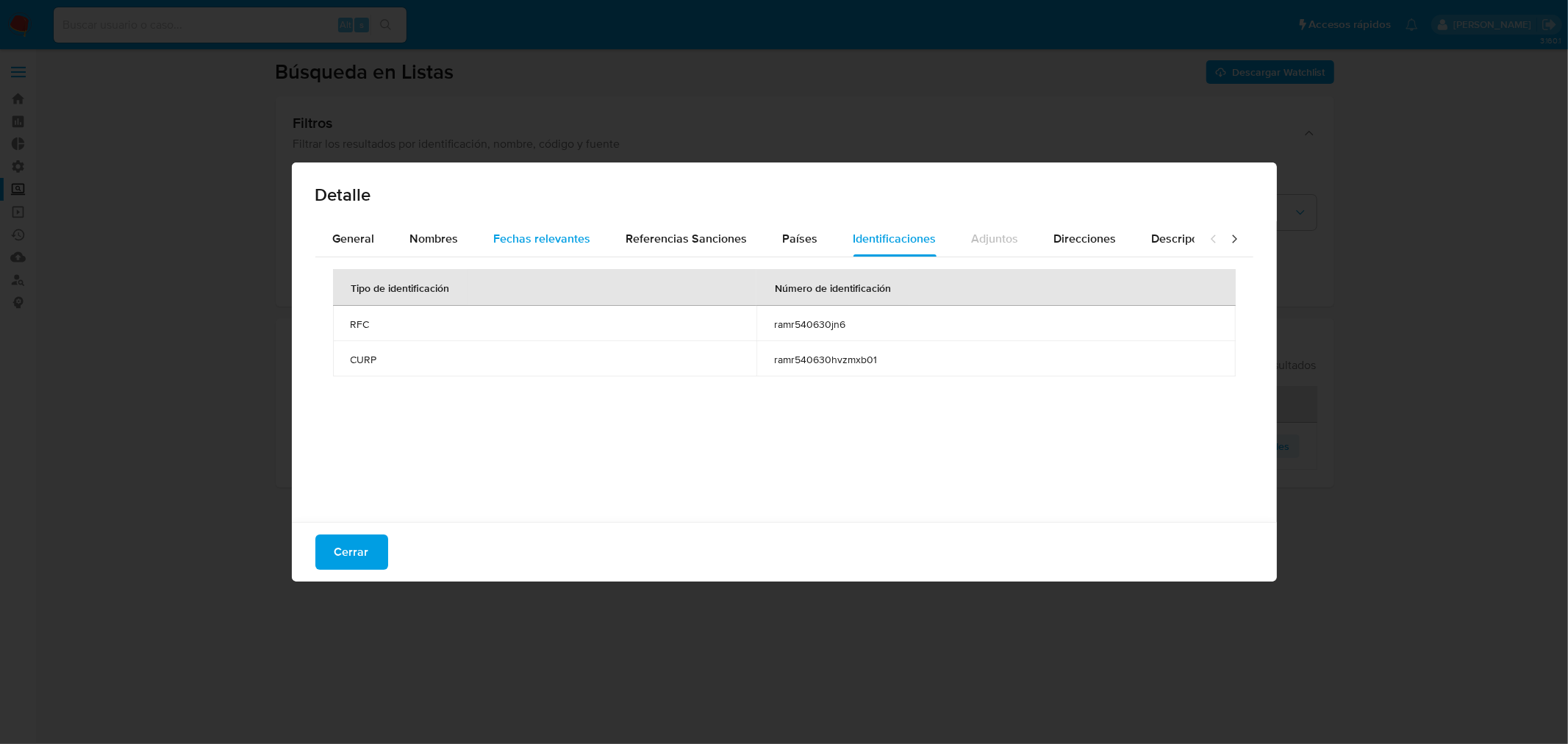
click at [532, 248] on div "Fechas relevantes" at bounding box center [542, 238] width 97 height 35
click at [853, 243] on span "Identificaciones" at bounding box center [895, 238] width 83 height 17
click at [370, 553] on button "Cerrar" at bounding box center [352, 551] width 73 height 35
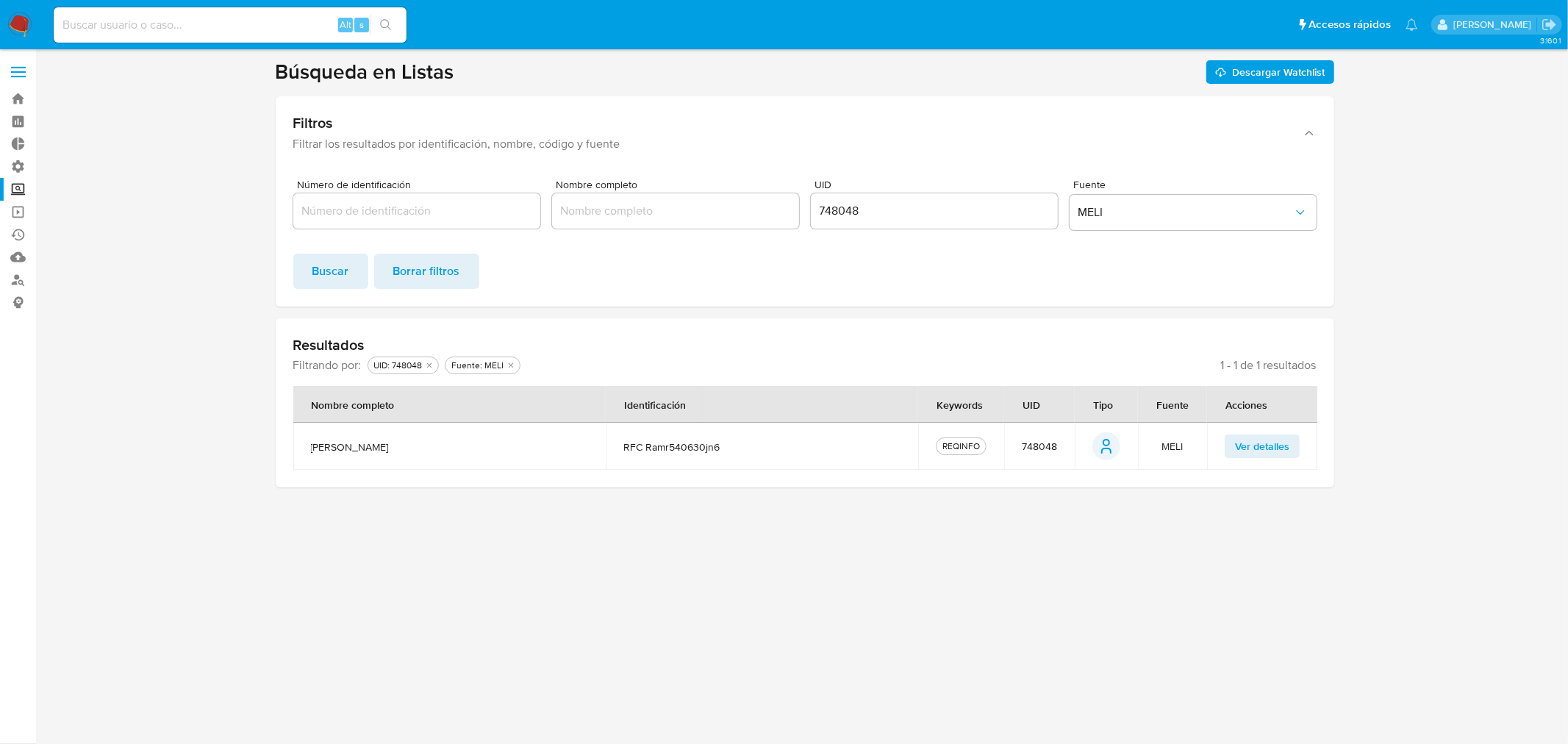
click at [832, 204] on input "748048" at bounding box center [934, 211] width 247 height 19
paste input "6002"
click button "Buscar" at bounding box center [330, 271] width 75 height 35
click at [1235, 456] on span "Ver detalles" at bounding box center [1262, 446] width 54 height 21
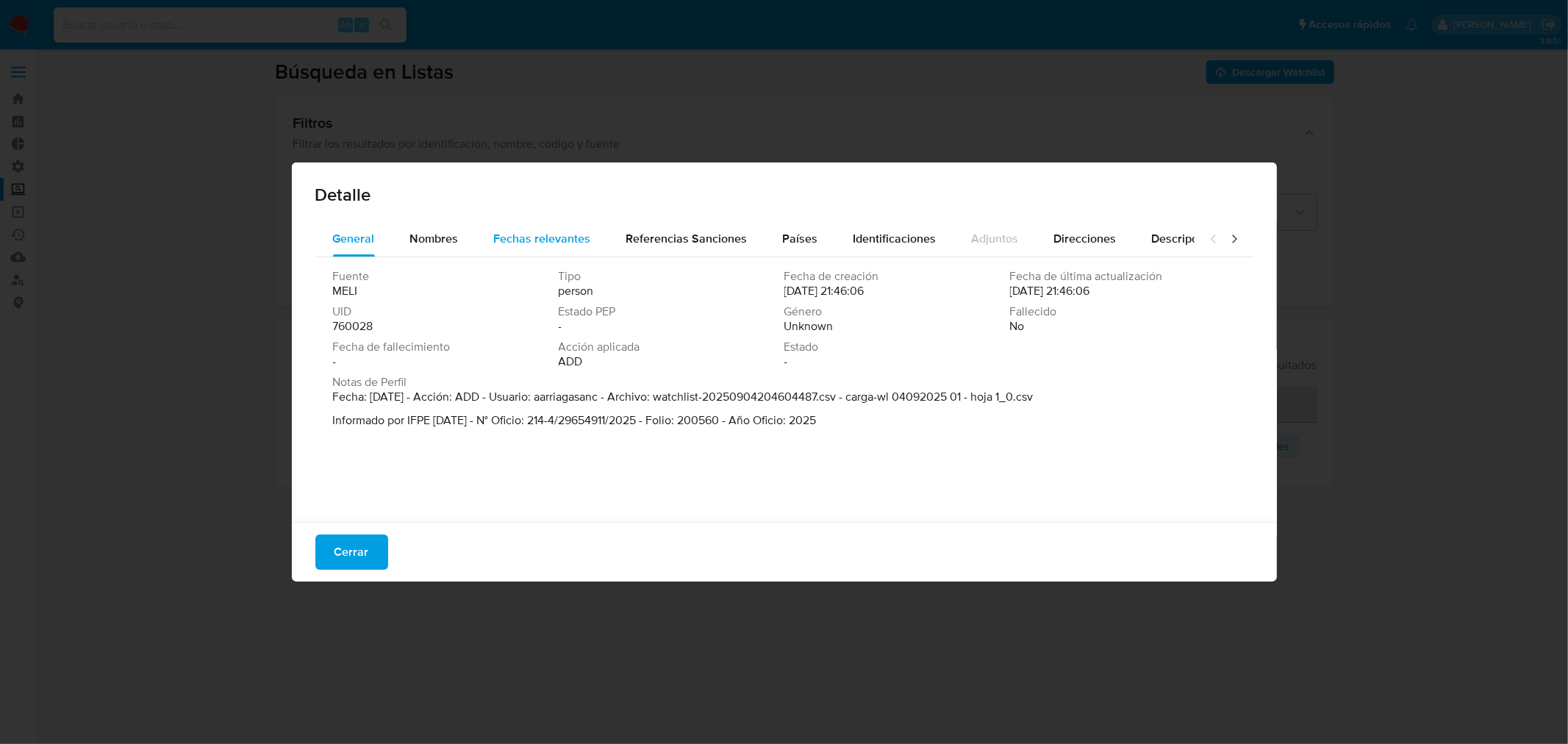
click at [494, 231] on span "Fechas relevantes" at bounding box center [542, 238] width 97 height 17
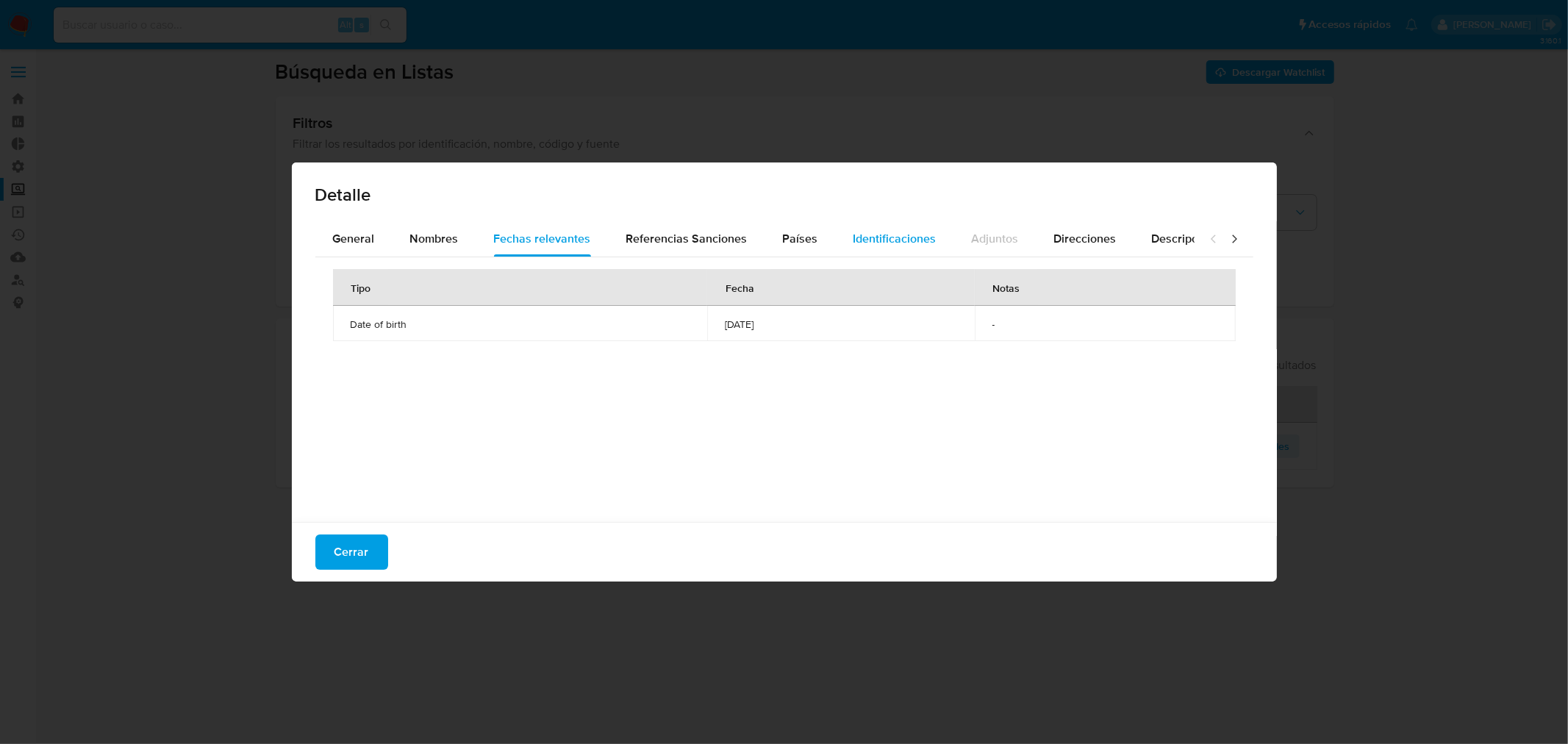
click at [853, 226] on div "Identificaciones" at bounding box center [895, 238] width 83 height 35
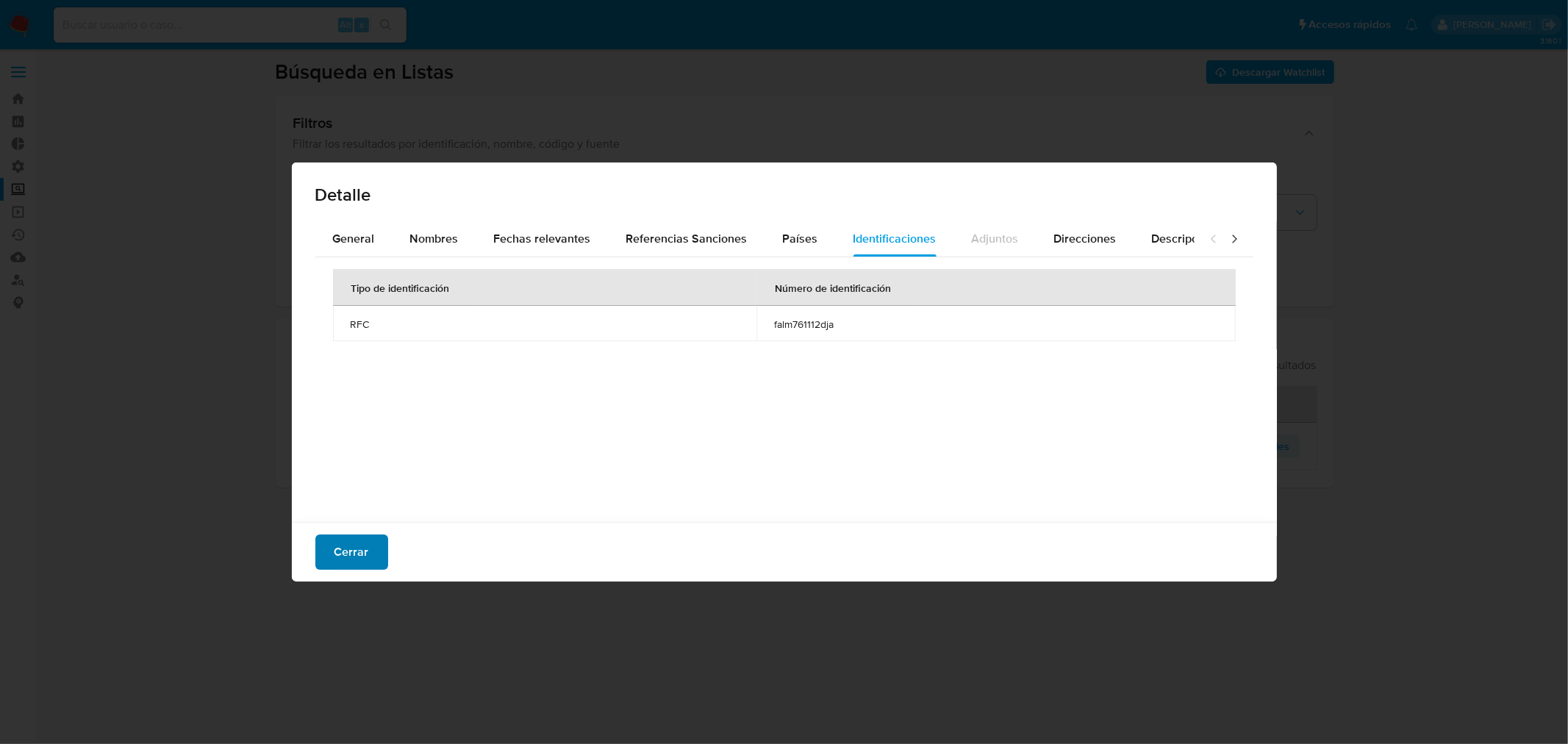
click at [375, 551] on button "Cerrar" at bounding box center [352, 551] width 73 height 35
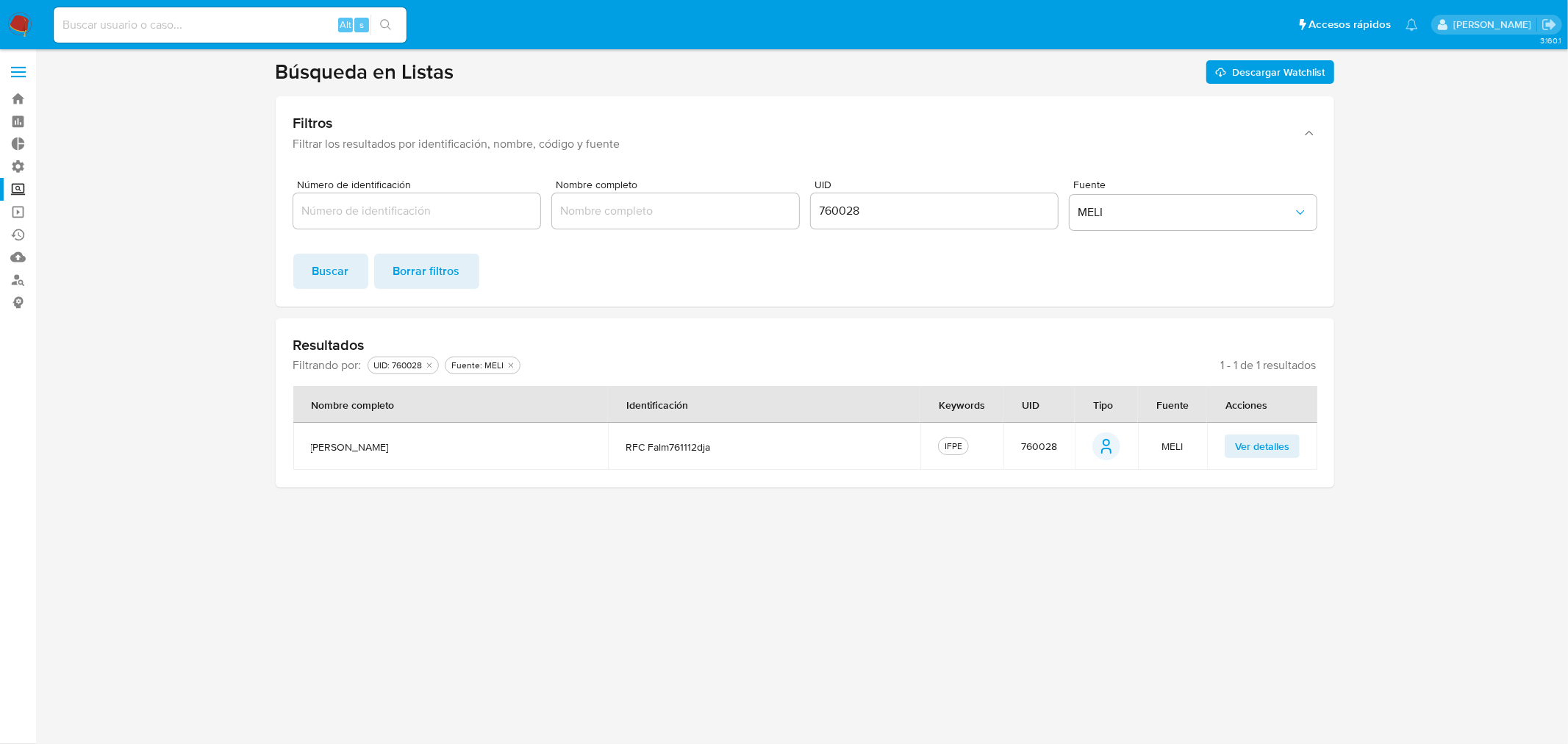
click at [897, 221] on div "760028" at bounding box center [934, 211] width 247 height 35
click at [888, 209] on input "760028" at bounding box center [934, 211] width 247 height 19
paste input "21046"
click at [317, 280] on span "Buscar" at bounding box center [330, 272] width 37 height 33
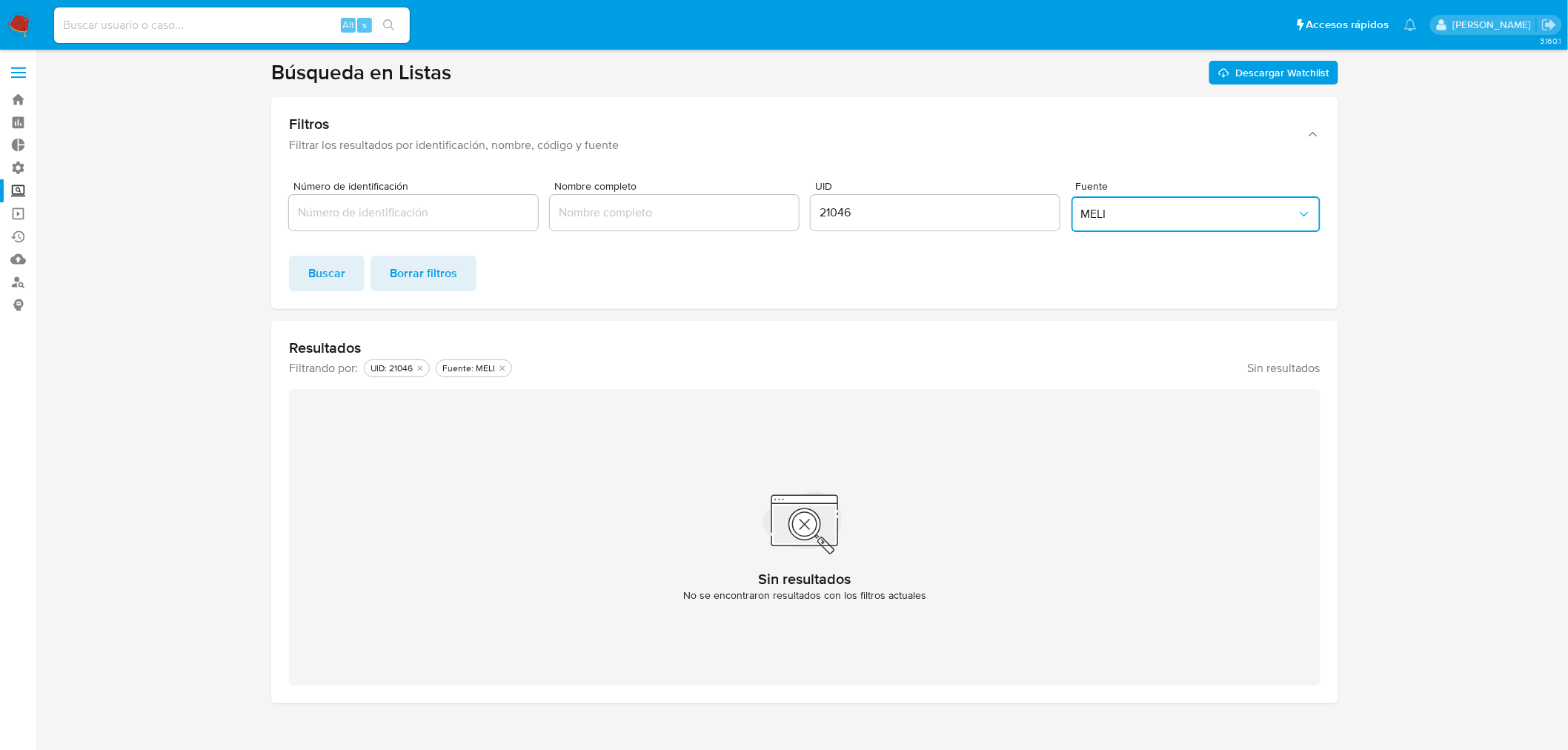
click at [1199, 205] on button "MELI" at bounding box center [1196, 213] width 249 height 36
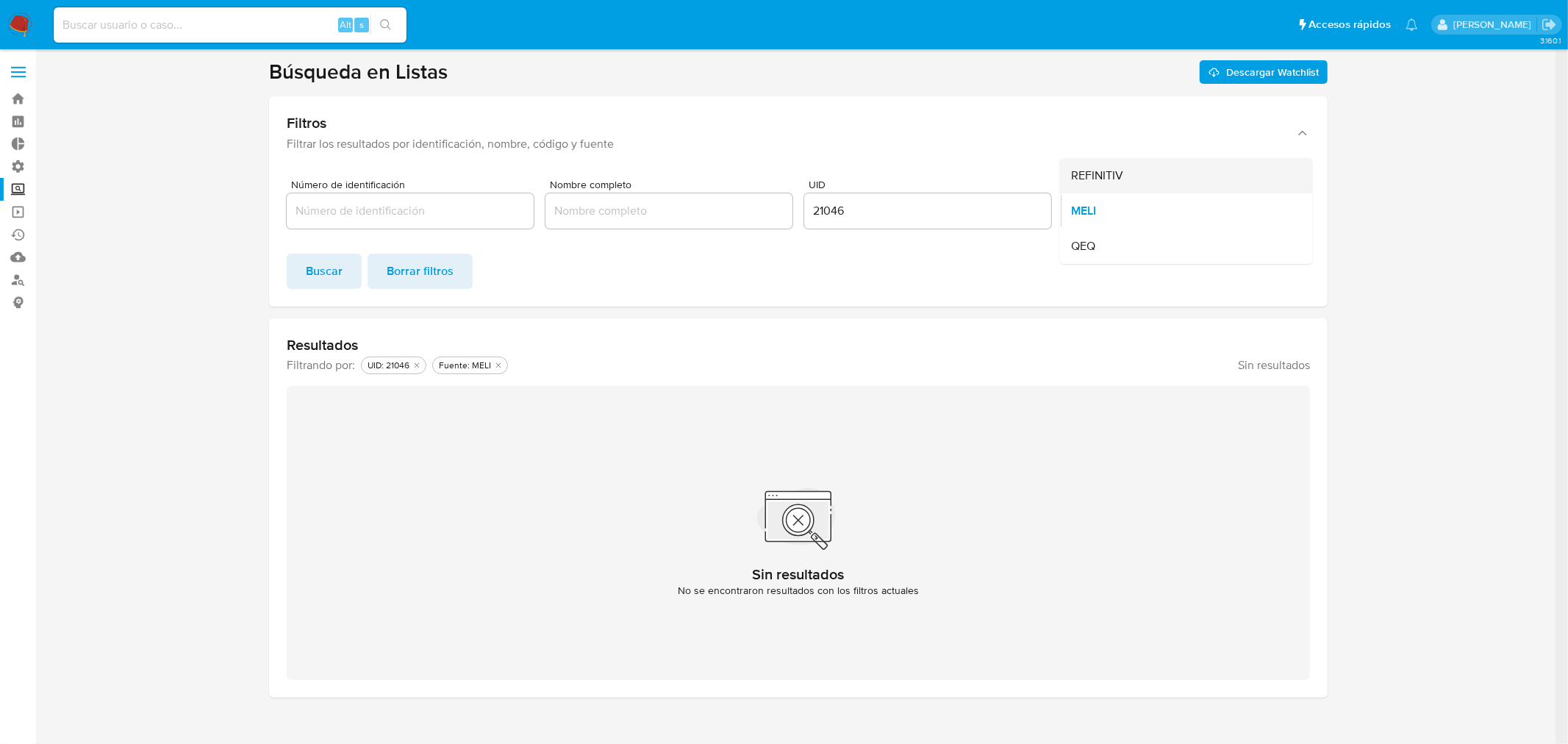
click at [1156, 182] on div "REFINITIV" at bounding box center [1182, 175] width 220 height 35
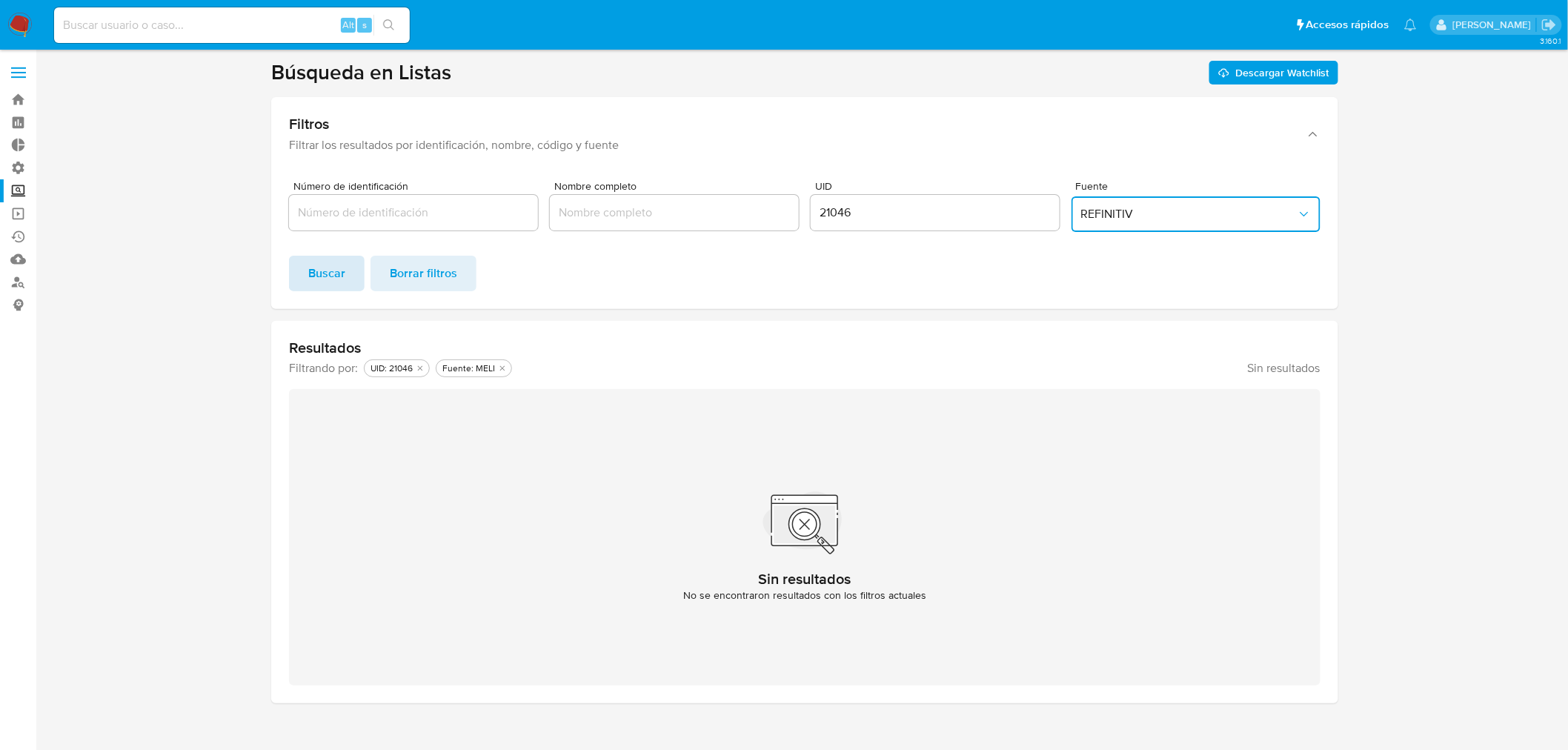
click at [336, 277] on span "Buscar" at bounding box center [327, 274] width 37 height 33
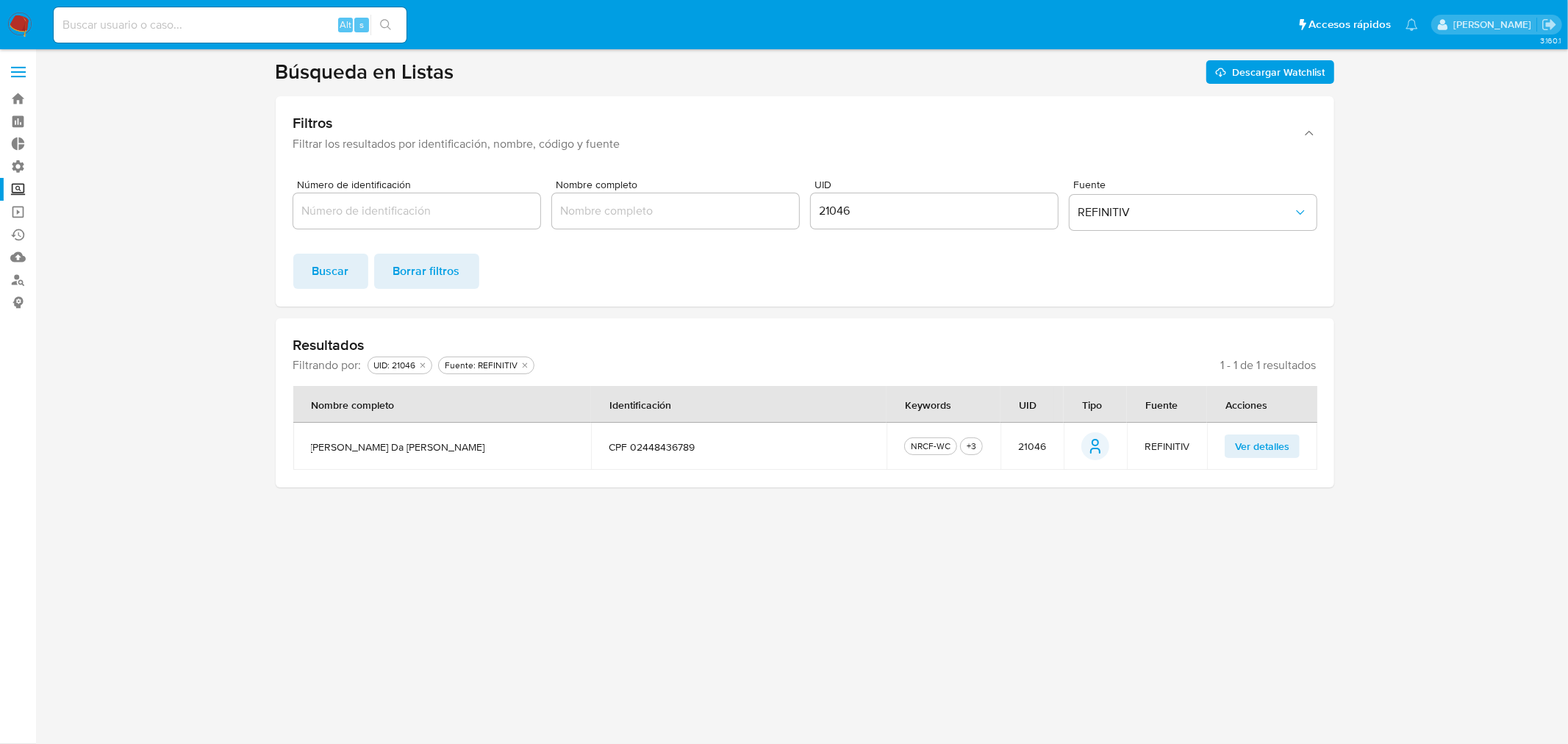
click at [1226, 448] on button "Ver detalles" at bounding box center [1262, 446] width 75 height 23
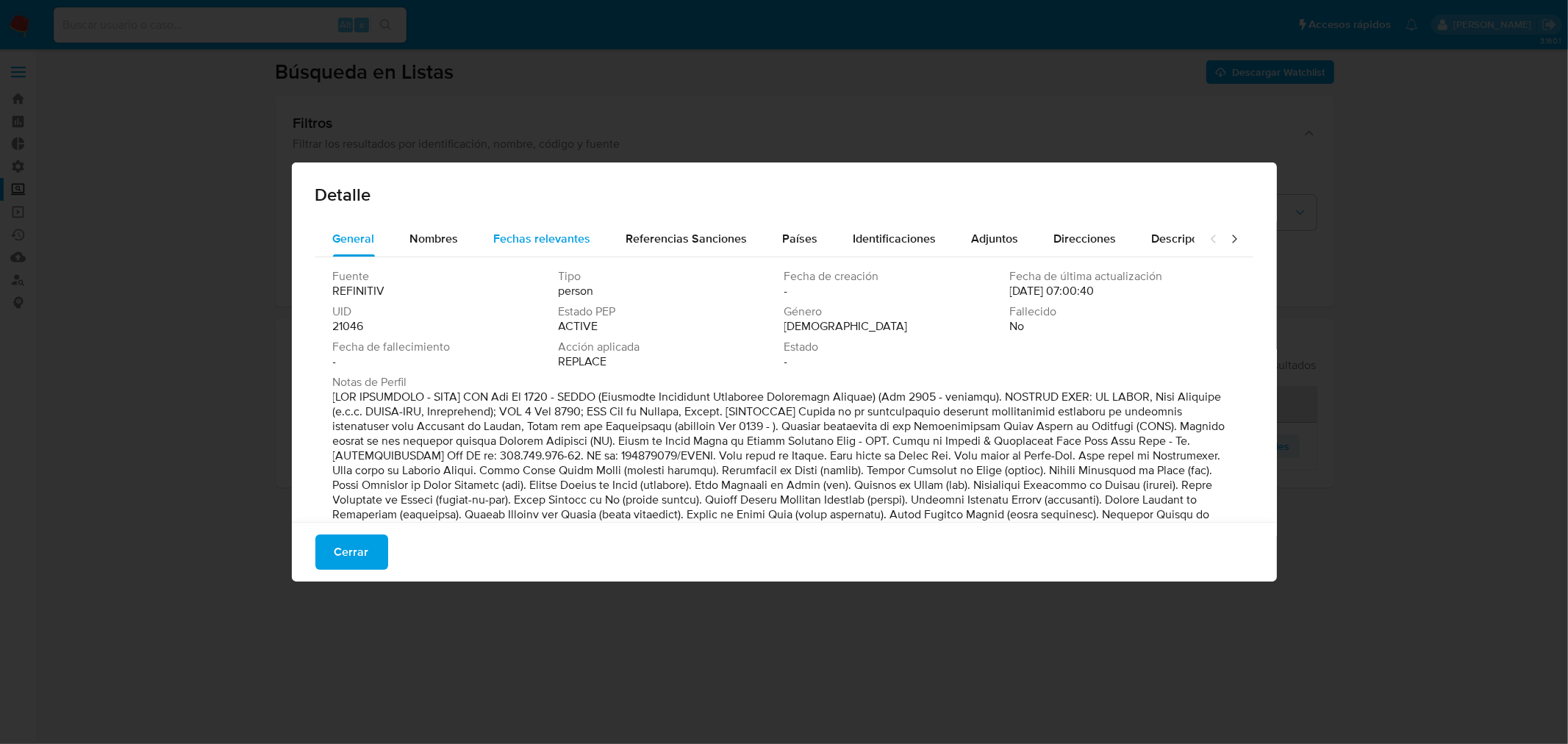
click at [560, 225] on div "Fechas relevantes" at bounding box center [542, 238] width 97 height 35
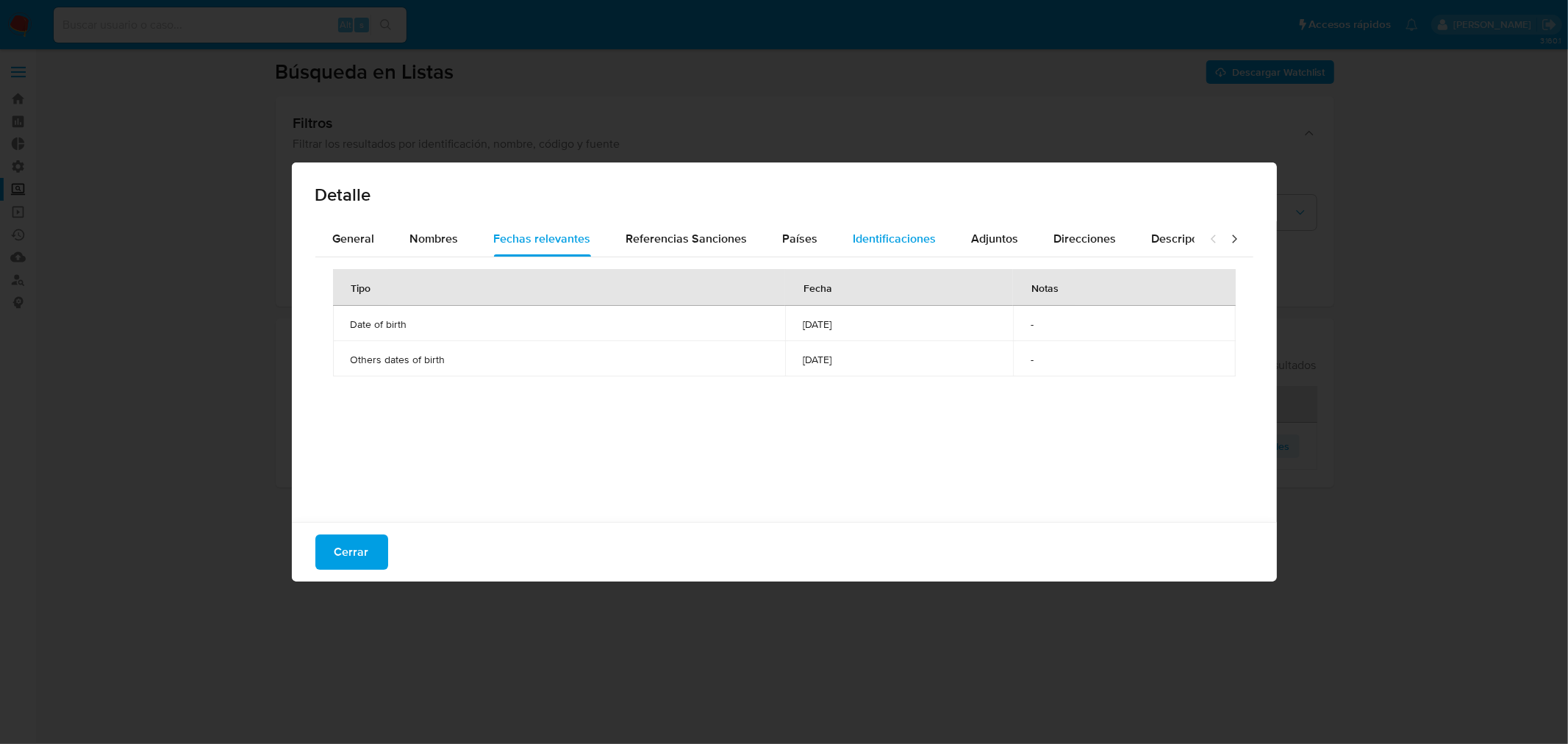
click at [841, 245] on button "Identificaciones" at bounding box center [895, 238] width 119 height 35
click at [378, 532] on div "Cerrar" at bounding box center [784, 551] width 985 height 59
click at [372, 553] on button "Cerrar" at bounding box center [352, 551] width 73 height 35
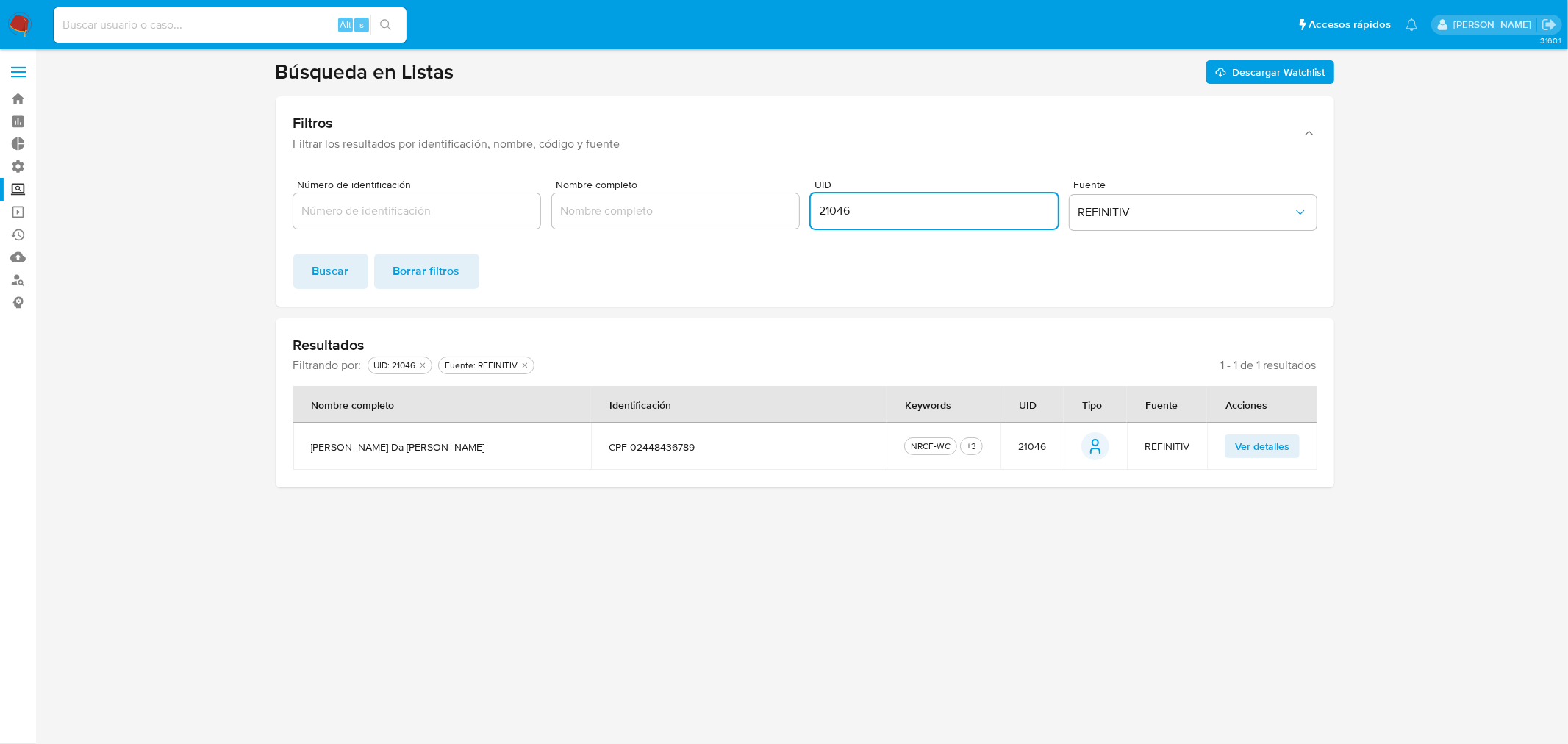
click at [836, 217] on input "21046" at bounding box center [934, 211] width 247 height 19
paste input "760"
click at [344, 272] on span "Buscar" at bounding box center [330, 272] width 37 height 33
click at [1241, 436] on span "Ver detalles" at bounding box center [1262, 446] width 54 height 21
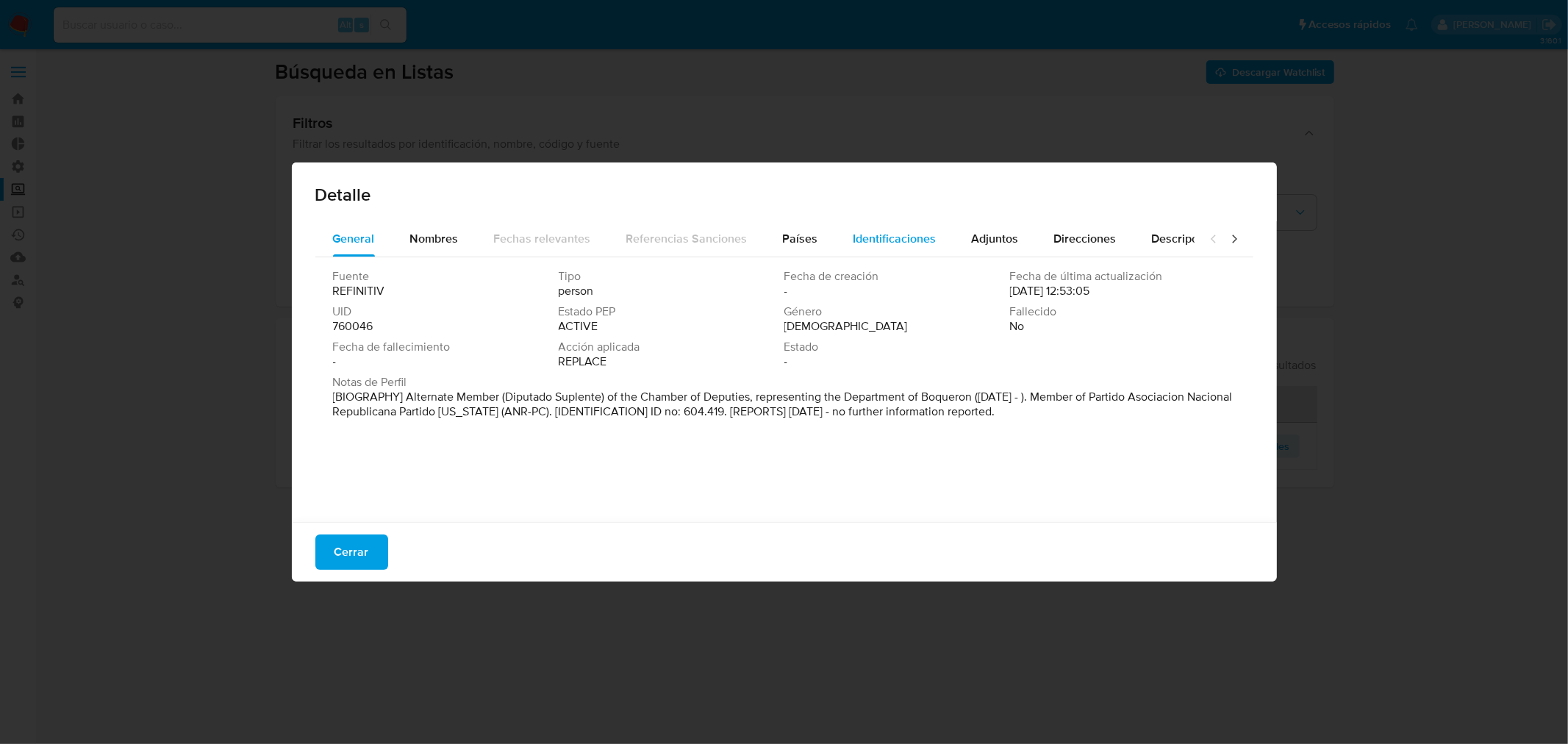
click at [898, 250] on div "Identificaciones" at bounding box center [895, 238] width 83 height 35
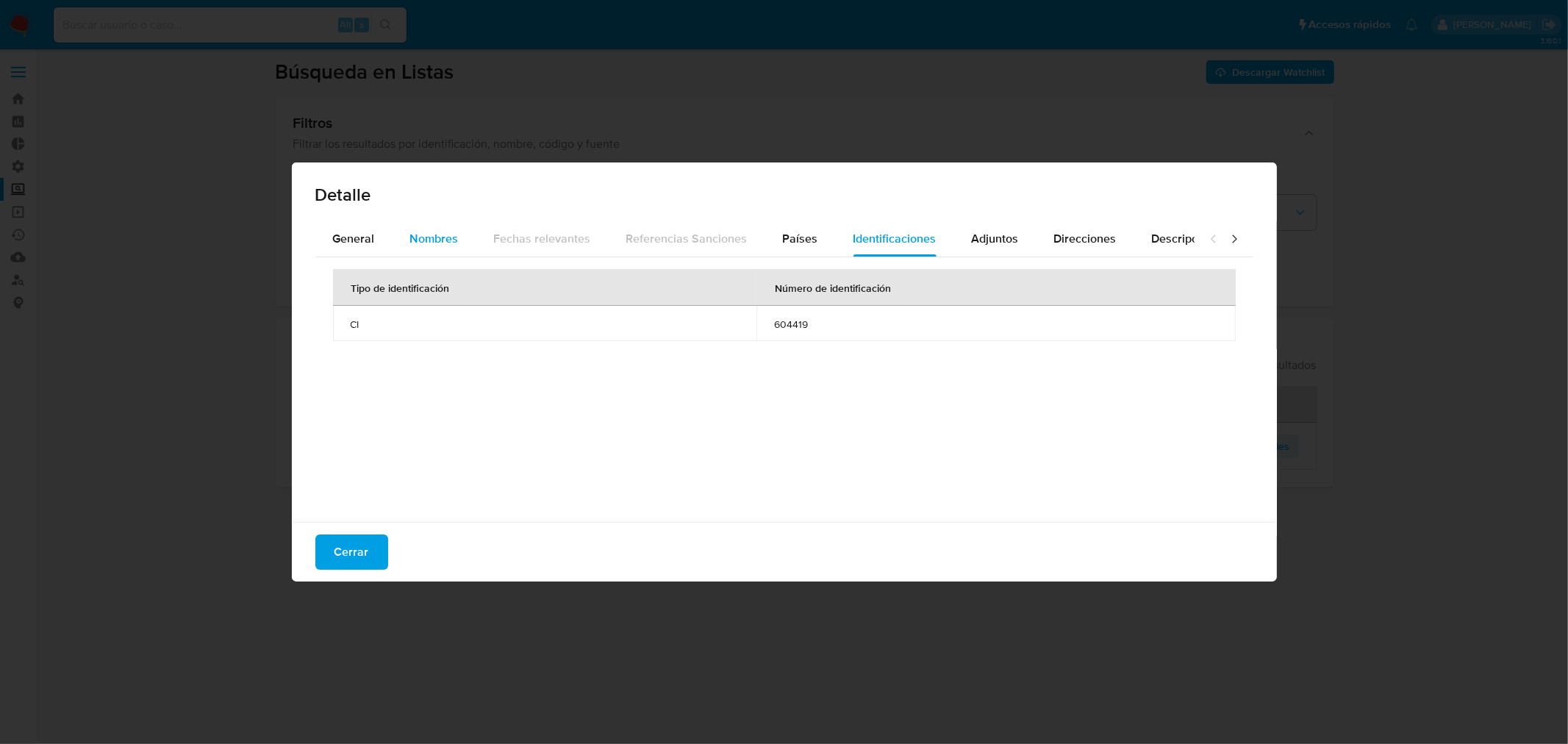
click at [443, 237] on span "Nombres" at bounding box center [434, 238] width 48 height 17
click at [372, 551] on button "Cerrar" at bounding box center [352, 551] width 73 height 35
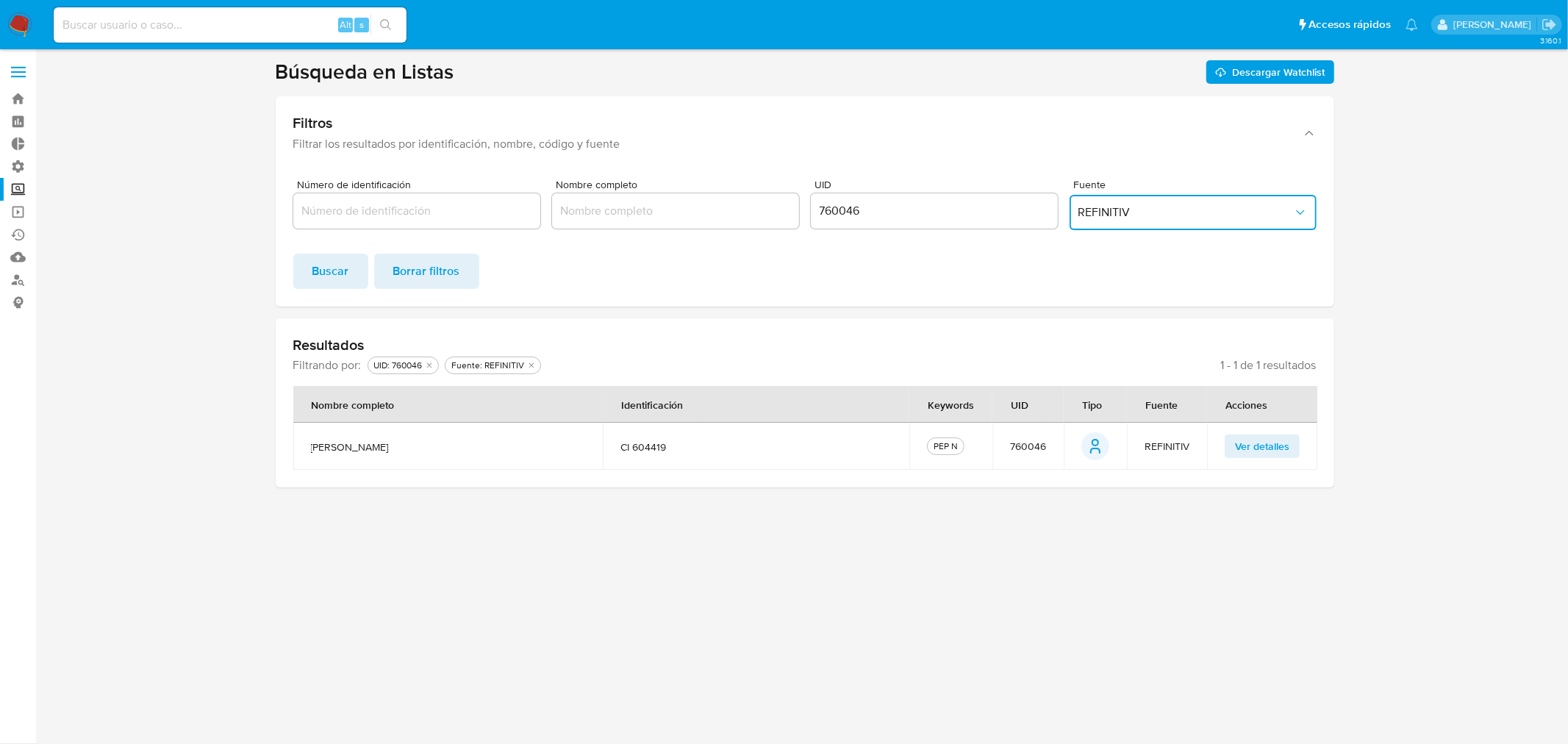
click at [1110, 215] on span "REFINITIV" at bounding box center [1186, 212] width 215 height 15
click at [1181, 251] on div "MELI" at bounding box center [1188, 246] width 220 height 35
click at [347, 274] on span "Buscar" at bounding box center [330, 272] width 37 height 33
click at [1231, 449] on button "Ver detalles" at bounding box center [1262, 446] width 75 height 23
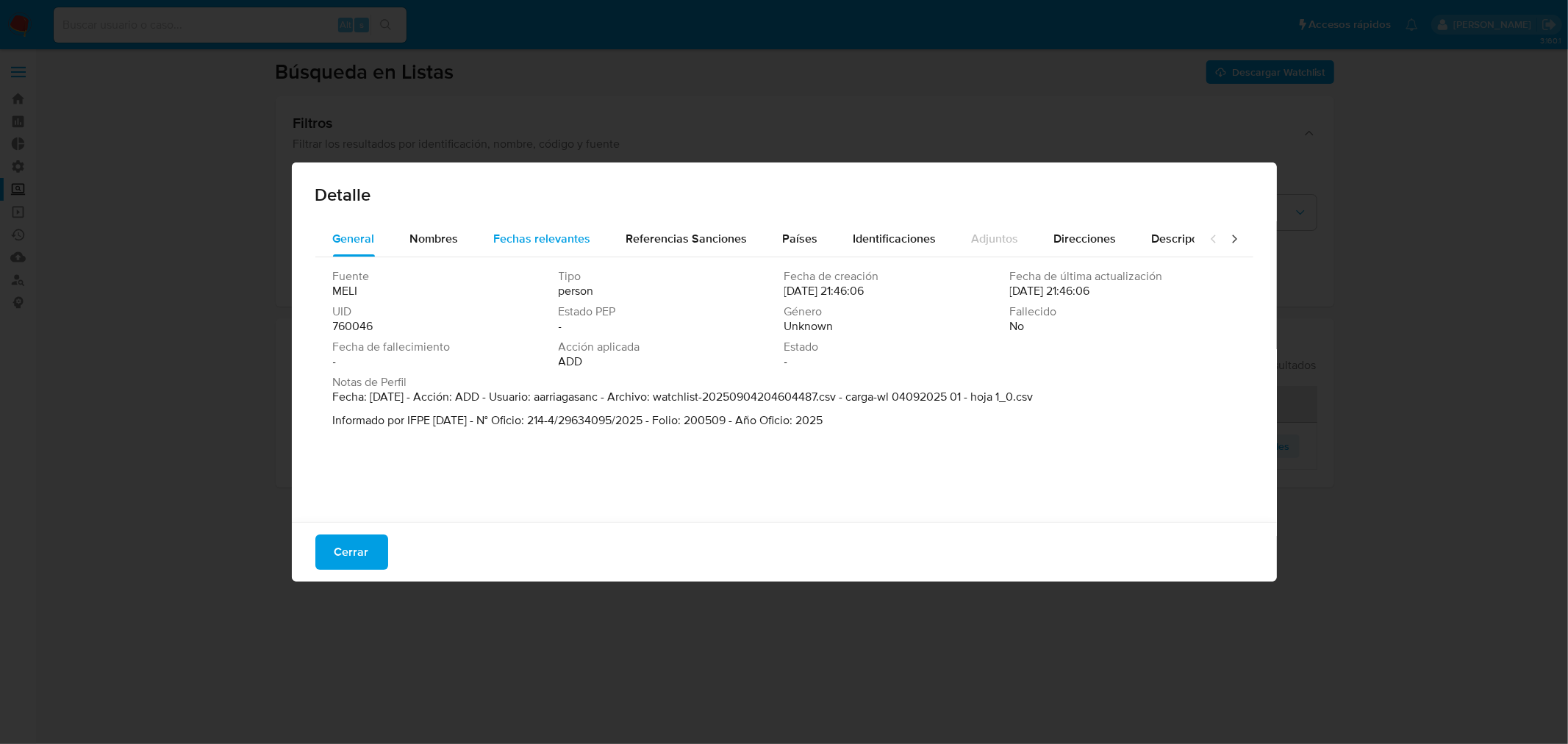
click at [566, 236] on span "Fechas relevantes" at bounding box center [542, 238] width 97 height 17
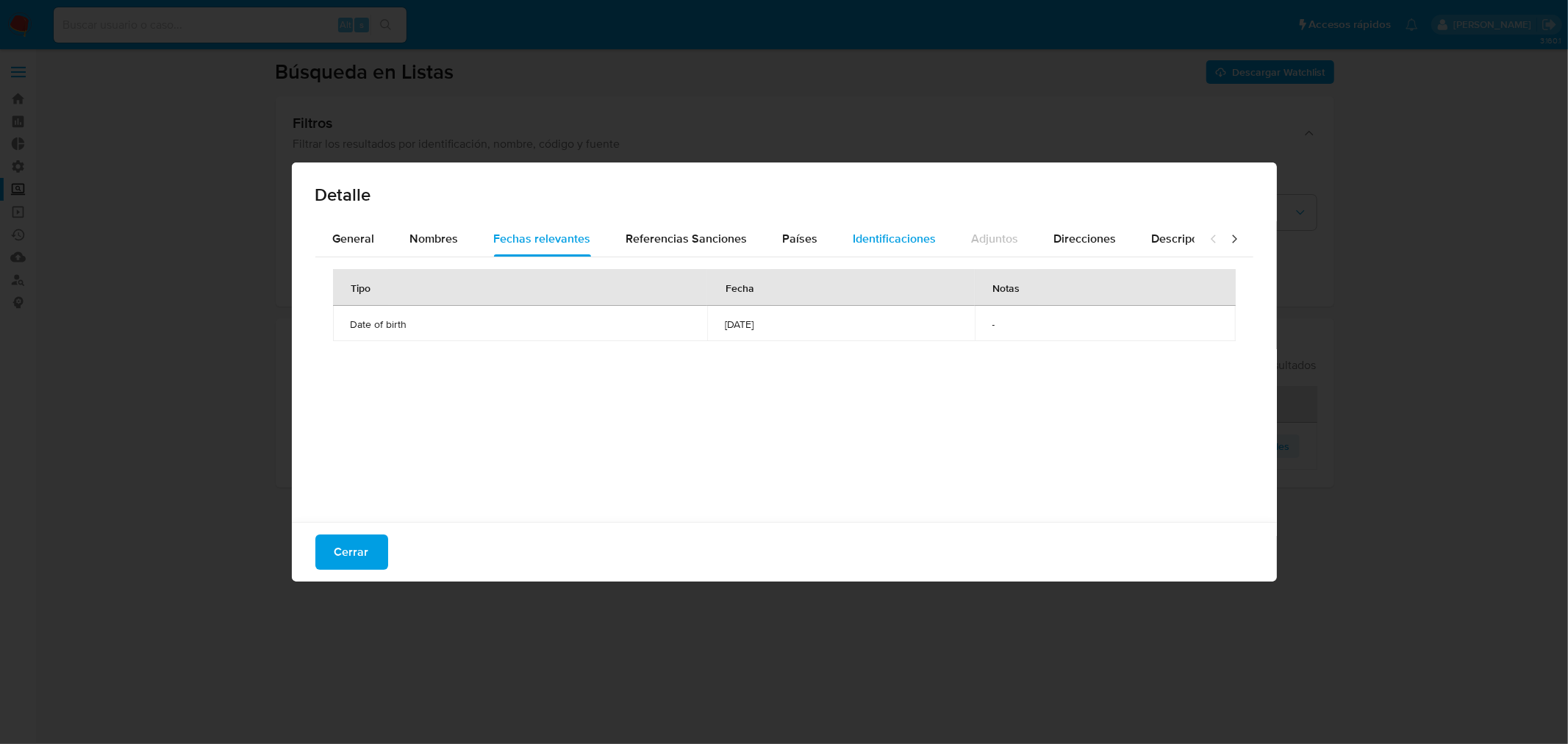
click at [931, 244] on button "Identificaciones" at bounding box center [895, 238] width 119 height 35
click at [420, 224] on div "Nombres" at bounding box center [434, 238] width 48 height 35
drag, startPoint x: 713, startPoint y: 327, endPoint x: 824, endPoint y: 329, distance: 111.0
click at [824, 329] on span "gothwualf zavala angulo" at bounding box center [956, 323] width 524 height 13
click at [369, 552] on button "Cerrar" at bounding box center [352, 551] width 73 height 35
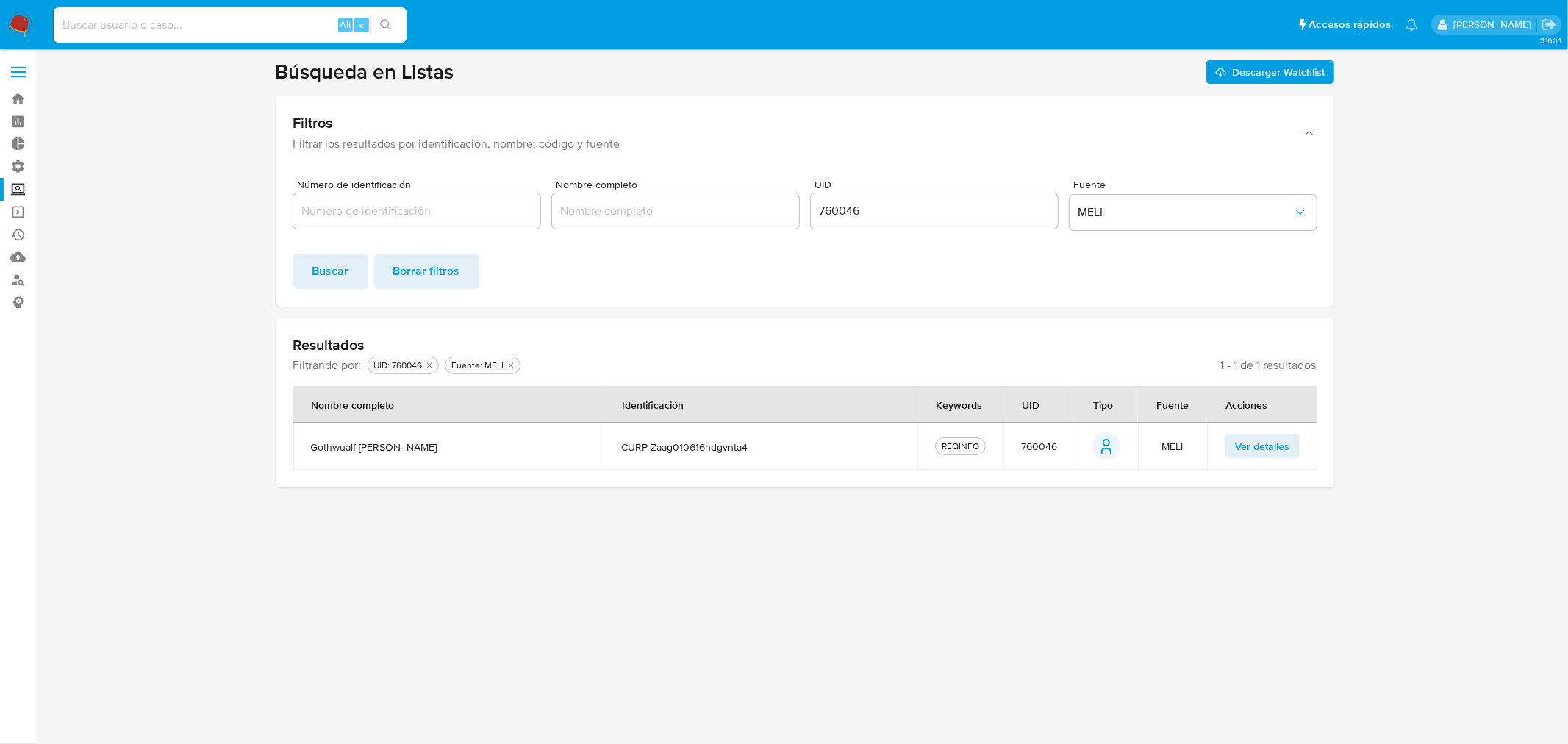
click at [853, 208] on input "760046" at bounding box center [934, 211] width 247 height 19
paste input "8788843"
type input "8788843"
click button "Buscar" at bounding box center [330, 271] width 75 height 35
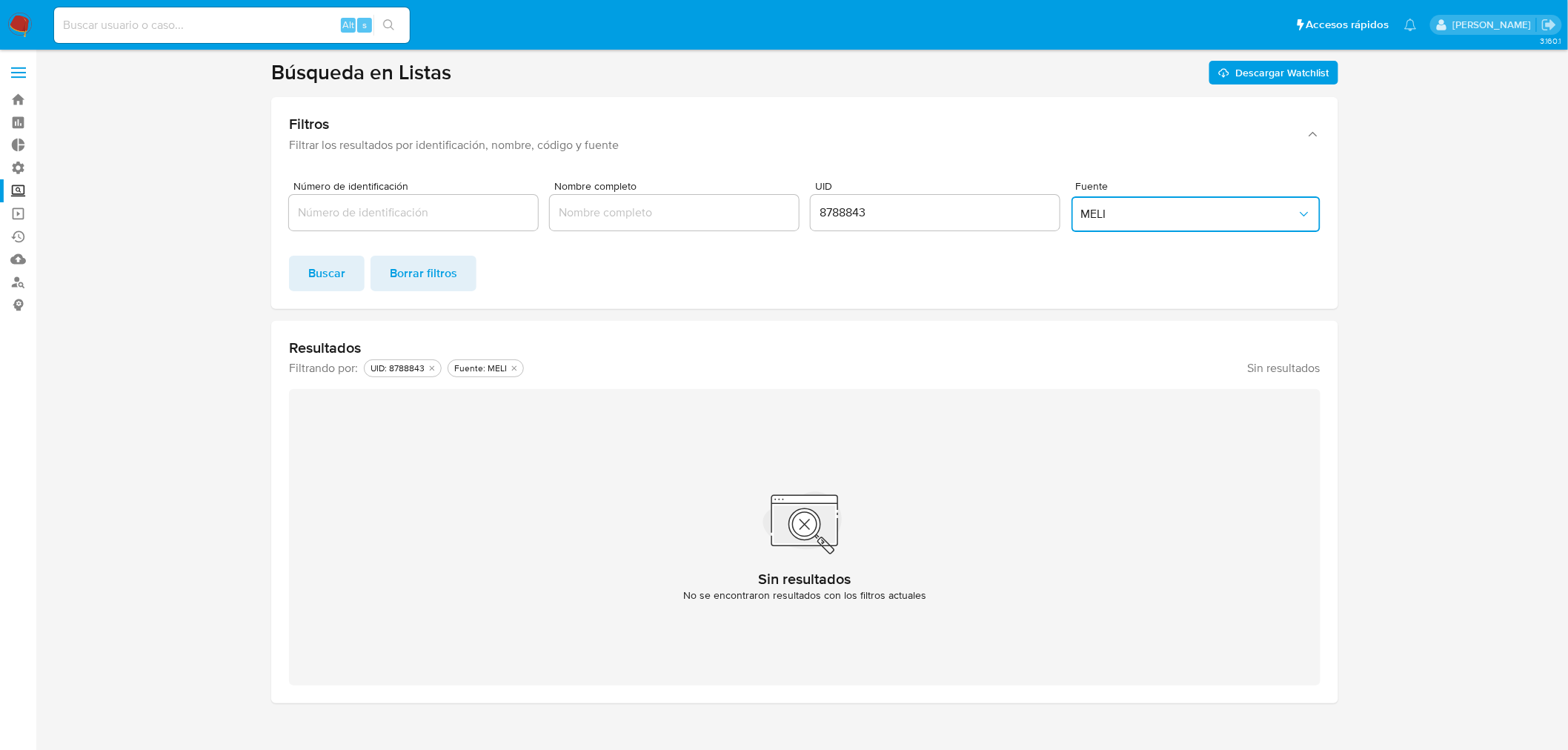
click at [1130, 210] on span "MELI" at bounding box center [1189, 213] width 217 height 15
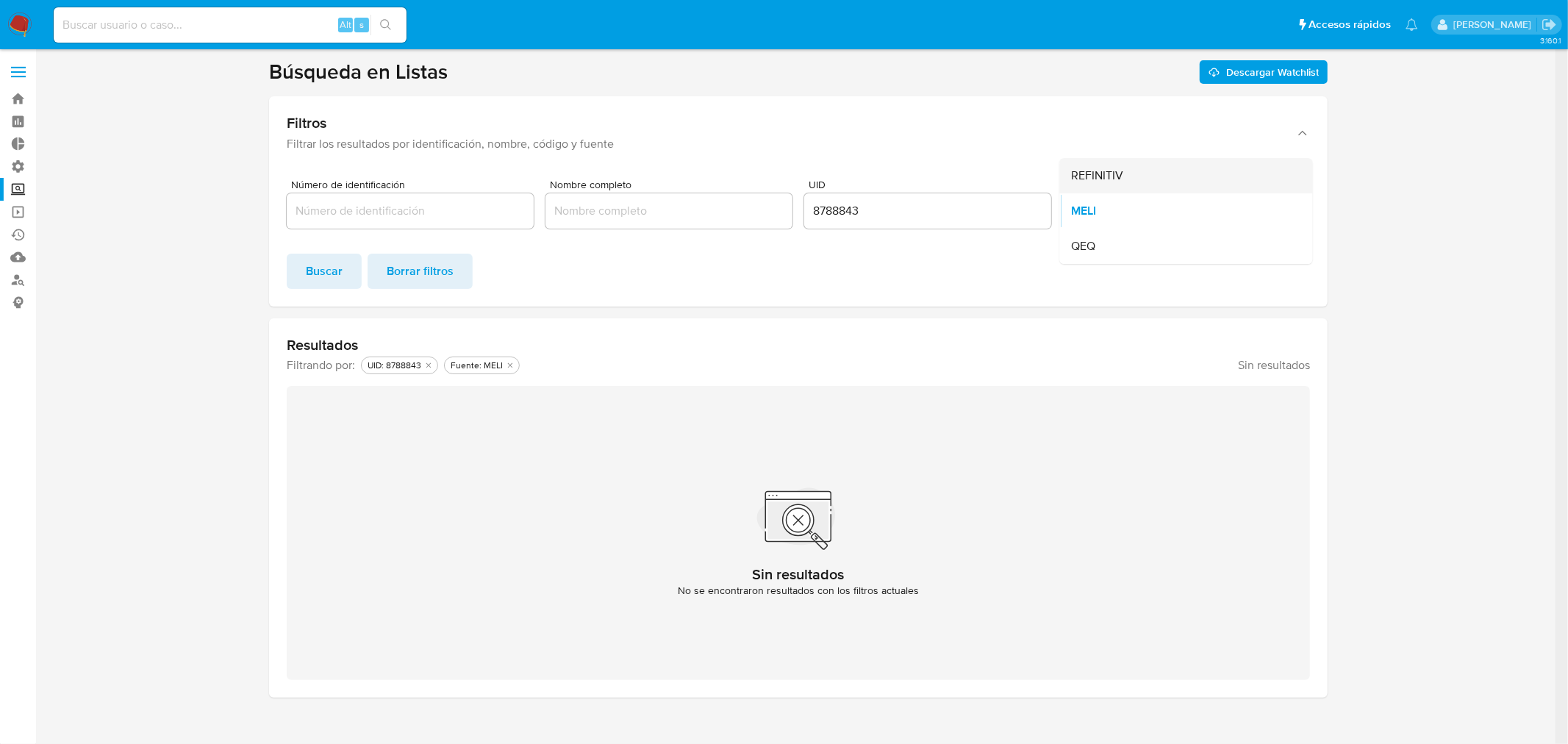
click at [1138, 182] on div "REFINITIV" at bounding box center [1182, 175] width 220 height 35
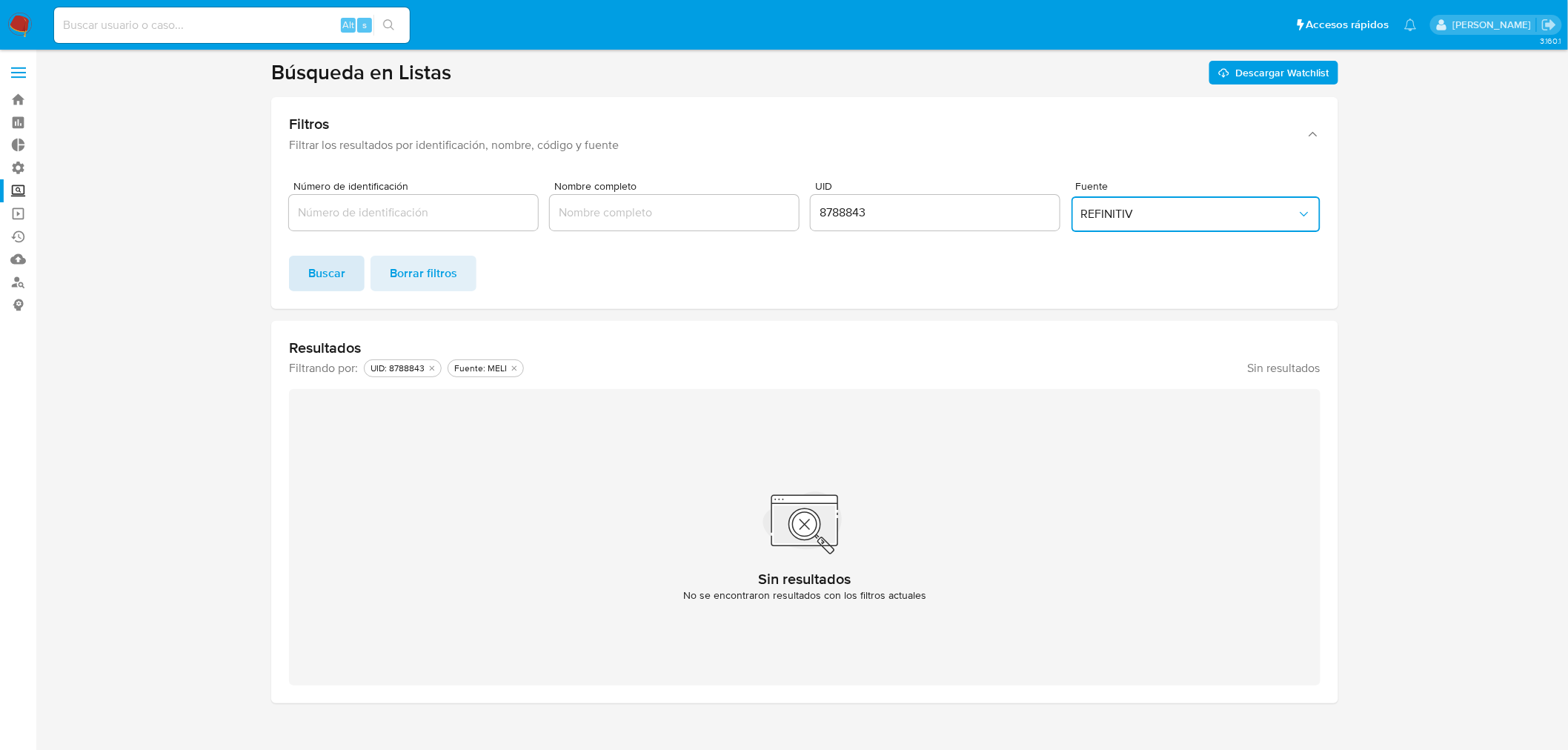
click at [338, 280] on span "Buscar" at bounding box center [327, 274] width 37 height 33
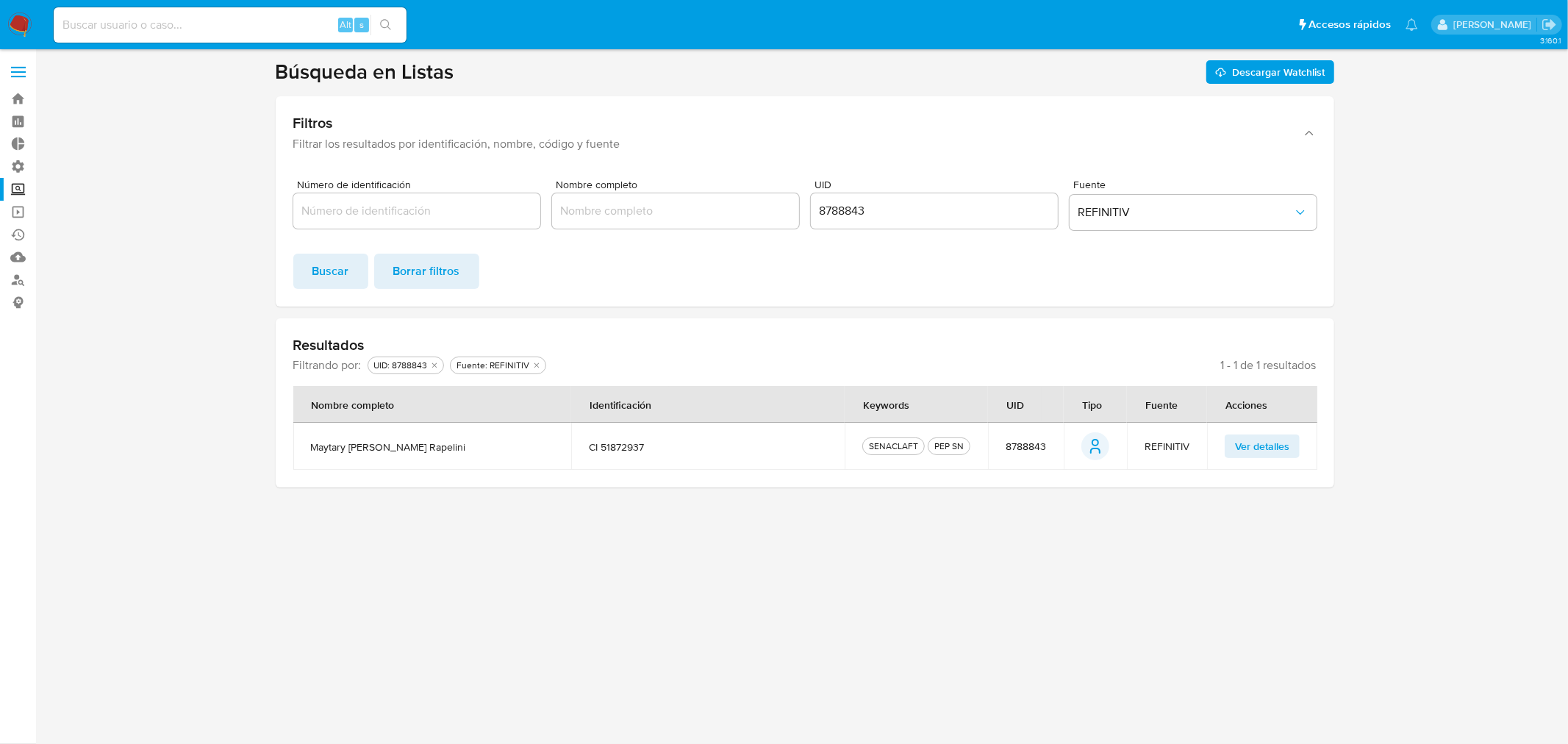
click at [1231, 442] on button "Ver detalles" at bounding box center [1262, 446] width 75 height 23
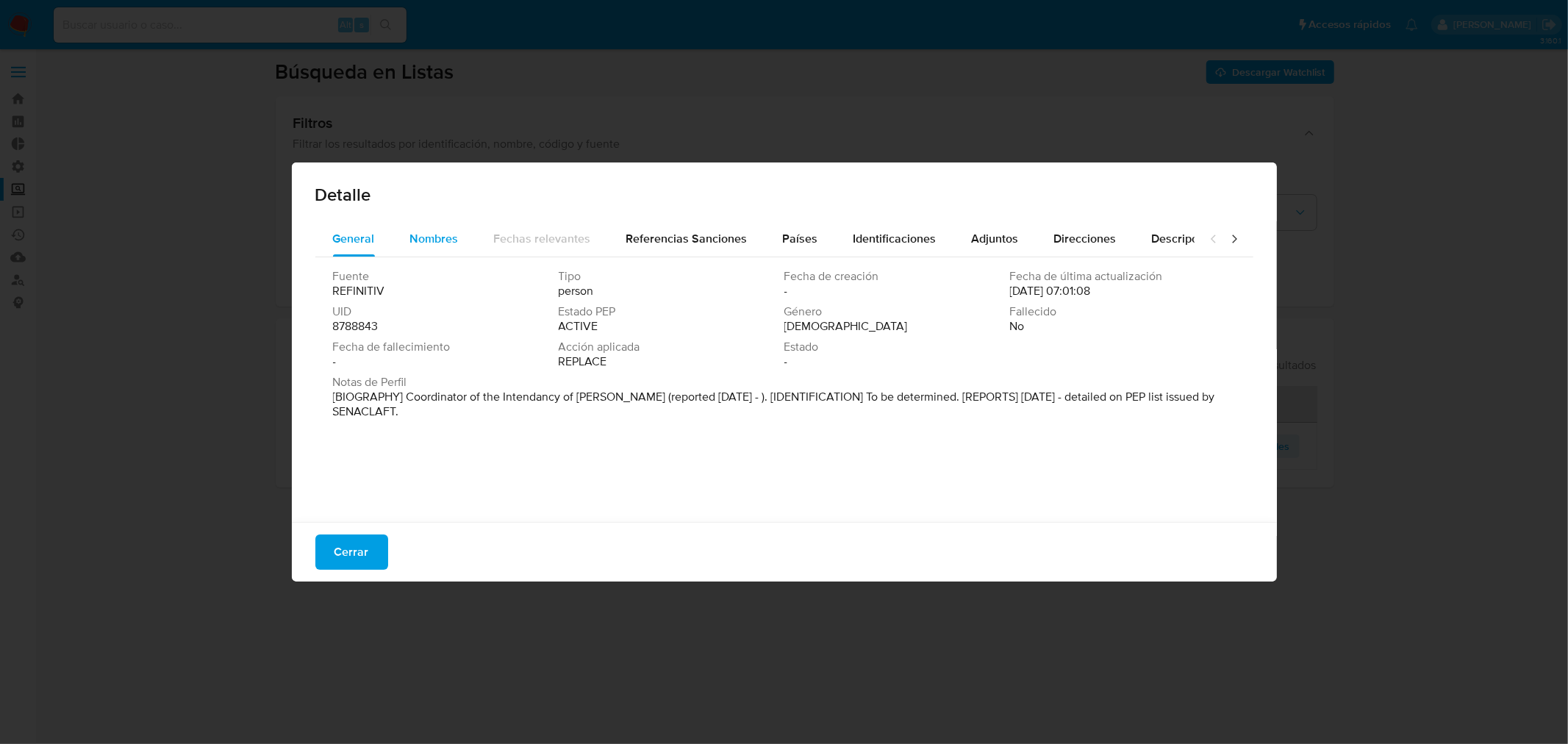
click at [457, 241] on span "Nombres" at bounding box center [434, 238] width 48 height 17
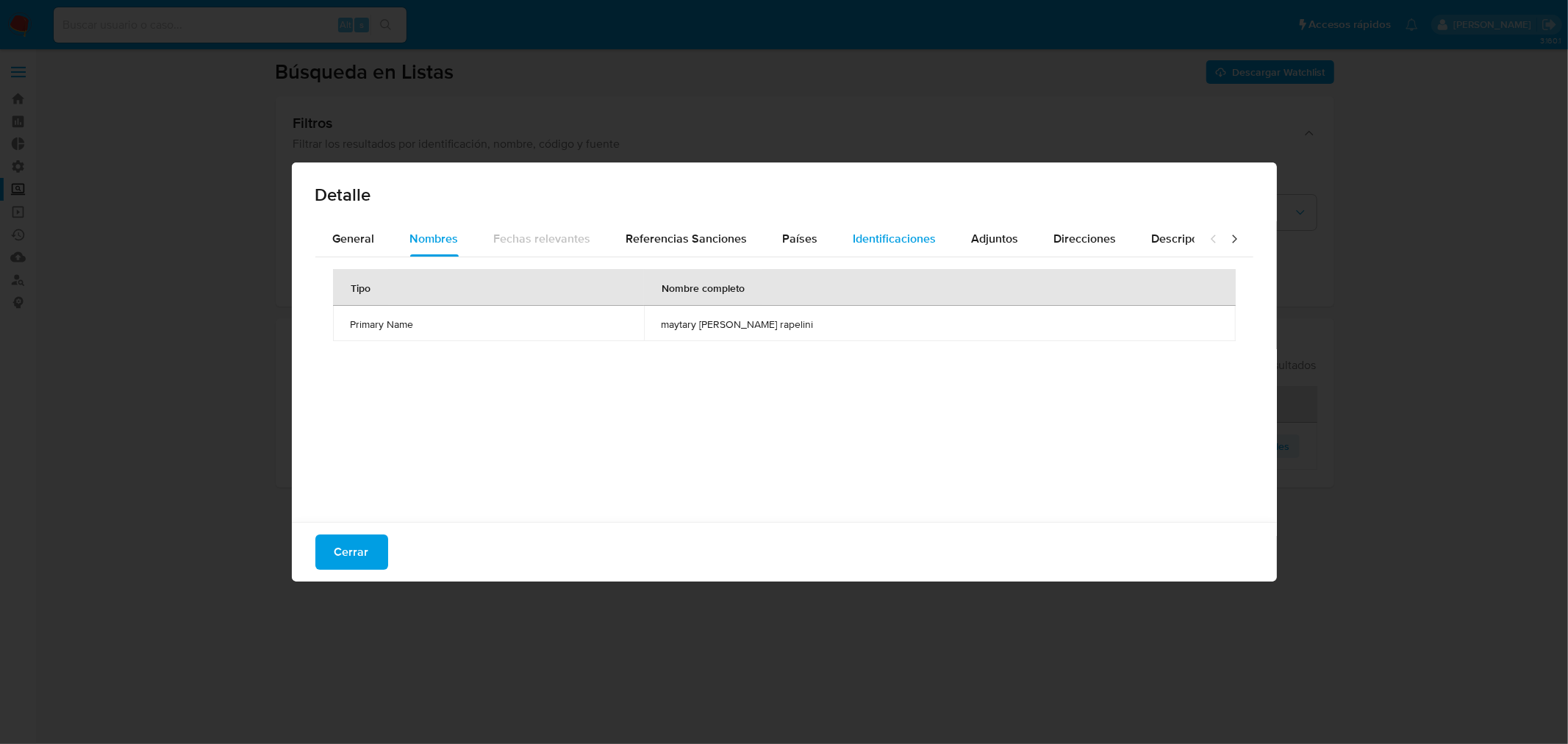
click at [877, 246] on span "Identificaciones" at bounding box center [895, 238] width 83 height 17
click at [365, 245] on span "General" at bounding box center [354, 238] width 42 height 17
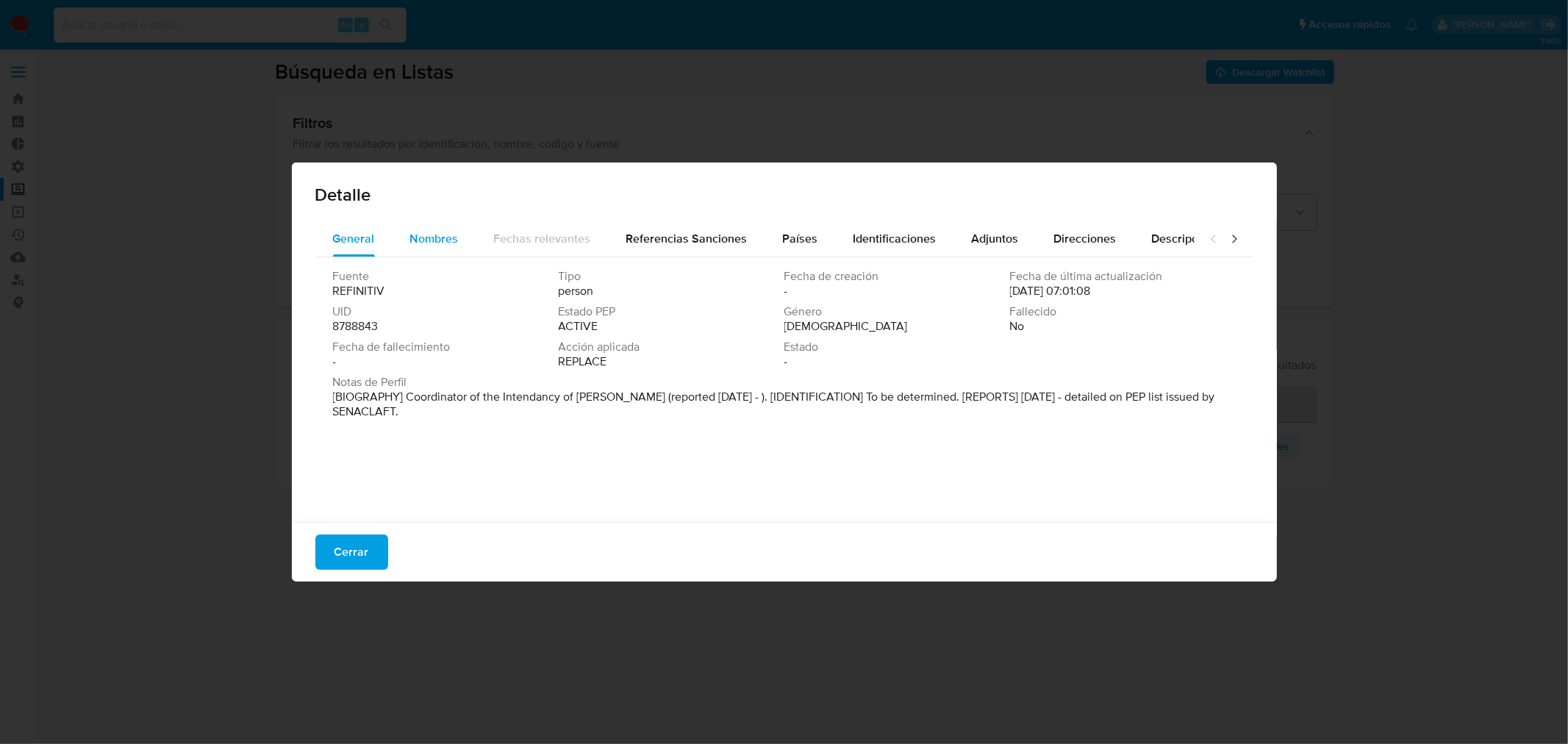
click at [446, 235] on span "Nombres" at bounding box center [434, 238] width 48 height 17
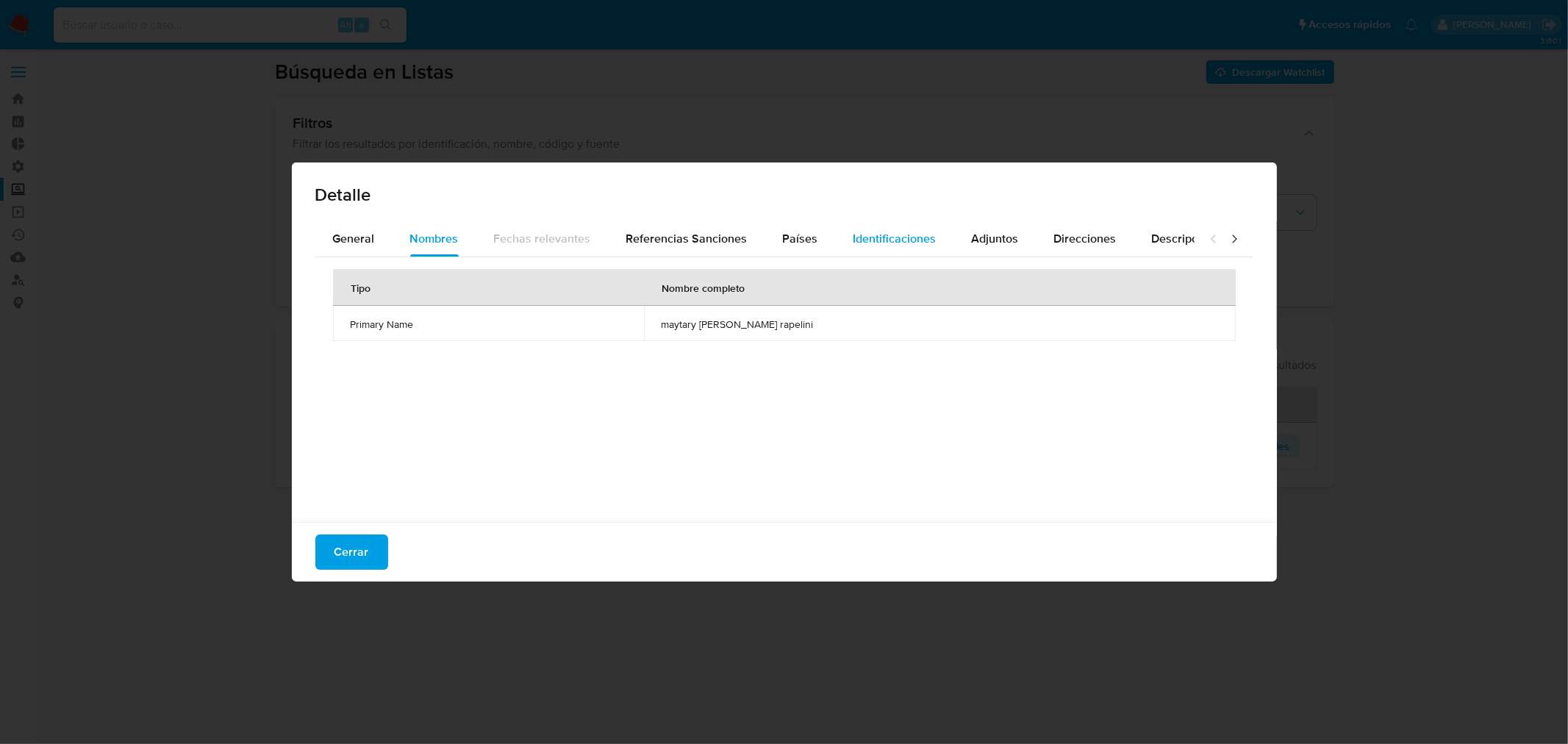
click at [854, 240] on span "Identificaciones" at bounding box center [895, 238] width 83 height 17
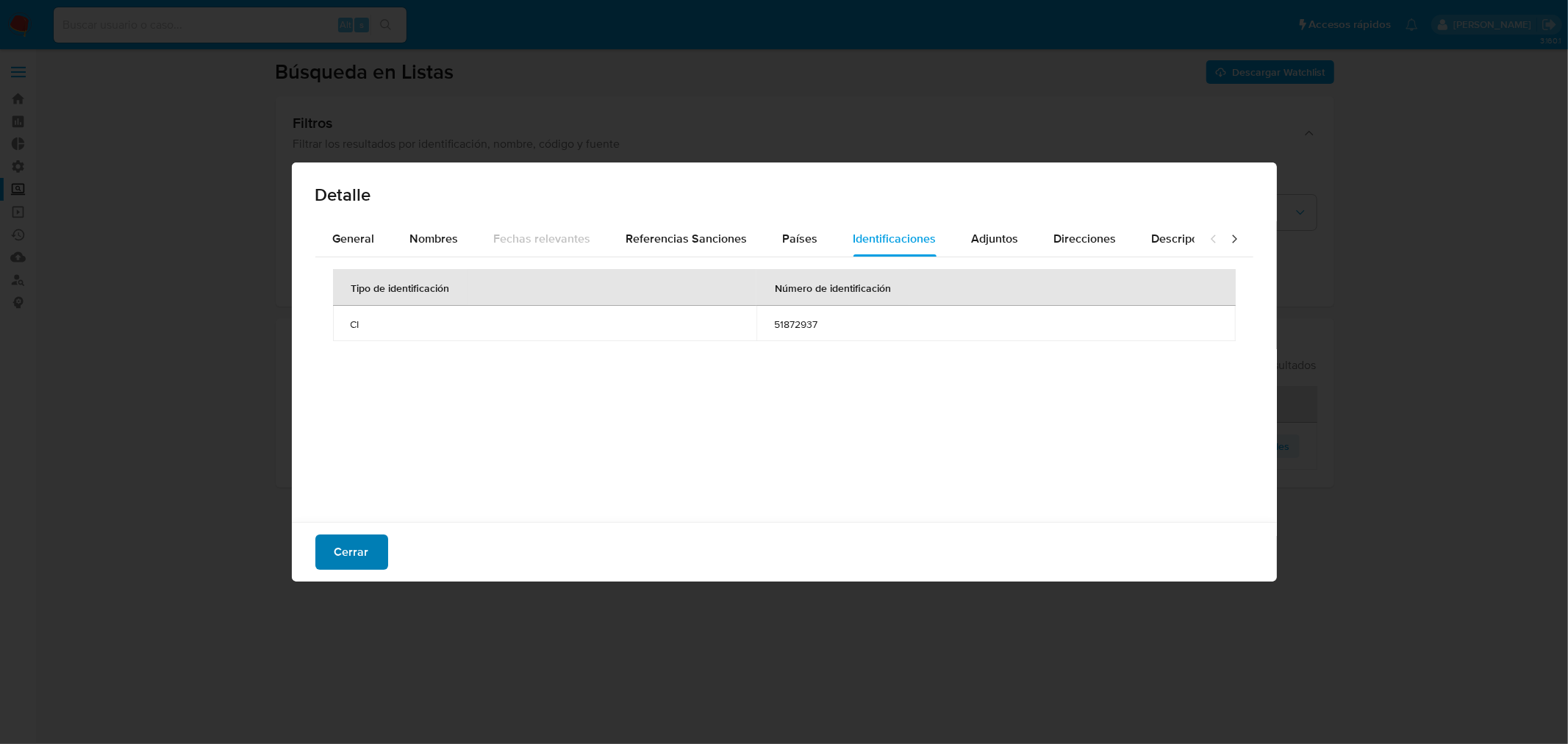
click at [368, 544] on button "Cerrar" at bounding box center [352, 551] width 73 height 35
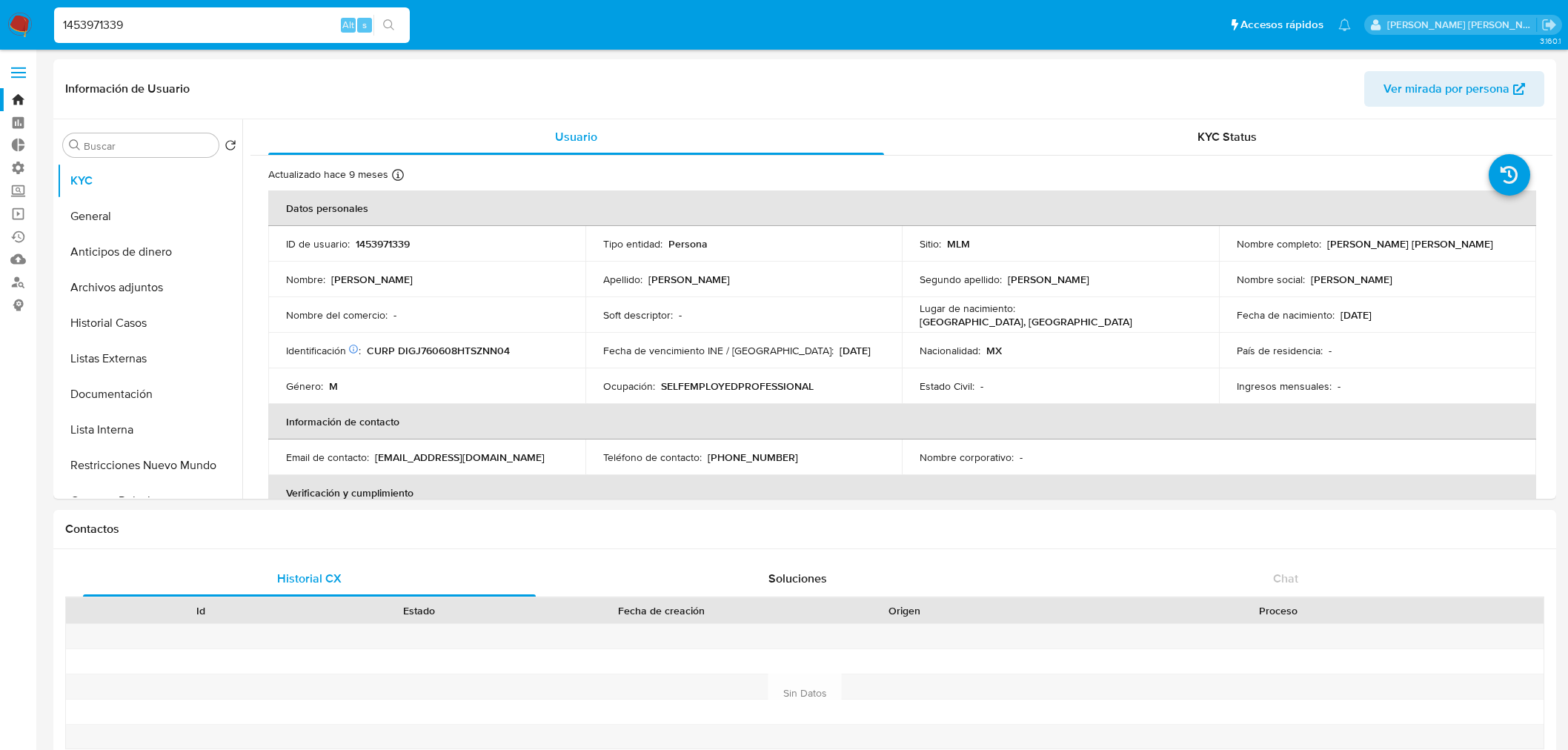
select select "10"
click at [279, 19] on input "1453971339" at bounding box center [232, 25] width 356 height 19
paste input "268480170"
type input "1268480170"
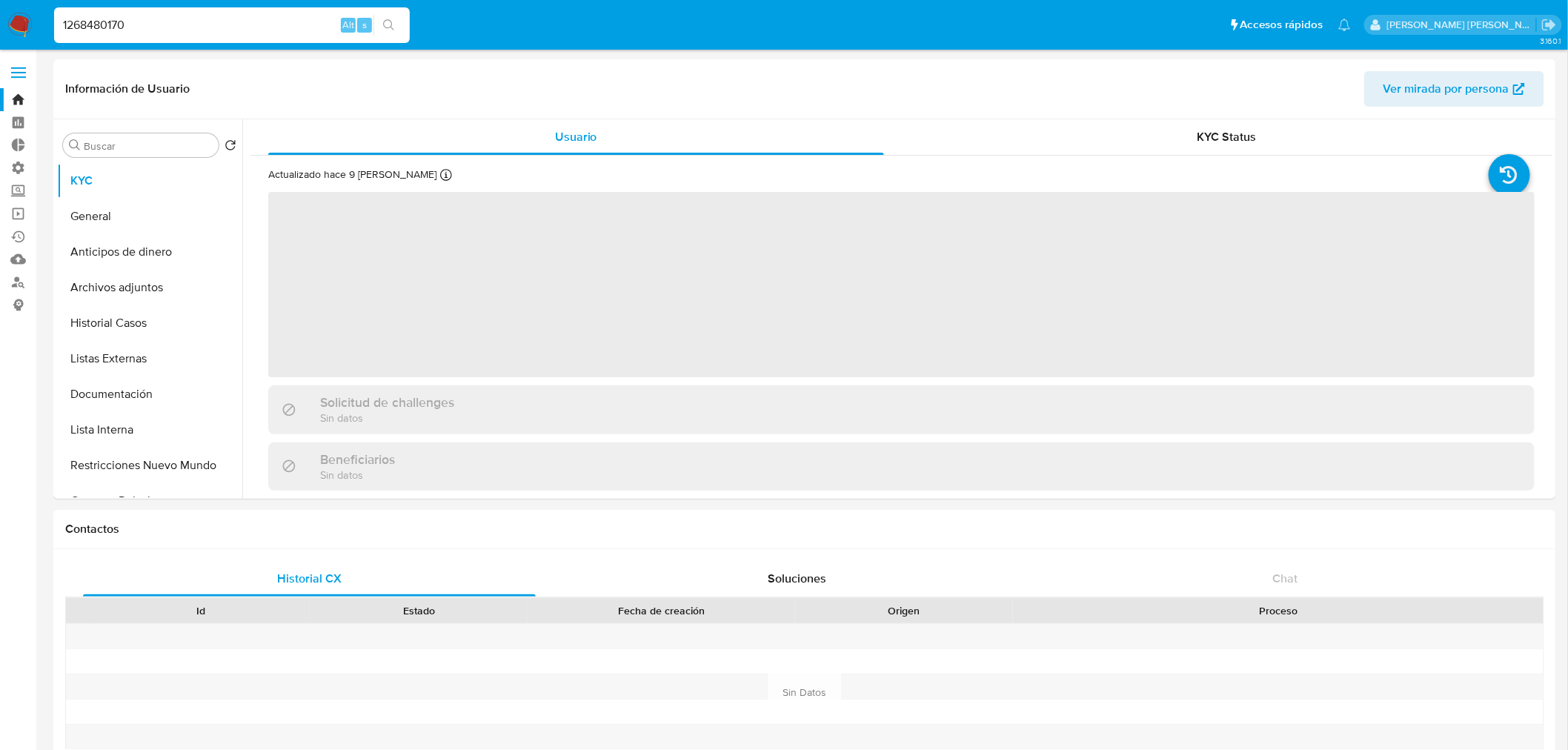
select select "10"
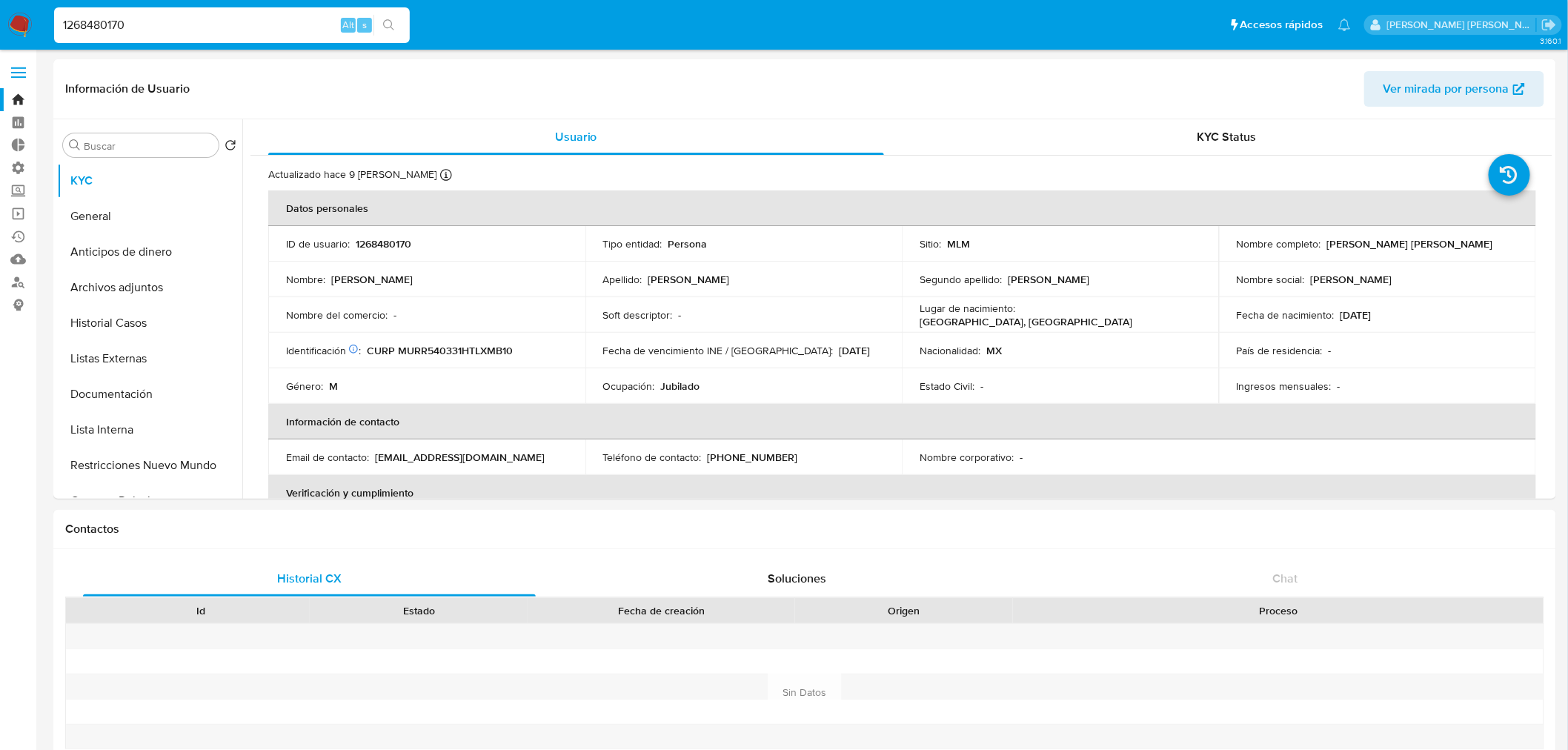
click at [302, 27] on input "1268480170" at bounding box center [232, 25] width 356 height 19
paste input "54185179"
type input "54185179"
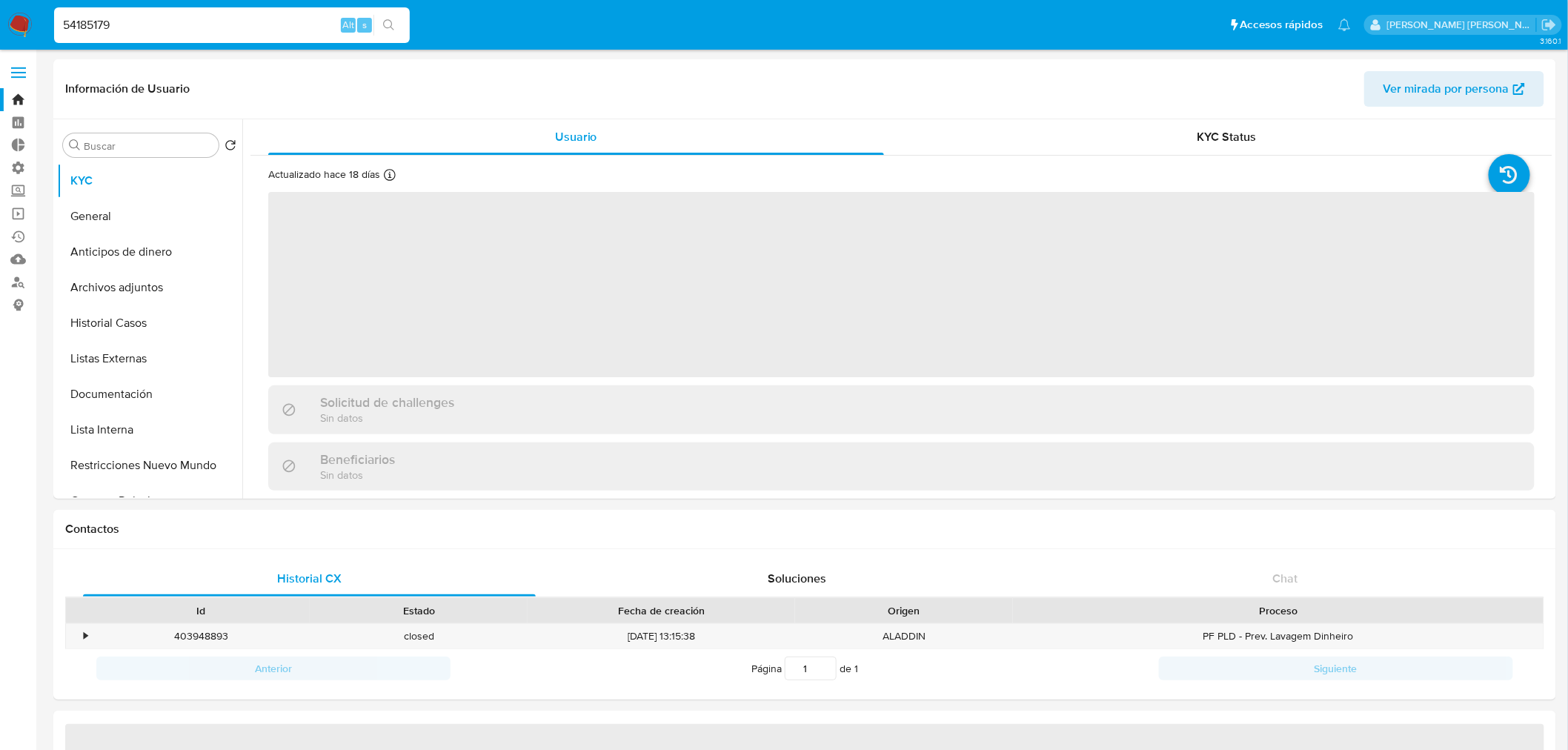
select select "10"
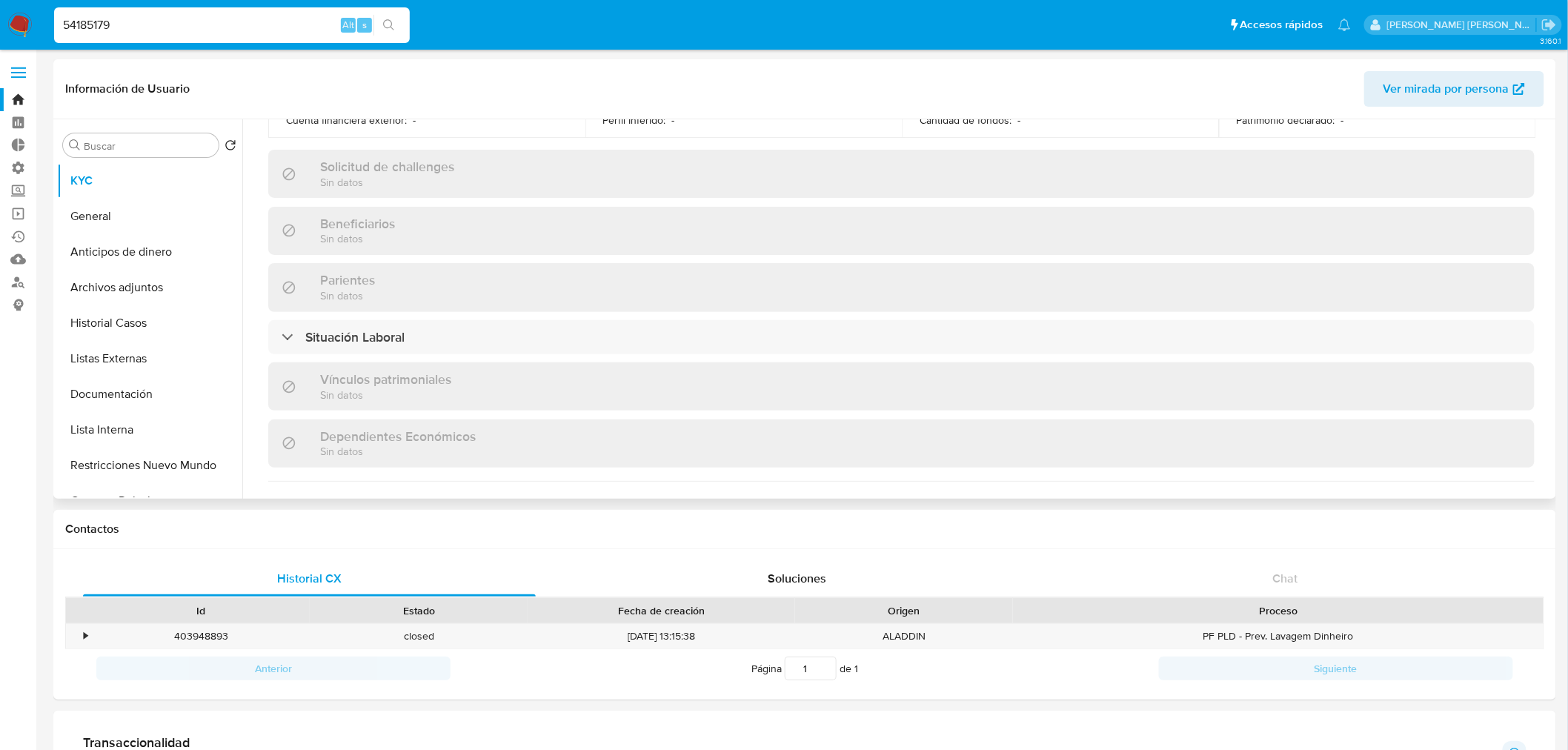
scroll to position [658, 0]
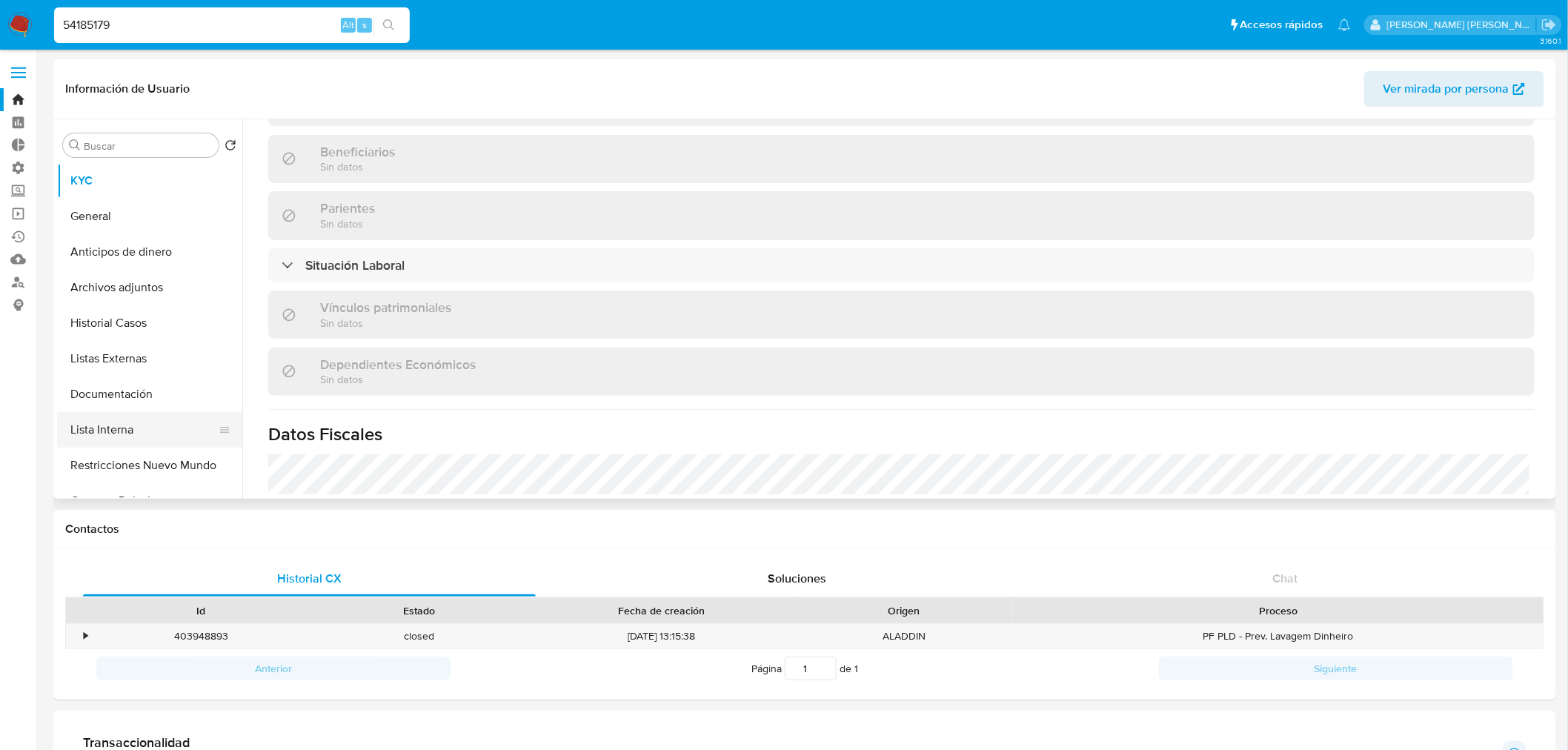
click at [160, 432] on button "Lista Interna" at bounding box center [144, 429] width 173 height 36
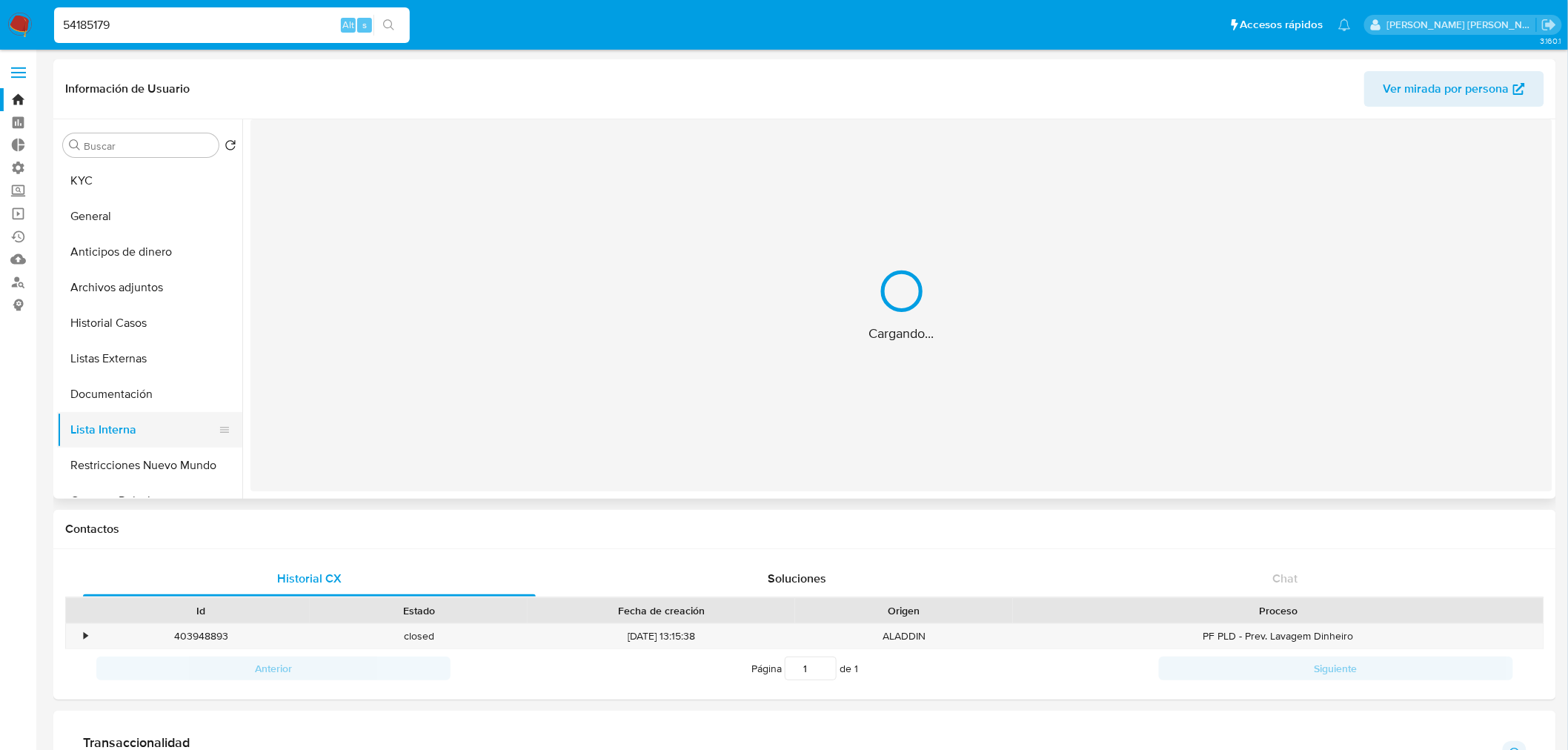
scroll to position [0, 0]
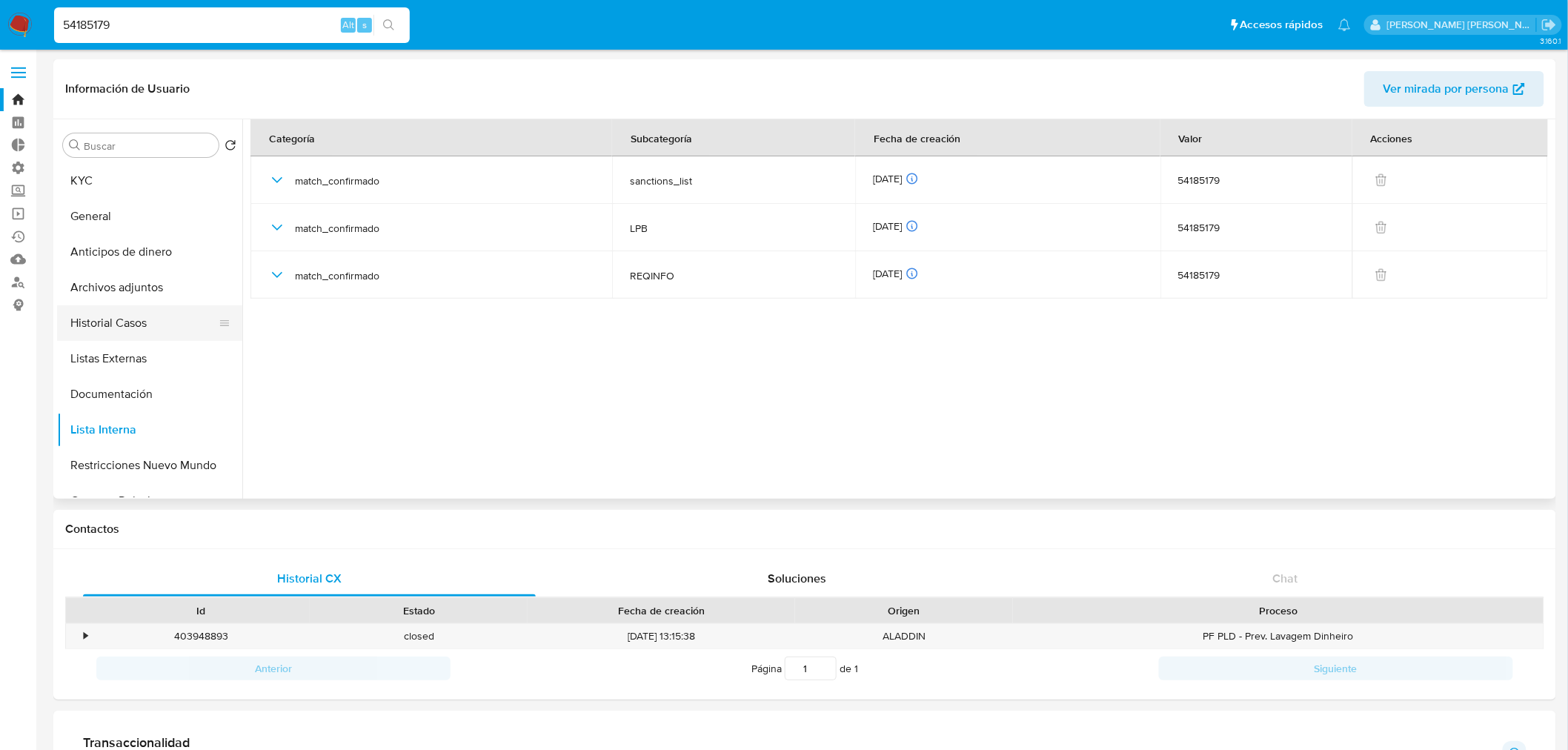
click at [160, 334] on button "Historial Casos" at bounding box center [144, 323] width 173 height 36
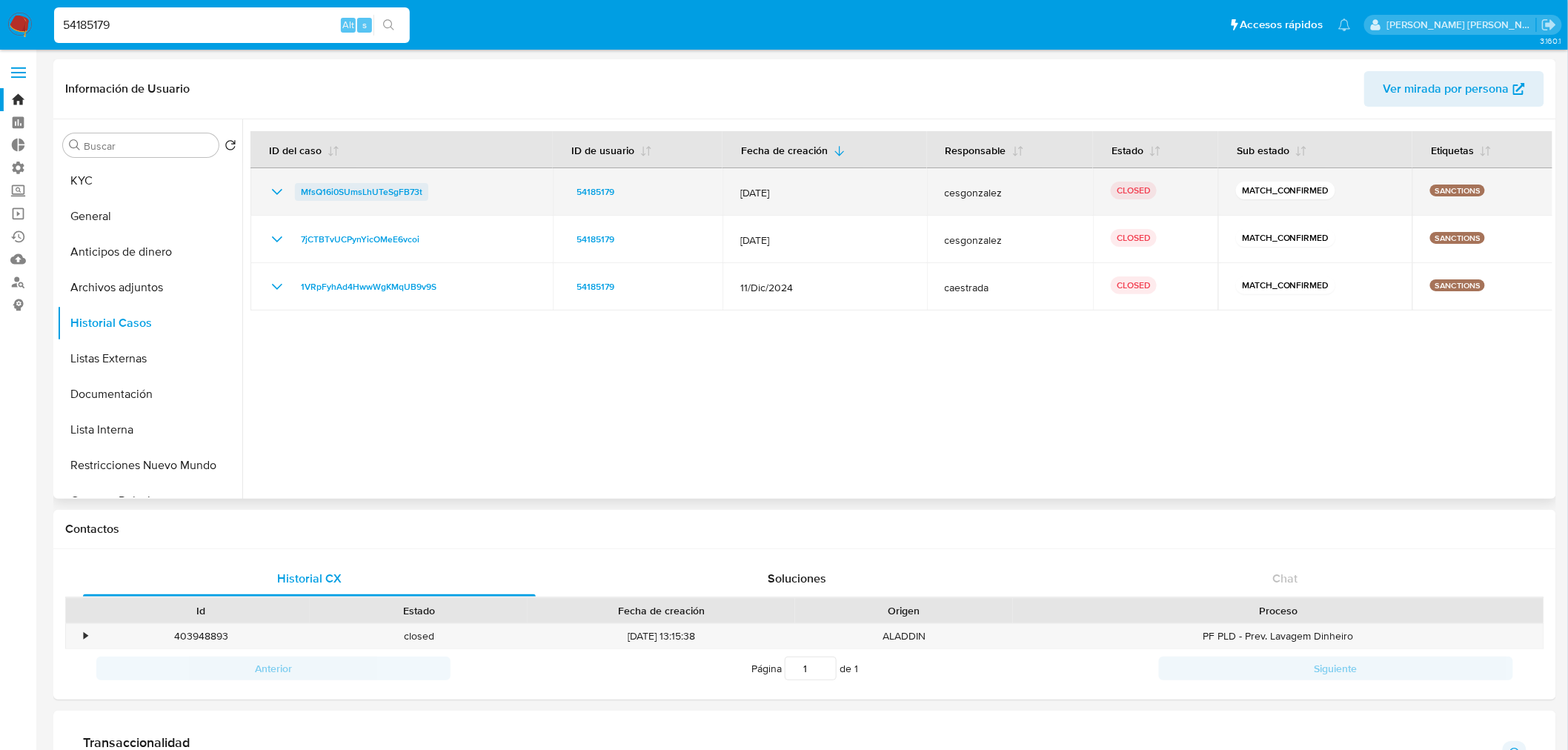
click at [313, 184] on span "MfsQ16i0SUmsLhUTeSgFB73t" at bounding box center [362, 192] width 121 height 18
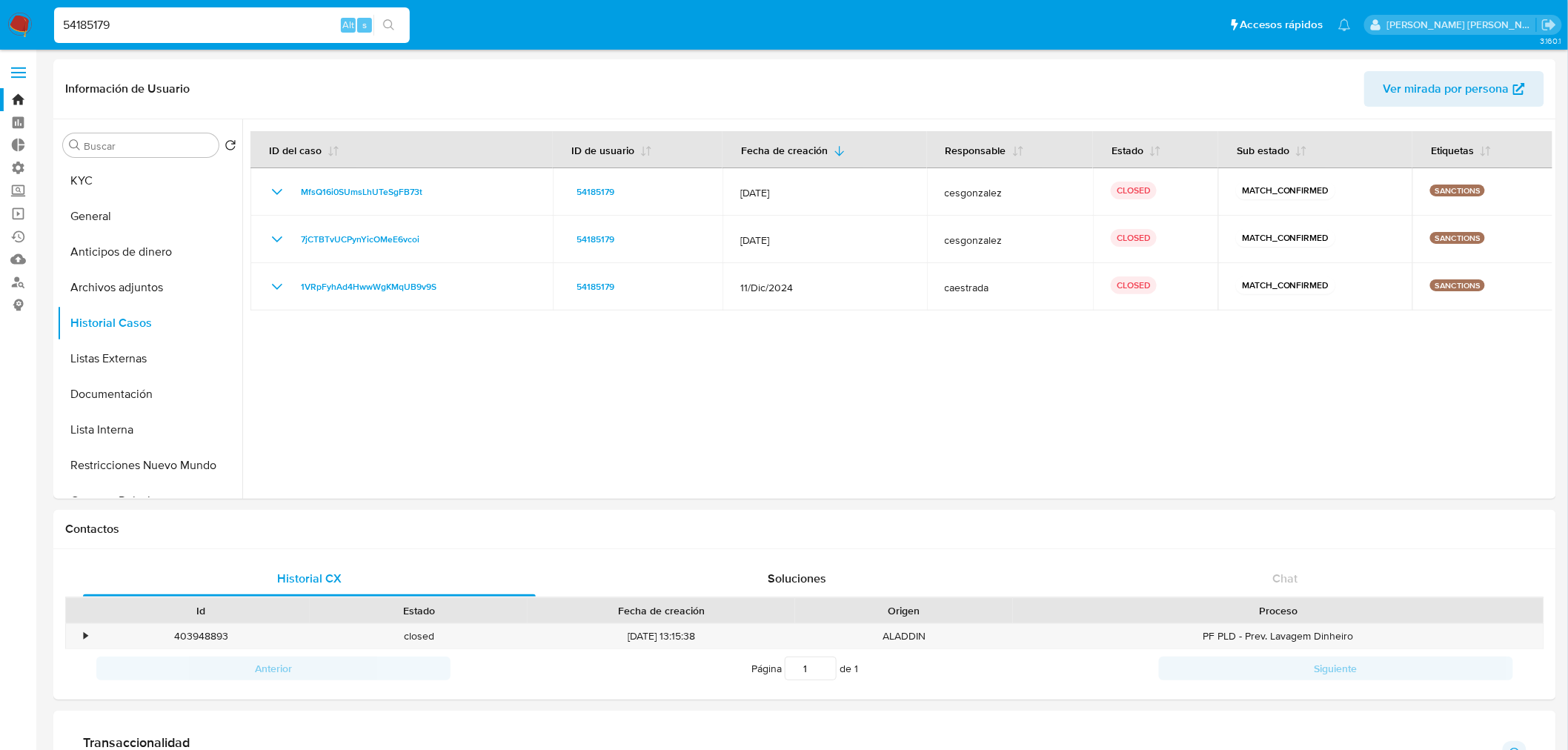
click at [224, 28] on input "54185179" at bounding box center [232, 25] width 356 height 19
paste input "1524223552"
type input "1524223552"
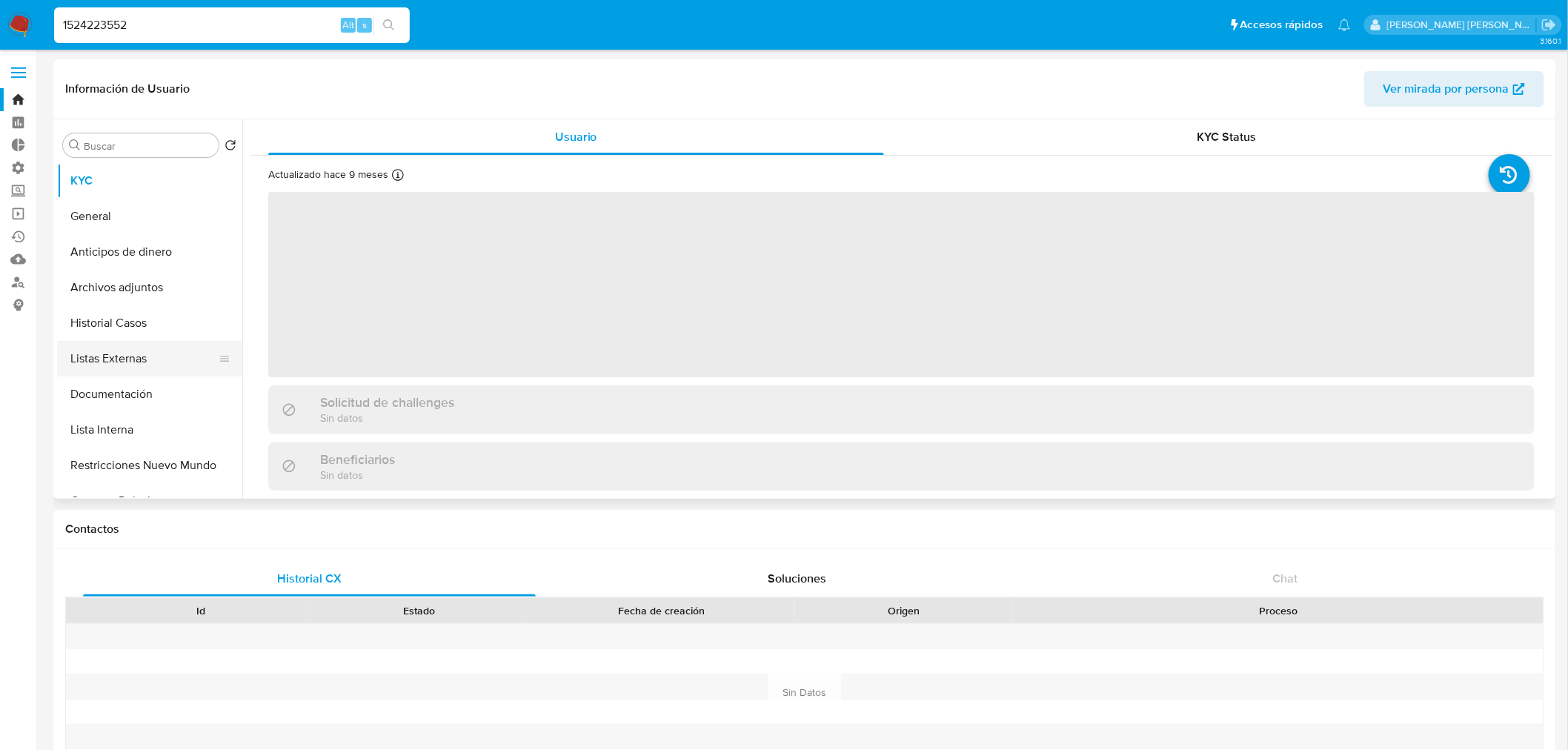
select select "10"
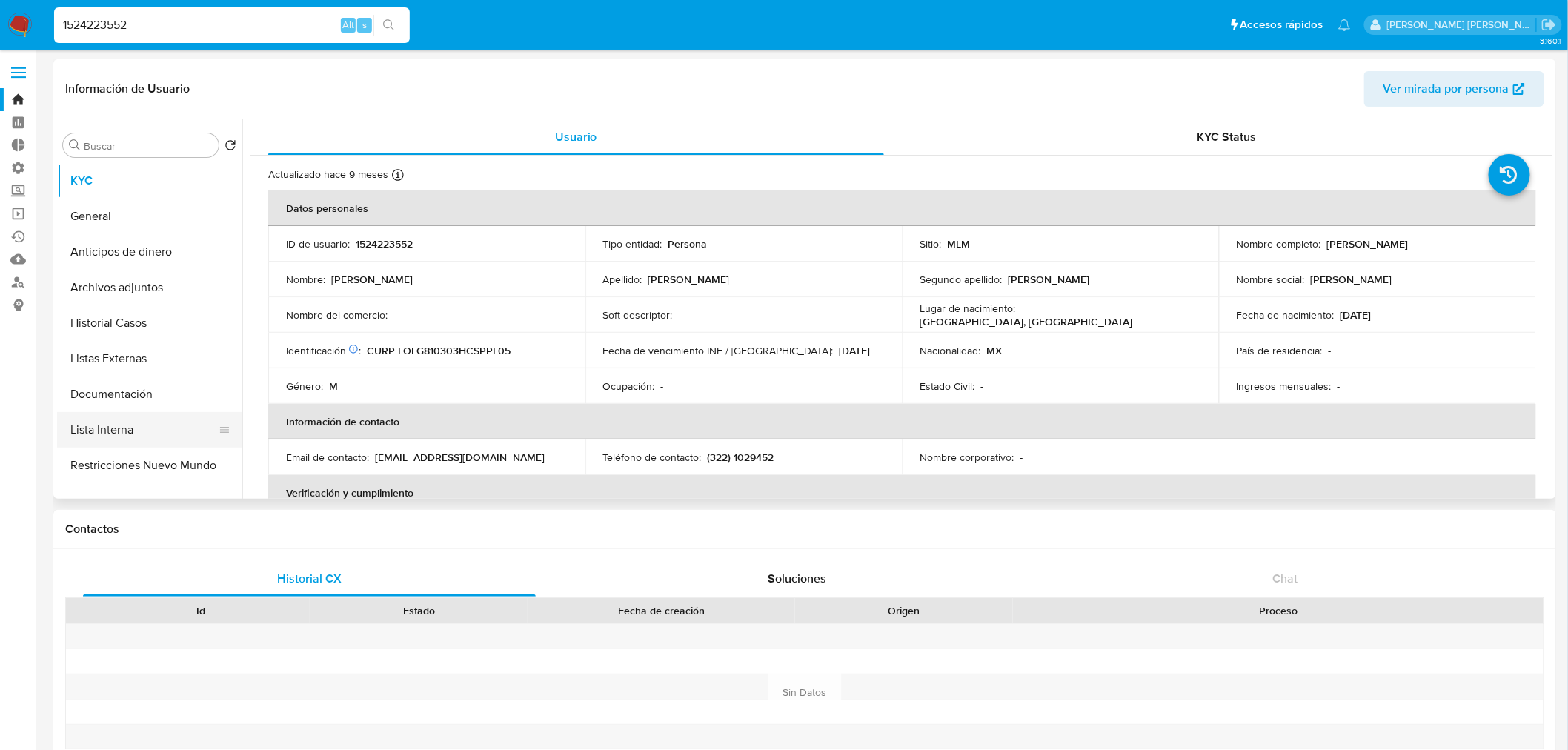
click at [173, 412] on button "Lista Interna" at bounding box center [144, 429] width 173 height 36
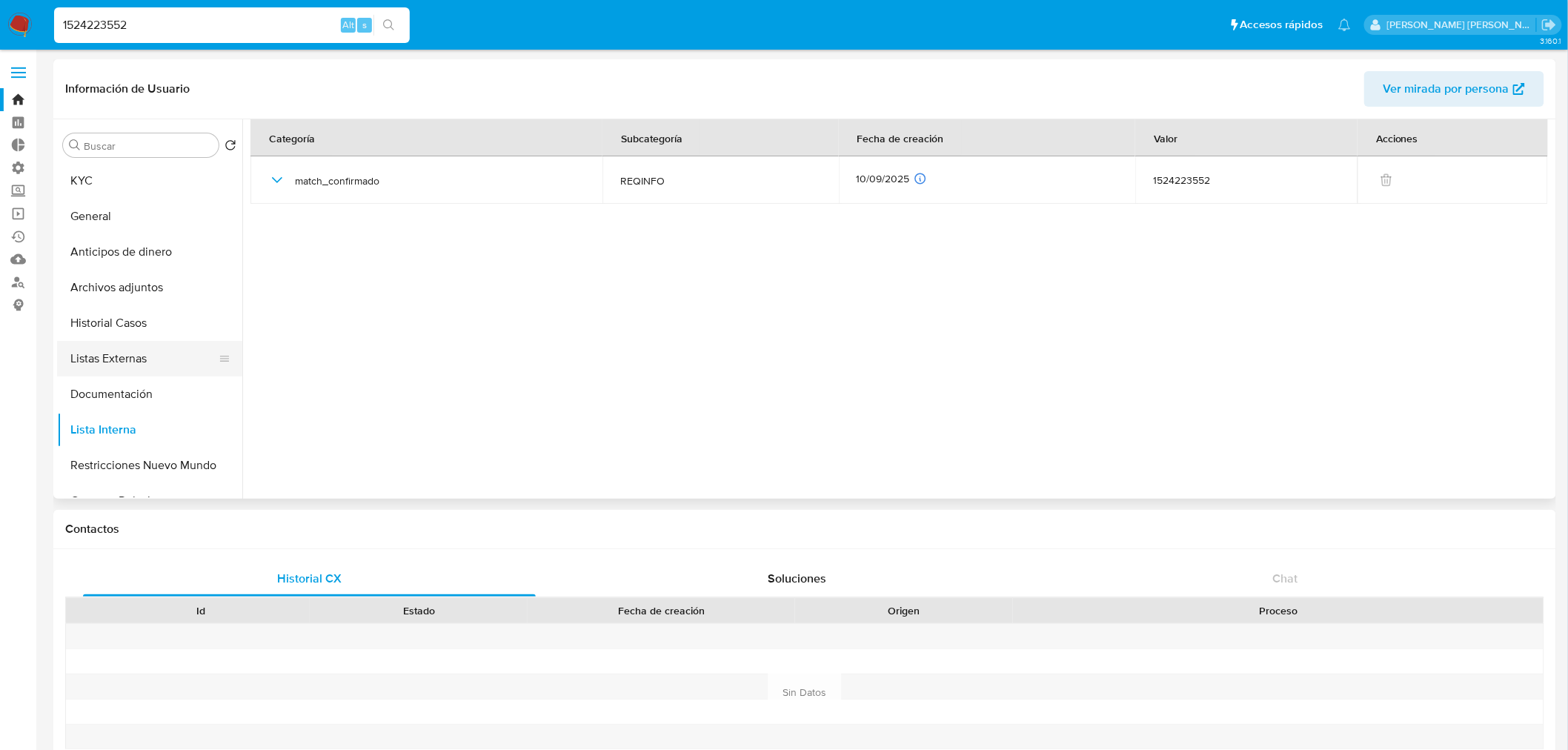
click at [173, 359] on button "Listas Externas" at bounding box center [144, 358] width 173 height 36
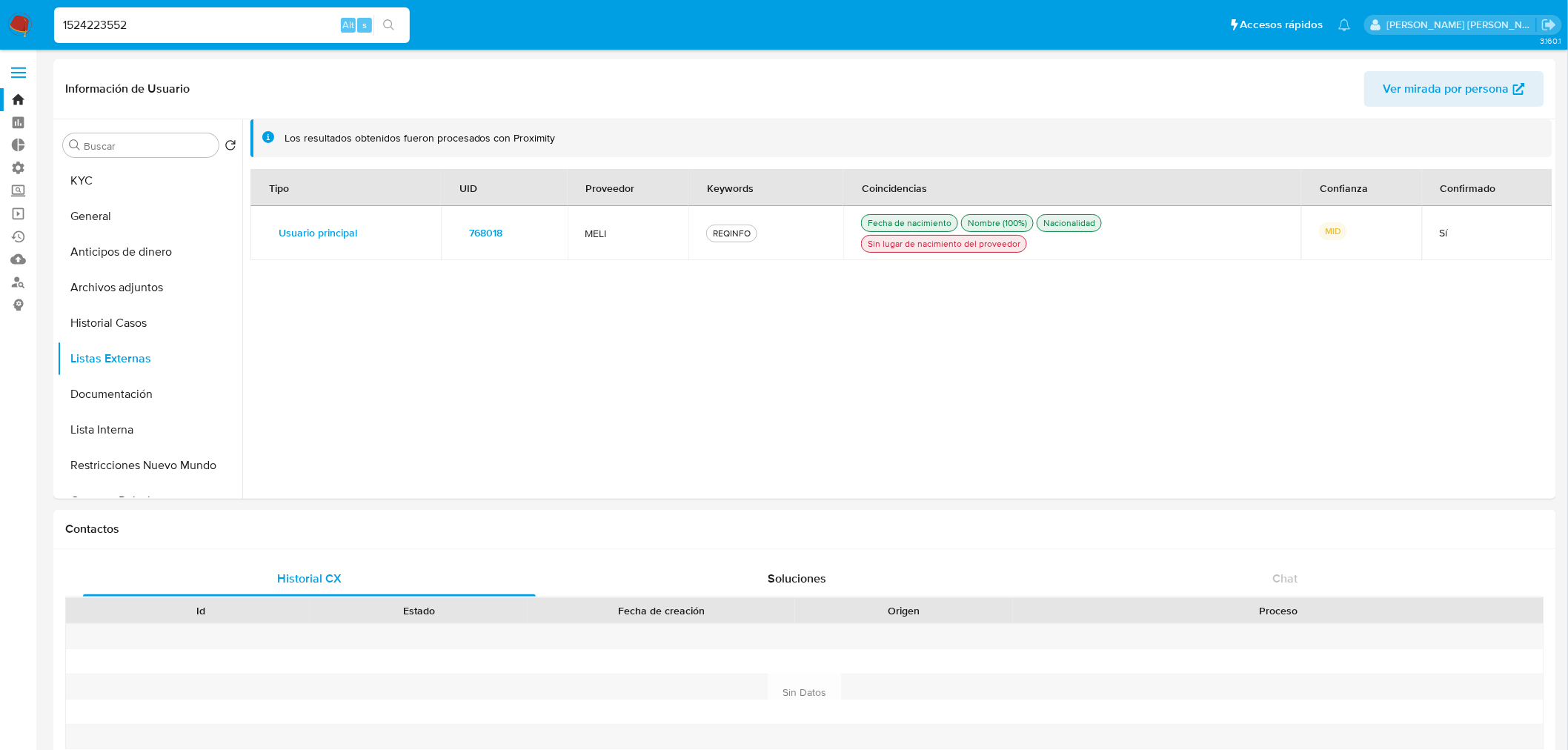
click at [201, 23] on input "1524223552" at bounding box center [232, 25] width 356 height 19
paste input "063615643"
type input "1063615643"
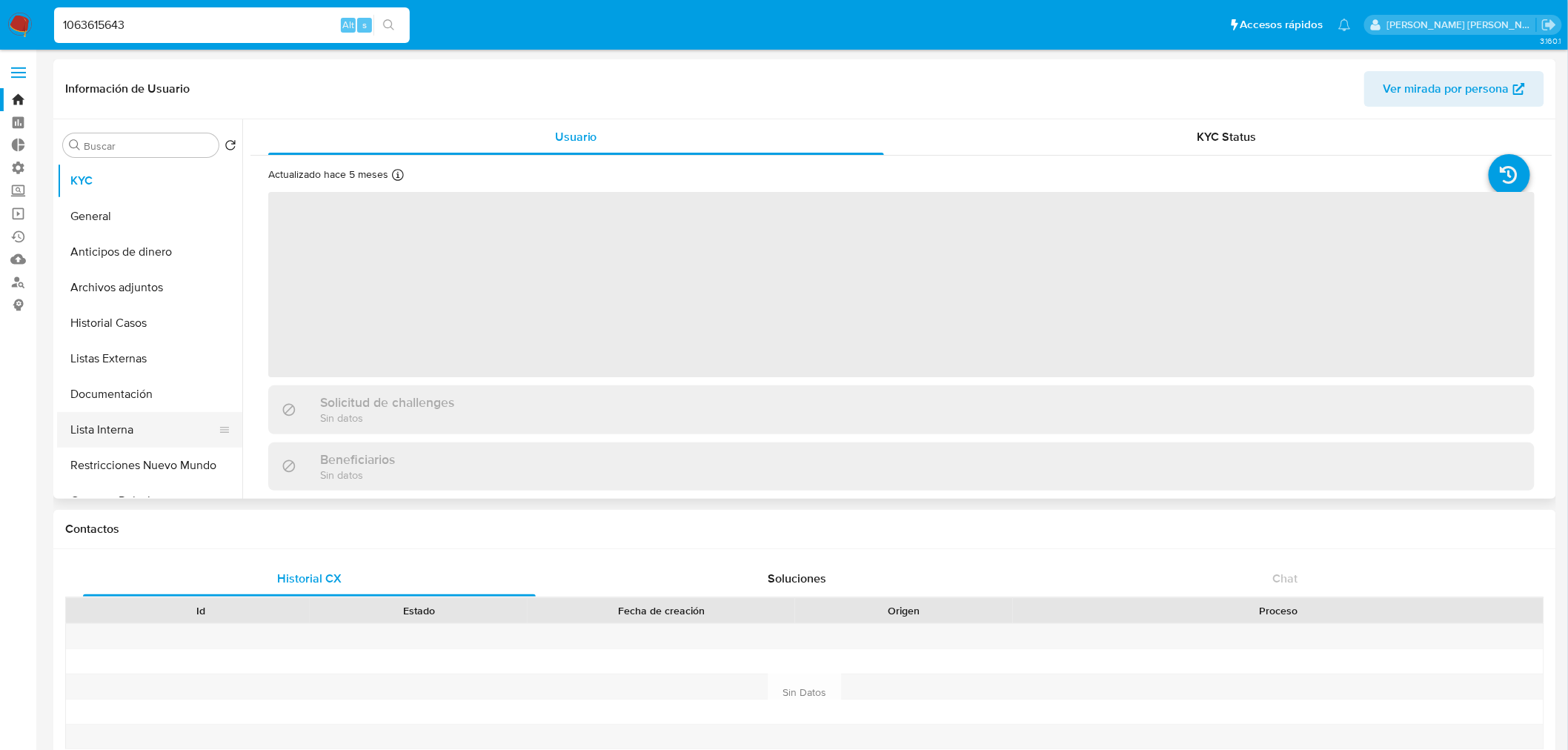
select select "10"
click at [166, 420] on button "Lista Interna" at bounding box center [144, 429] width 173 height 36
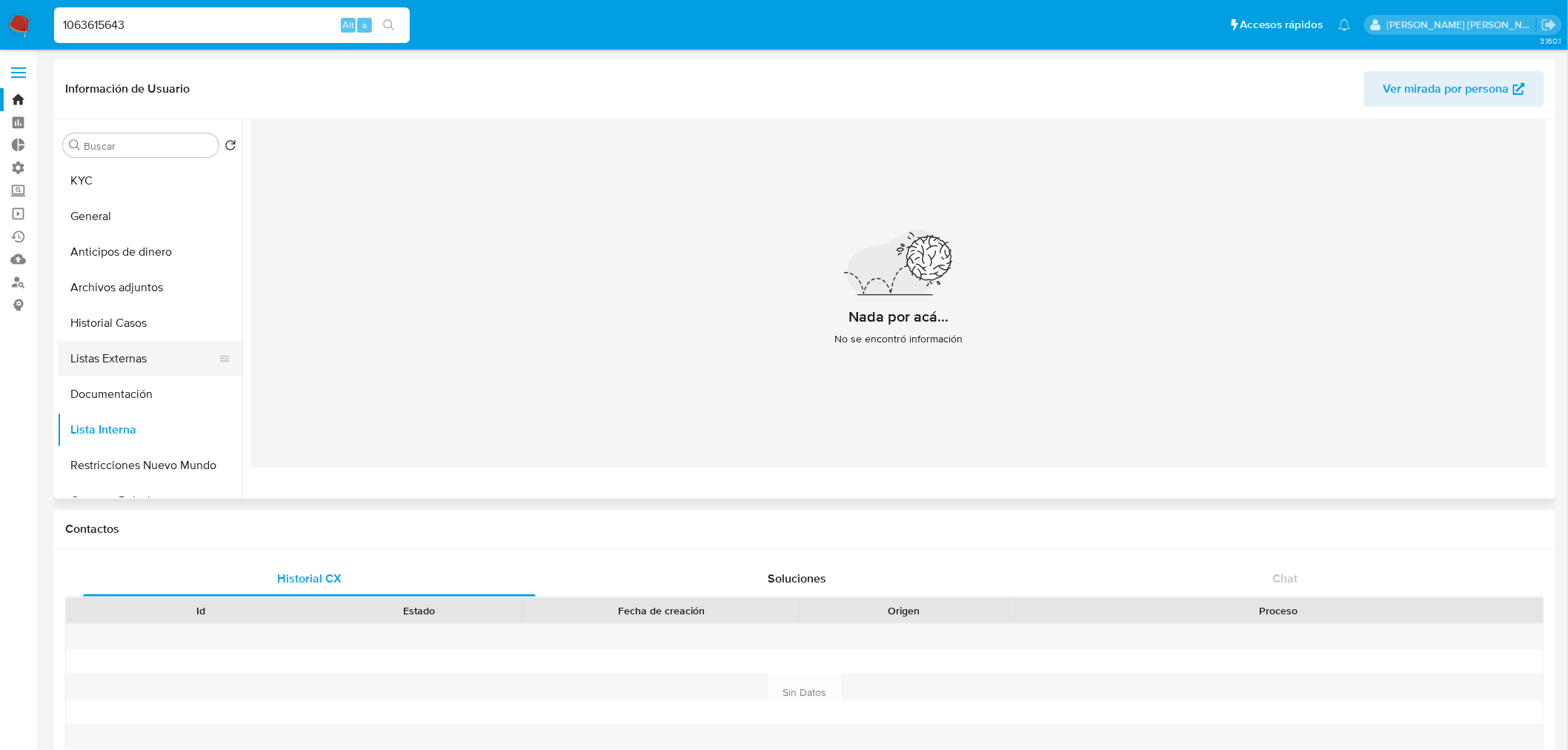
click at [158, 358] on button "Listas Externas" at bounding box center [144, 358] width 173 height 36
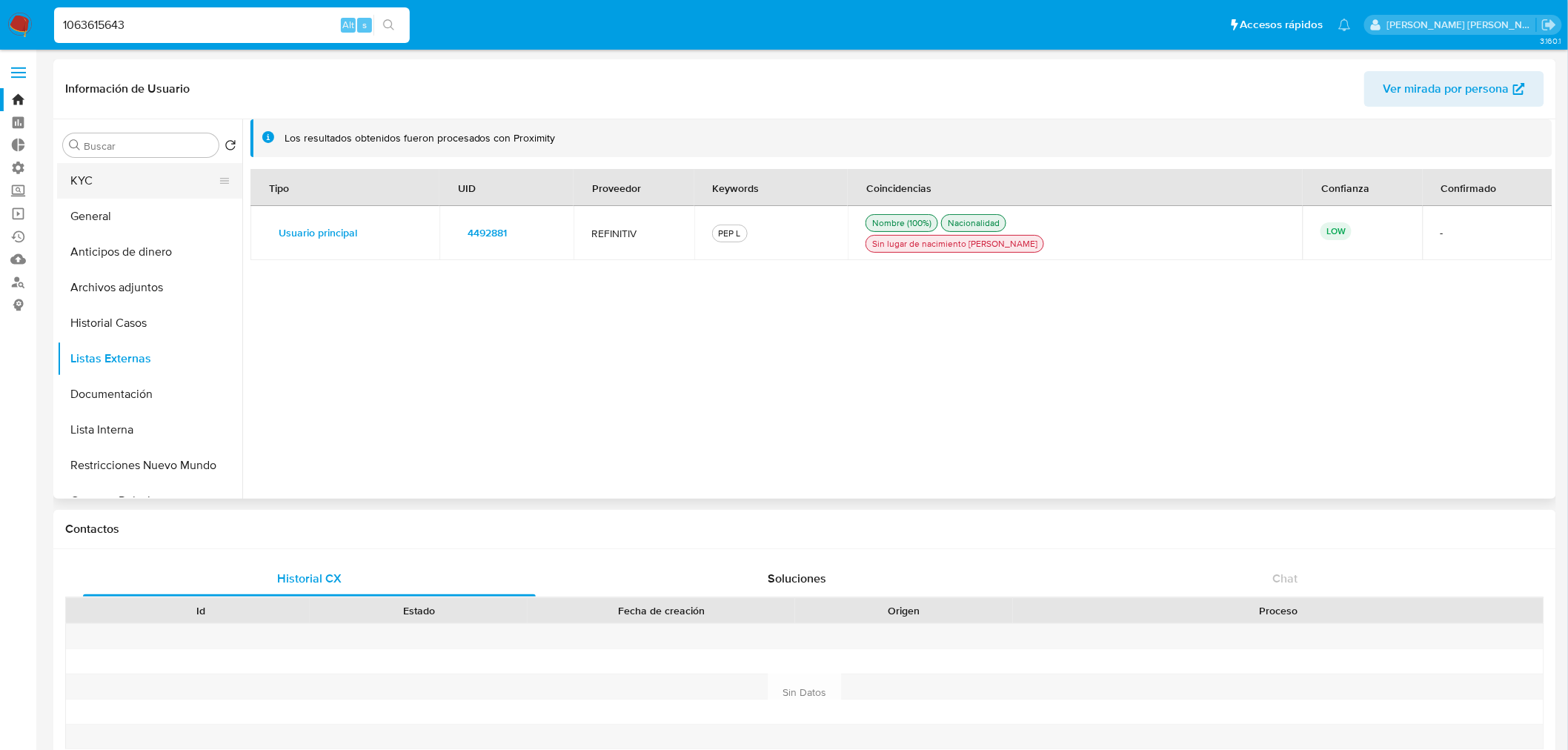
click at [123, 198] on button "KYC" at bounding box center [144, 180] width 173 height 36
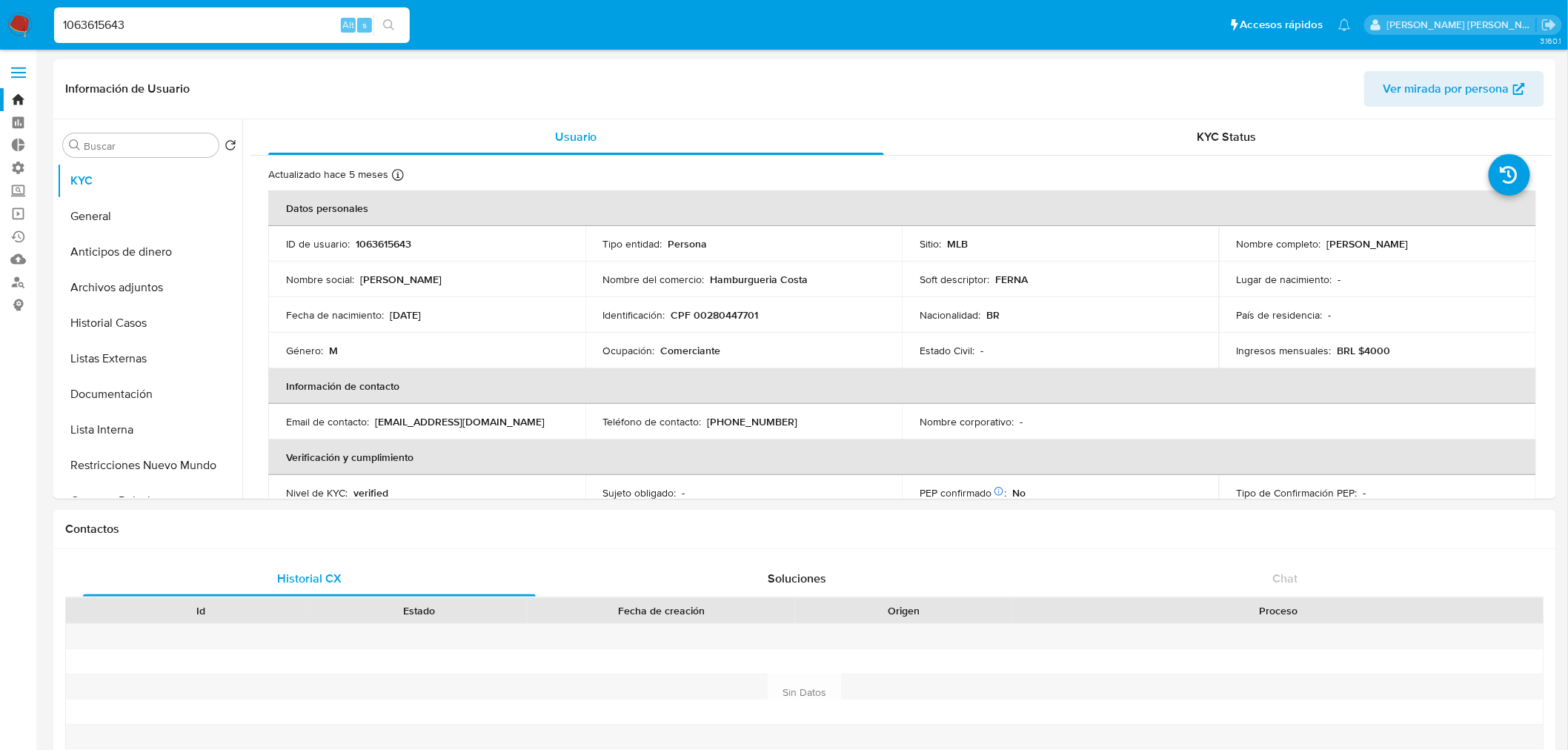
click at [283, 27] on input "1063615643" at bounding box center [232, 25] width 356 height 19
paste input "625810289"
type input "1625810289"
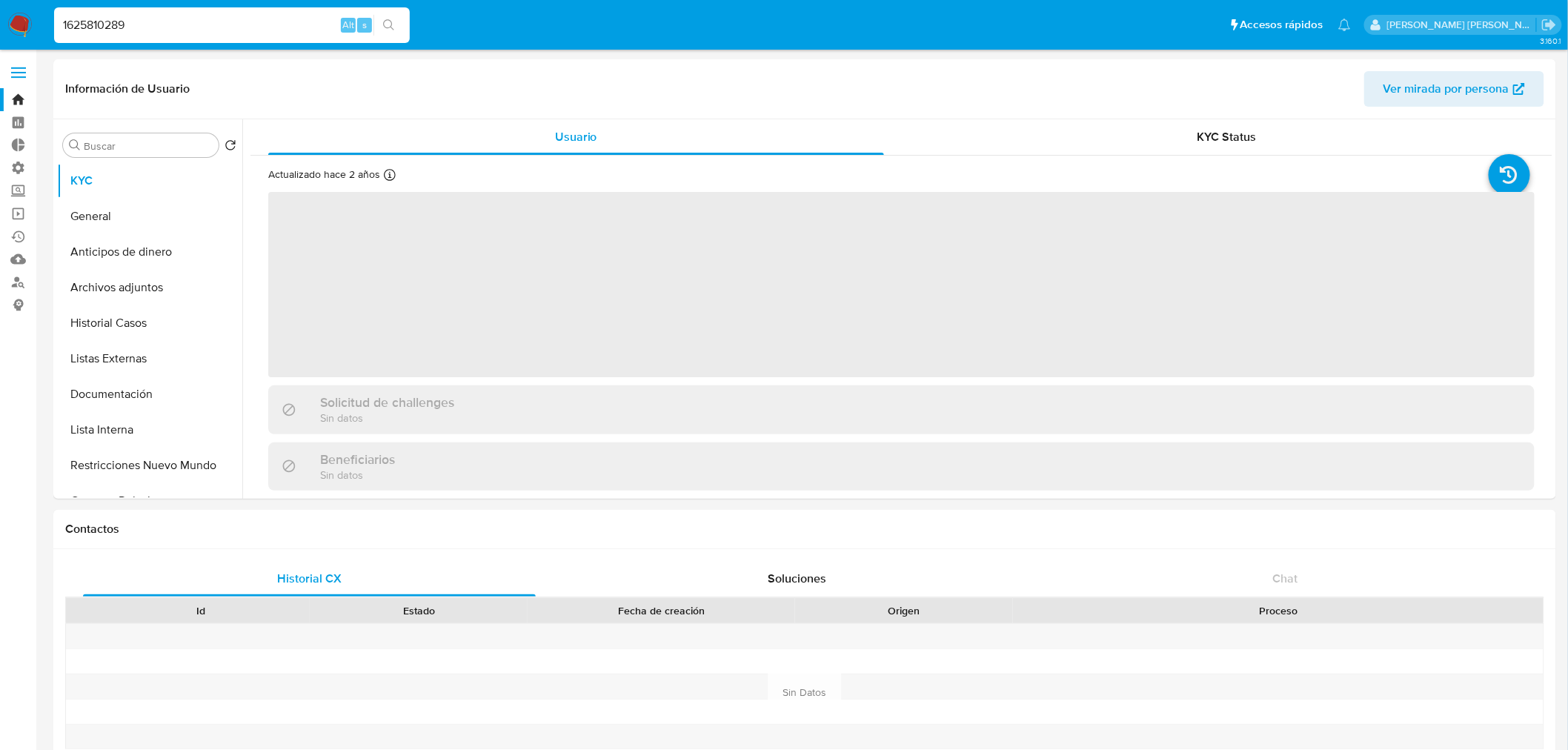
select select "10"
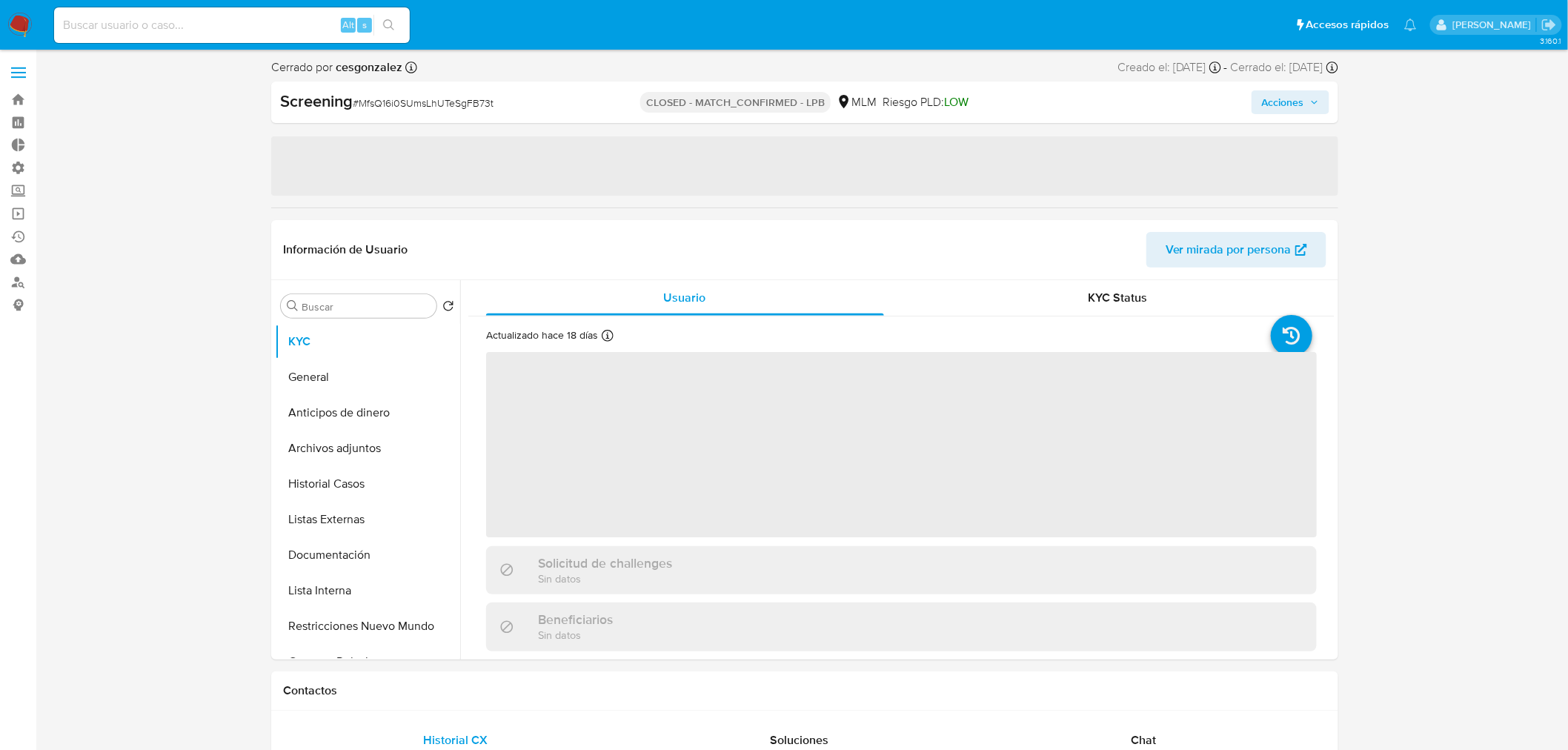
select select "10"
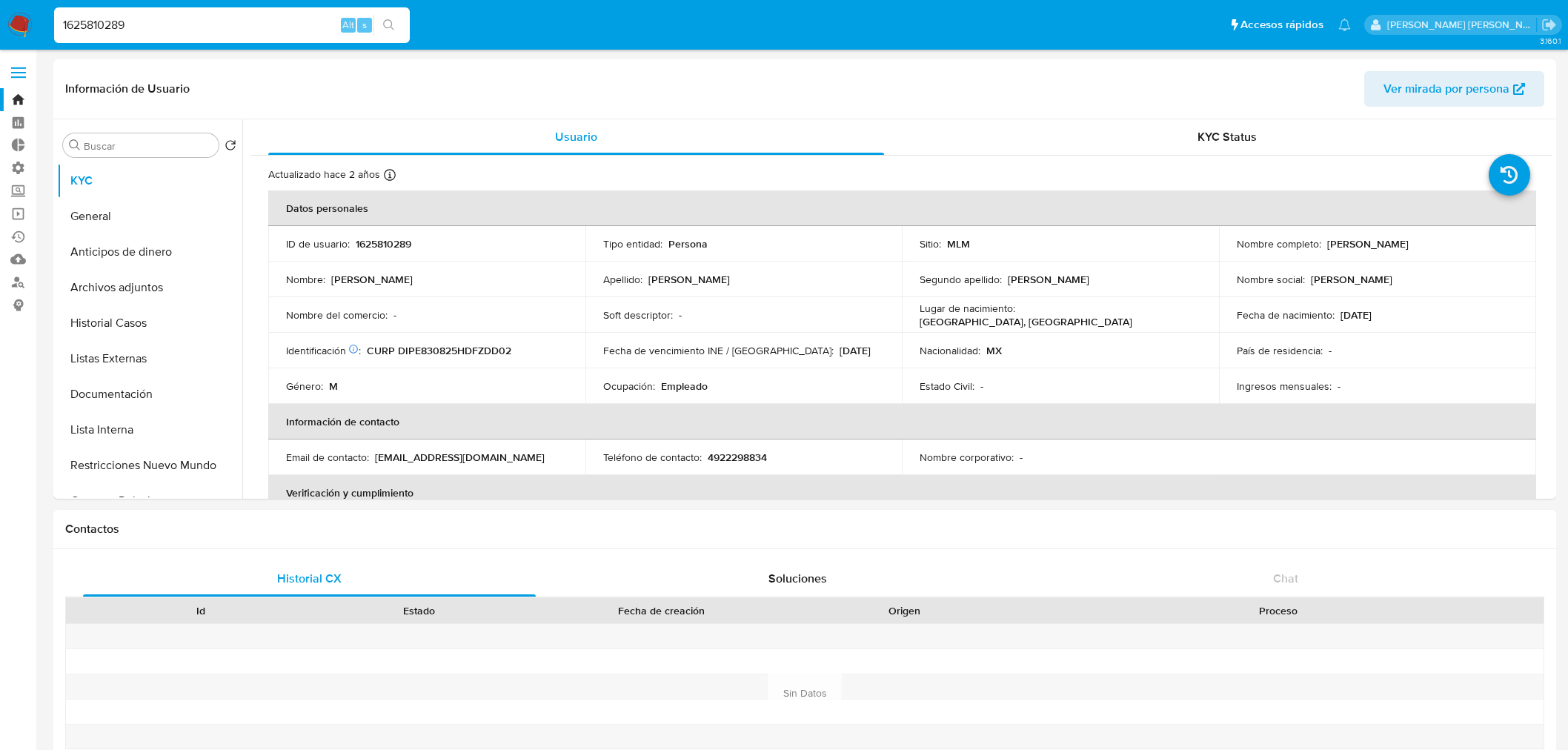
select select "10"
click at [129, 440] on button "Lista Interna" at bounding box center [144, 429] width 173 height 36
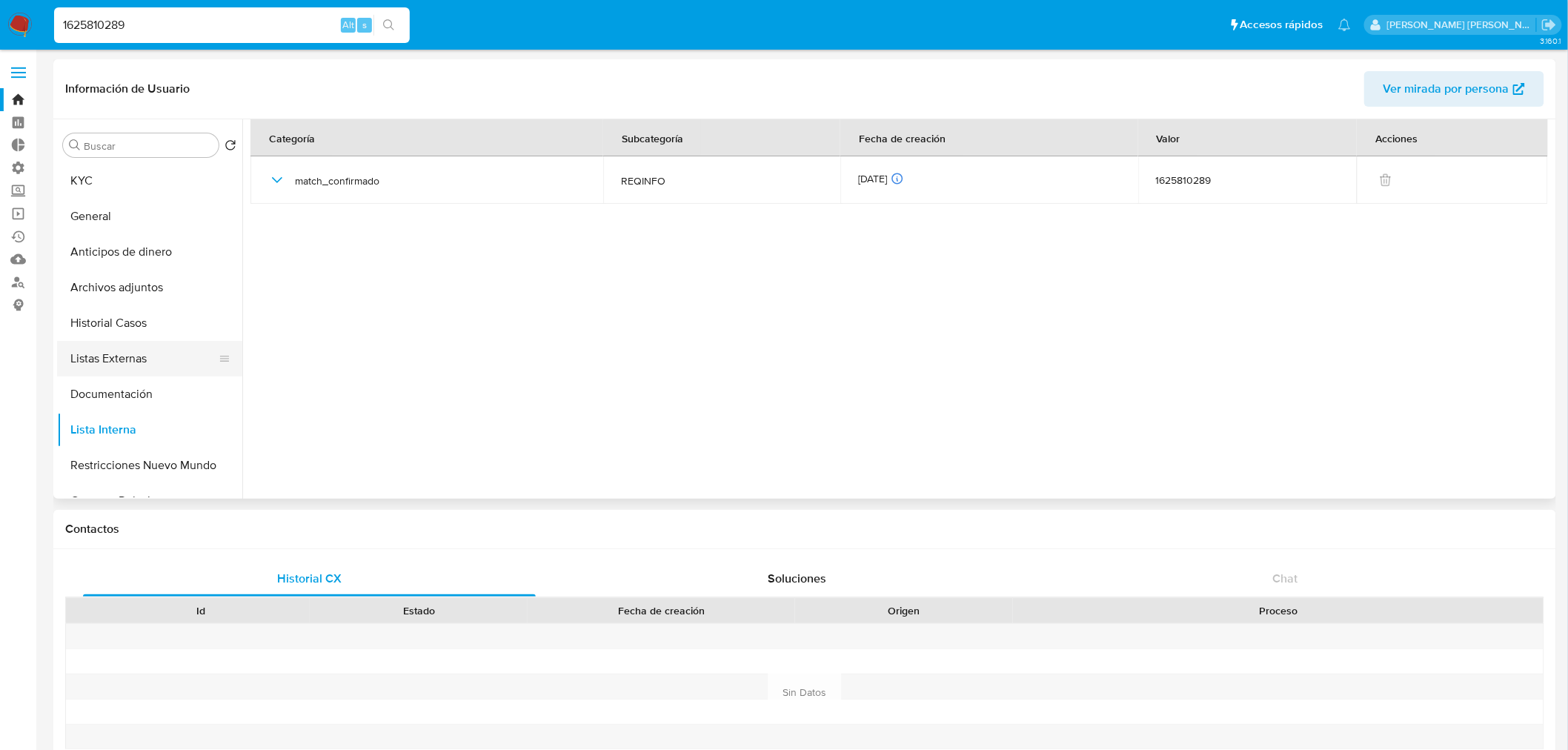
click at [146, 362] on button "Listas Externas" at bounding box center [144, 358] width 173 height 36
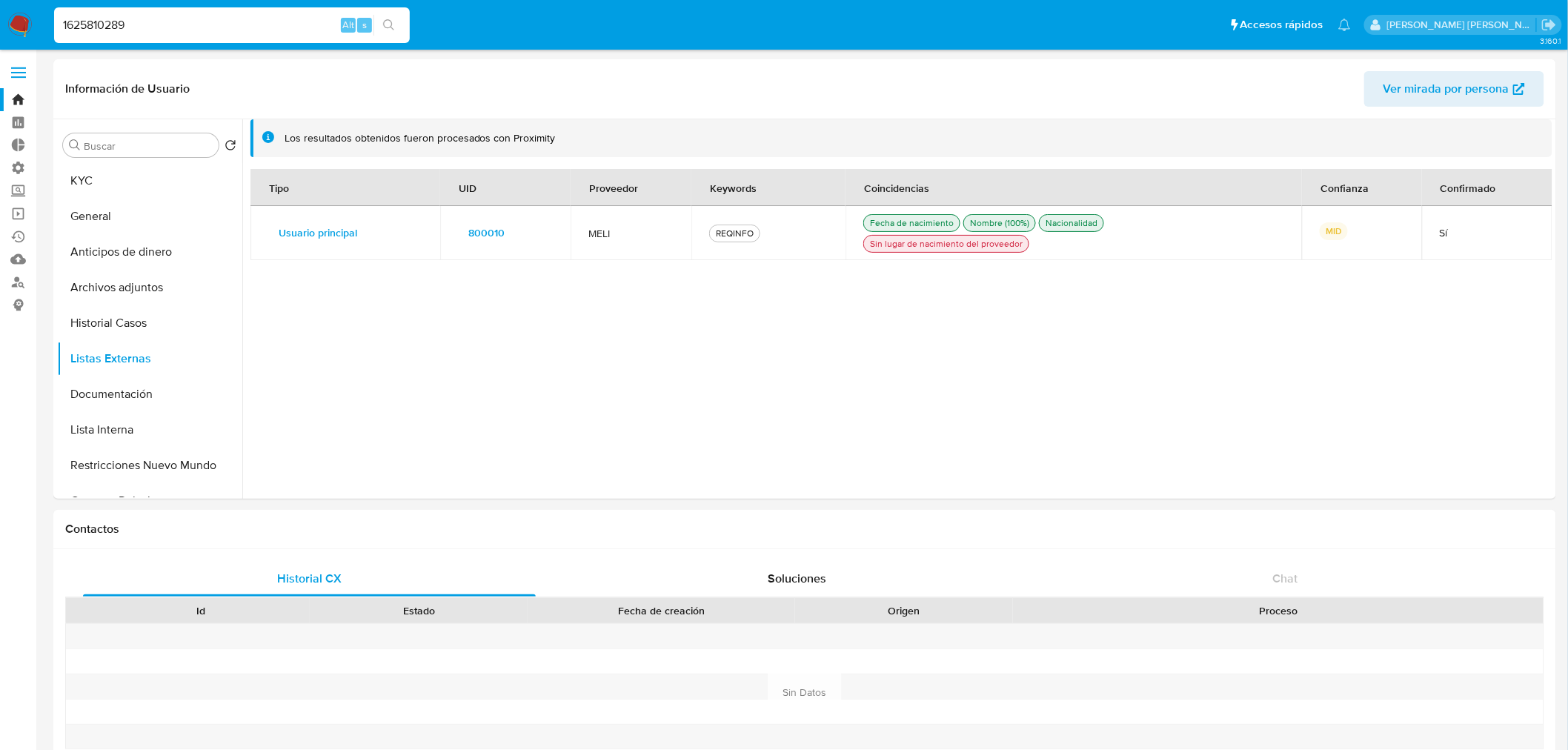
click at [232, 17] on input "1625810289" at bounding box center [232, 25] width 356 height 19
paste input "259360750"
type input "1259360750"
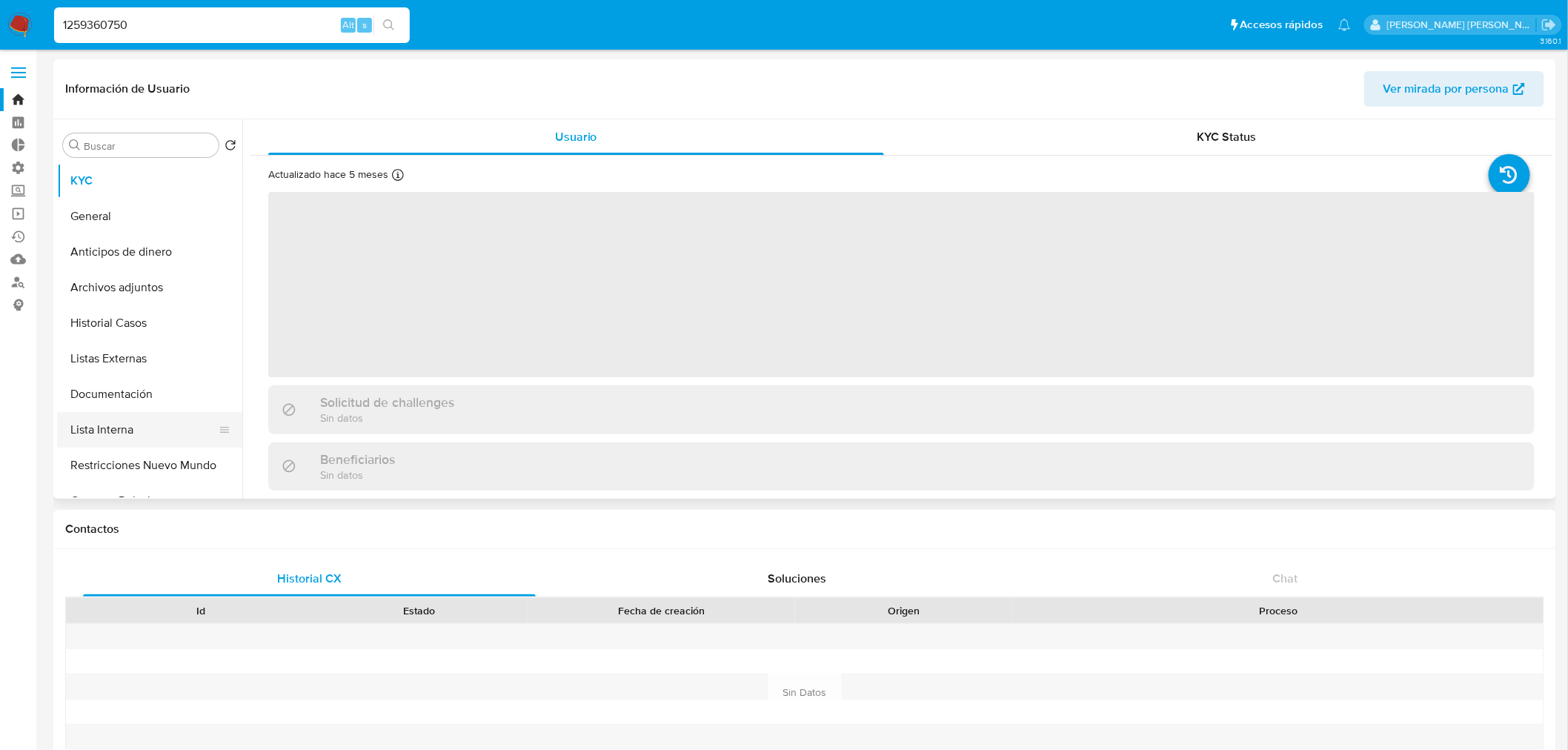
click at [187, 427] on button "Lista Interna" at bounding box center [144, 429] width 173 height 36
select select "10"
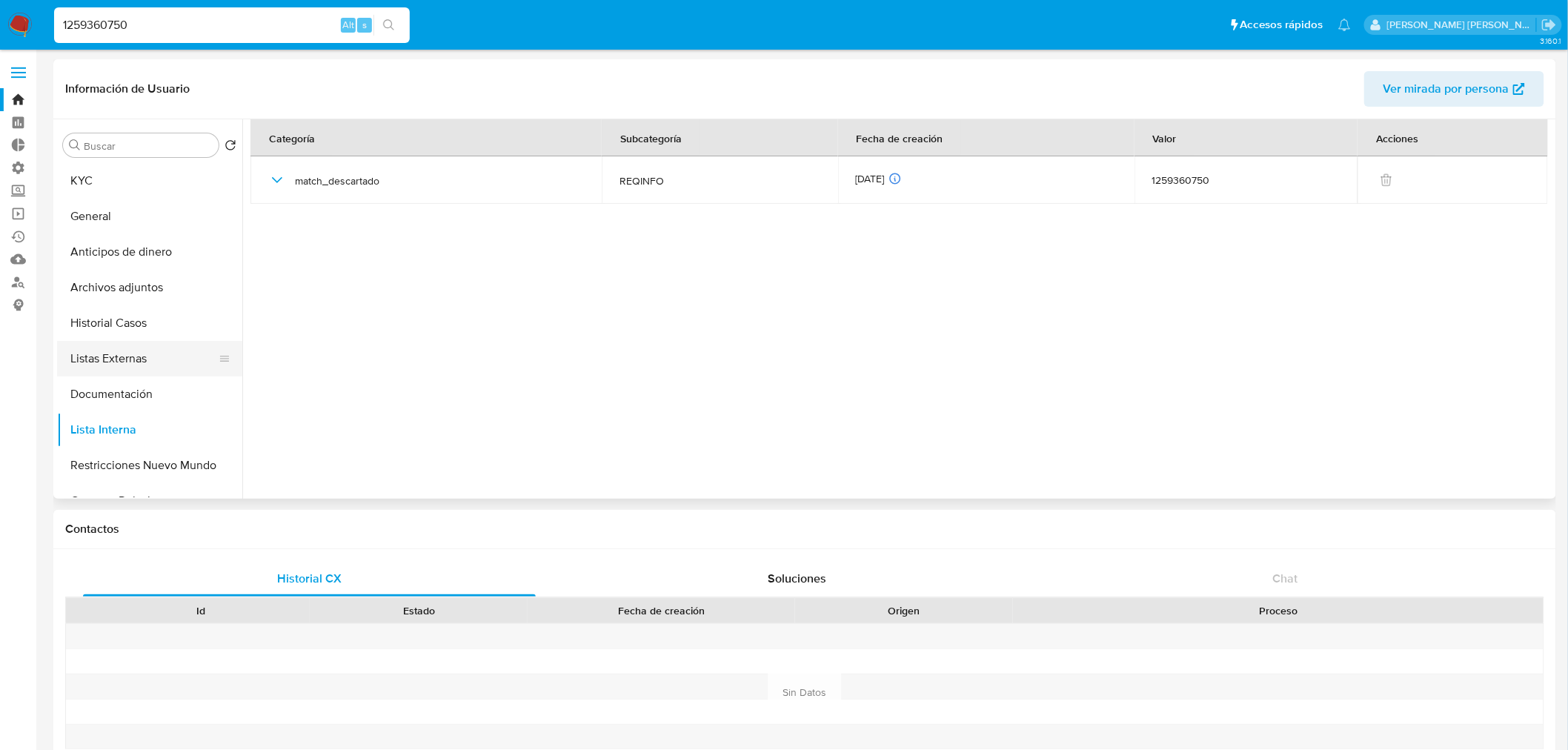
click at [154, 344] on button "Listas Externas" at bounding box center [144, 358] width 173 height 36
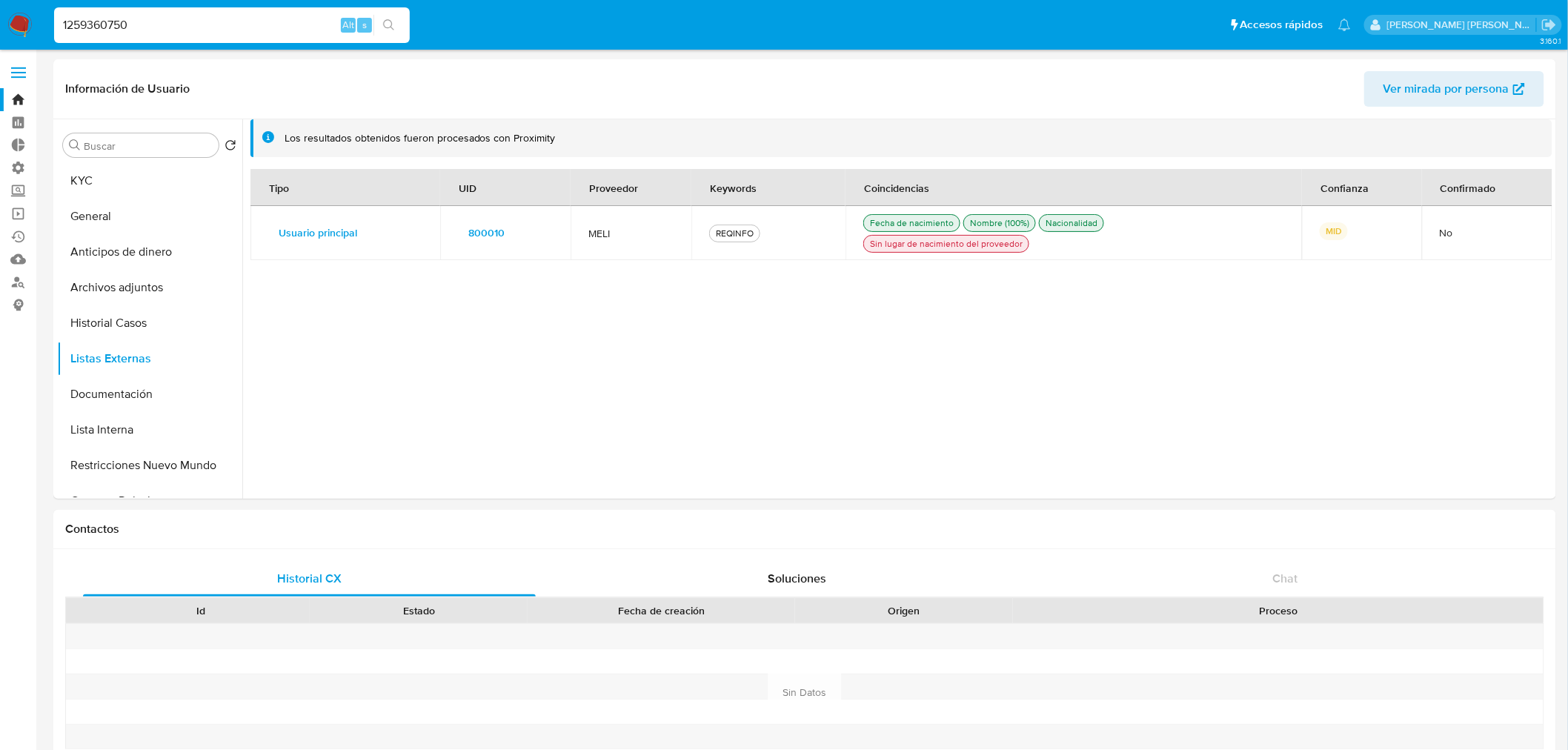
click at [237, 17] on input "1259360750" at bounding box center [232, 25] width 356 height 19
paste input "764574403"
type input "764574403"
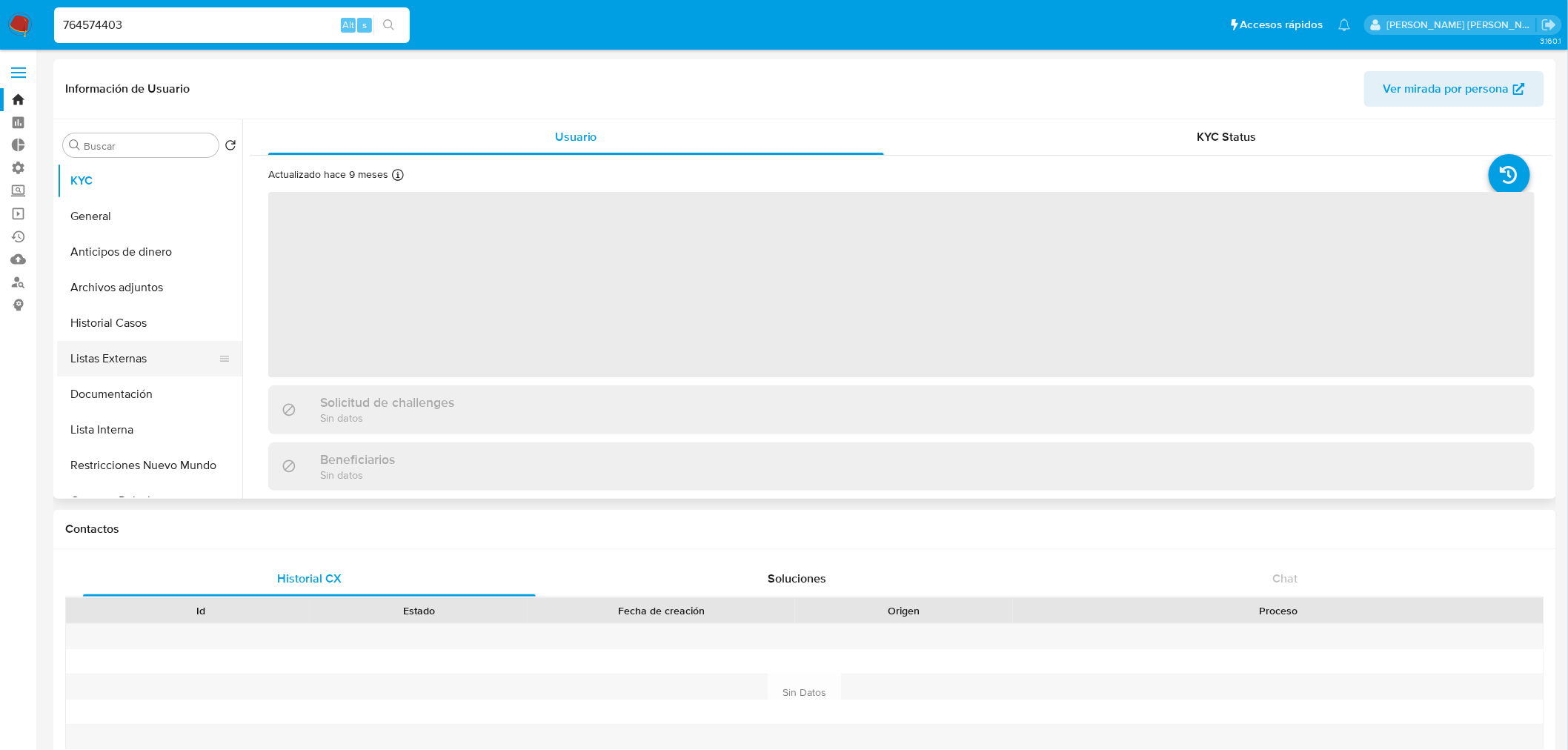
click at [130, 359] on button "Listas Externas" at bounding box center [144, 358] width 173 height 36
select select "10"
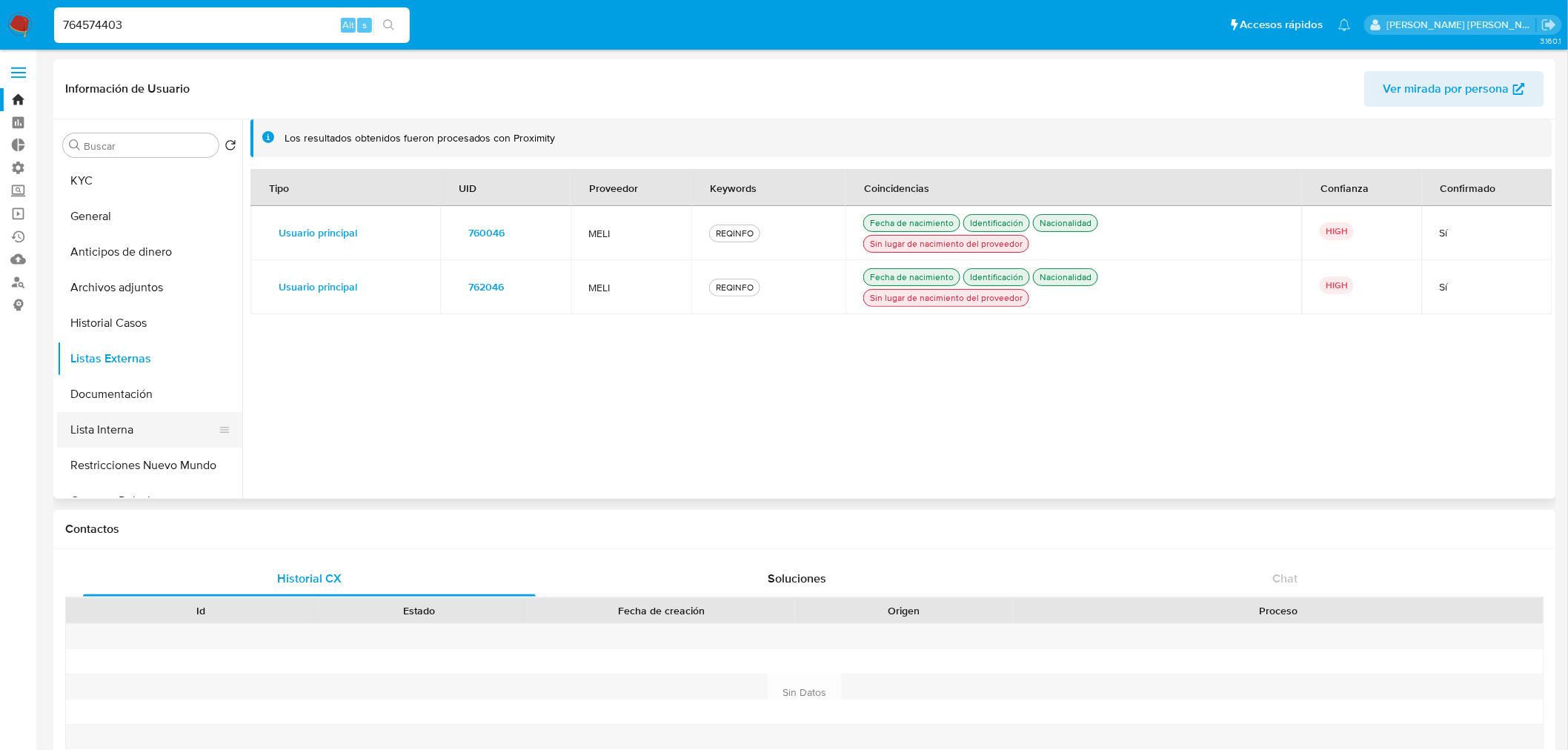
click at [161, 427] on button "Lista Interna" at bounding box center [144, 429] width 173 height 36
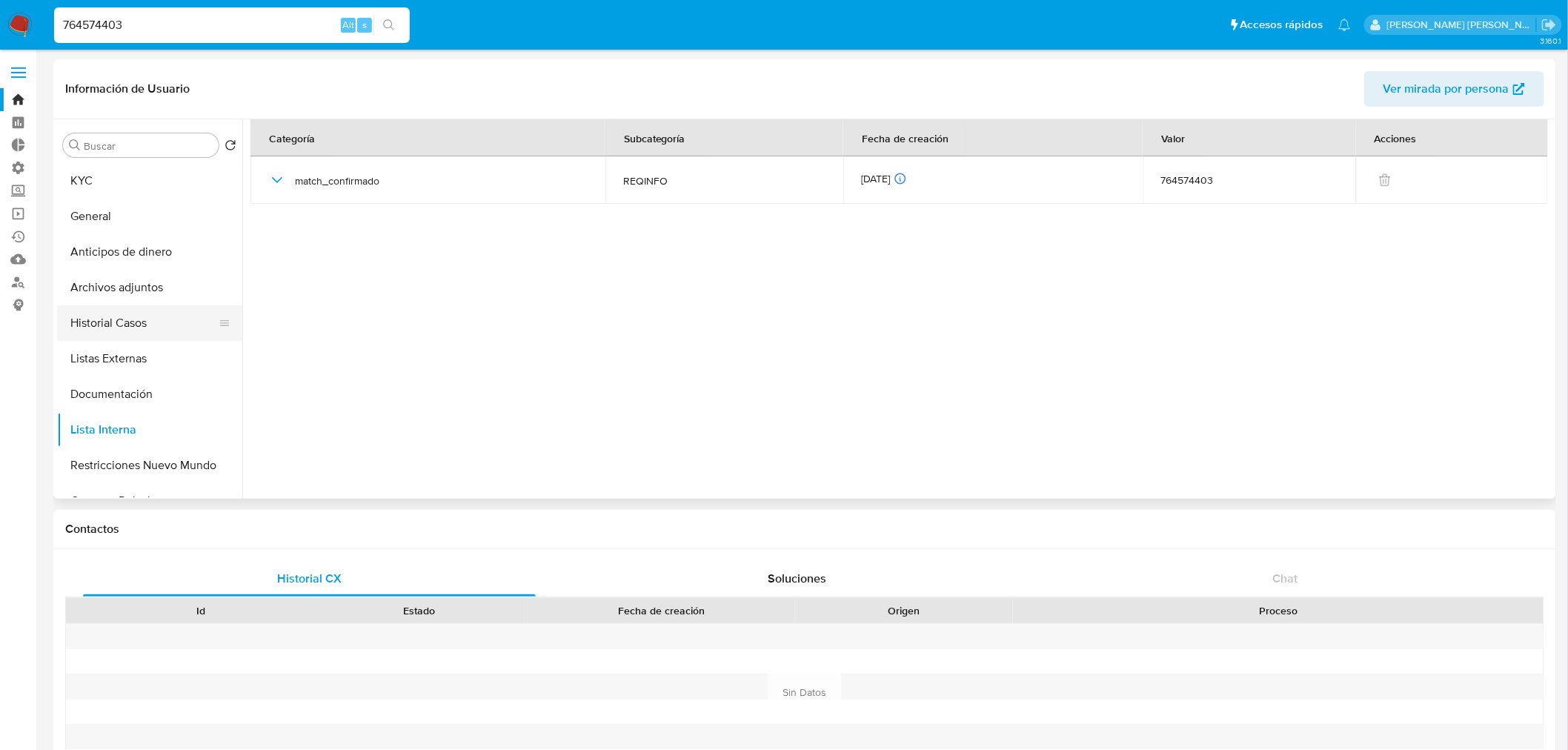
click at [150, 323] on button "Historial Casos" at bounding box center [144, 323] width 173 height 36
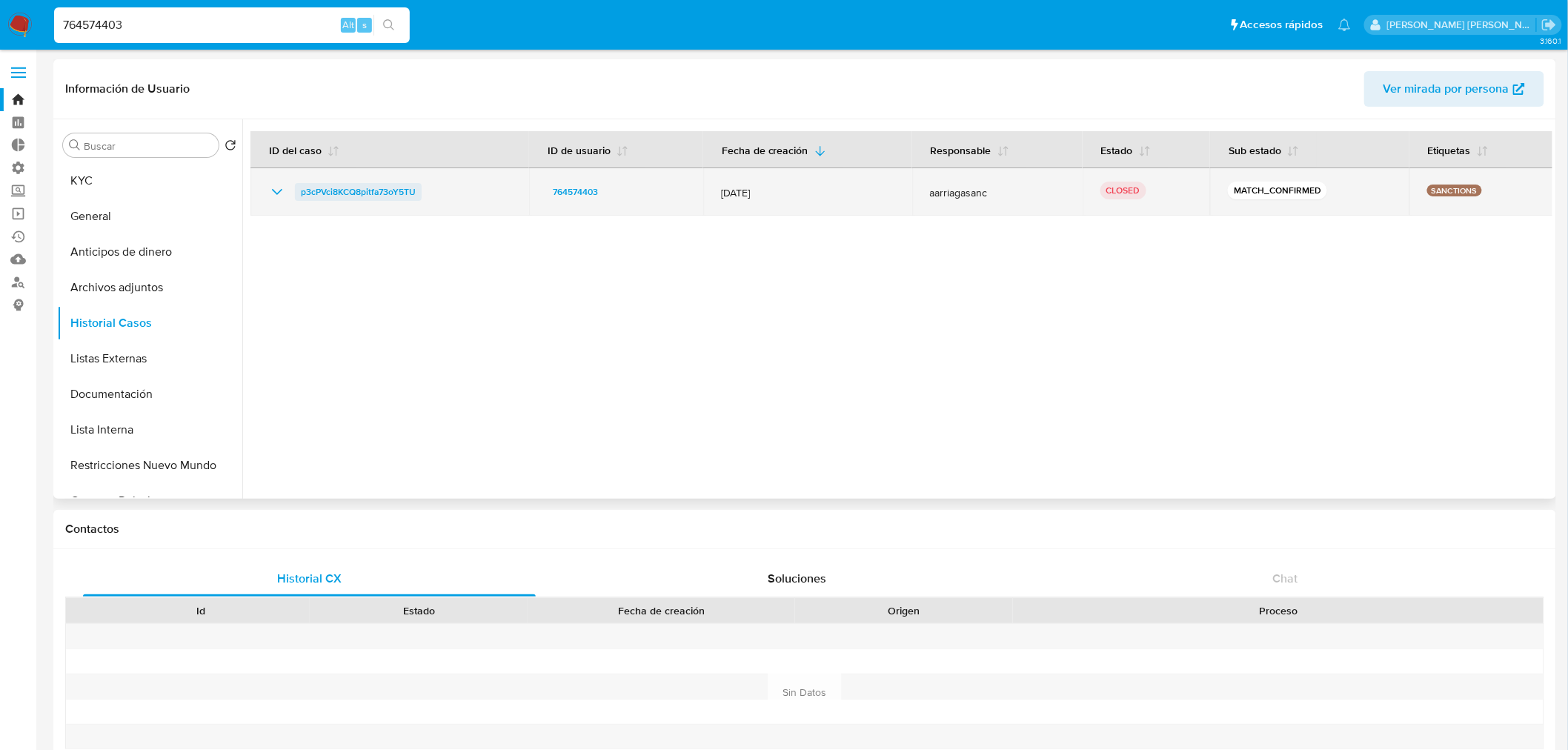
click at [410, 183] on span "p3cPVci8KCQ8pitfa73oY5TU" at bounding box center [358, 192] width 114 height 18
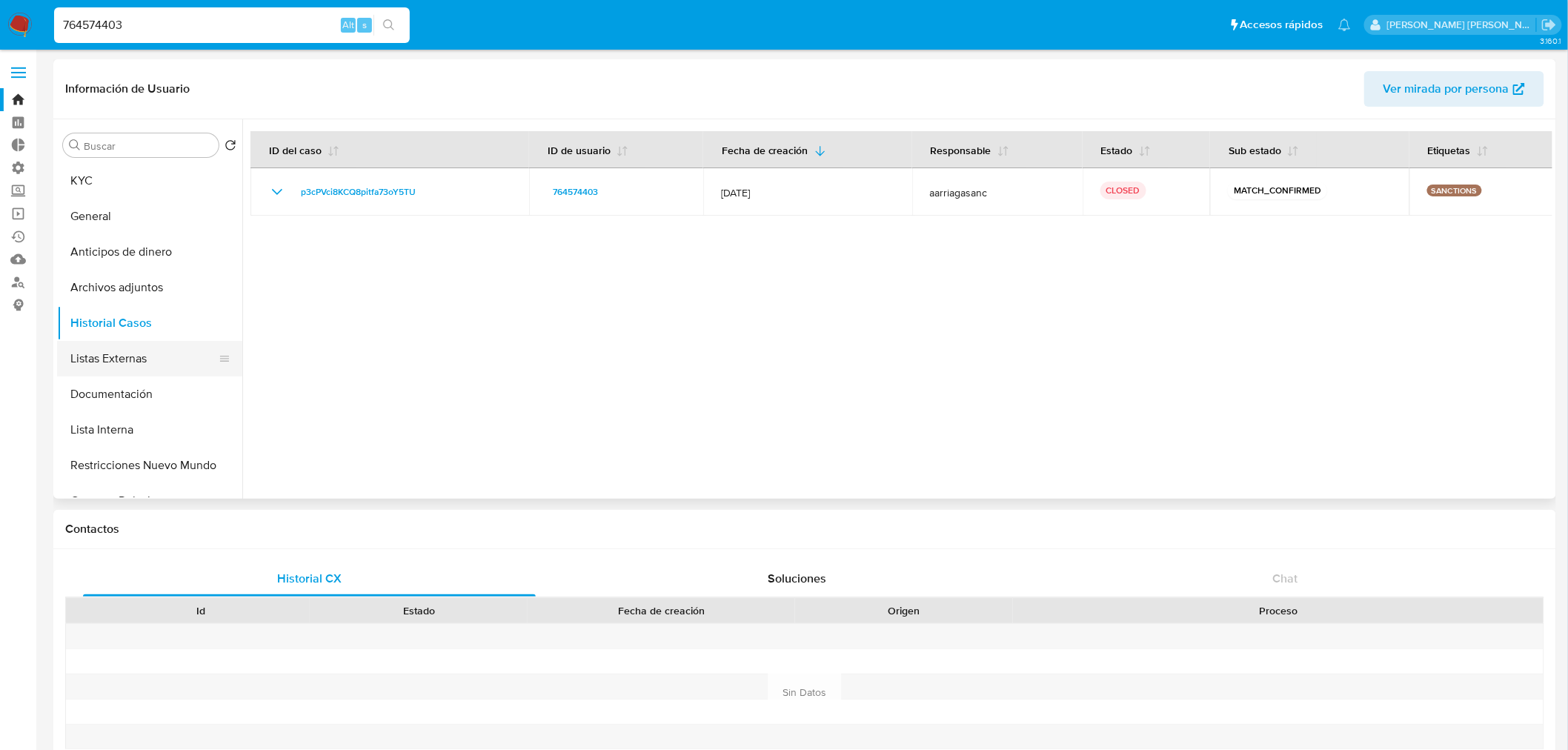
click at [168, 358] on button "Listas Externas" at bounding box center [144, 358] width 173 height 36
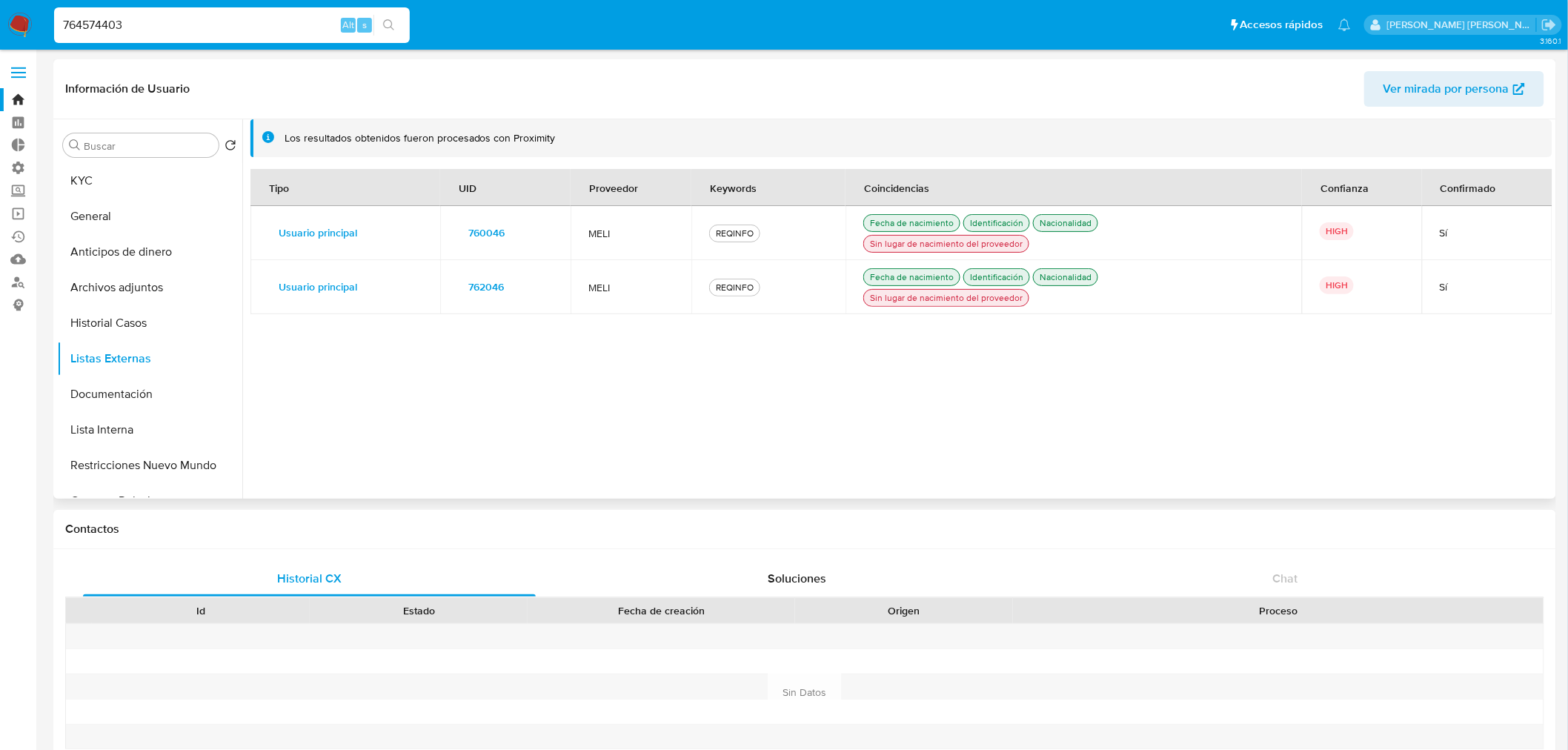
click at [463, 232] on button "760046" at bounding box center [487, 232] width 57 height 23
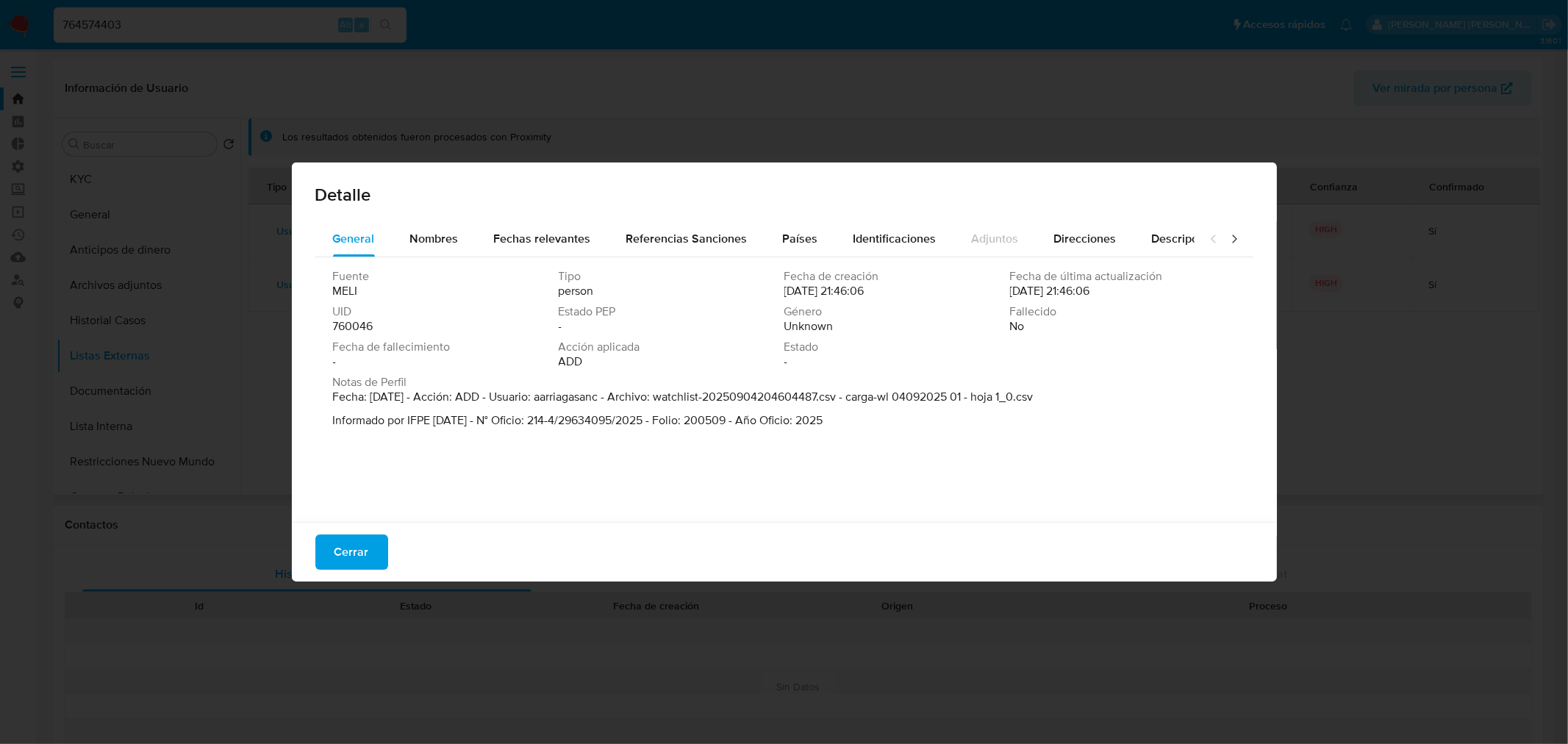
click at [363, 328] on span "760046" at bounding box center [353, 326] width 40 height 15
click at [356, 534] on div "Cerrar" at bounding box center [784, 551] width 985 height 59
click at [357, 536] on span "Cerrar" at bounding box center [352, 552] width 34 height 33
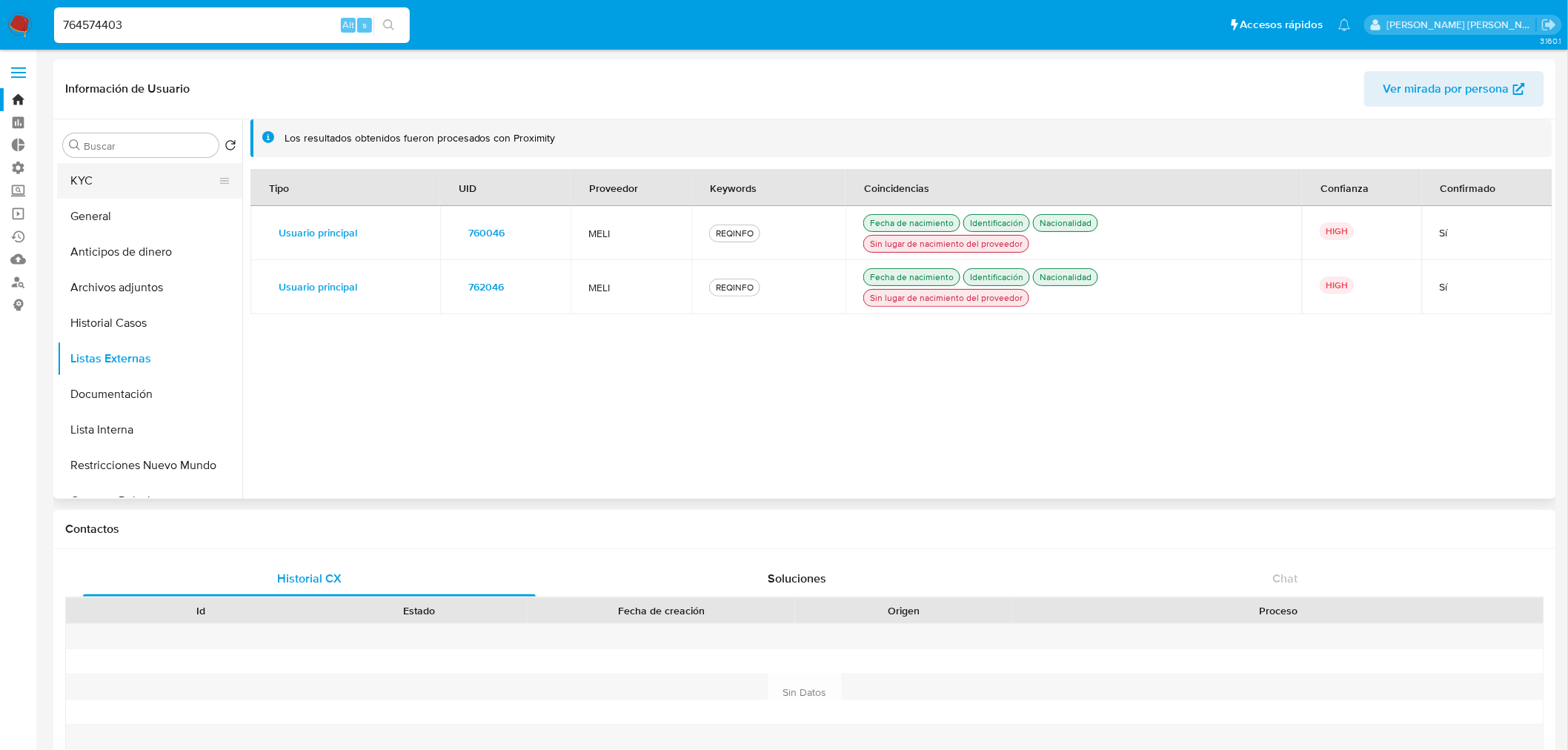
click at [150, 176] on button "KYC" at bounding box center [144, 180] width 173 height 36
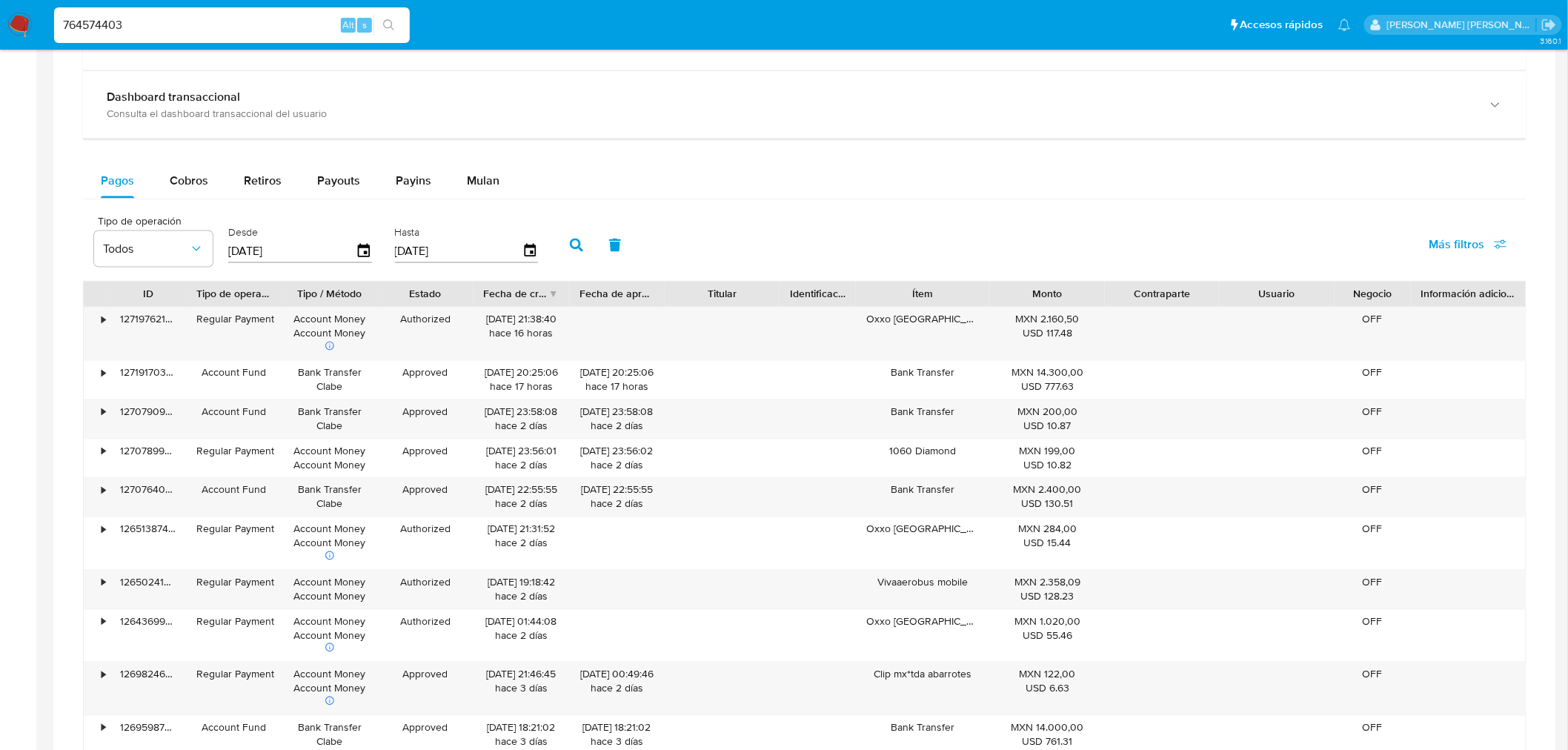
scroll to position [82, 0]
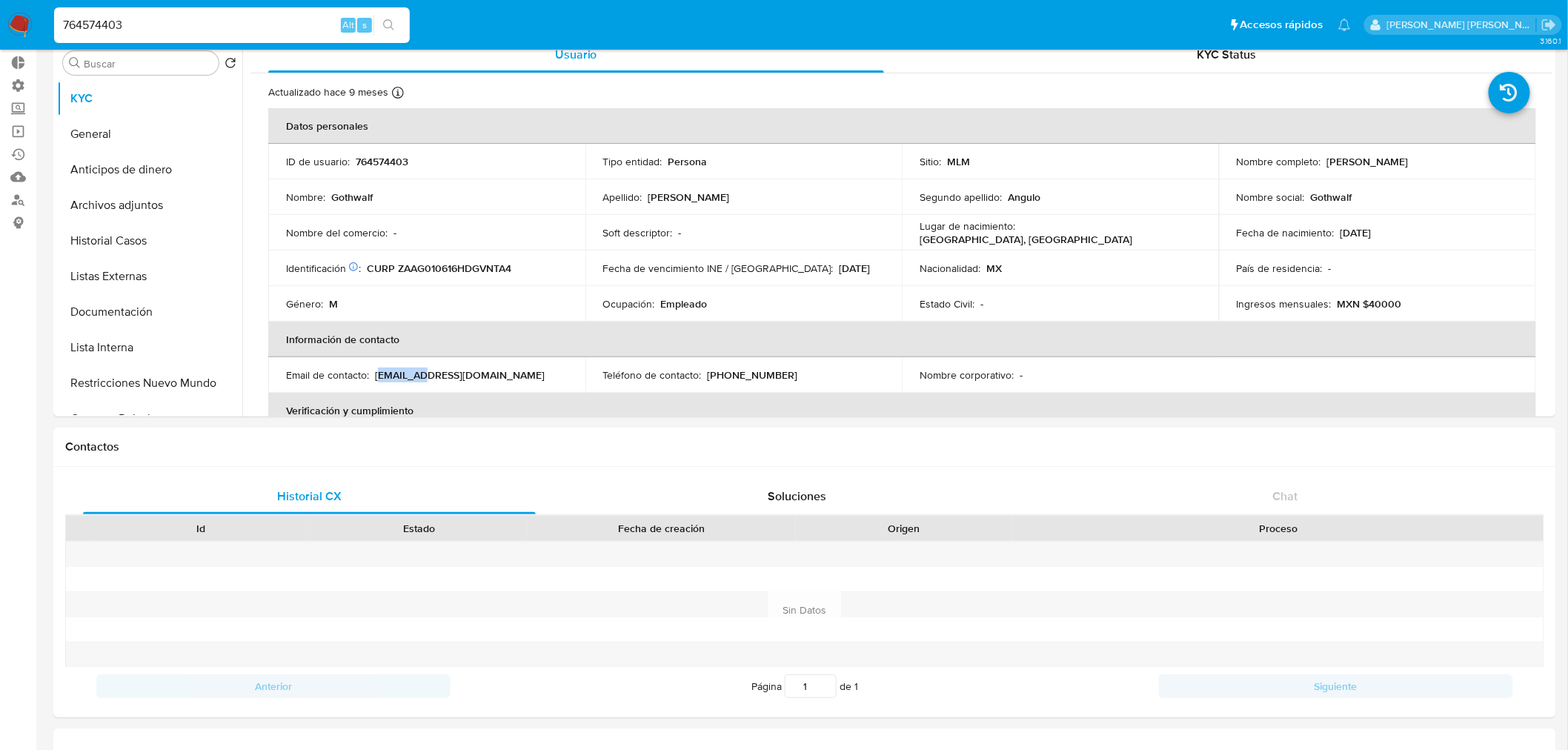
click at [254, 19] on input "764574403" at bounding box center [232, 25] width 356 height 19
paste input "433331942"
type input "433331942"
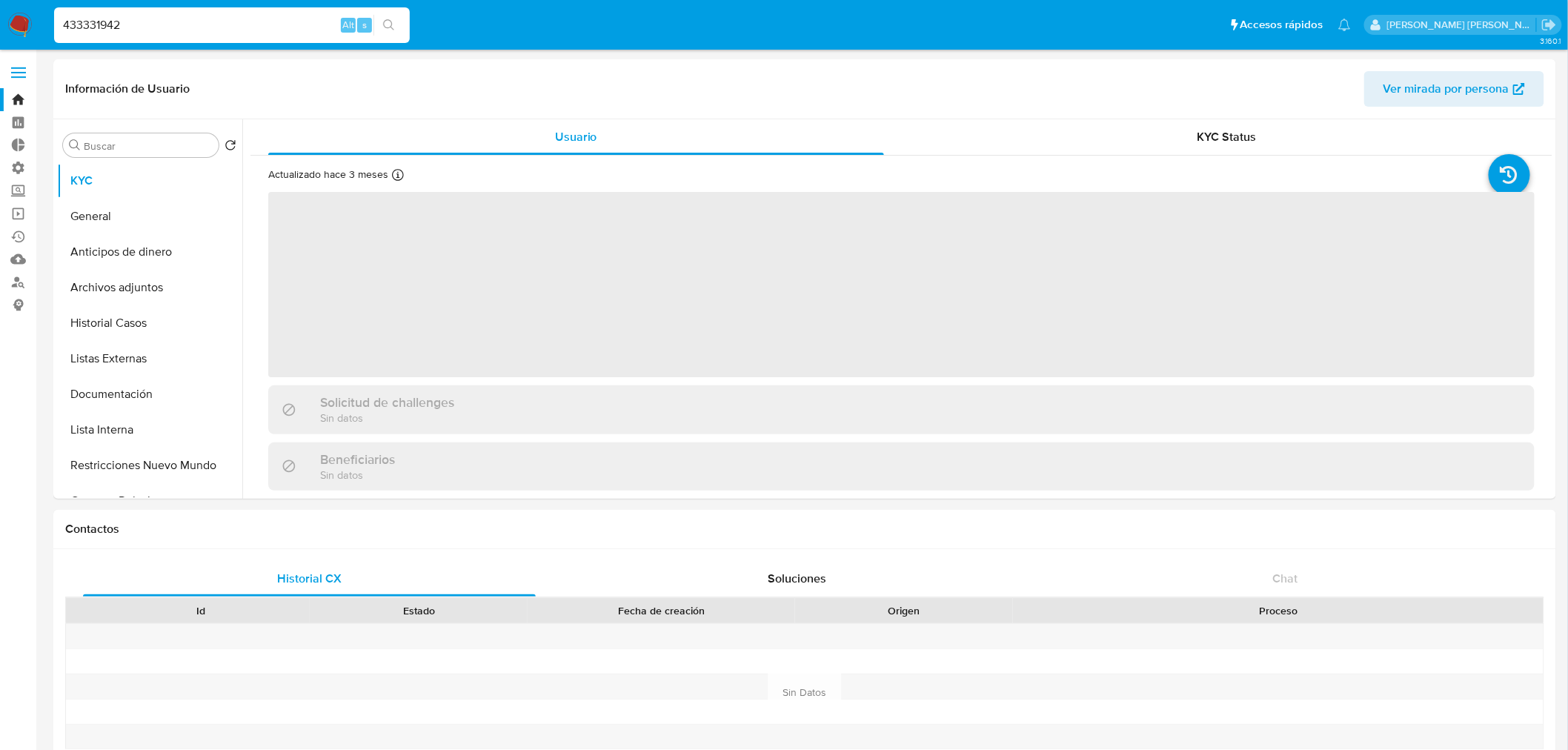
select select "10"
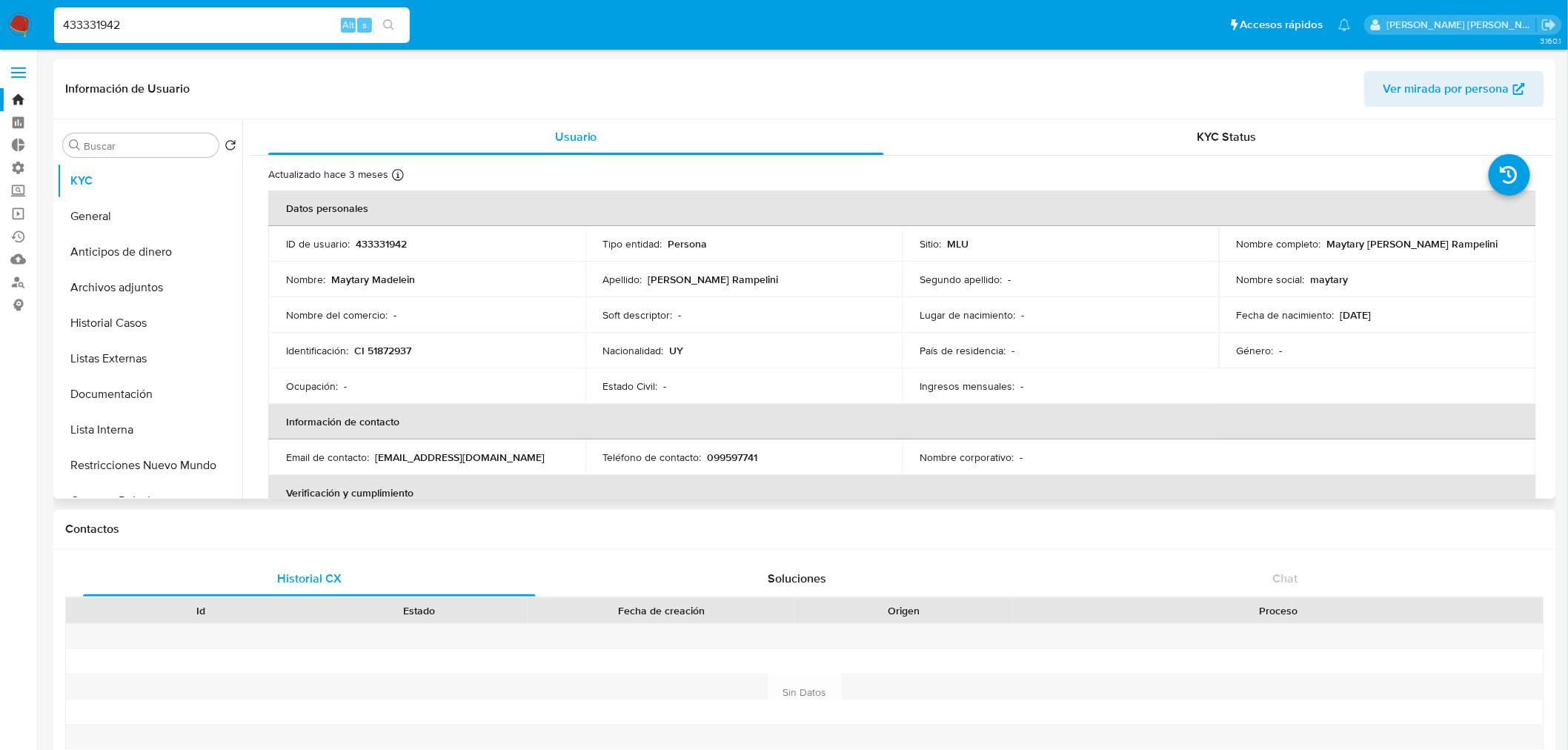
scroll to position [82, 0]
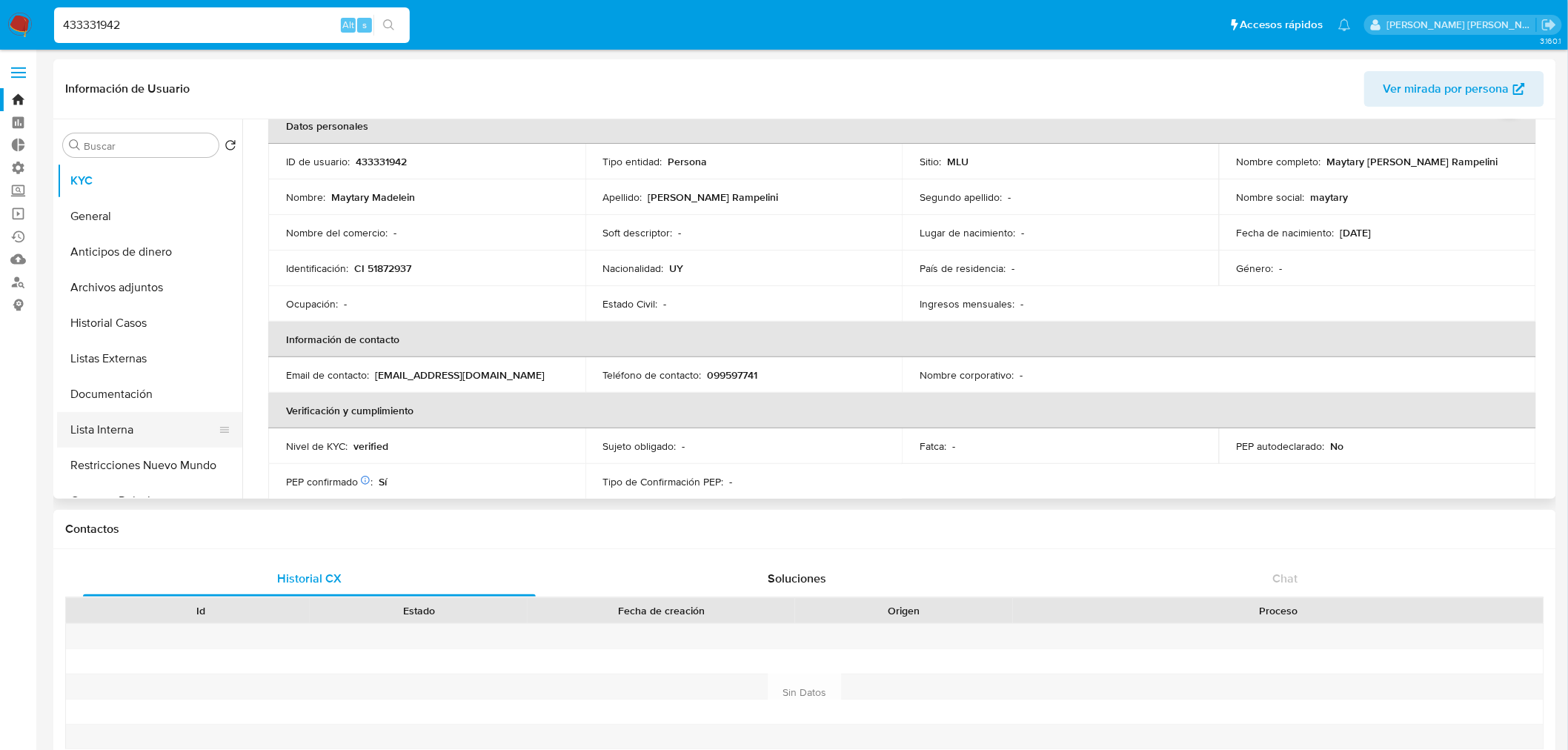
click at [132, 434] on button "Lista Interna" at bounding box center [144, 429] width 173 height 36
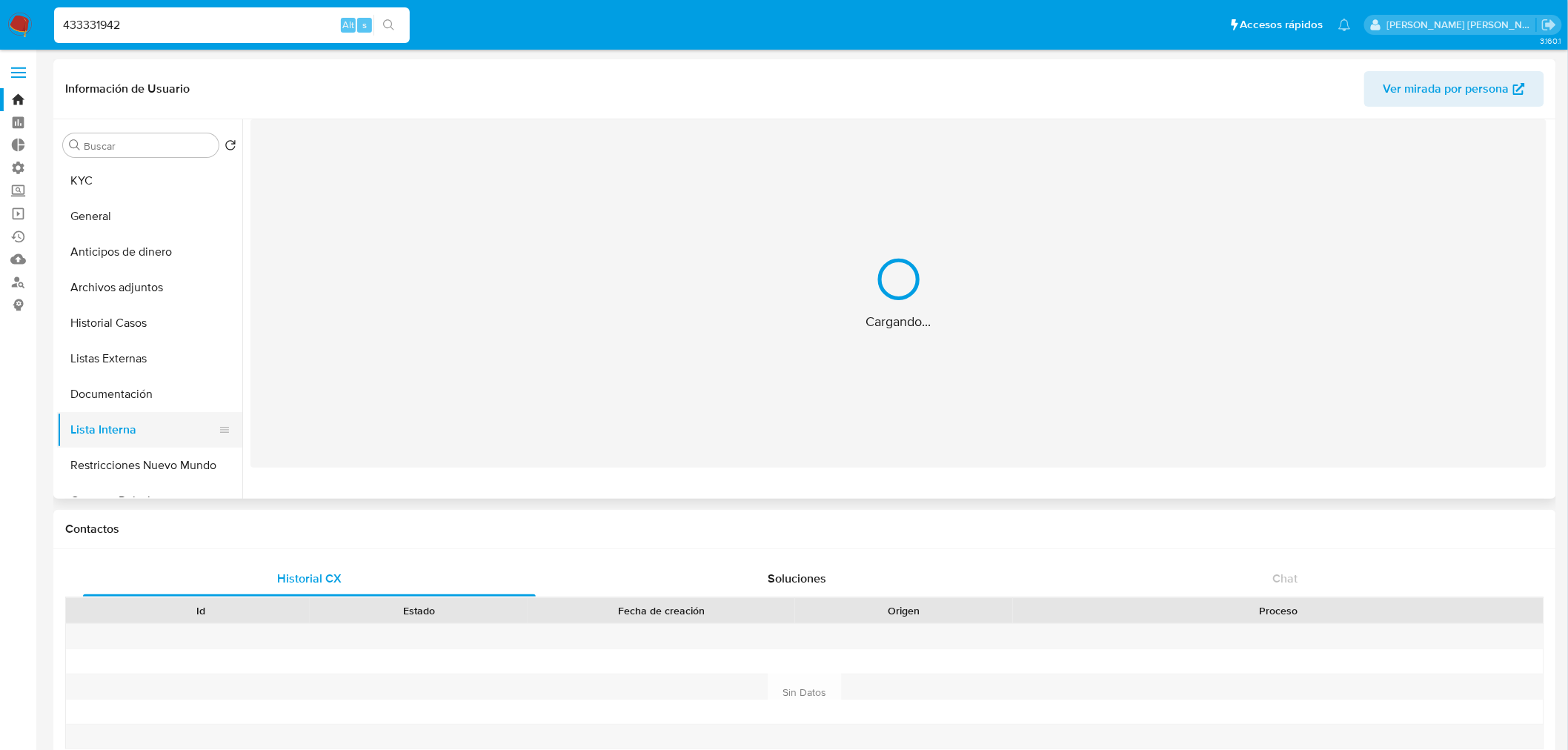
scroll to position [0, 0]
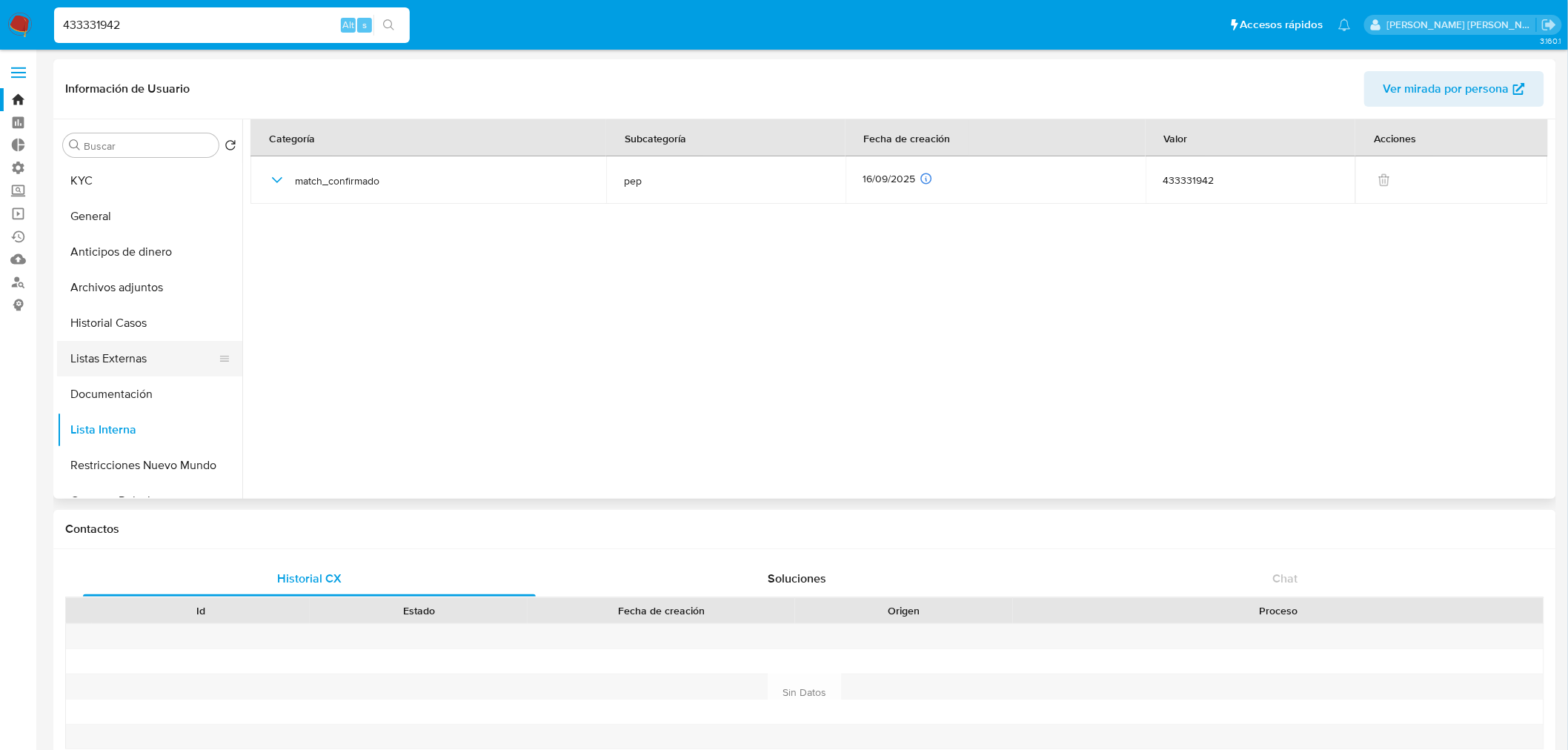
click at [155, 366] on button "Listas Externas" at bounding box center [144, 358] width 173 height 36
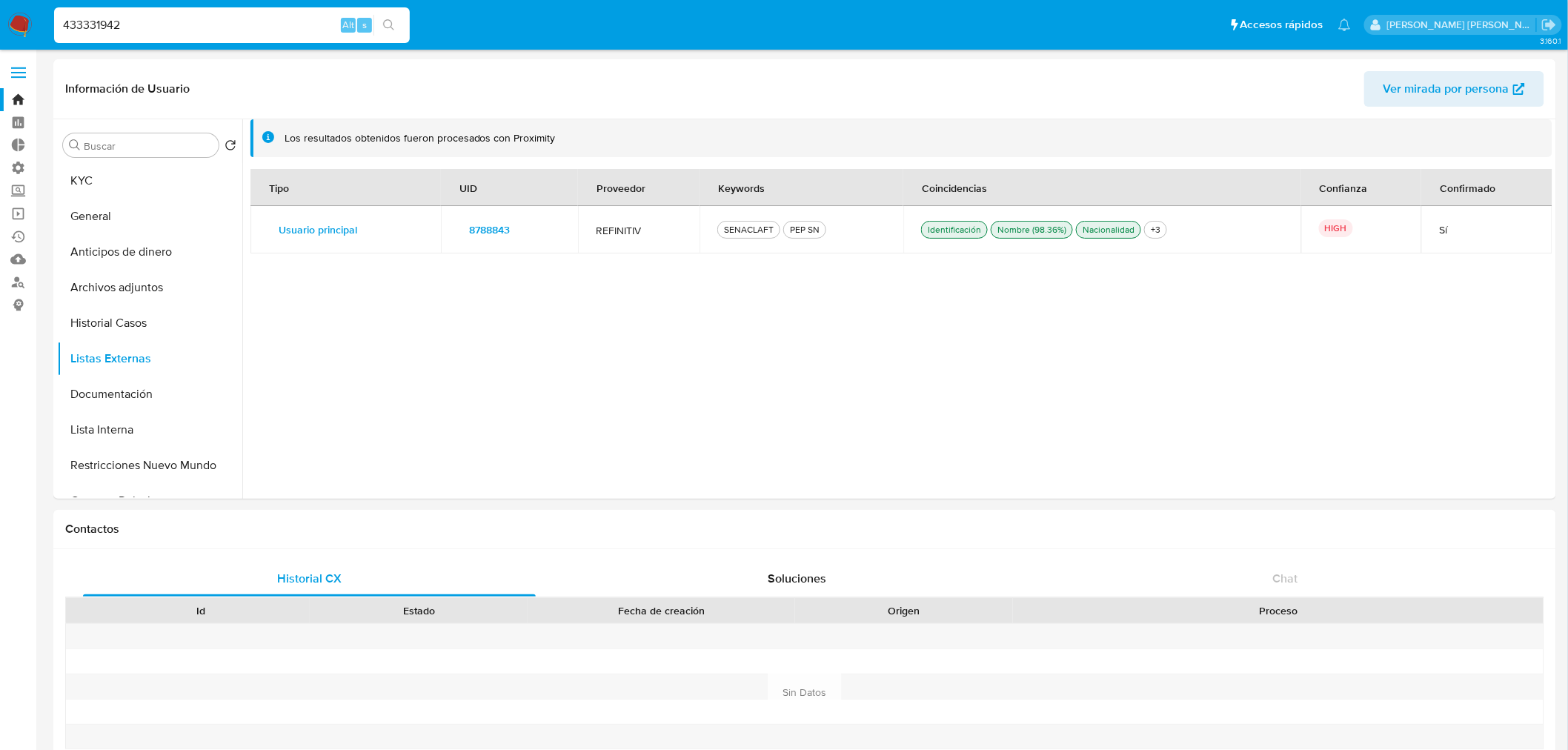
click at [251, 23] on input "433331942" at bounding box center [232, 25] width 356 height 19
paste input "1717260505"
type input "1717260505"
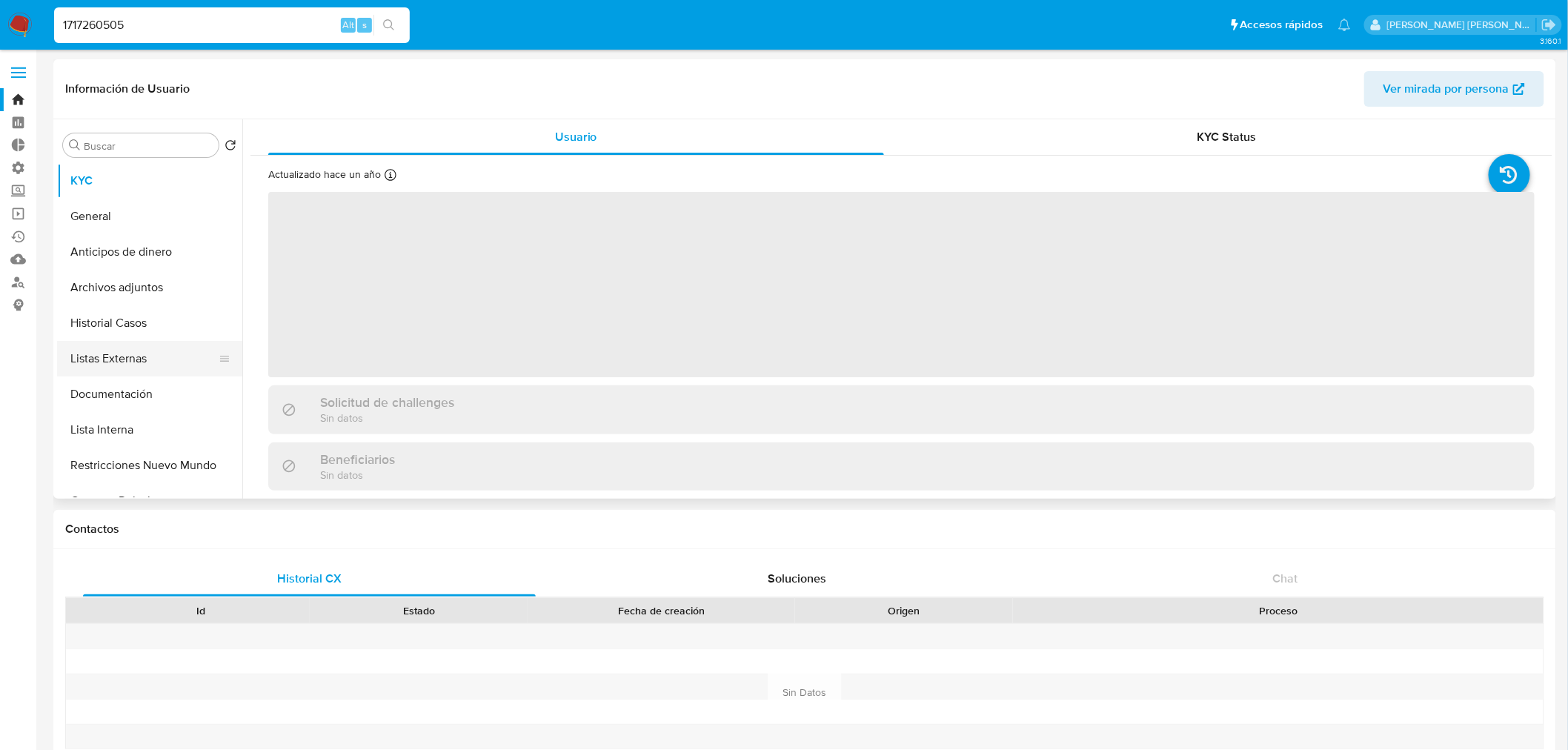
select select "10"
click at [171, 359] on button "Listas Externas" at bounding box center [144, 358] width 173 height 36
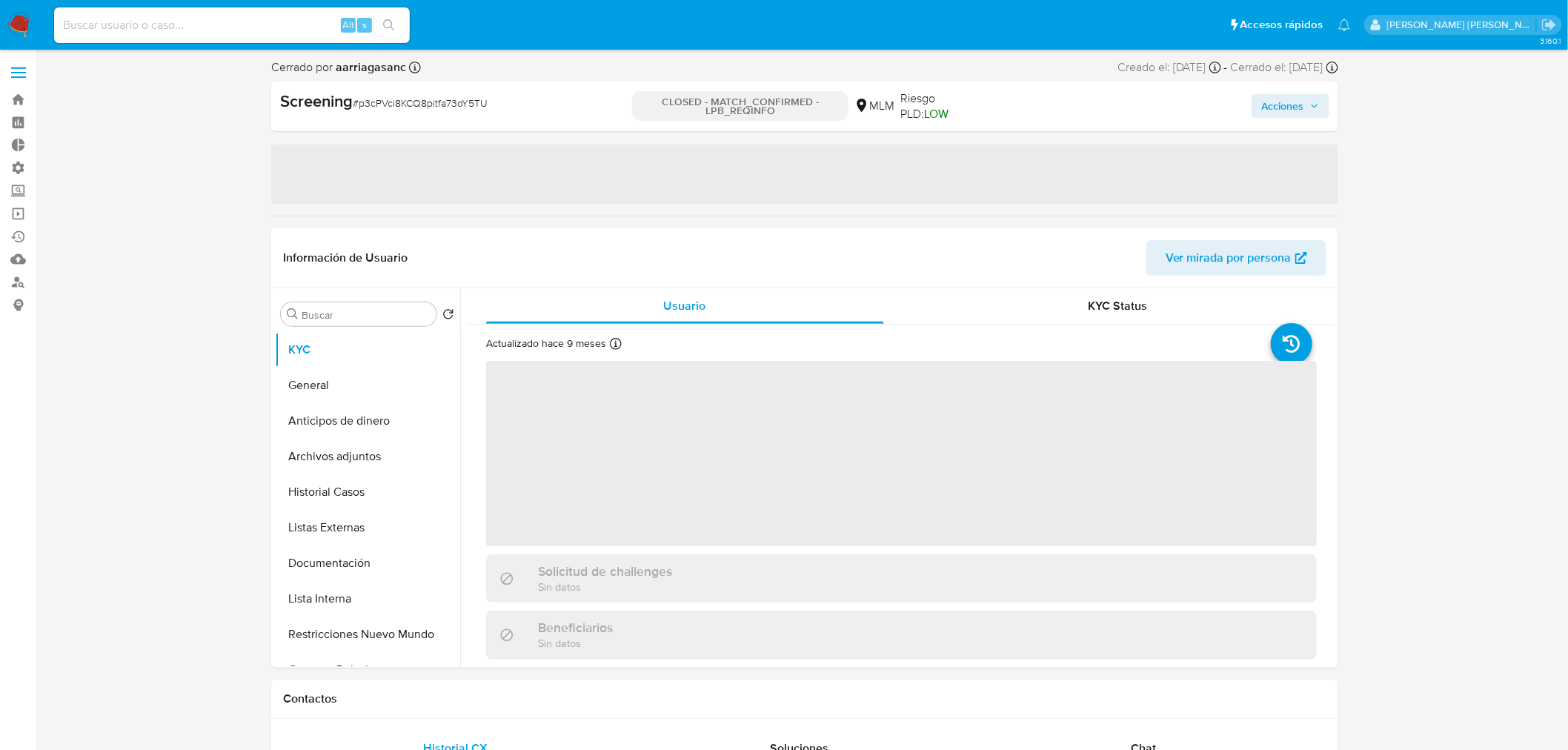
select select "10"
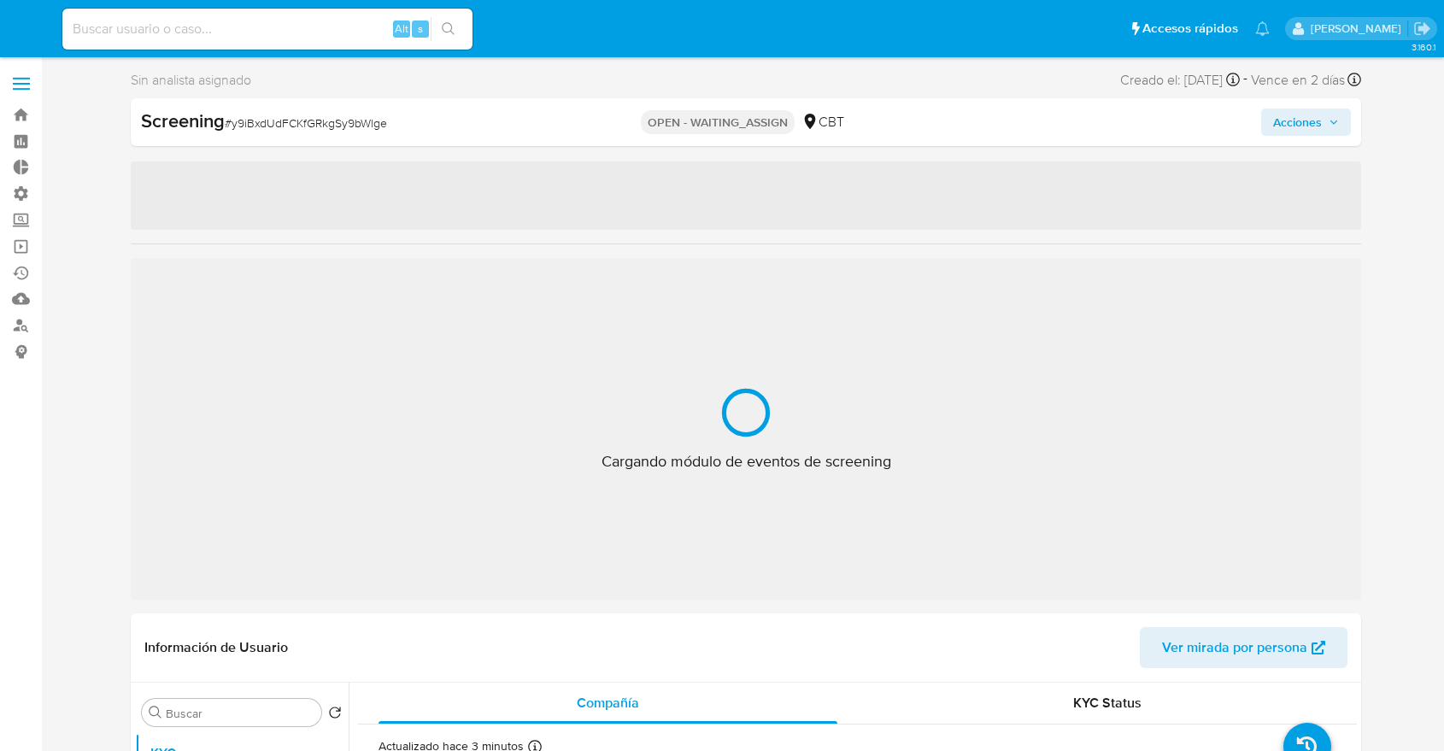
select select "10"
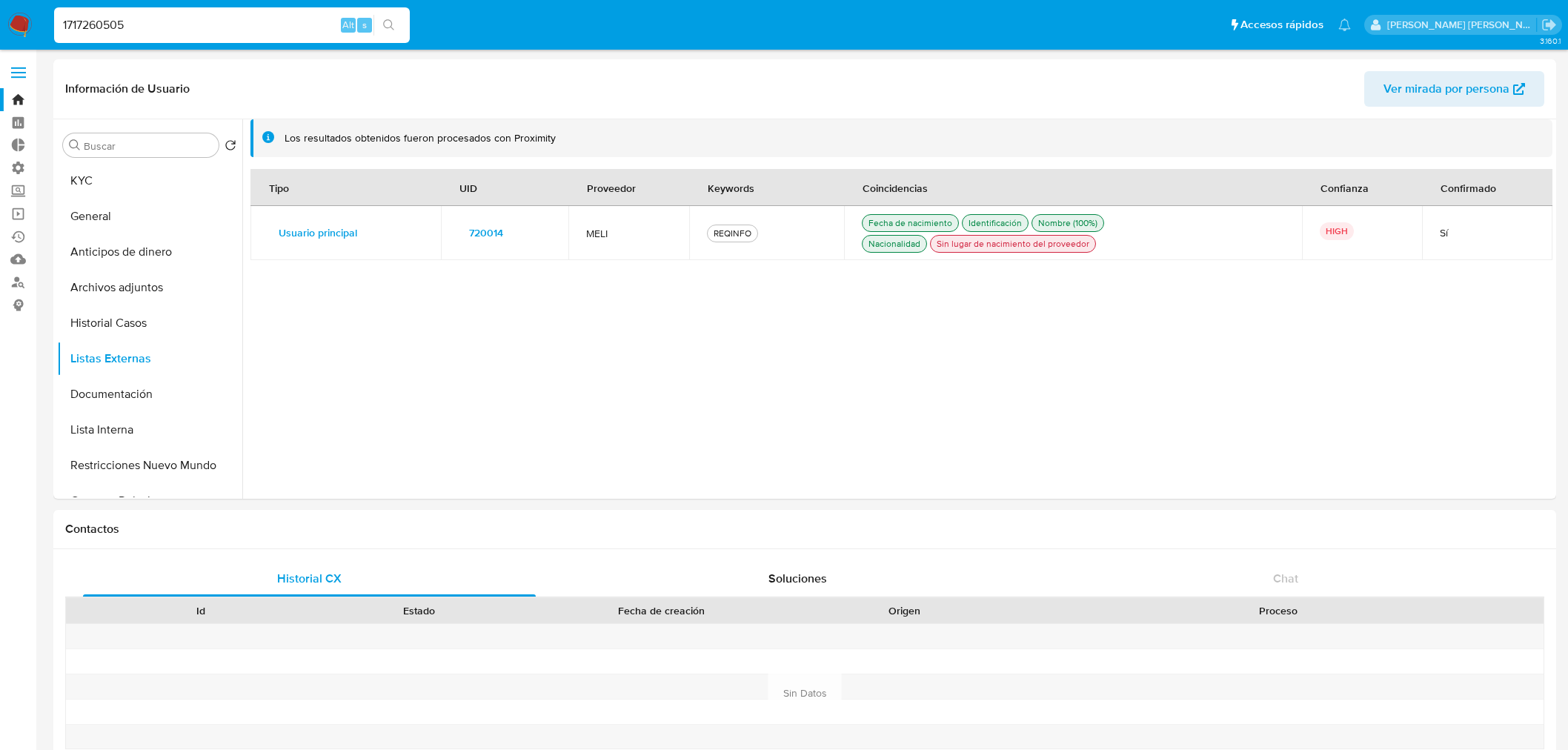
select select "10"
click at [227, 23] on input "1717260505" at bounding box center [232, 25] width 356 height 19
paste input "38740459"
type input "1738740459"
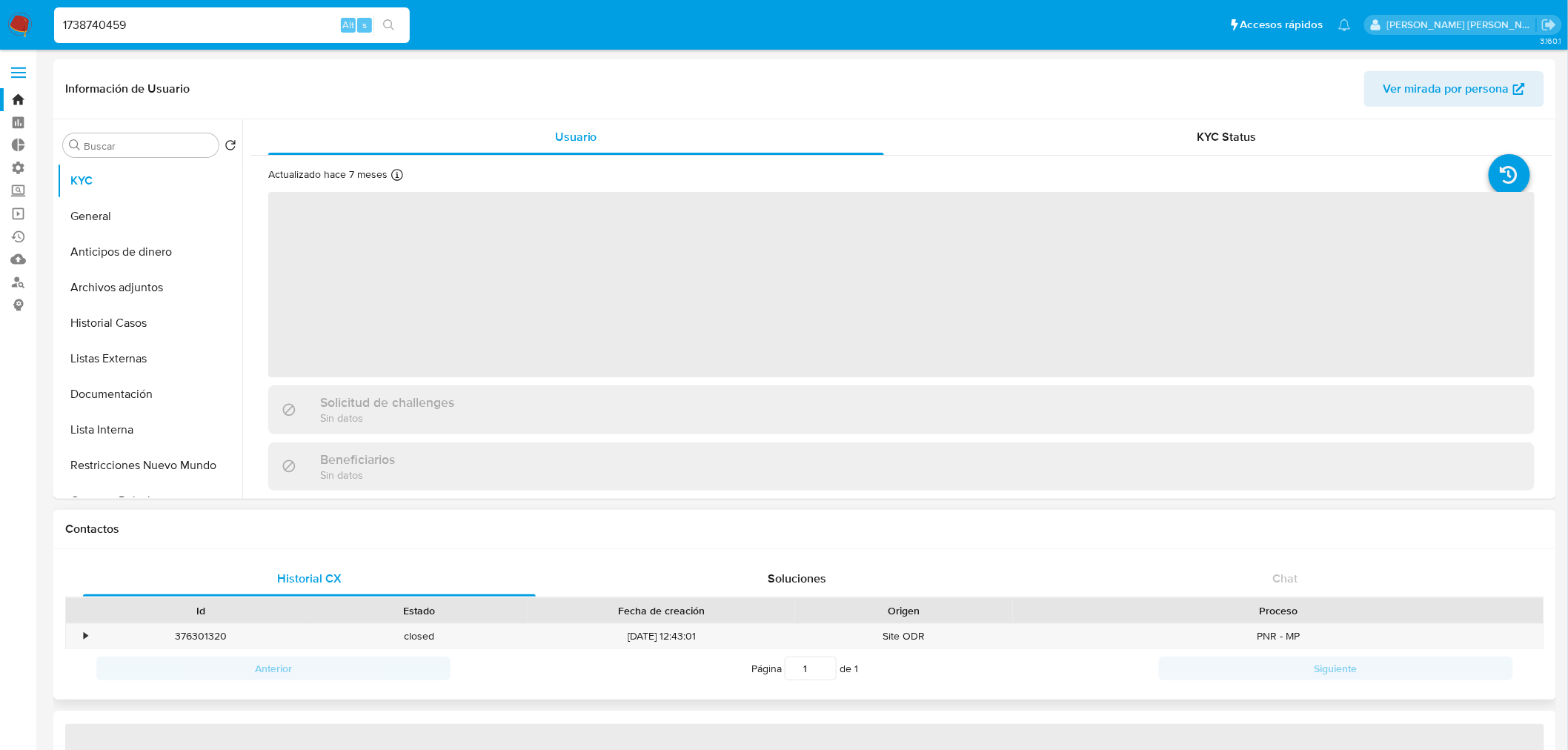
select select "10"
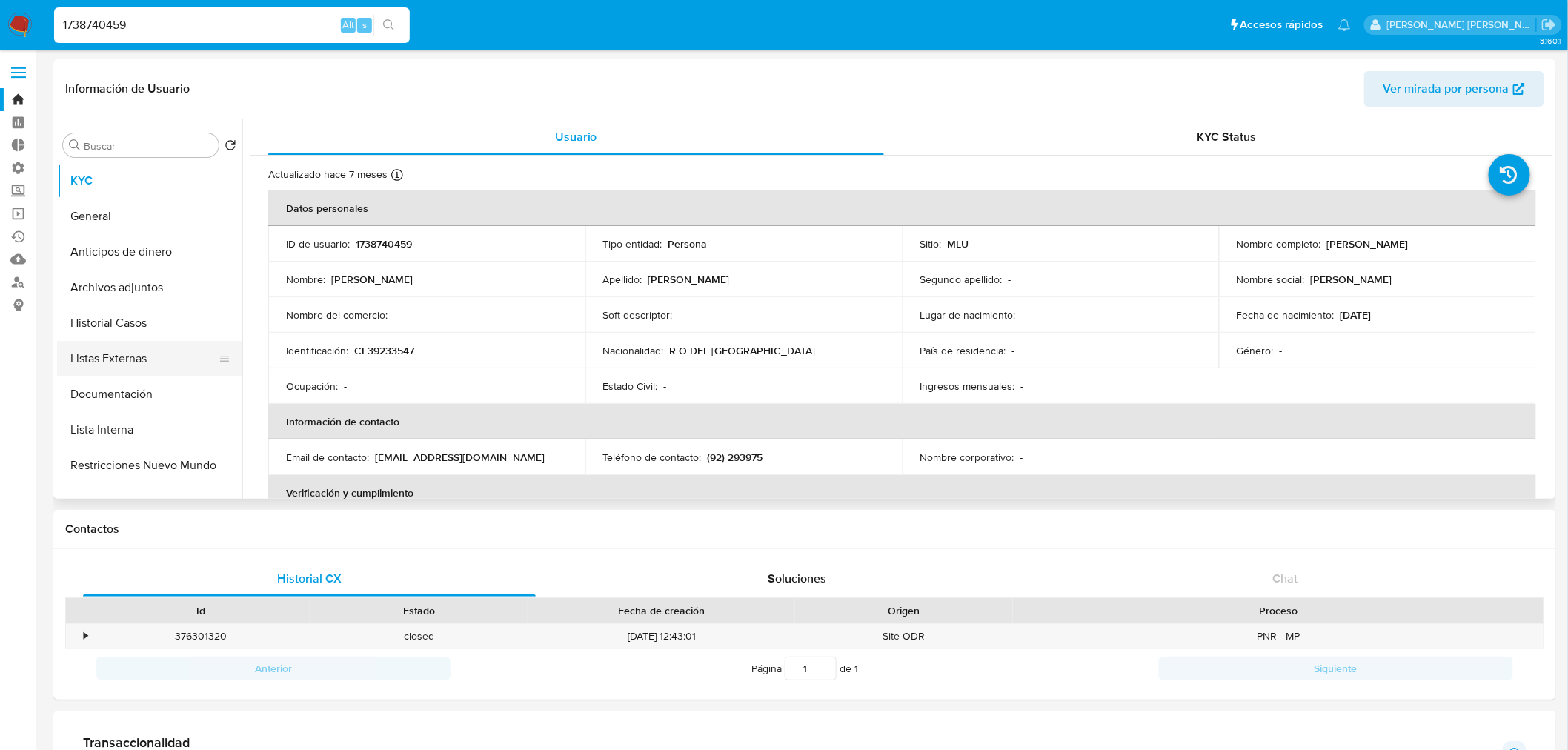
click at [158, 373] on button "Listas Externas" at bounding box center [144, 358] width 173 height 36
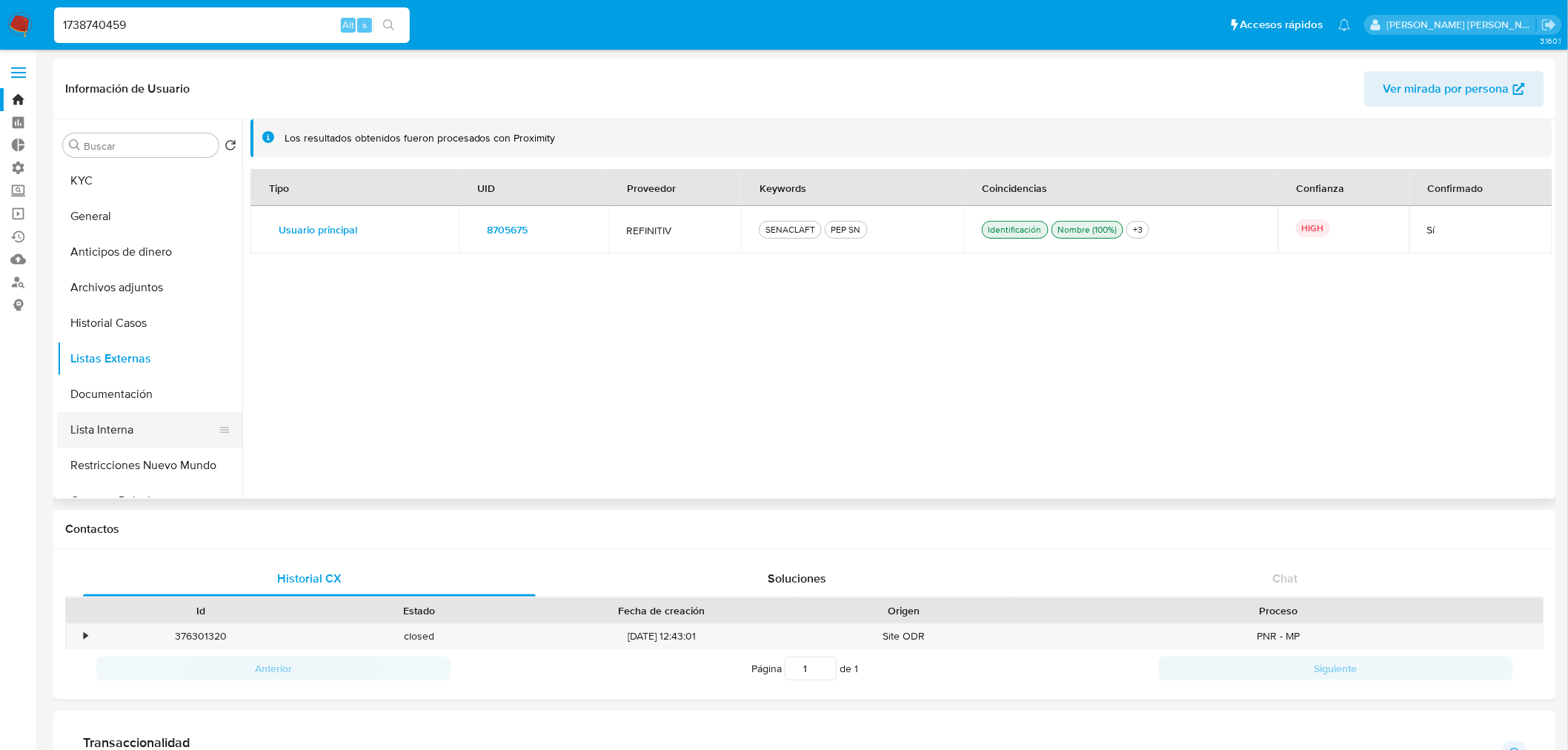
click at [160, 428] on button "Lista Interna" at bounding box center [144, 429] width 173 height 36
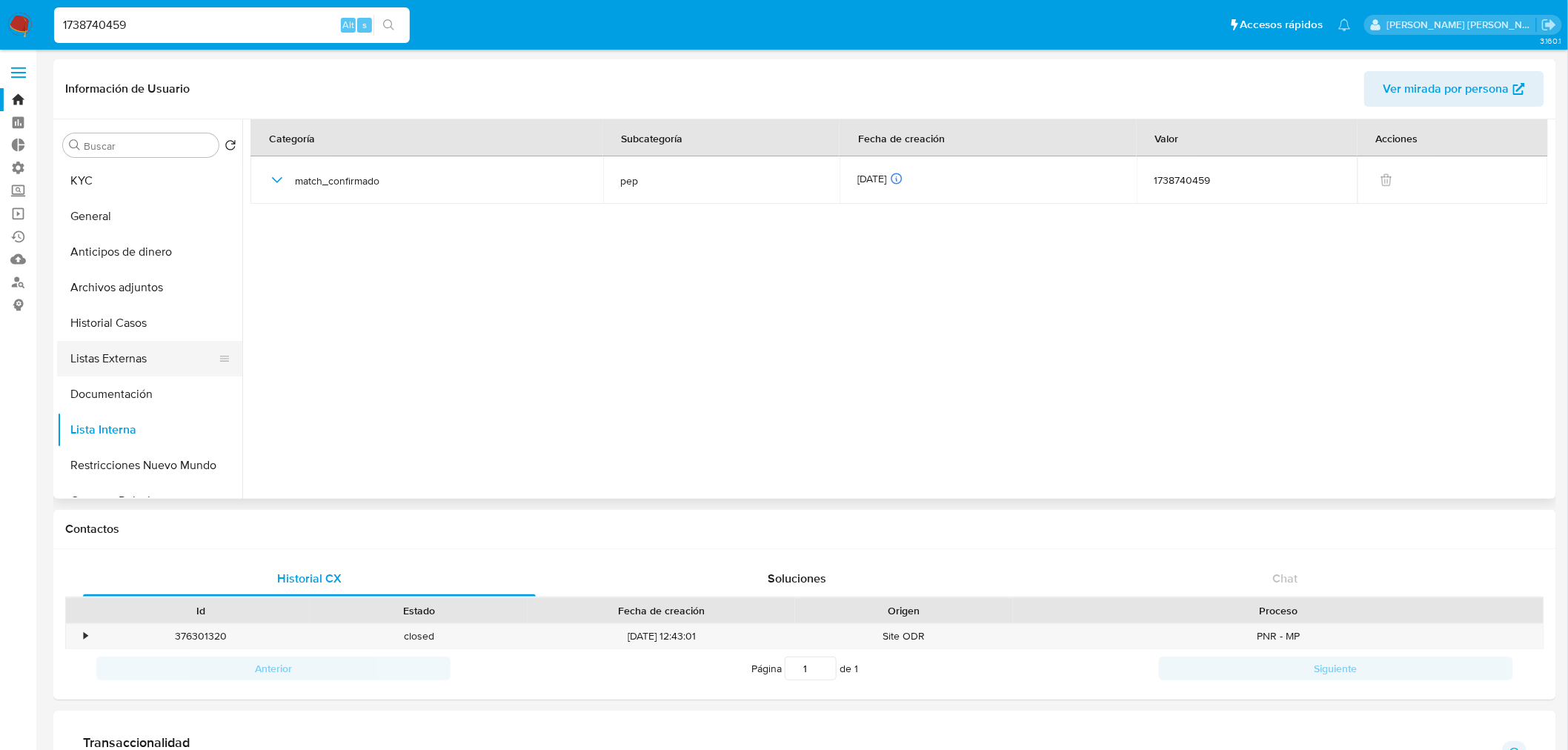
click at [173, 352] on button "Listas Externas" at bounding box center [144, 358] width 173 height 36
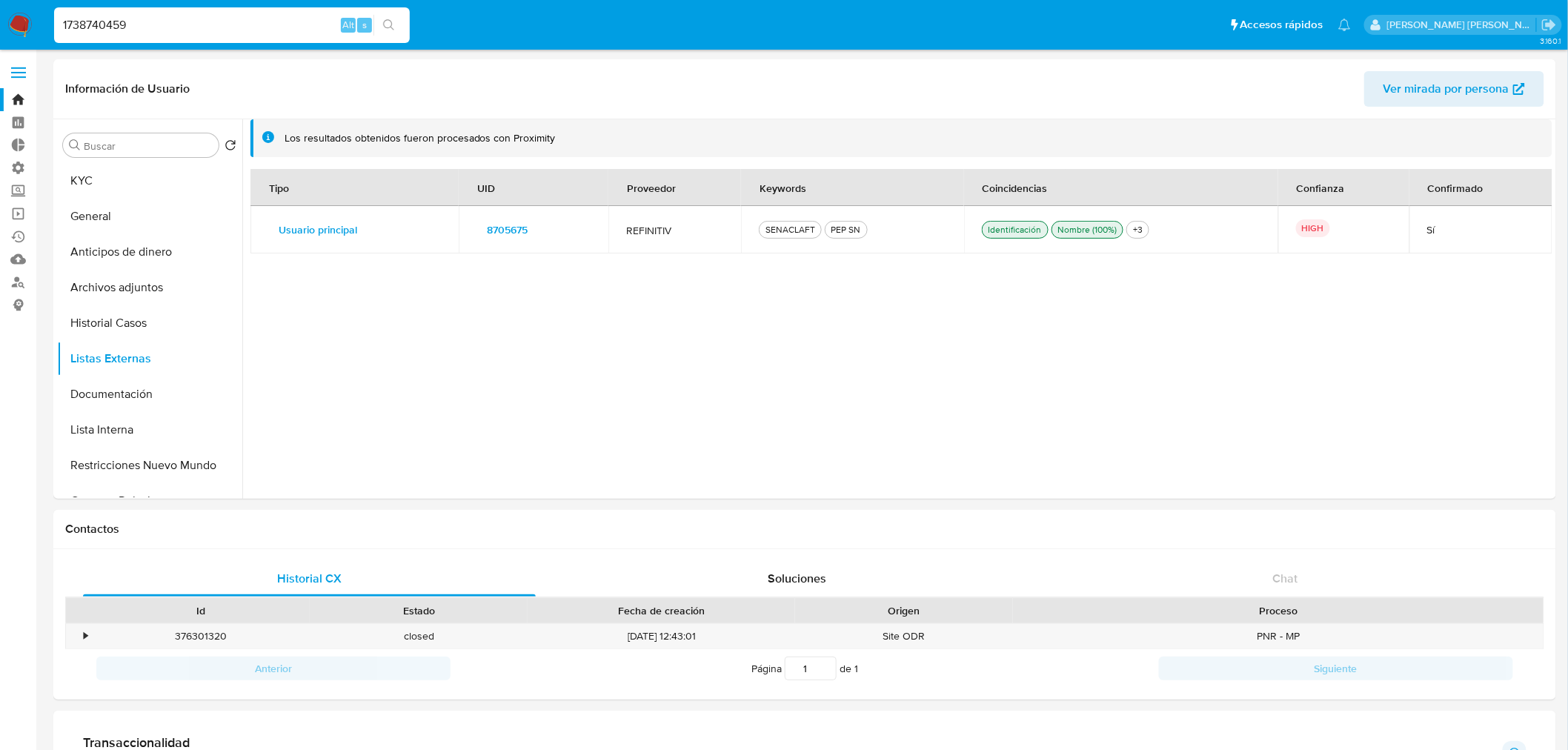
click at [152, 24] on input "1738740459" at bounding box center [232, 25] width 356 height 19
paste input "234600902"
type input "234600902"
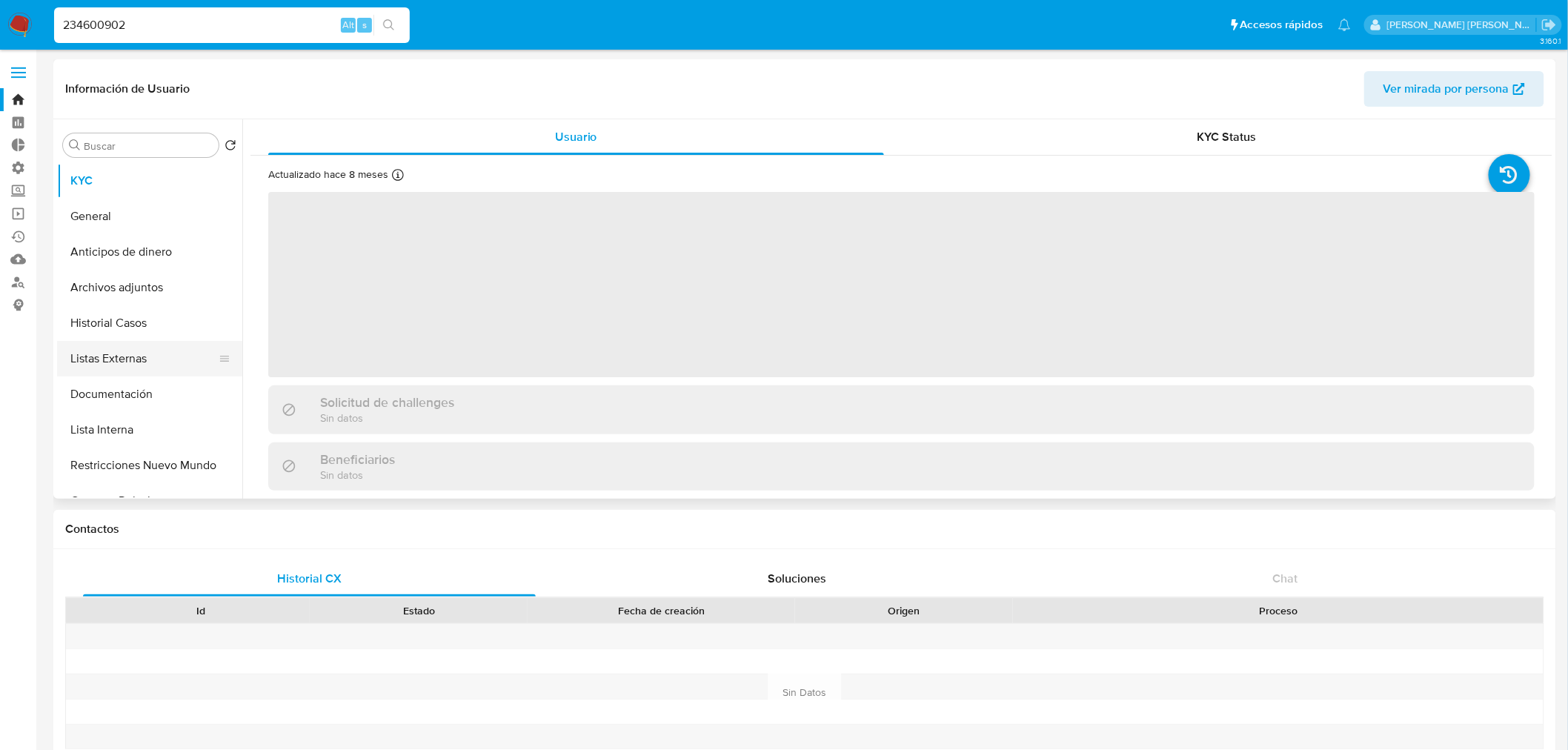
click at [174, 354] on button "Listas Externas" at bounding box center [144, 358] width 173 height 36
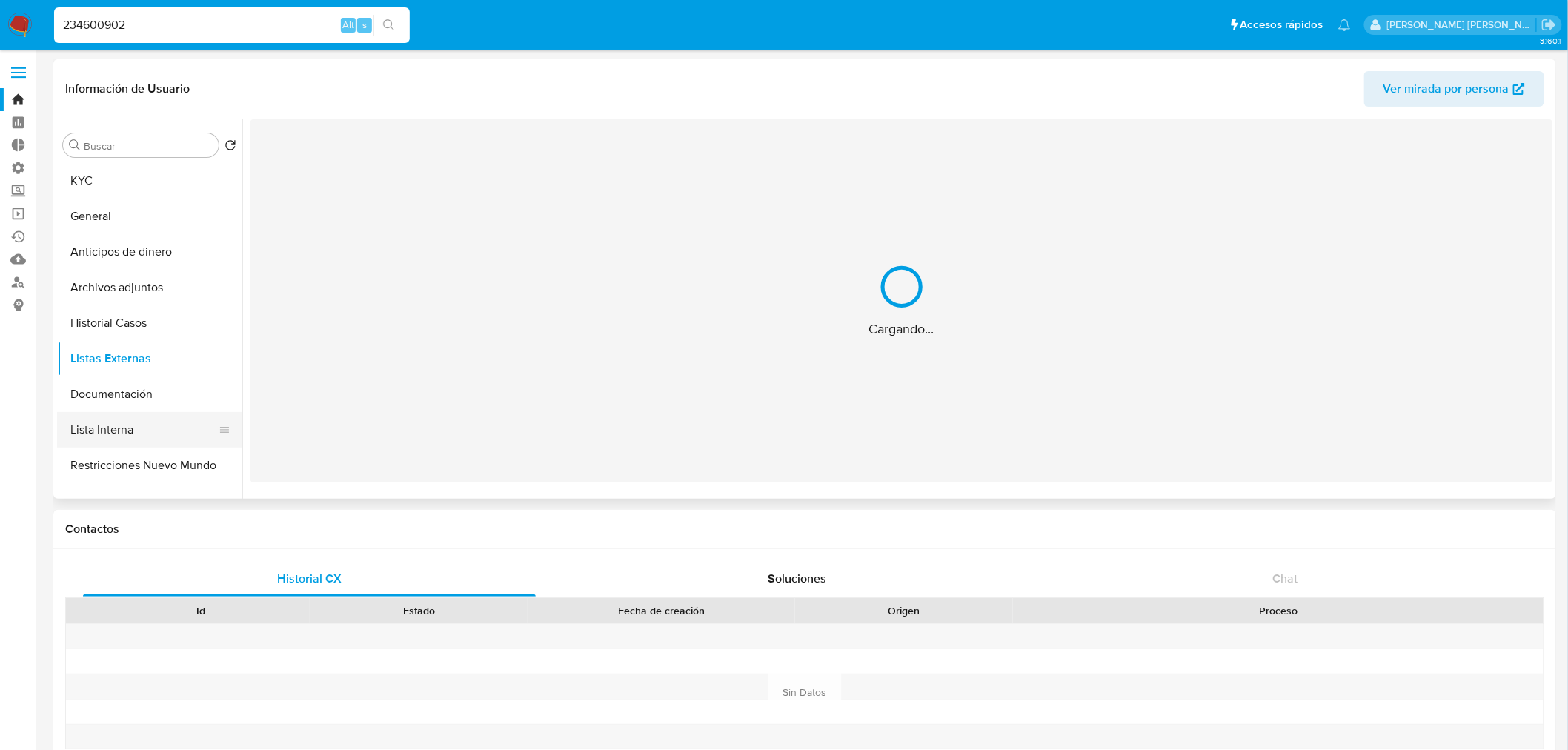
select select "10"
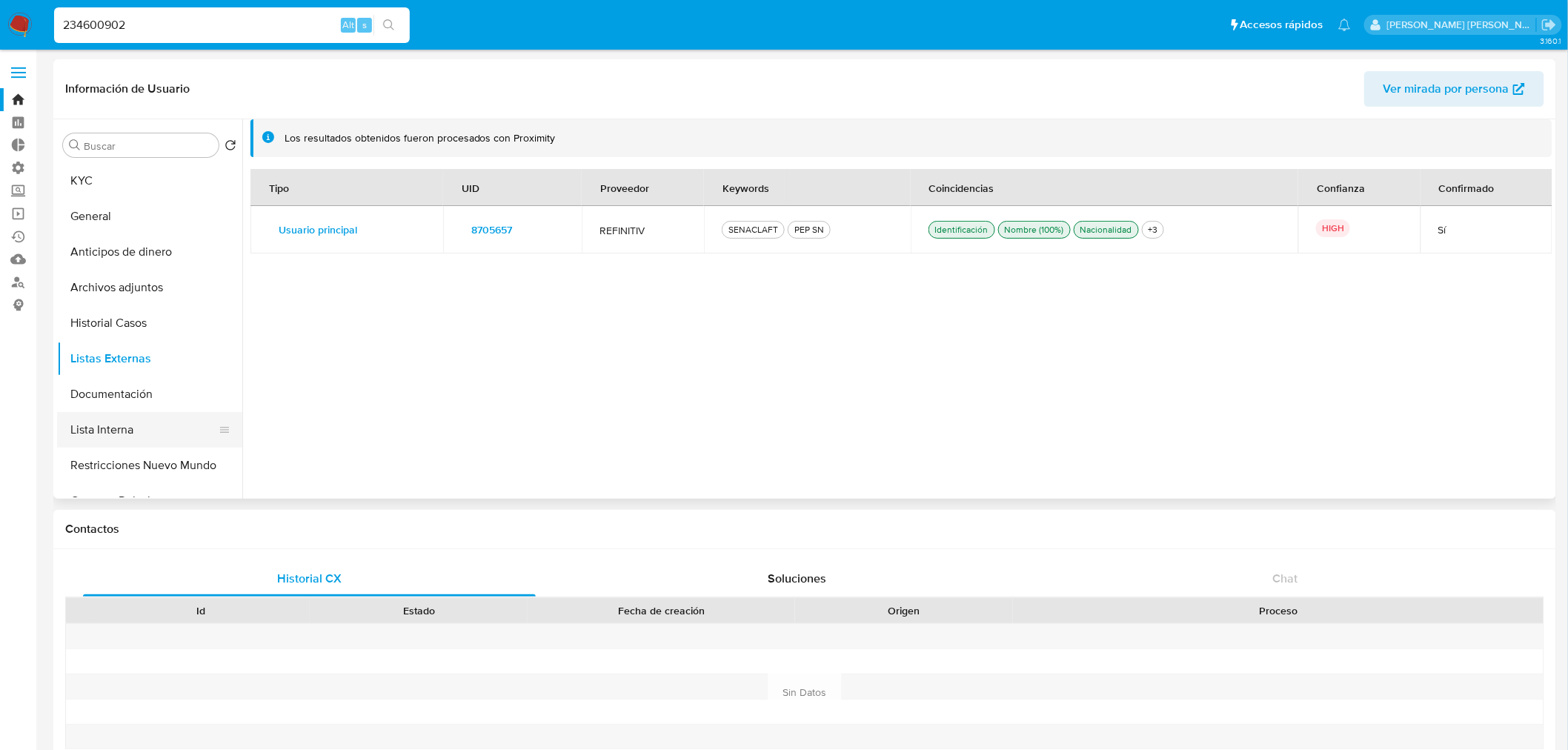
click at [175, 431] on button "Lista Interna" at bounding box center [144, 429] width 173 height 36
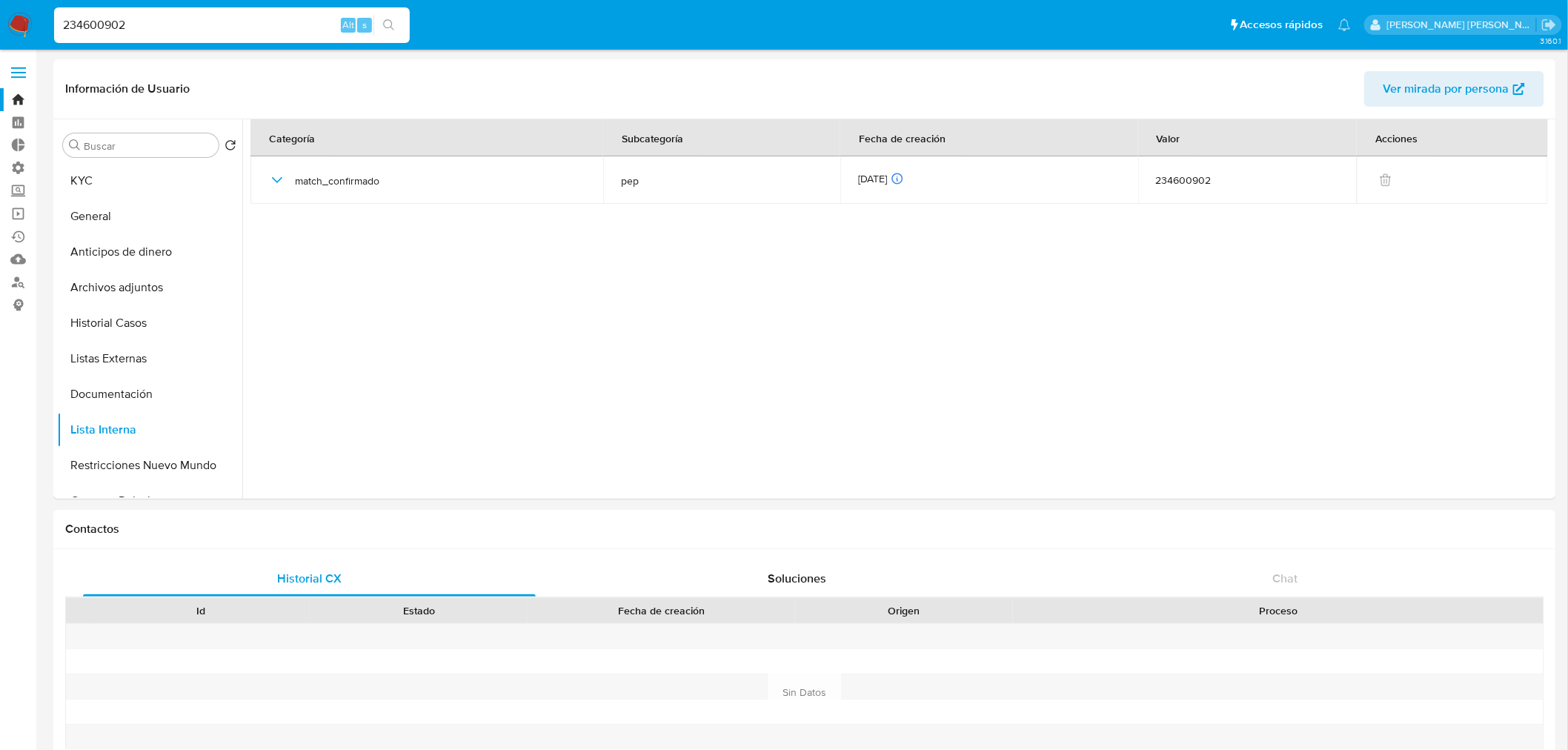
click at [278, 23] on input "234600902" at bounding box center [232, 25] width 356 height 19
paste input "56887279"
type input "56887279"
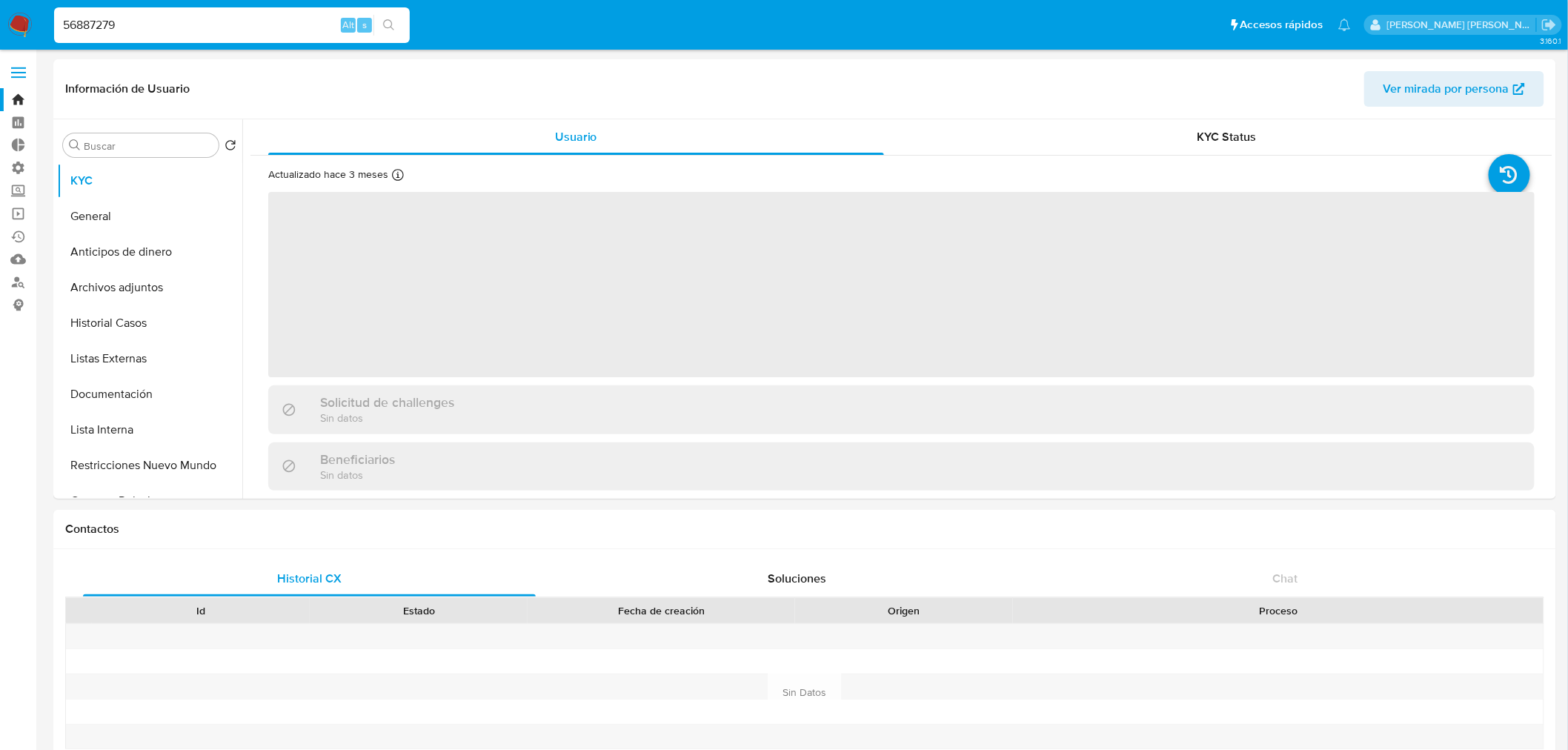
select select "10"
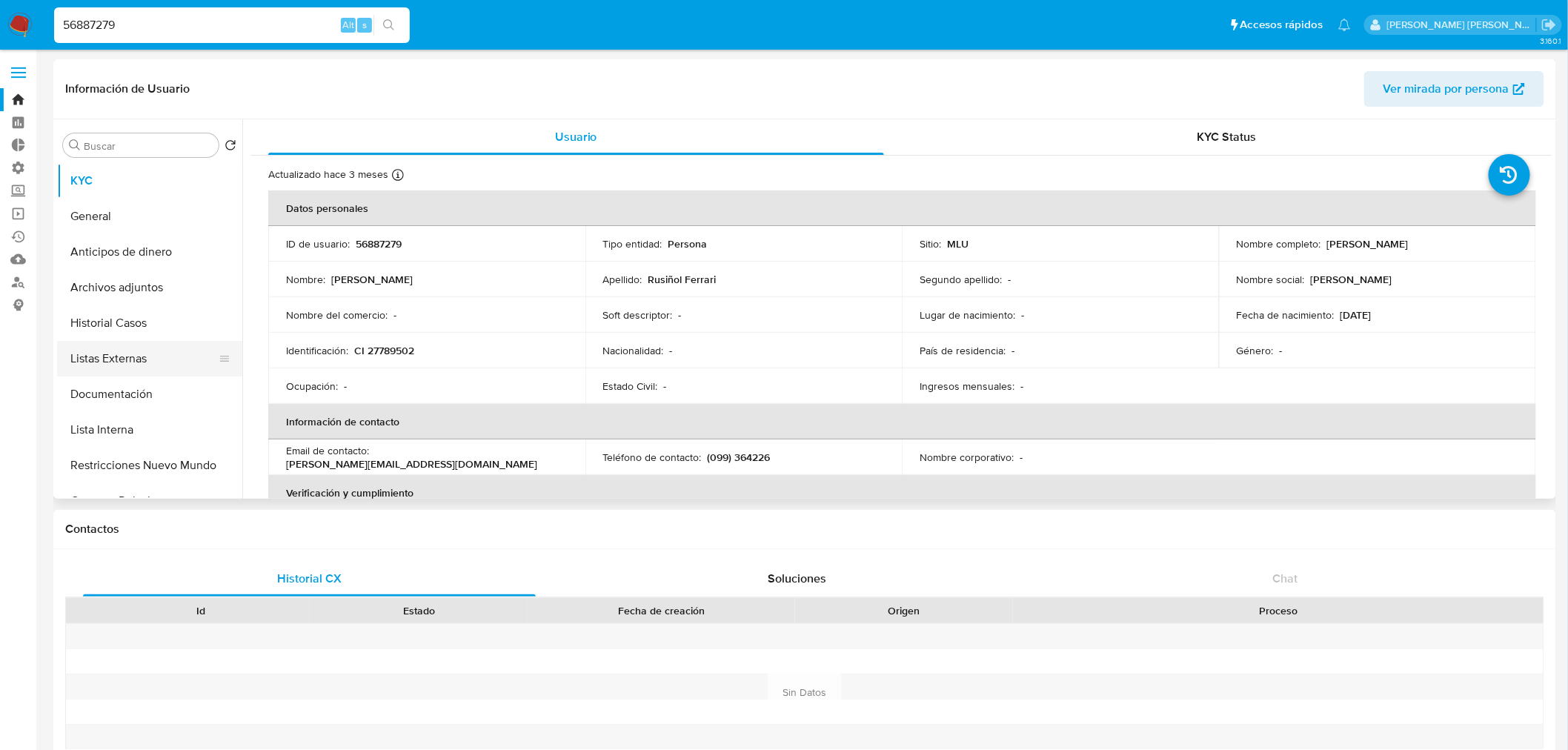
click at [160, 354] on button "Listas Externas" at bounding box center [144, 358] width 173 height 36
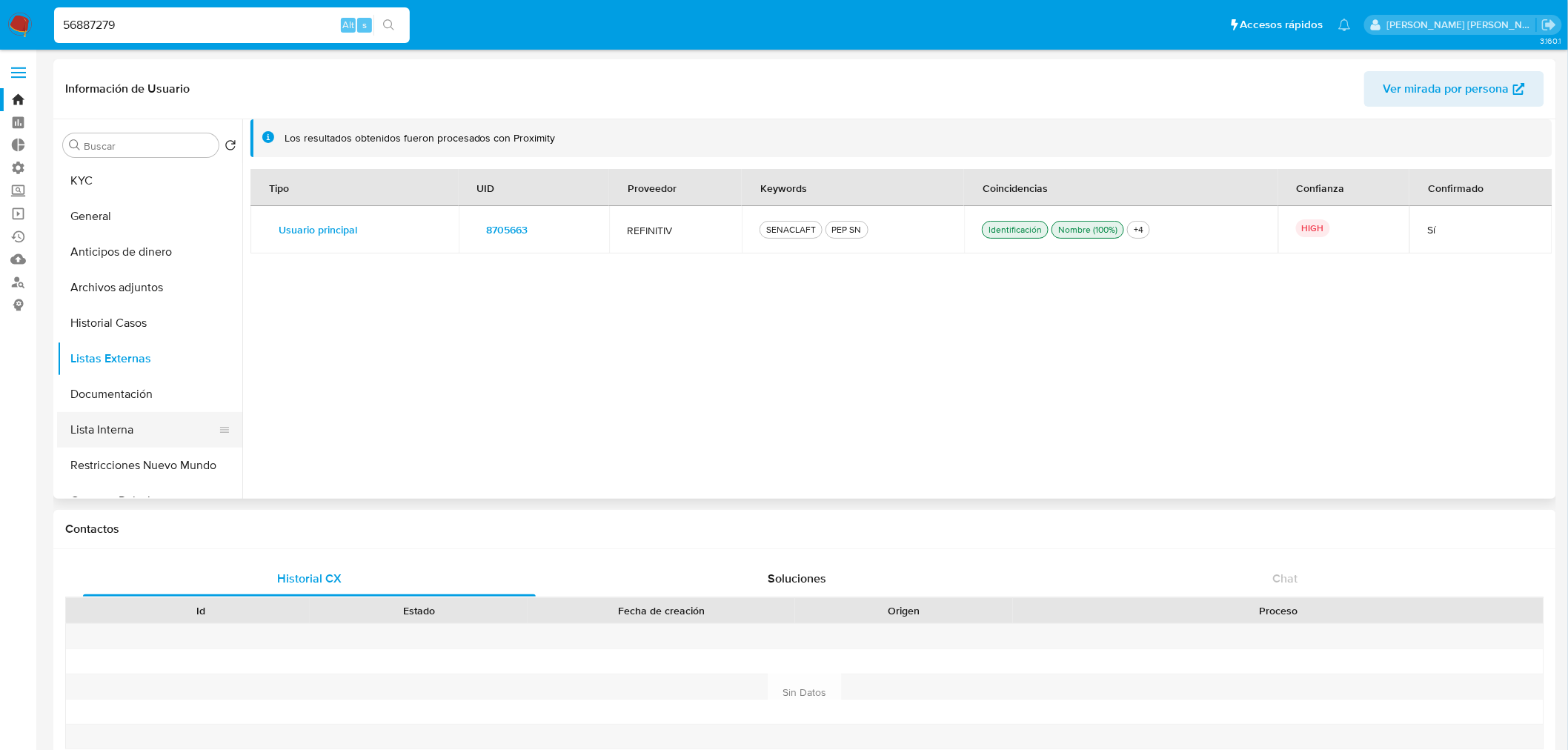
click at [175, 428] on button "Lista Interna" at bounding box center [144, 429] width 173 height 36
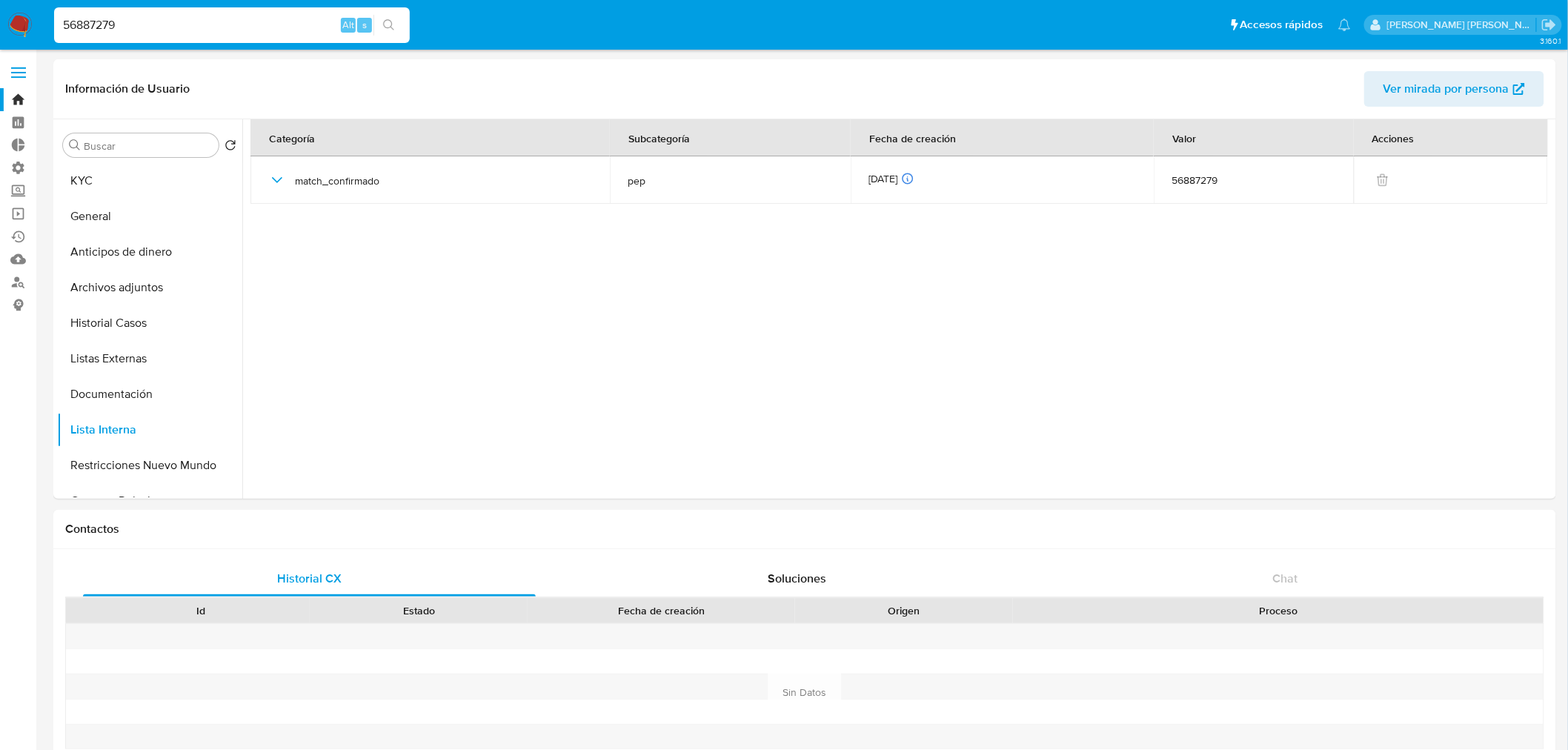
click at [243, 25] on input "56887279" at bounding box center [232, 25] width 356 height 19
paste input "691132230"
type input "691132230"
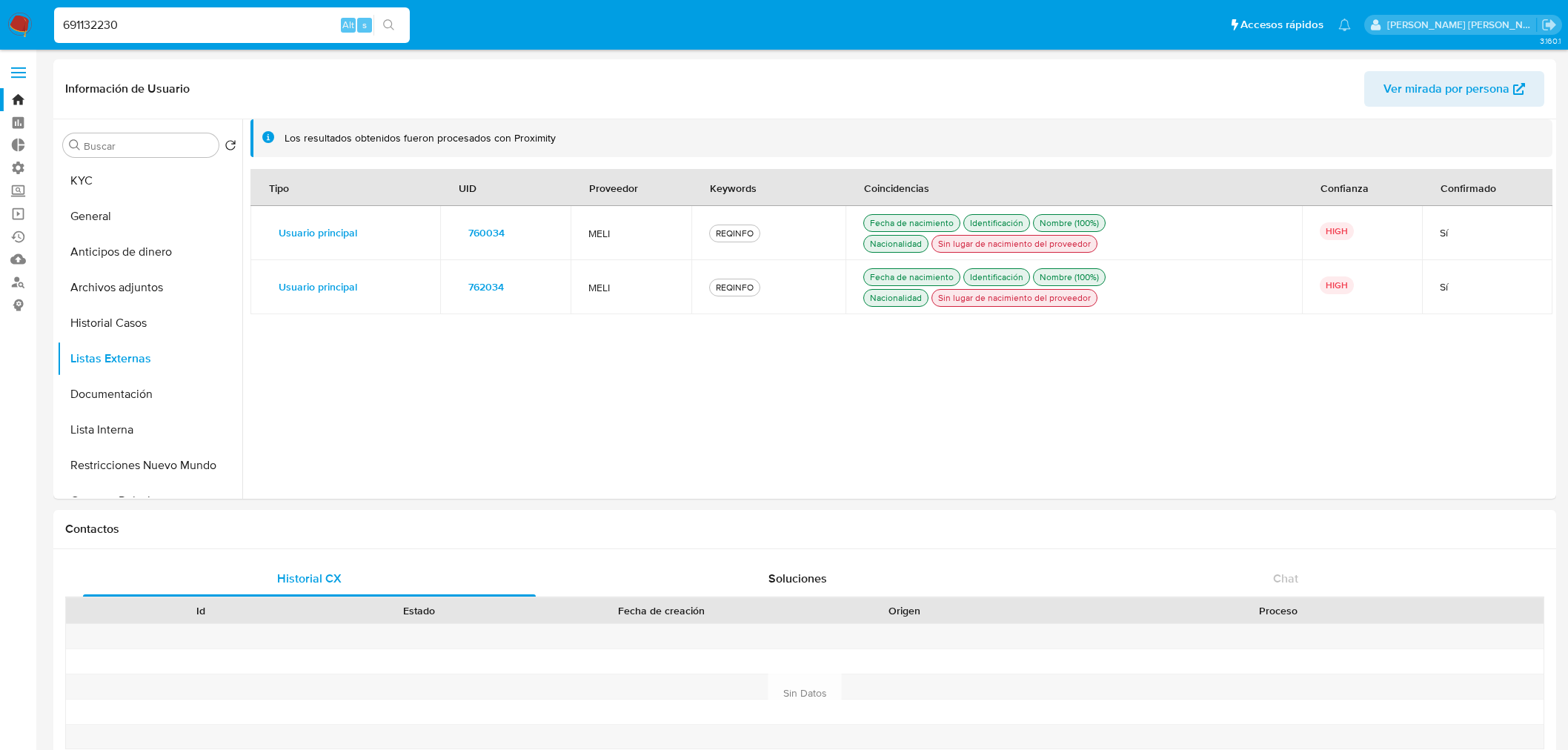
select select "10"
click at [686, 480] on div "Tipo UID Proveedor Keywords Coincidencias Confianza Confirmado Usuario principa…" at bounding box center [902, 325] width 1303 height 313
click at [167, 317] on button "Historial Casos" at bounding box center [144, 323] width 173 height 36
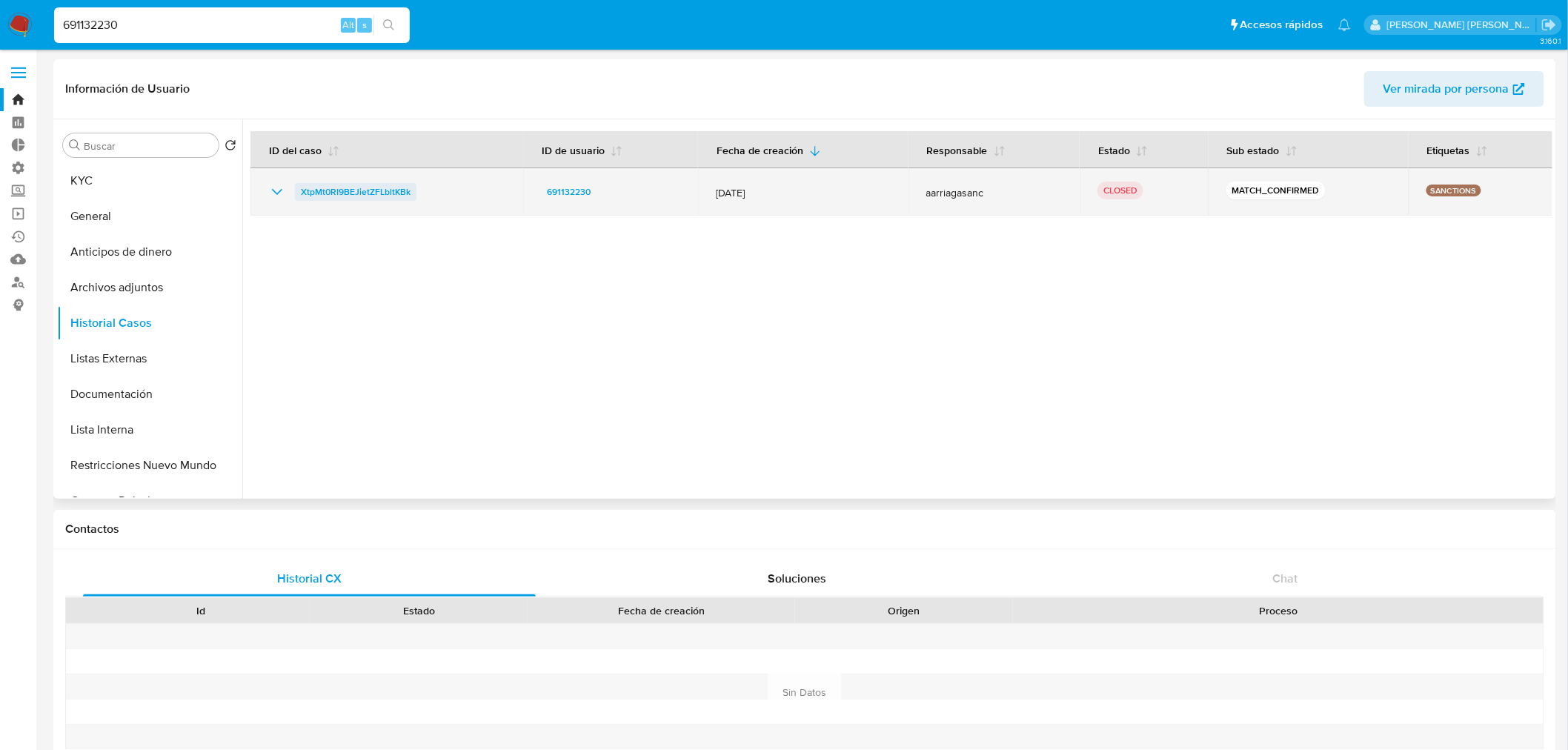
click at [302, 186] on span "XtpMt0RI9BEJietZFLbltKBk" at bounding box center [356, 192] width 109 height 18
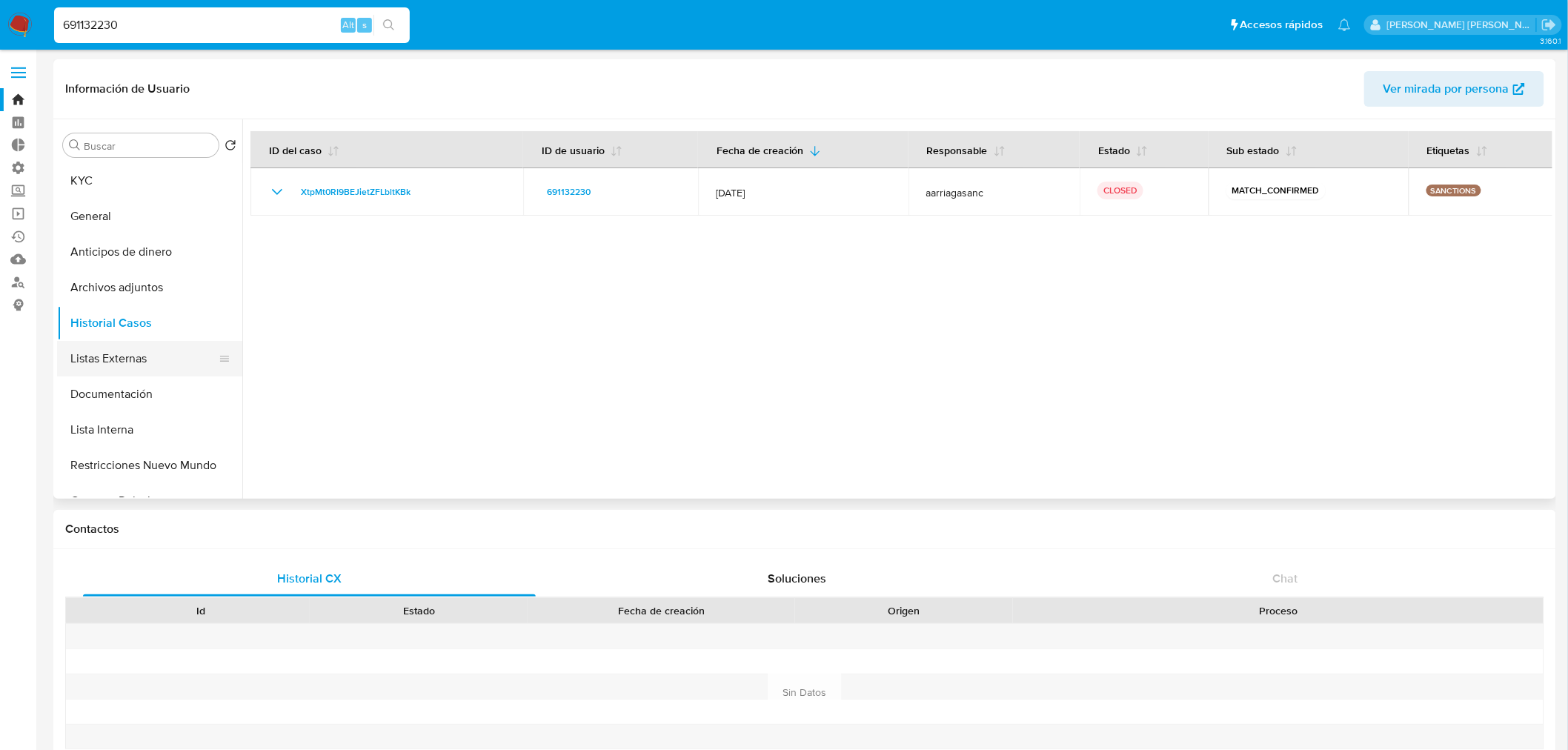
click at [146, 353] on button "Listas Externas" at bounding box center [144, 358] width 173 height 36
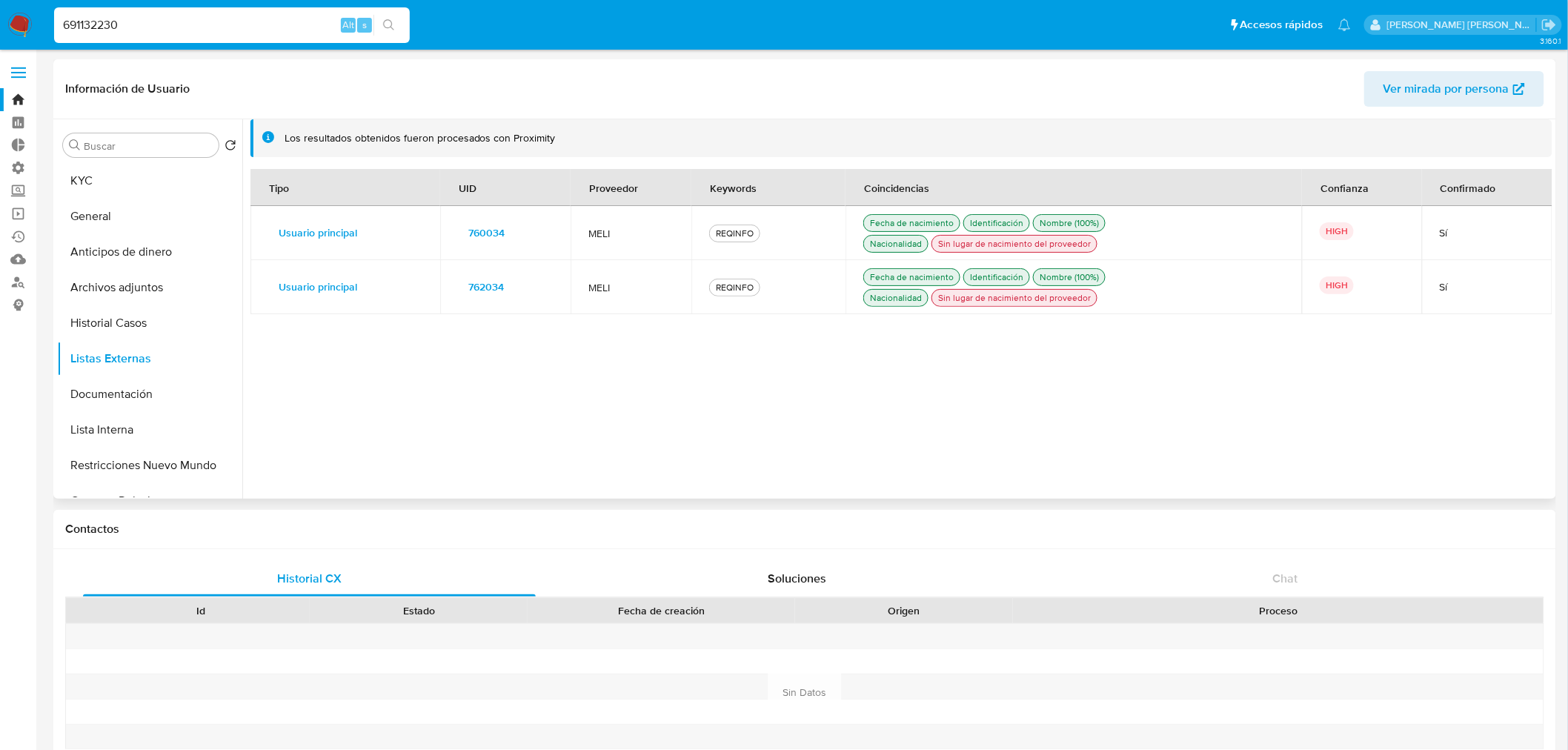
click at [473, 232] on span "760034" at bounding box center [487, 232] width 36 height 21
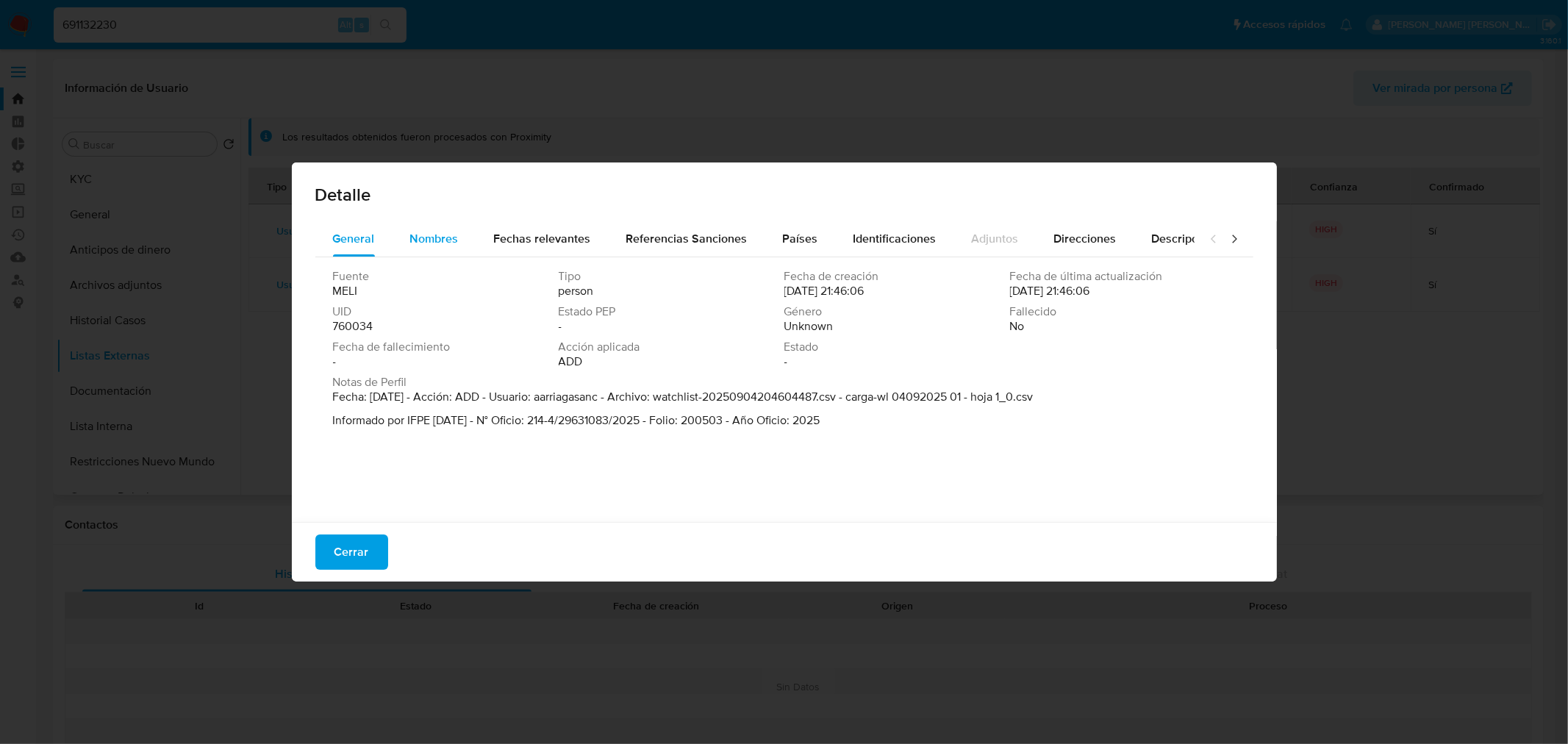
click at [449, 225] on div "Nombres" at bounding box center [434, 238] width 48 height 35
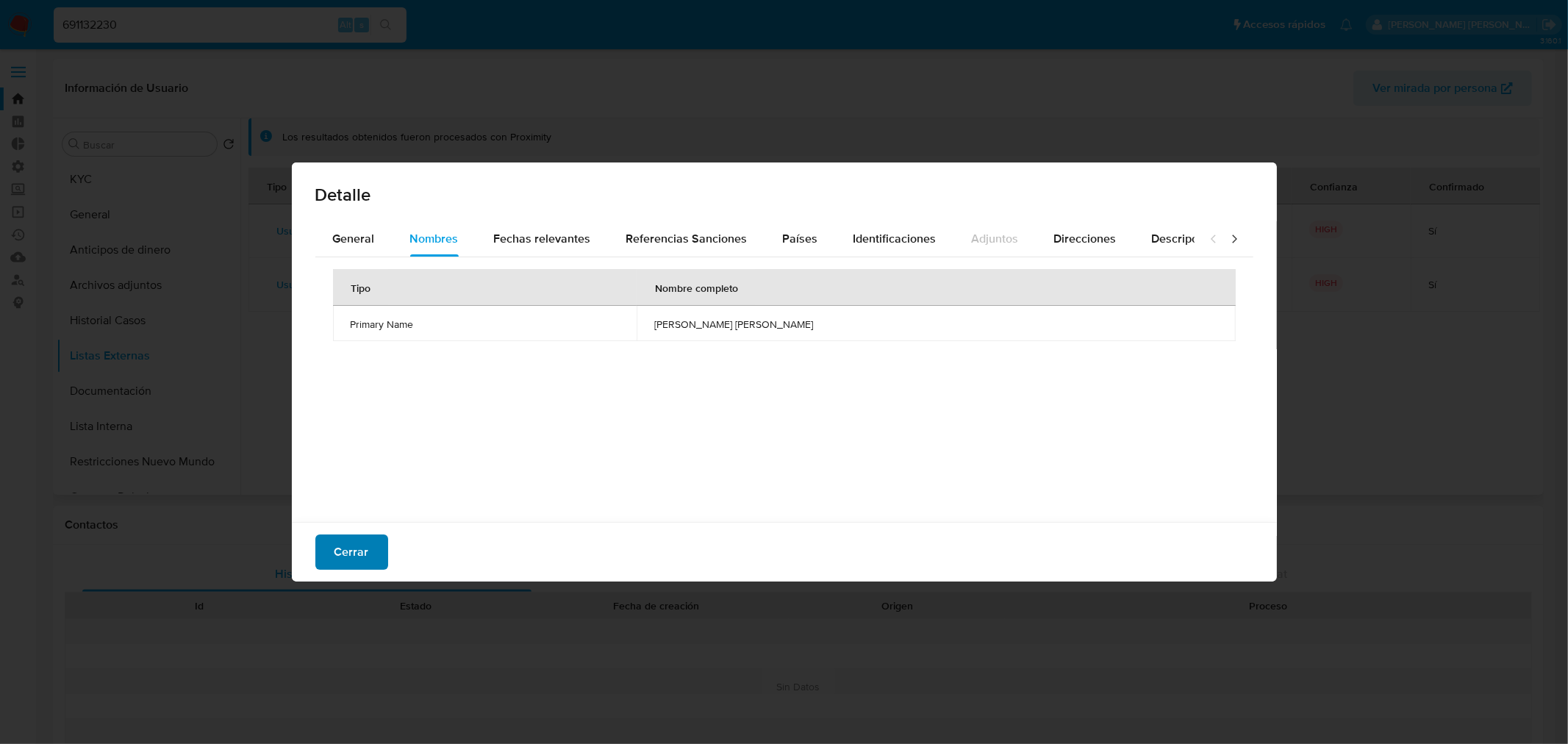
click at [355, 552] on span "Cerrar" at bounding box center [352, 552] width 34 height 33
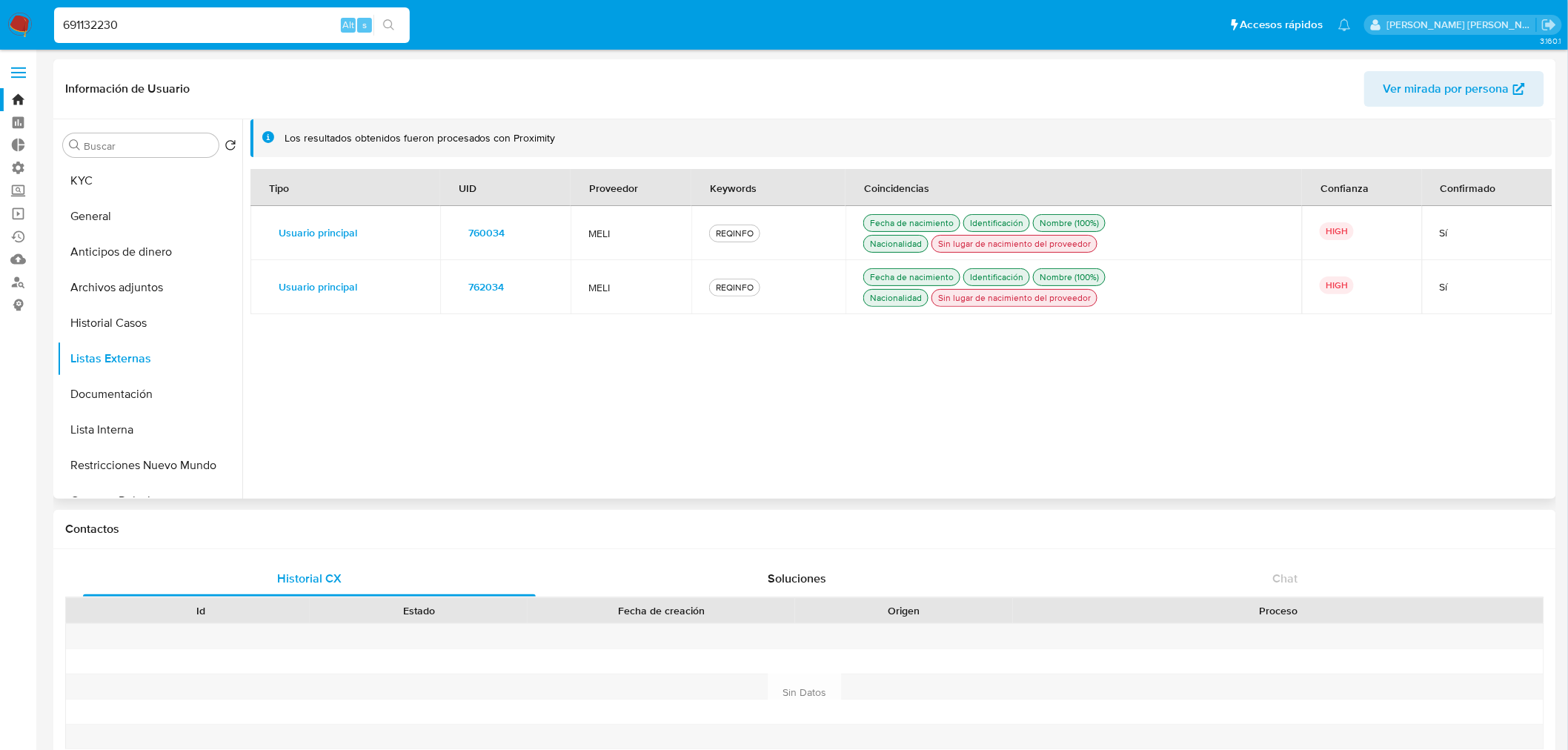
click at [472, 290] on span "762034" at bounding box center [486, 287] width 36 height 21
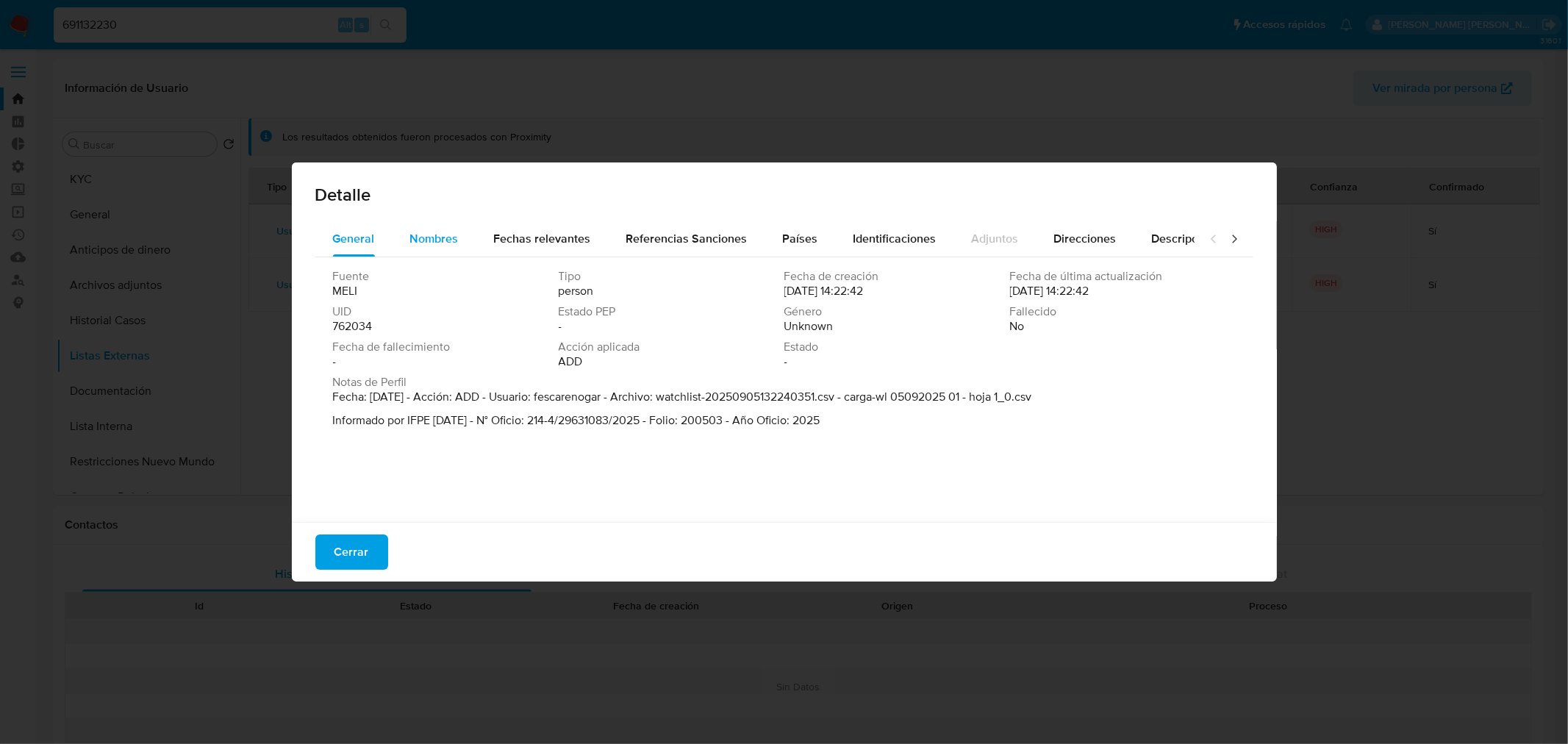
click at [456, 243] on span "Nombres" at bounding box center [434, 238] width 48 height 17
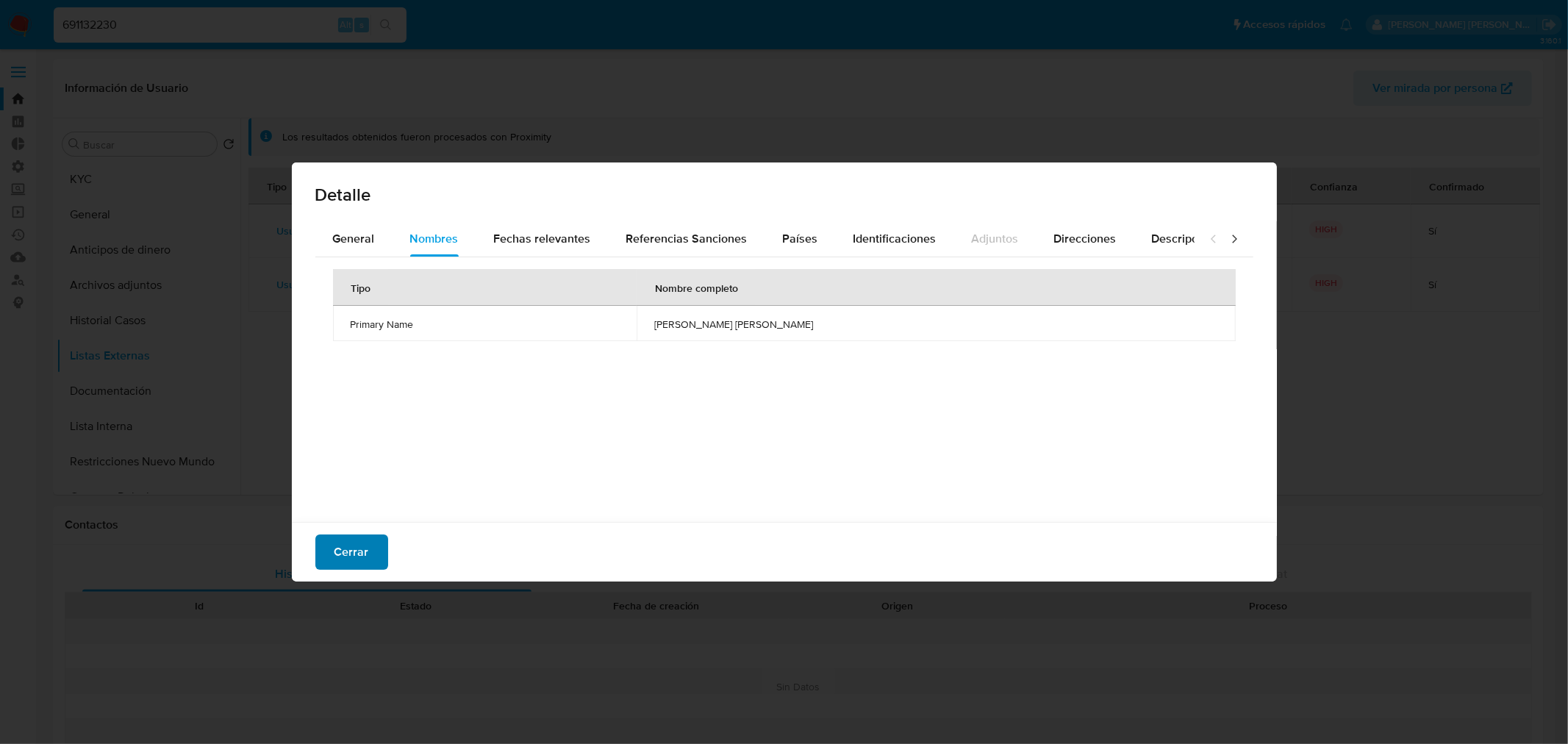
click at [371, 551] on button "Cerrar" at bounding box center [352, 551] width 73 height 35
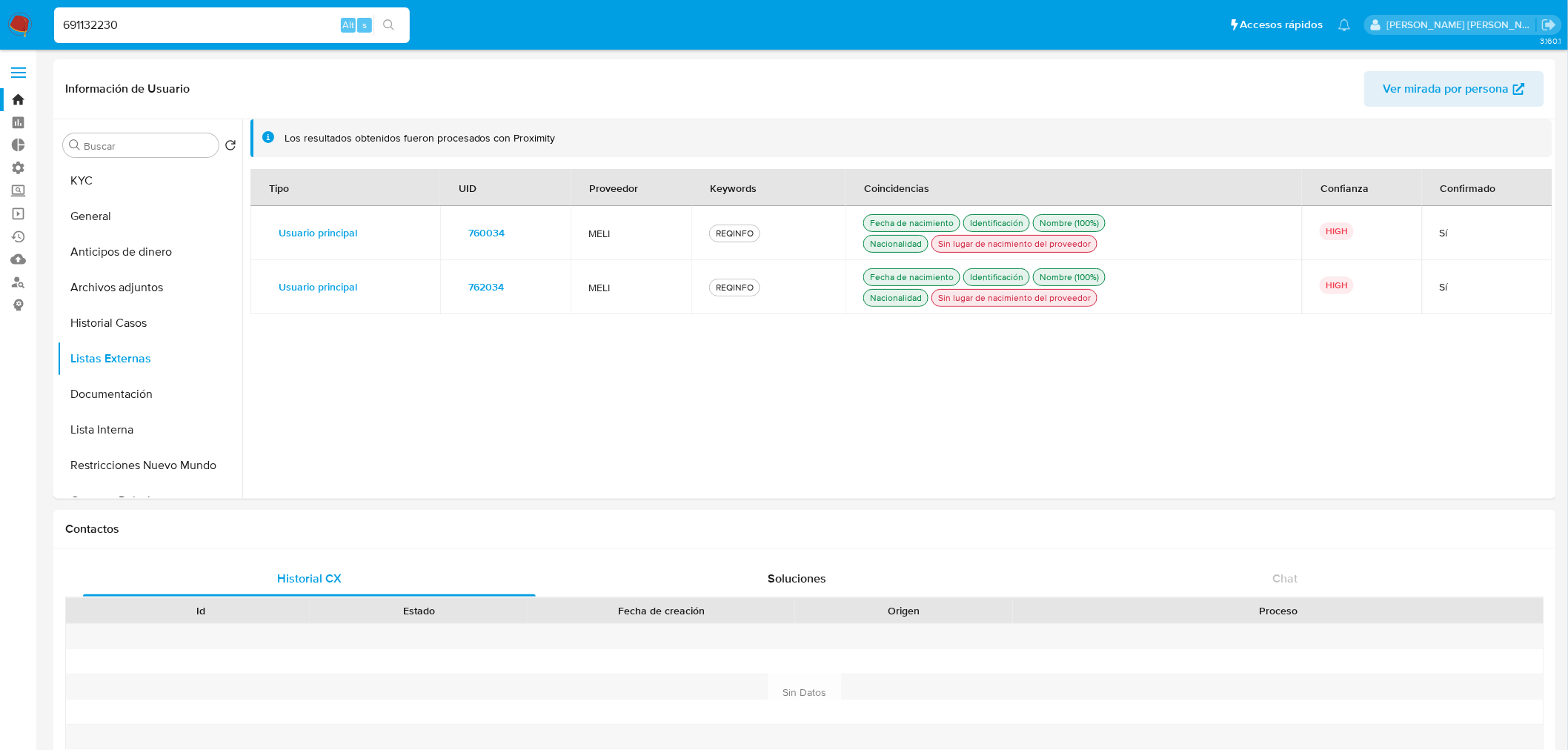
click at [274, 18] on input "691132230" at bounding box center [232, 25] width 356 height 19
click at [277, 28] on input "691132230" at bounding box center [232, 25] width 356 height 19
paste input "NO ese UID pero si otro de la misma persona"
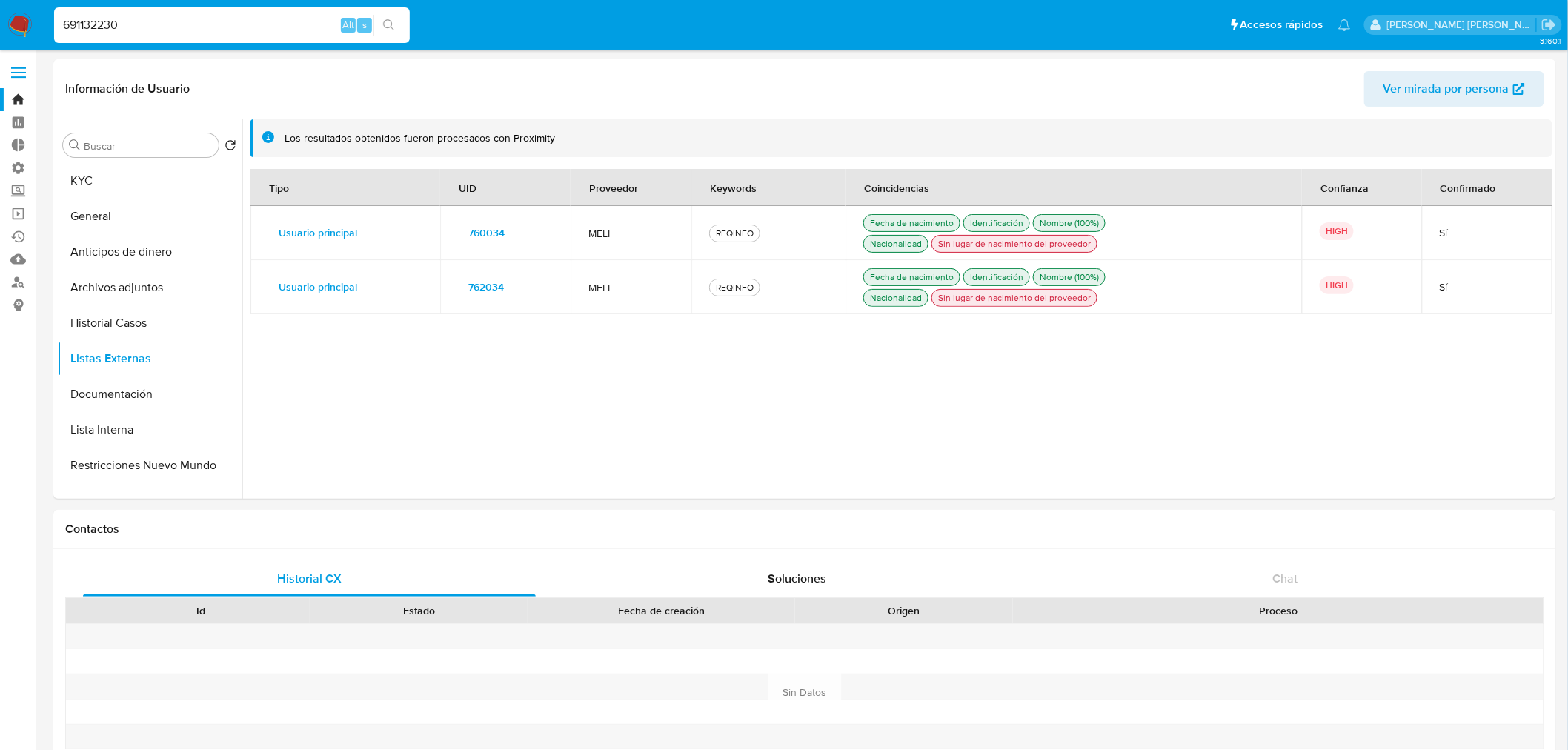
click at [297, 29] on input "691132230" at bounding box center [232, 25] width 356 height 19
paste input "566009319"
type input "566009319"
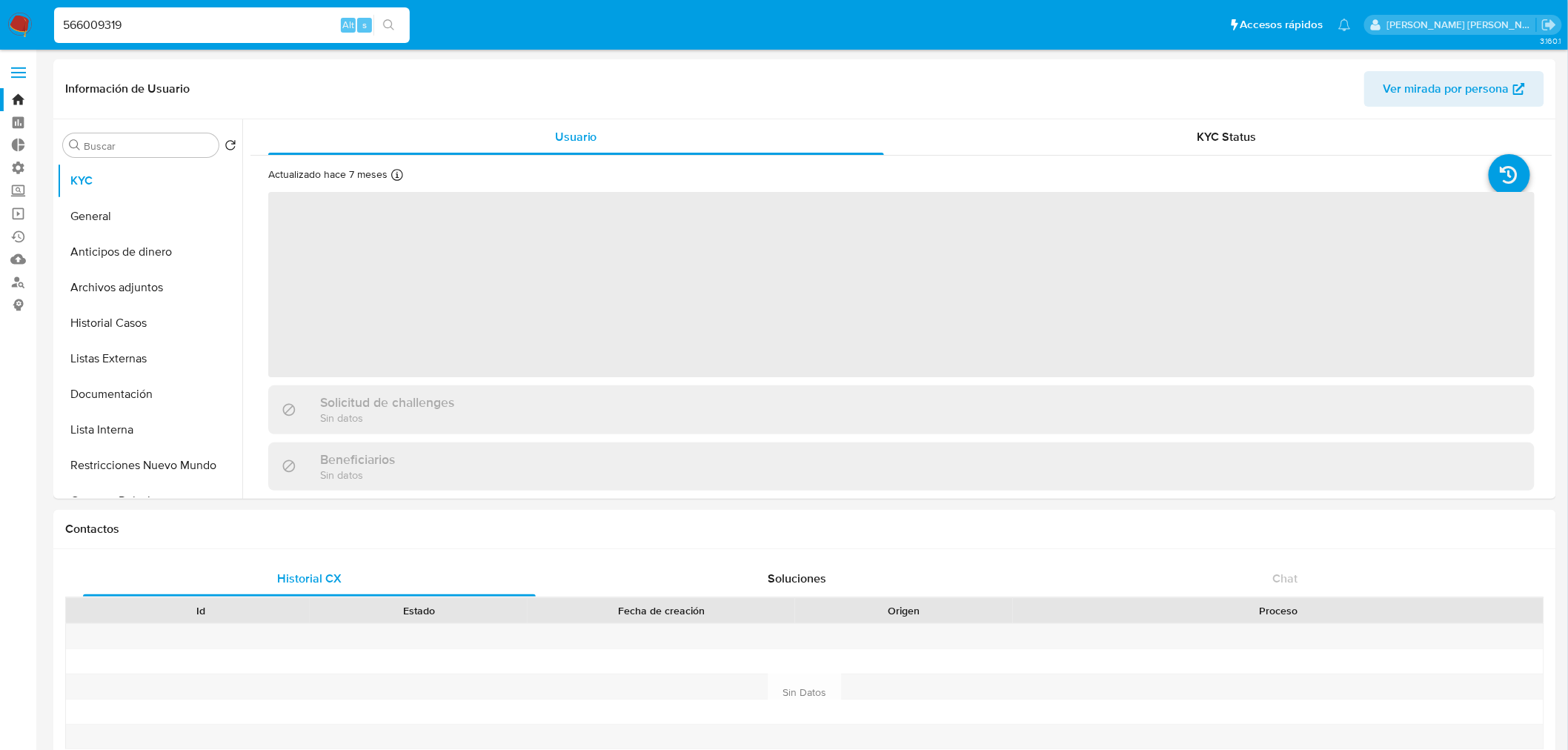
select select "10"
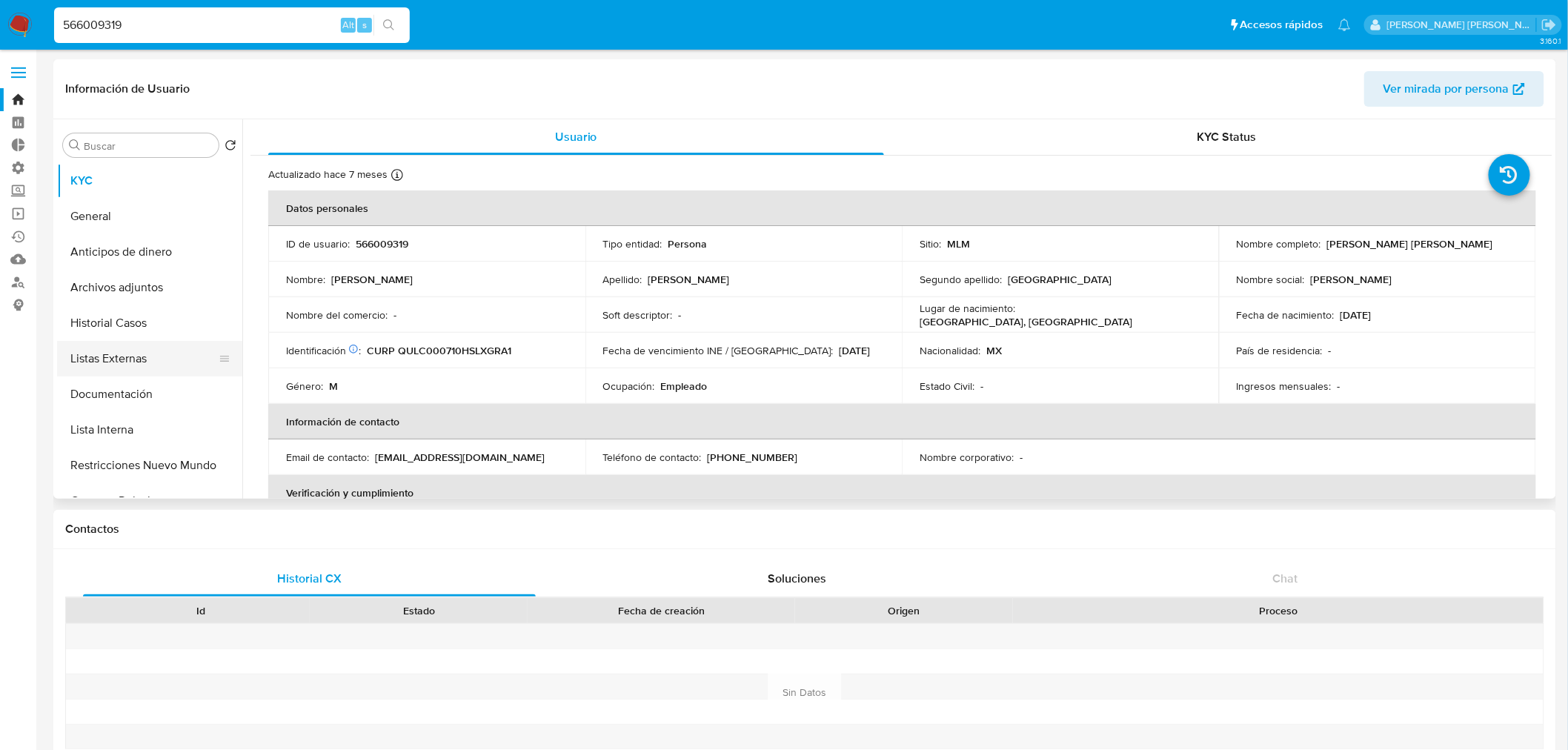
click at [169, 347] on button "Listas Externas" at bounding box center [144, 358] width 173 height 36
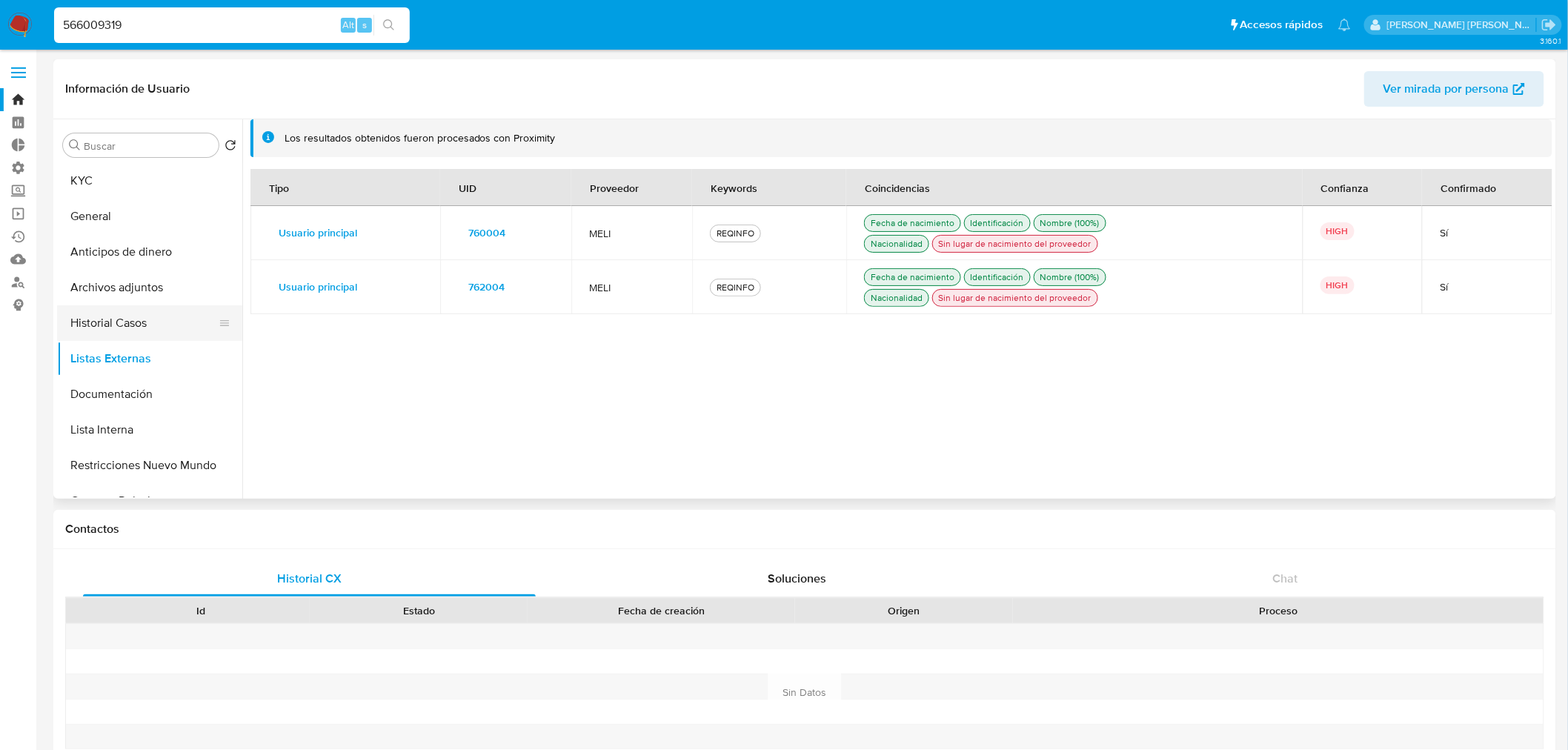
click at [156, 312] on button "Historial Casos" at bounding box center [144, 323] width 173 height 36
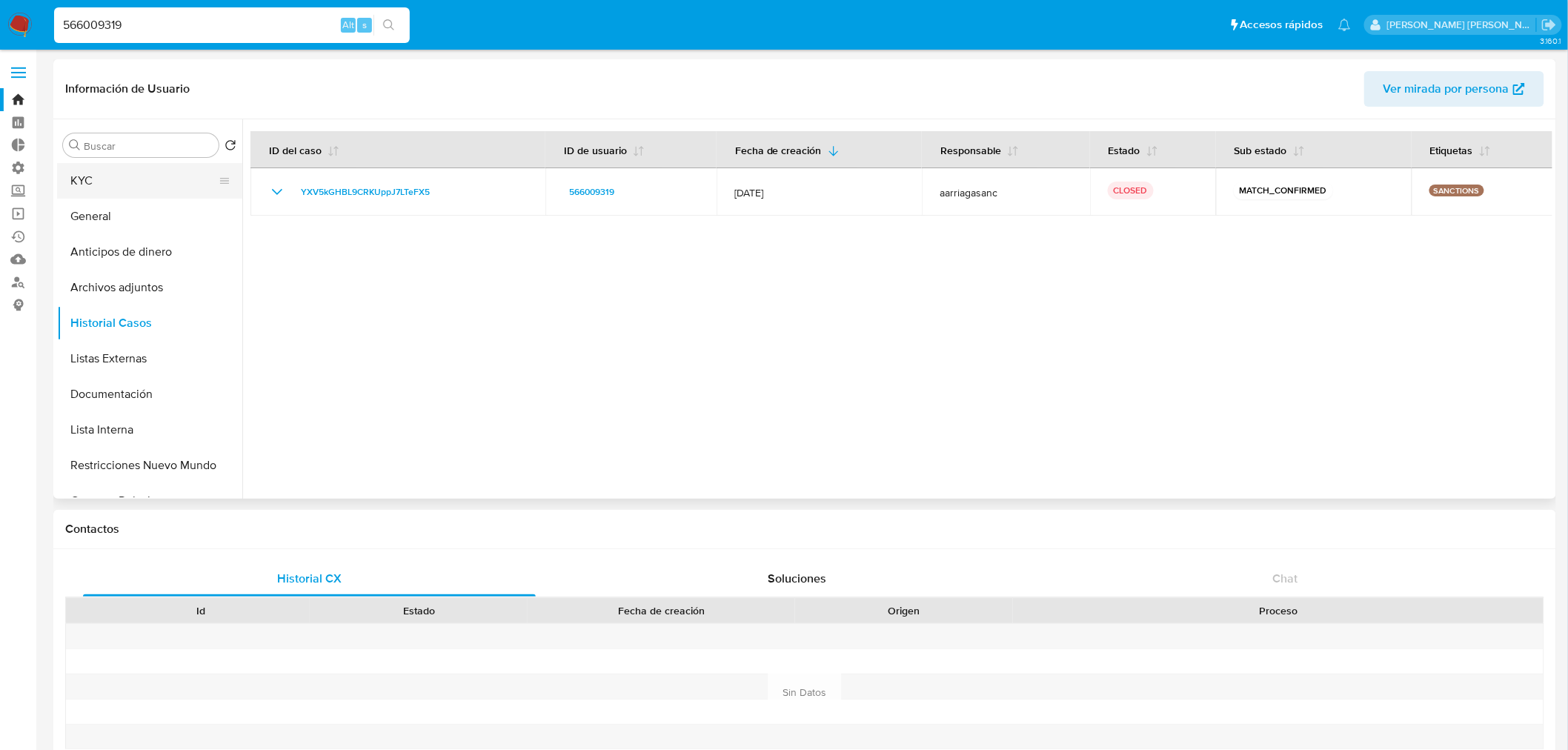
click at [160, 183] on button "KYC" at bounding box center [144, 180] width 173 height 36
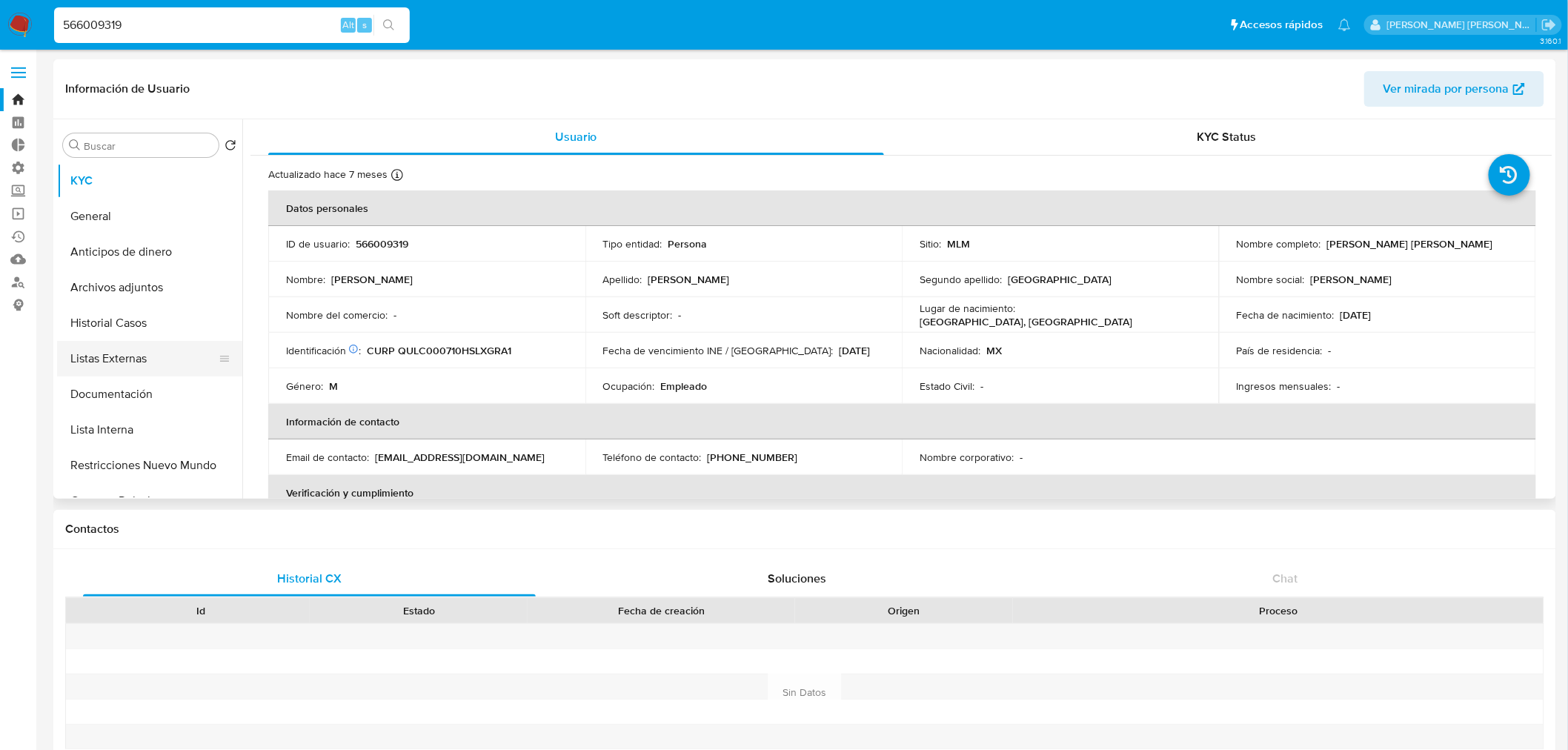
click at [165, 349] on button "Listas Externas" at bounding box center [144, 358] width 173 height 36
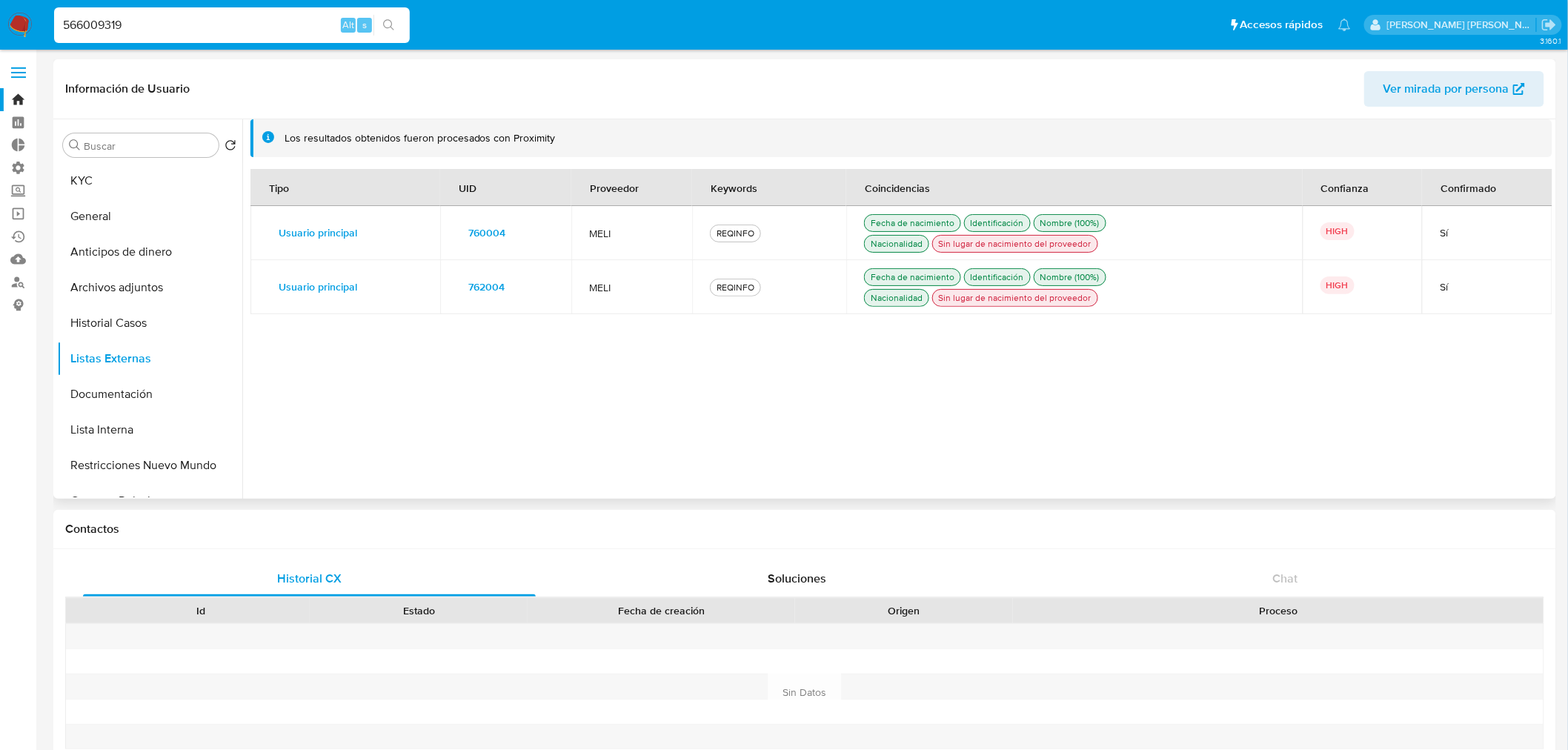
click at [487, 225] on span "760004" at bounding box center [487, 232] width 37 height 21
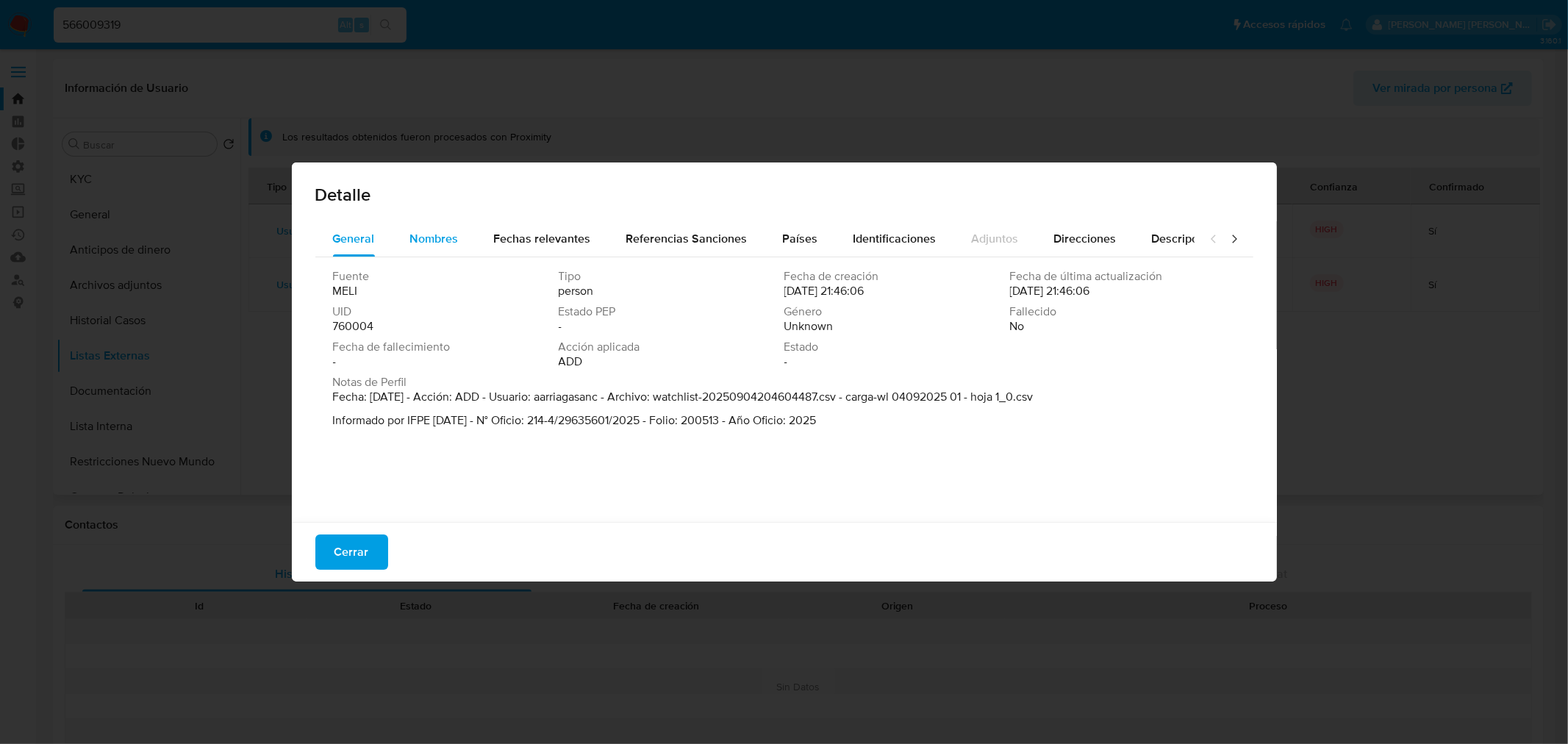
click at [452, 240] on span "Nombres" at bounding box center [434, 238] width 48 height 17
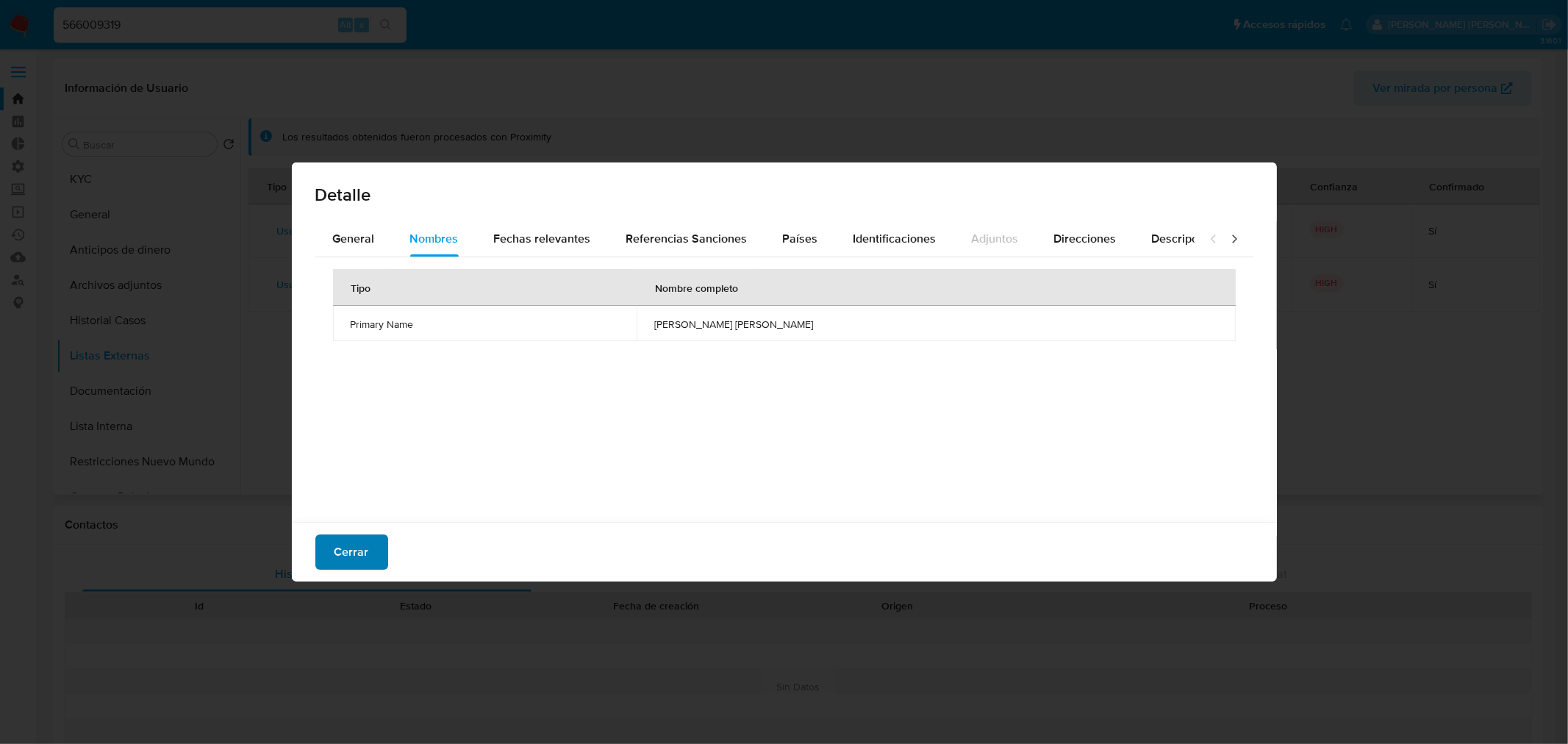
click at [361, 539] on span "Cerrar" at bounding box center [352, 552] width 34 height 33
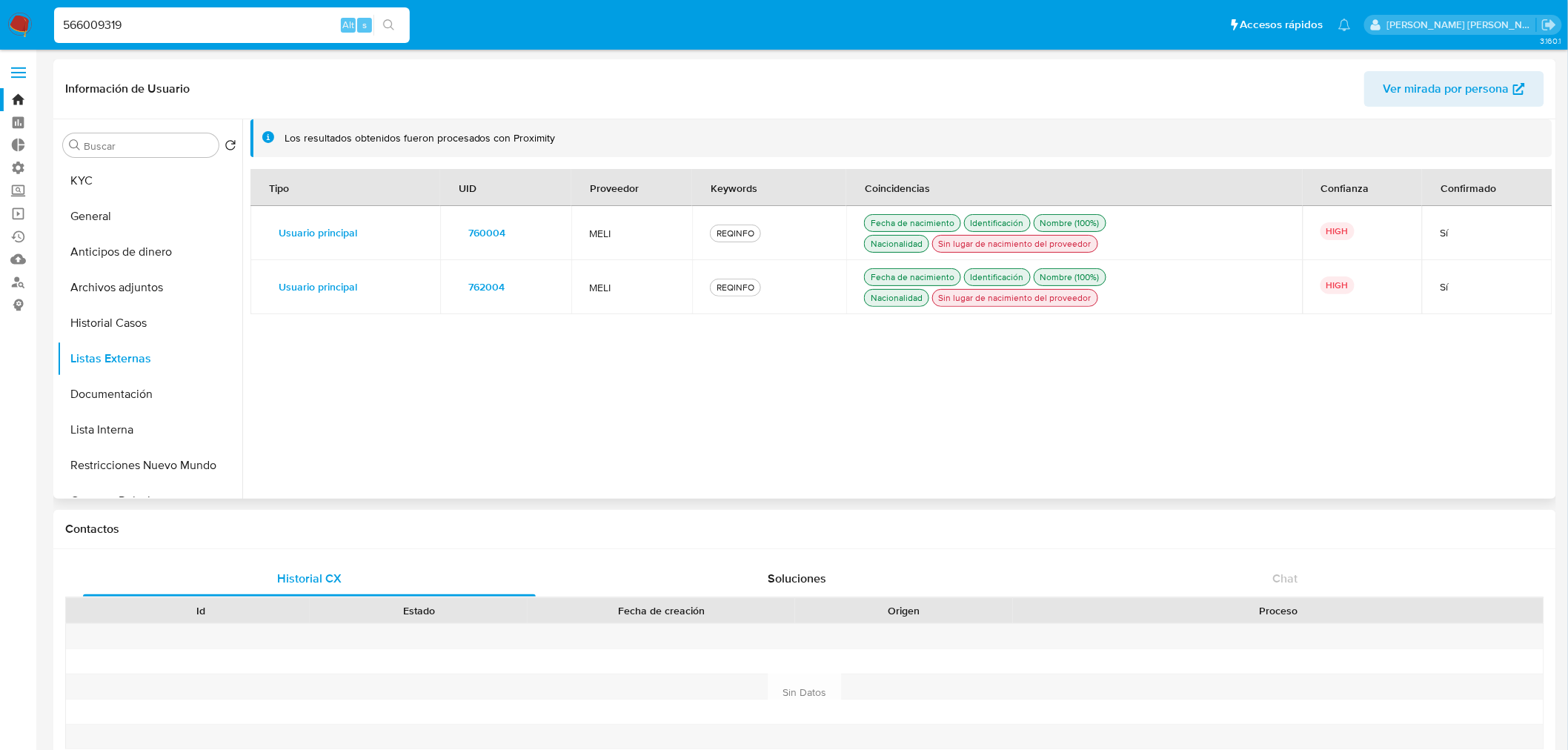
click at [478, 284] on span "762004" at bounding box center [487, 287] width 36 height 21
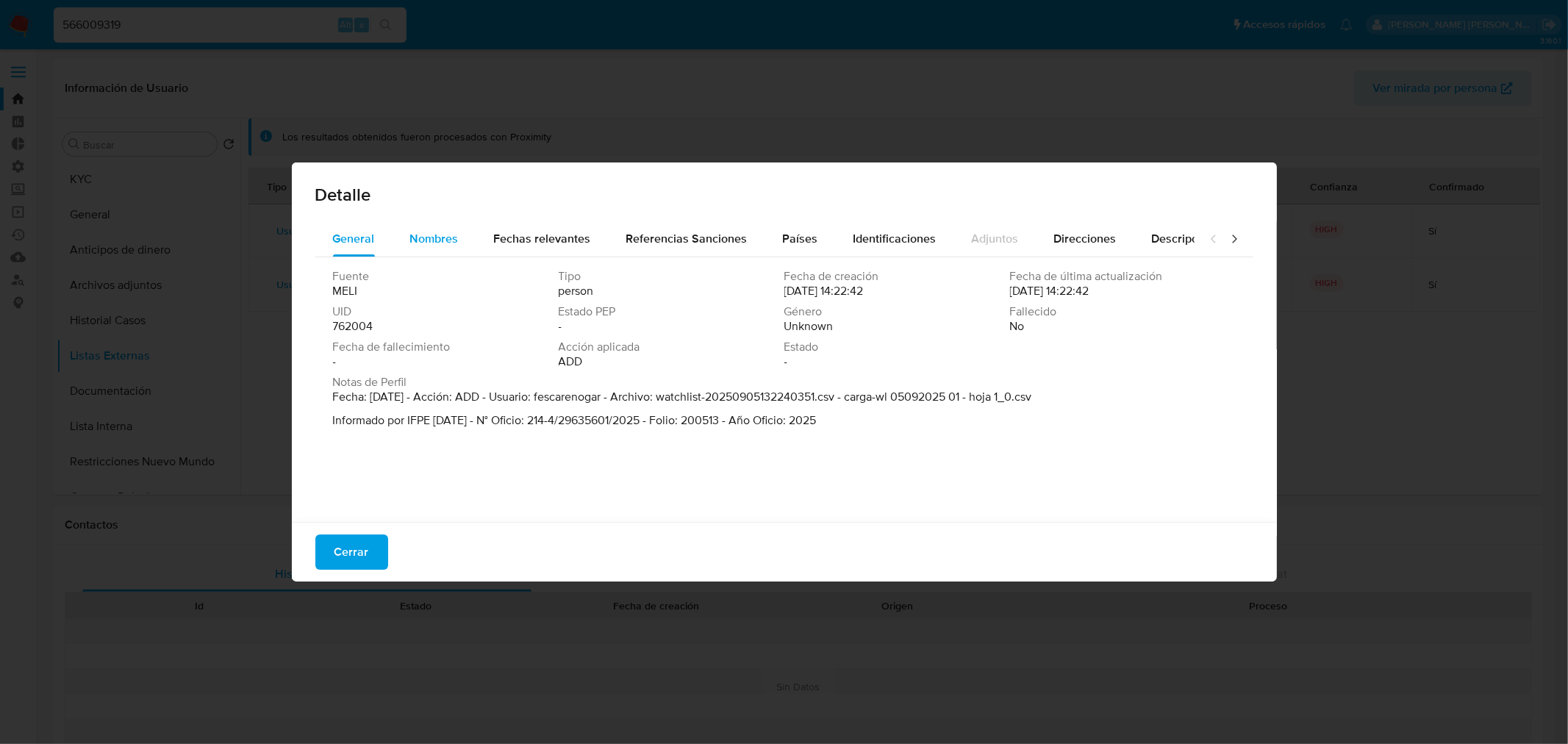
click at [469, 241] on button "Nombres" at bounding box center [434, 238] width 83 height 35
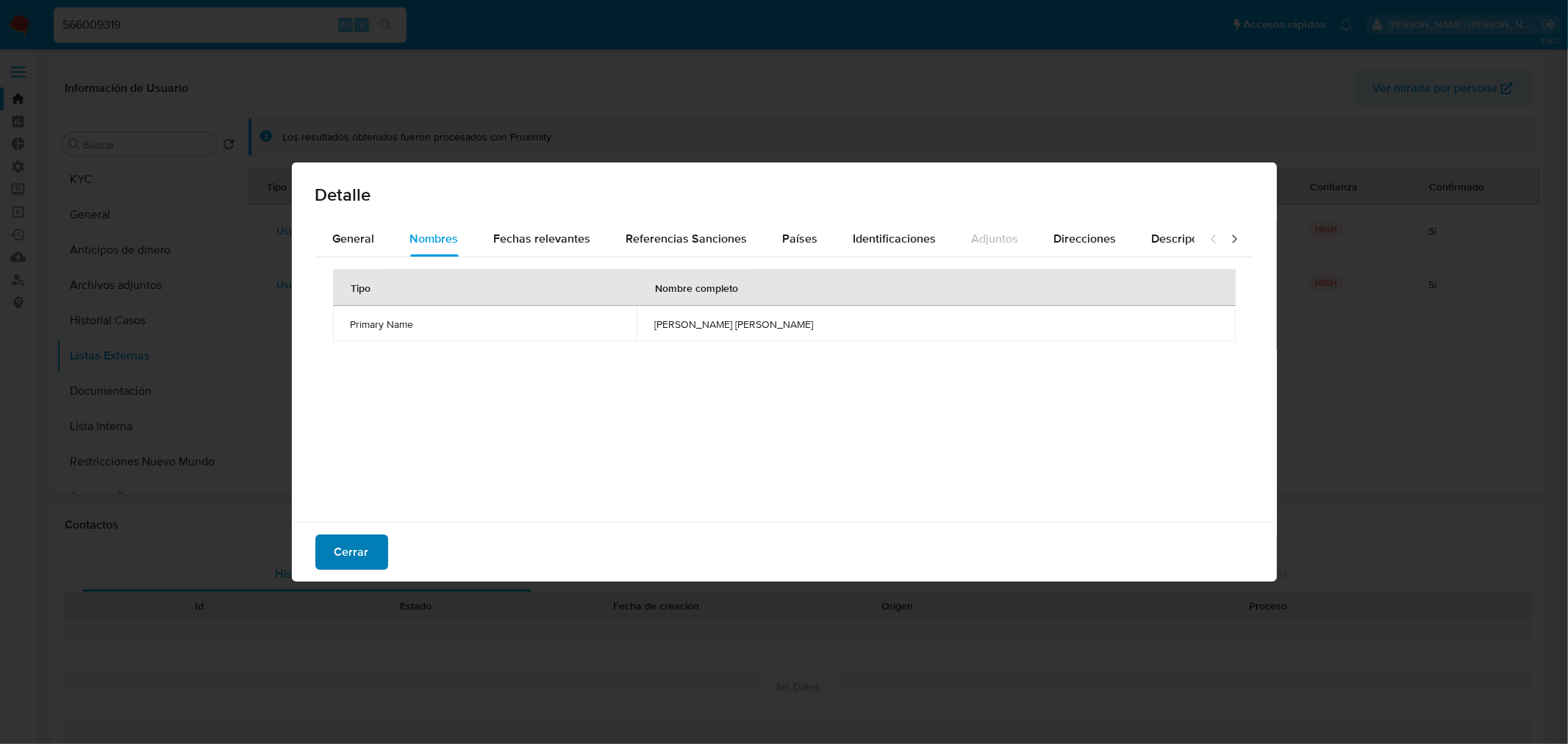
click at [329, 558] on button "Cerrar" at bounding box center [352, 551] width 73 height 35
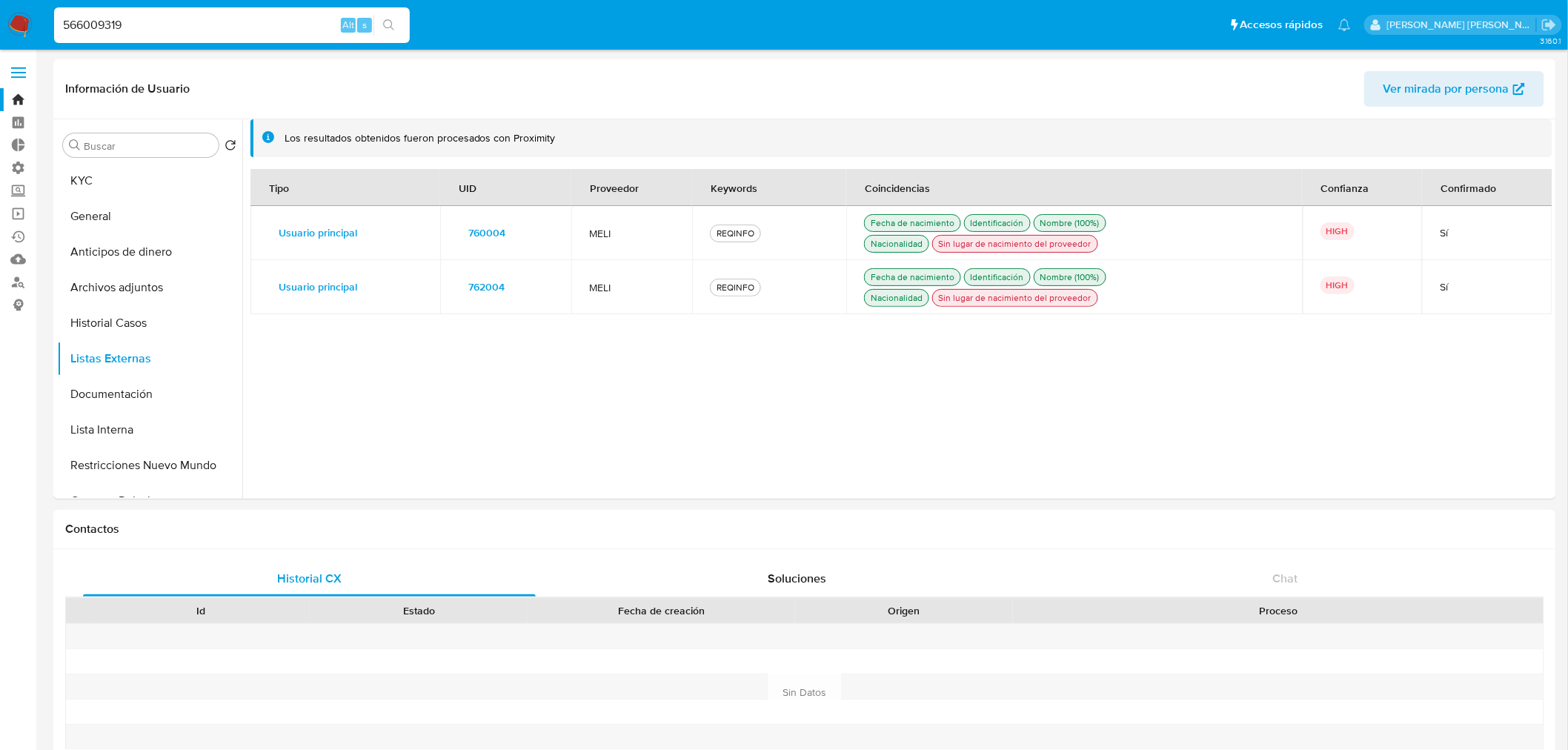
click at [271, 34] on div "566009319 Alt s" at bounding box center [232, 25] width 356 height 36
click at [269, 29] on input "566009319" at bounding box center [232, 25] width 356 height 19
paste input "19950369"
type input "199503699"
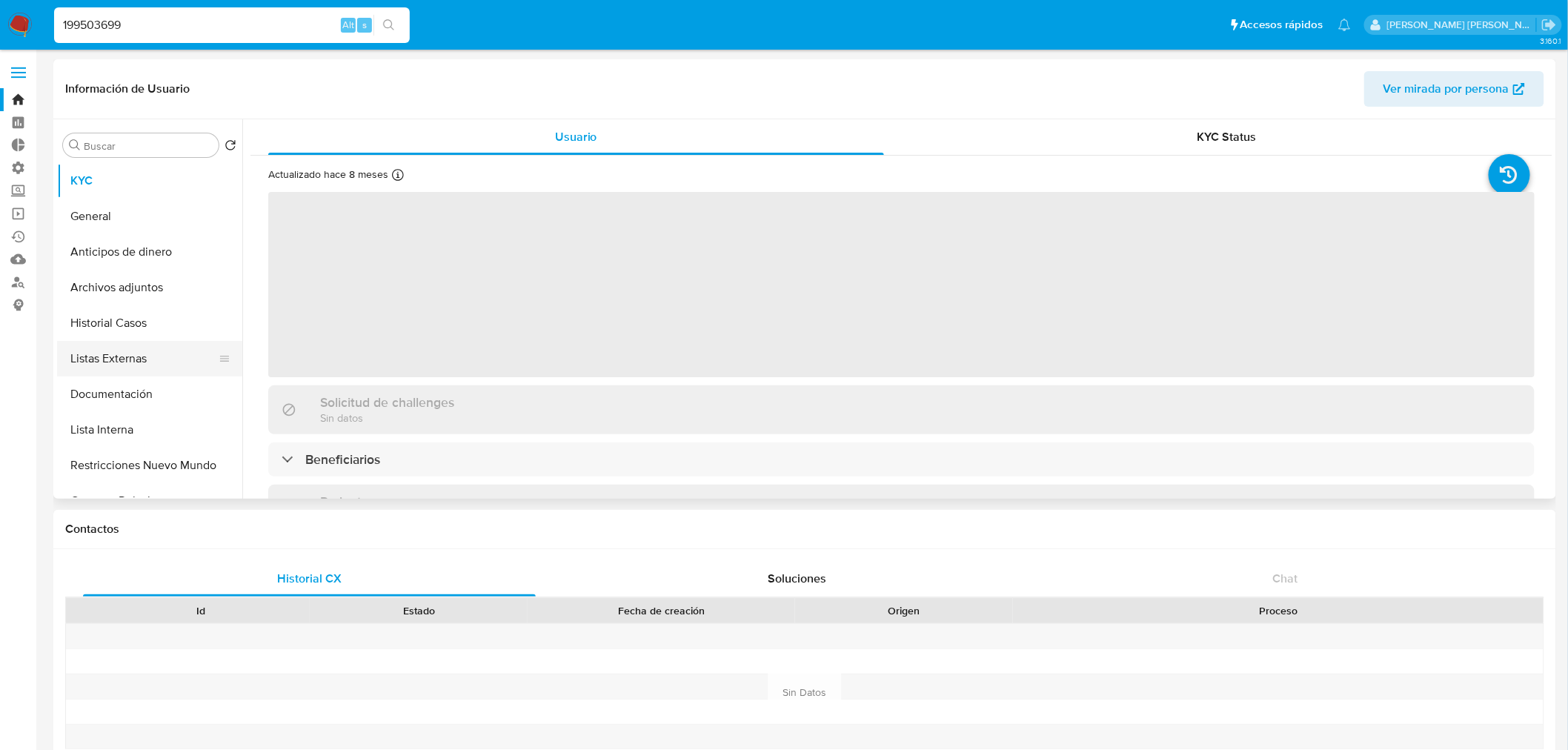
select select "10"
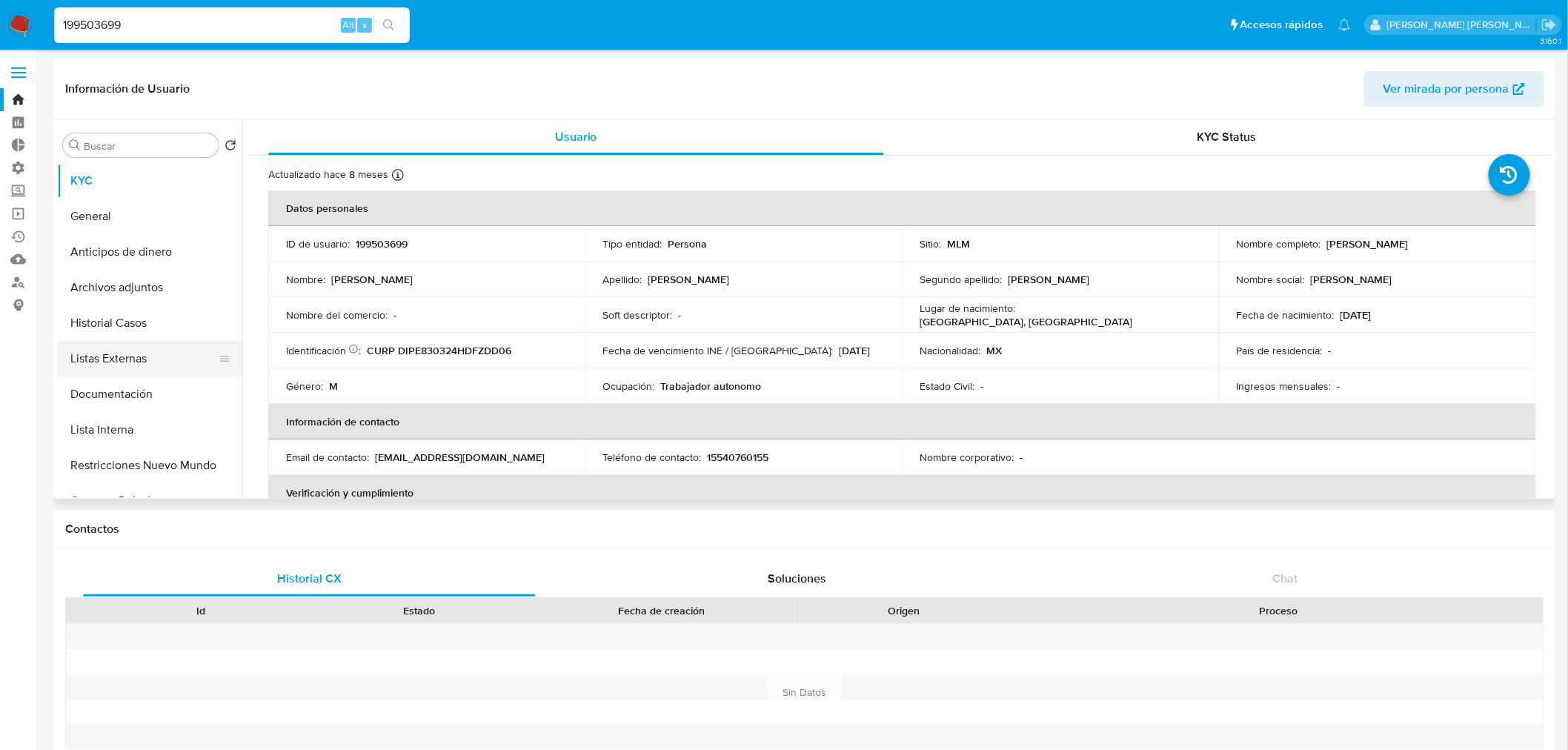
click at [173, 352] on button "Listas Externas" at bounding box center [144, 358] width 173 height 36
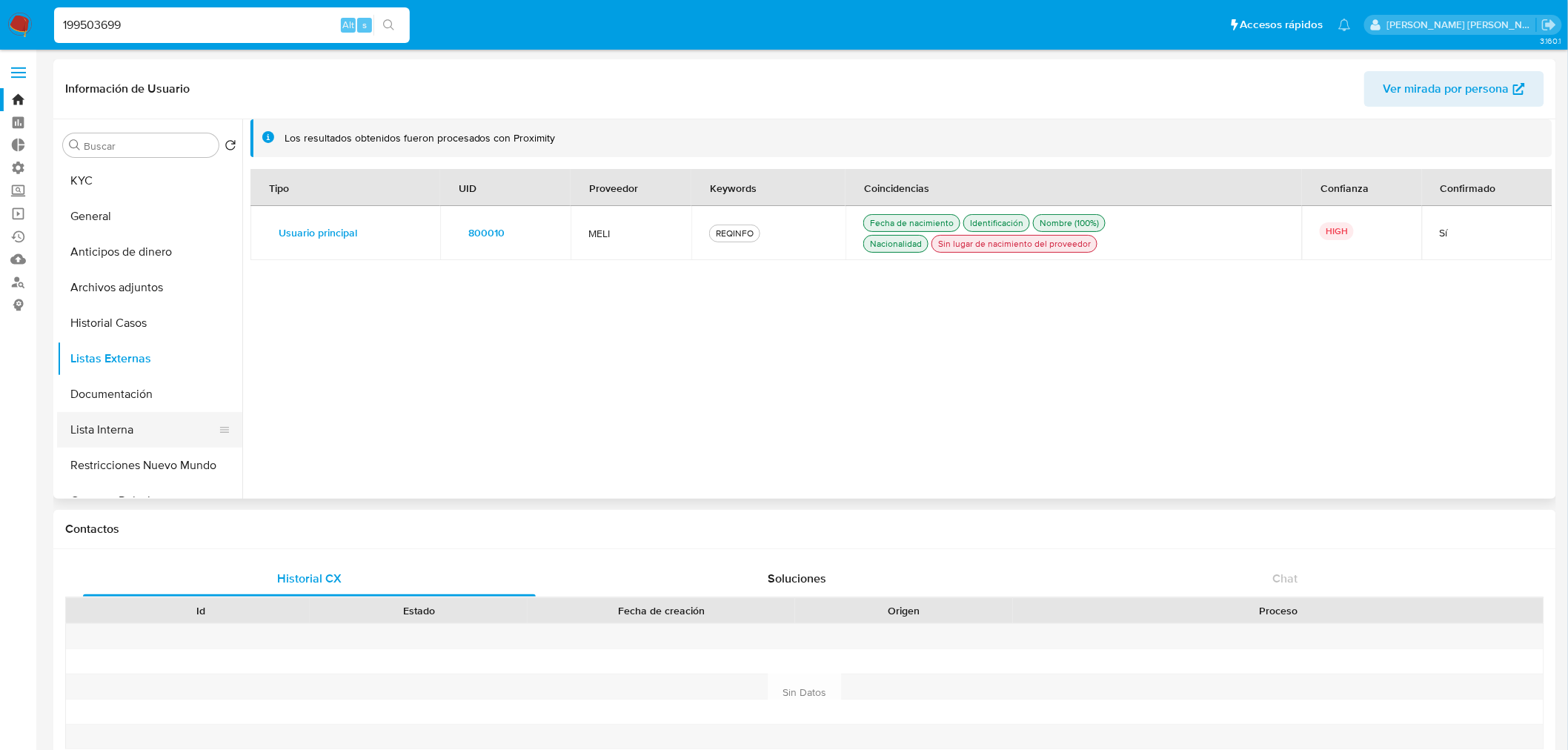
click at [176, 432] on button "Lista Interna" at bounding box center [144, 429] width 173 height 36
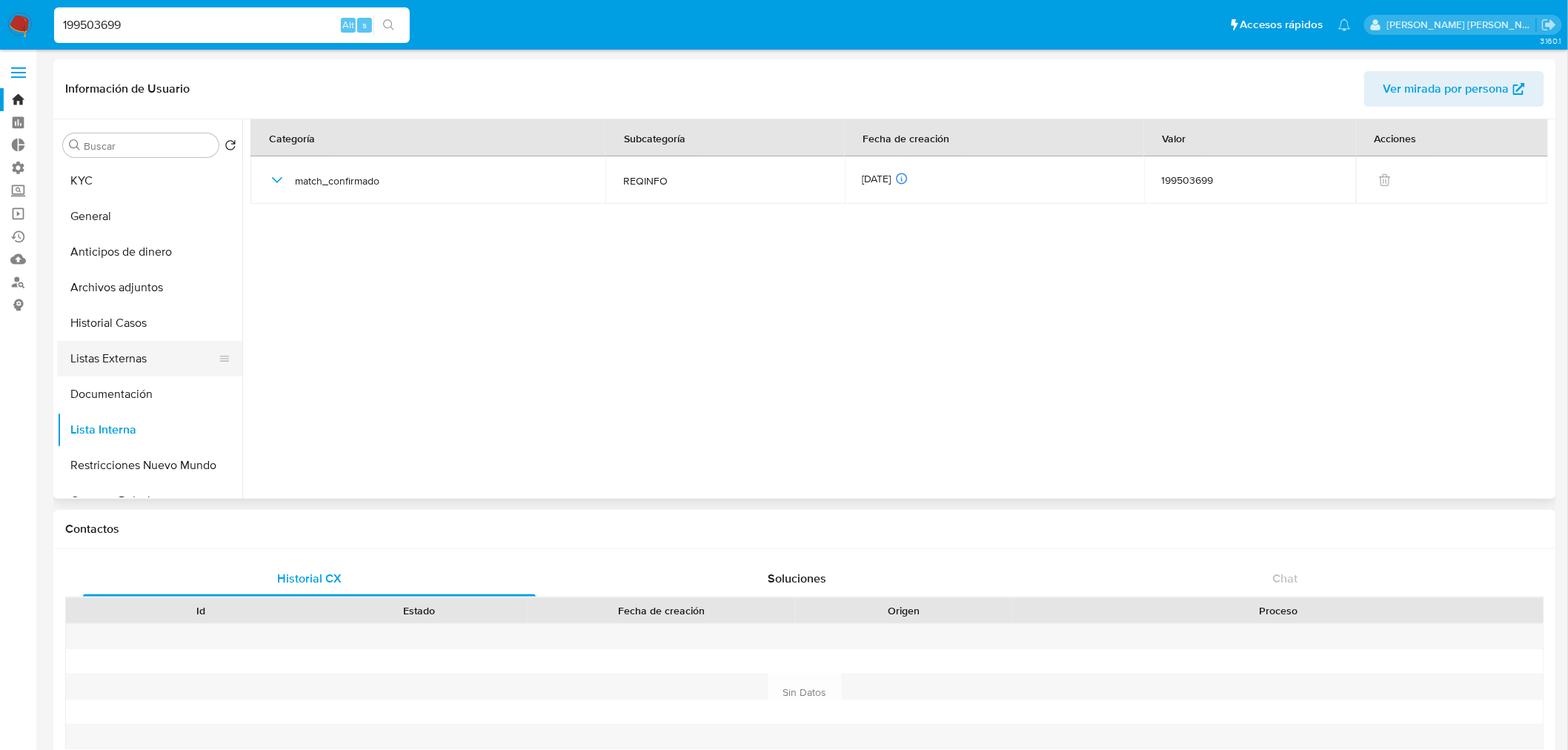
click at [180, 367] on button "Listas Externas" at bounding box center [144, 358] width 173 height 36
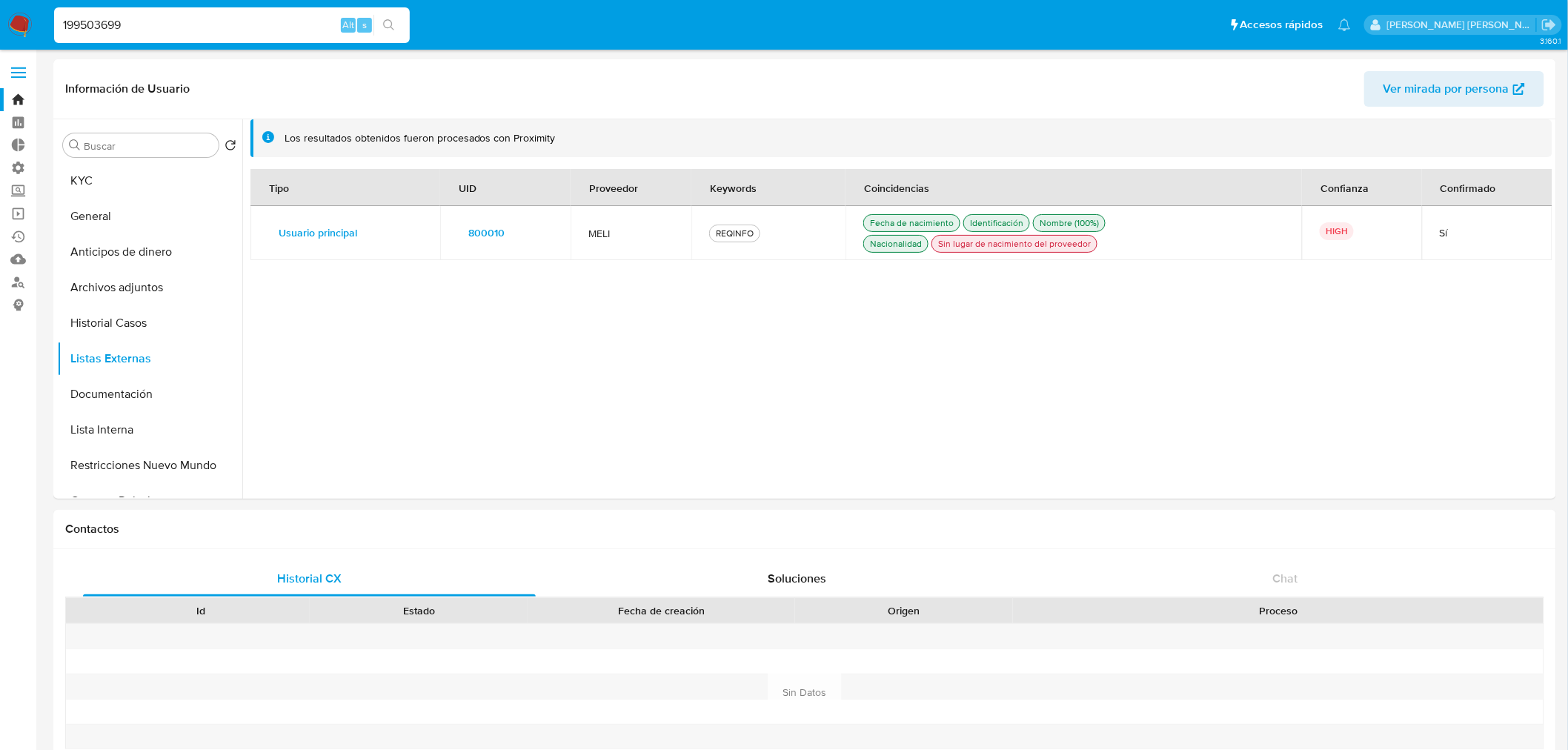
click at [272, 29] on input "199503699" at bounding box center [232, 25] width 356 height 19
paste input "392869180"
type input "392869180"
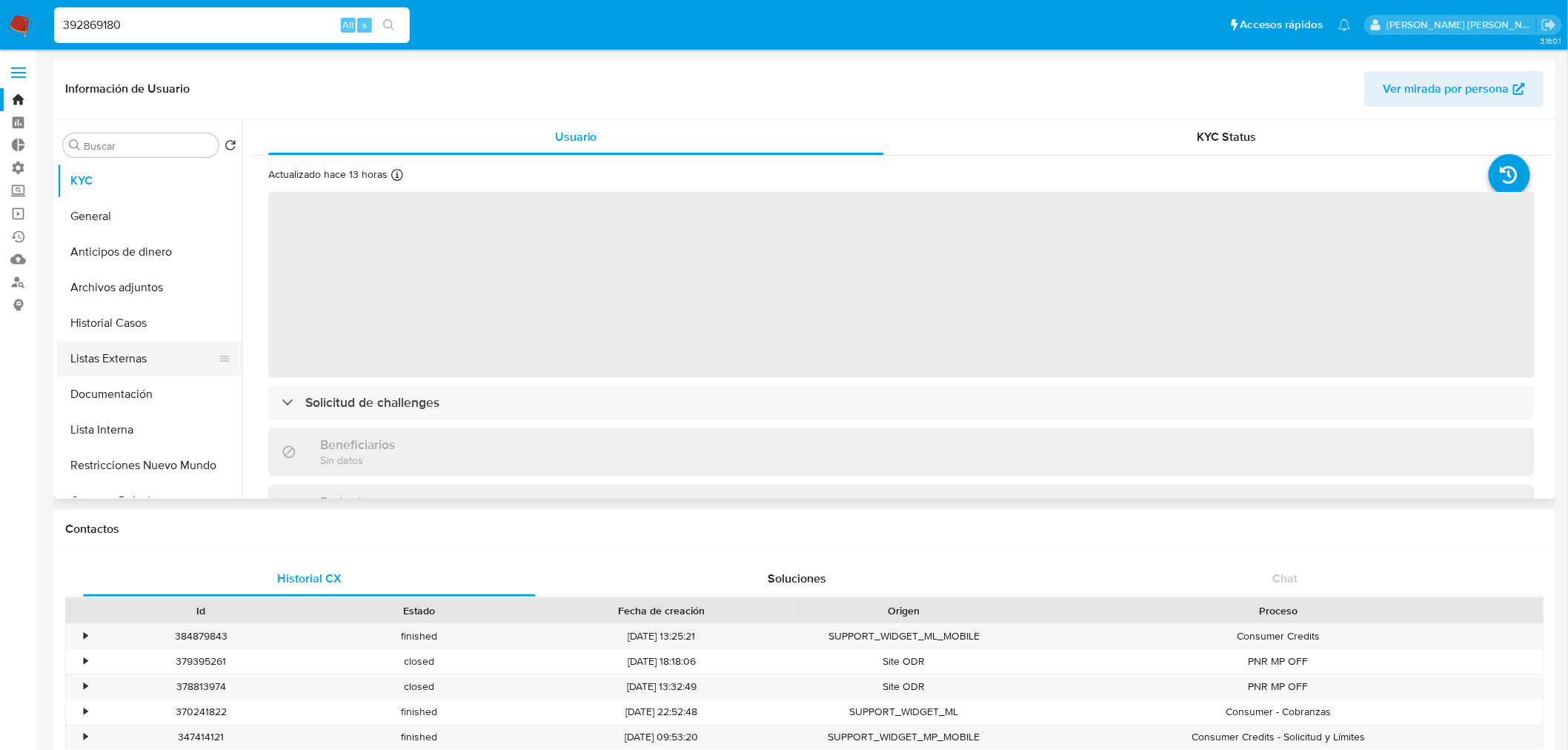
click at [153, 363] on button "Listas Externas" at bounding box center [144, 358] width 173 height 36
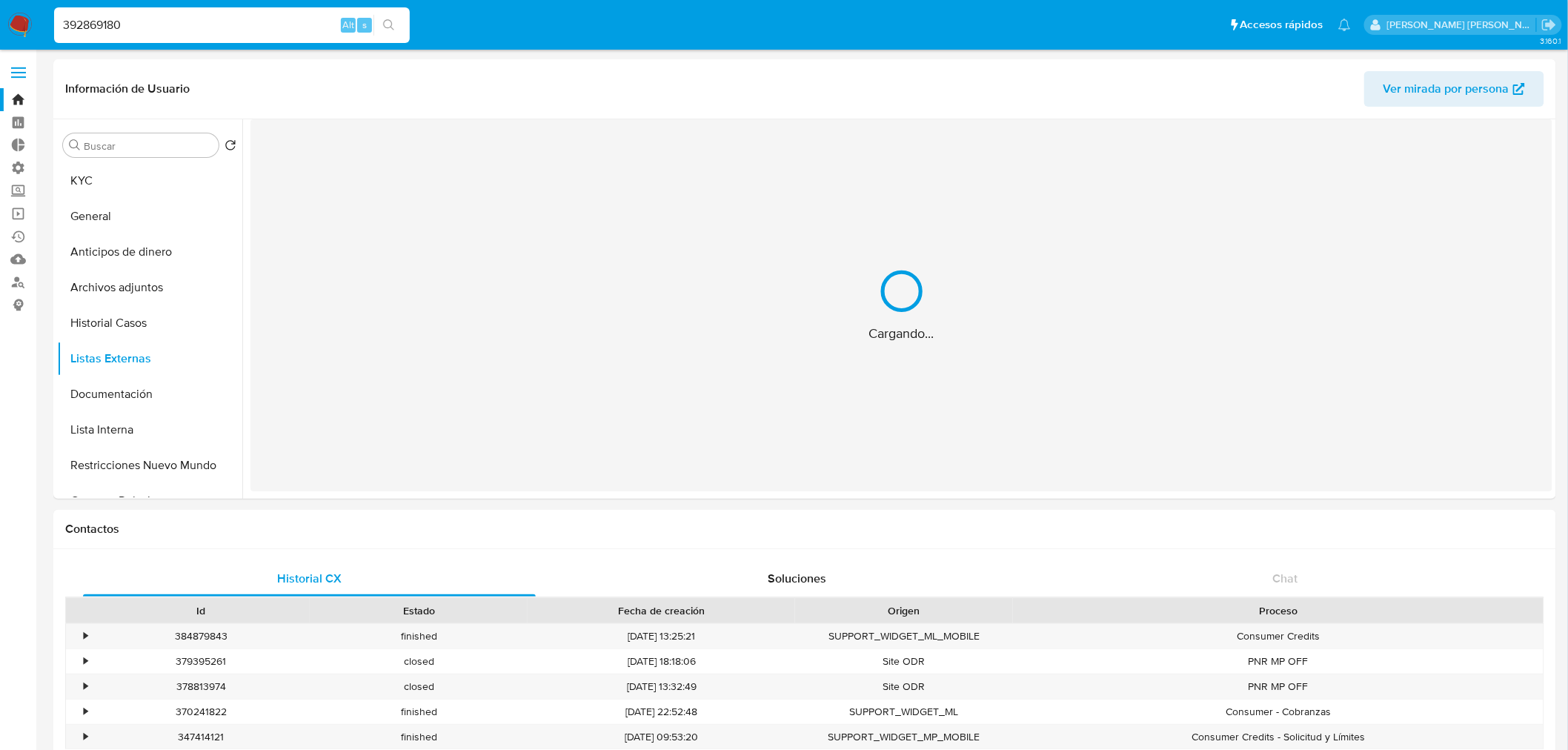
select select "10"
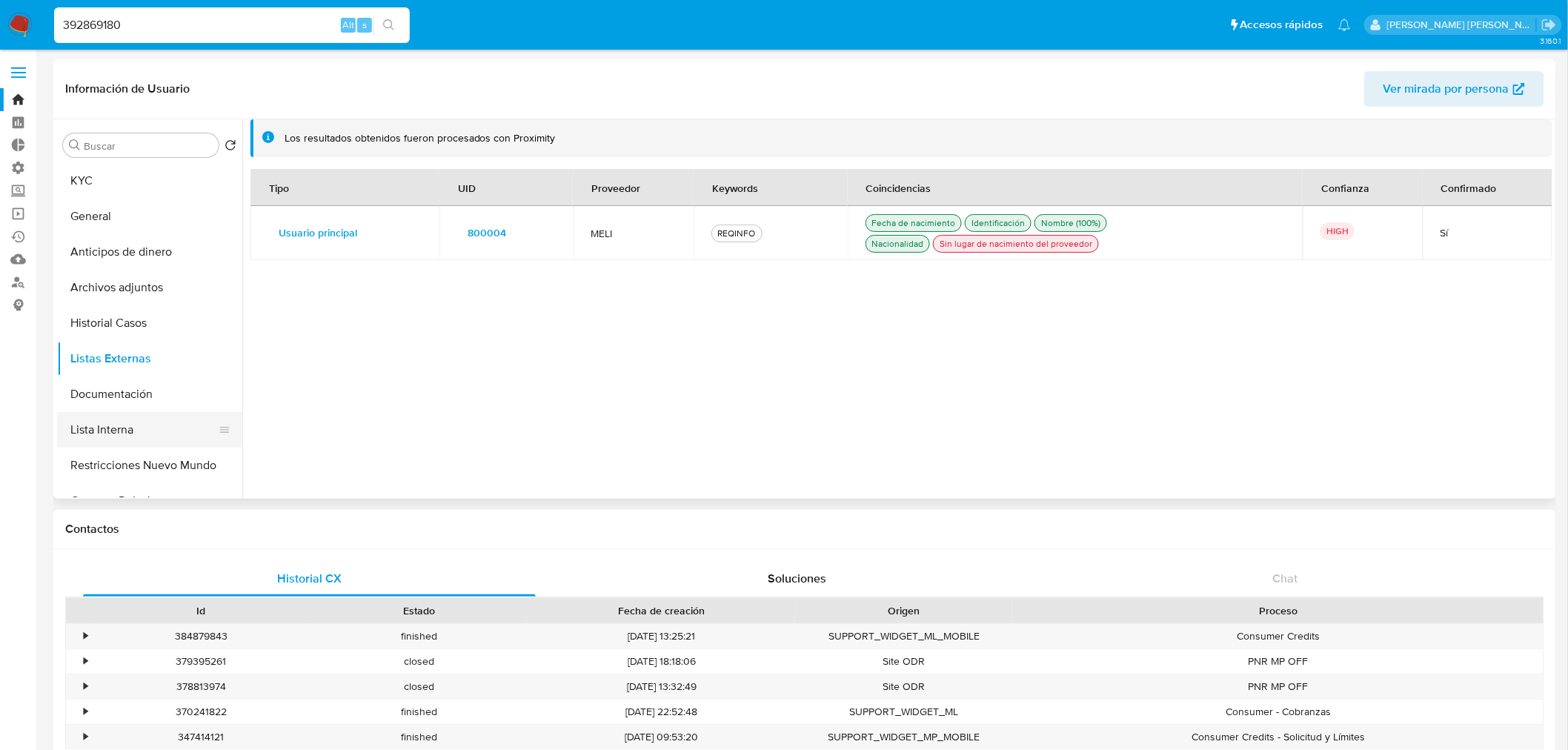
click at [154, 434] on button "Lista Interna" at bounding box center [144, 429] width 173 height 36
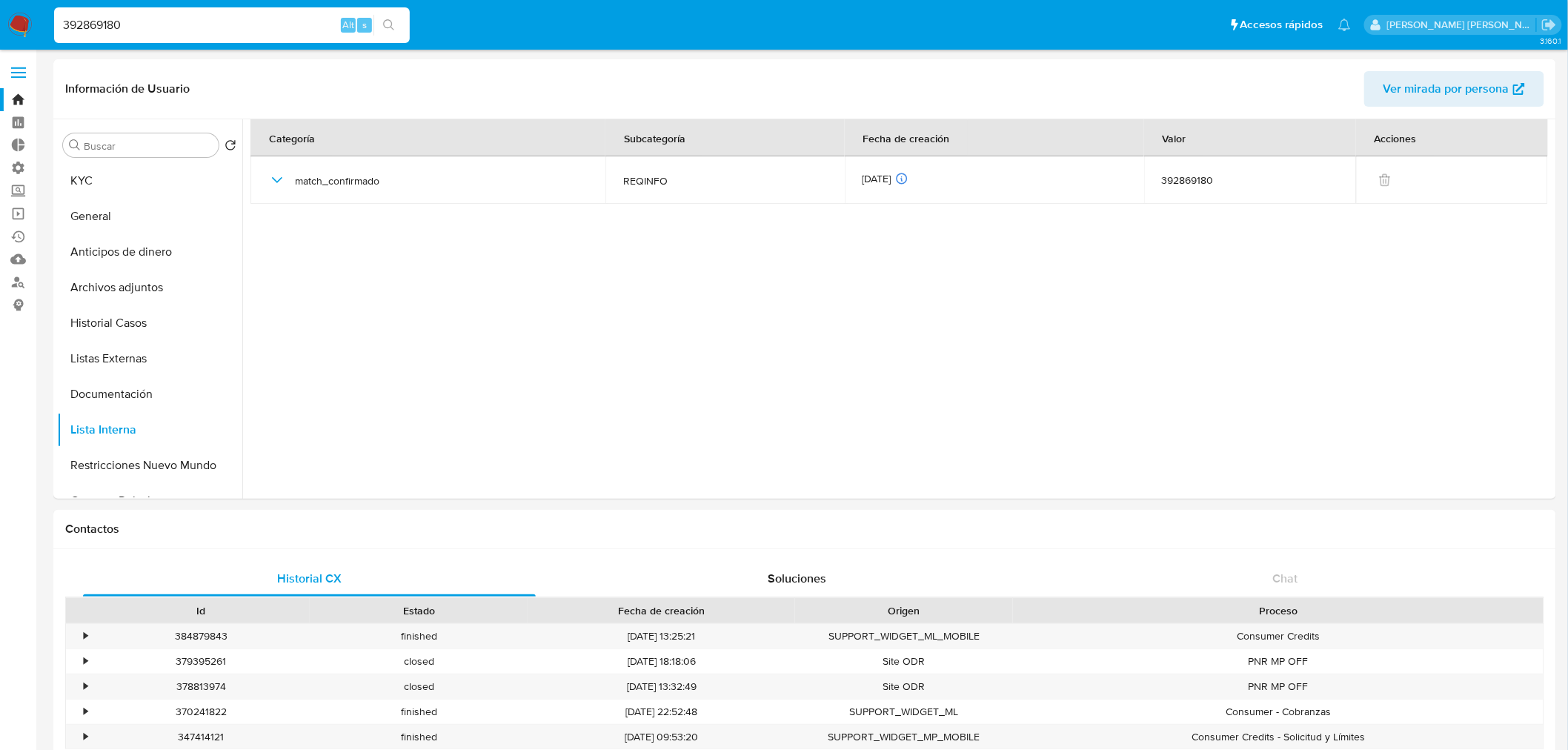
click at [268, 28] on input "392869180" at bounding box center [232, 25] width 356 height 19
paste input "2917716"
type input "291771680"
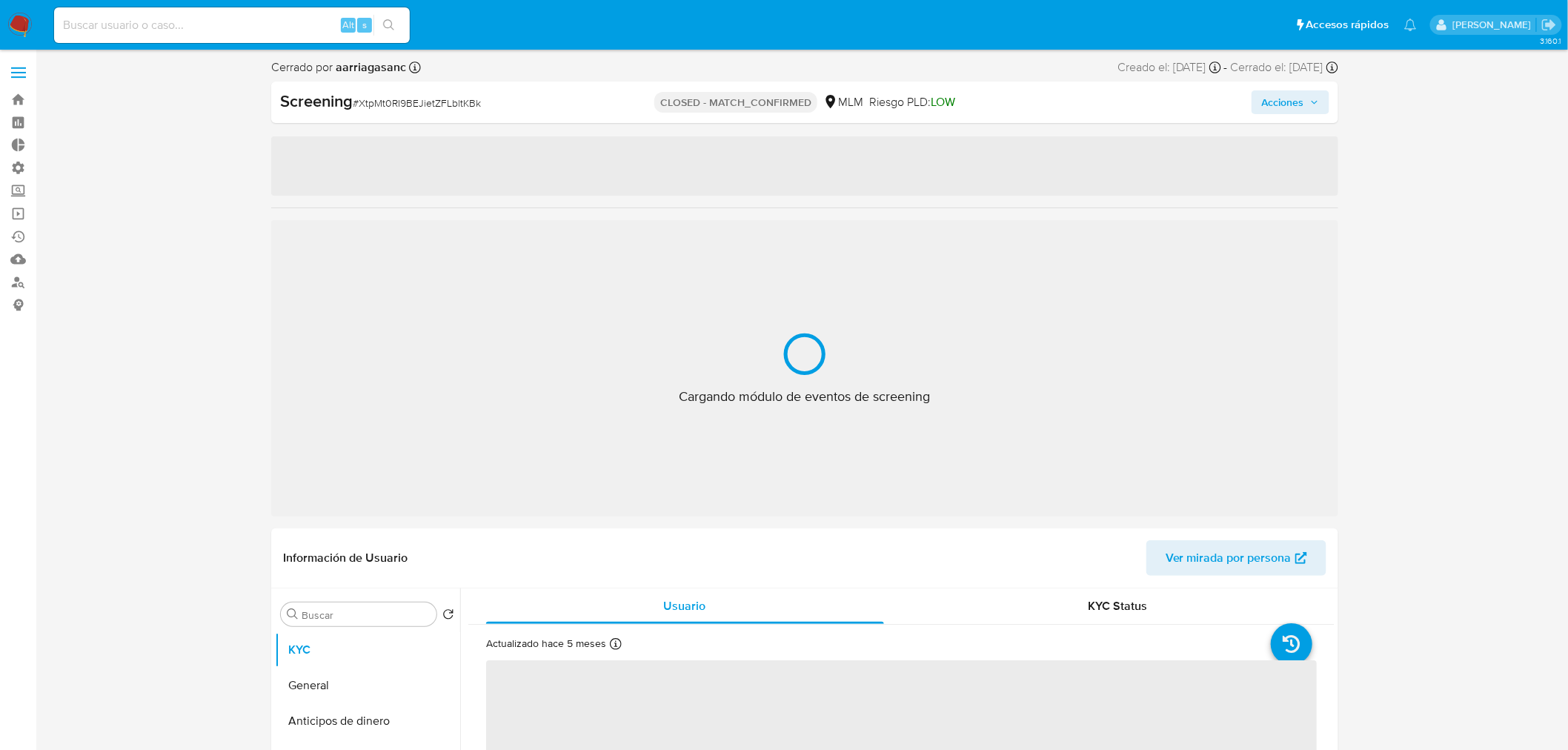
select select "10"
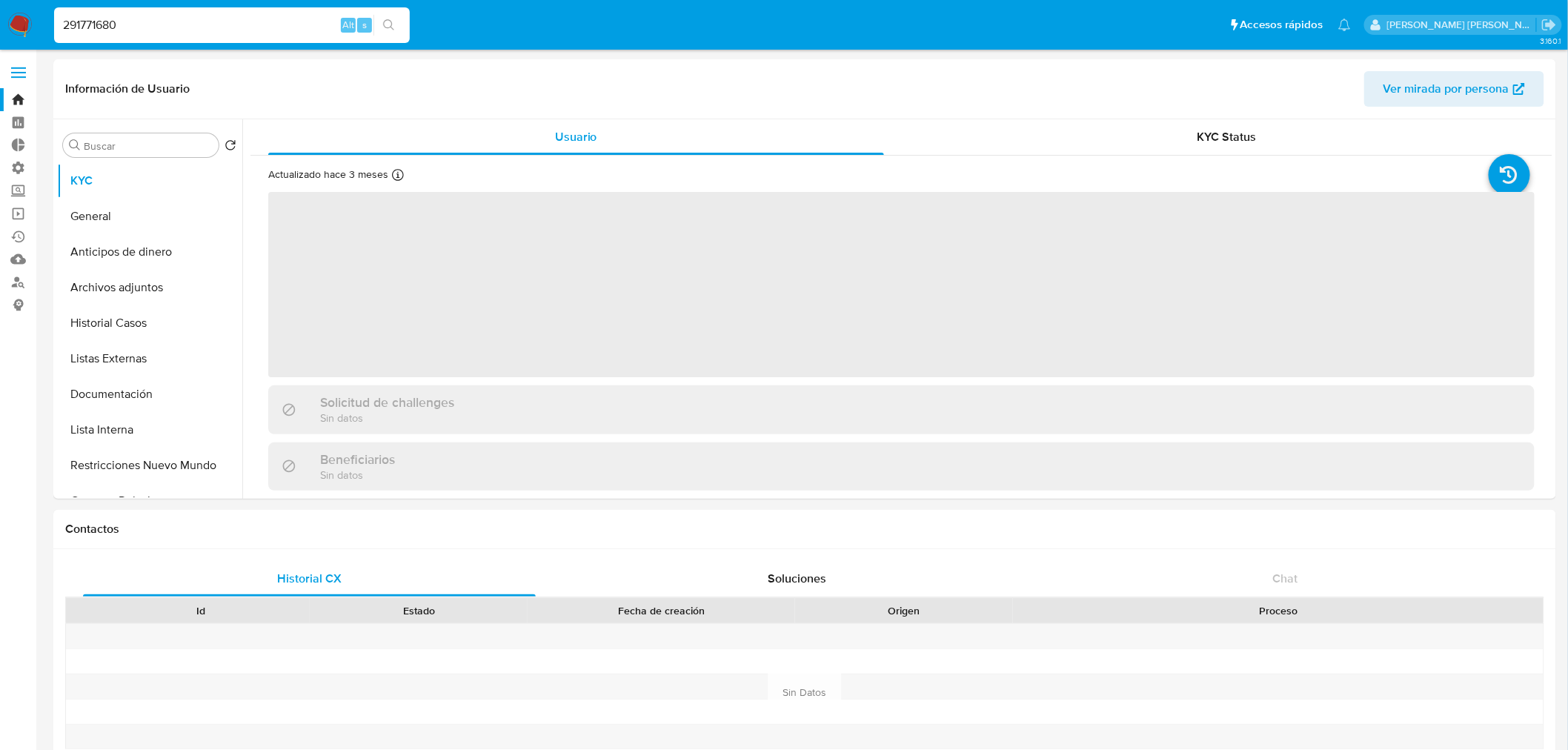
select select "10"
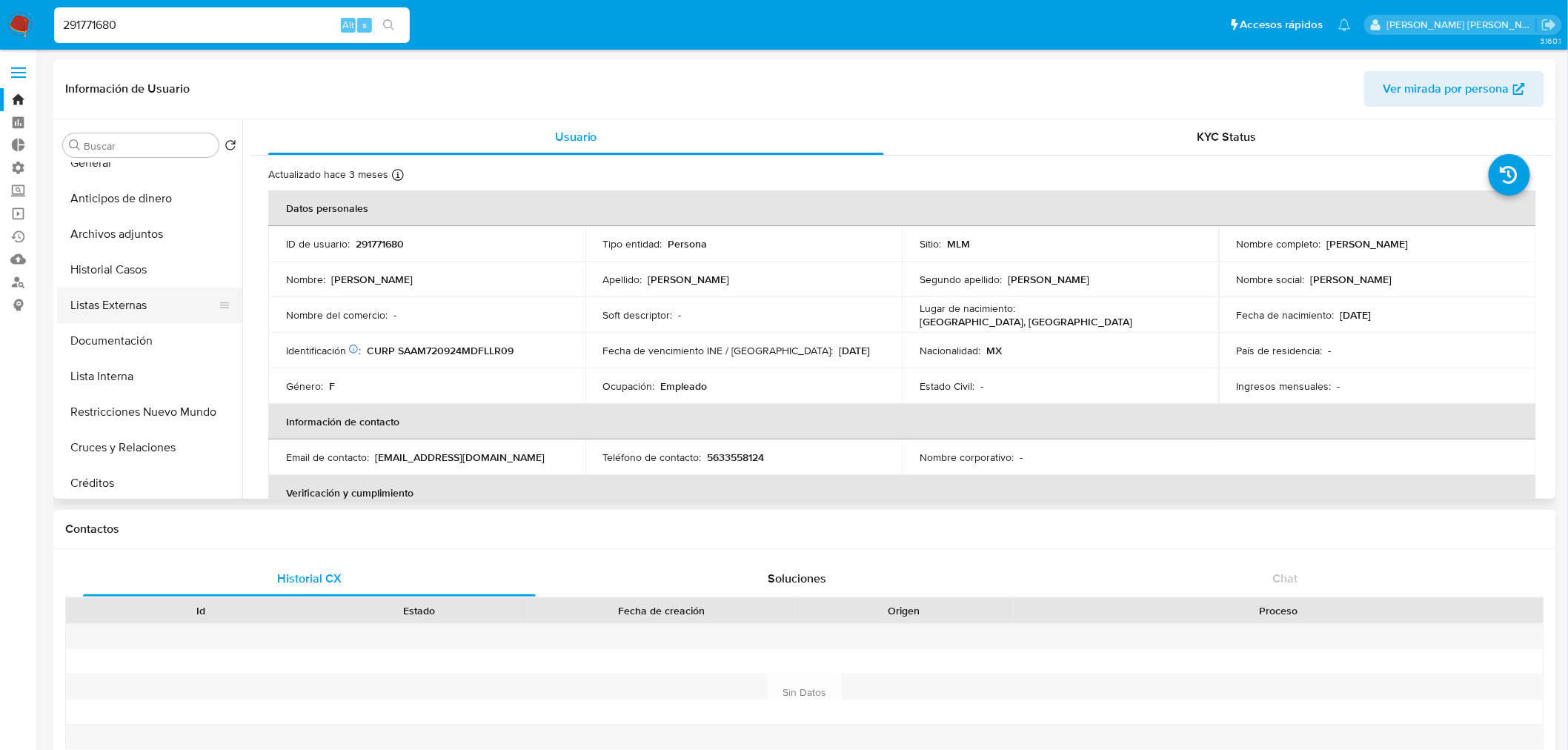
scroll to position [82, 0]
click at [147, 278] on button "Listas Externas" at bounding box center [144, 276] width 173 height 36
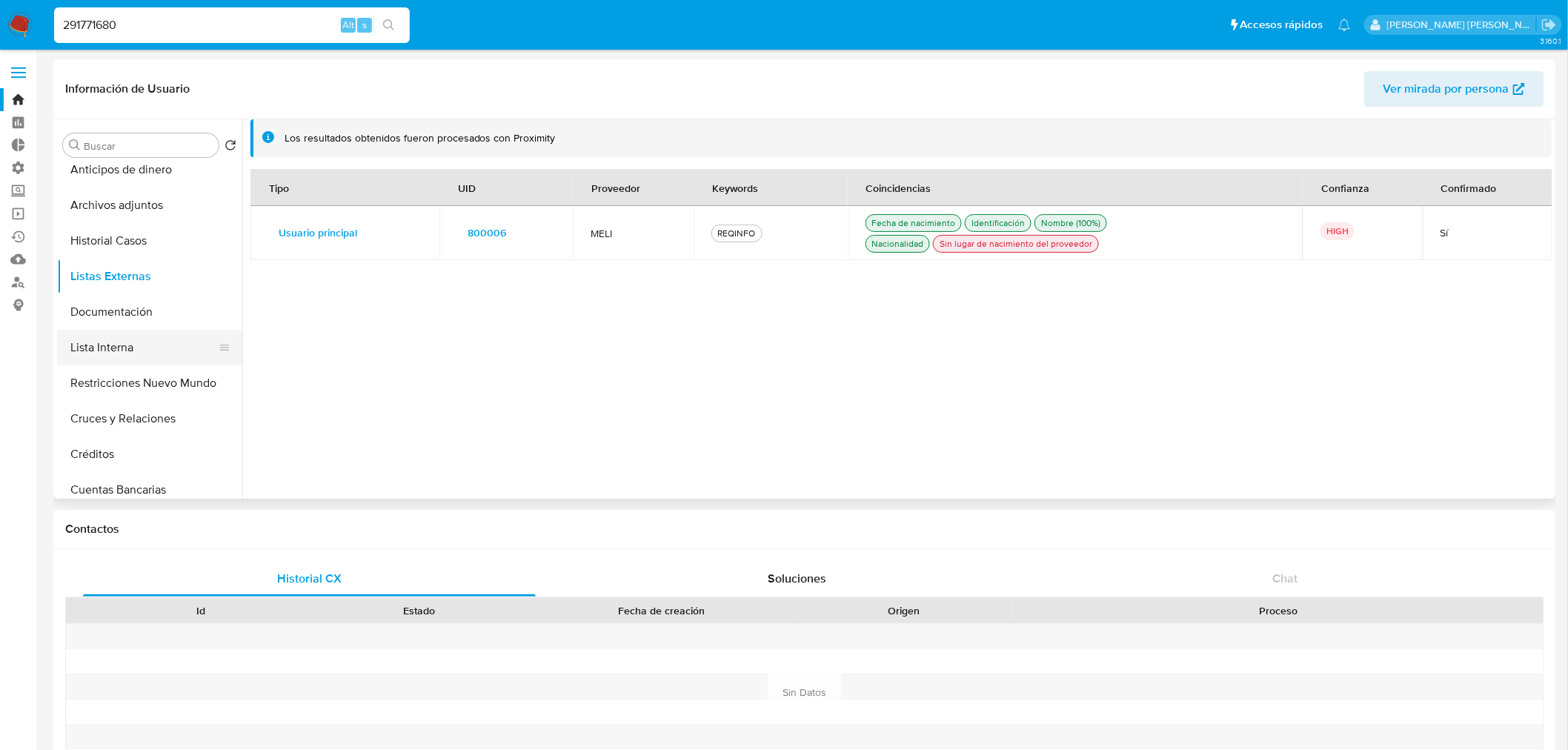
click at [167, 345] on button "Lista Interna" at bounding box center [144, 347] width 173 height 36
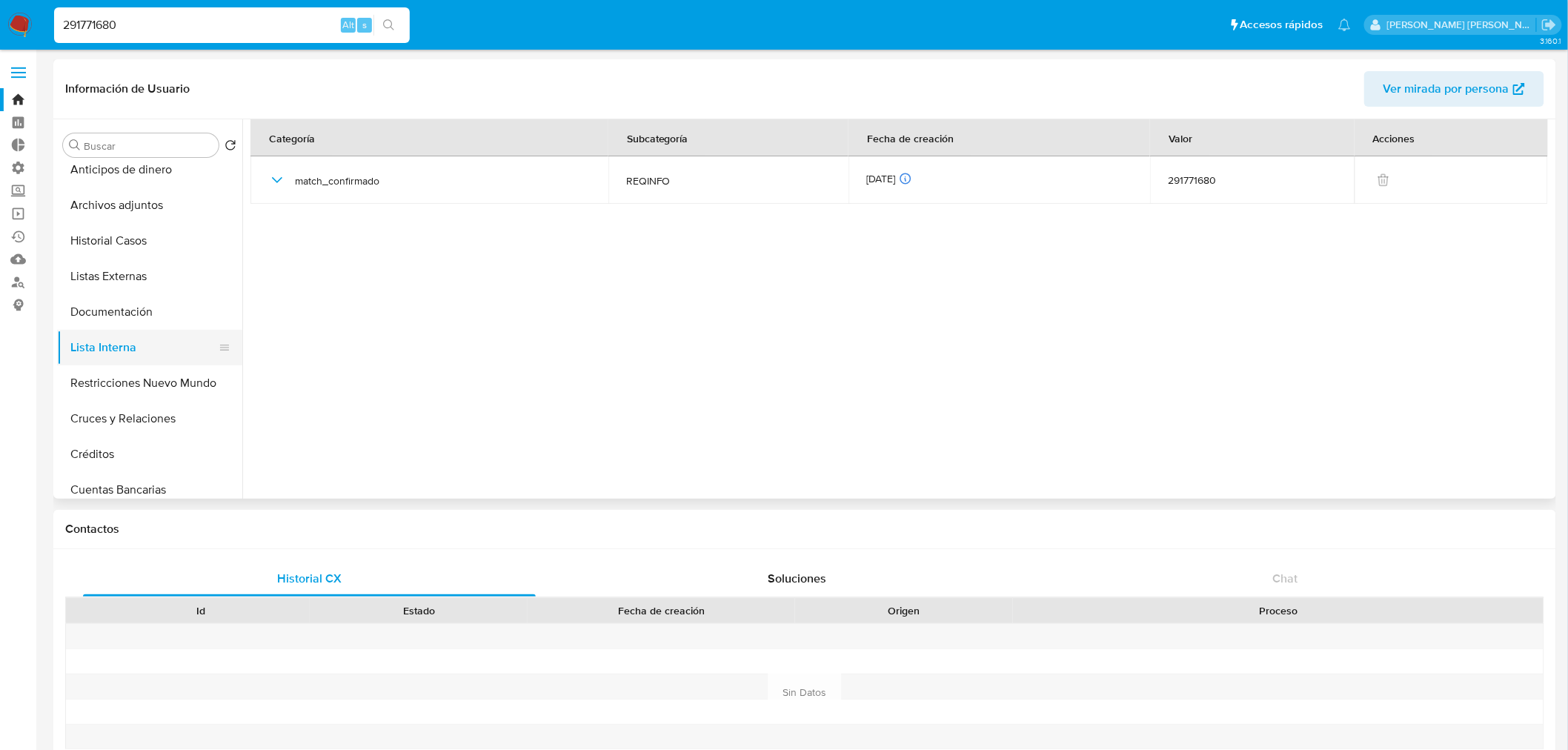
scroll to position [0, 0]
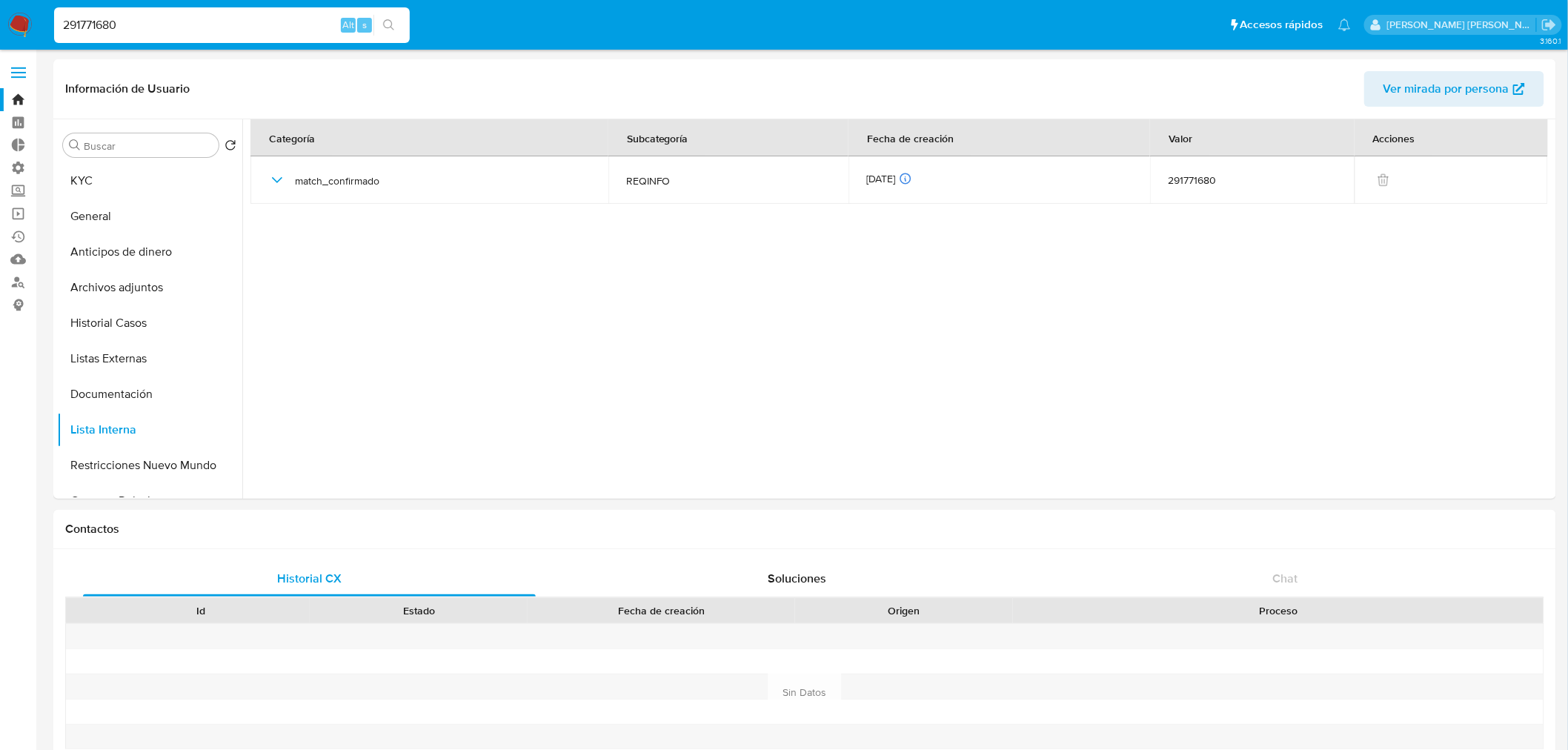
click at [282, 20] on input "291771680" at bounding box center [232, 25] width 356 height 19
click at [259, 31] on input "291771680" at bounding box center [232, 25] width 356 height 19
paste input "6642861"
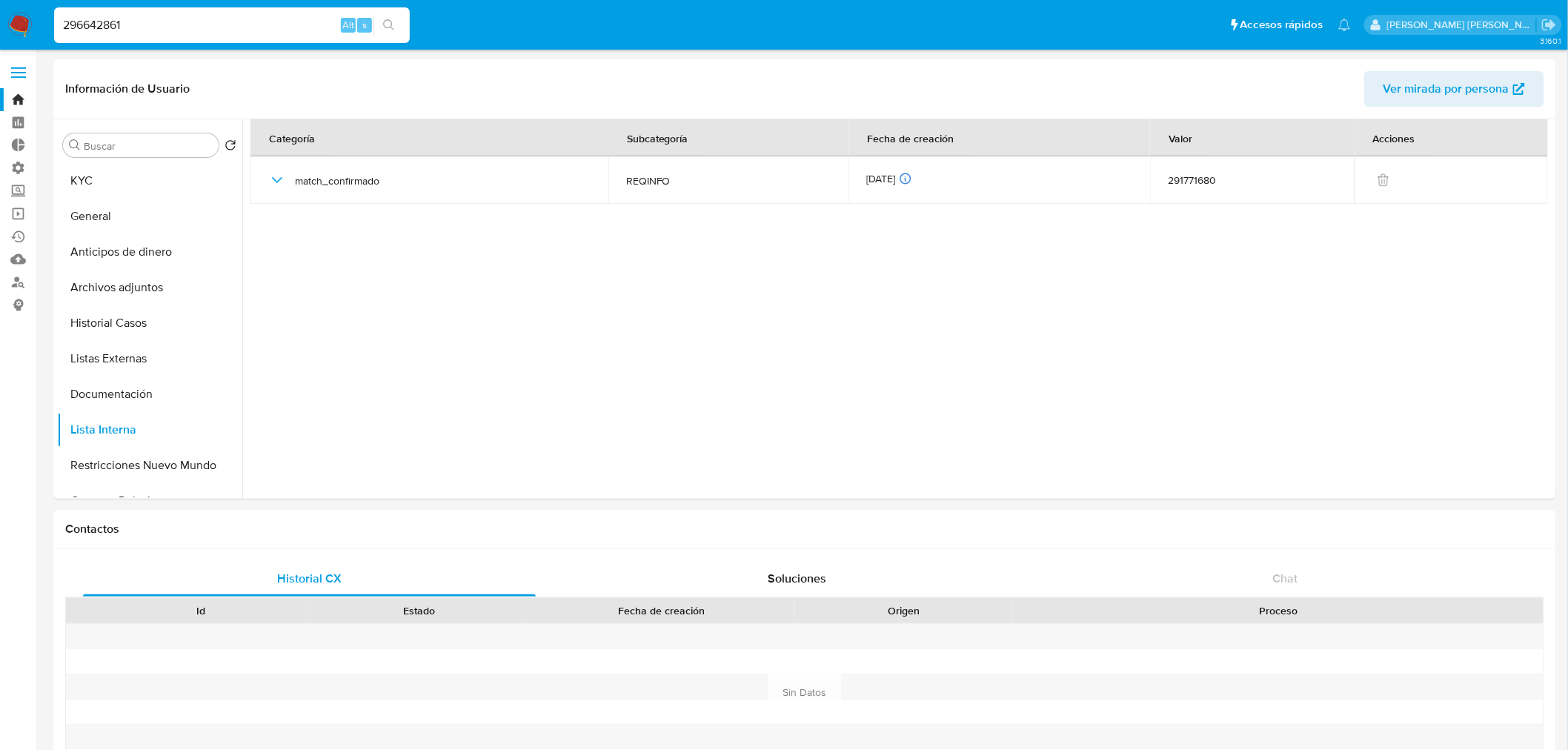
type input "296642861"
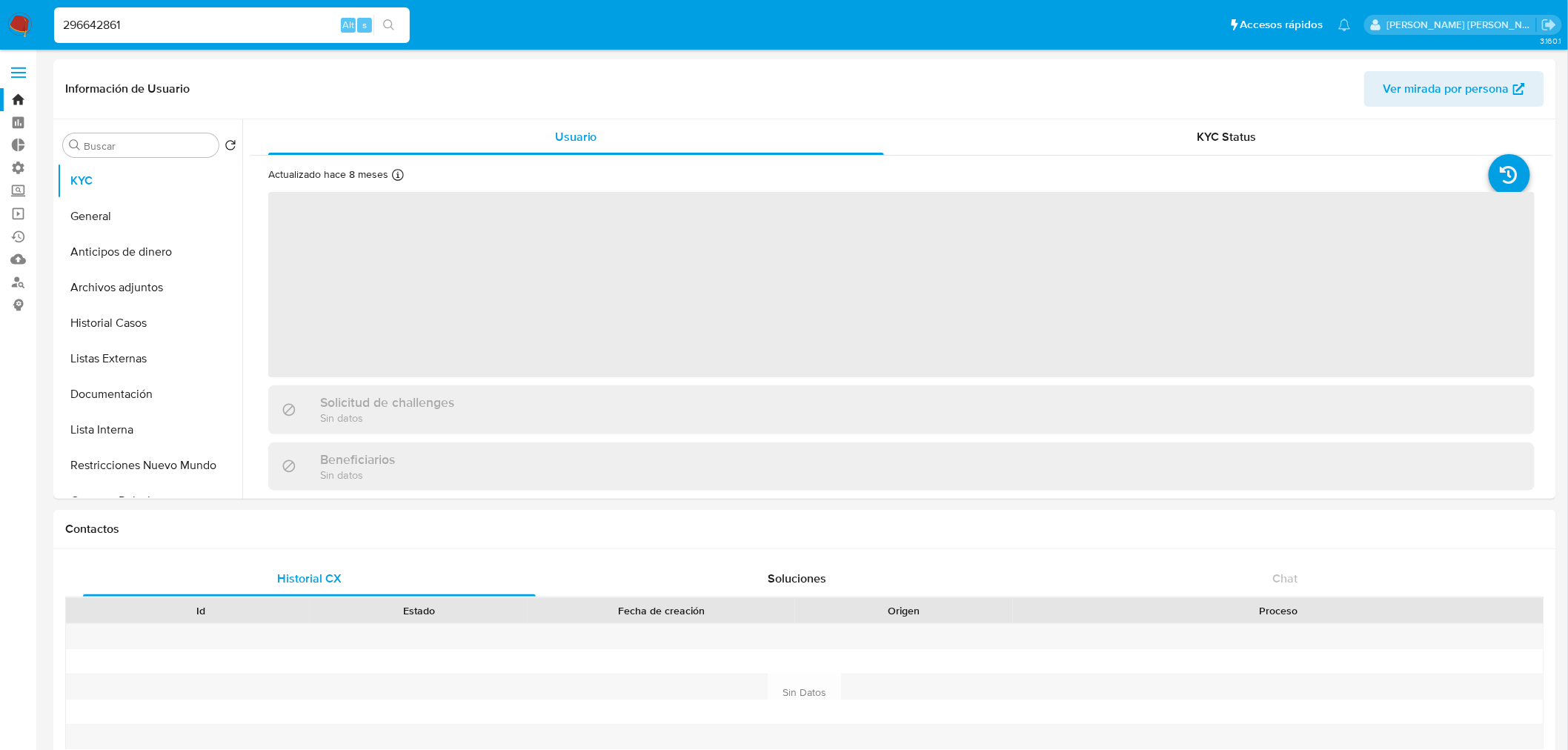
select select "10"
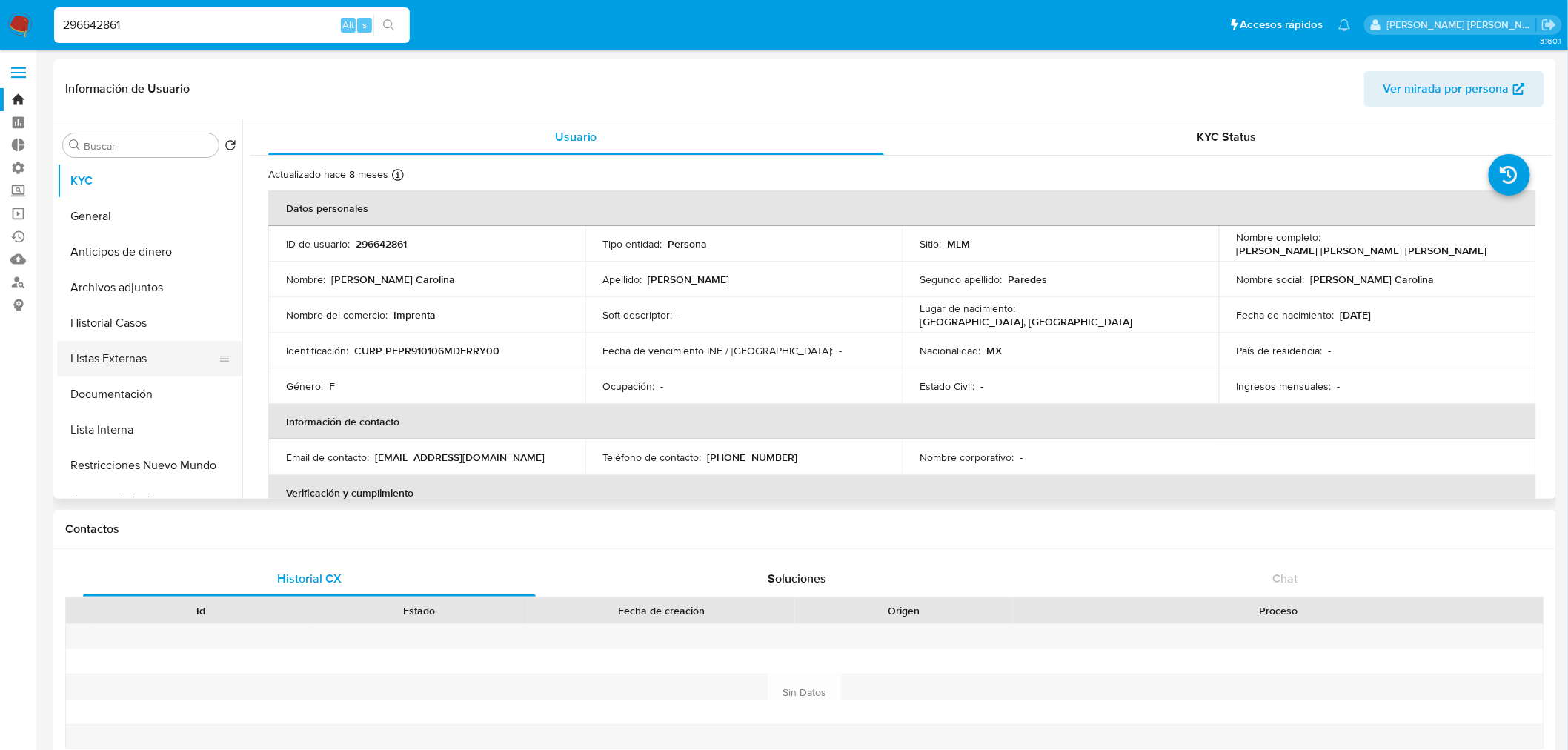
click at [154, 363] on button "Listas Externas" at bounding box center [144, 358] width 173 height 36
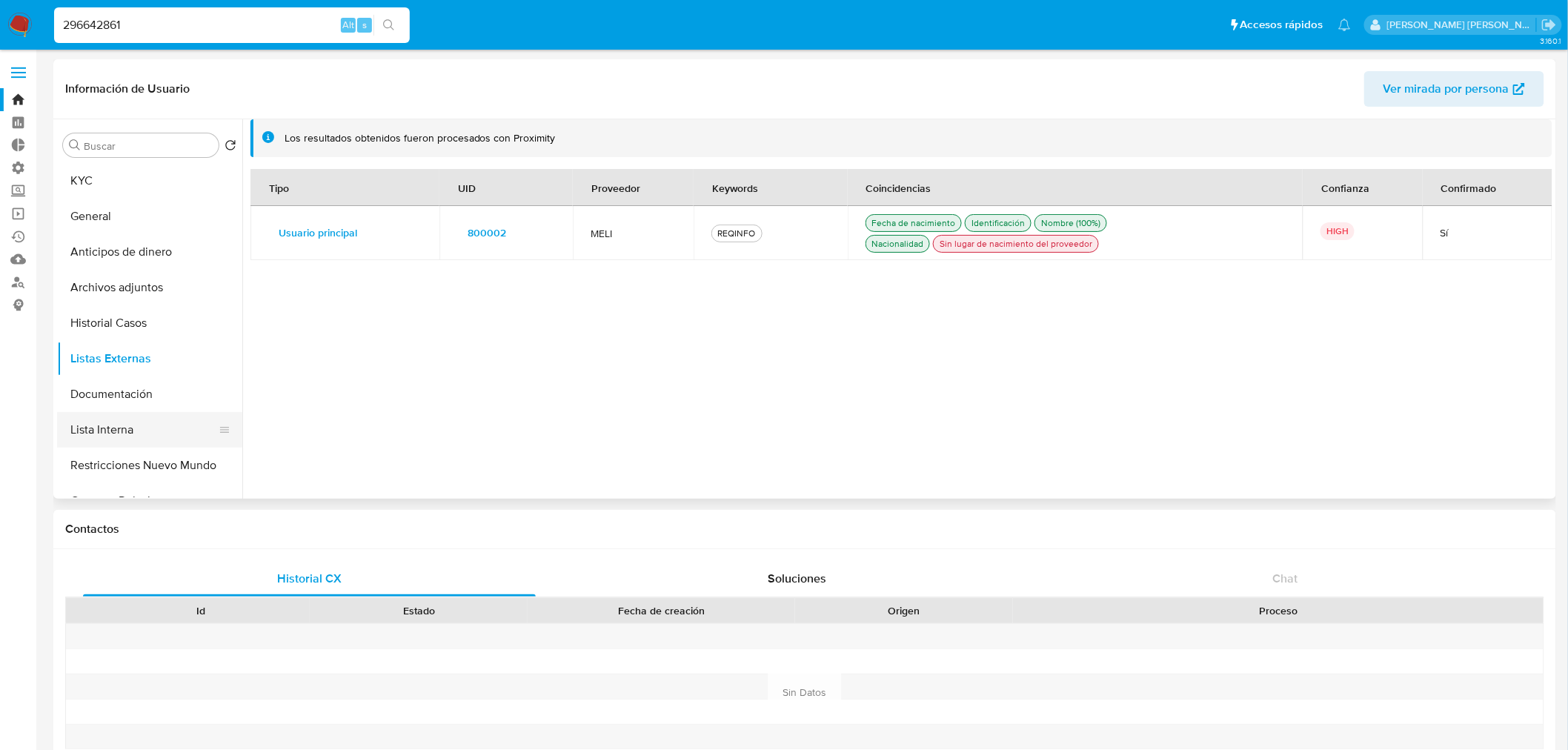
click at [171, 427] on button "Lista Interna" at bounding box center [144, 429] width 173 height 36
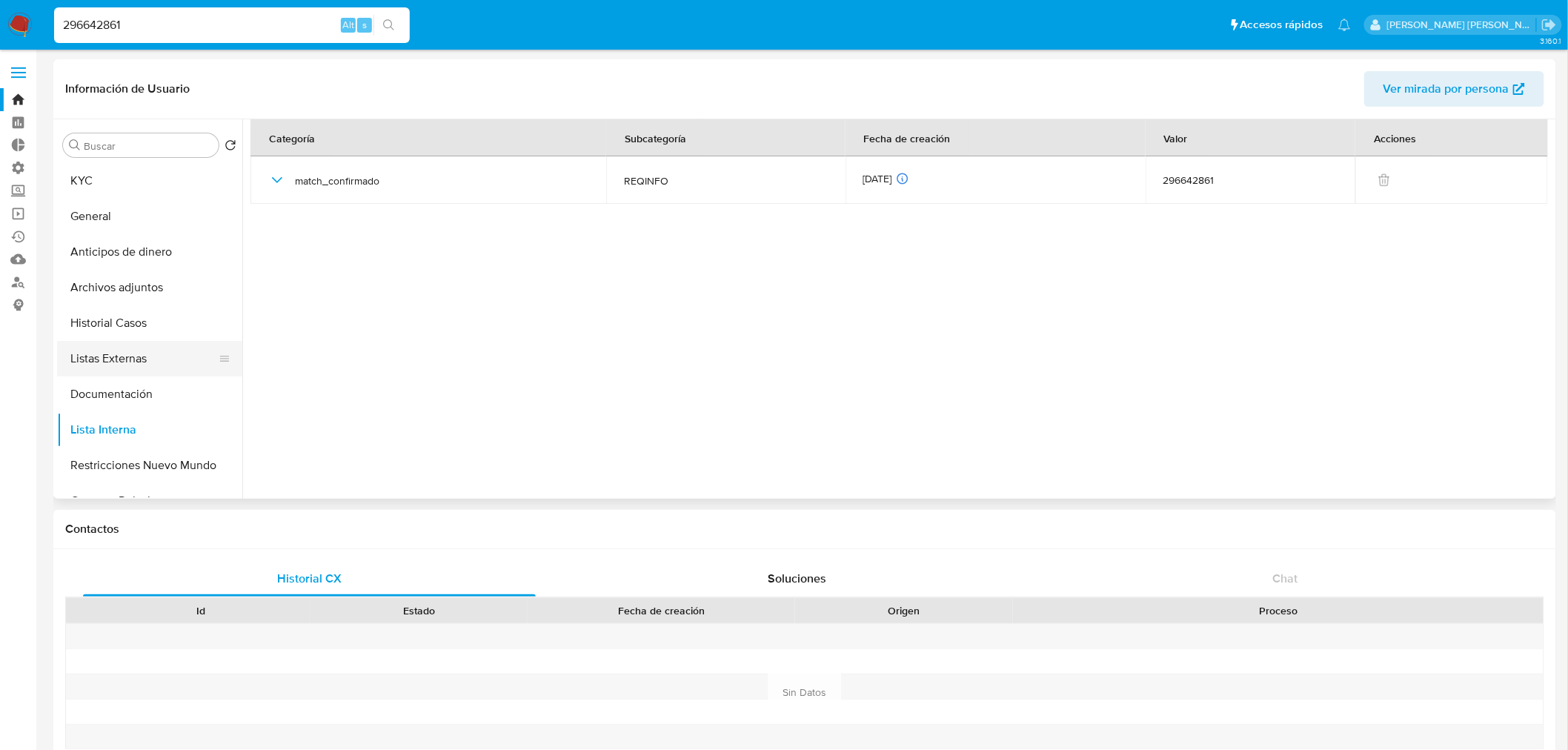
click at [167, 366] on button "Listas Externas" at bounding box center [144, 358] width 173 height 36
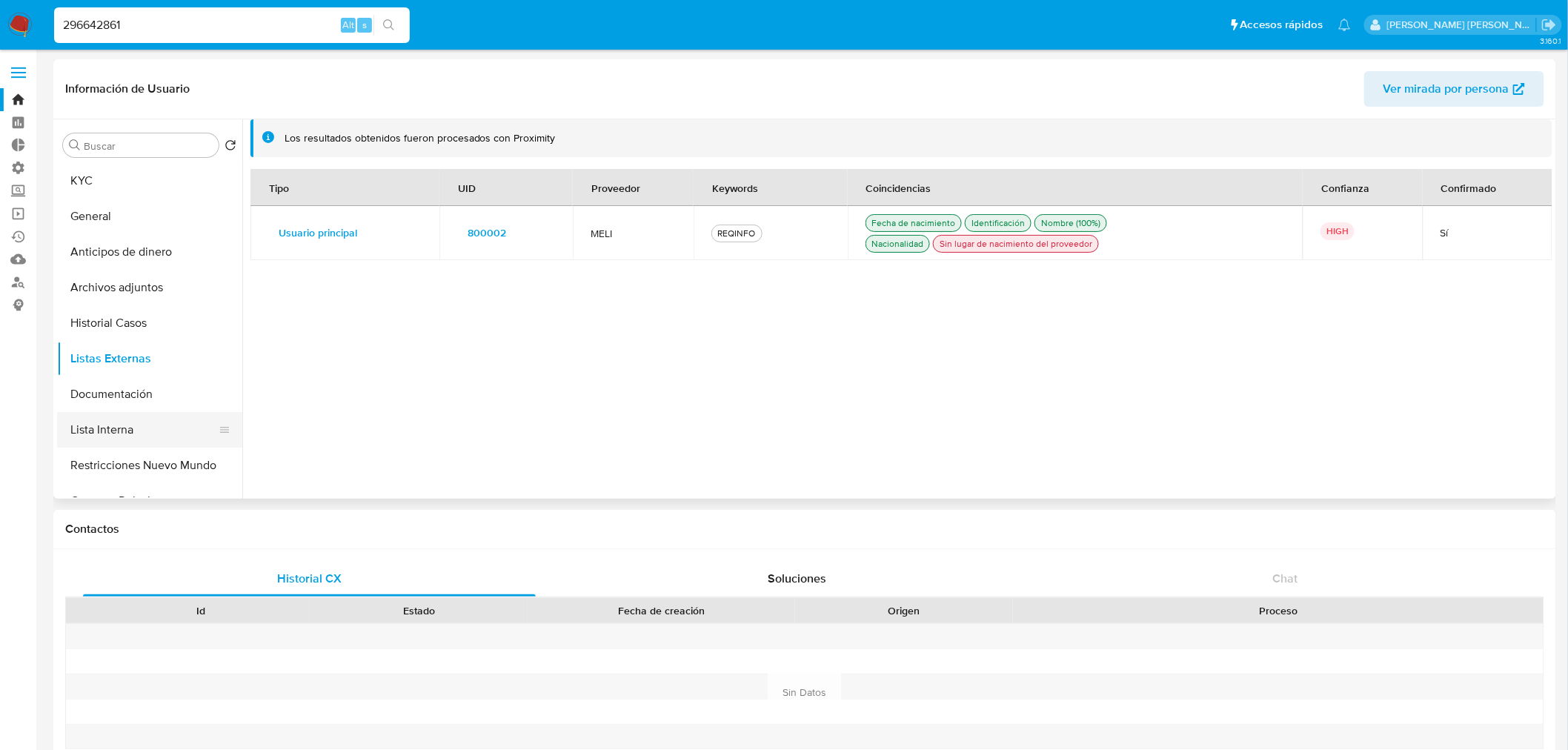
click at [178, 422] on button "Lista Interna" at bounding box center [144, 429] width 173 height 36
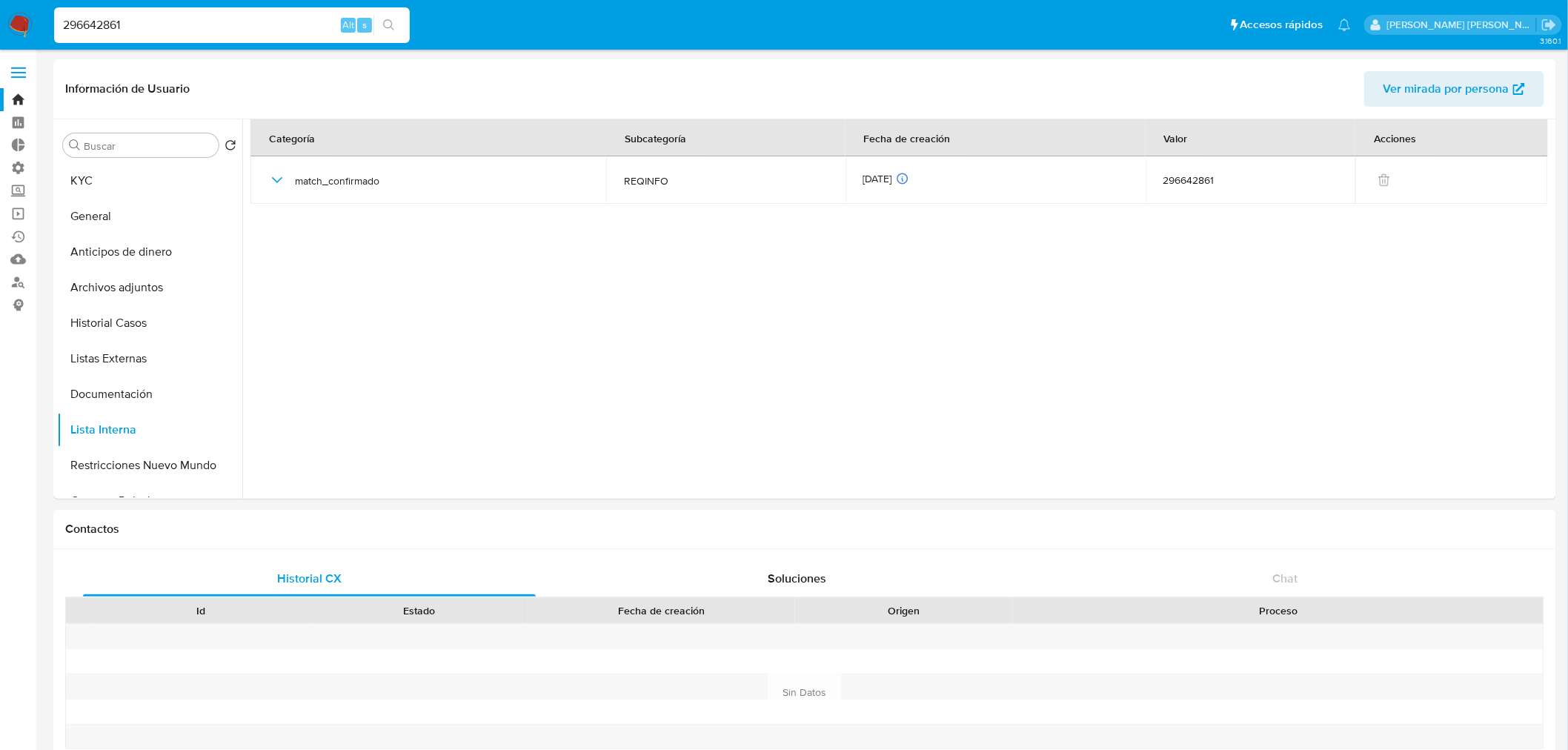
click at [241, 33] on input "296642861" at bounding box center [232, 25] width 356 height 19
paste input "533197244"
type input "533197244"
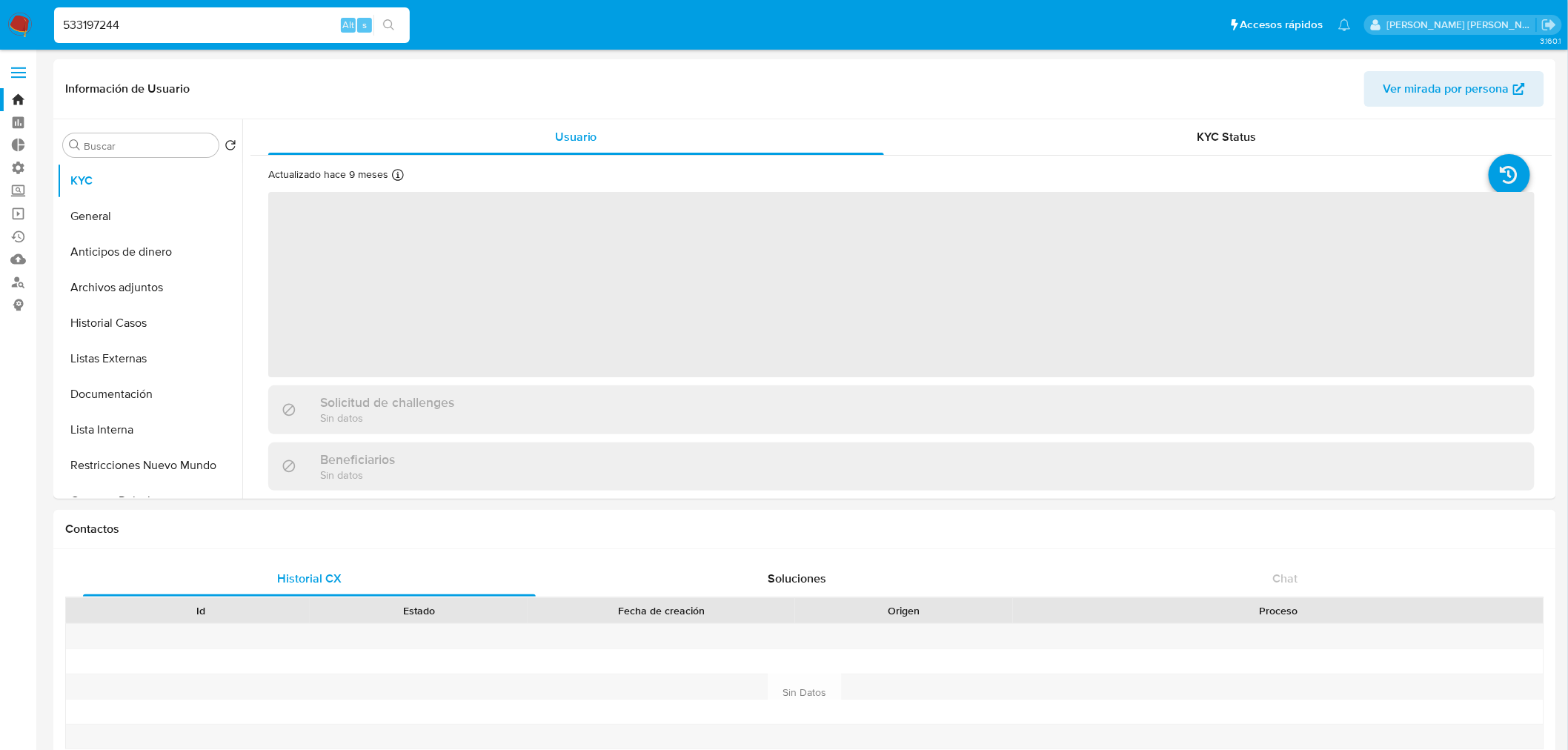
select select "10"
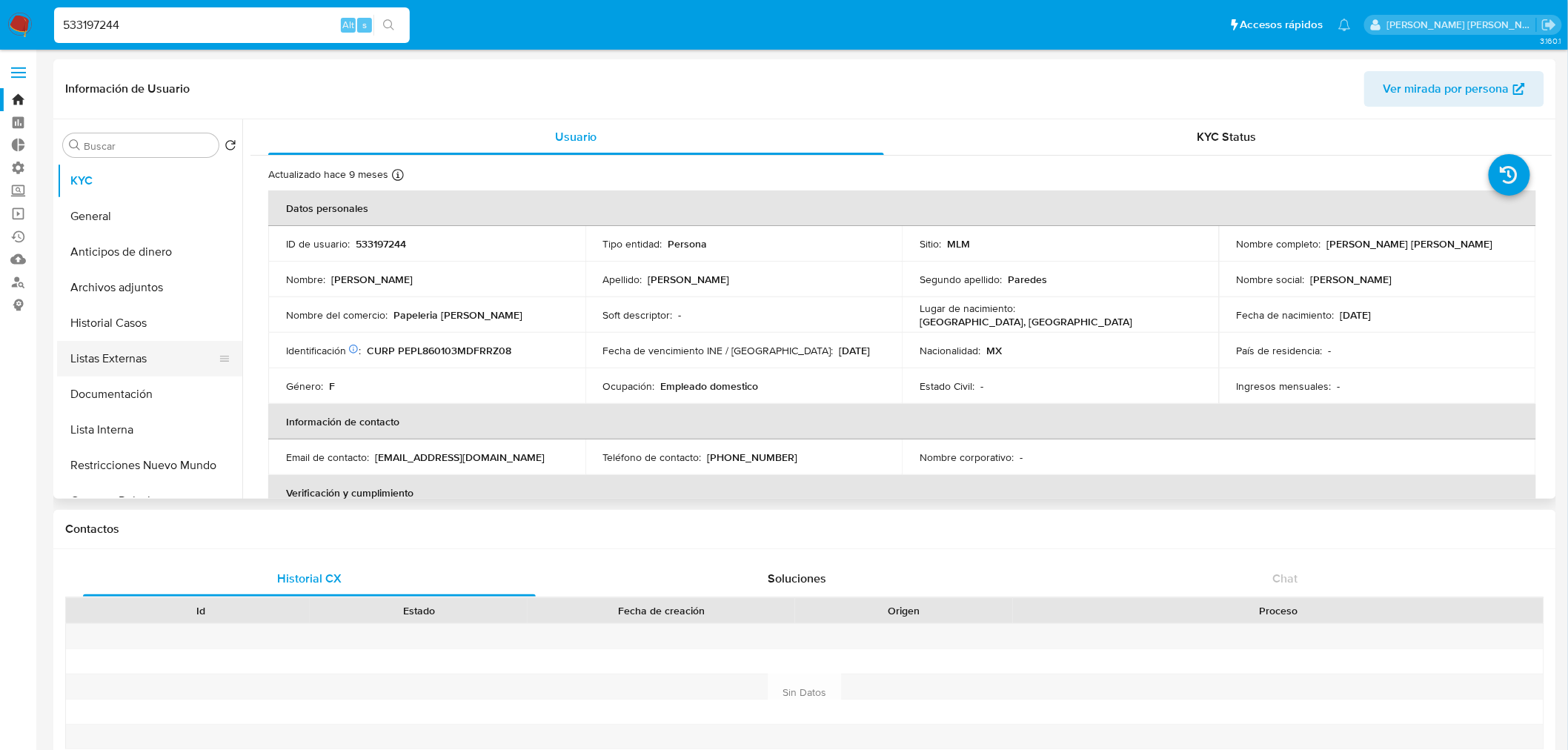
click at [178, 349] on button "Listas Externas" at bounding box center [144, 358] width 173 height 36
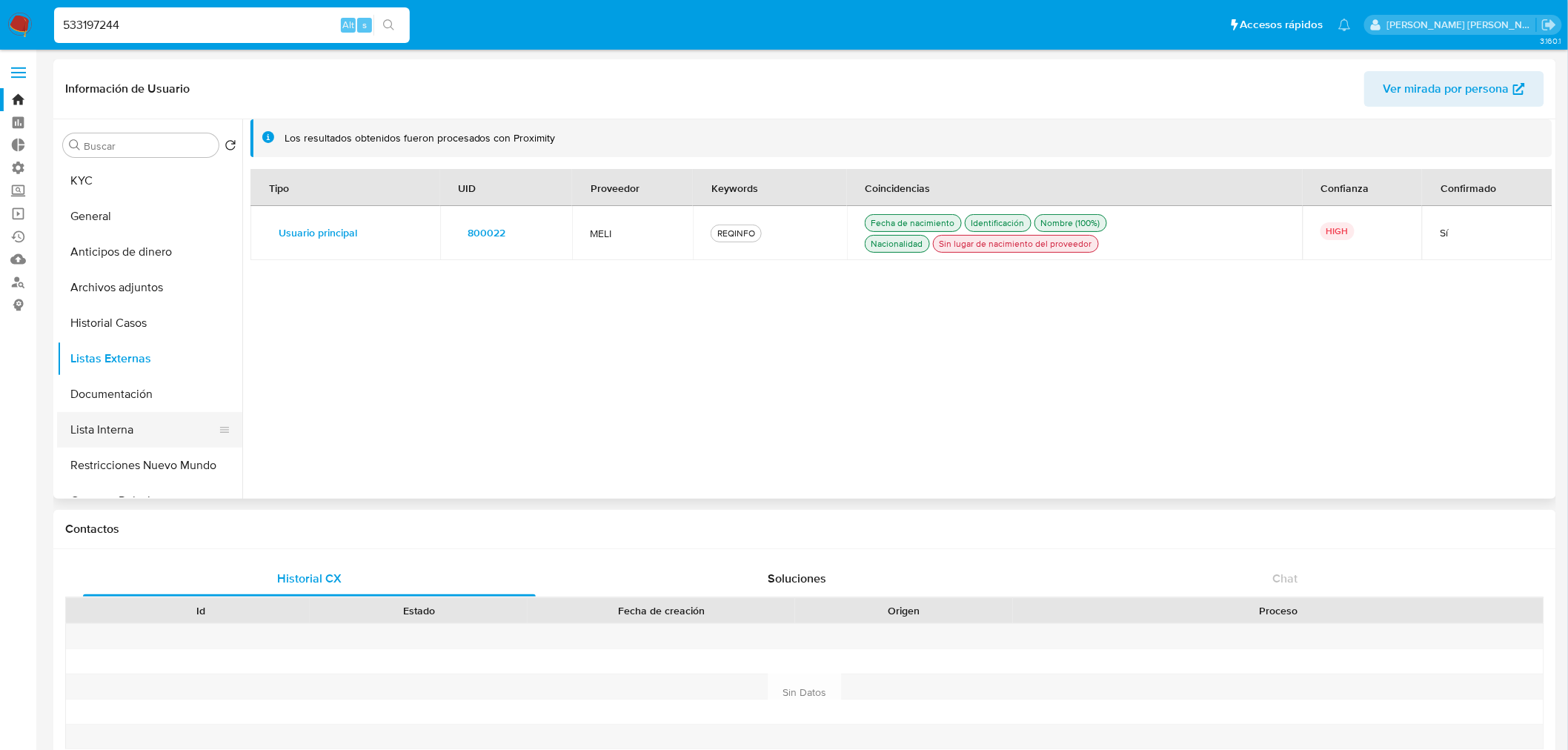
click at [180, 431] on button "Lista Interna" at bounding box center [144, 429] width 173 height 36
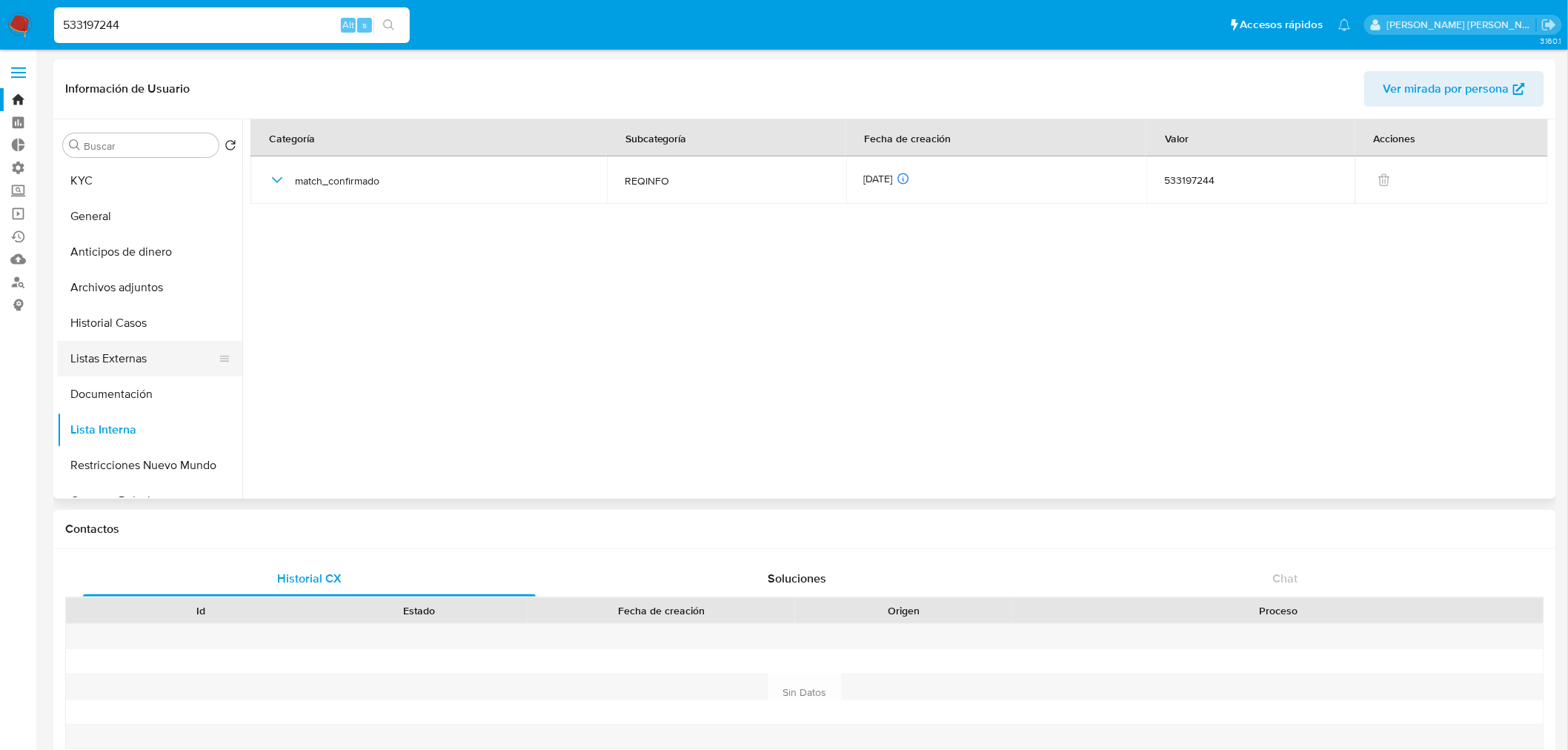
click at [131, 363] on button "Listas Externas" at bounding box center [144, 358] width 173 height 36
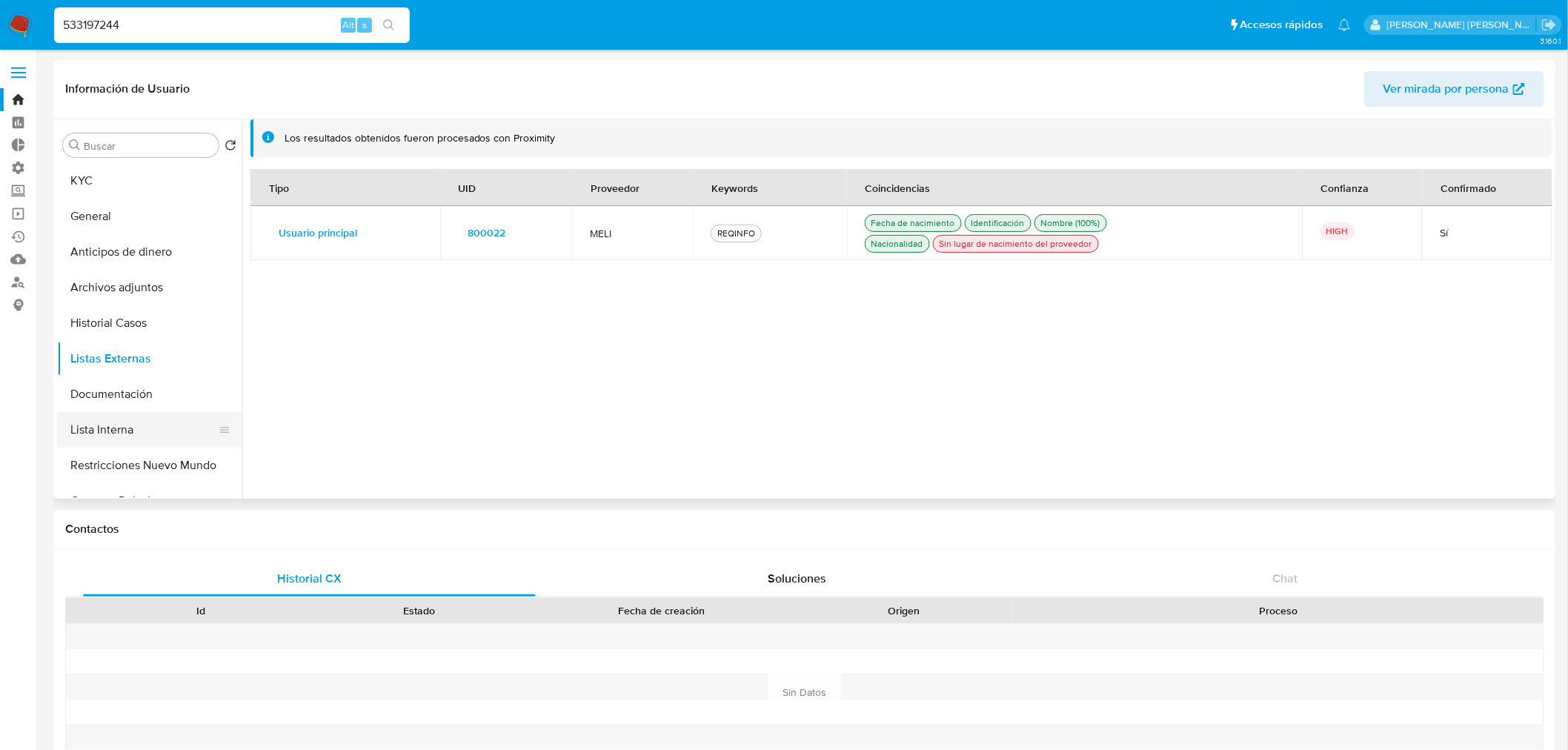
click at [173, 428] on button "Lista Interna" at bounding box center [144, 429] width 173 height 36
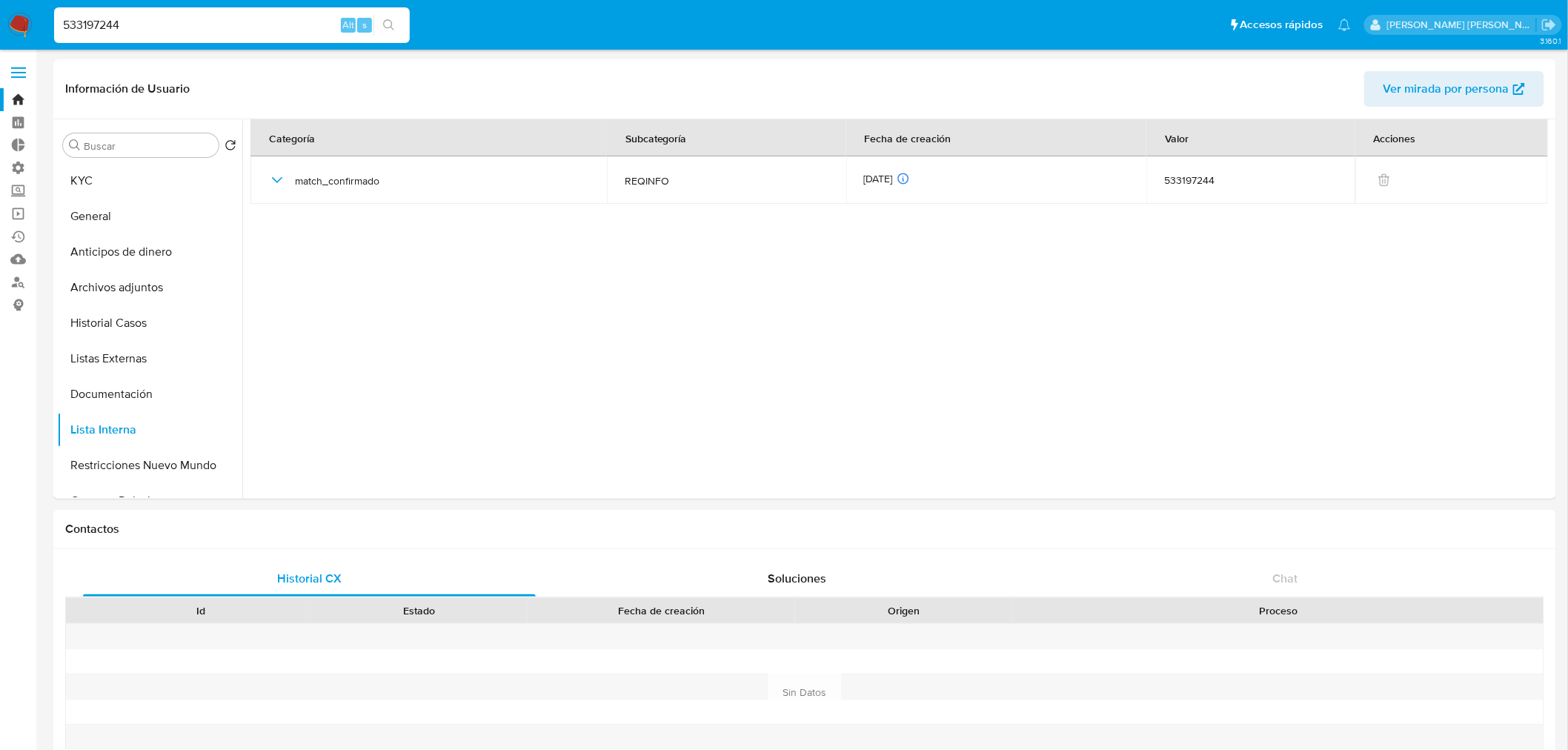
click at [297, 19] on input "533197244" at bounding box center [232, 25] width 356 height 19
paste input "352950285"
type input "352950285"
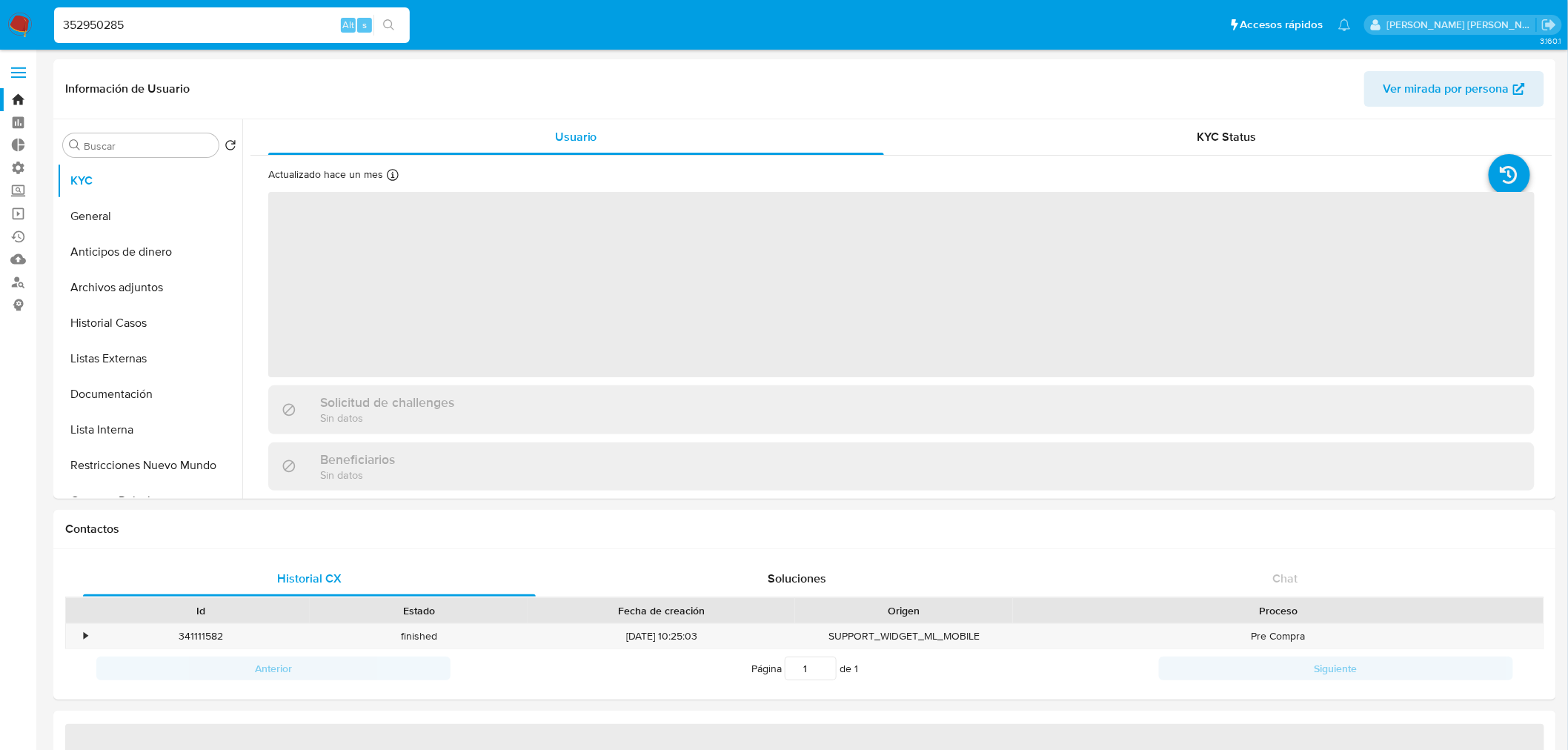
select select "10"
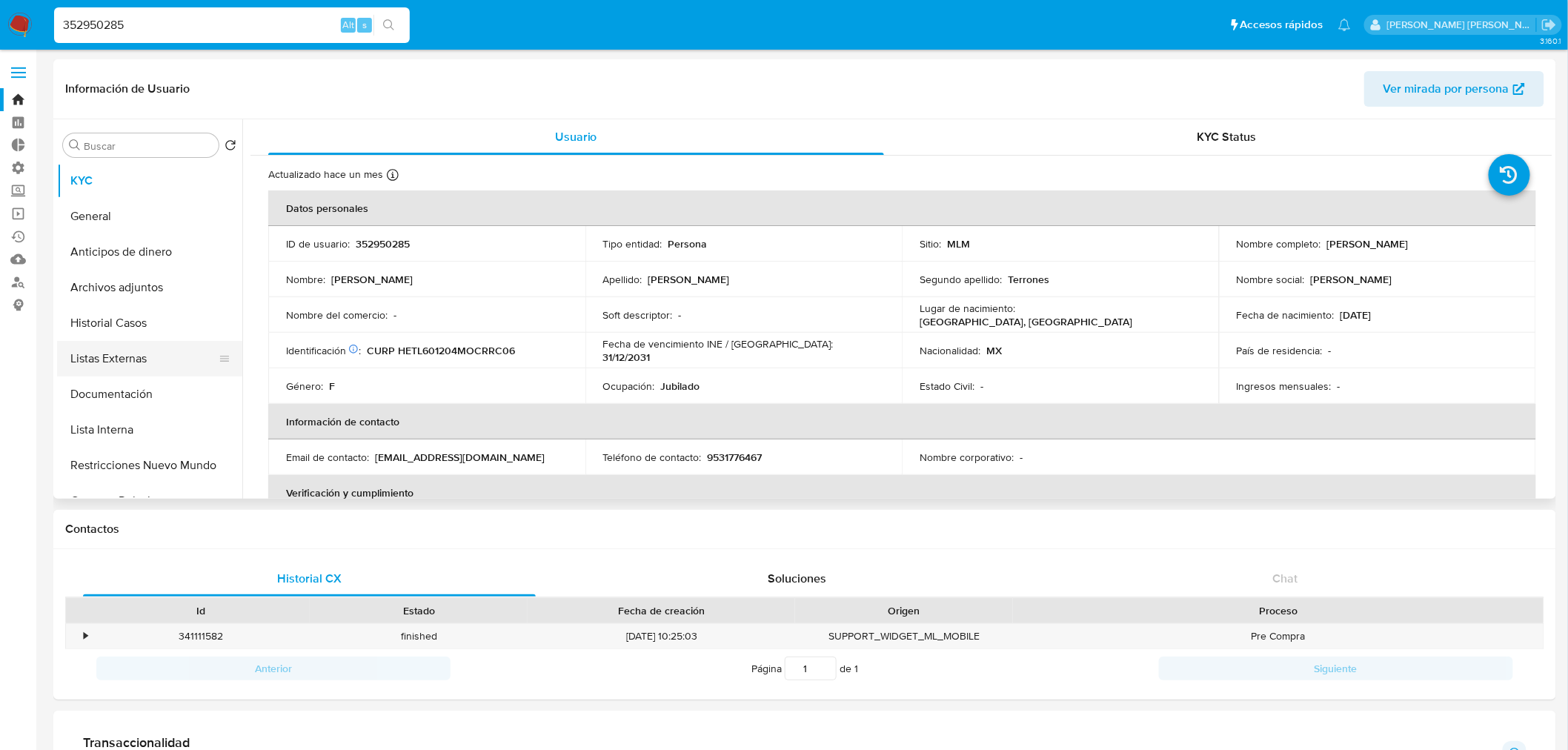
click at [139, 349] on button "Listas Externas" at bounding box center [144, 358] width 173 height 36
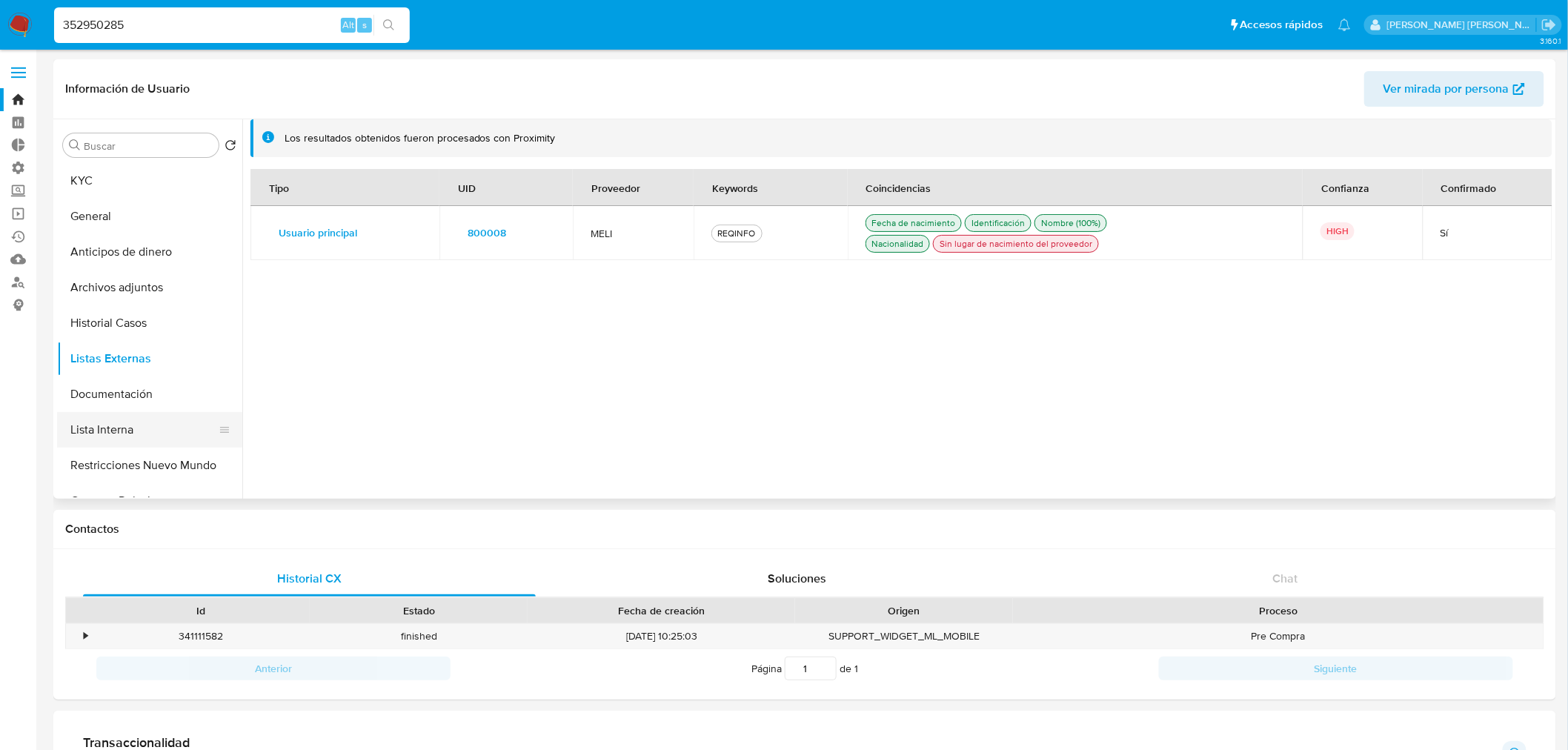
click at [154, 426] on button "Lista Interna" at bounding box center [144, 429] width 173 height 36
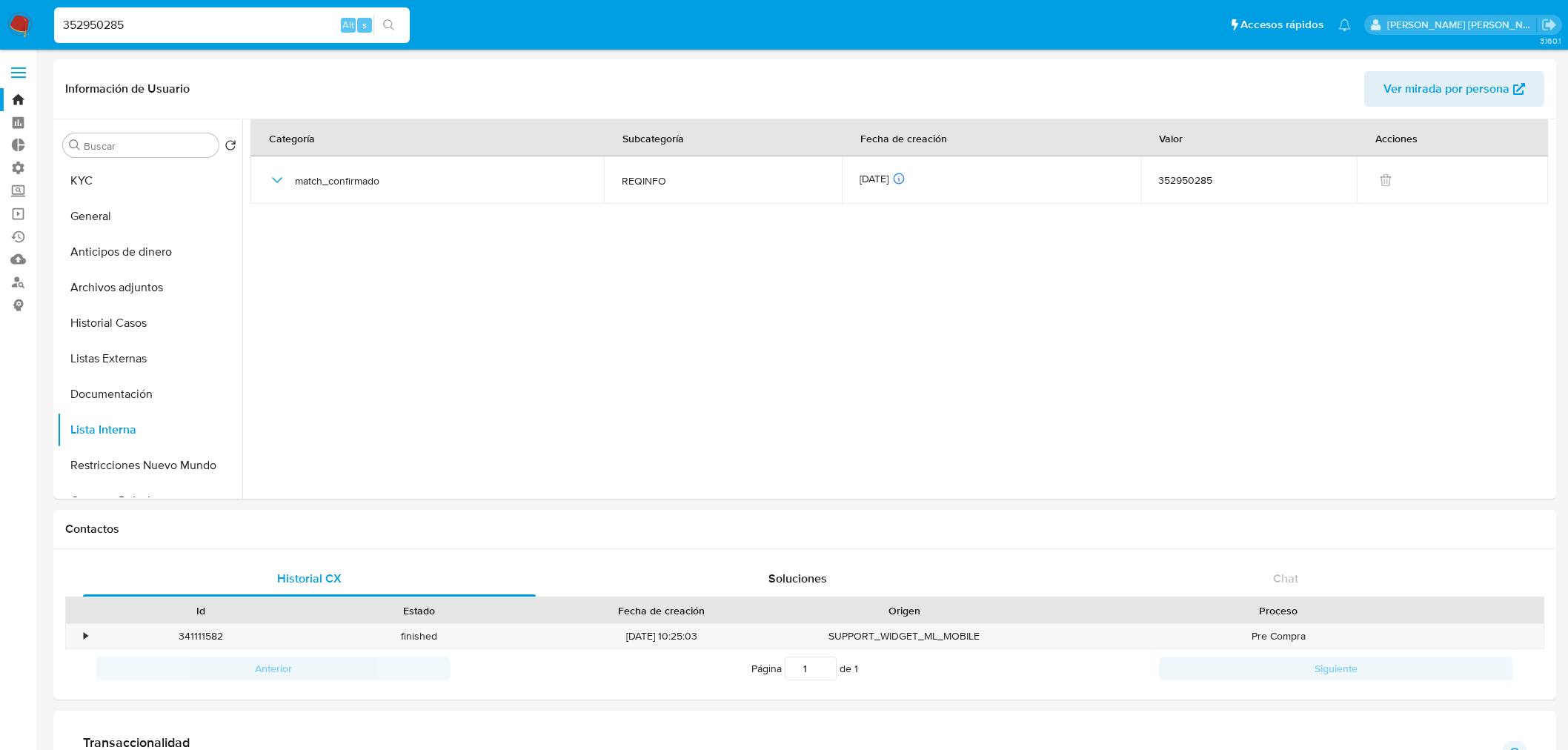
select select "10"
click at [256, 30] on input "352950285" at bounding box center [232, 25] width 356 height 19
paste input "624355852"
type input "624355852"
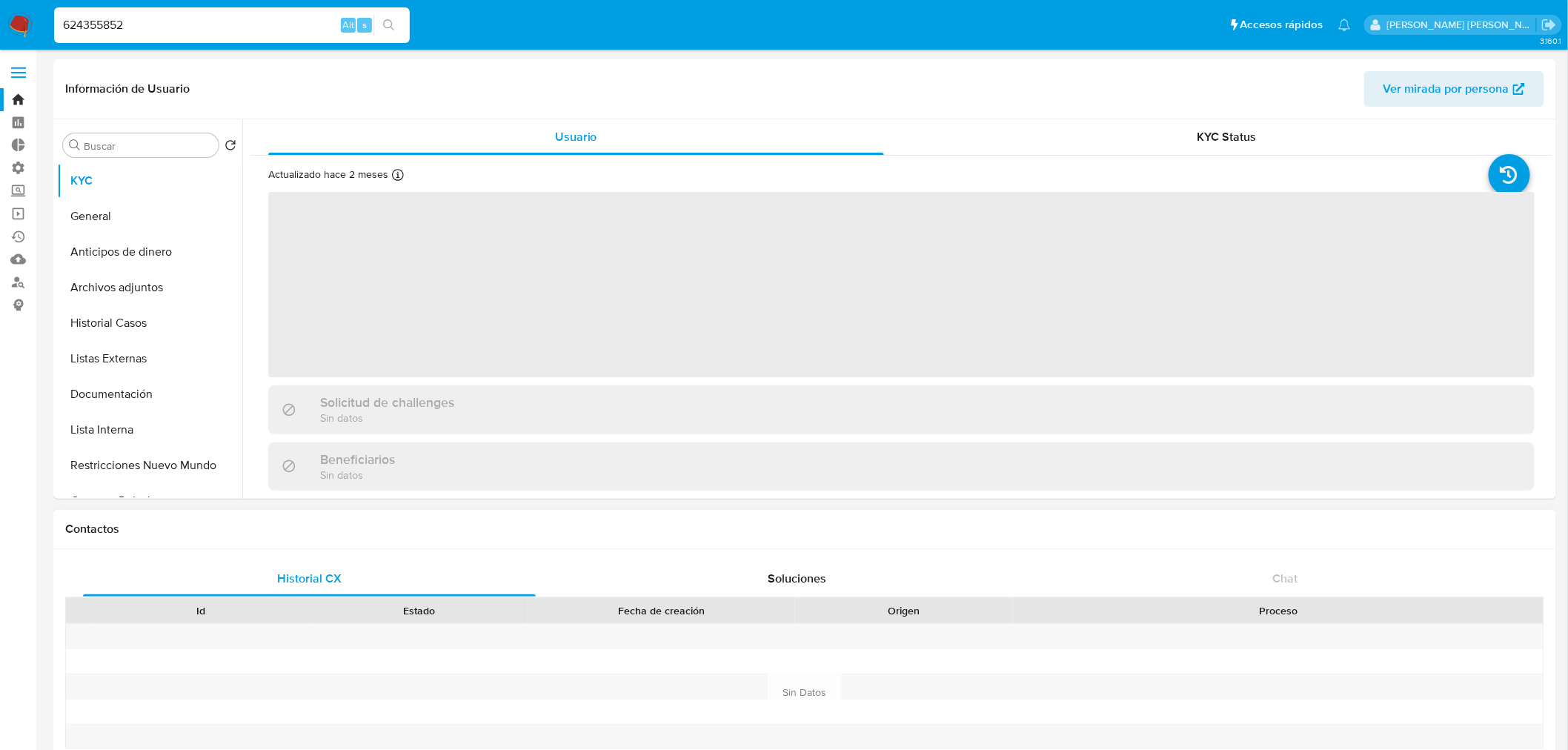
select select "10"
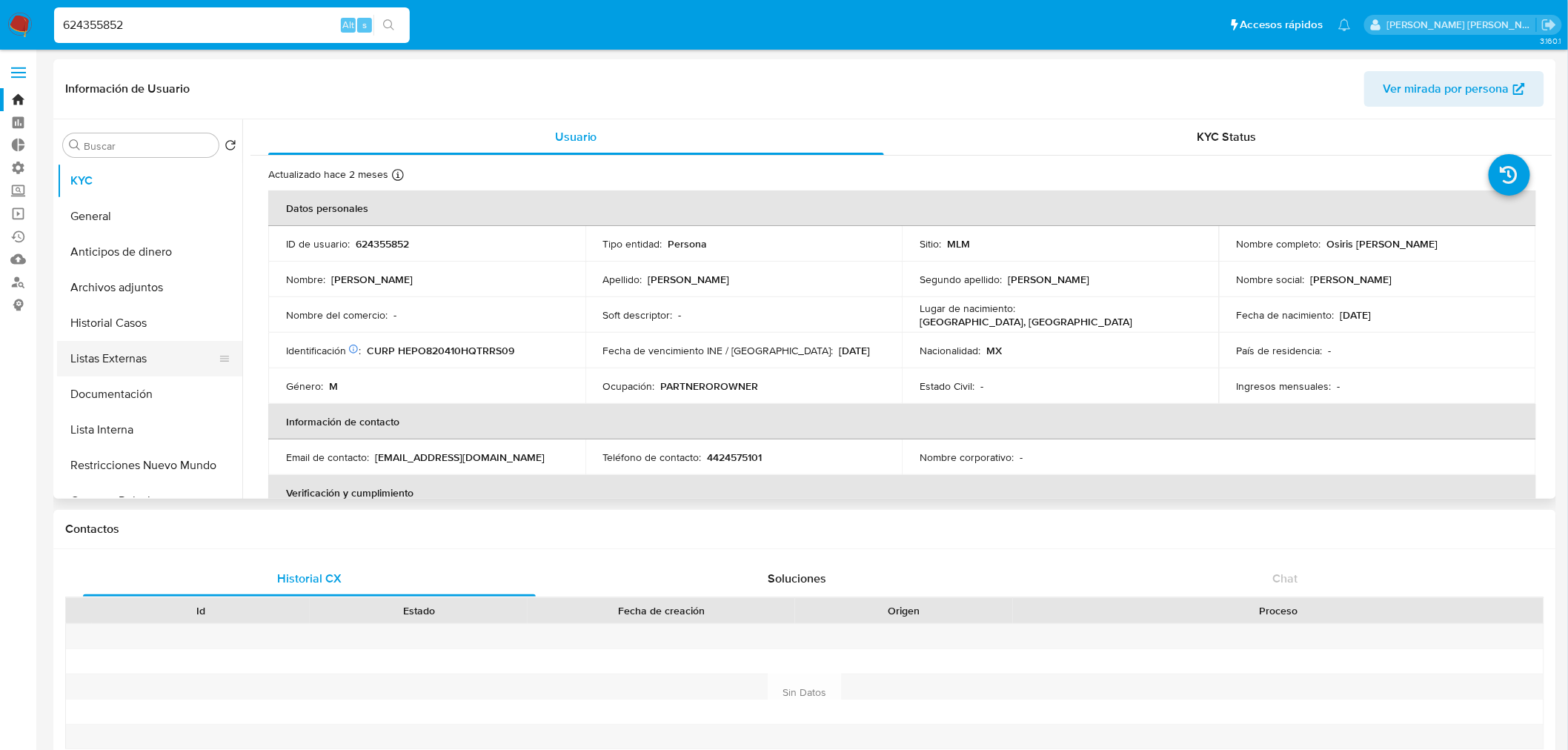
click at [167, 358] on button "Listas Externas" at bounding box center [144, 358] width 173 height 36
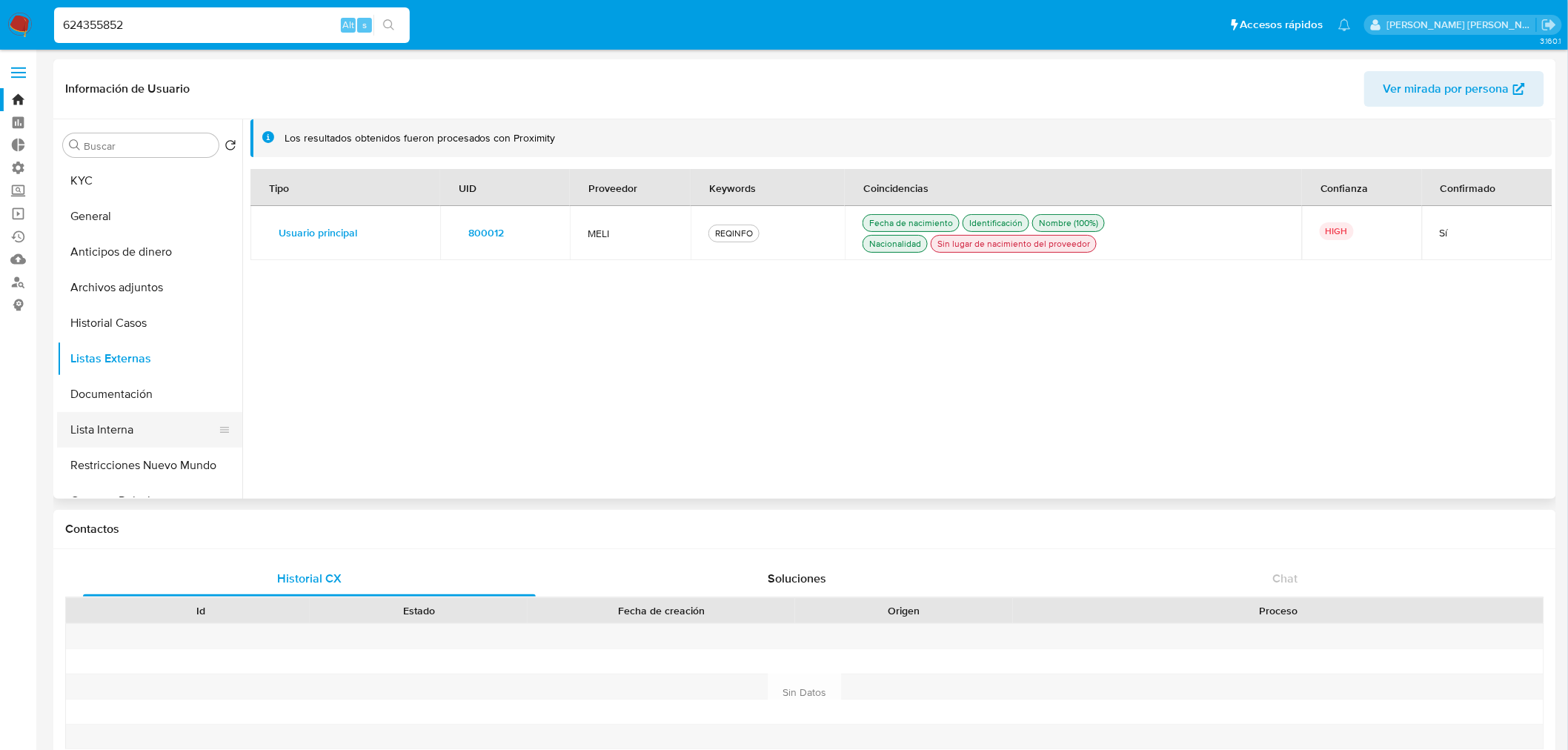
click at [167, 438] on button "Lista Interna" at bounding box center [144, 429] width 173 height 36
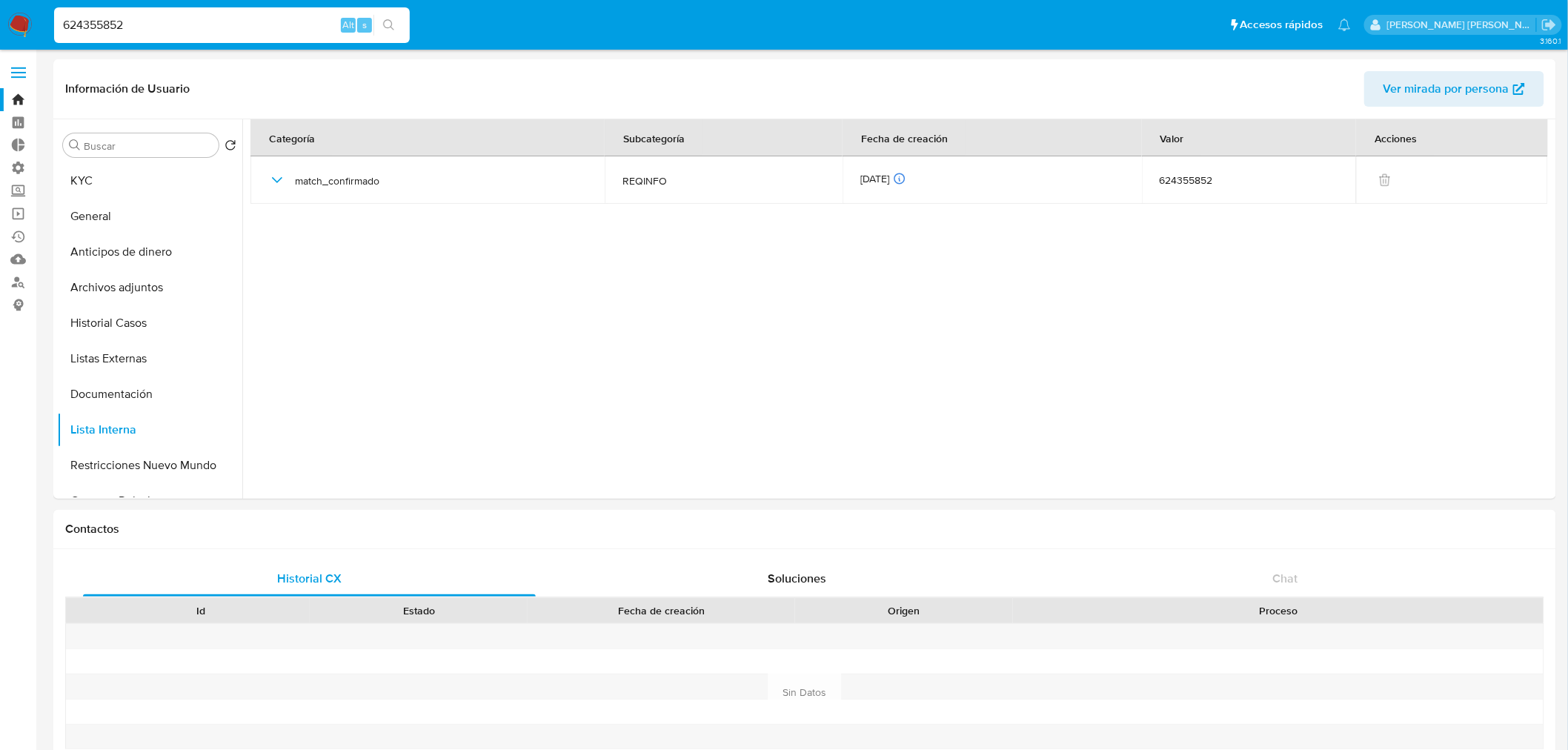
click at [263, 24] on input "624355852" at bounding box center [232, 25] width 356 height 19
paste input "737489778"
type input "737489778"
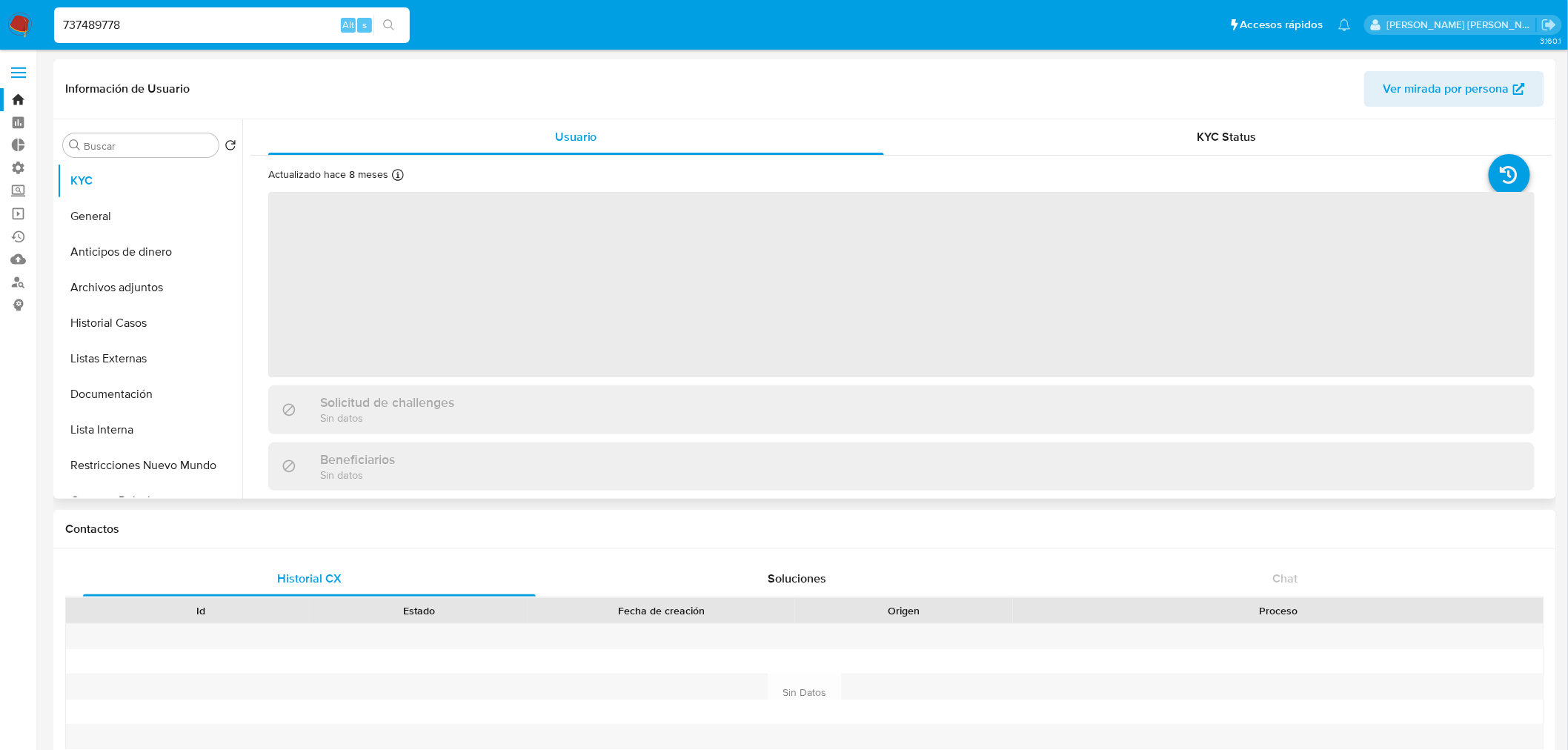
select select "10"
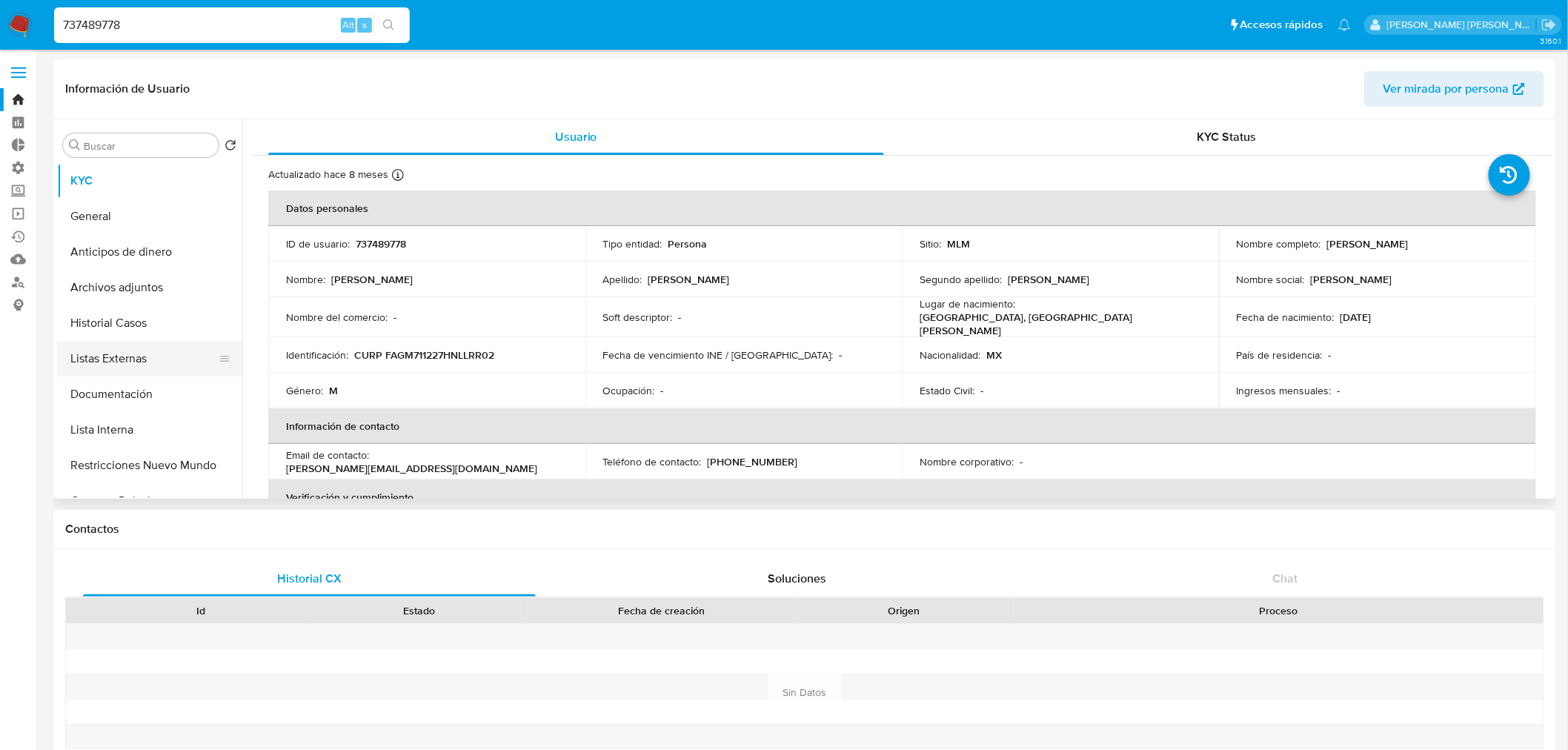
click at [154, 354] on button "Listas Externas" at bounding box center [144, 358] width 173 height 36
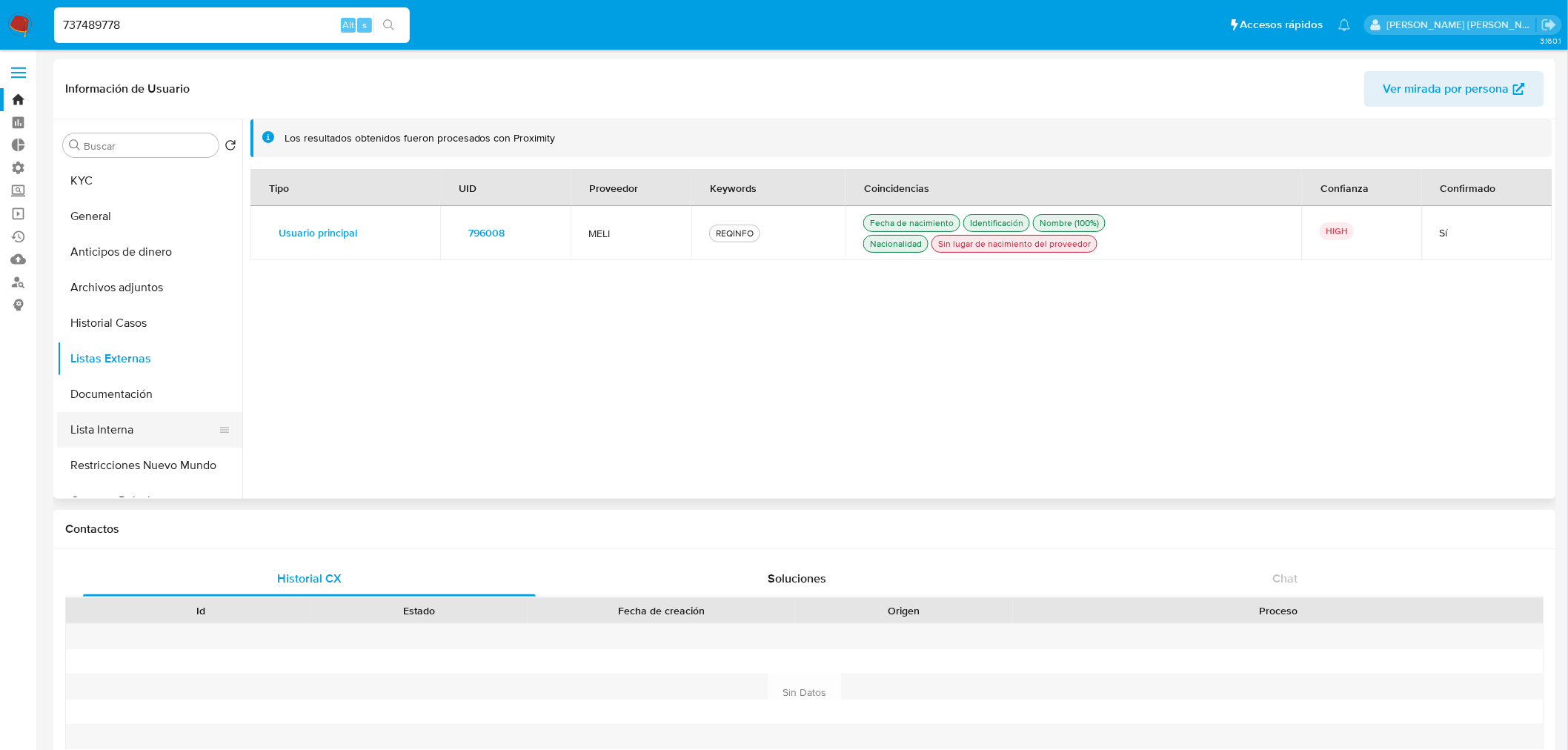
click at [151, 435] on button "Lista Interna" at bounding box center [144, 429] width 173 height 36
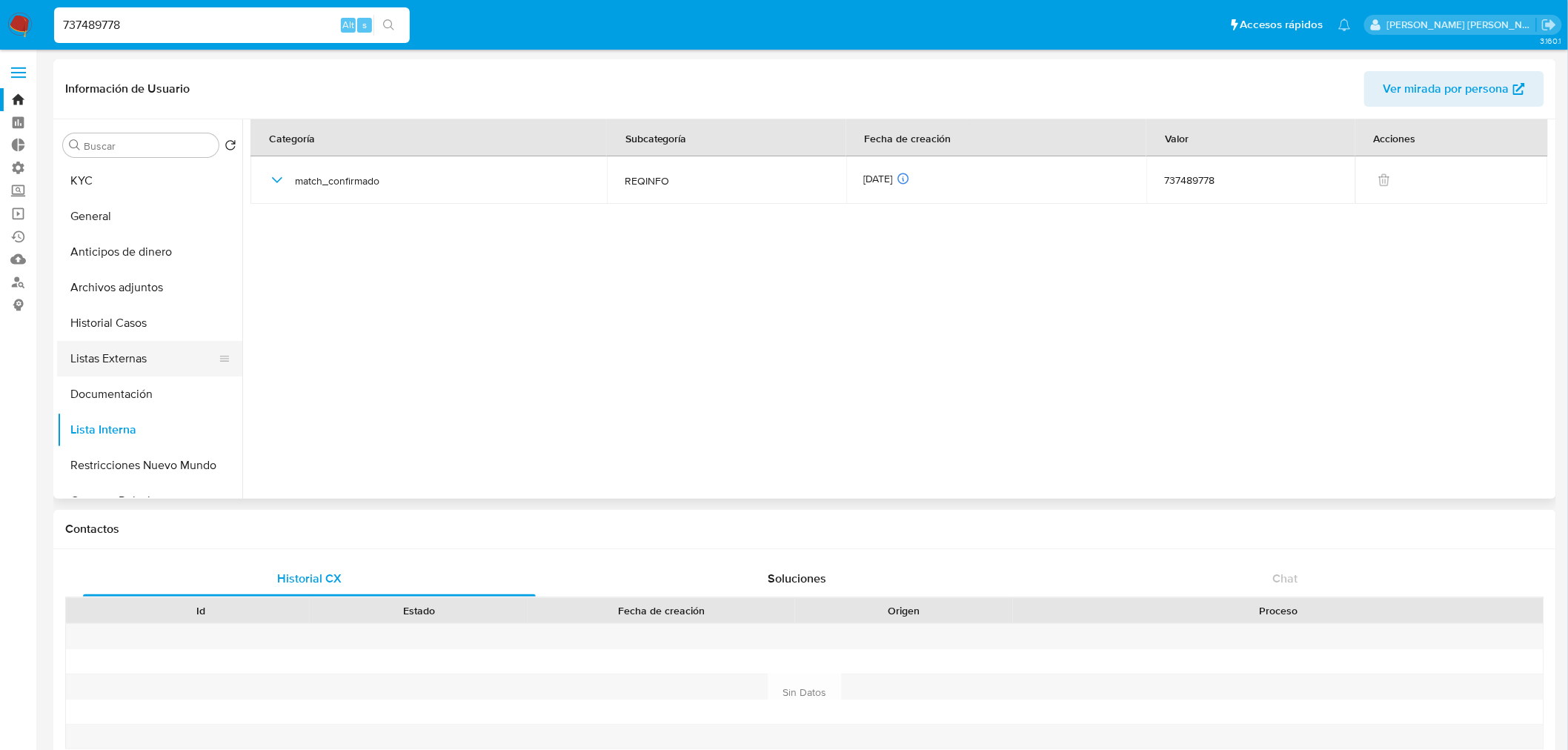
click at [167, 347] on button "Listas Externas" at bounding box center [144, 358] width 173 height 36
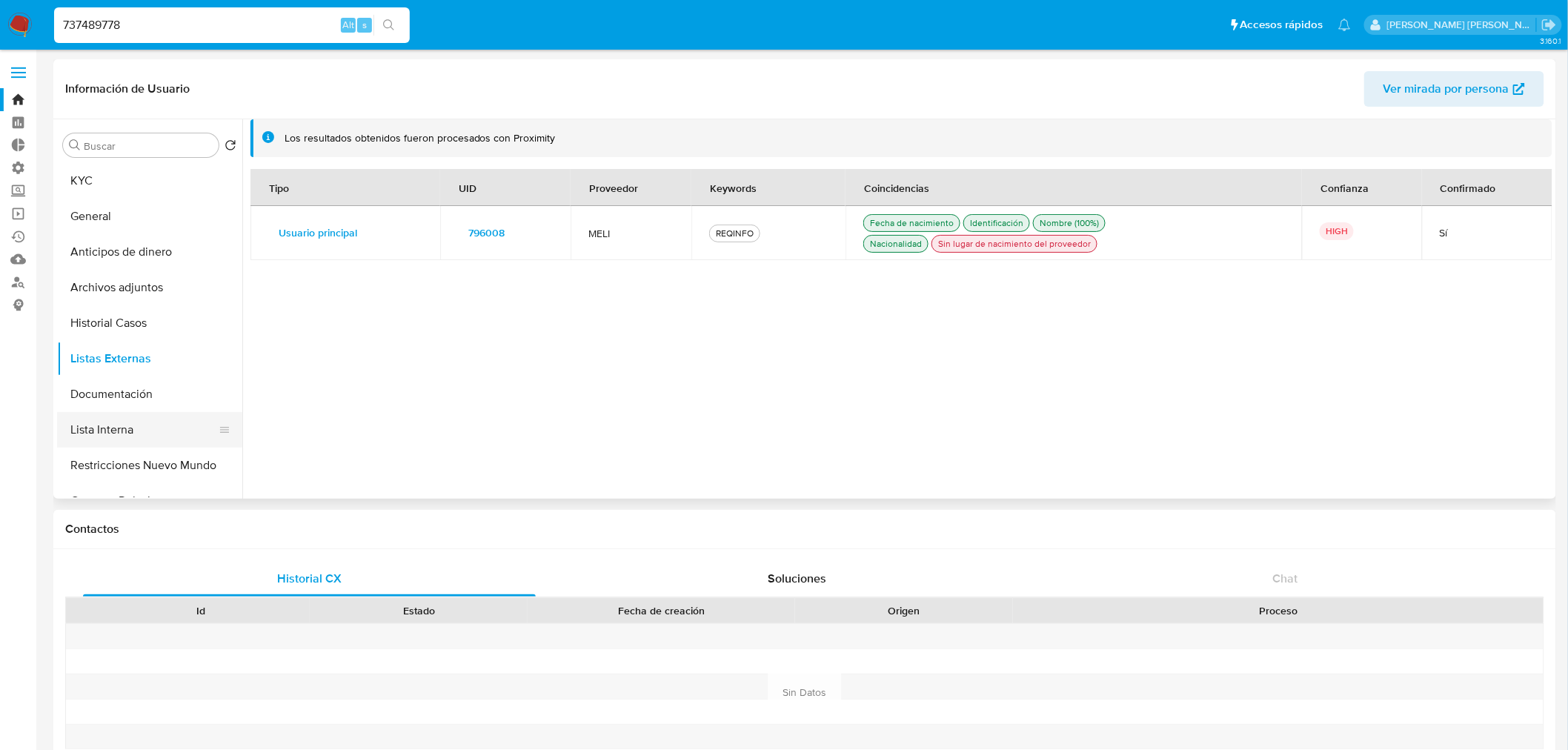
click at [179, 431] on button "Lista Interna" at bounding box center [144, 429] width 173 height 36
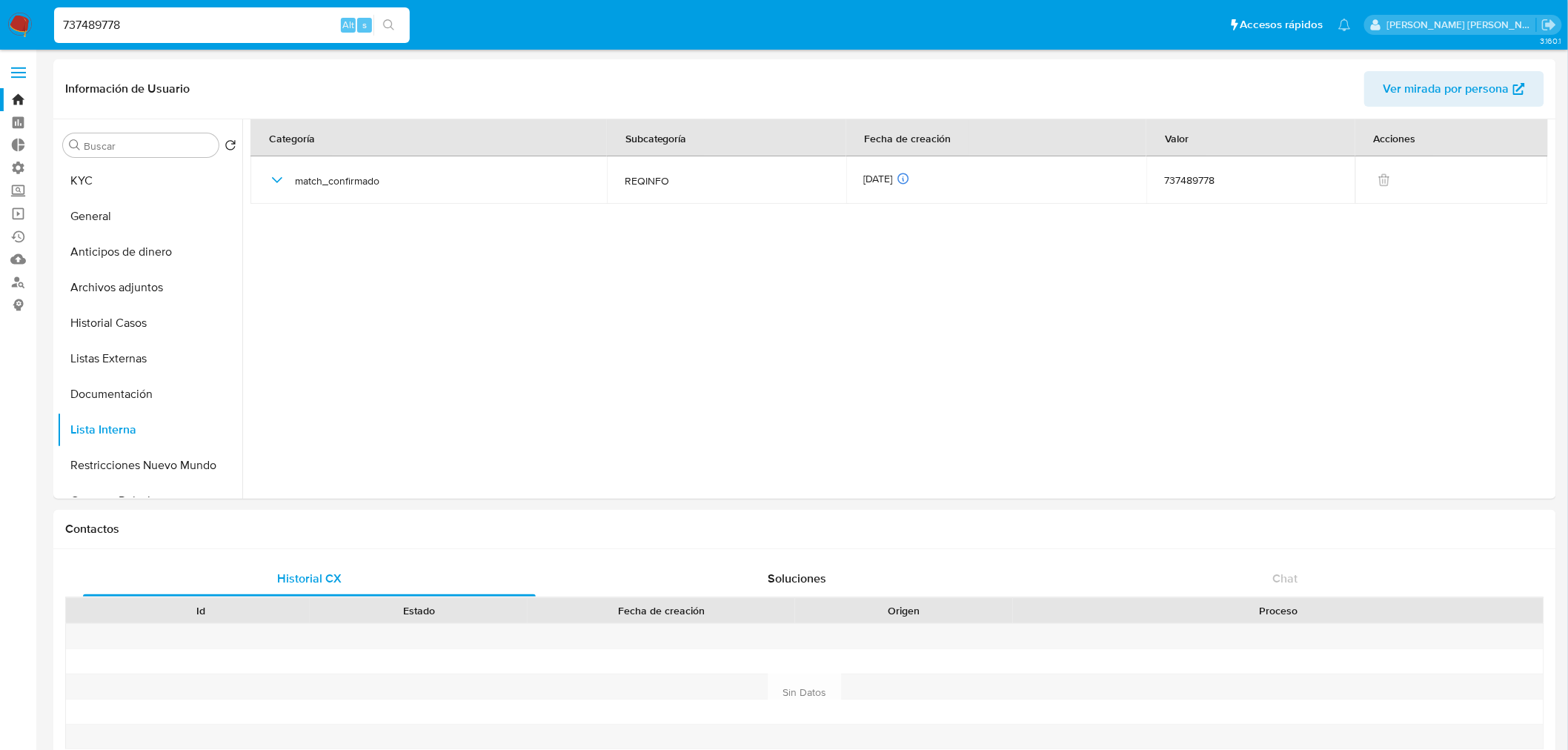
click at [284, 32] on input "737489778" at bounding box center [232, 25] width 356 height 19
paste input "1155216449"
type input "1155216449"
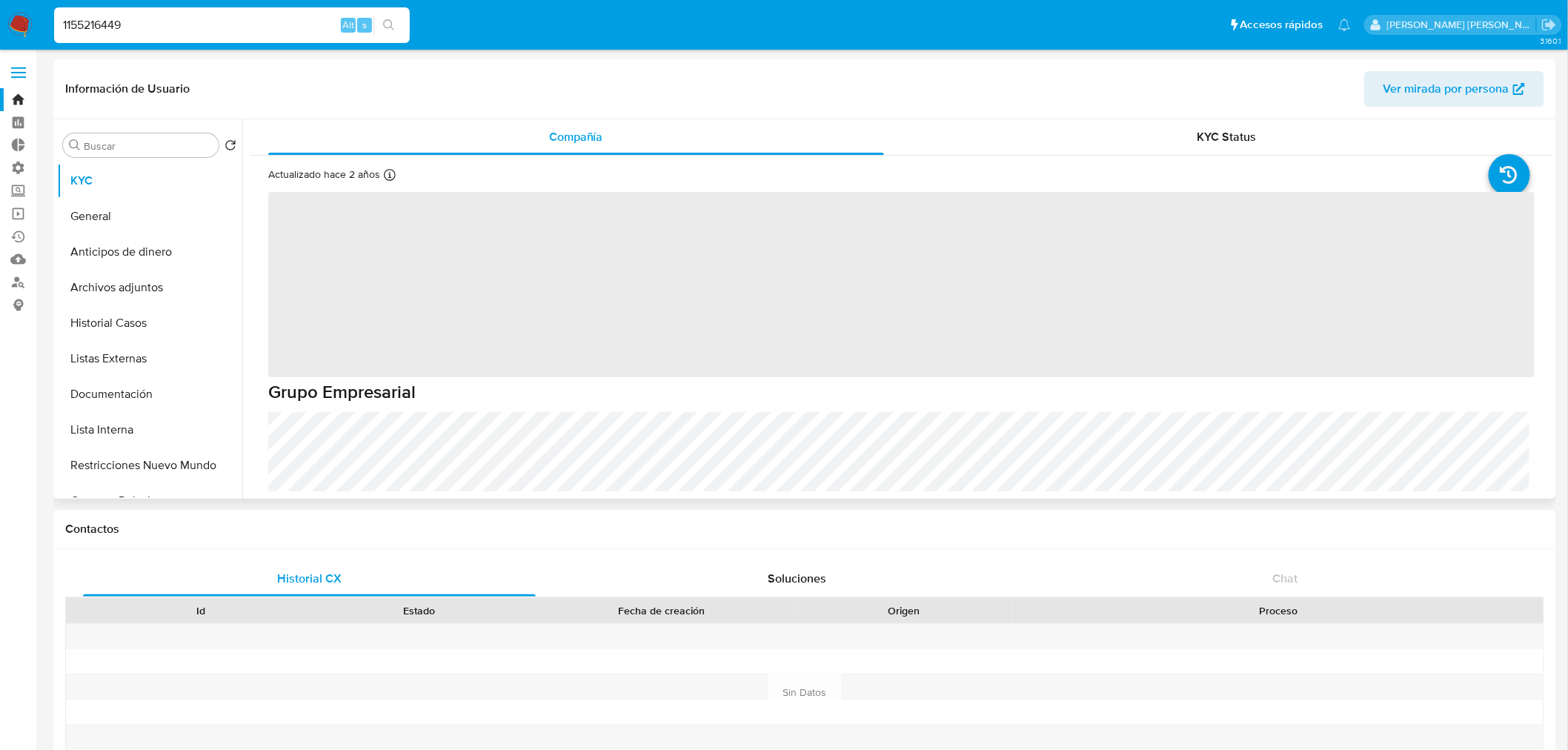
select select "10"
click at [179, 354] on button "Listas Externas" at bounding box center [144, 358] width 173 height 36
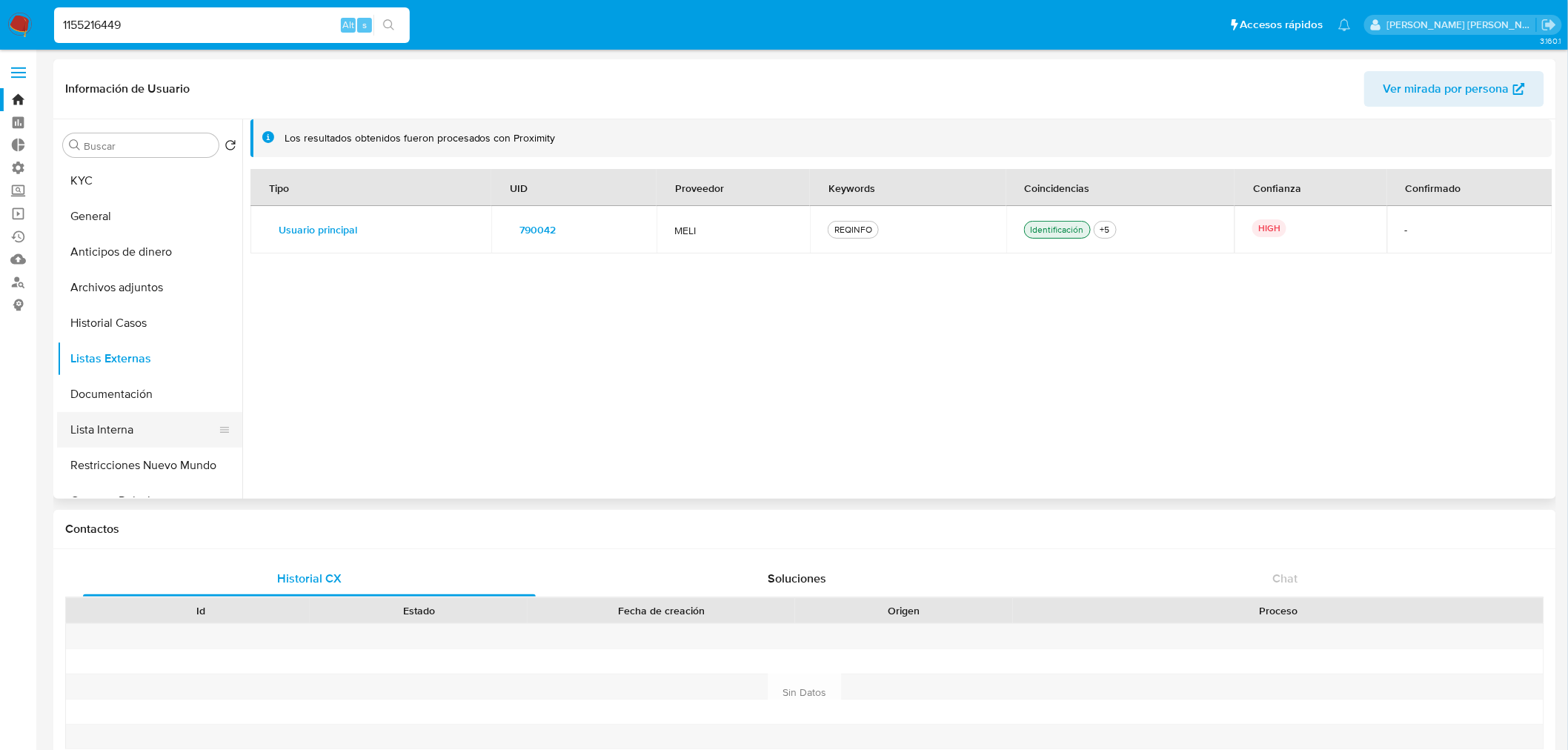
click at [180, 425] on button "Lista Interna" at bounding box center [144, 429] width 173 height 36
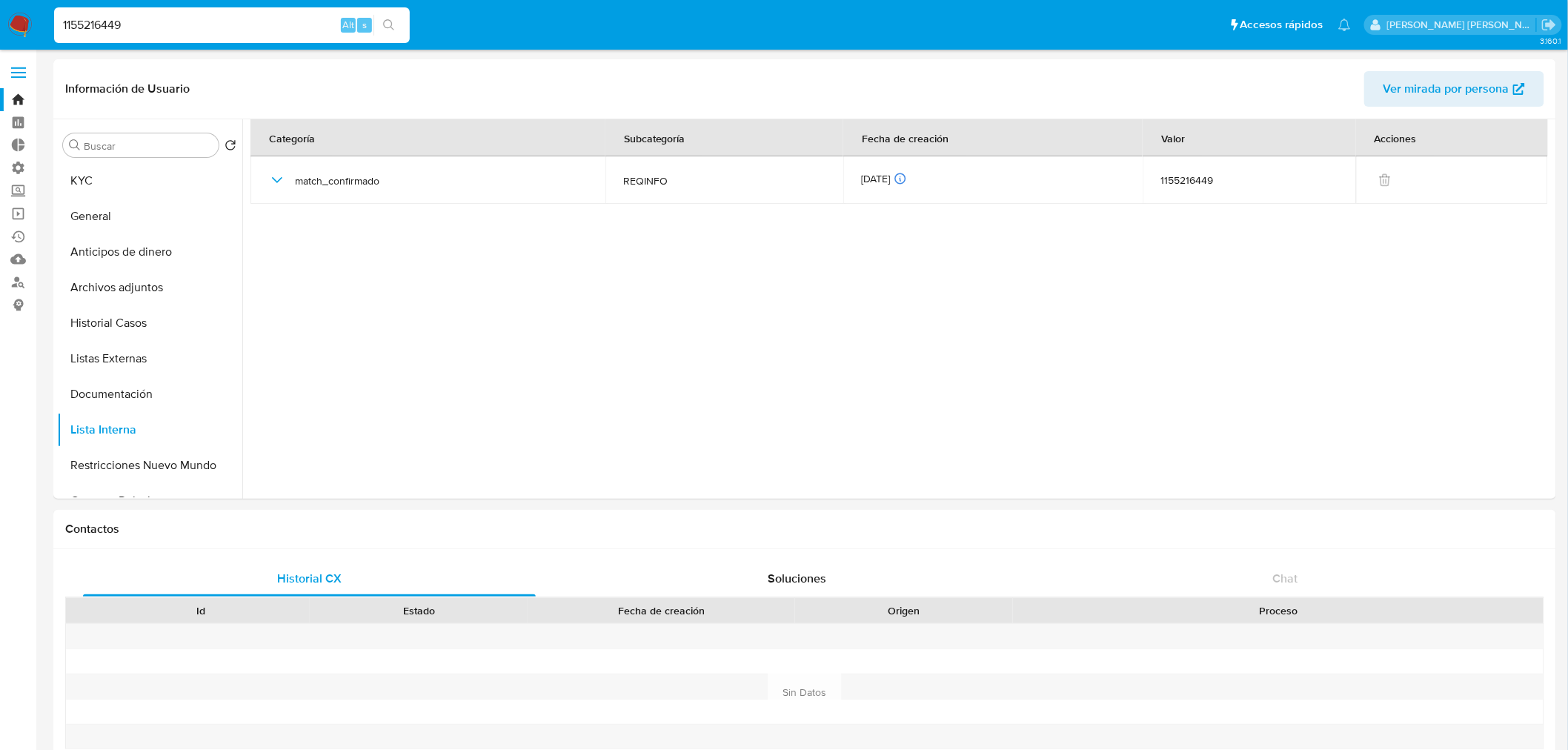
click at [269, 25] on input "1155216449" at bounding box center [232, 25] width 356 height 19
paste input "305661073"
type input "305661073"
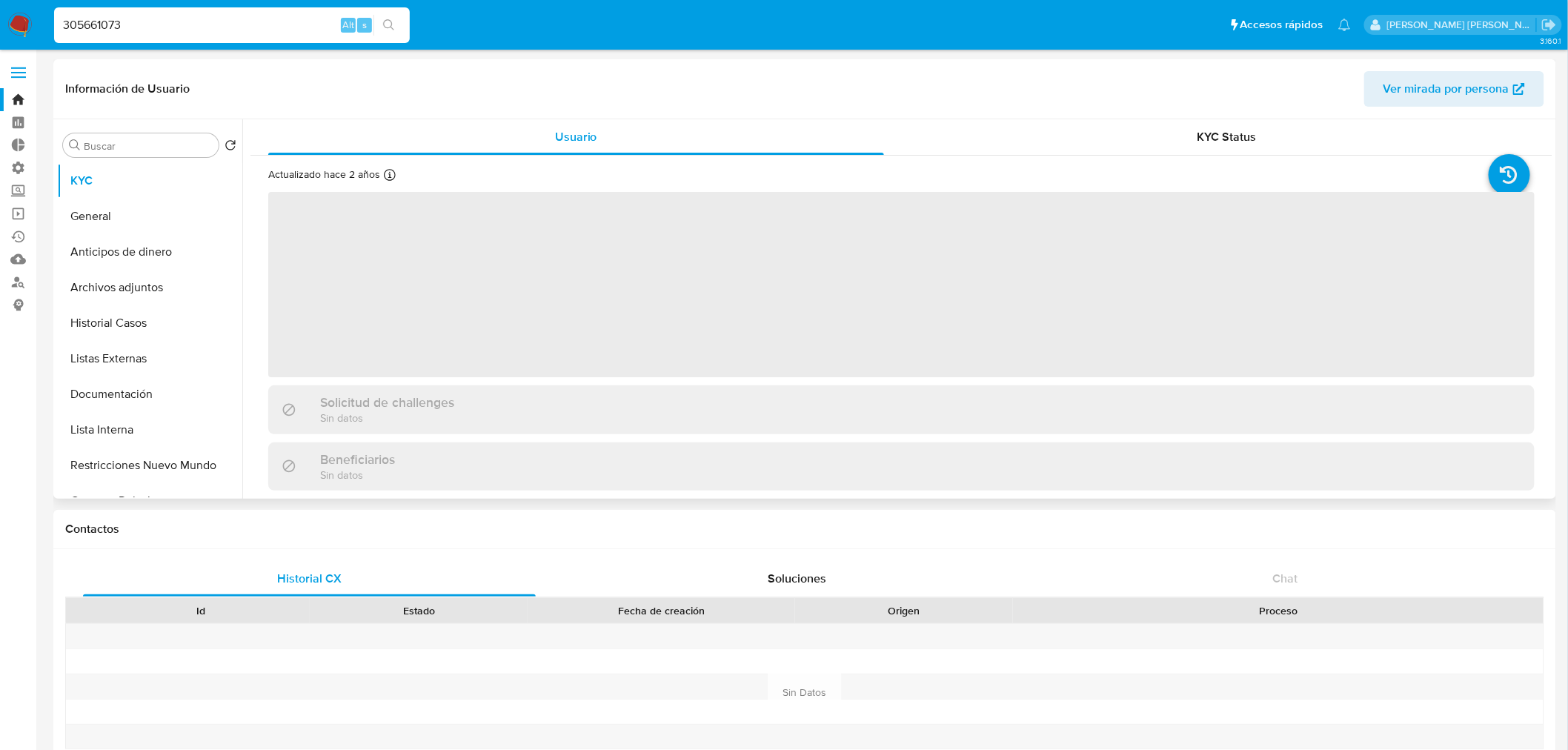
select select "10"
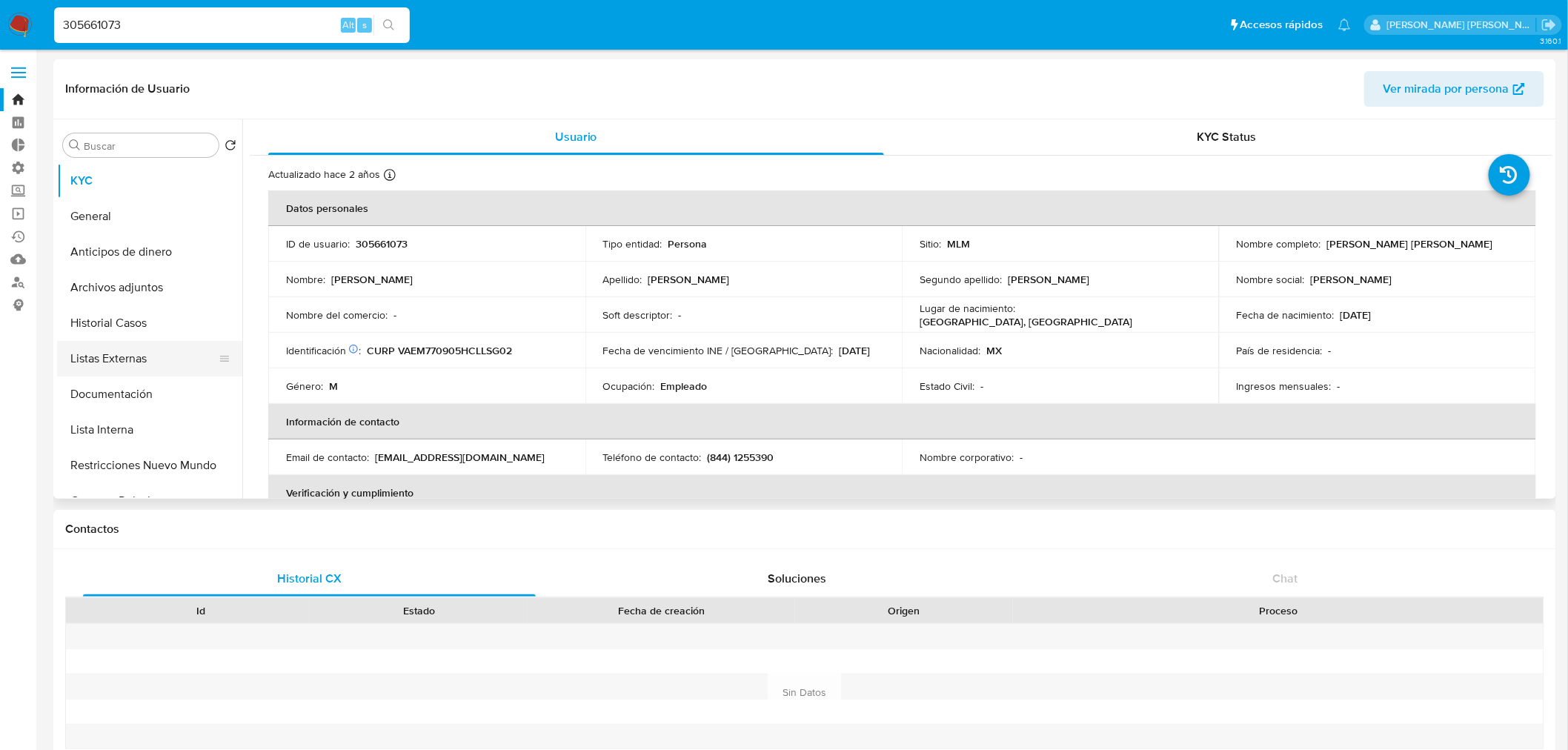
click at [174, 358] on button "Listas Externas" at bounding box center [144, 358] width 173 height 36
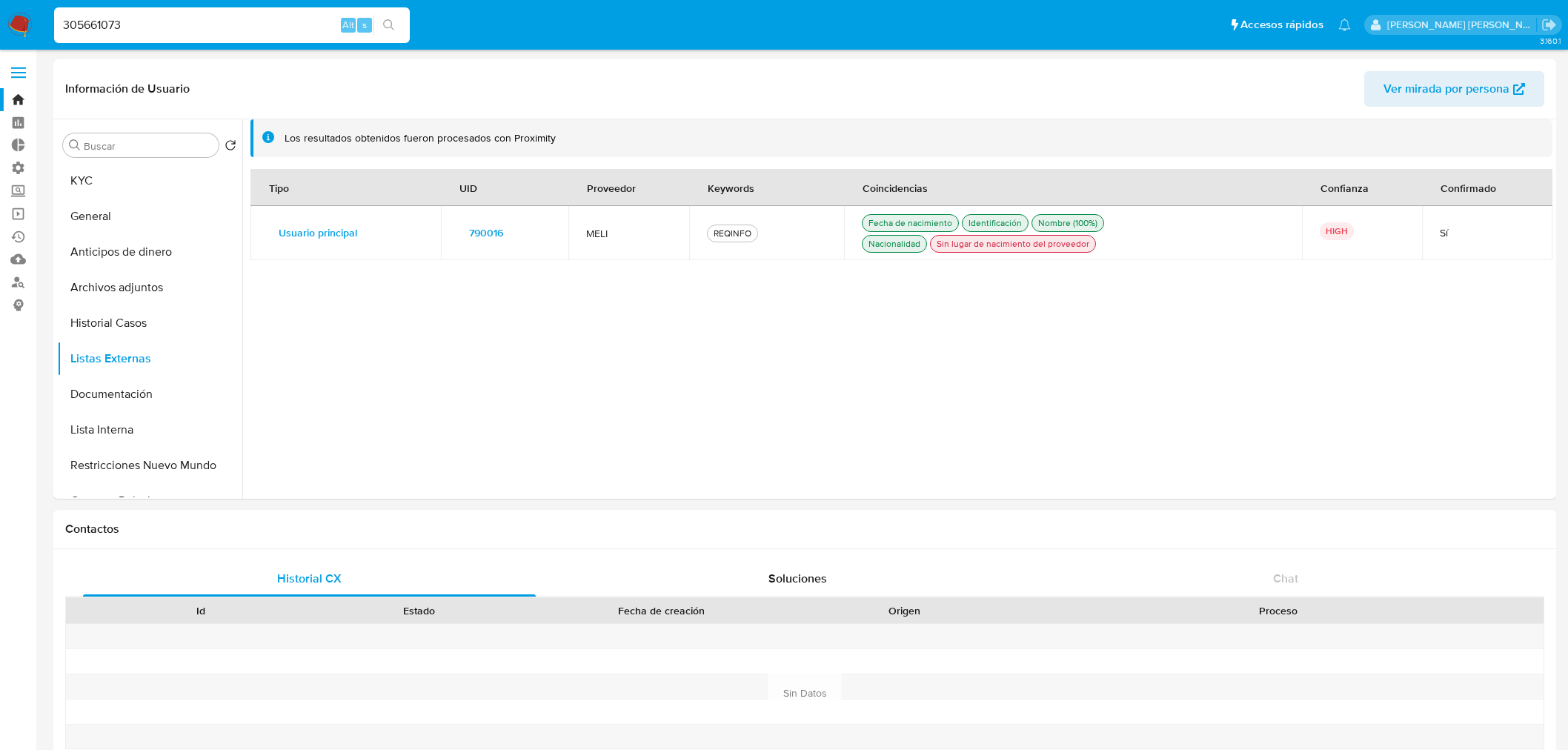
select select "10"
click at [180, 423] on button "Lista Interna" at bounding box center [150, 429] width 186 height 36
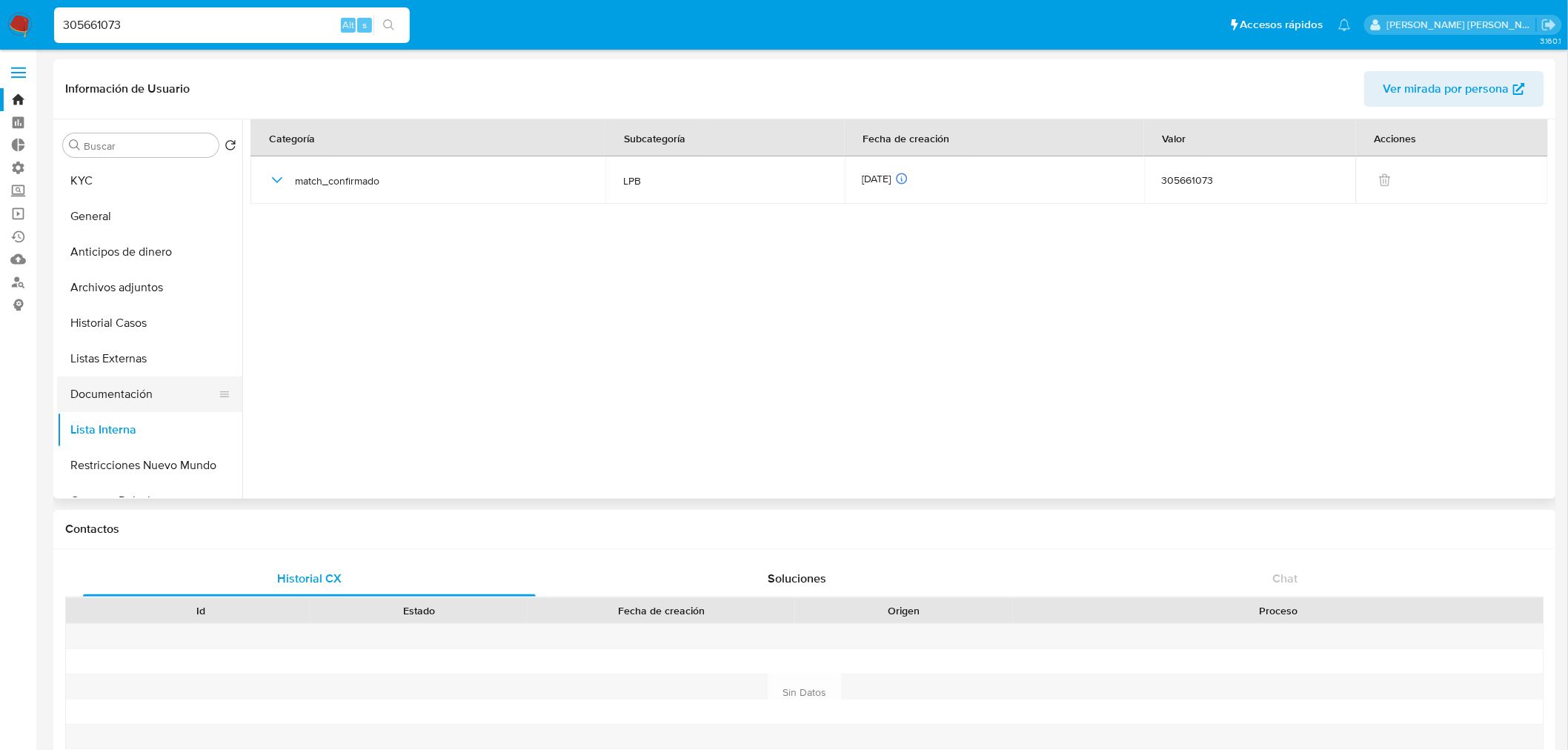
drag, startPoint x: 165, startPoint y: 367, endPoint x: 173, endPoint y: 388, distance: 22.5
click at [165, 367] on button "Listas Externas" at bounding box center [150, 358] width 186 height 36
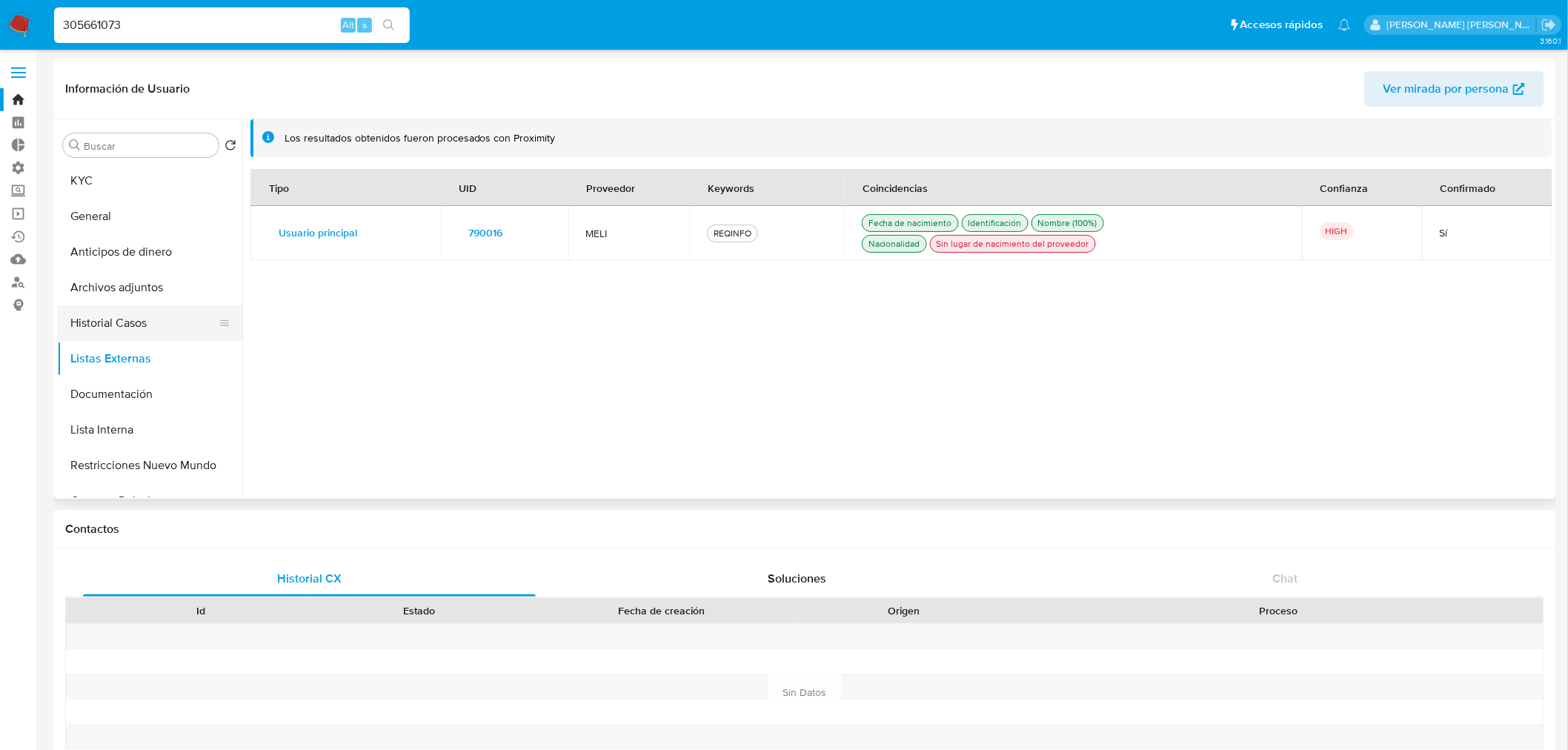
click at [169, 327] on button "Historial Casos" at bounding box center [144, 323] width 173 height 36
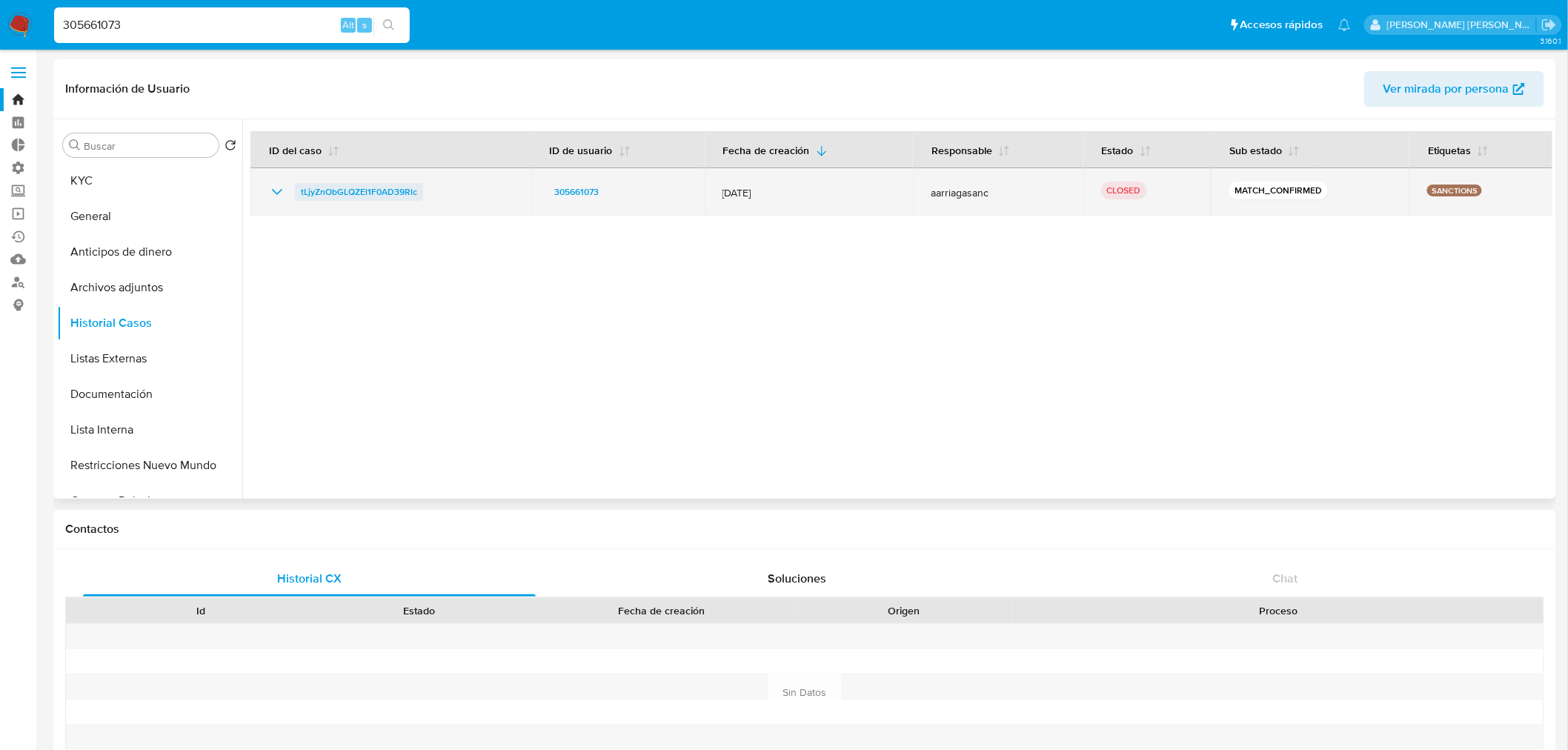
click at [309, 187] on span "tLjyZnObGLQZEl1F0AD39Rlc" at bounding box center [359, 192] width 116 height 18
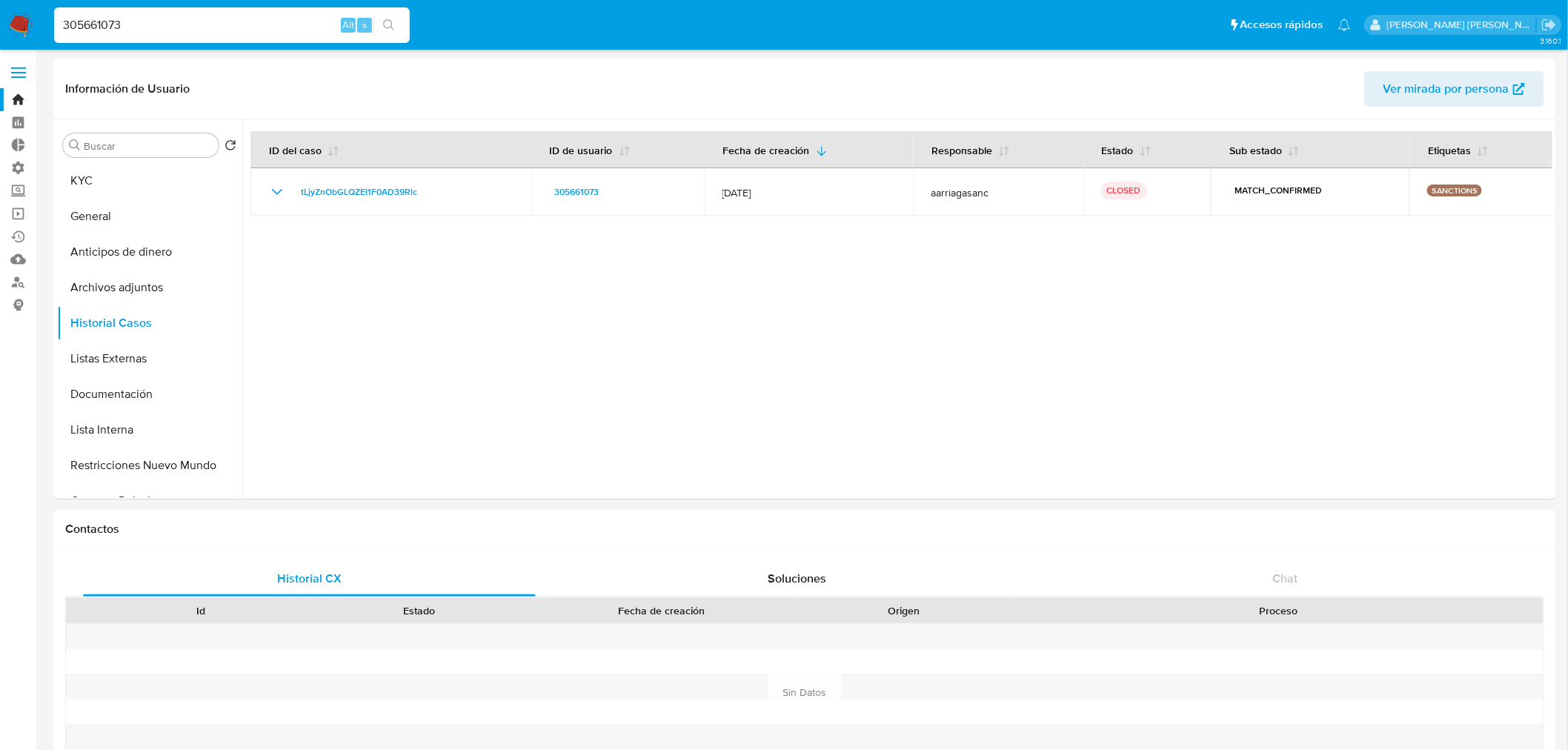
click at [291, 24] on input "305661073" at bounding box center [232, 25] width 356 height 19
paste input "4011740"
type input "304011740"
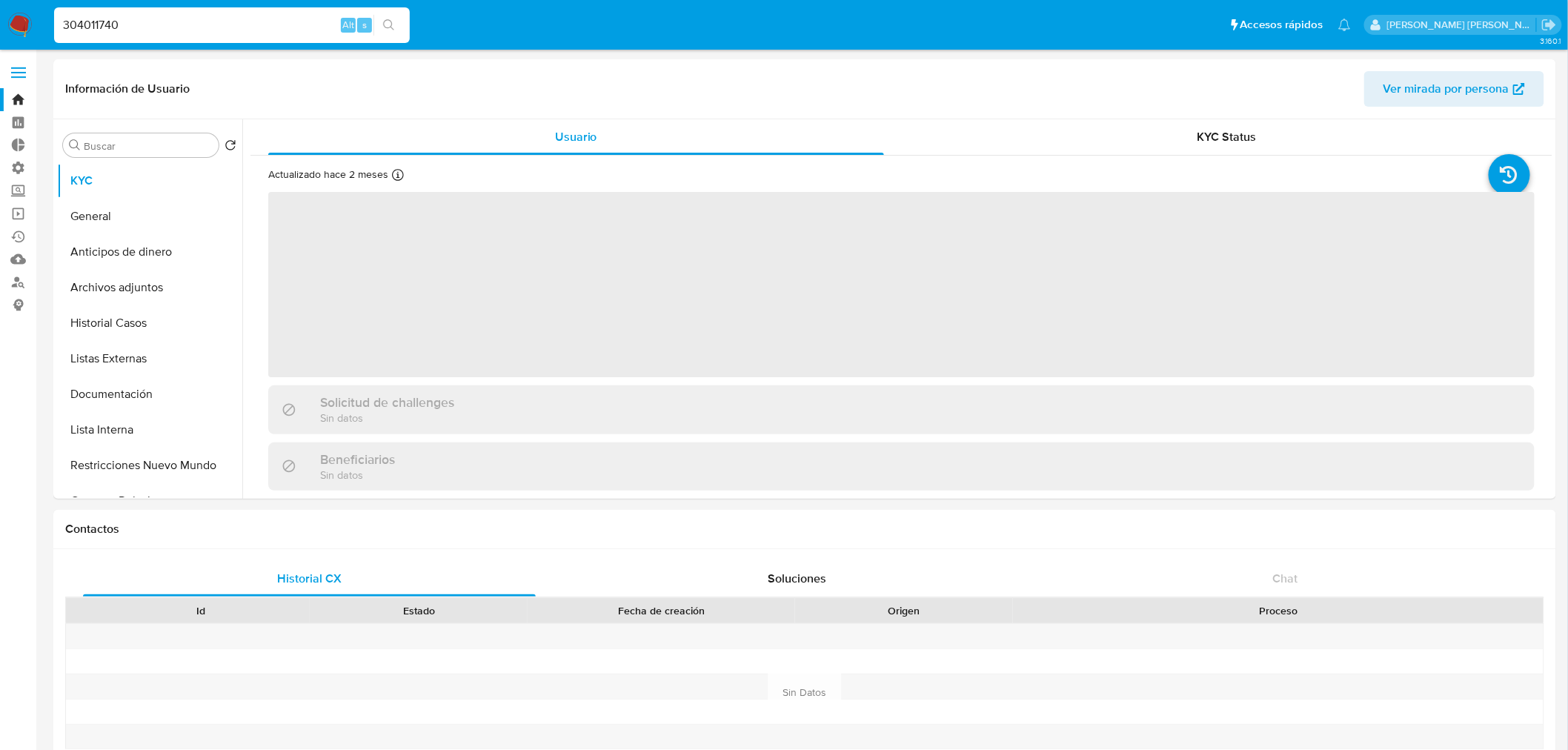
select select "10"
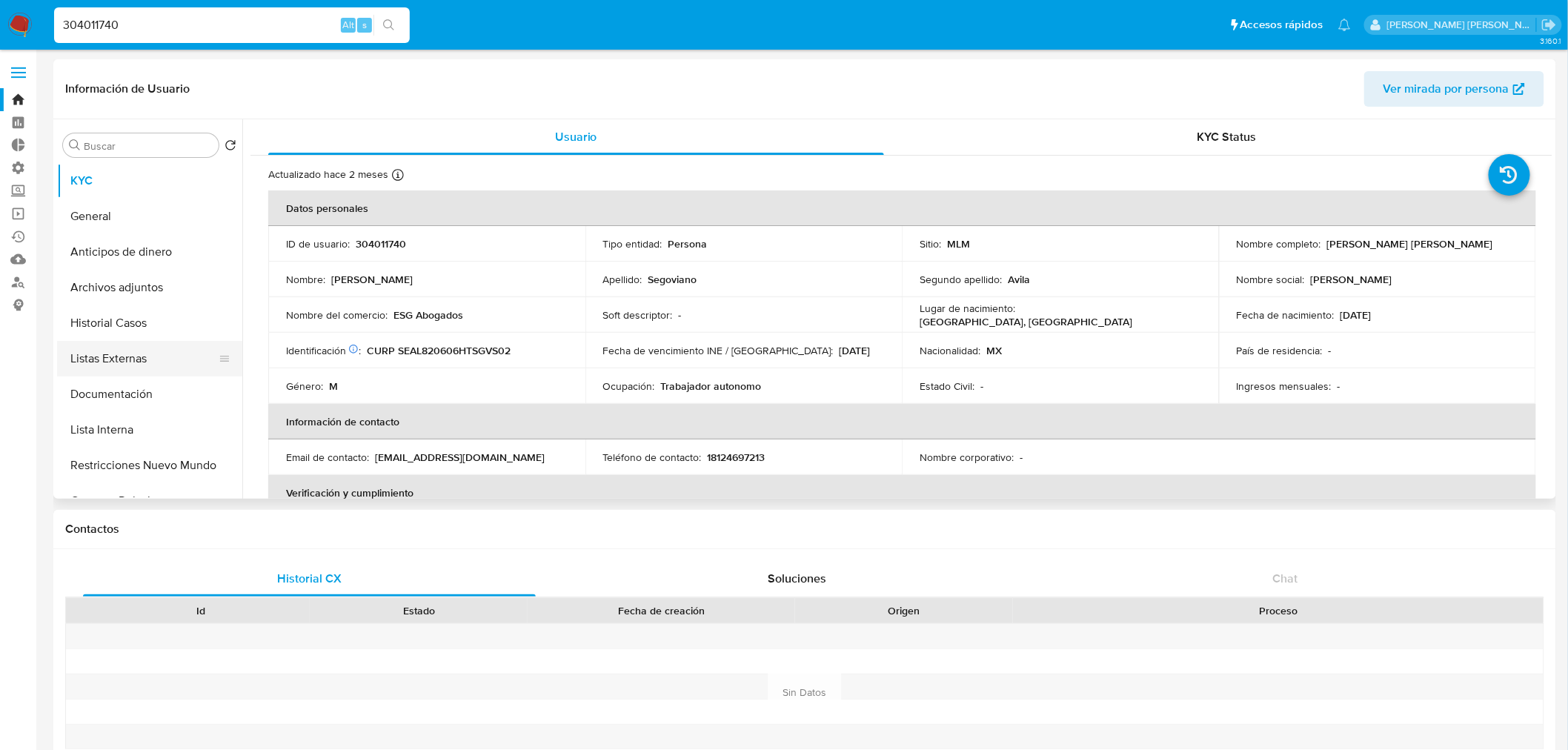
click at [158, 353] on button "Listas Externas" at bounding box center [144, 358] width 173 height 36
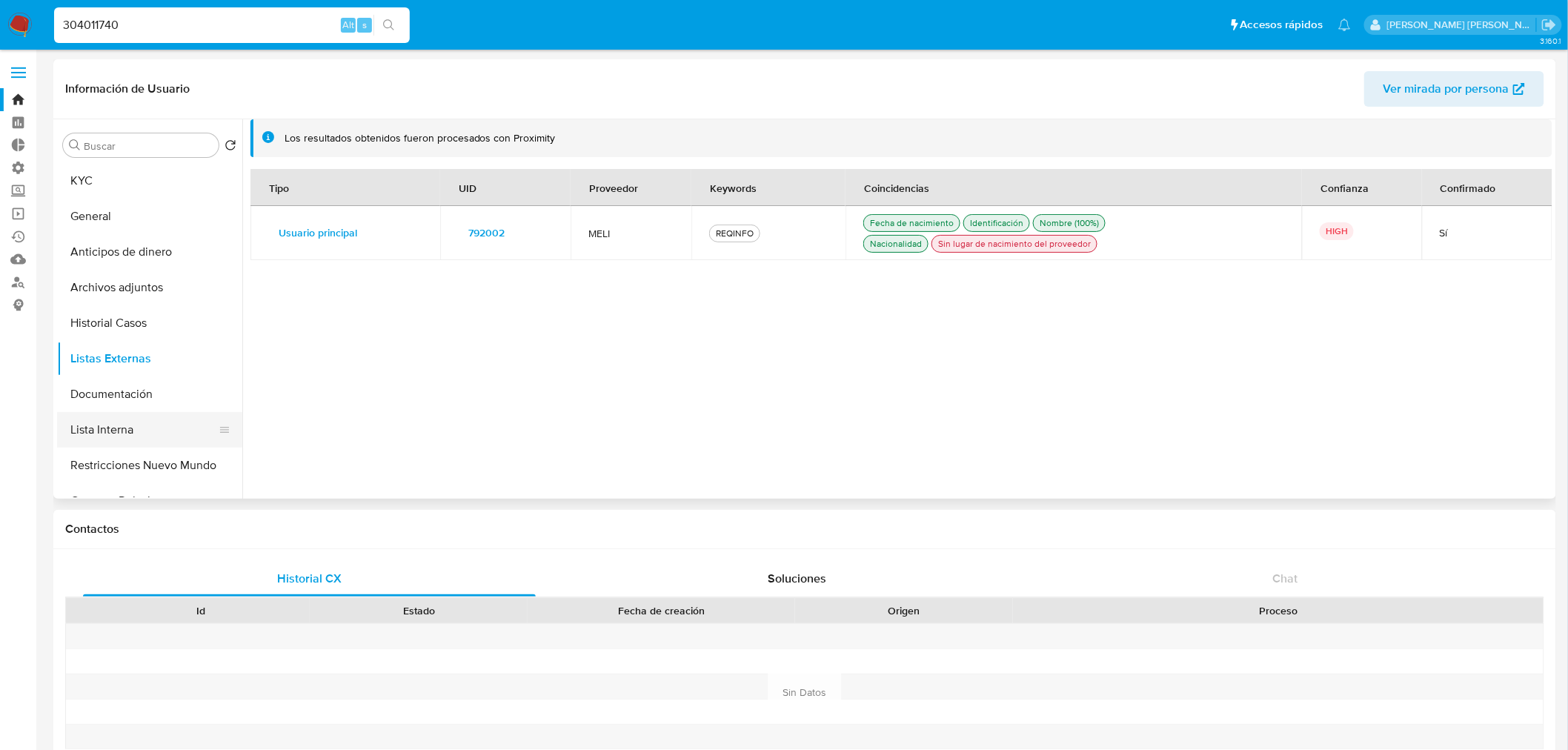
click at [152, 412] on button "Lista Interna" at bounding box center [144, 429] width 173 height 36
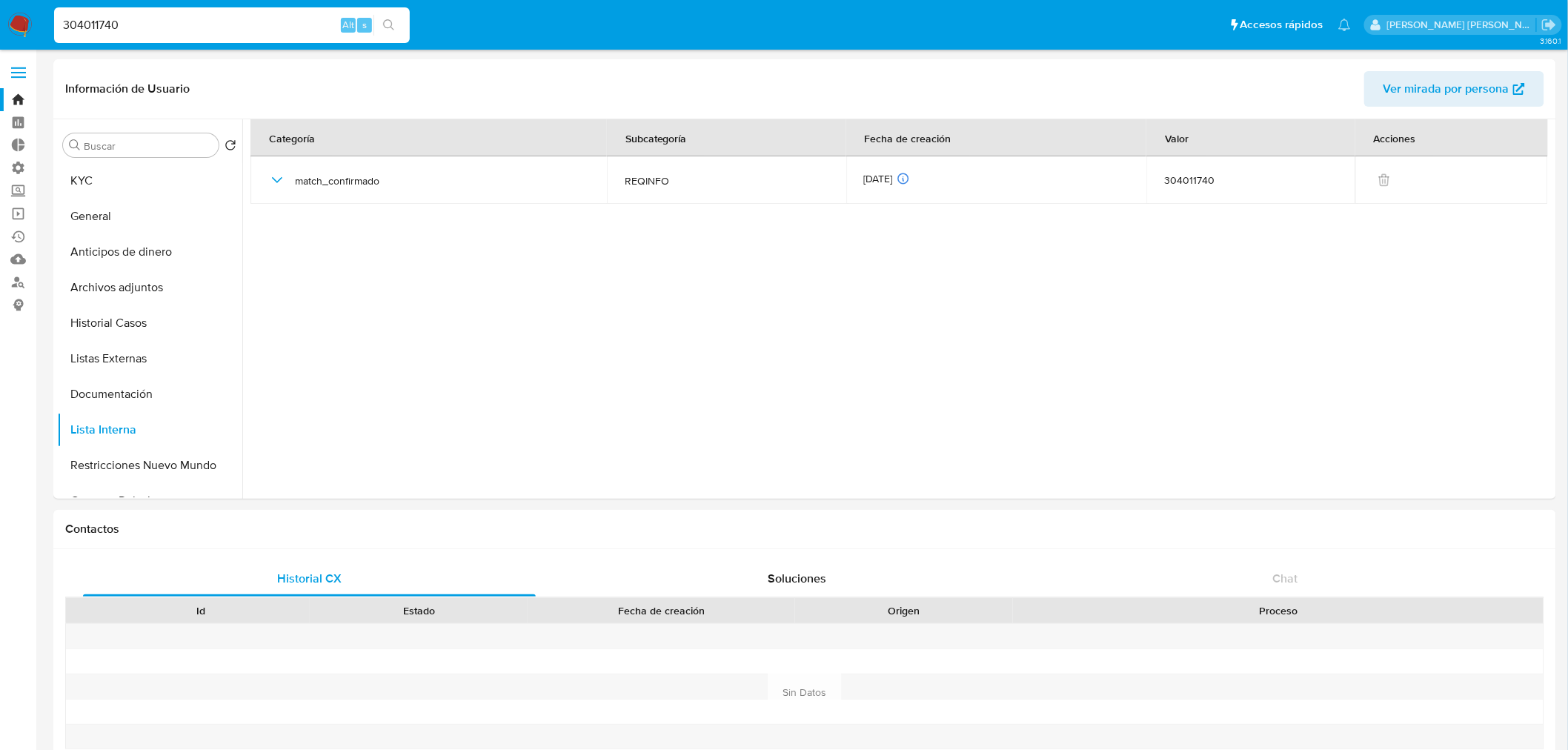
click at [242, 21] on input "304011740" at bounding box center [232, 25] width 356 height 19
paste input "411698433"
type input "411698433"
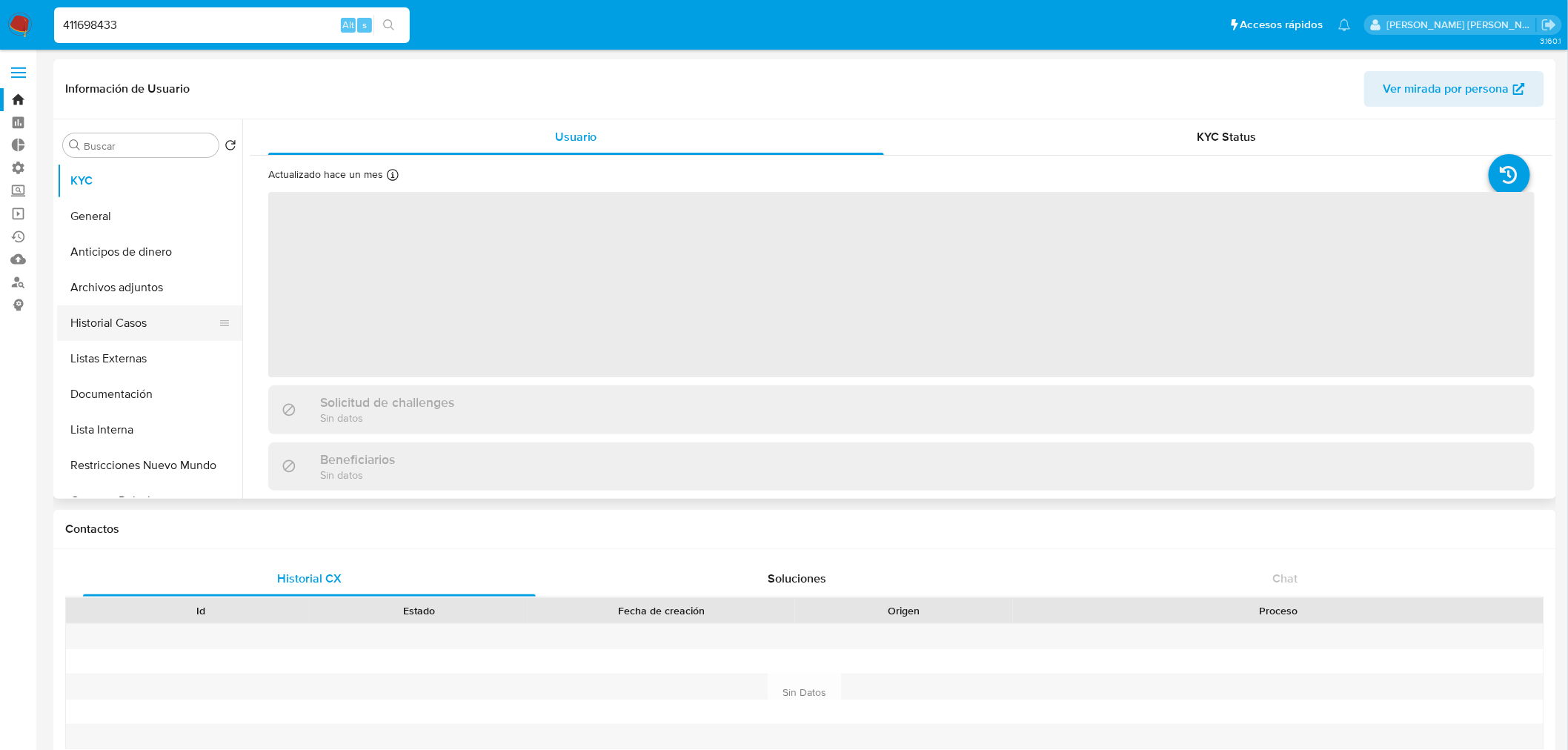
select select "10"
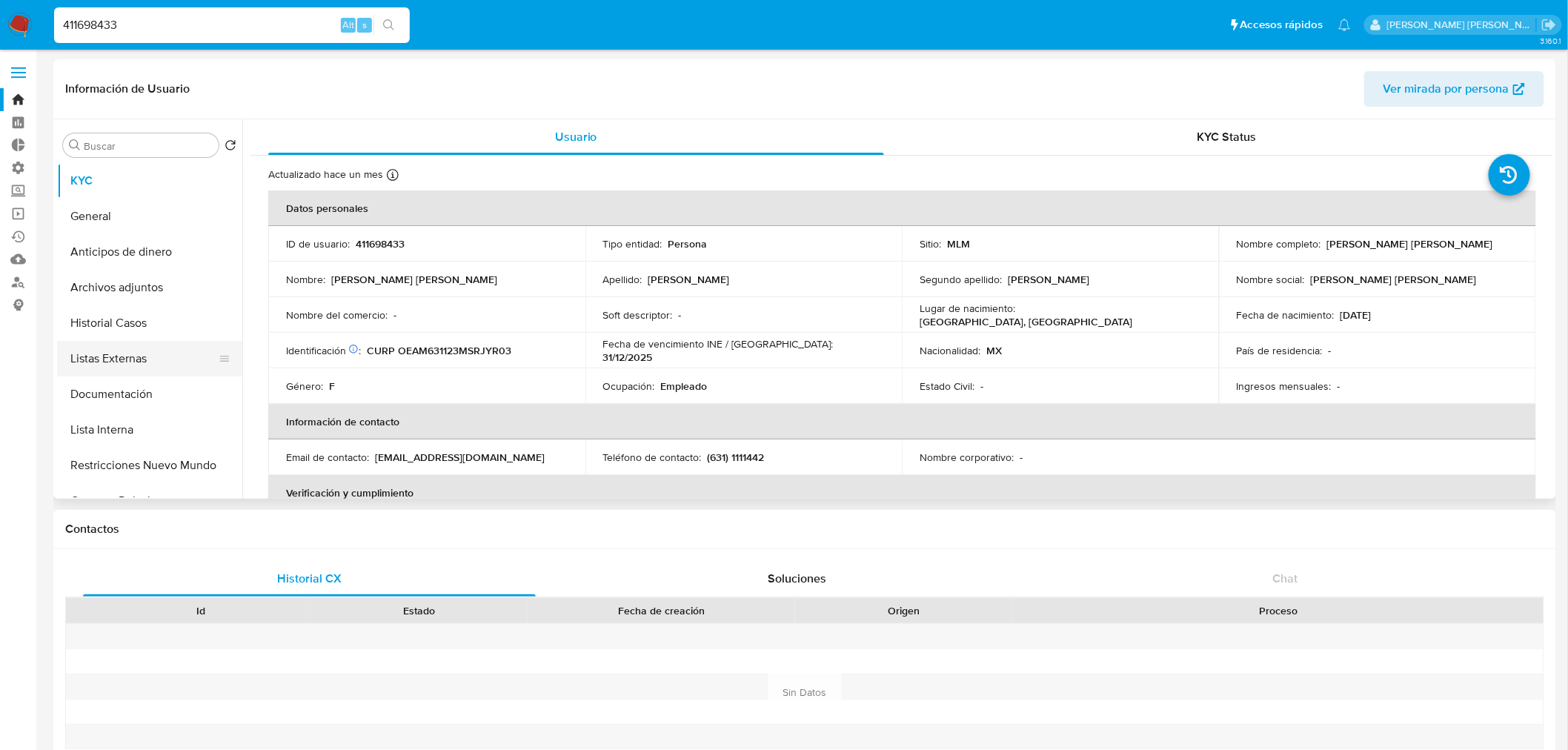
click at [173, 354] on button "Listas Externas" at bounding box center [144, 358] width 173 height 36
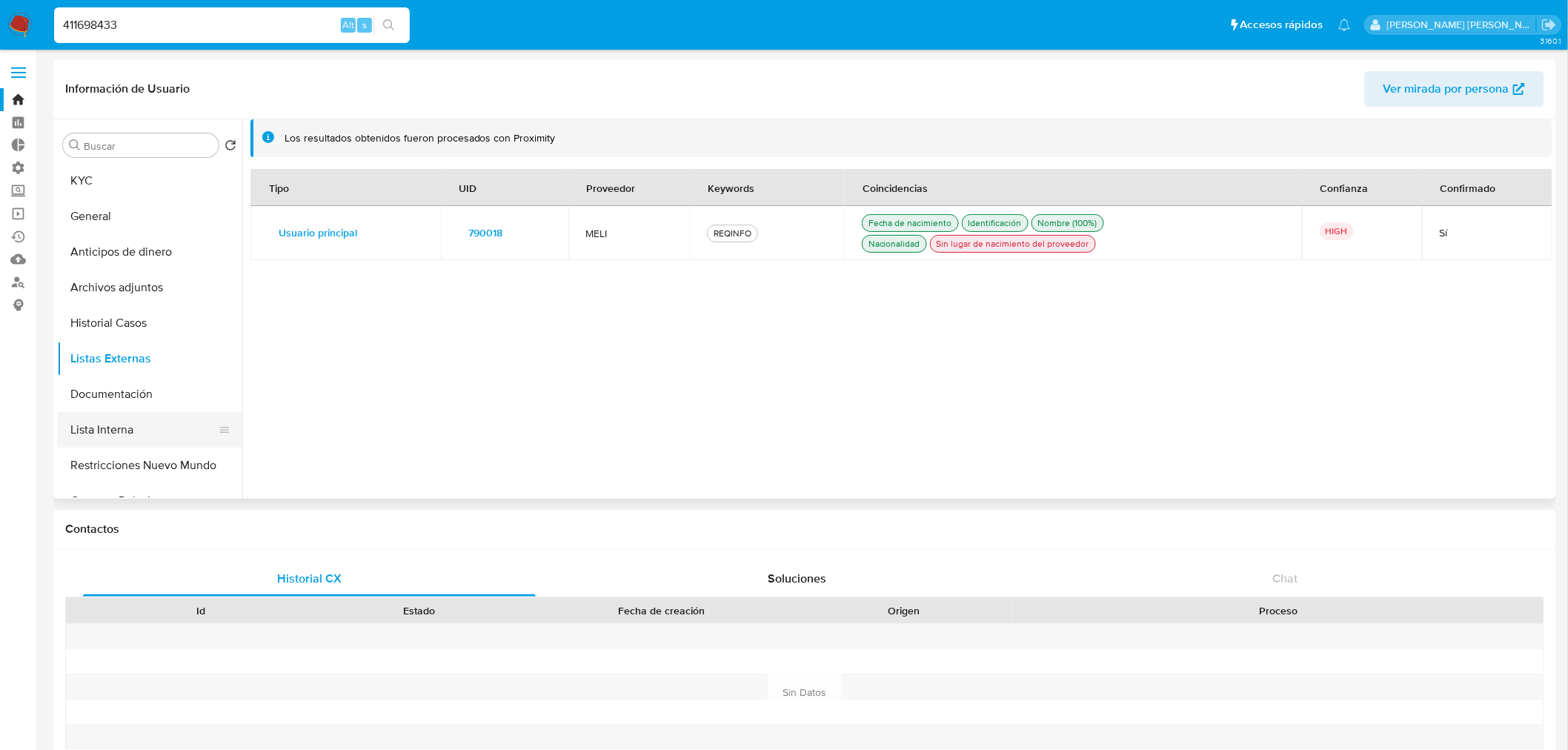
click at [168, 421] on button "Lista Interna" at bounding box center [144, 429] width 173 height 36
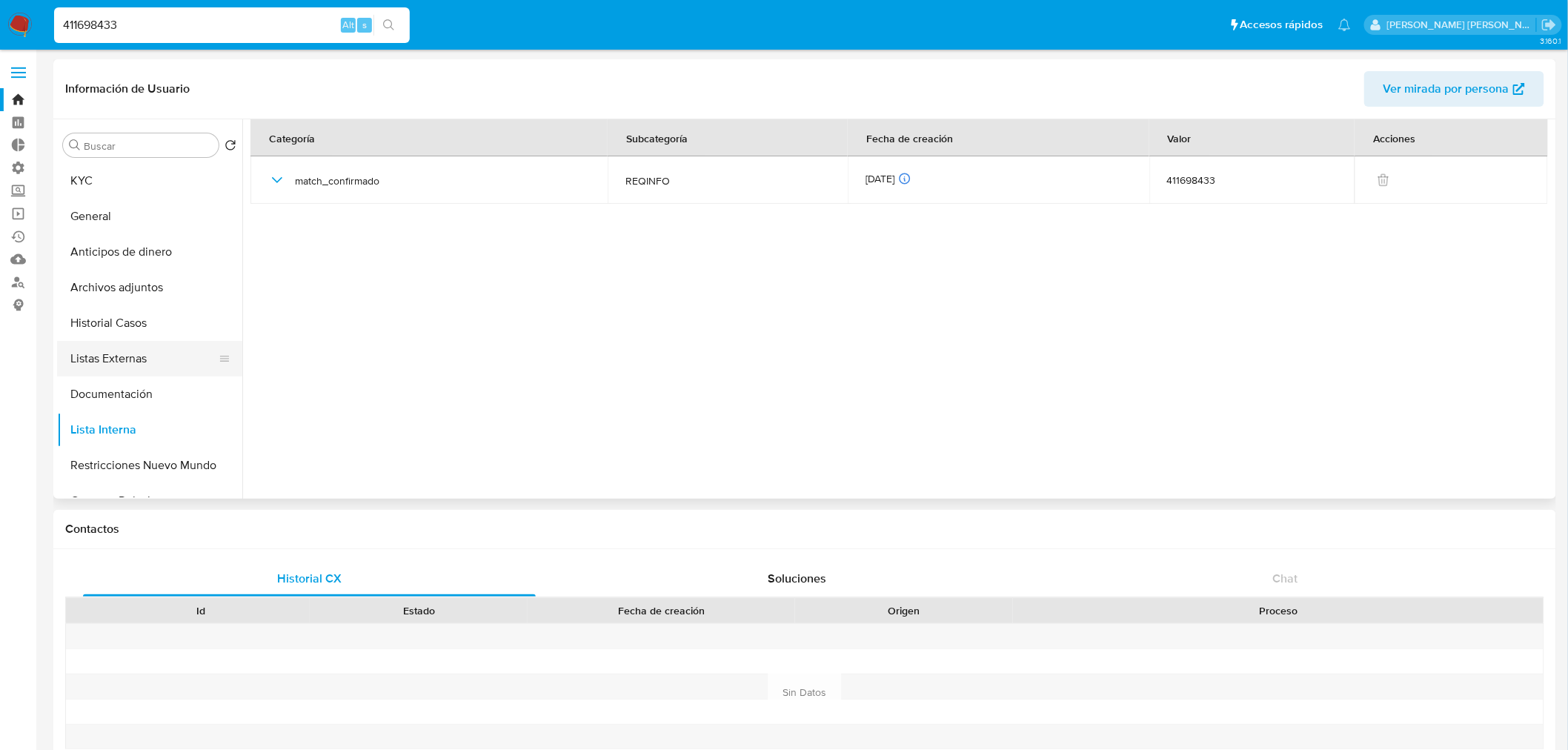
click at [181, 351] on button "Listas Externas" at bounding box center [144, 358] width 173 height 36
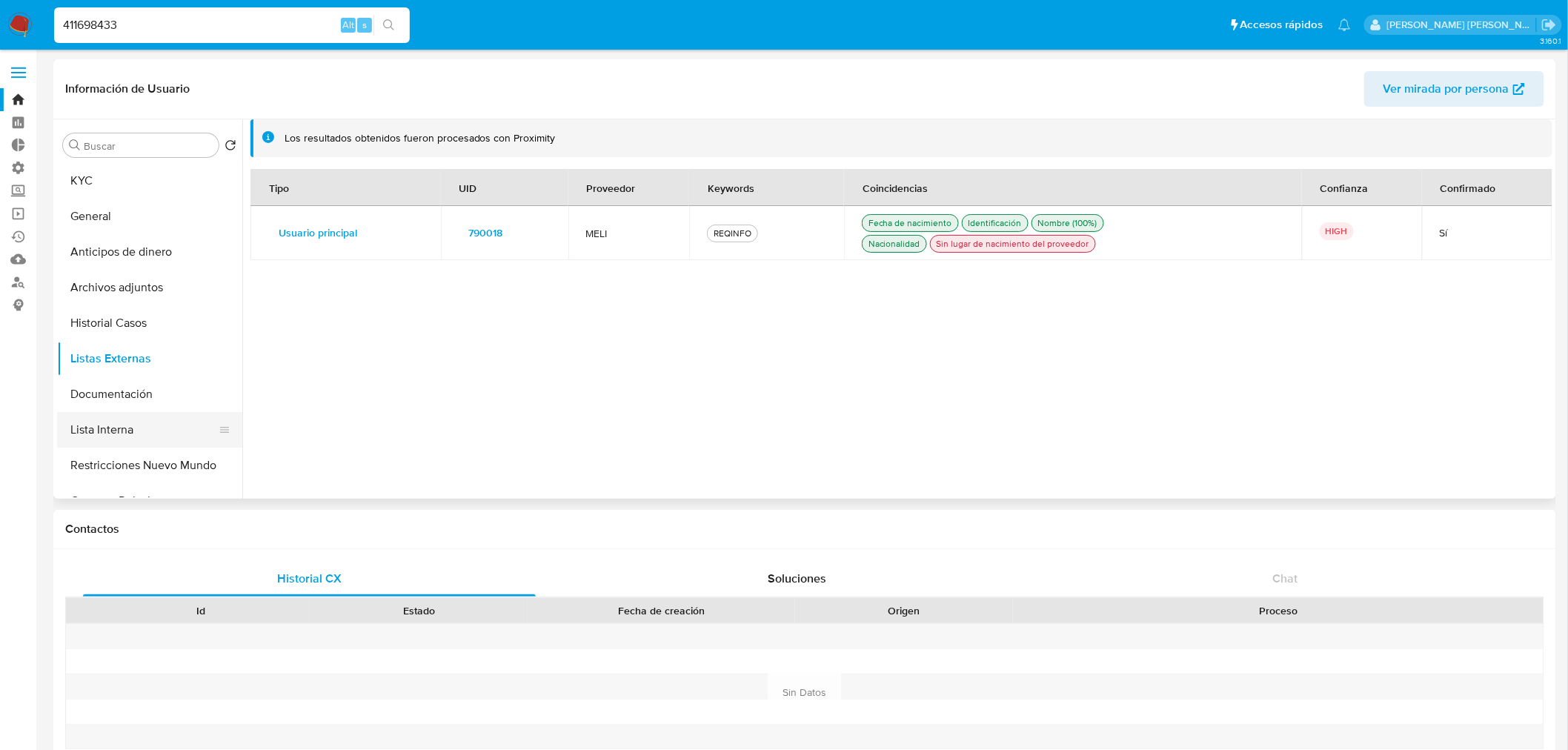
click at [186, 425] on button "Lista Interna" at bounding box center [144, 429] width 173 height 36
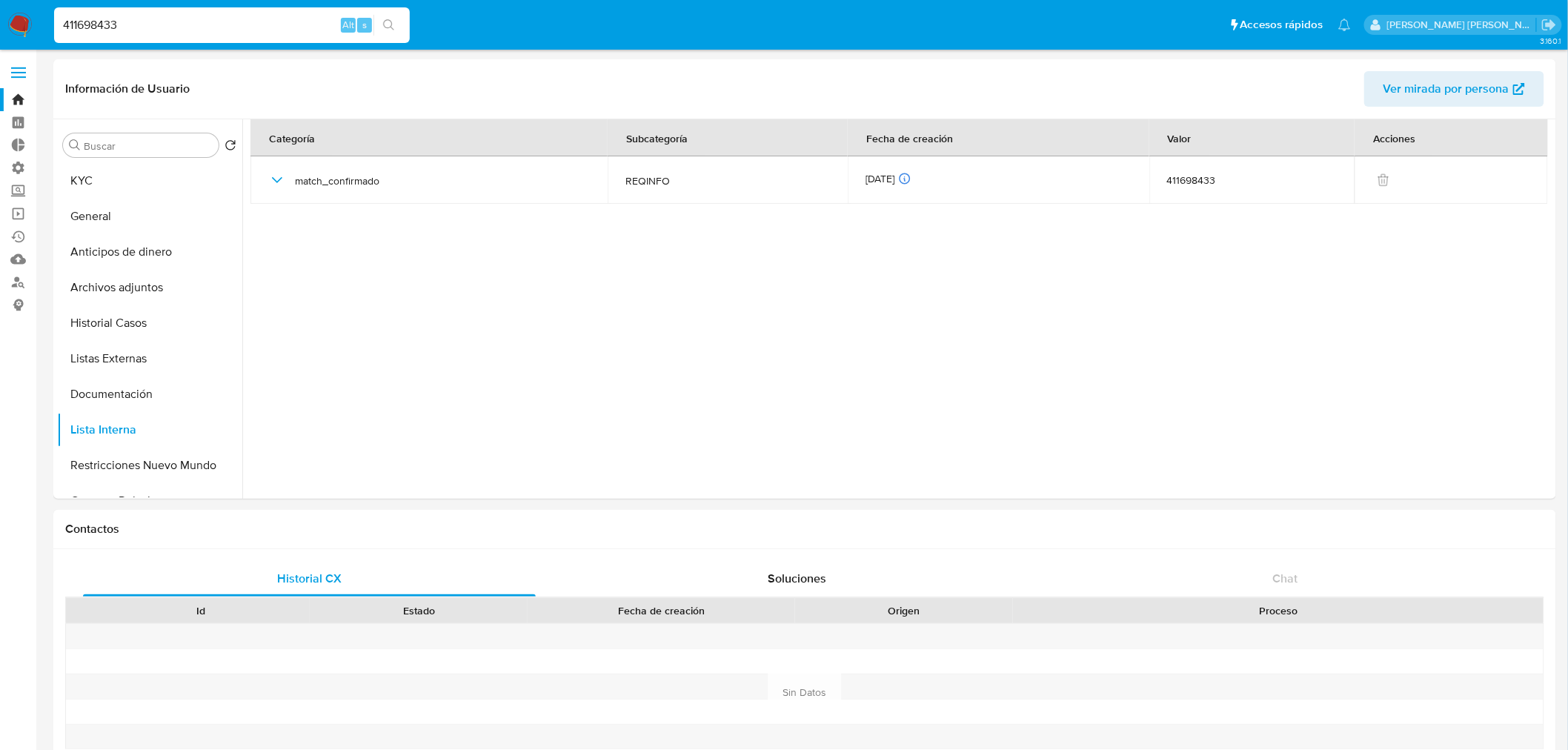
click at [259, 20] on input "411698433" at bounding box center [232, 25] width 356 height 19
paste input "170499441"
type input "170499441"
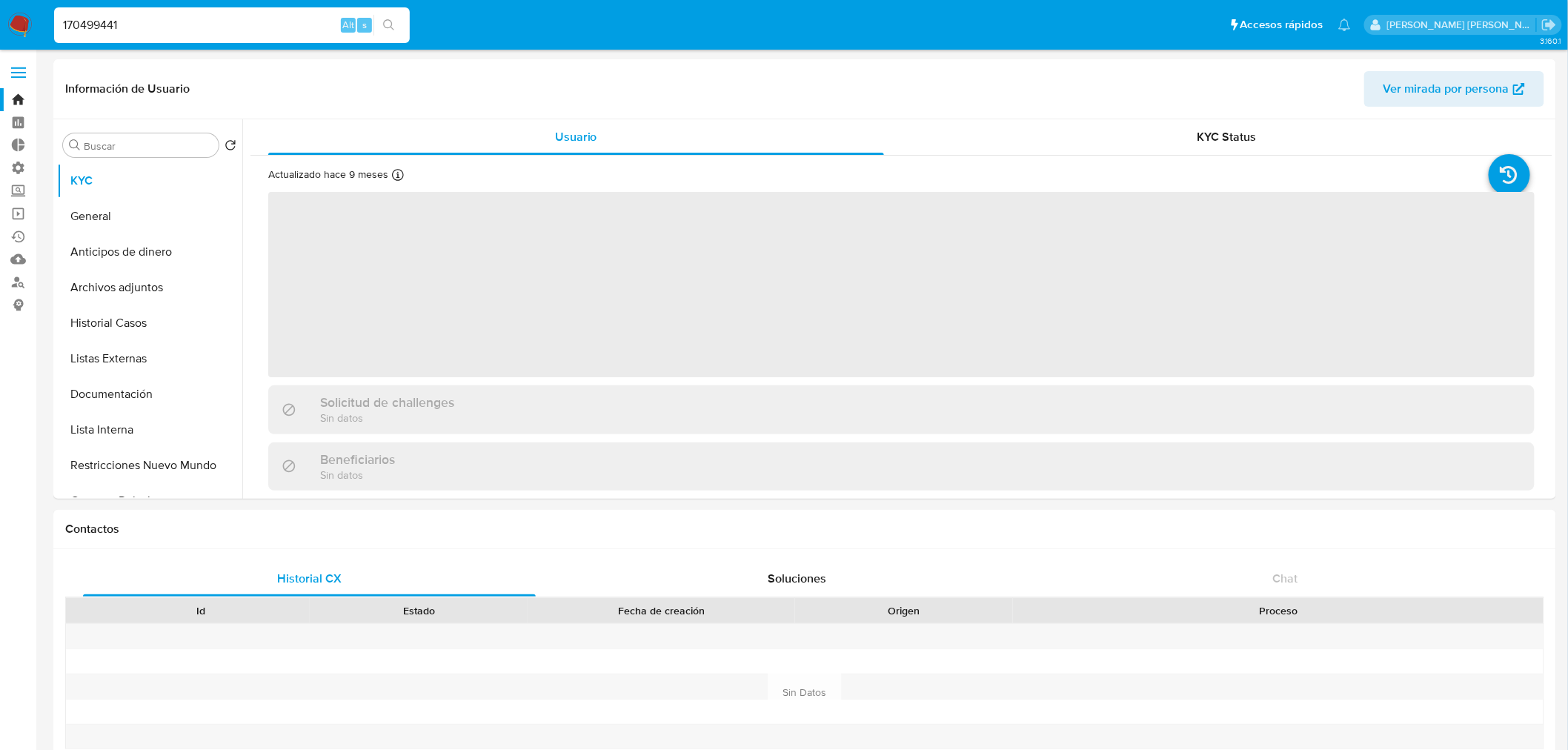
select select "10"
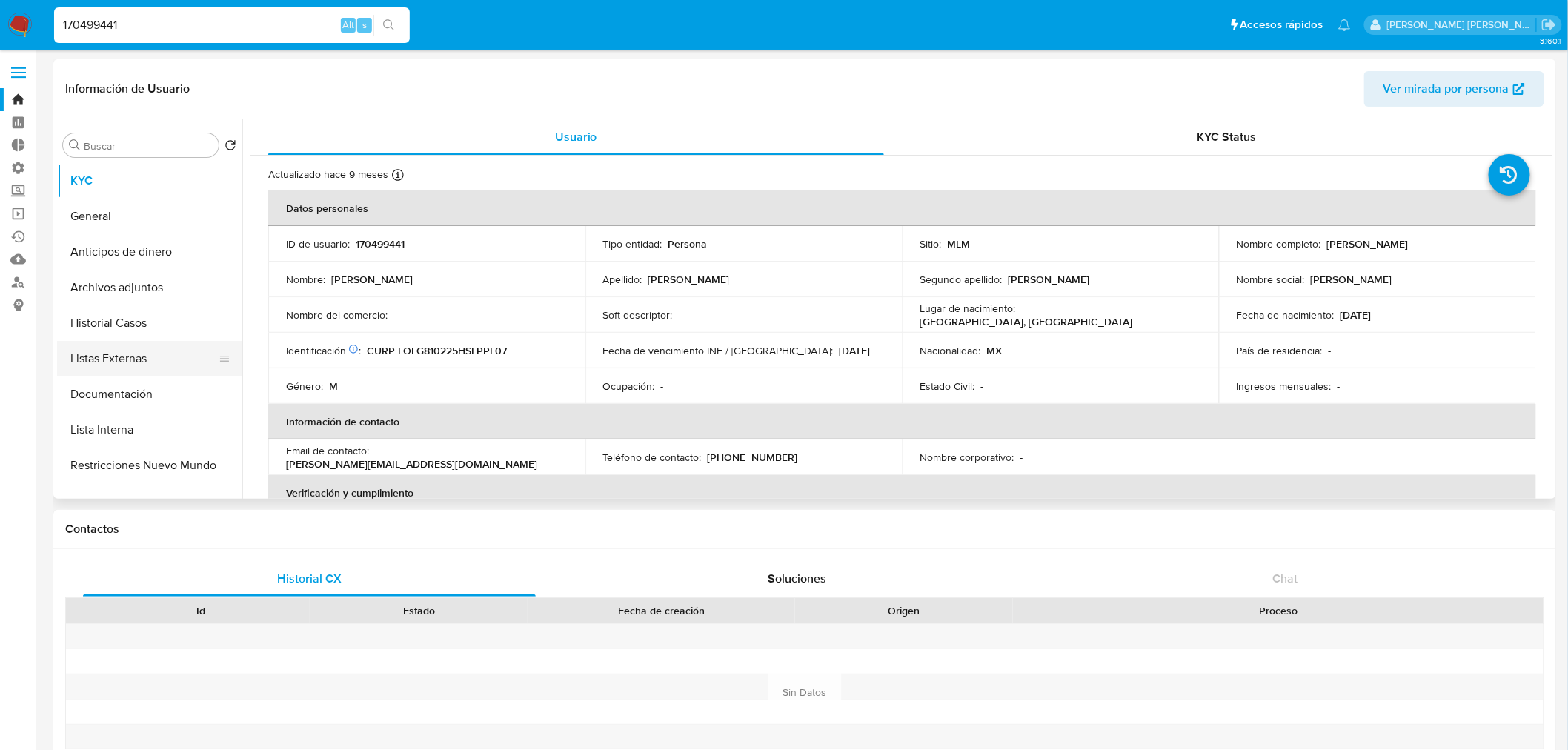
click at [167, 360] on button "Listas Externas" at bounding box center [144, 358] width 173 height 36
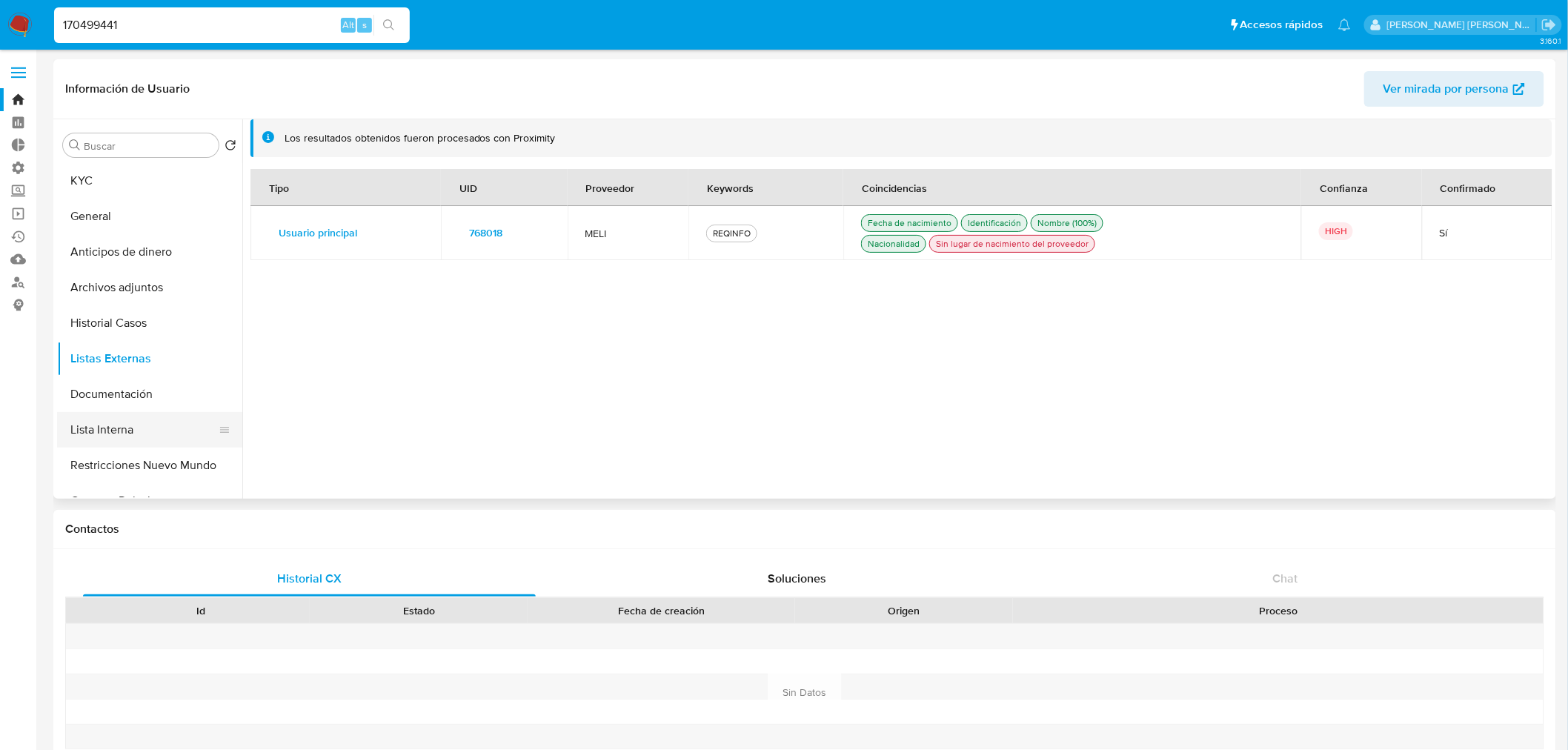
click at [169, 424] on button "Lista Interna" at bounding box center [144, 429] width 173 height 36
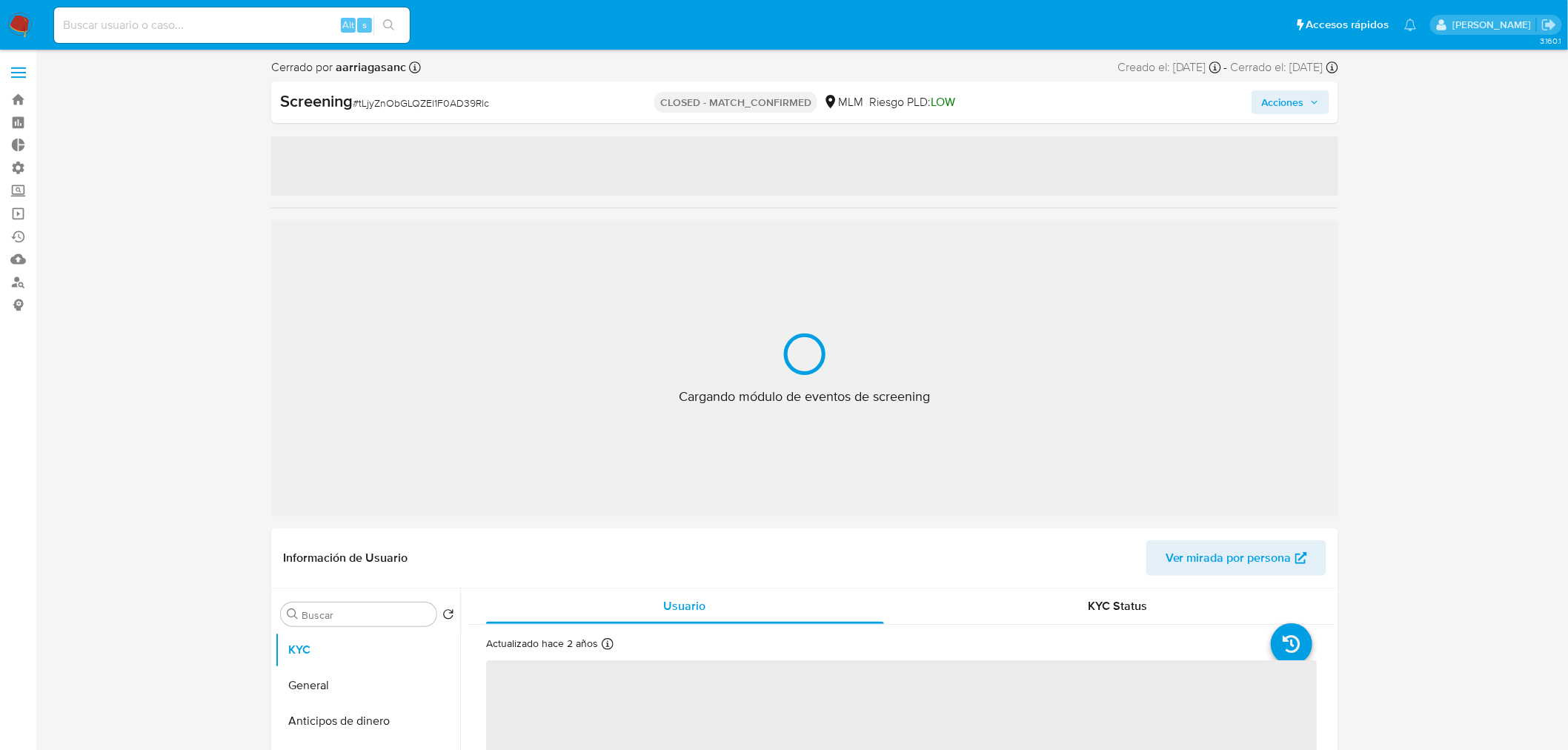
select select "10"
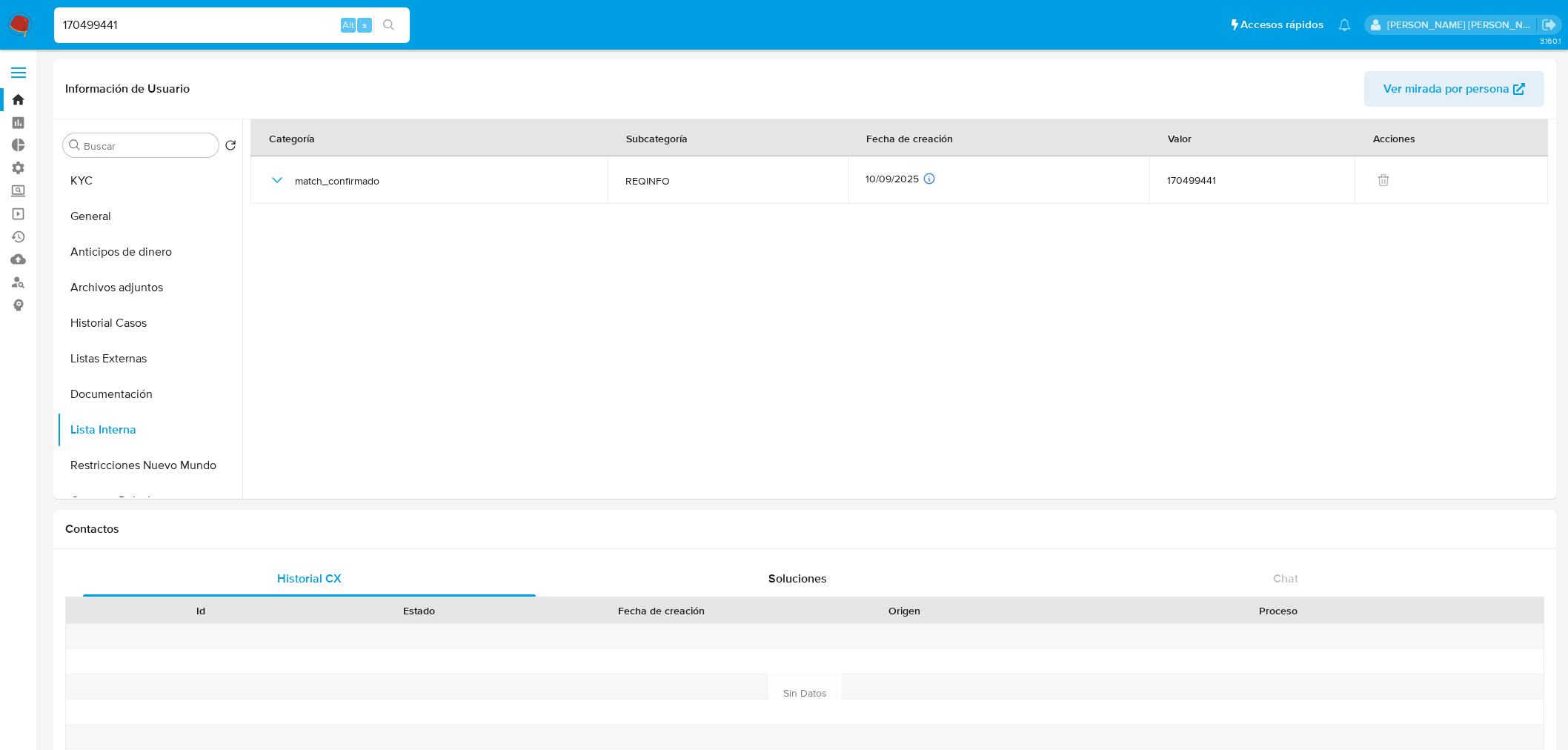
select select "10"
click at [218, 32] on input "170499441" at bounding box center [232, 25] width 356 height 19
paste input "179518263"
type input "1179518263"
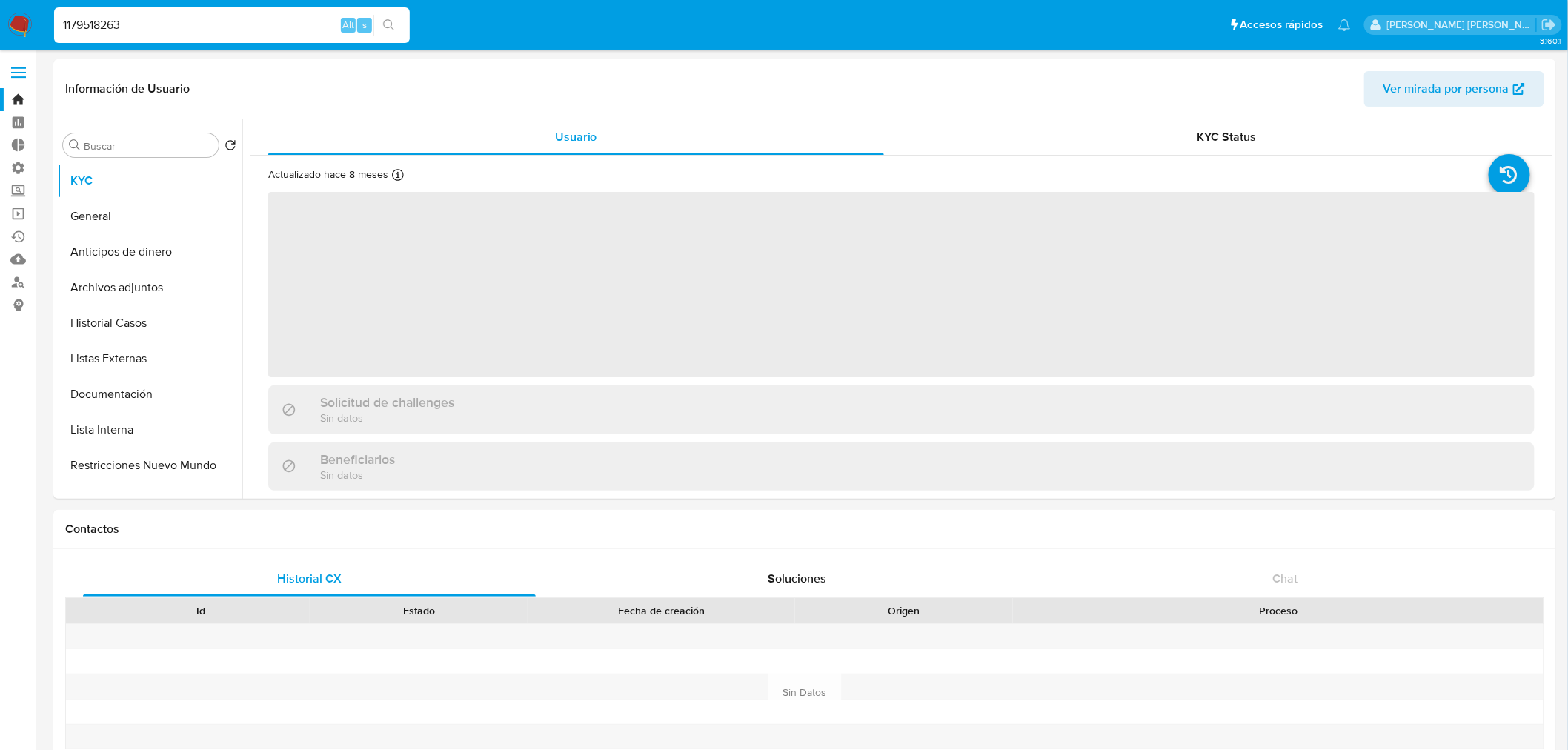
select select "10"
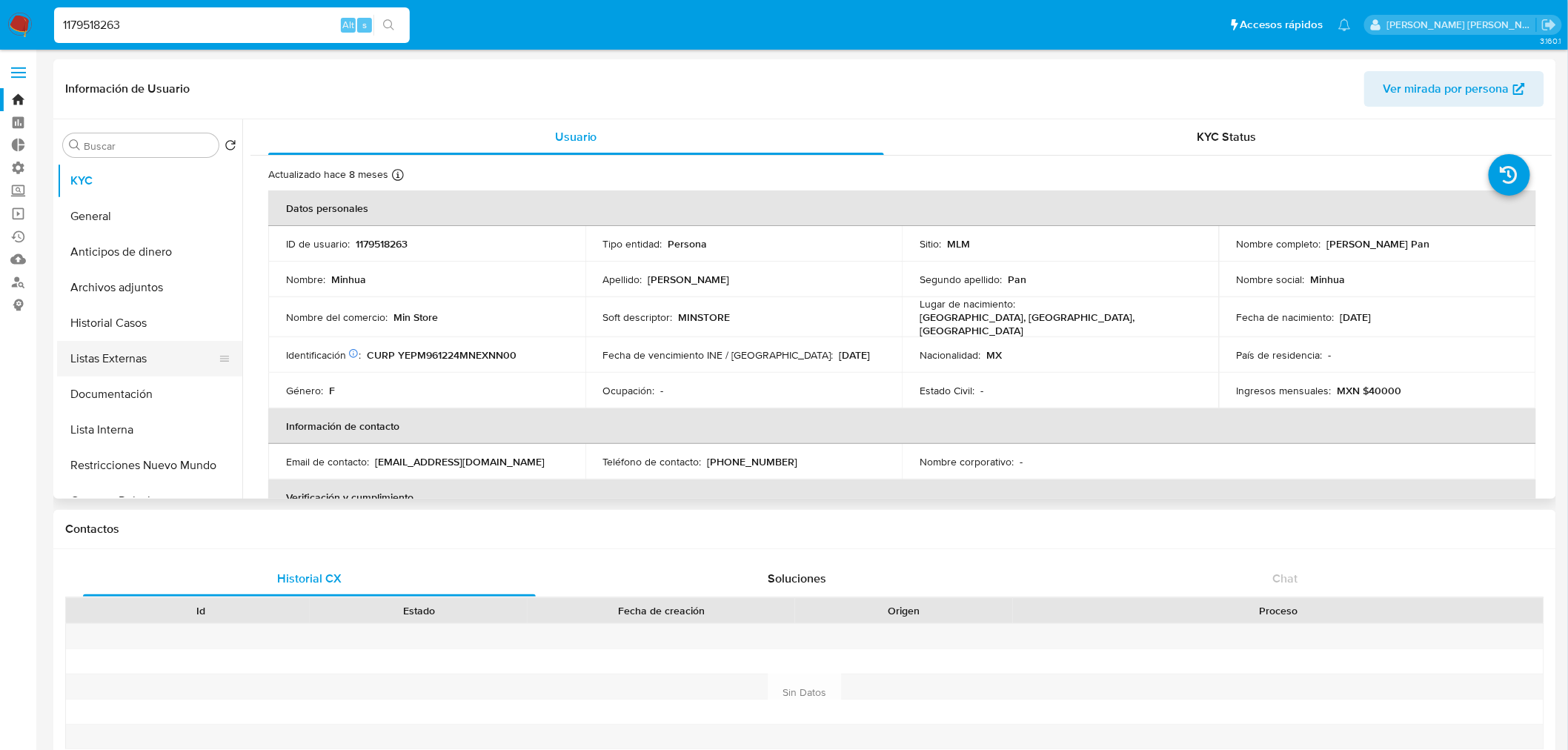
click at [186, 363] on button "Listas Externas" at bounding box center [144, 358] width 173 height 36
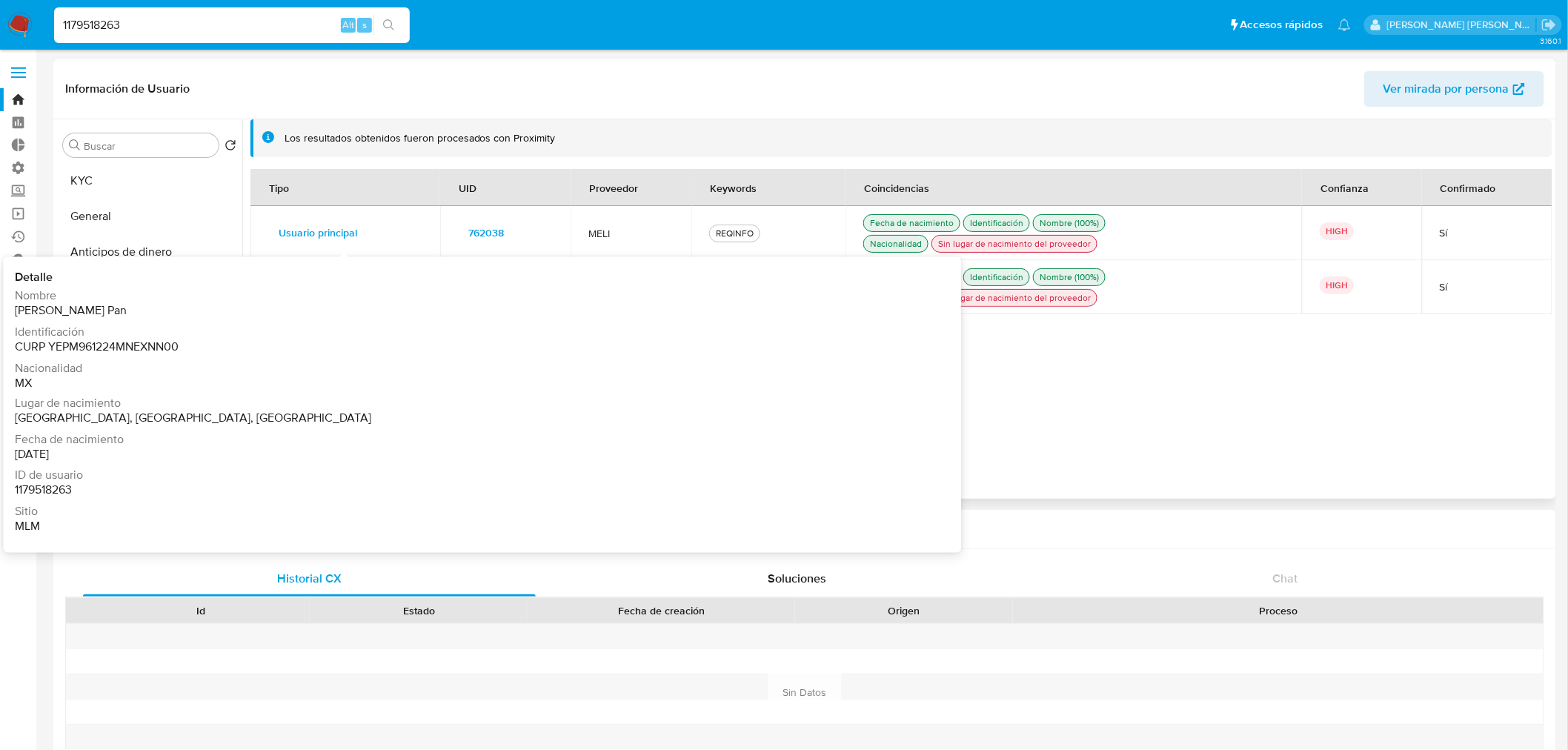
click at [356, 236] on button "Usuario principal" at bounding box center [317, 232] width 100 height 23
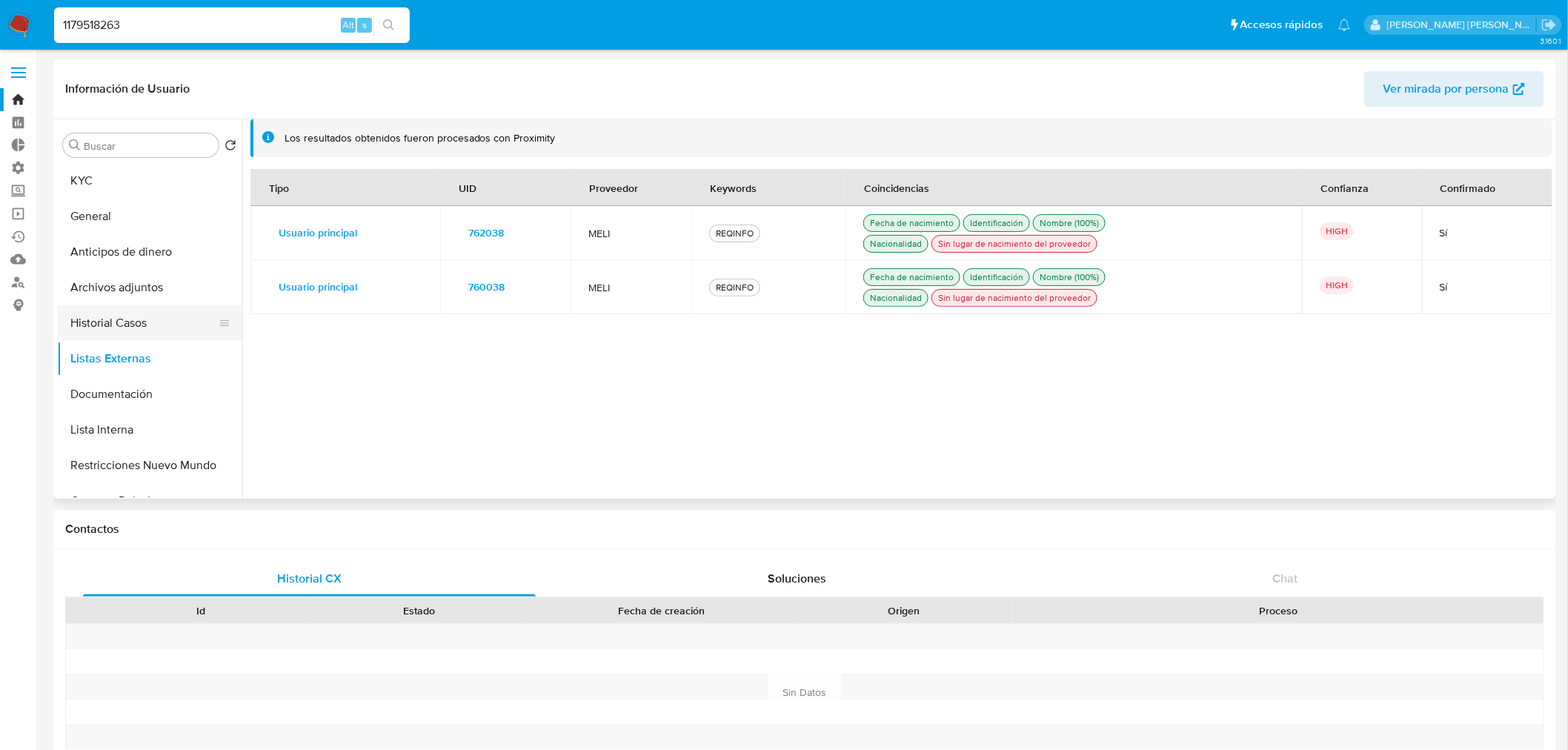
click at [164, 326] on button "Historial Casos" at bounding box center [144, 323] width 173 height 36
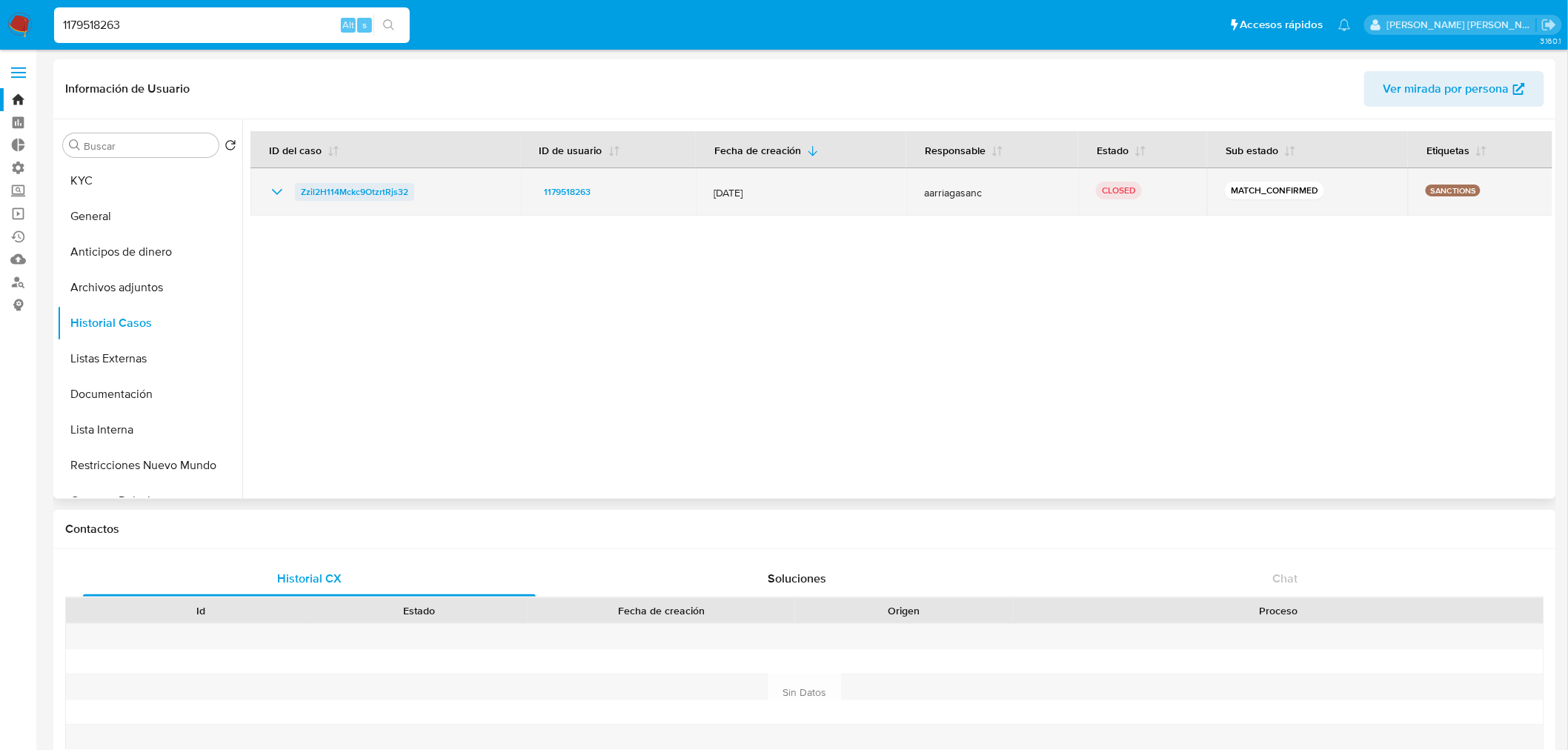
click at [310, 188] on span "Zzil2H114Mckc9OtzrtRjs32" at bounding box center [355, 192] width 108 height 18
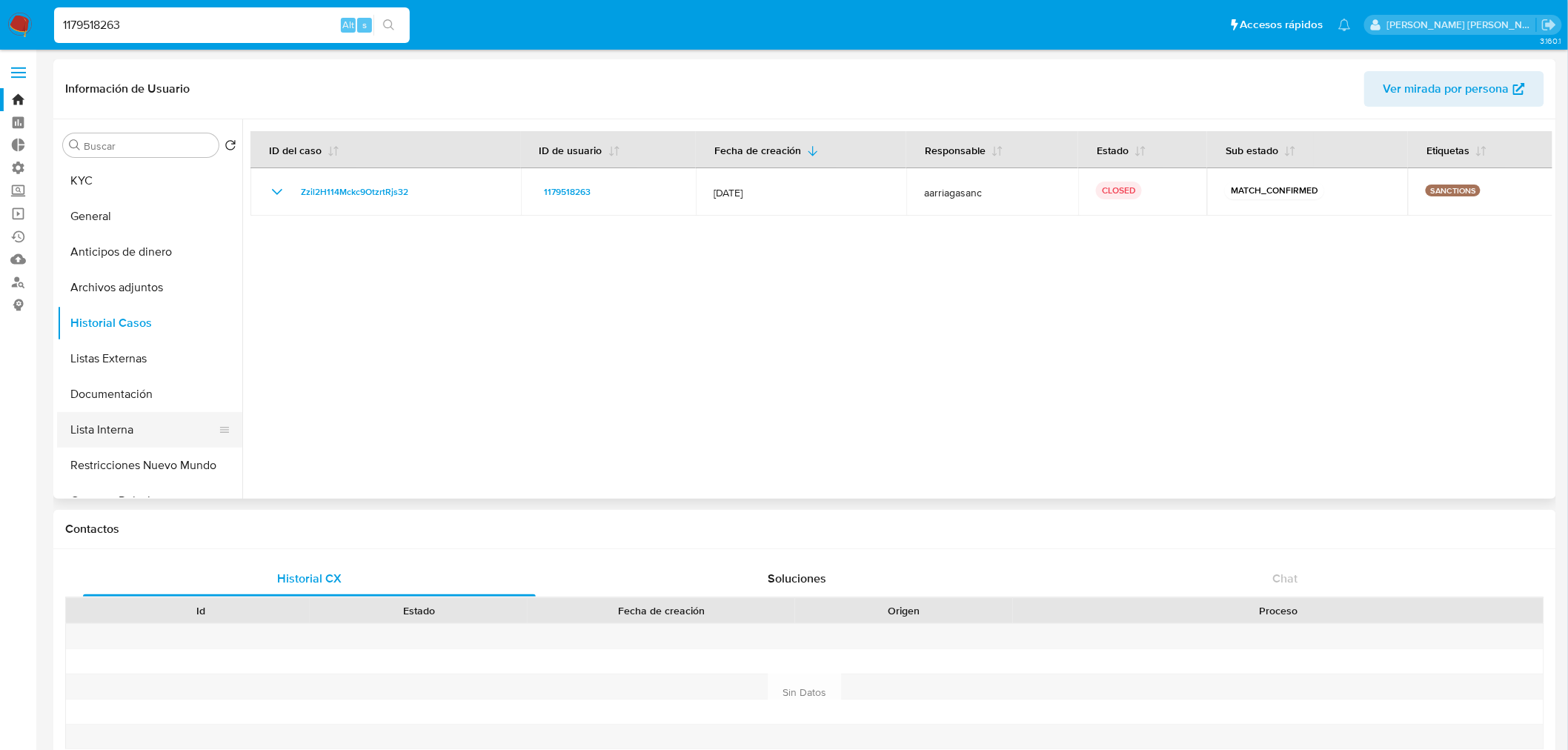
click at [154, 421] on button "Lista Interna" at bounding box center [144, 429] width 173 height 36
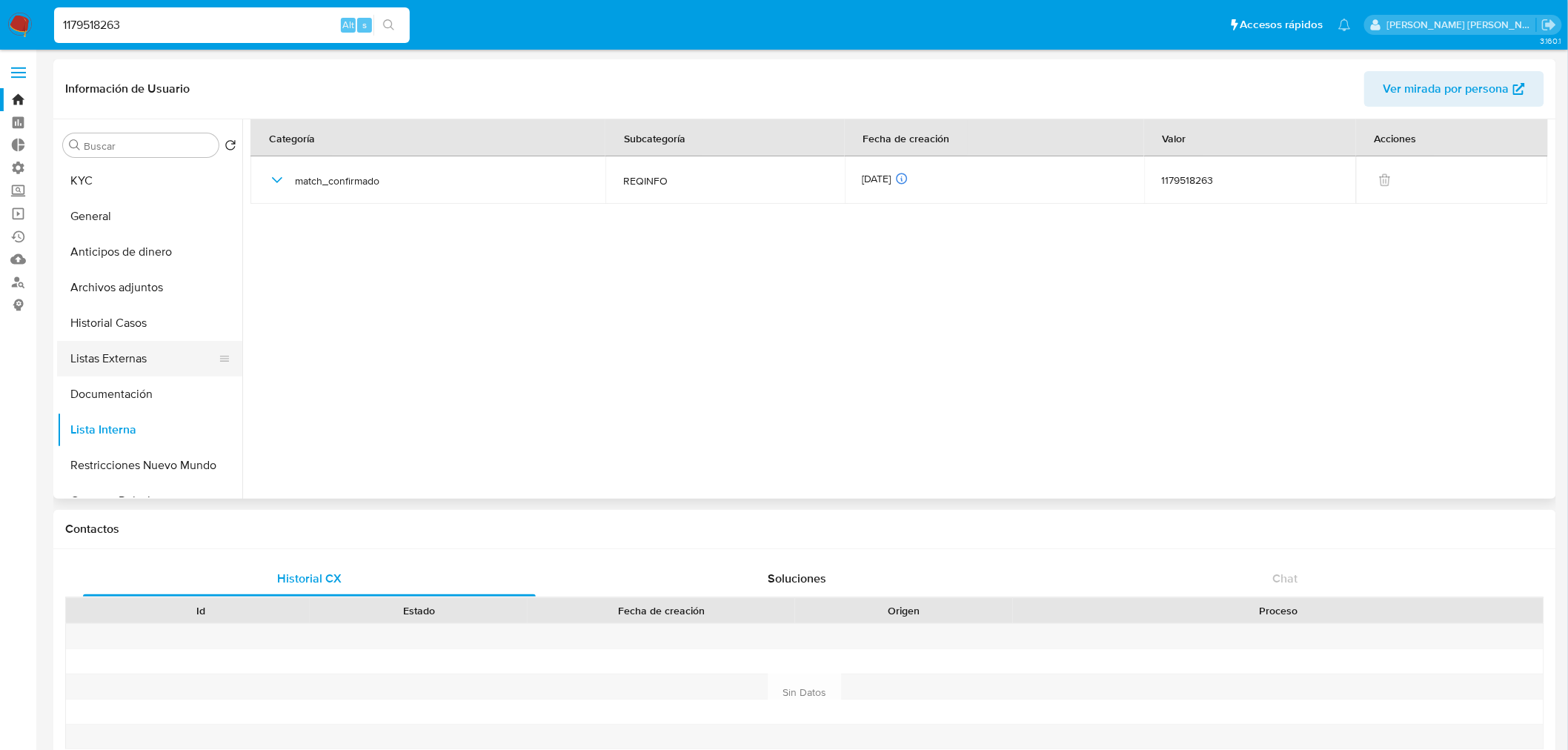
click at [173, 364] on button "Listas Externas" at bounding box center [144, 358] width 173 height 36
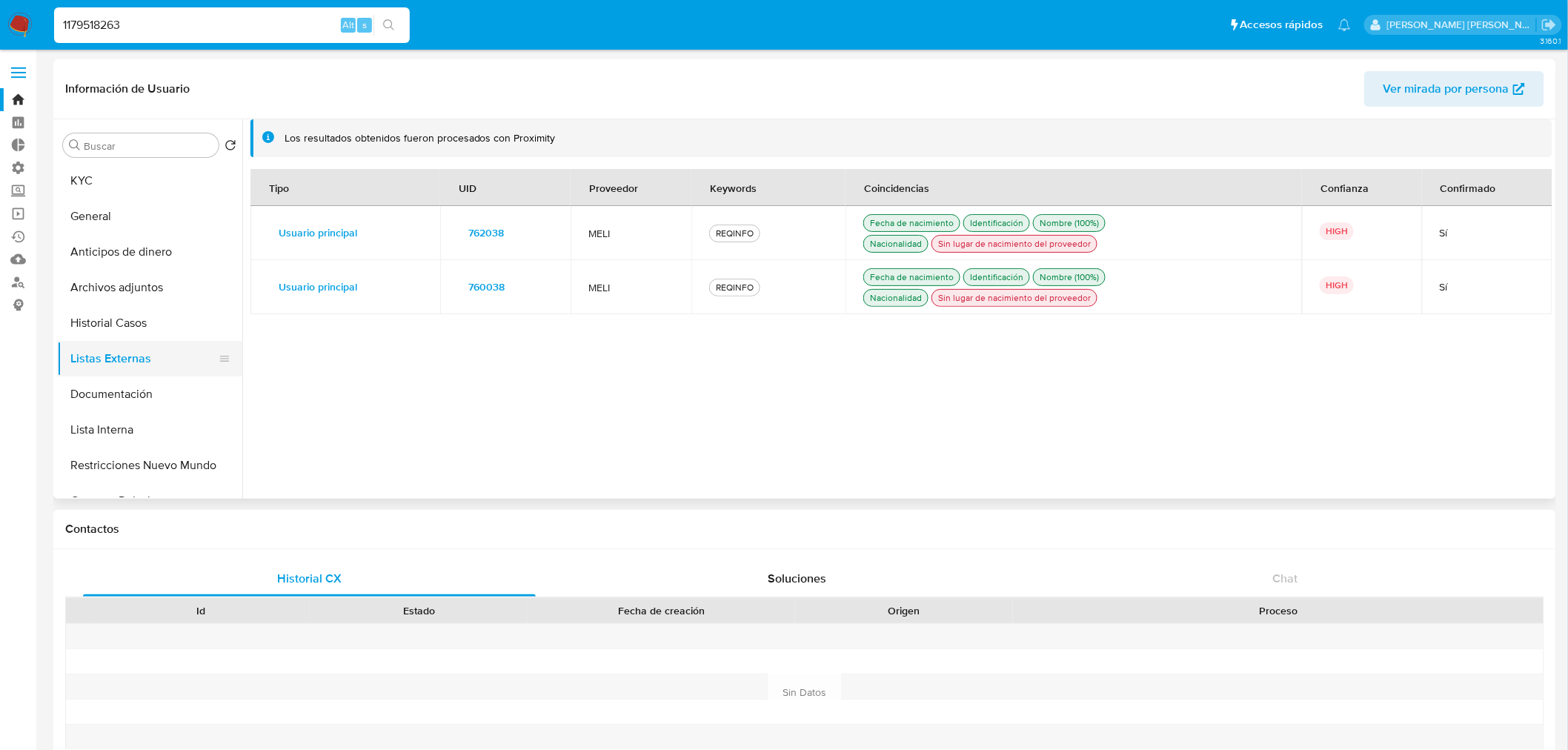
click at [173, 364] on button "Listas Externas" at bounding box center [144, 358] width 173 height 36
click at [171, 428] on button "Lista Interna" at bounding box center [144, 429] width 173 height 36
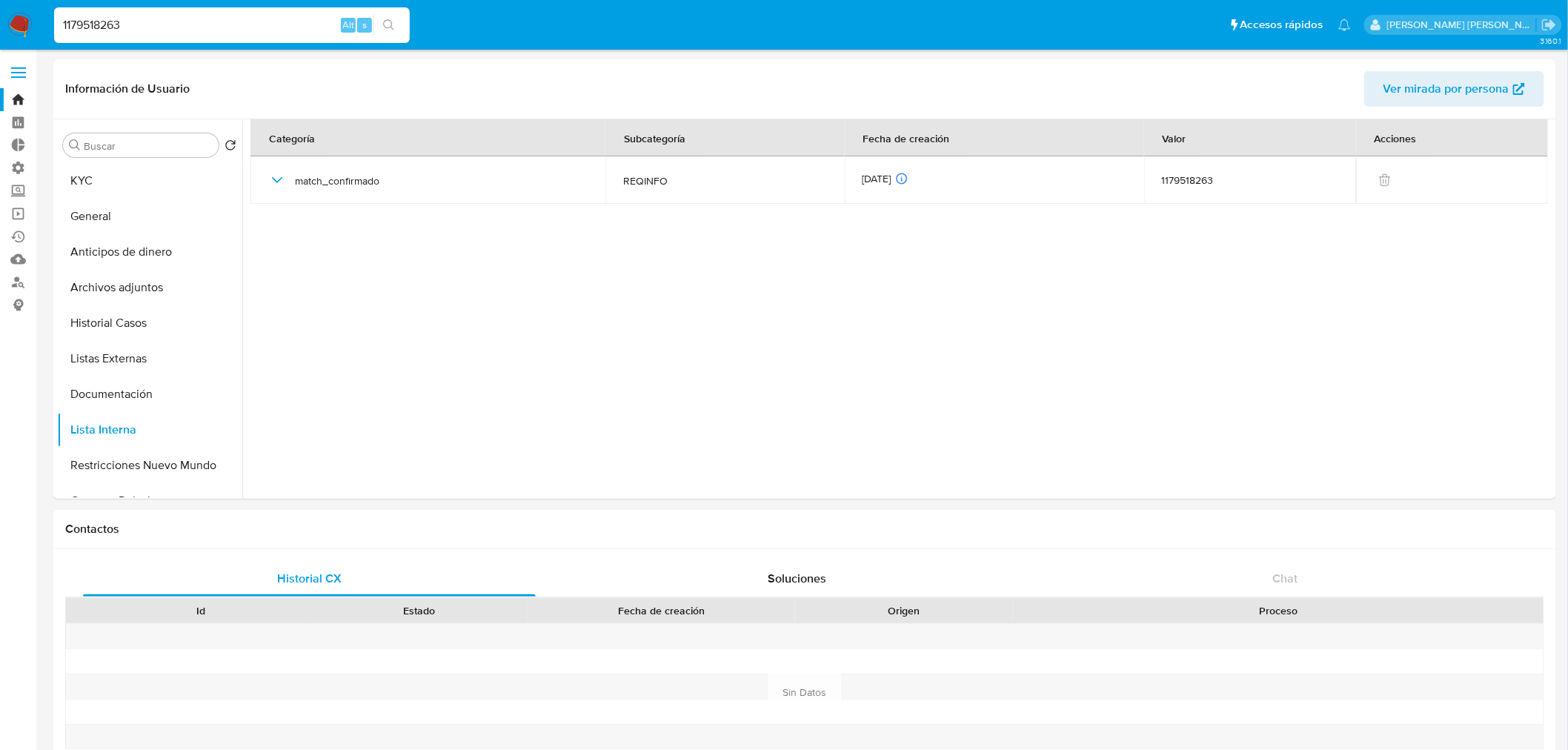
click at [285, 24] on input "1179518263" at bounding box center [232, 25] width 356 height 19
paste input "894272701"
type input "1894272701"
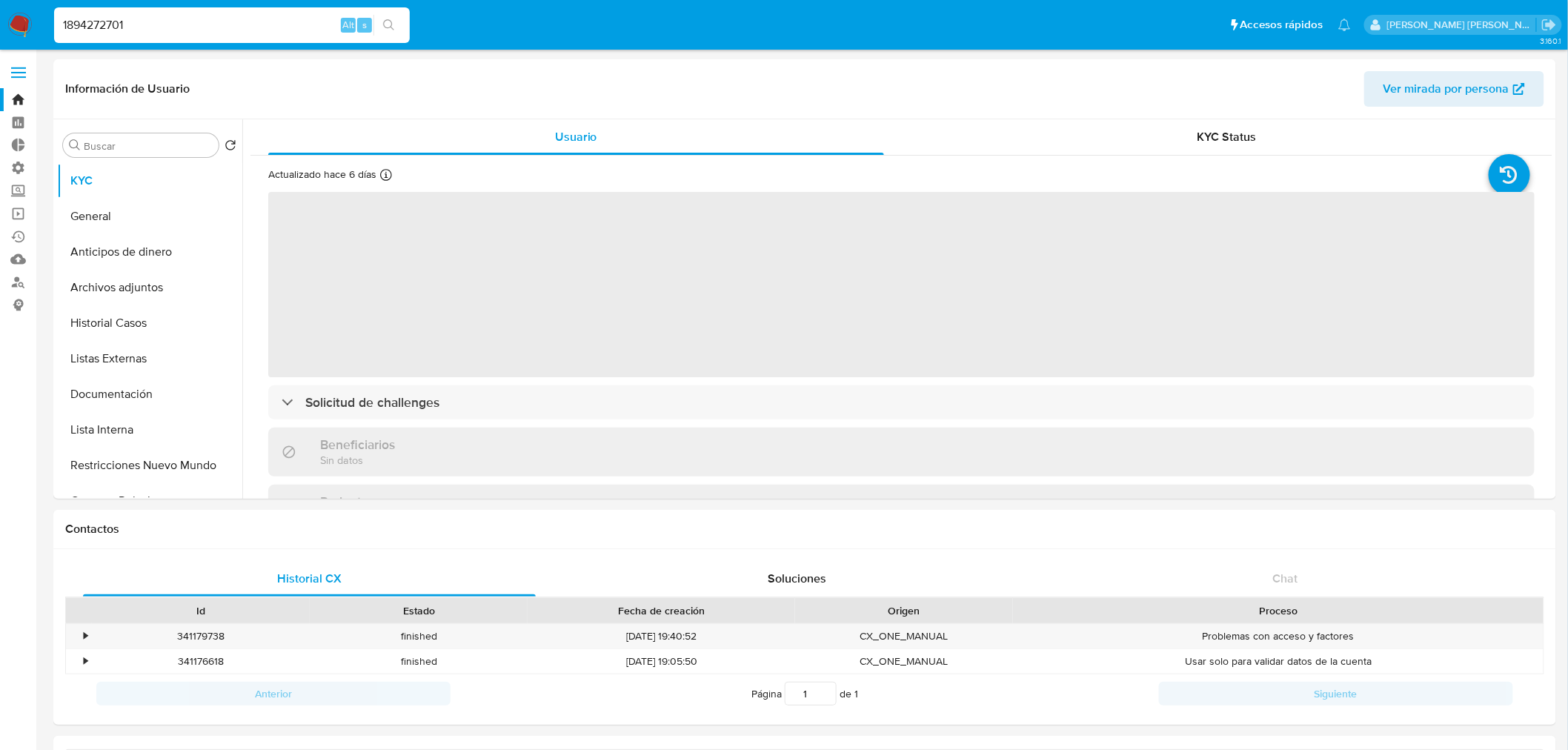
select select "10"
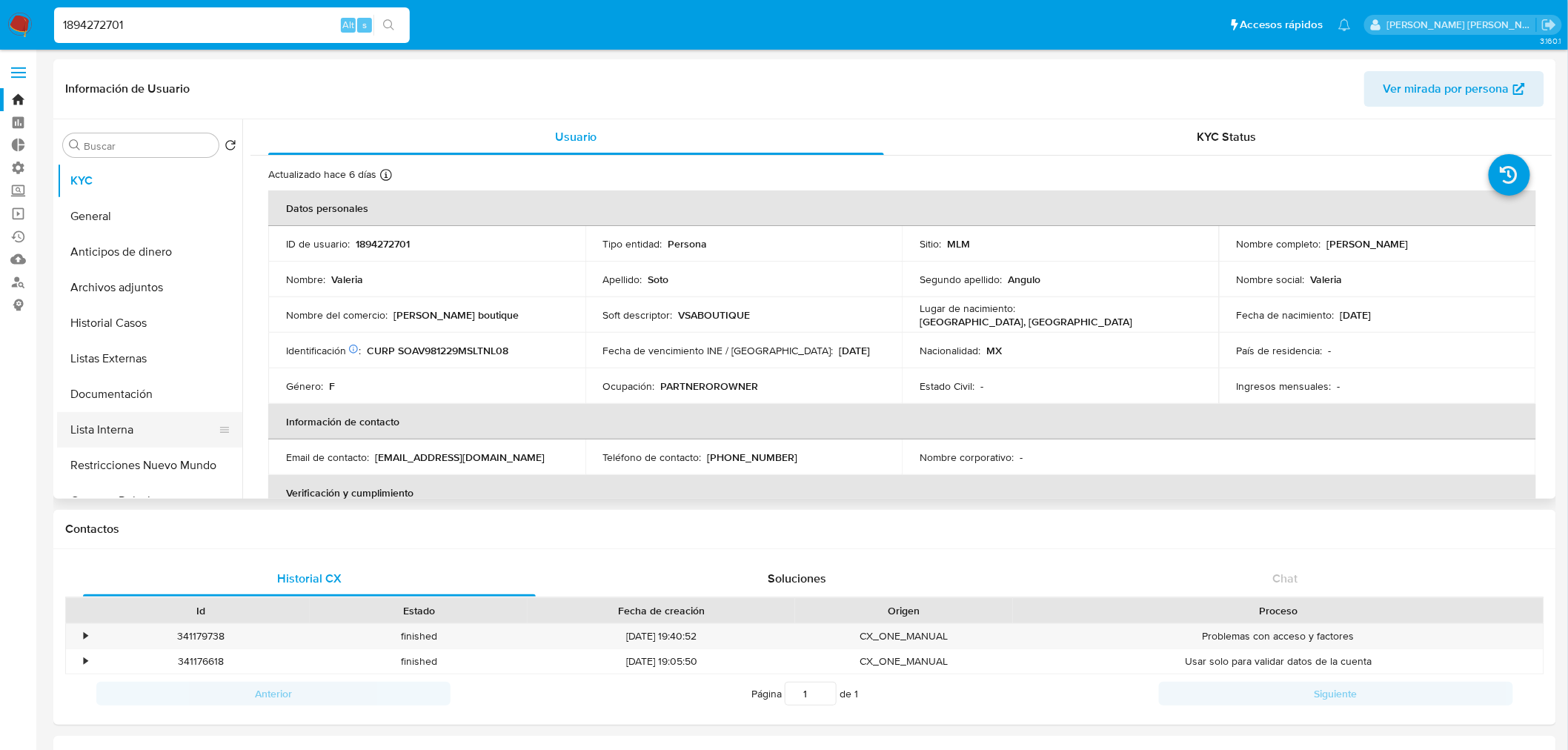
click at [140, 430] on button "Lista Interna" at bounding box center [144, 429] width 173 height 36
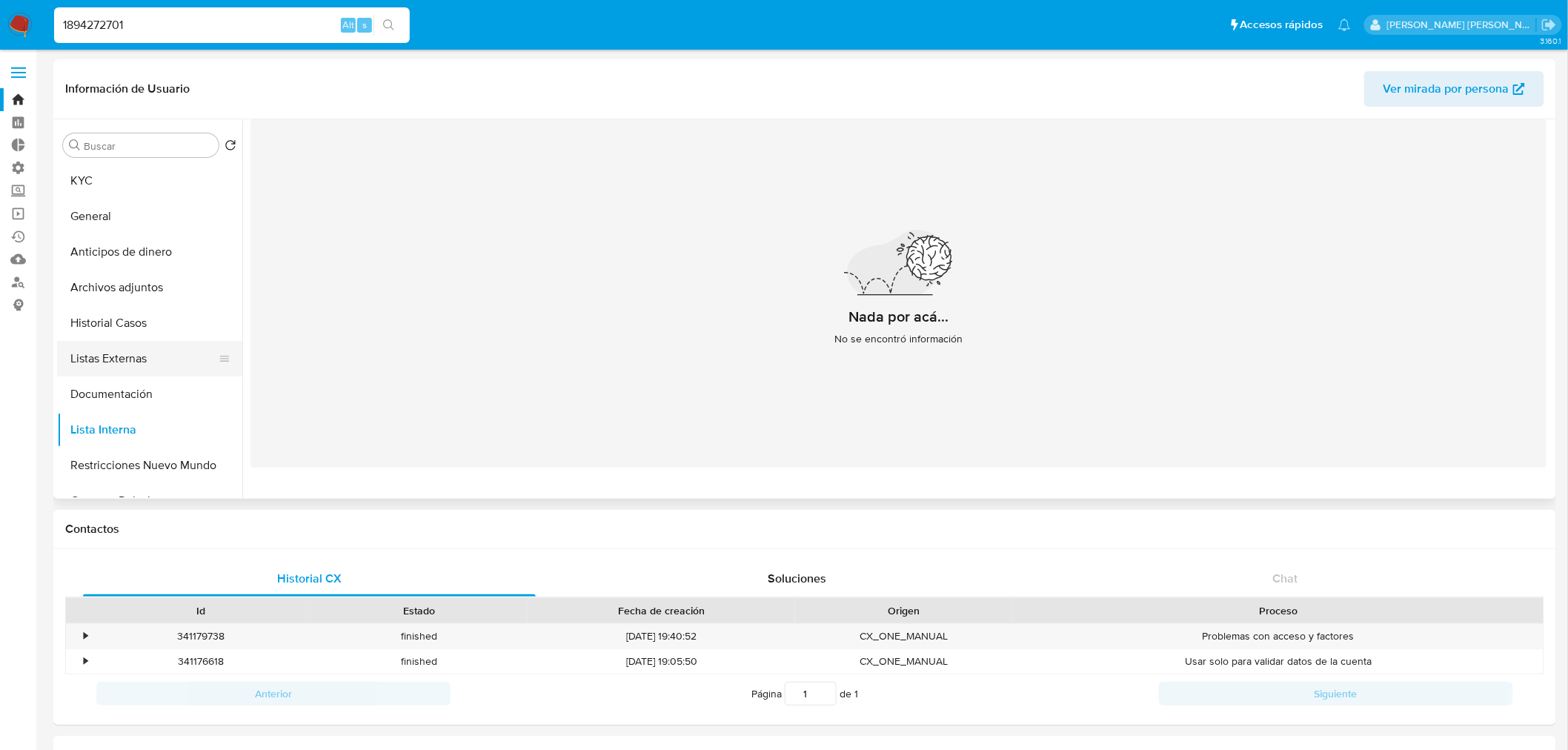
click at [179, 372] on button "Listas Externas" at bounding box center [144, 358] width 173 height 36
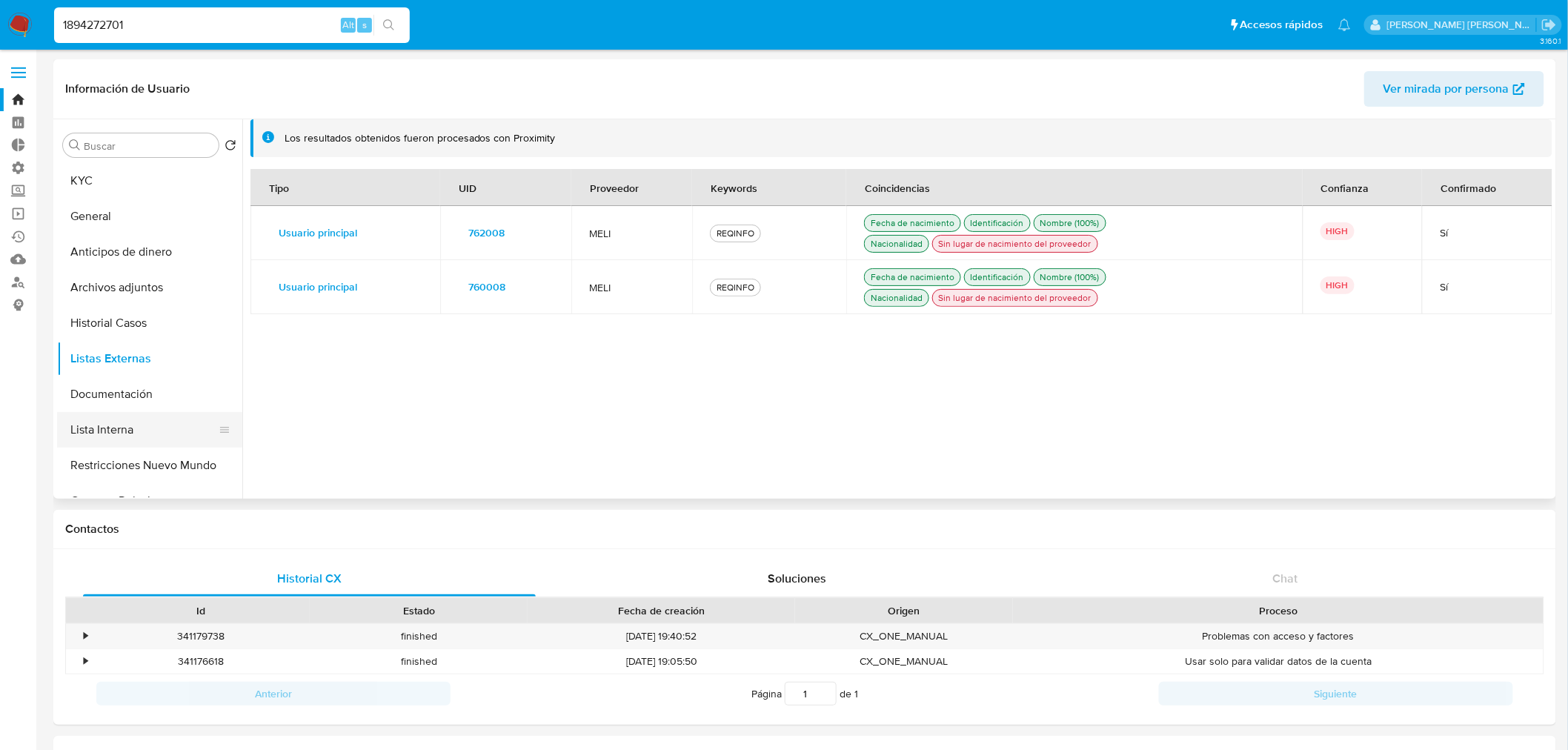
click at [167, 430] on button "Lista Interna" at bounding box center [144, 429] width 173 height 36
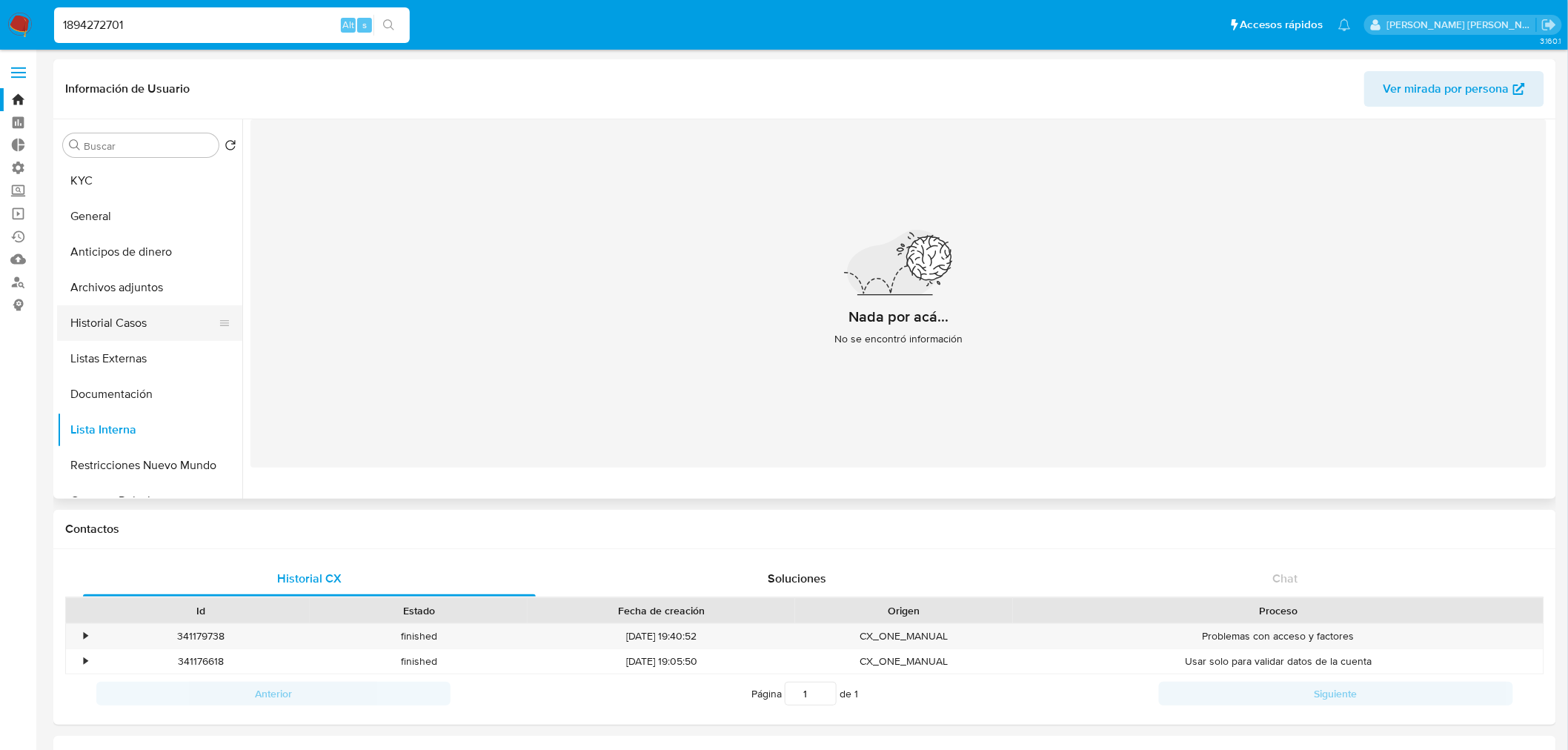
click at [168, 328] on button "Historial Casos" at bounding box center [144, 323] width 173 height 36
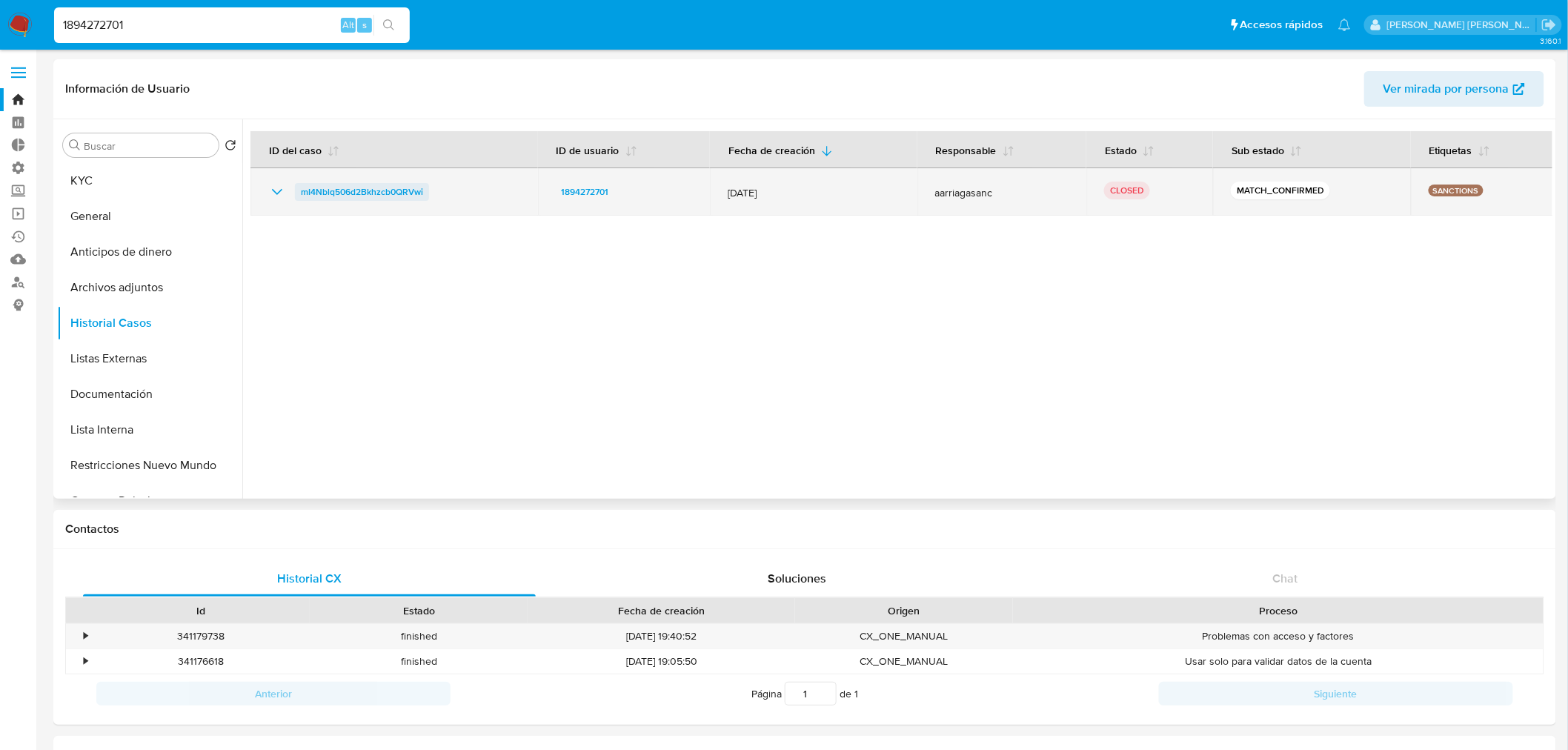
click at [311, 194] on span "mI4Nblq506d2Bkhzcb0QRVwi" at bounding box center [362, 192] width 122 height 18
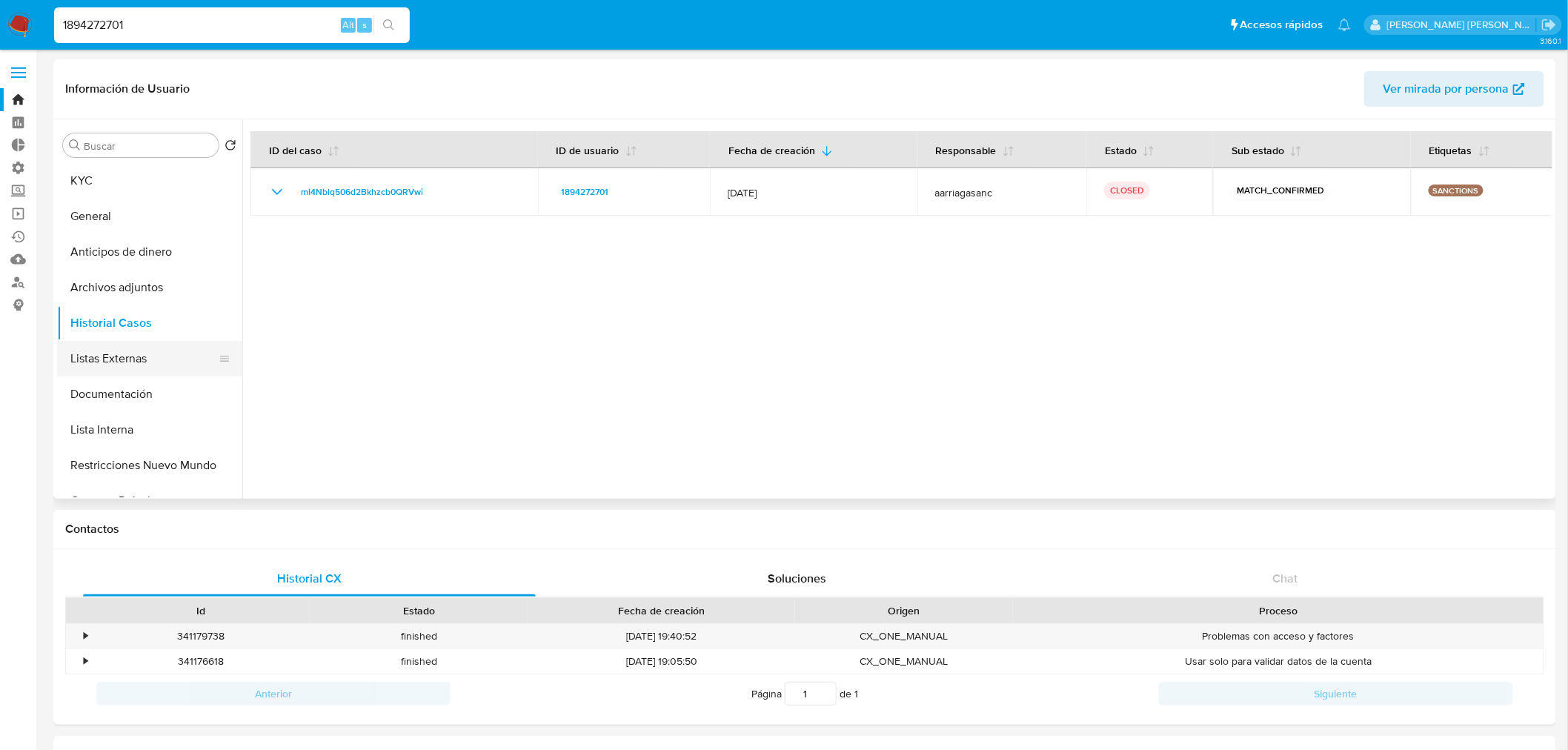
click at [169, 372] on button "Listas Externas" at bounding box center [144, 358] width 173 height 36
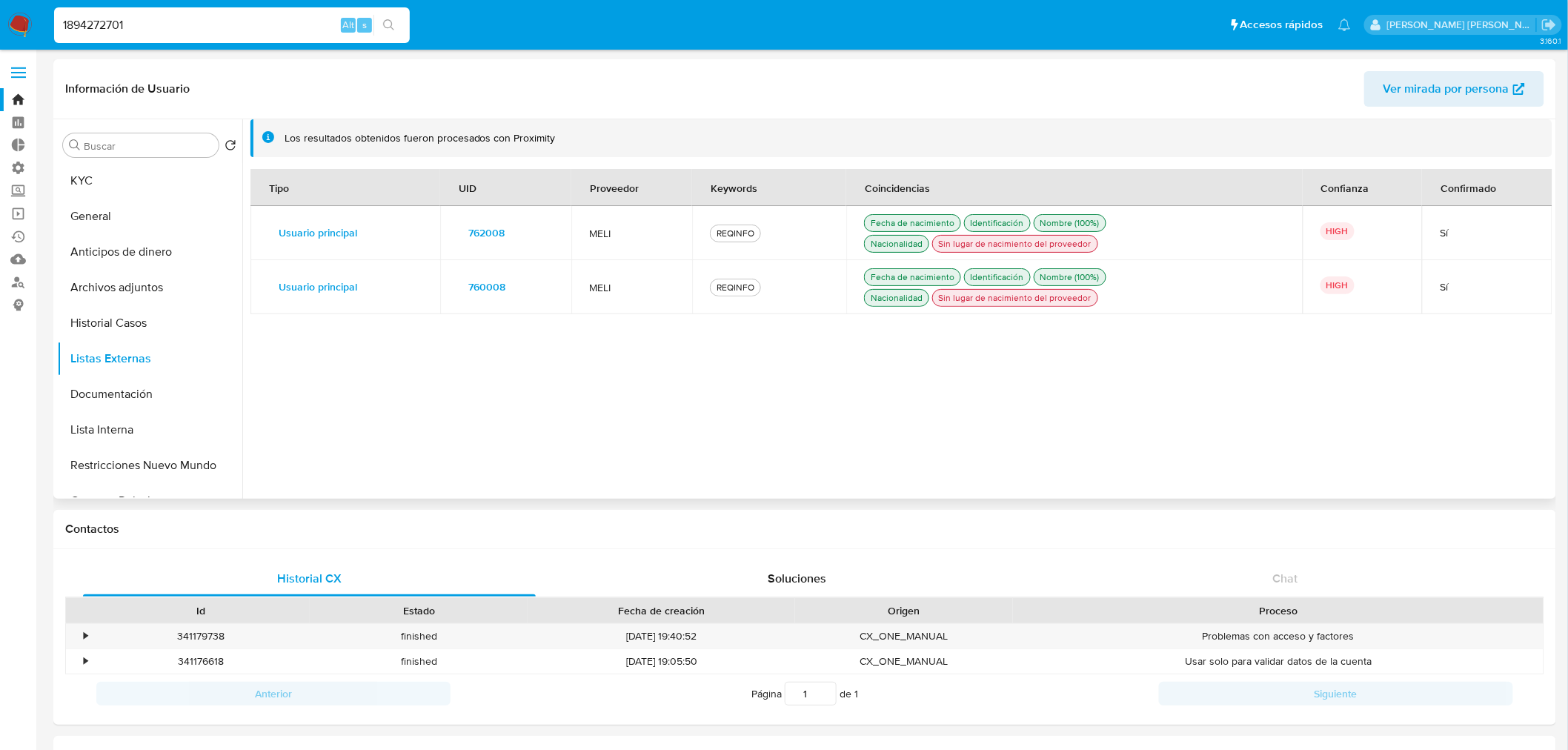
click at [468, 227] on span "762008" at bounding box center [487, 232] width 36 height 21
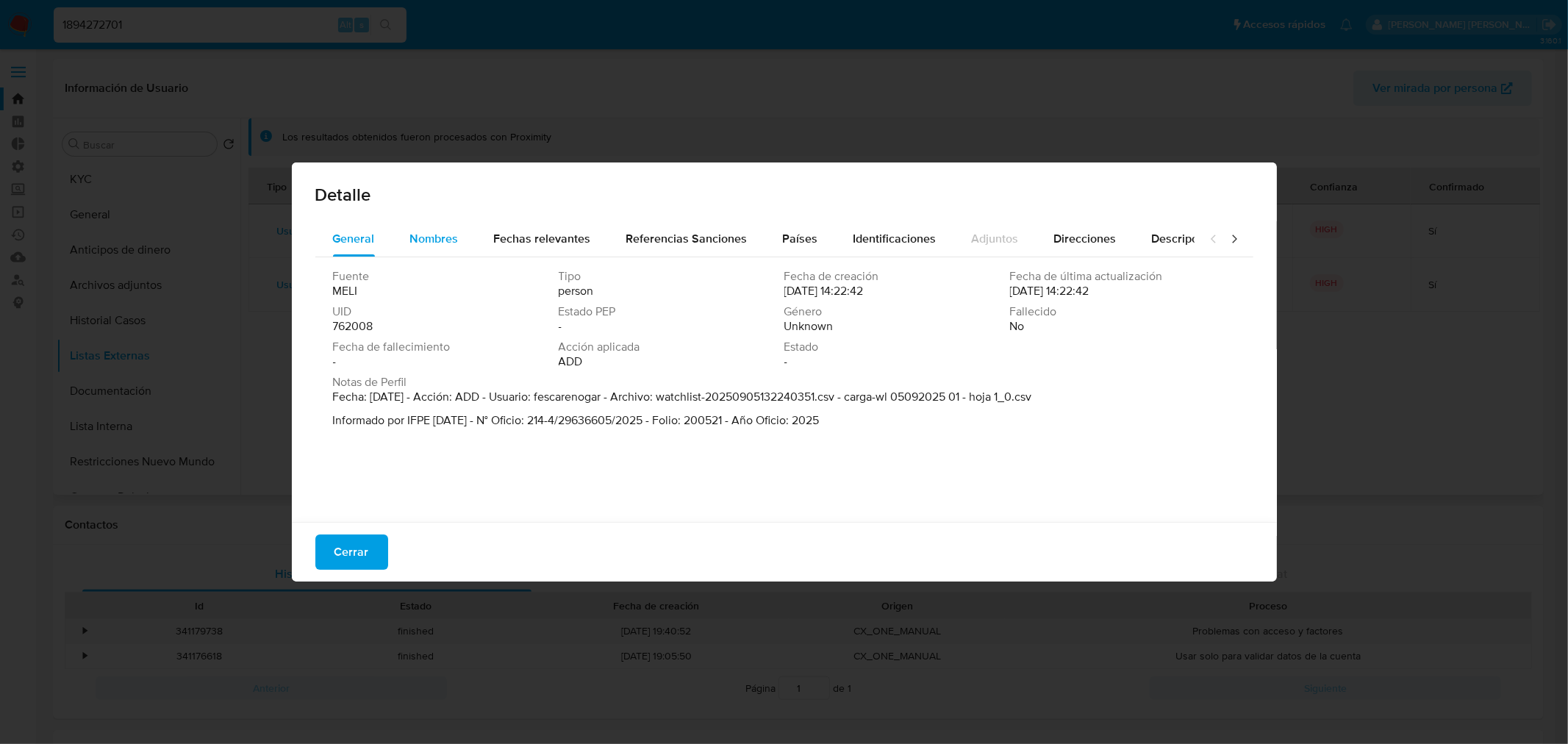
click at [456, 231] on span "Nombres" at bounding box center [434, 238] width 48 height 17
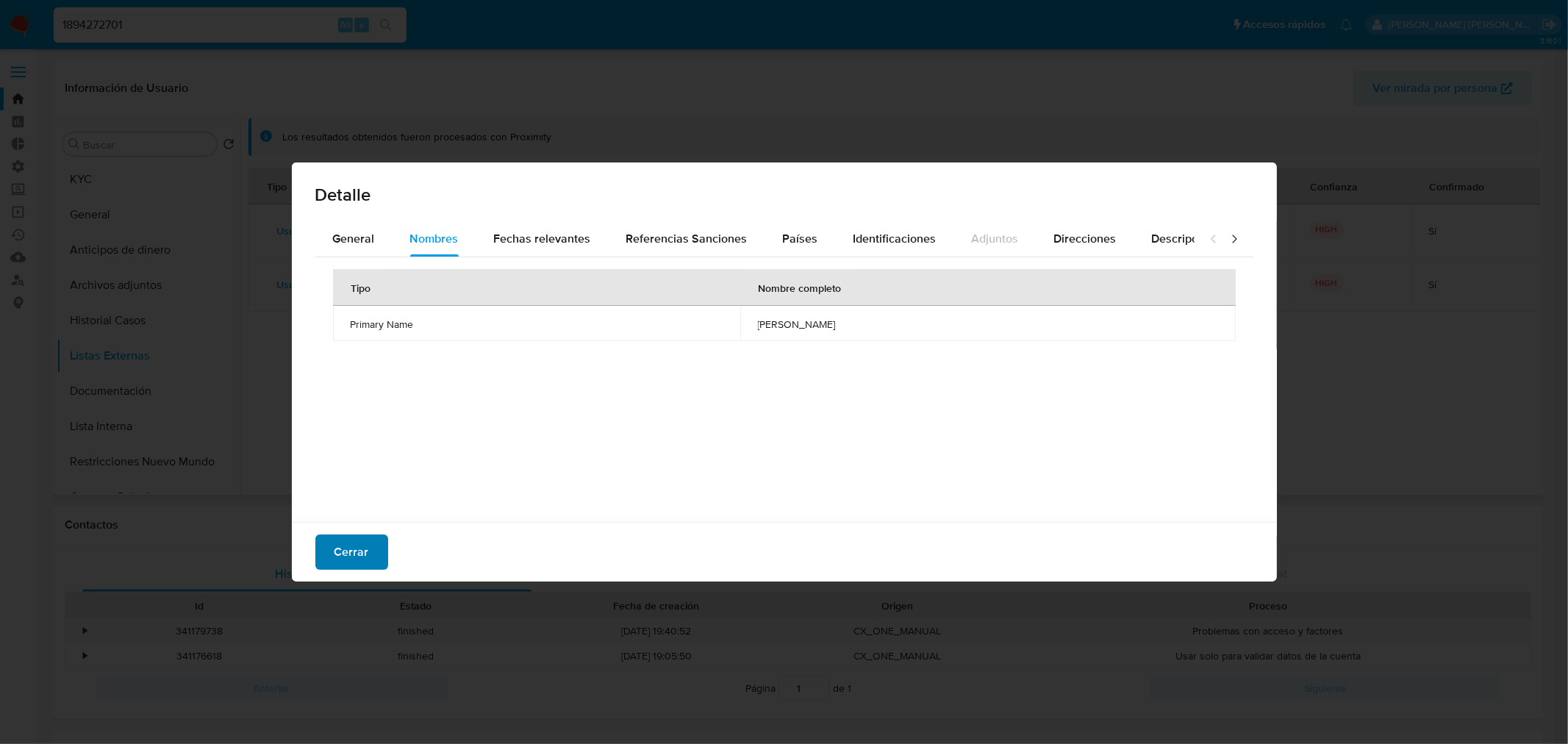
click at [377, 550] on button "Cerrar" at bounding box center [352, 551] width 73 height 35
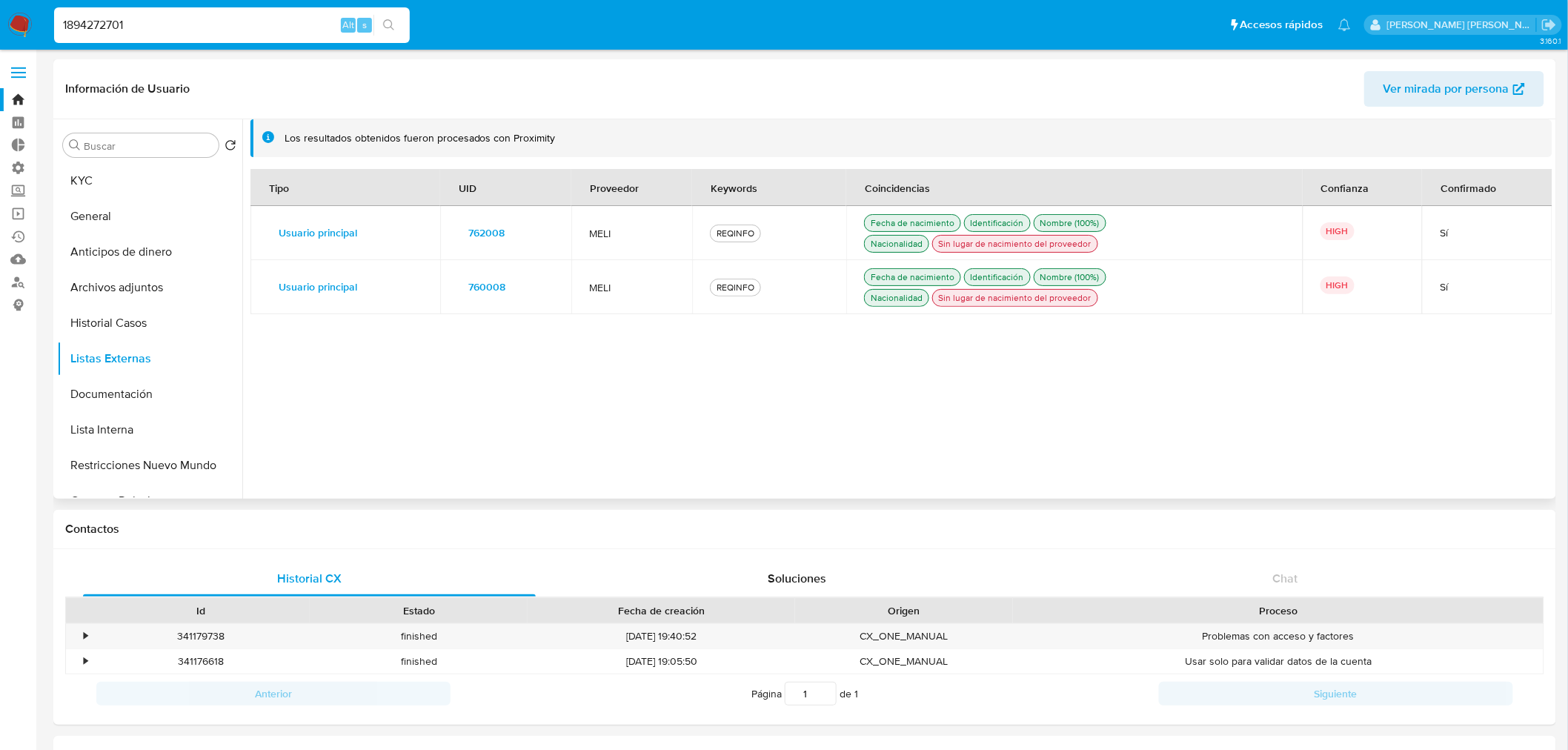
click at [468, 292] on span "760008" at bounding box center [487, 287] width 37 height 21
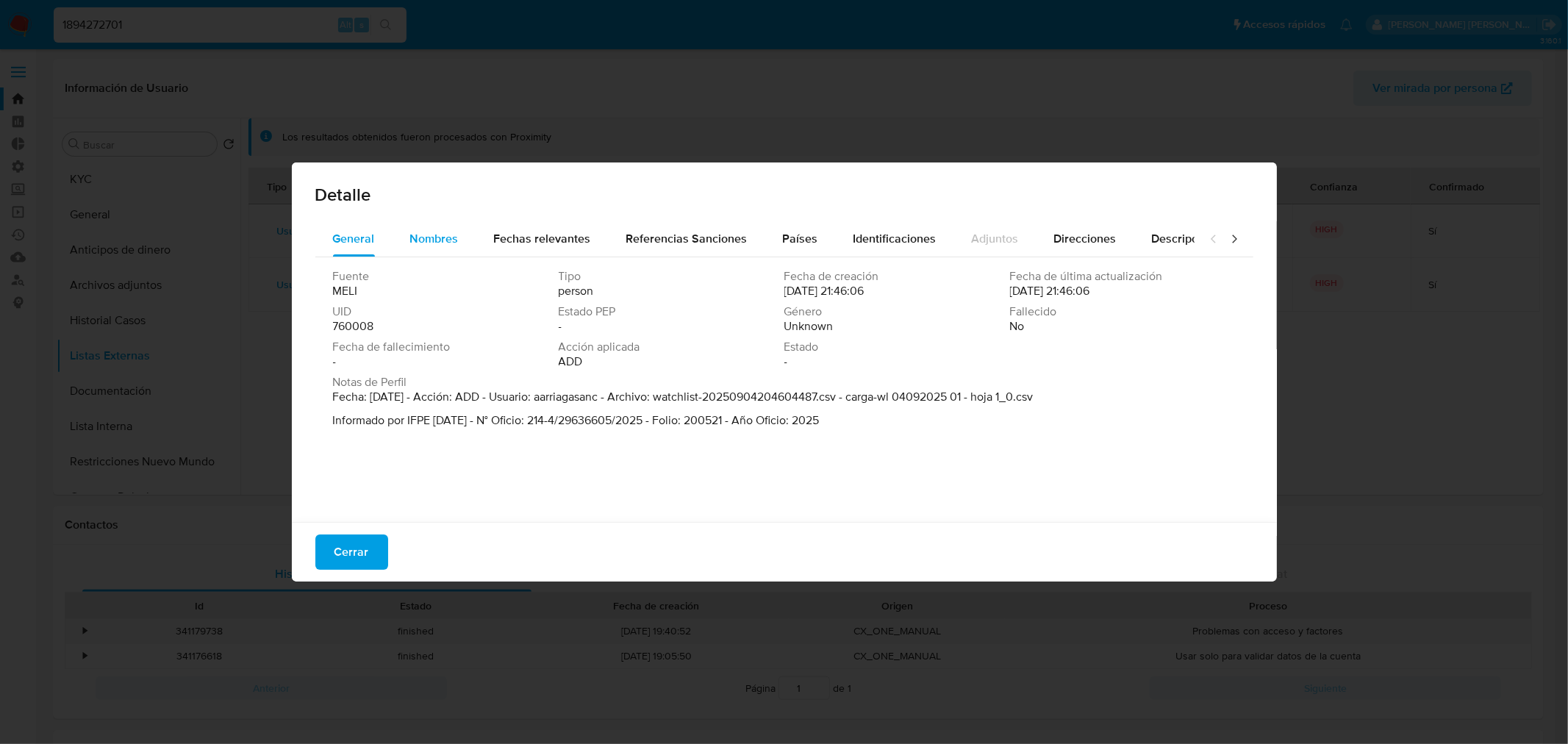
click at [402, 245] on button "Nombres" at bounding box center [434, 238] width 83 height 35
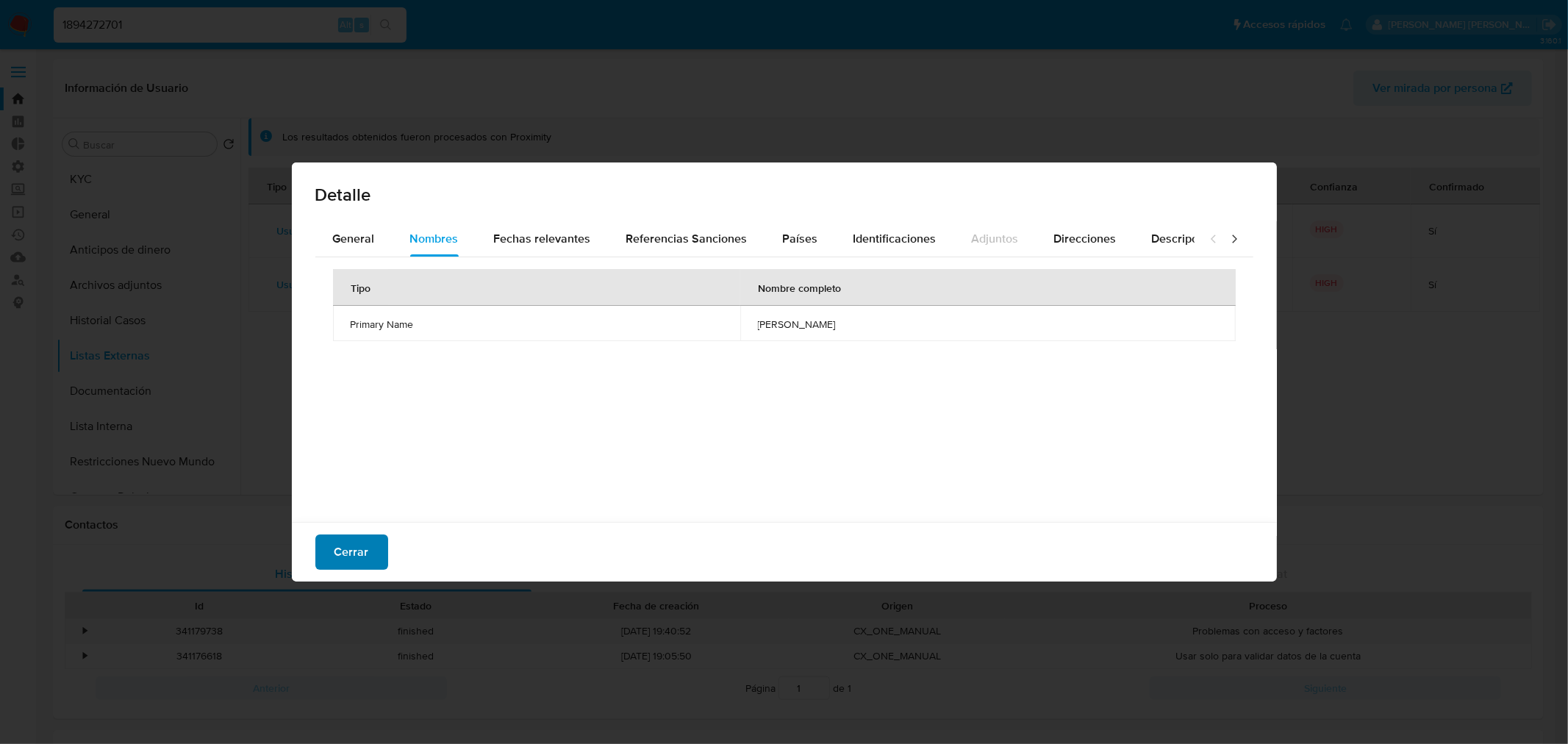
click at [378, 553] on button "Cerrar" at bounding box center [352, 551] width 73 height 35
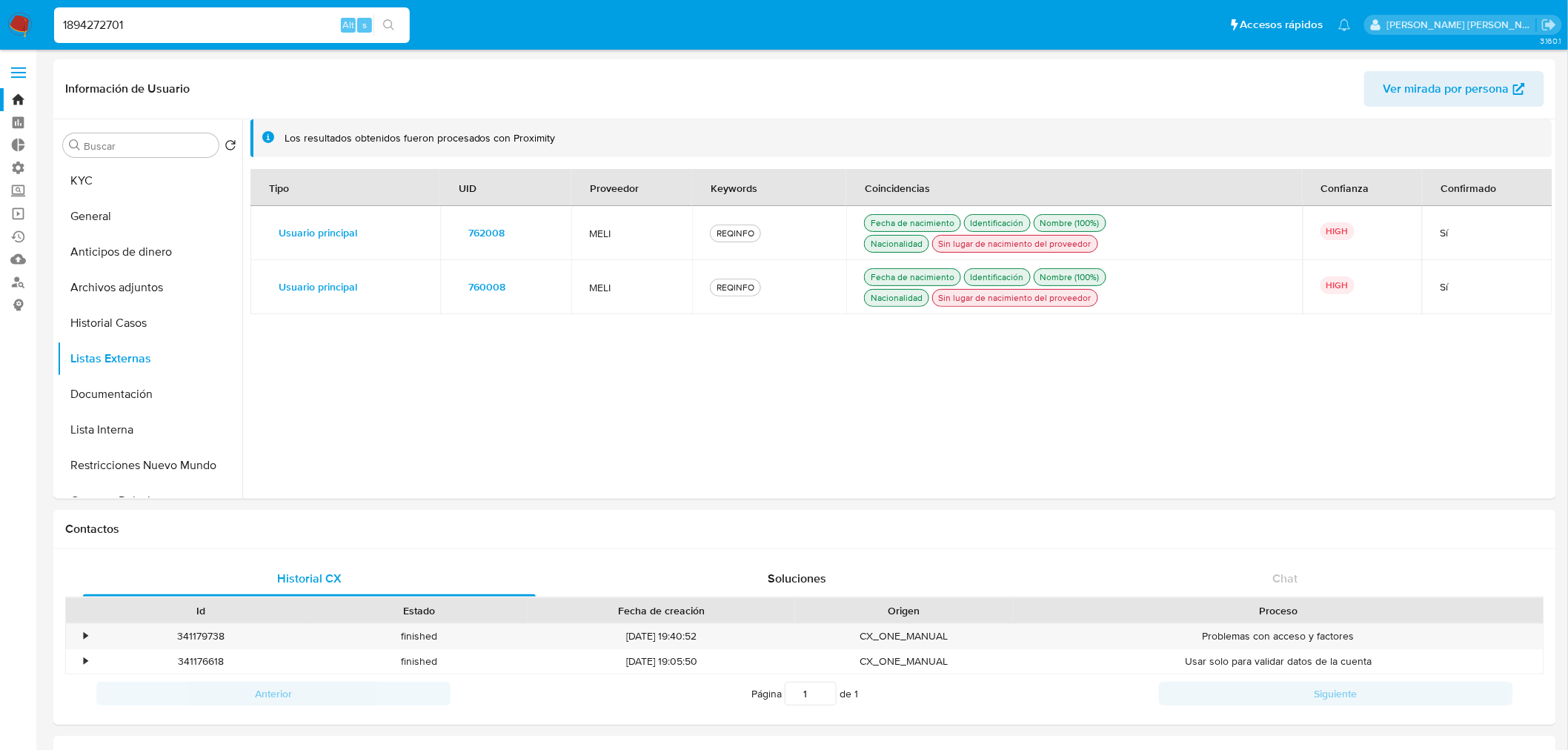
click at [304, 20] on input "1894272701" at bounding box center [232, 25] width 356 height 19
paste input "2404542100"
type input "2404542100"
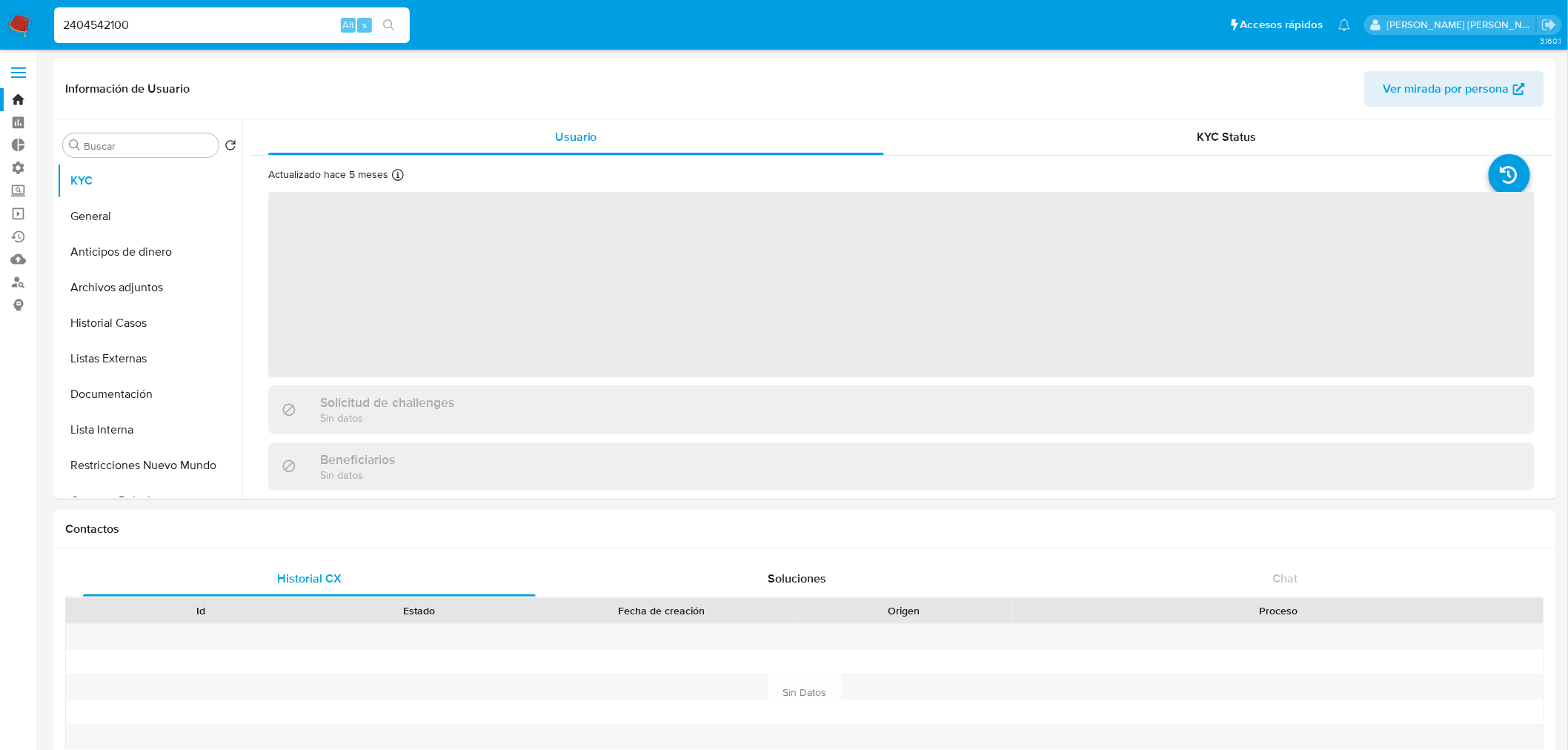
select select "10"
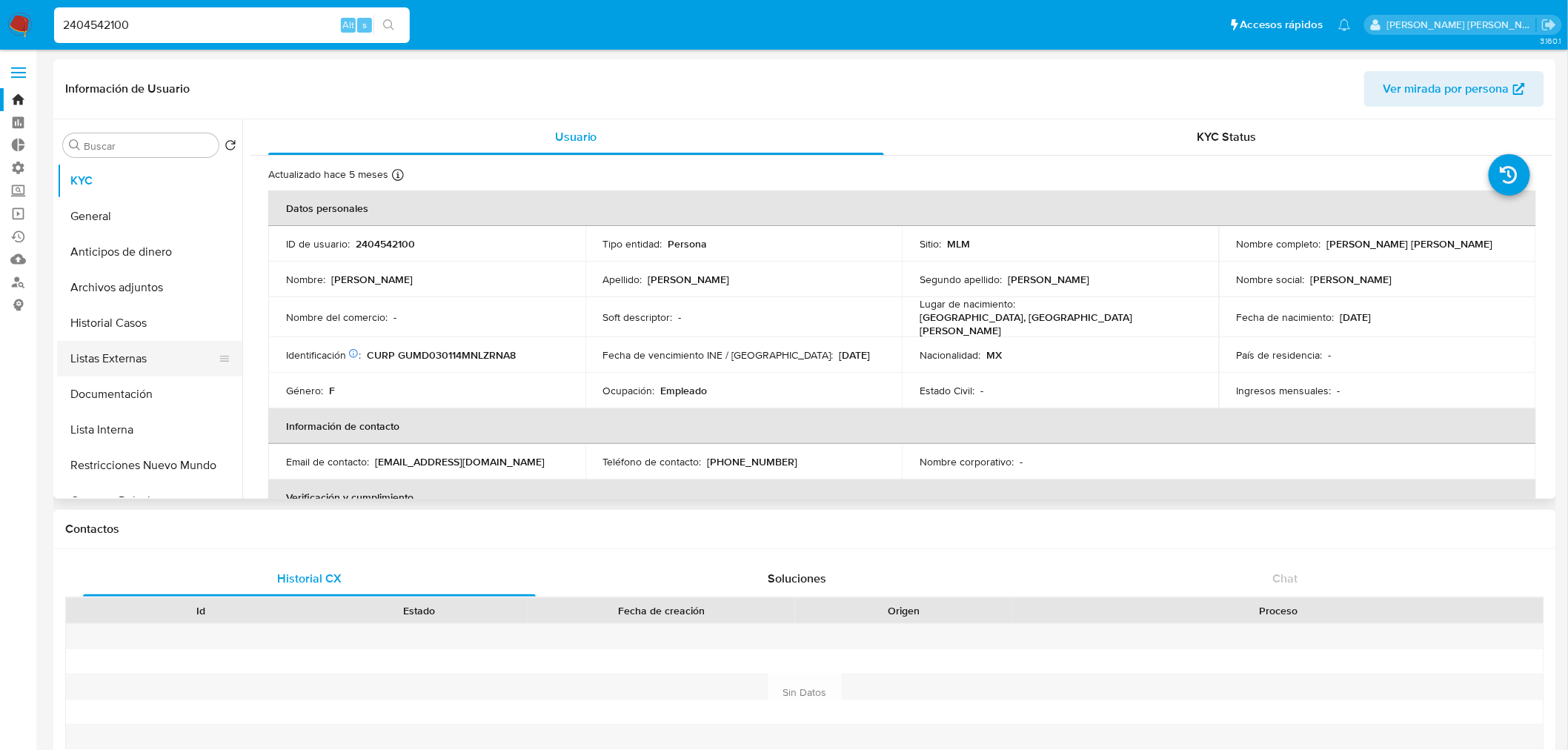
click at [155, 359] on button "Listas Externas" at bounding box center [144, 358] width 173 height 36
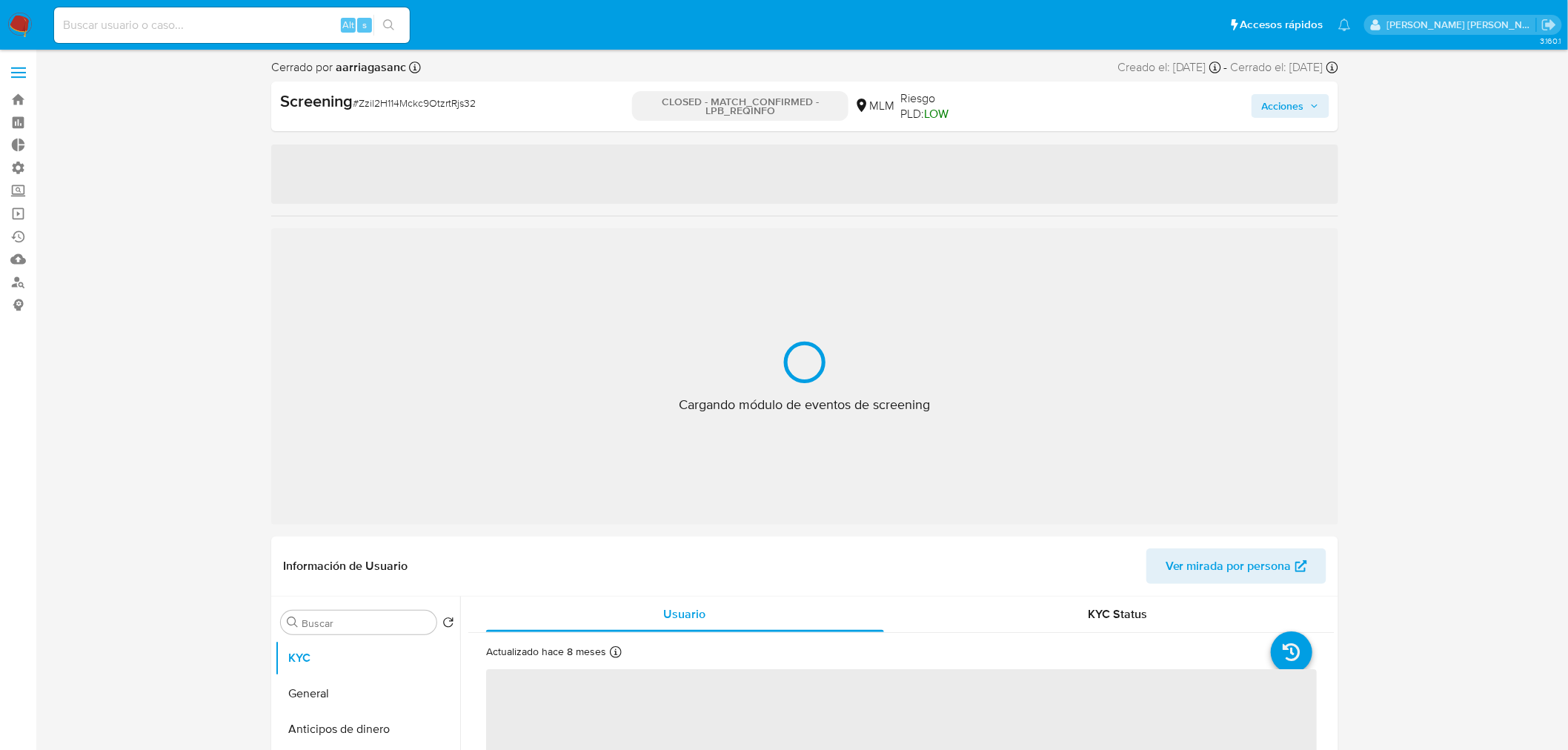
select select "10"
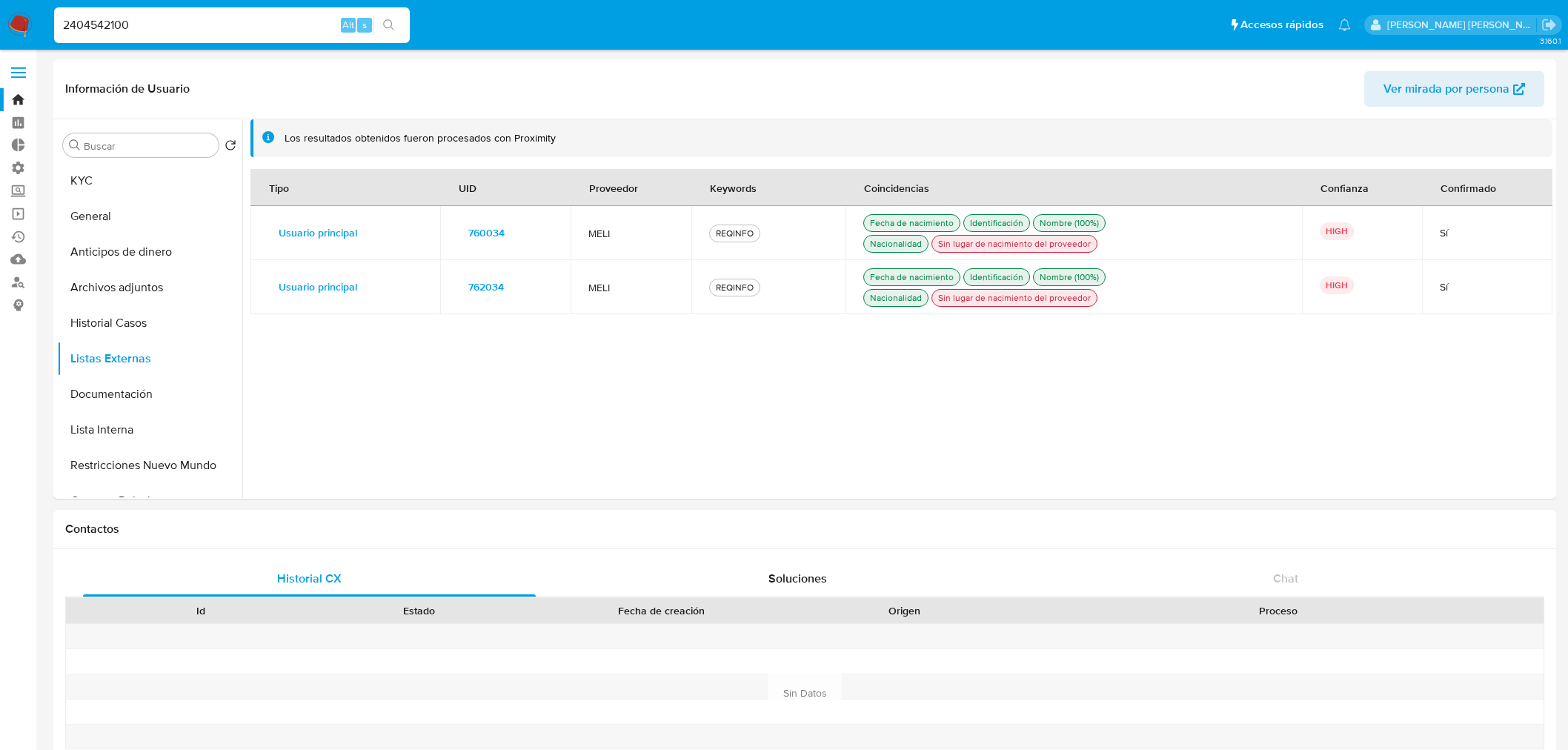
select select "10"
click at [160, 319] on button "Historial Casos" at bounding box center [144, 323] width 173 height 36
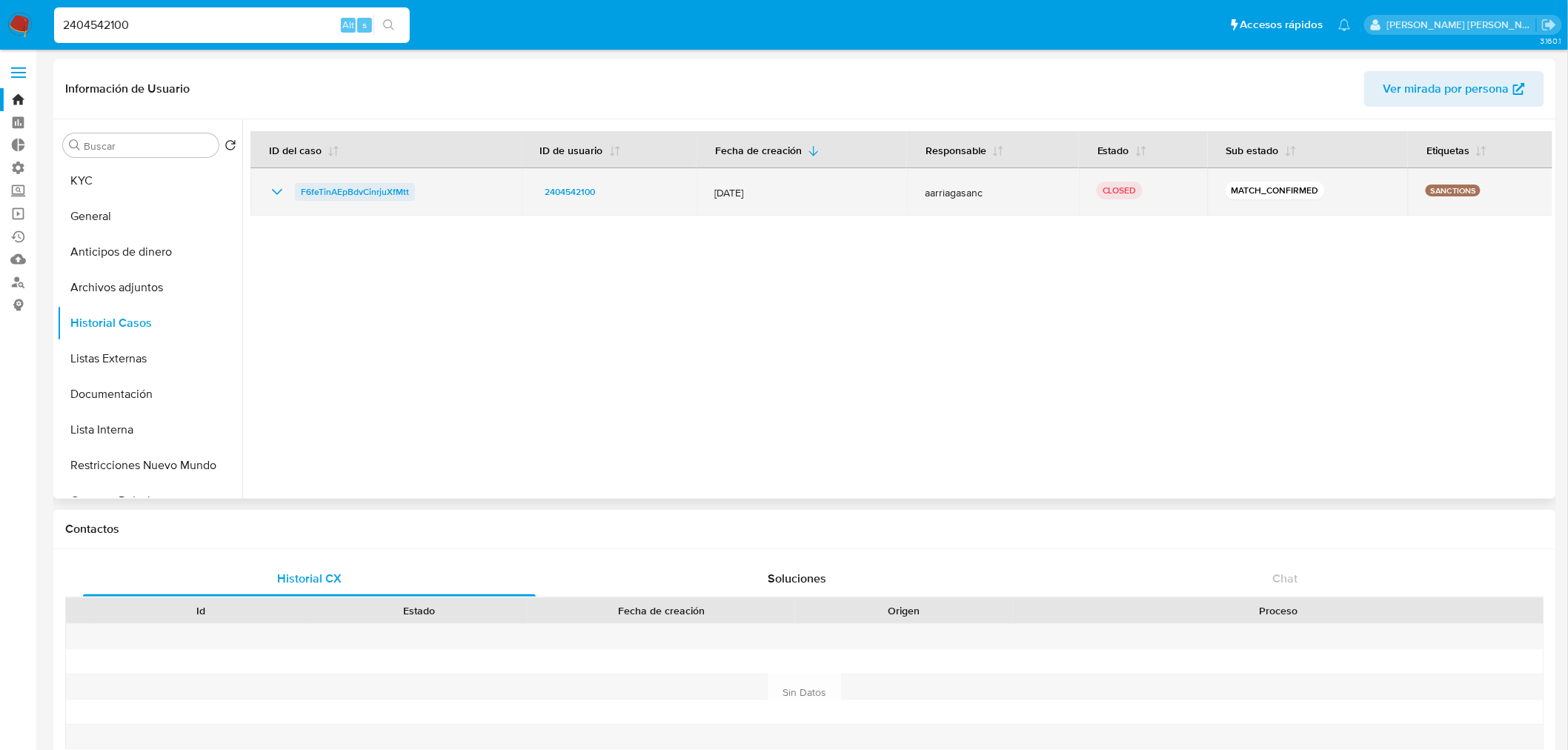
click at [317, 191] on span "F6feTinAEpBdvCinrjuXfMtt" at bounding box center [355, 192] width 108 height 18
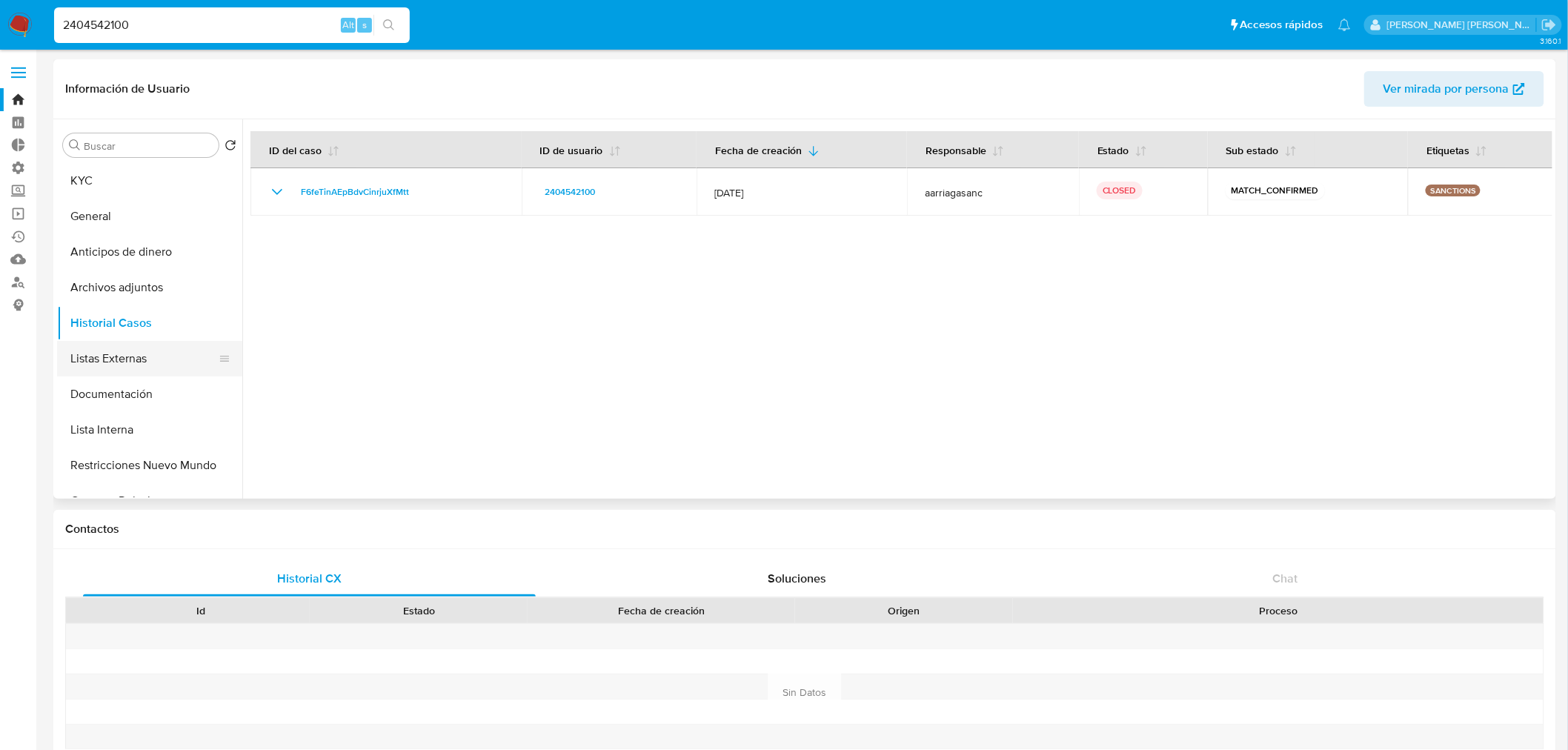
click at [175, 359] on button "Listas Externas" at bounding box center [144, 358] width 173 height 36
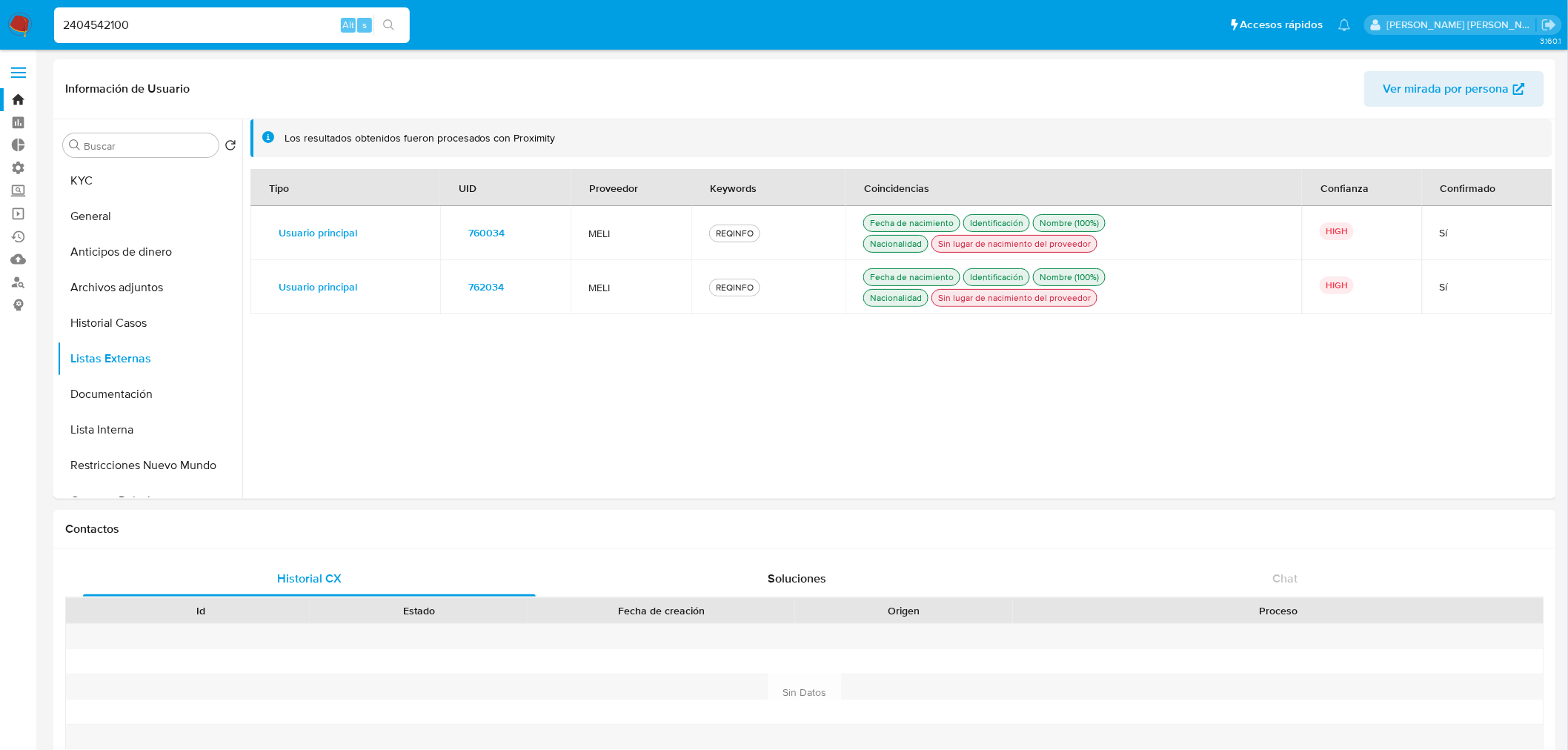
click at [1254, 18] on ul "Pausado Ver notificaciones 2404542100 Alt s Accesos rápidos Presiona las siguie…" at bounding box center [702, 24] width 1312 height 37
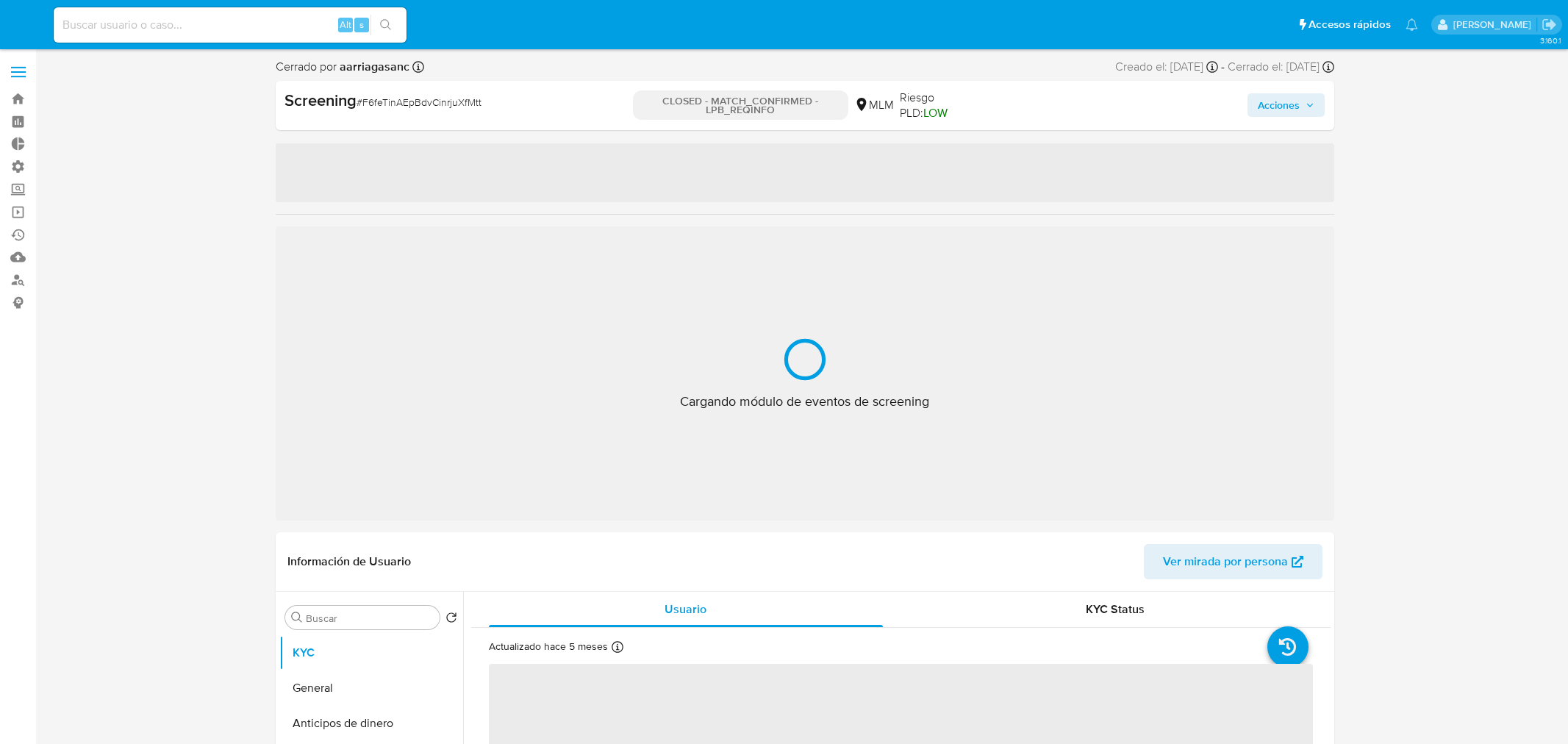
select select "10"
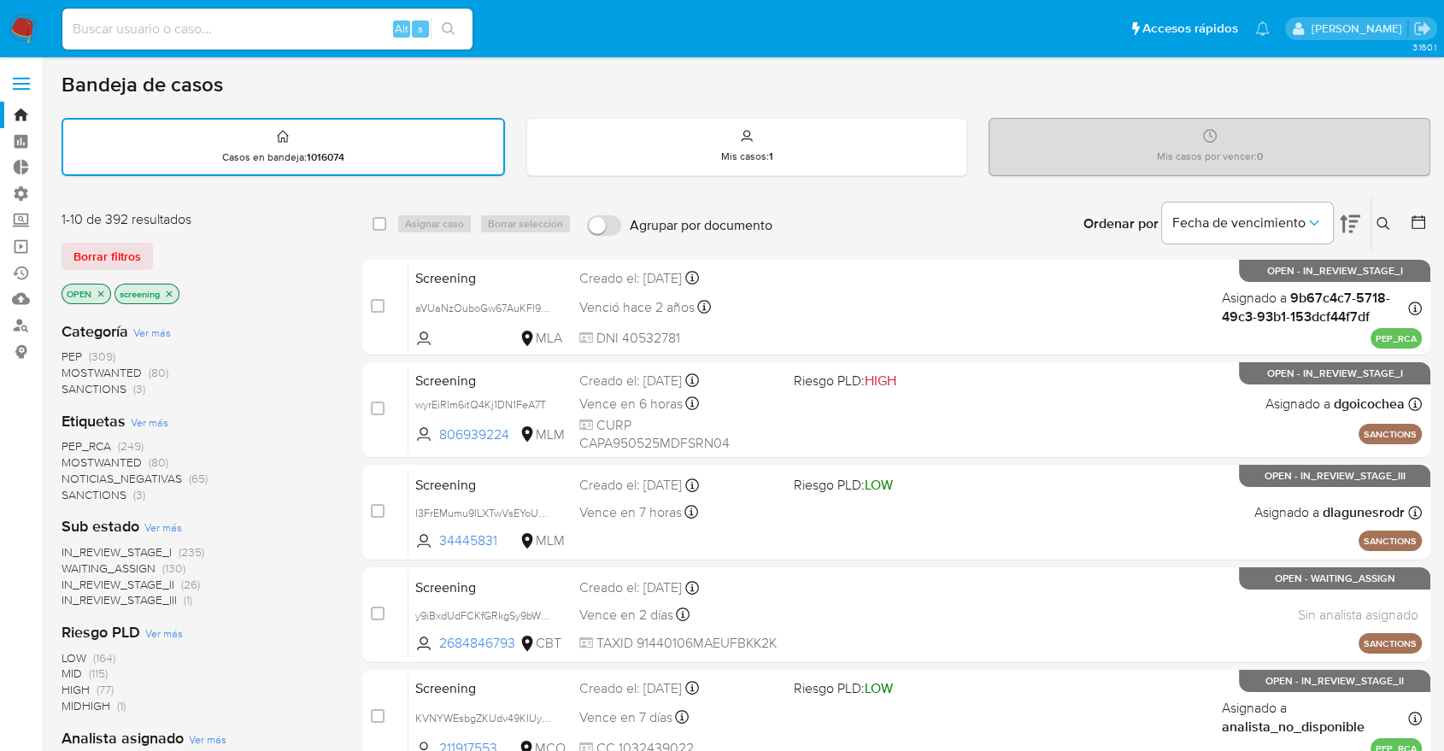
click at [81, 460] on span "MOSTWANTED" at bounding box center [102, 462] width 80 height 17
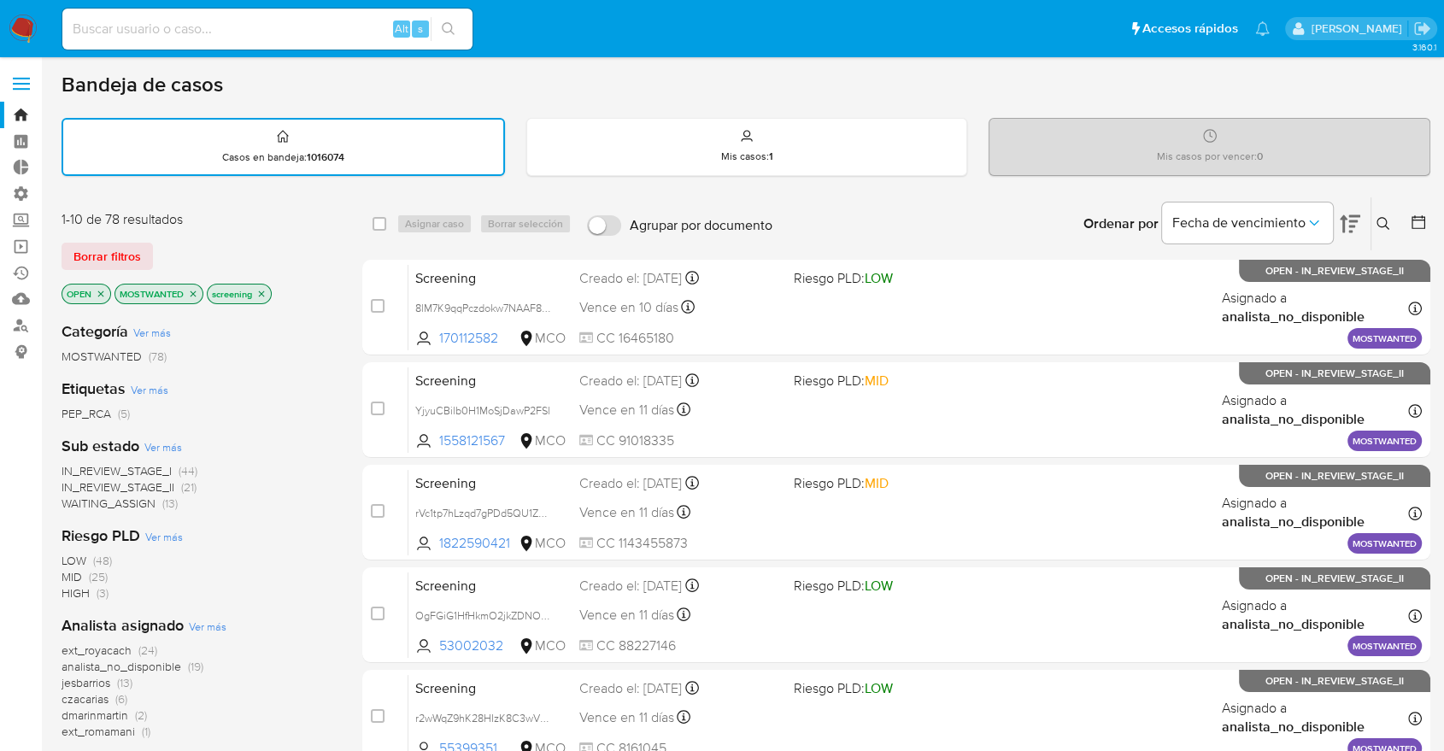
click at [190, 292] on icon "close-filter" at bounding box center [193, 294] width 10 height 10
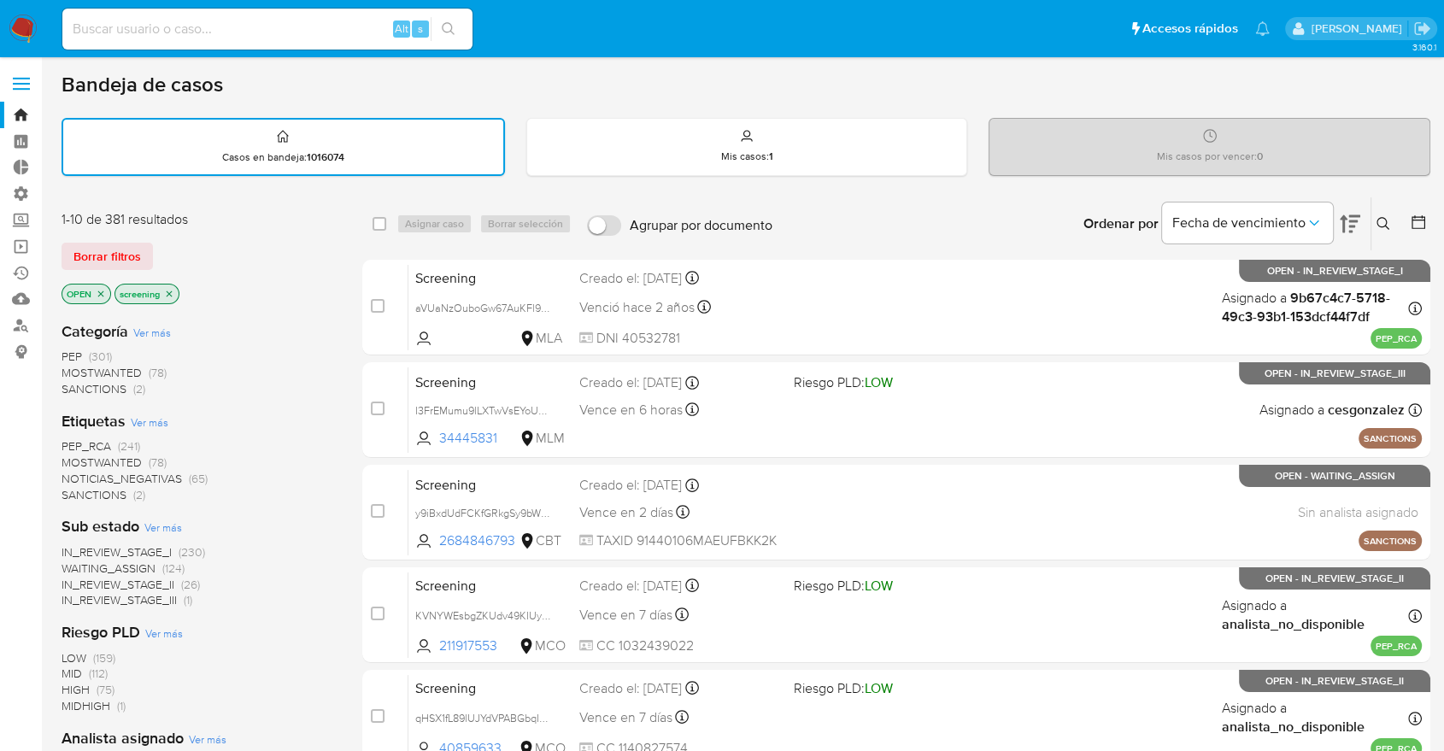
click at [66, 438] on span "PEP_RCA" at bounding box center [87, 446] width 50 height 17
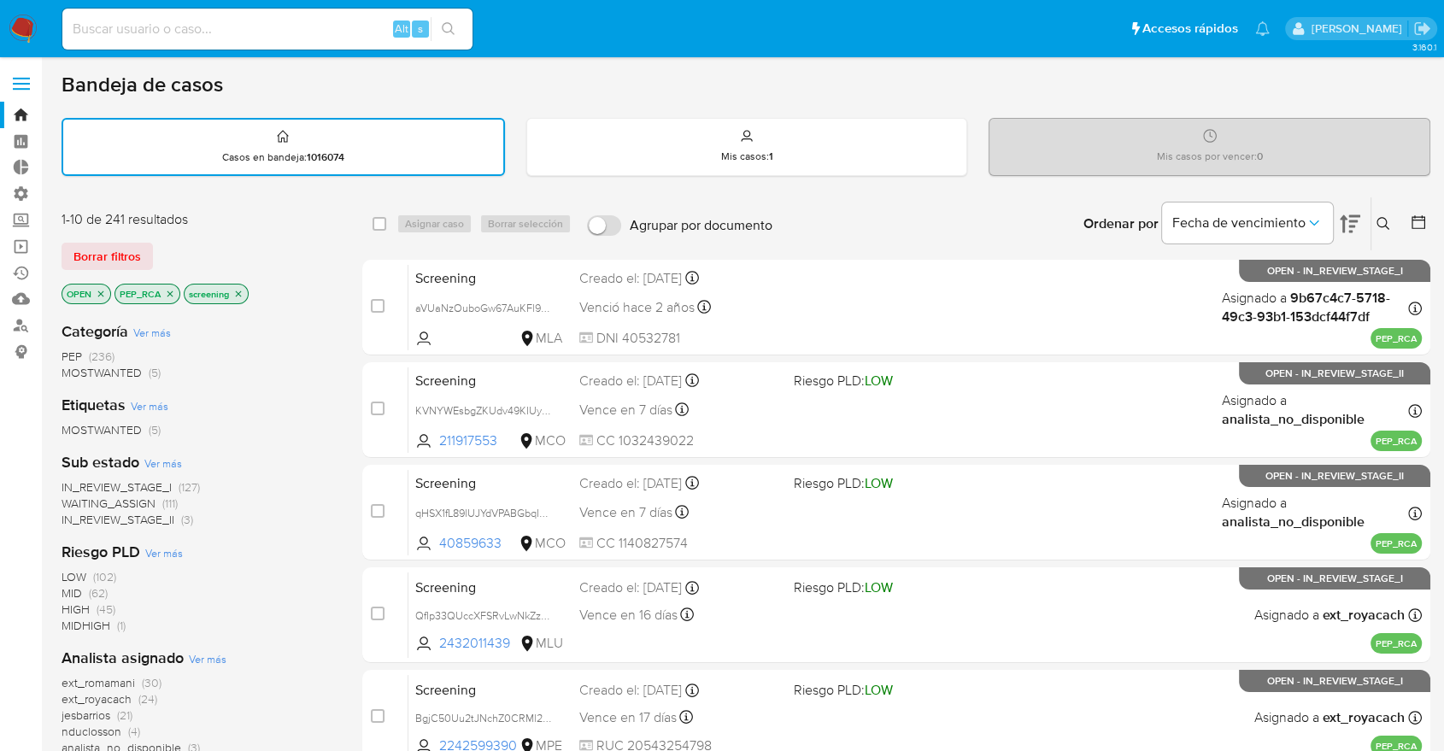
click at [166, 292] on icon "close-filter" at bounding box center [170, 294] width 10 height 10
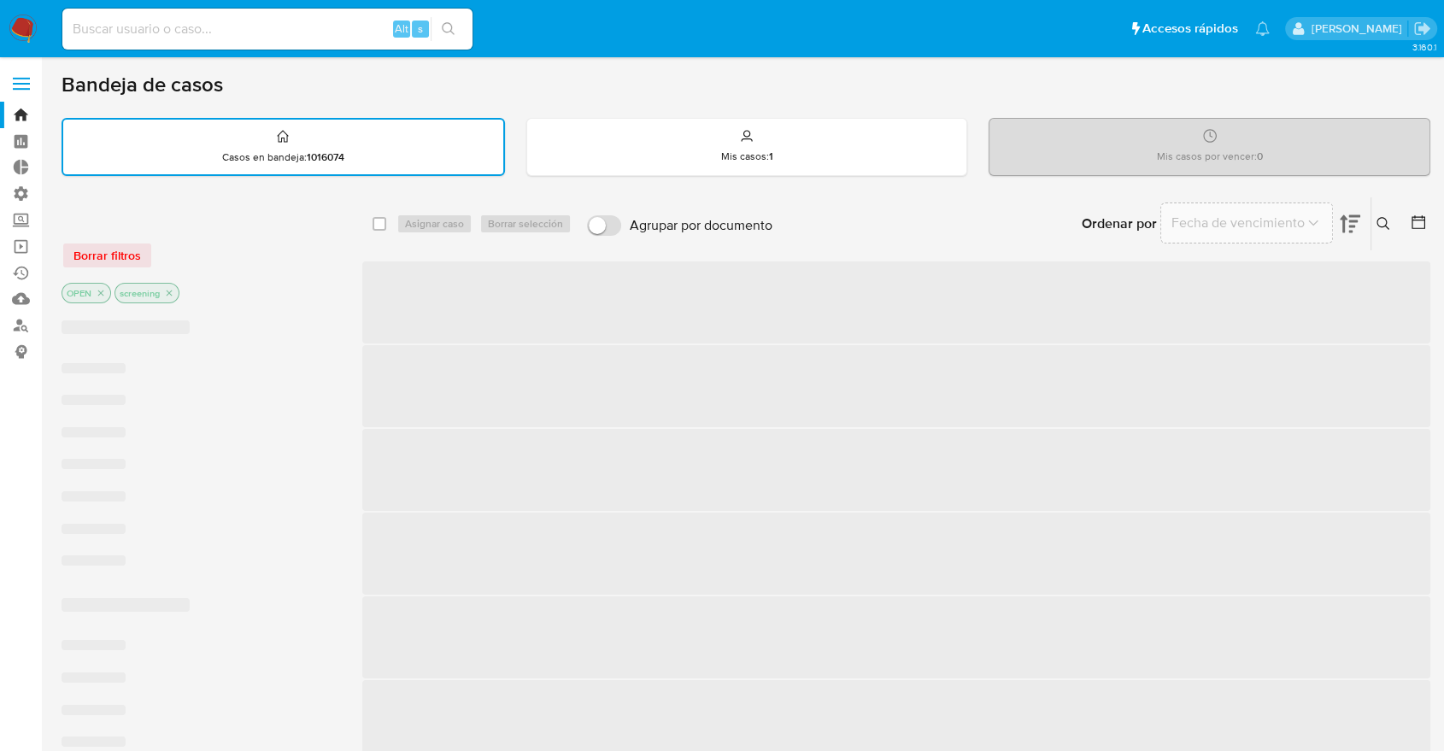
click at [198, 247] on div "Borrar filtros" at bounding box center [198, 255] width 273 height 27
